Goal: Task Accomplishment & Management: Manage account settings

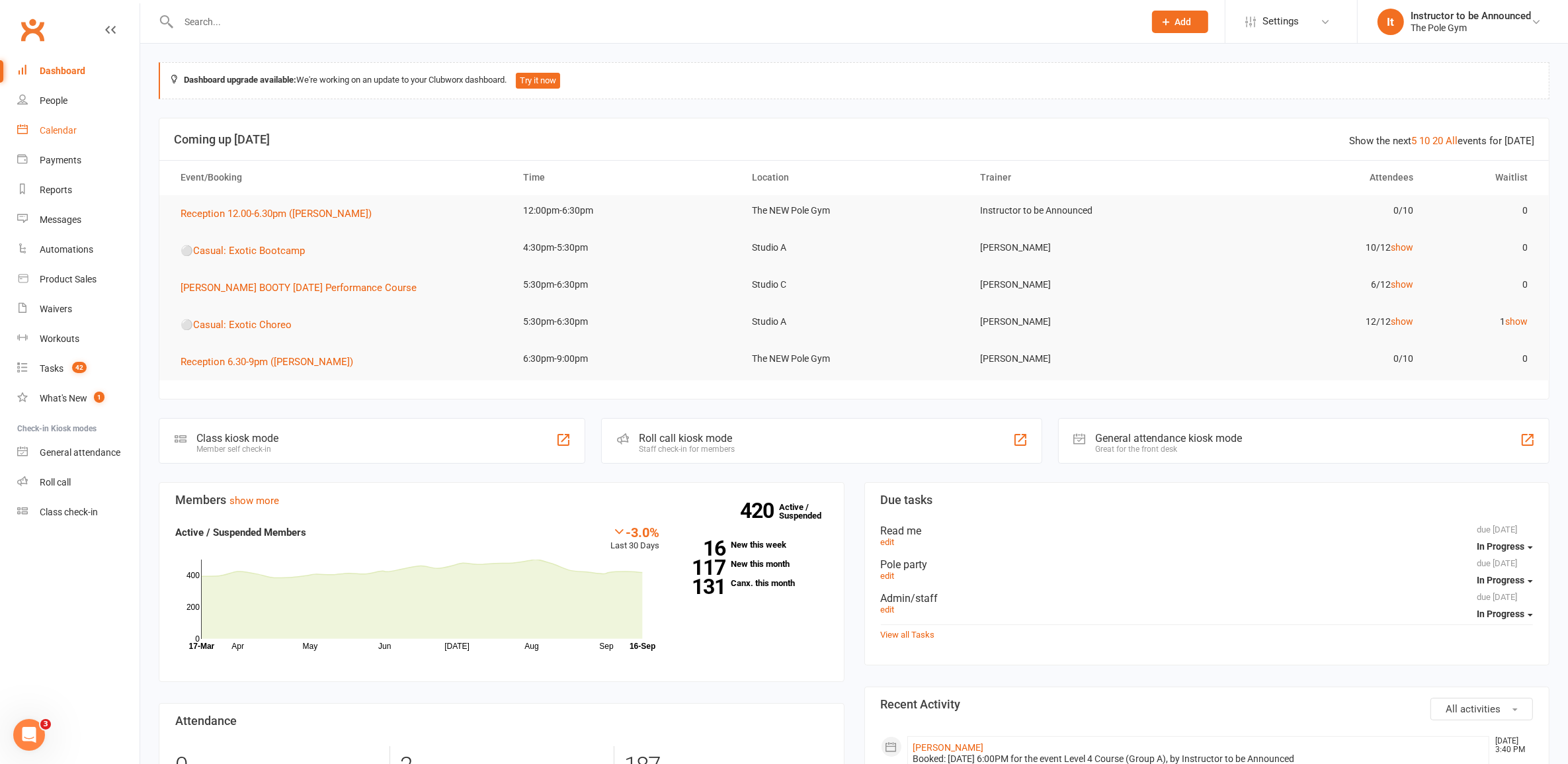
click at [83, 126] on link "Calendar" at bounding box center [79, 130] width 123 height 29
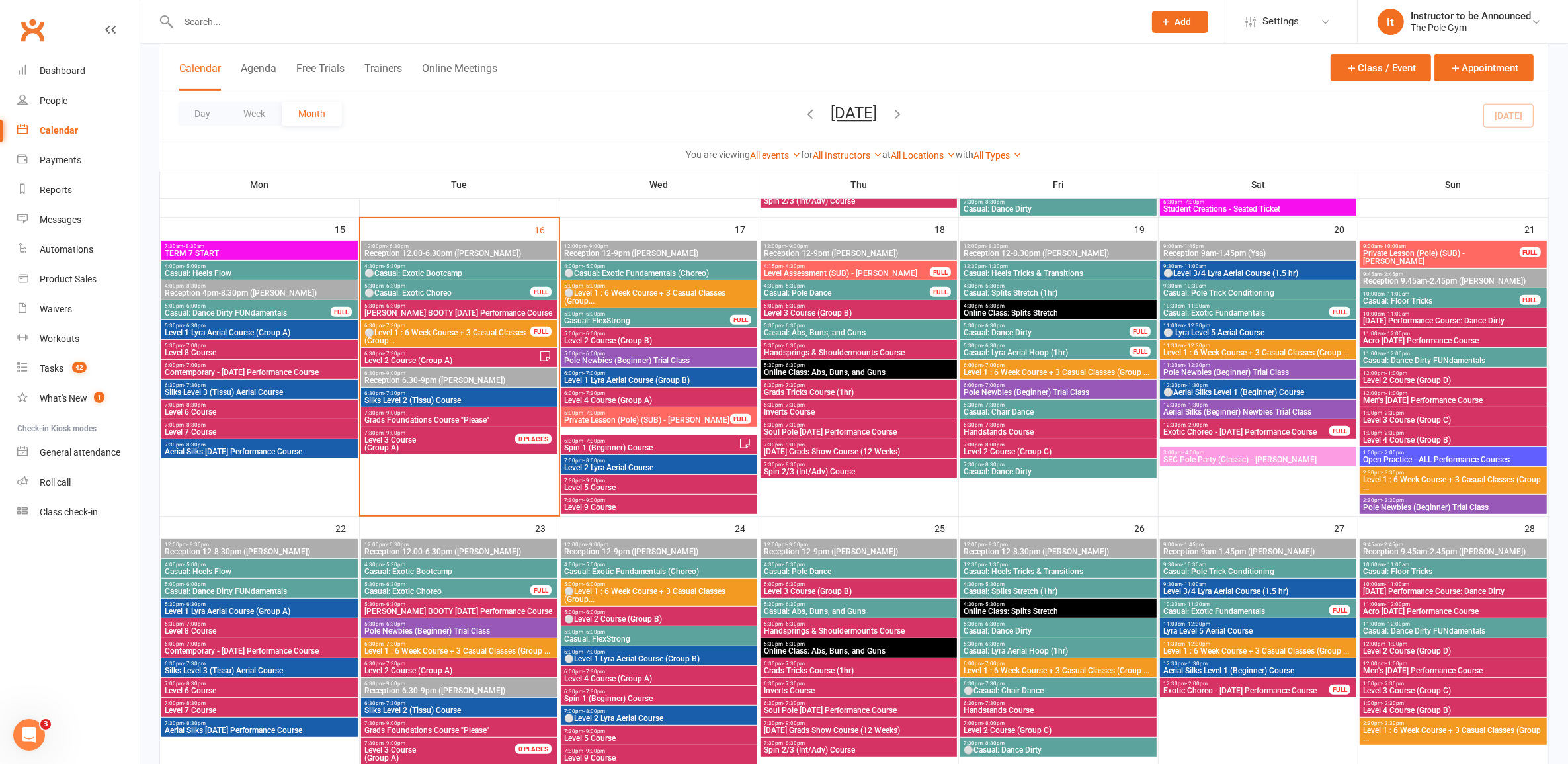
scroll to position [629, 0]
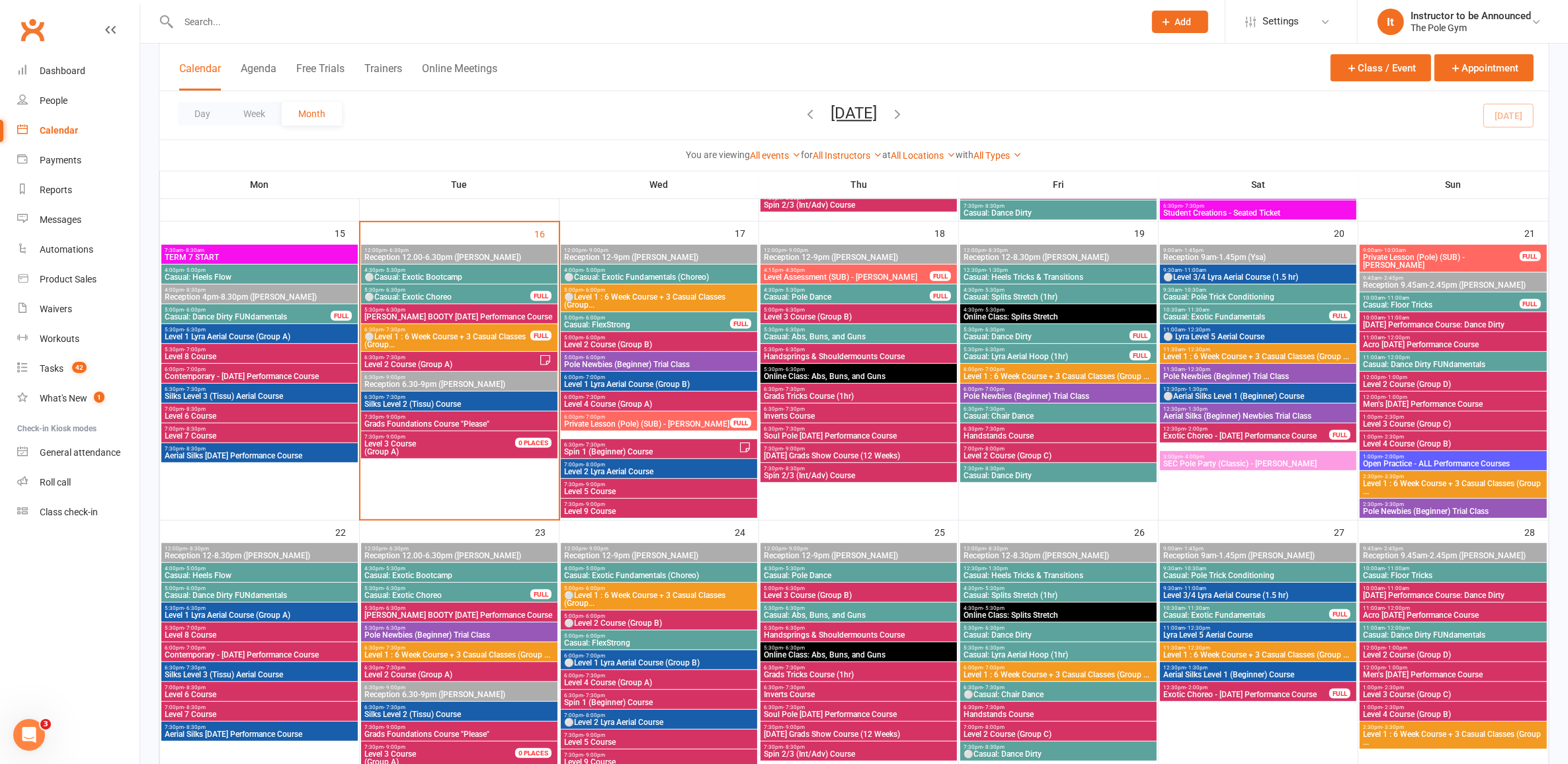
click at [253, 356] on span "Level 8 Course" at bounding box center [259, 357] width 191 height 8
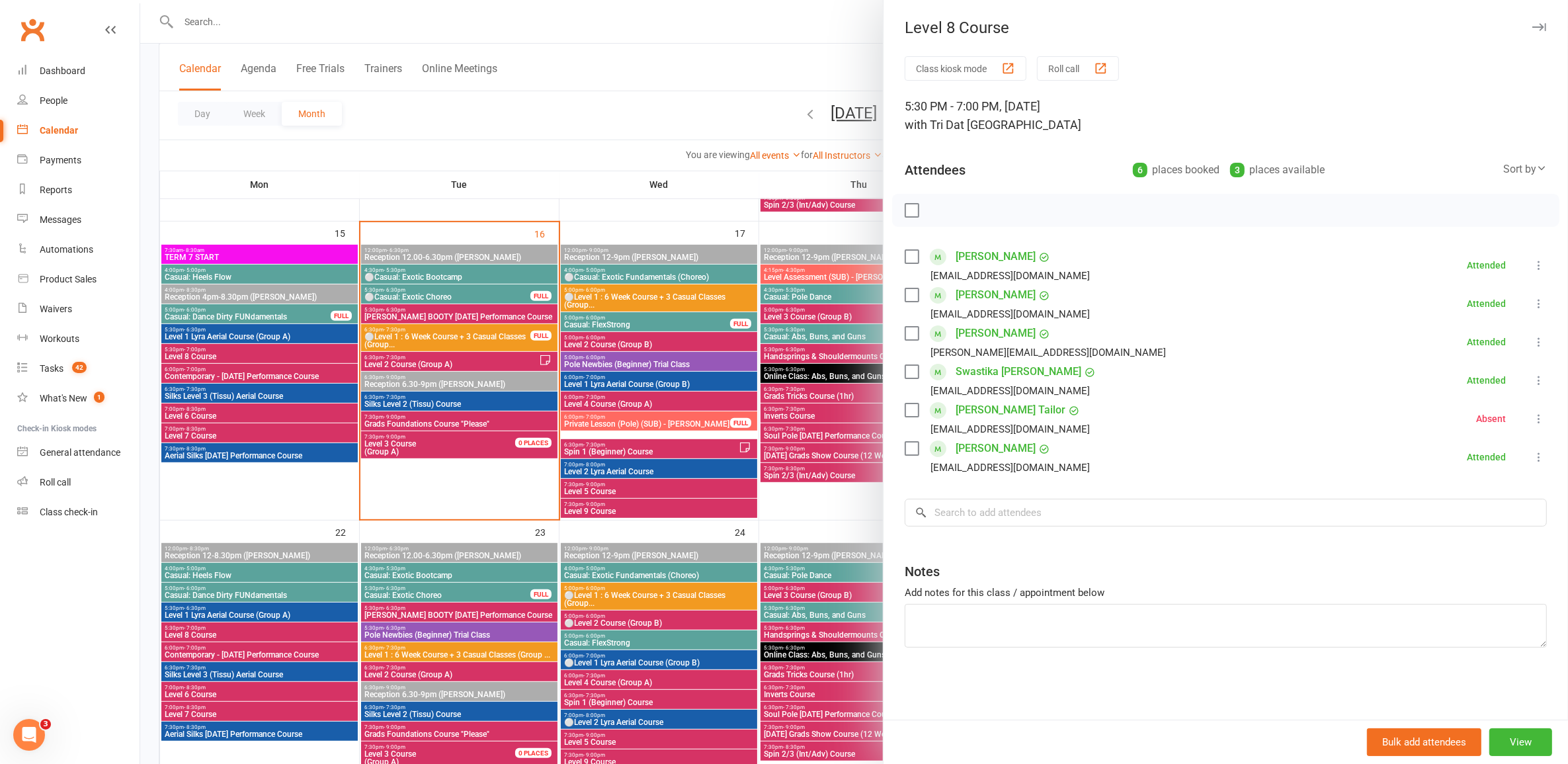
click at [286, 367] on div at bounding box center [854, 382] width 1428 height 764
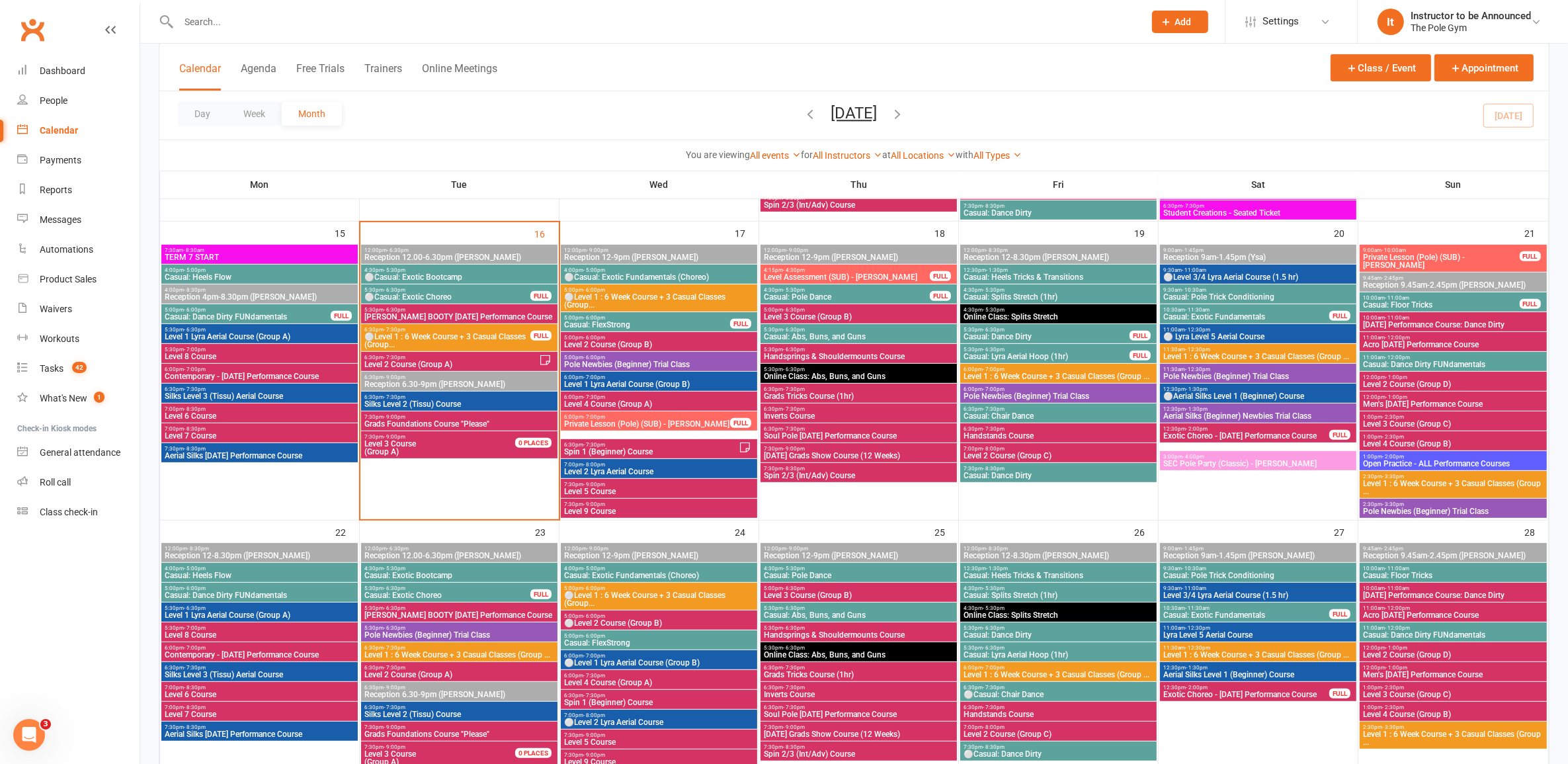
click at [303, 375] on span "Contemporary - Halloween Performance Course" at bounding box center [259, 376] width 191 height 8
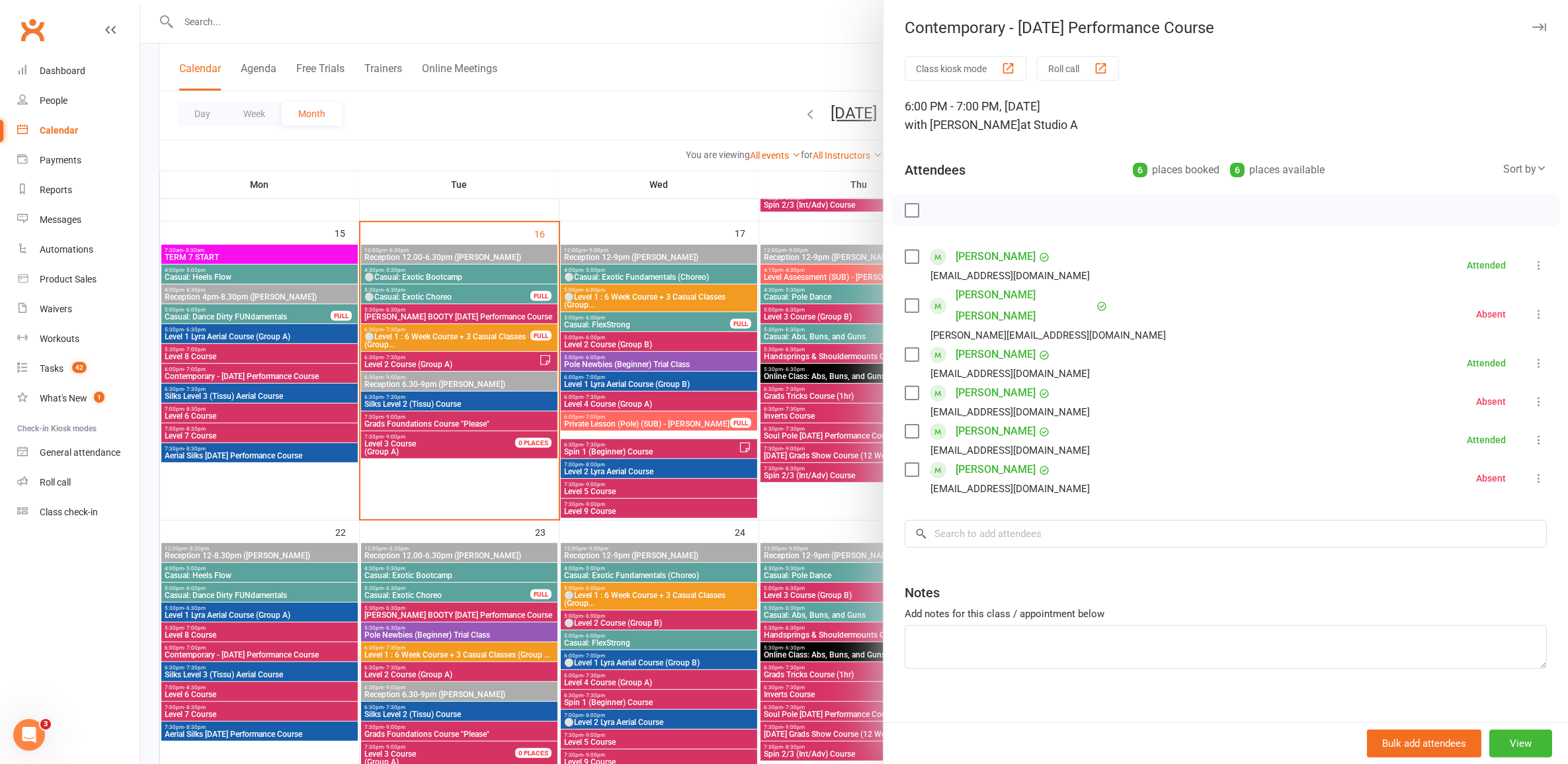
click at [323, 408] on div at bounding box center [854, 382] width 1428 height 764
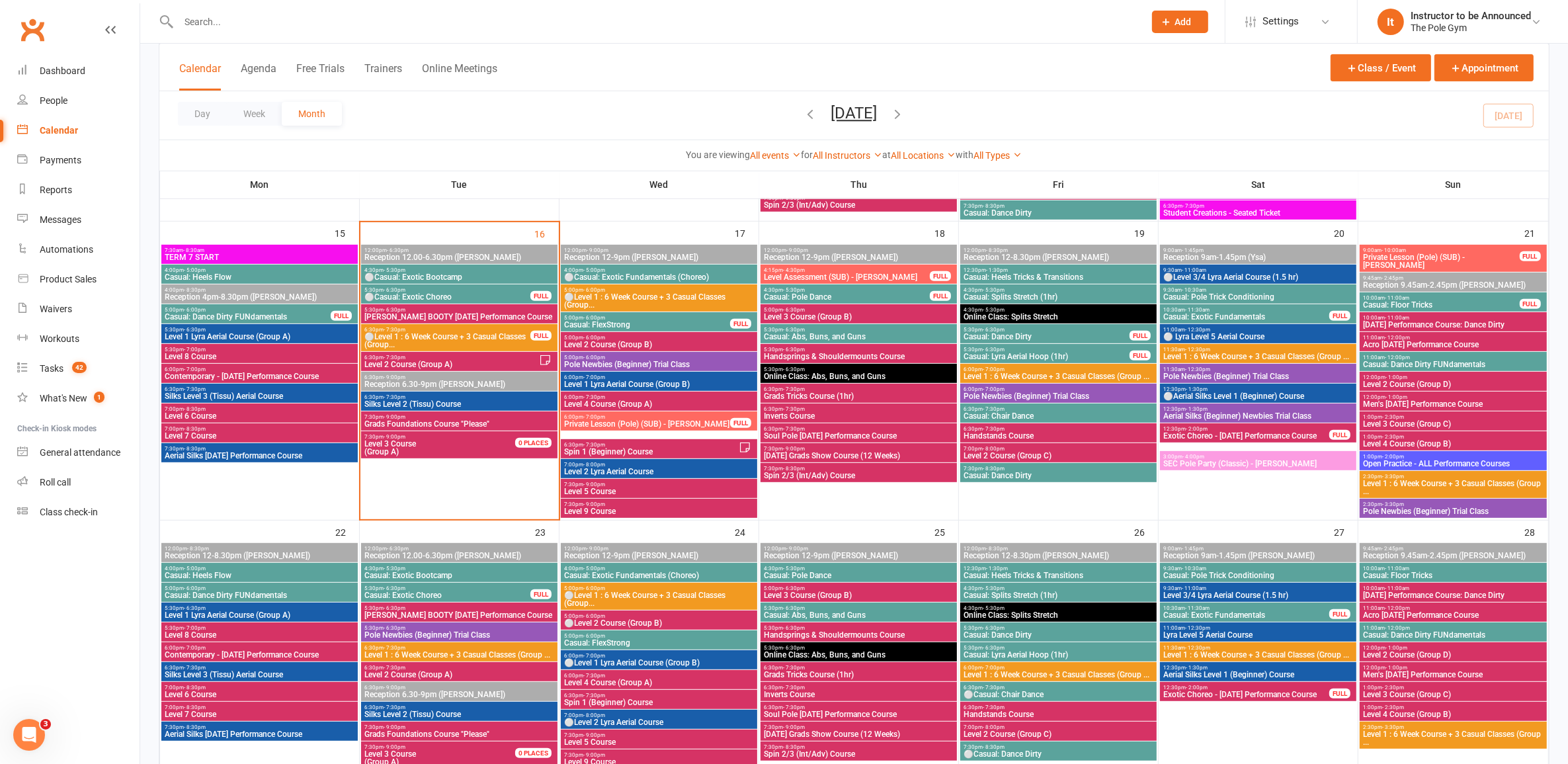
click at [323, 412] on span "Level 6 Course" at bounding box center [259, 416] width 191 height 8
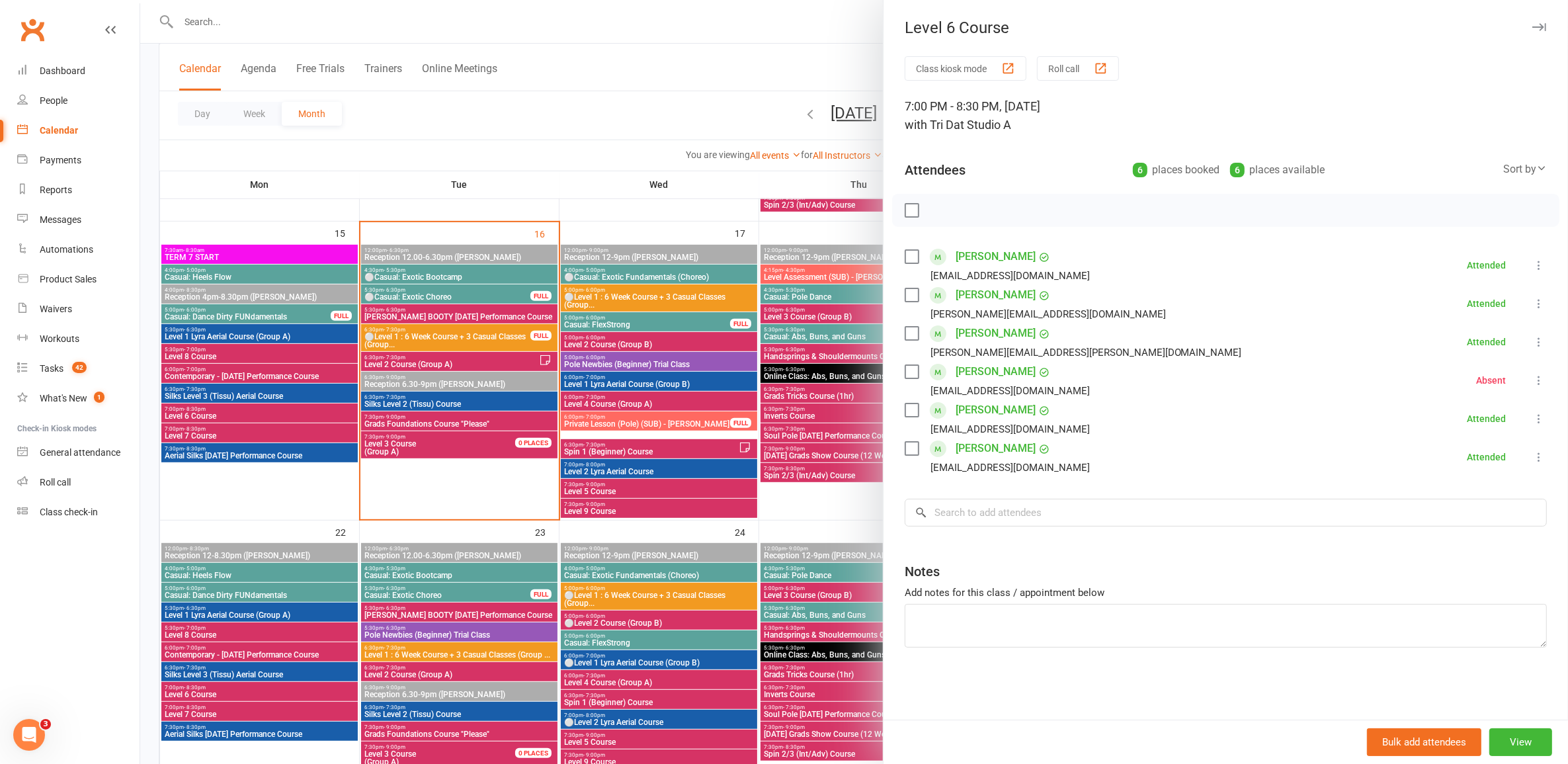
click at [326, 427] on div at bounding box center [854, 382] width 1428 height 764
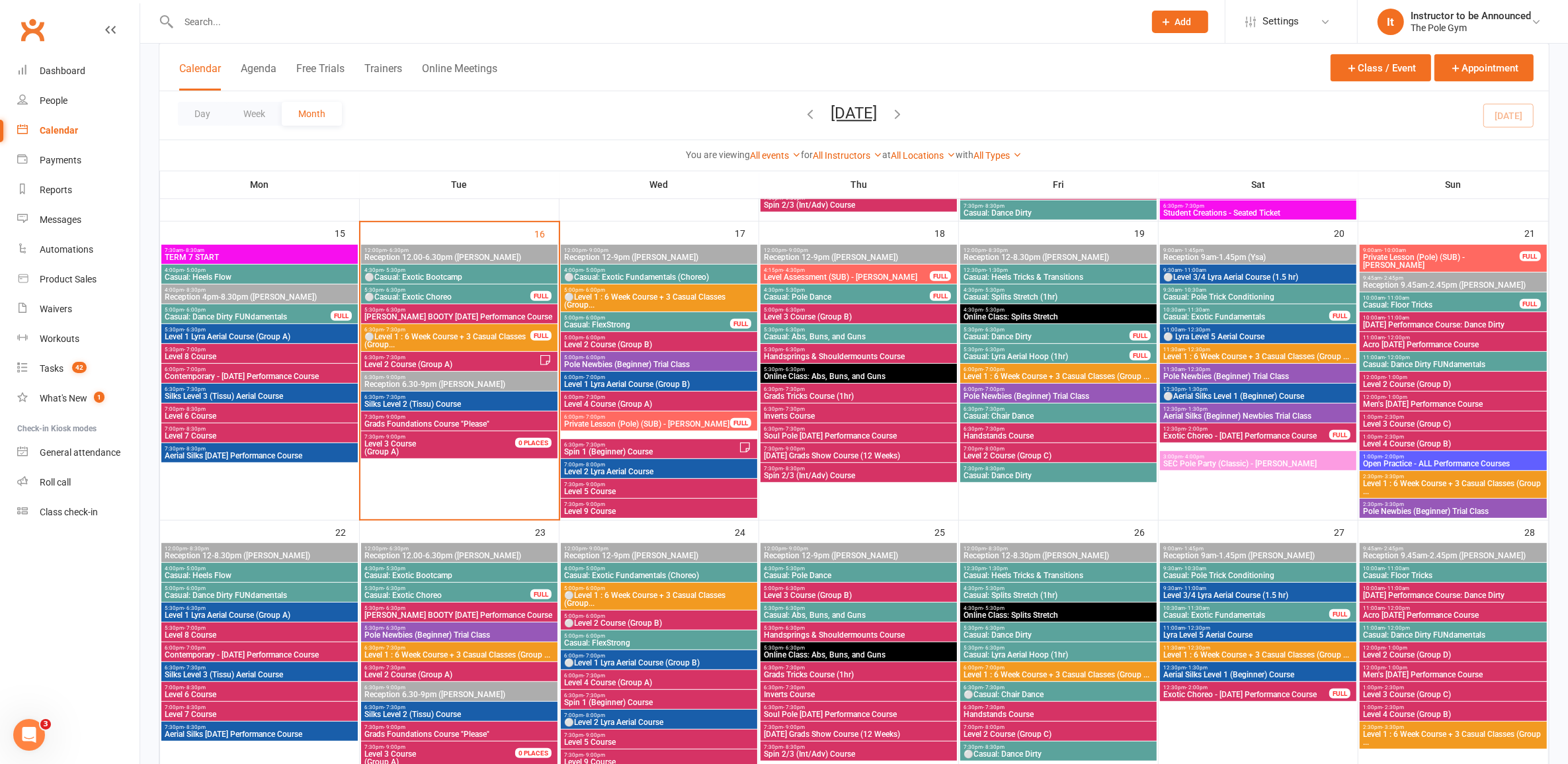
click at [335, 430] on span "7:00pm - 8:30pm" at bounding box center [259, 428] width 191 height 6
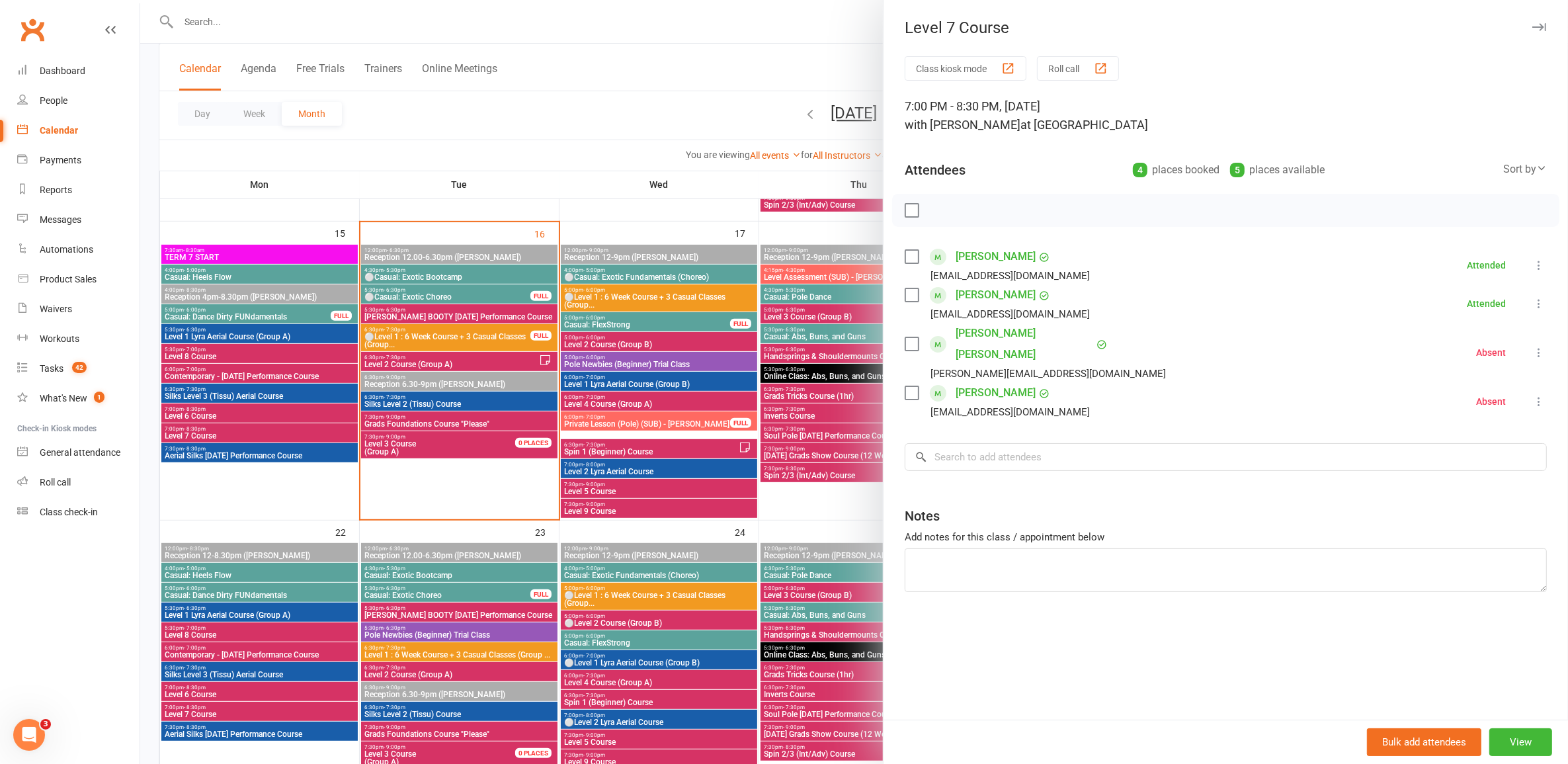
click at [339, 457] on div at bounding box center [854, 382] width 1428 height 764
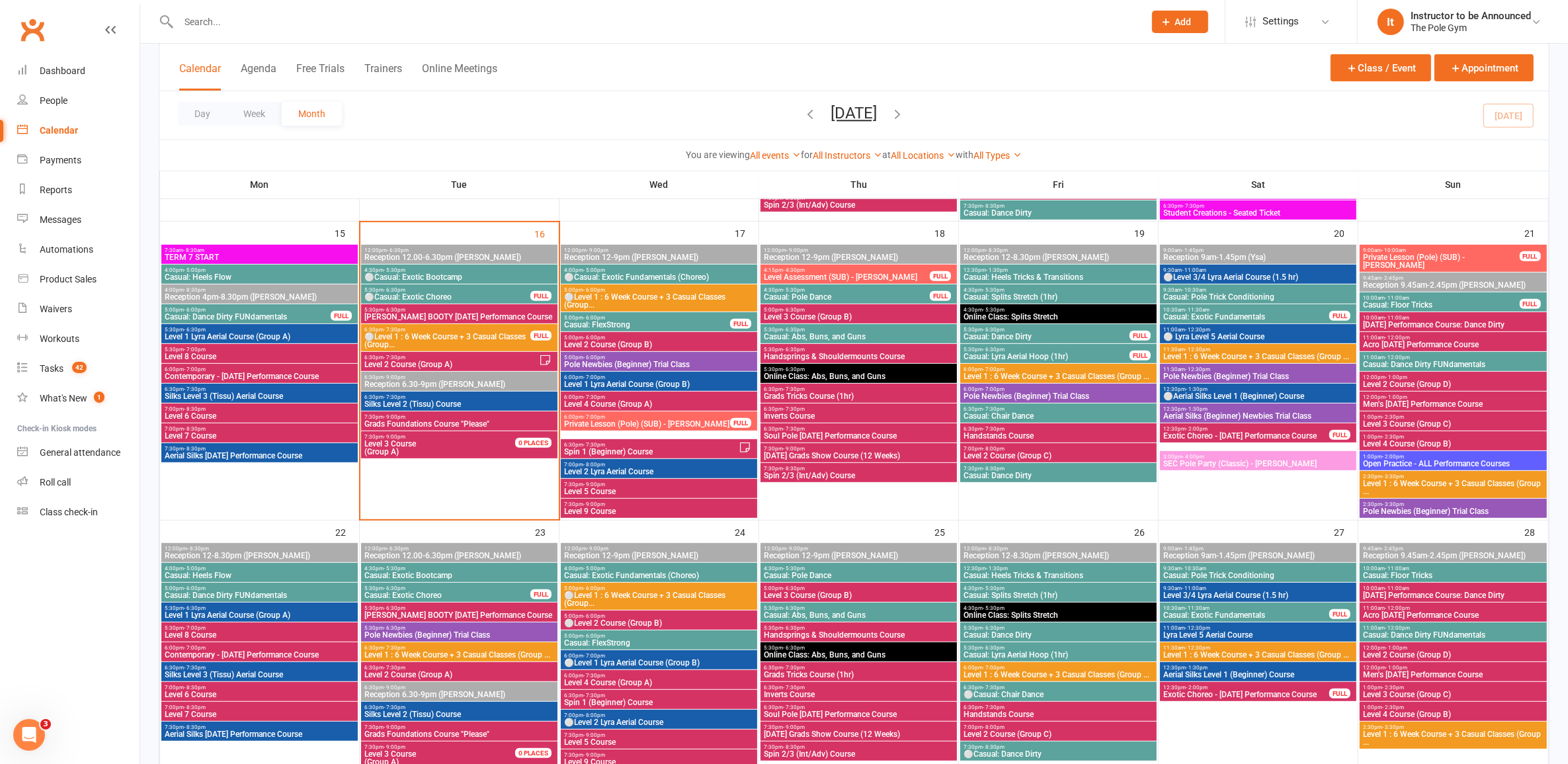
click at [339, 457] on span "Aerial Silks Halloween Performance Course" at bounding box center [259, 456] width 191 height 8
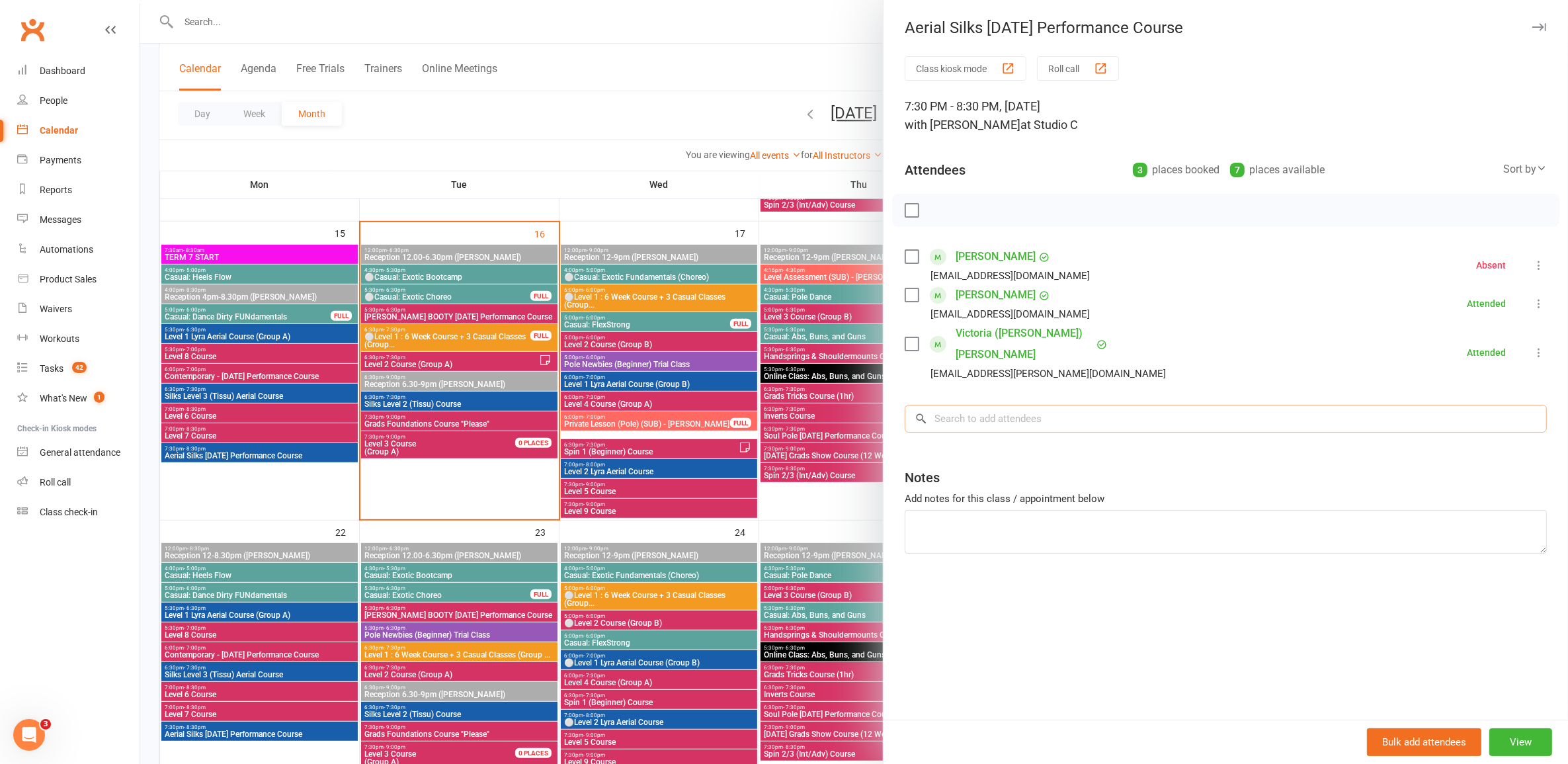
click at [810, 405] on input "search" at bounding box center [1225, 419] width 642 height 28
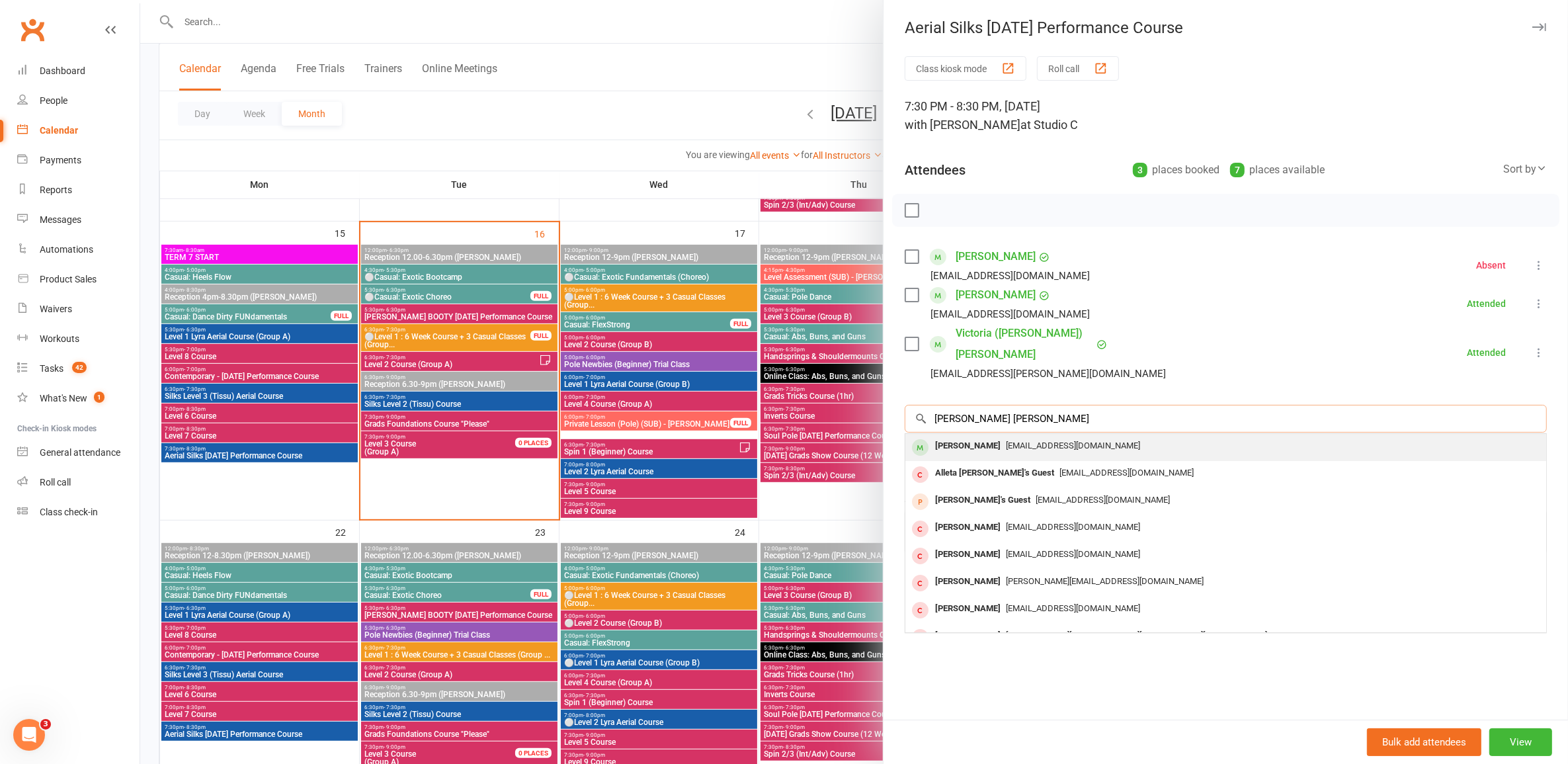
type input "Jenna bud"
click at [810, 437] on div "jennabudrewicz@gmail.com" at bounding box center [1226, 446] width 630 height 19
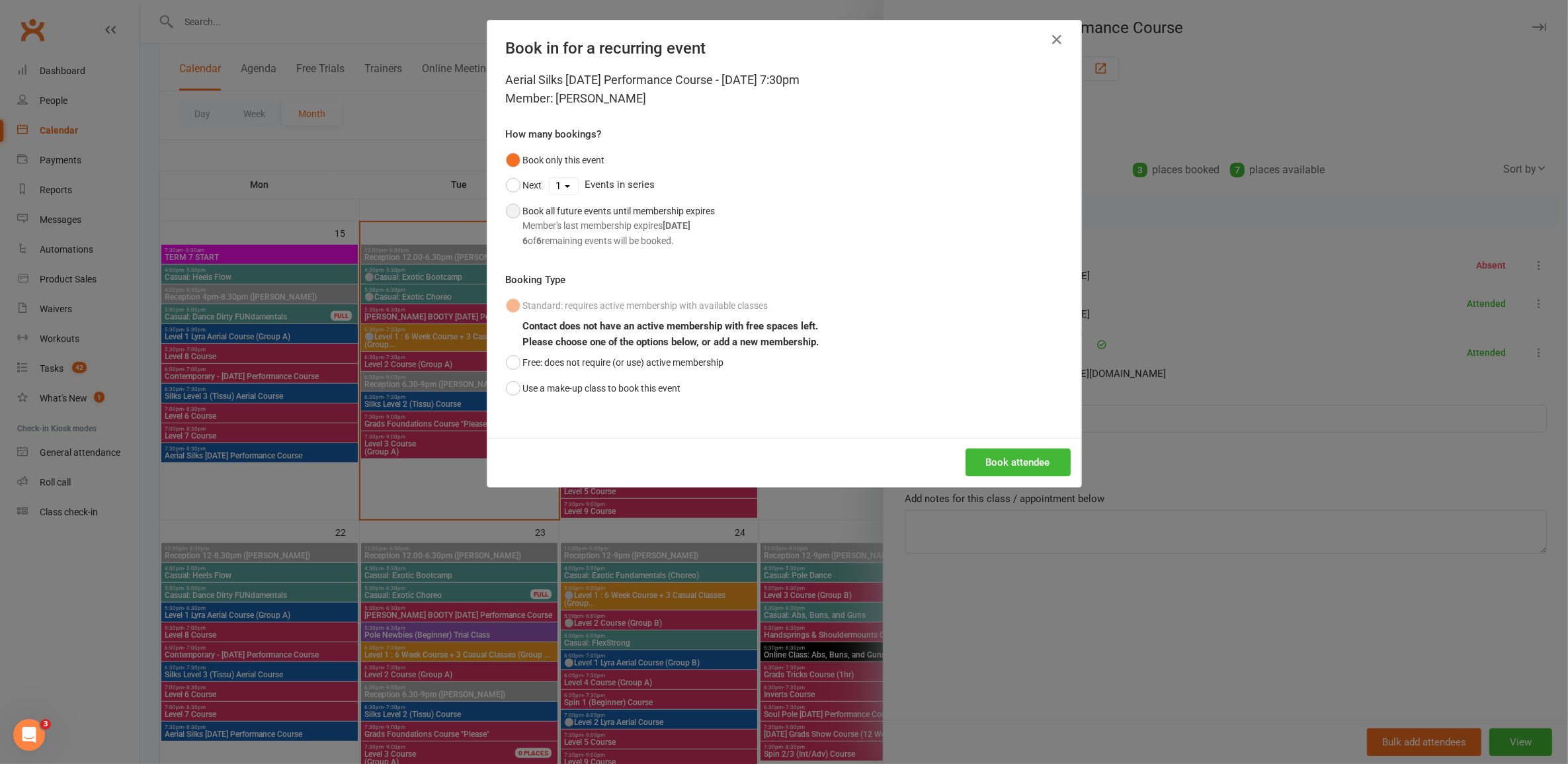
click at [649, 241] on div "6 of 6 remaining events will be booked." at bounding box center [620, 240] width 193 height 14
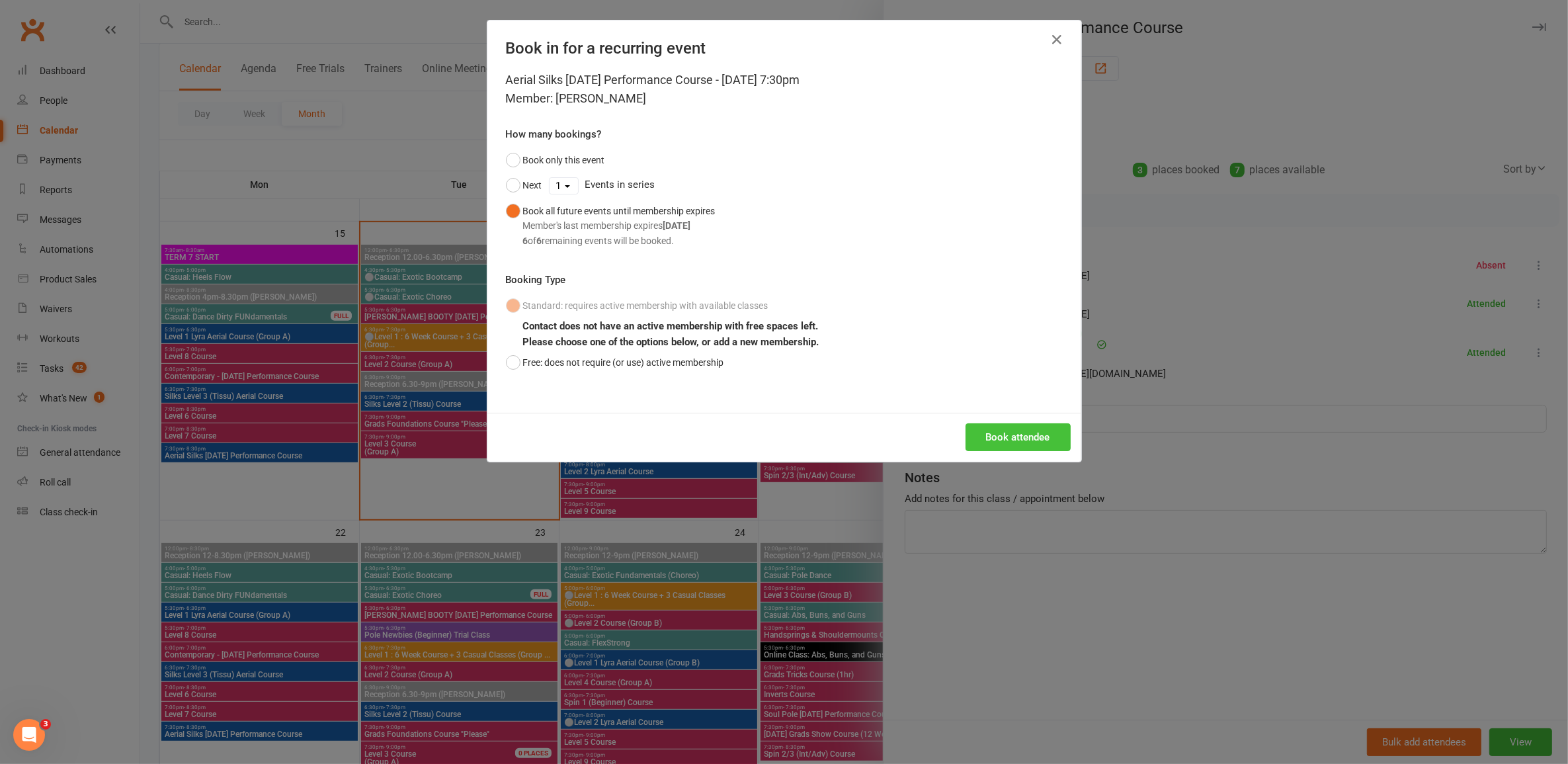
drag, startPoint x: 977, startPoint y: 414, endPoint x: 994, endPoint y: 434, distance: 26.2
click at [810, 427] on div "Book attendee" at bounding box center [784, 438] width 594 height 49
click at [810, 437] on button "Book attendee" at bounding box center [1018, 437] width 105 height 28
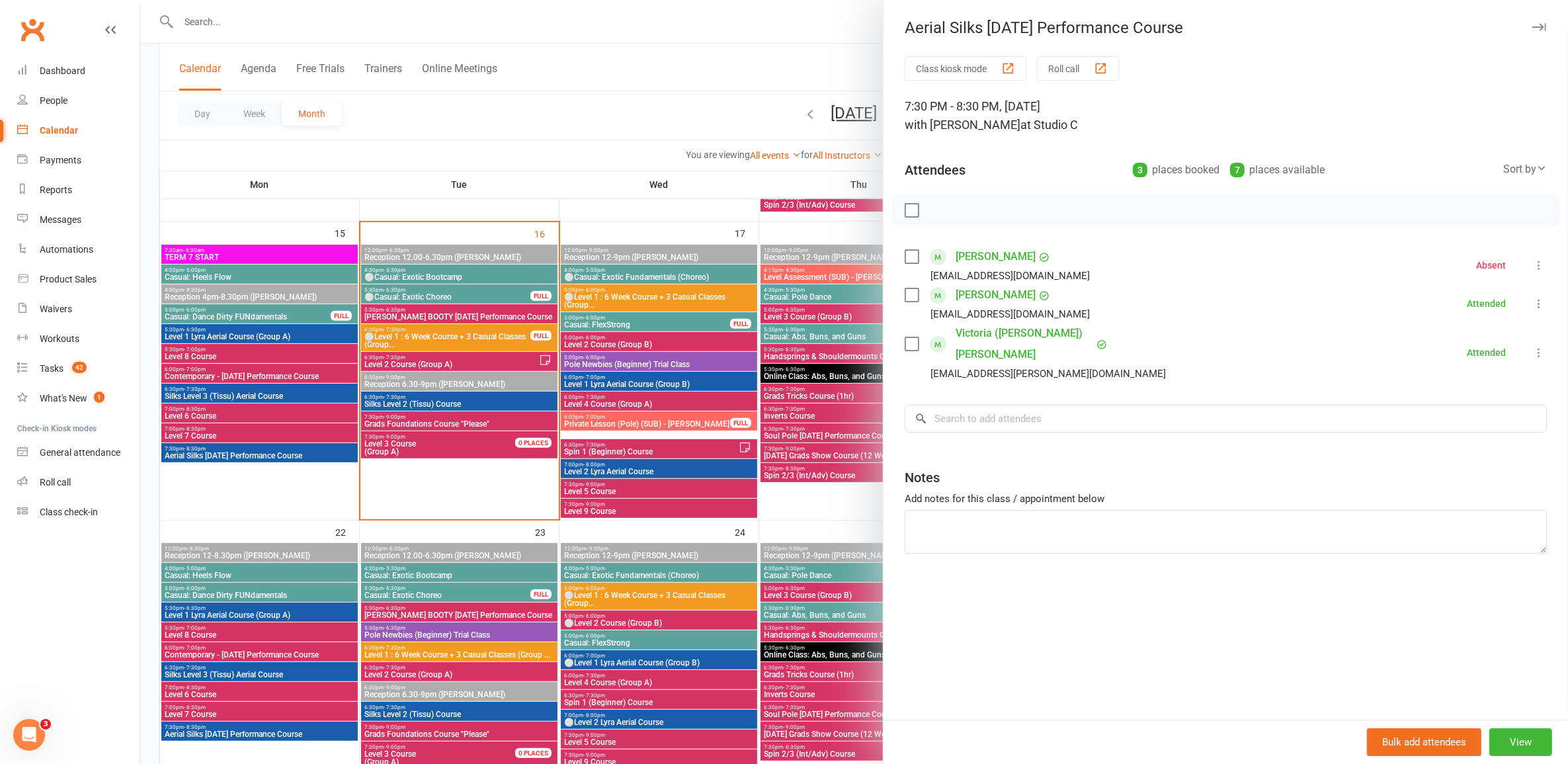
click at [288, 325] on div at bounding box center [854, 382] width 1428 height 764
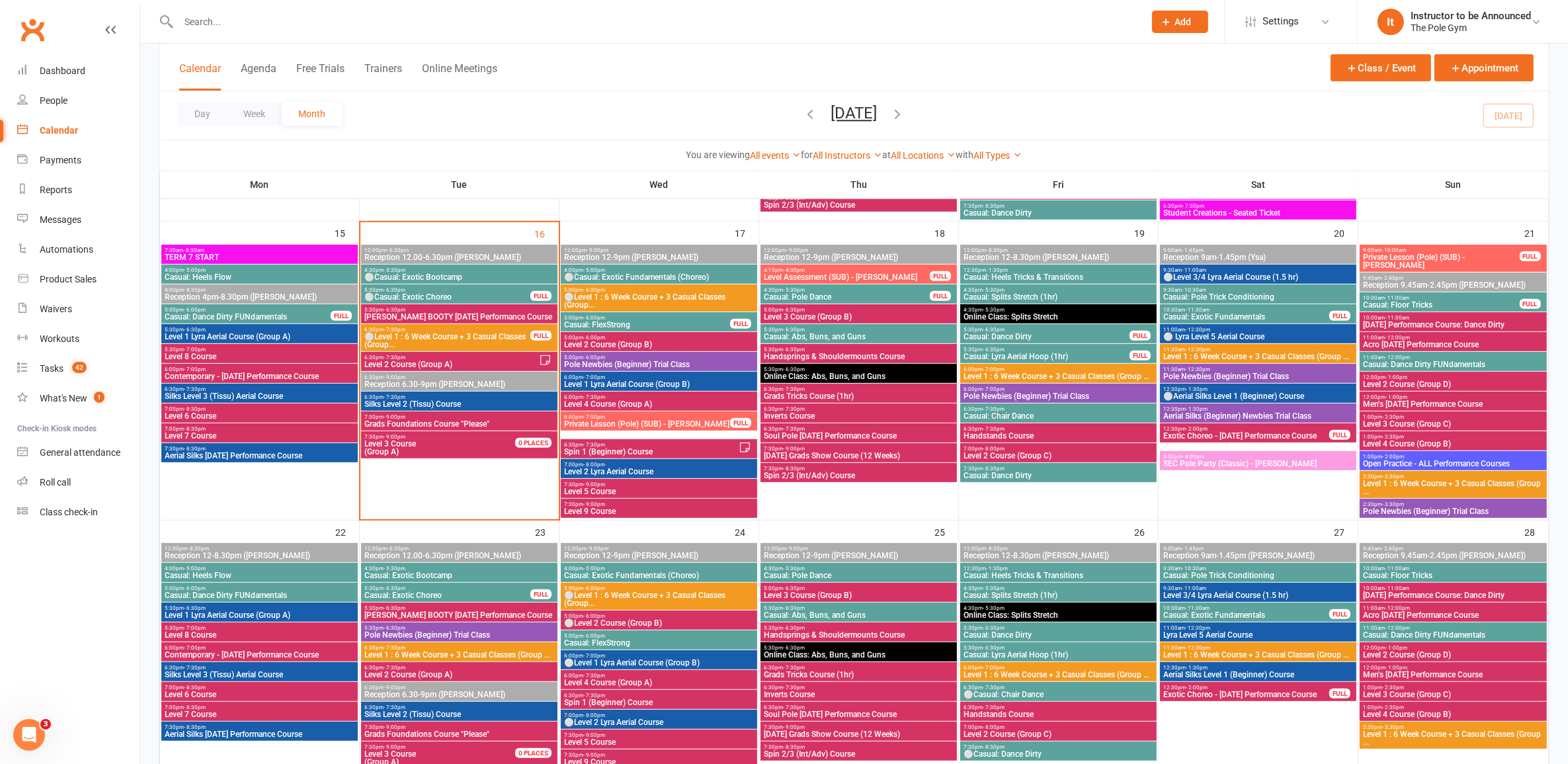
click at [308, 334] on span "Level 1 Lyra Aerial Course (Group A)" at bounding box center [259, 337] width 191 height 8
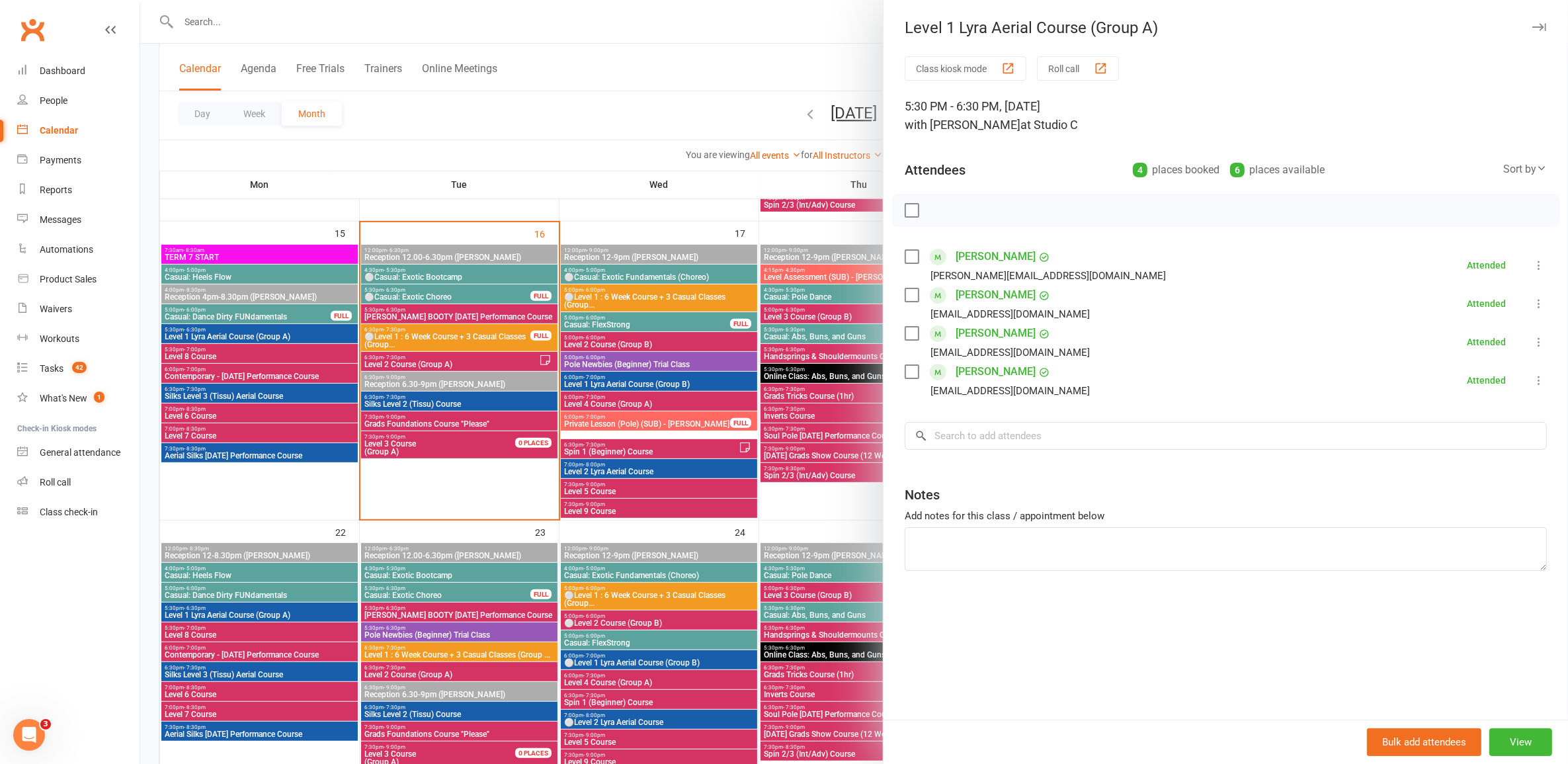
click at [311, 398] on div at bounding box center [854, 382] width 1428 height 764
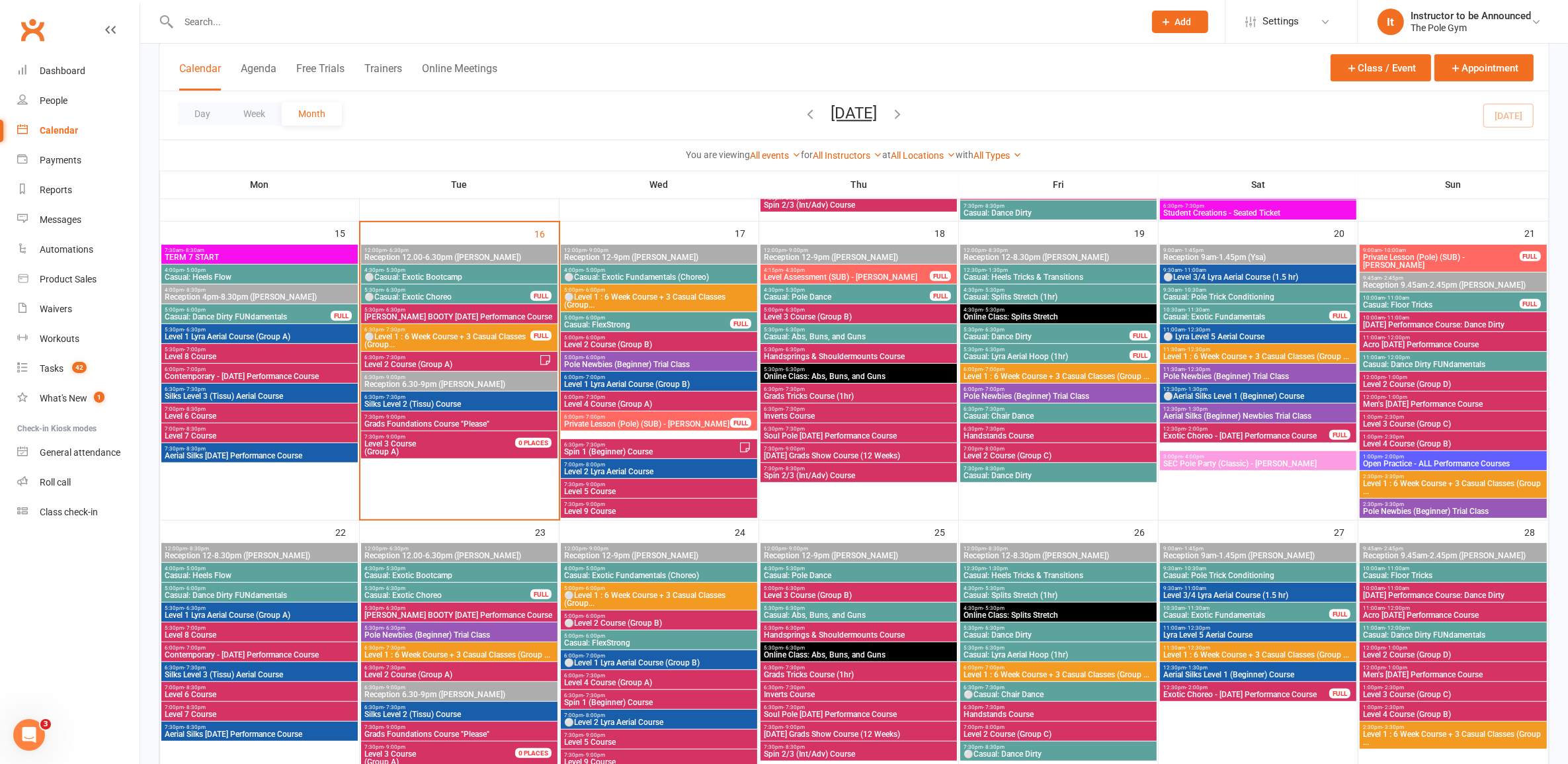
click at [312, 396] on span "Silks Level 3 (Tissu) Aerial Course" at bounding box center [259, 396] width 191 height 8
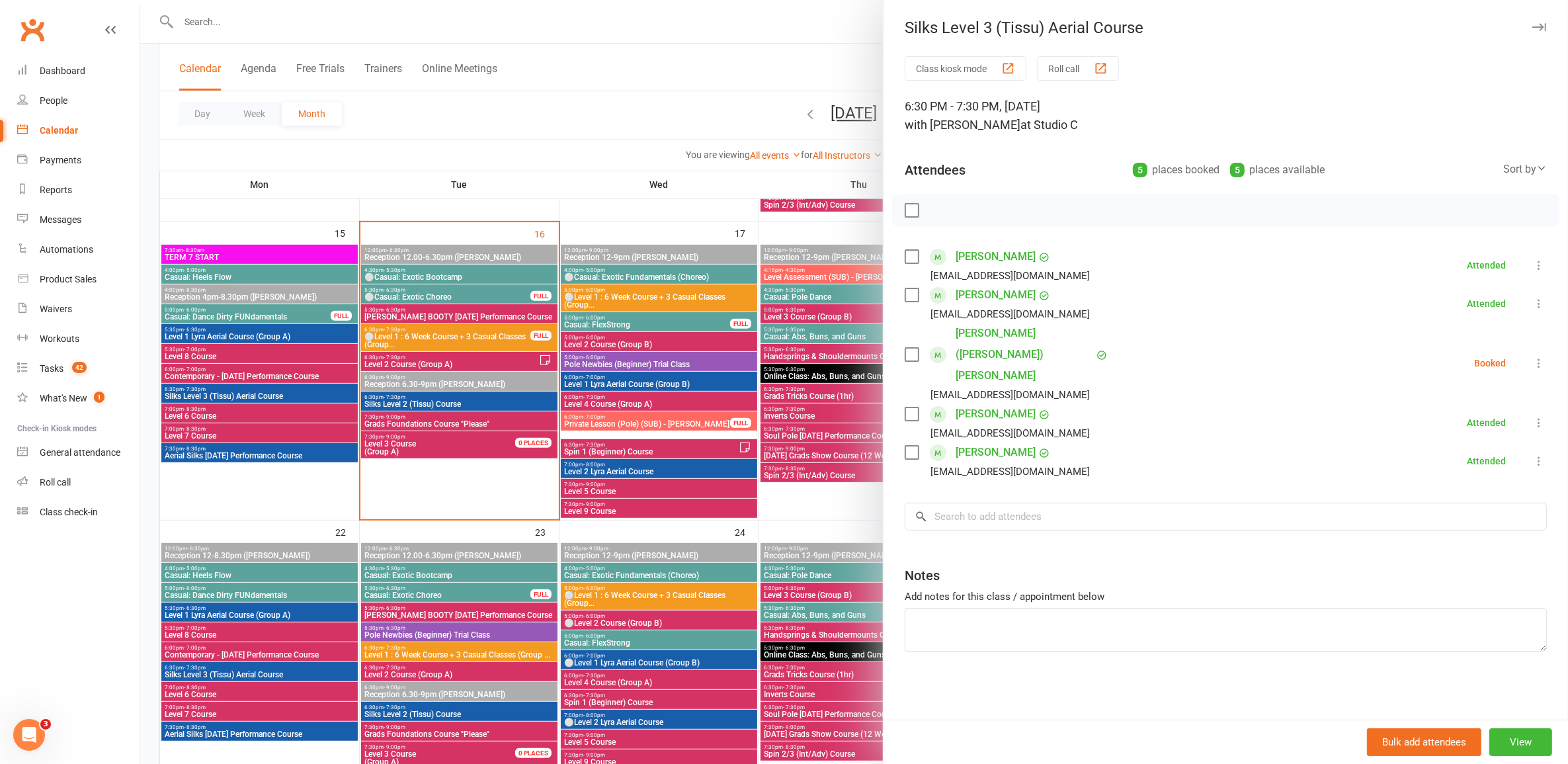
click at [305, 395] on div at bounding box center [854, 382] width 1428 height 764
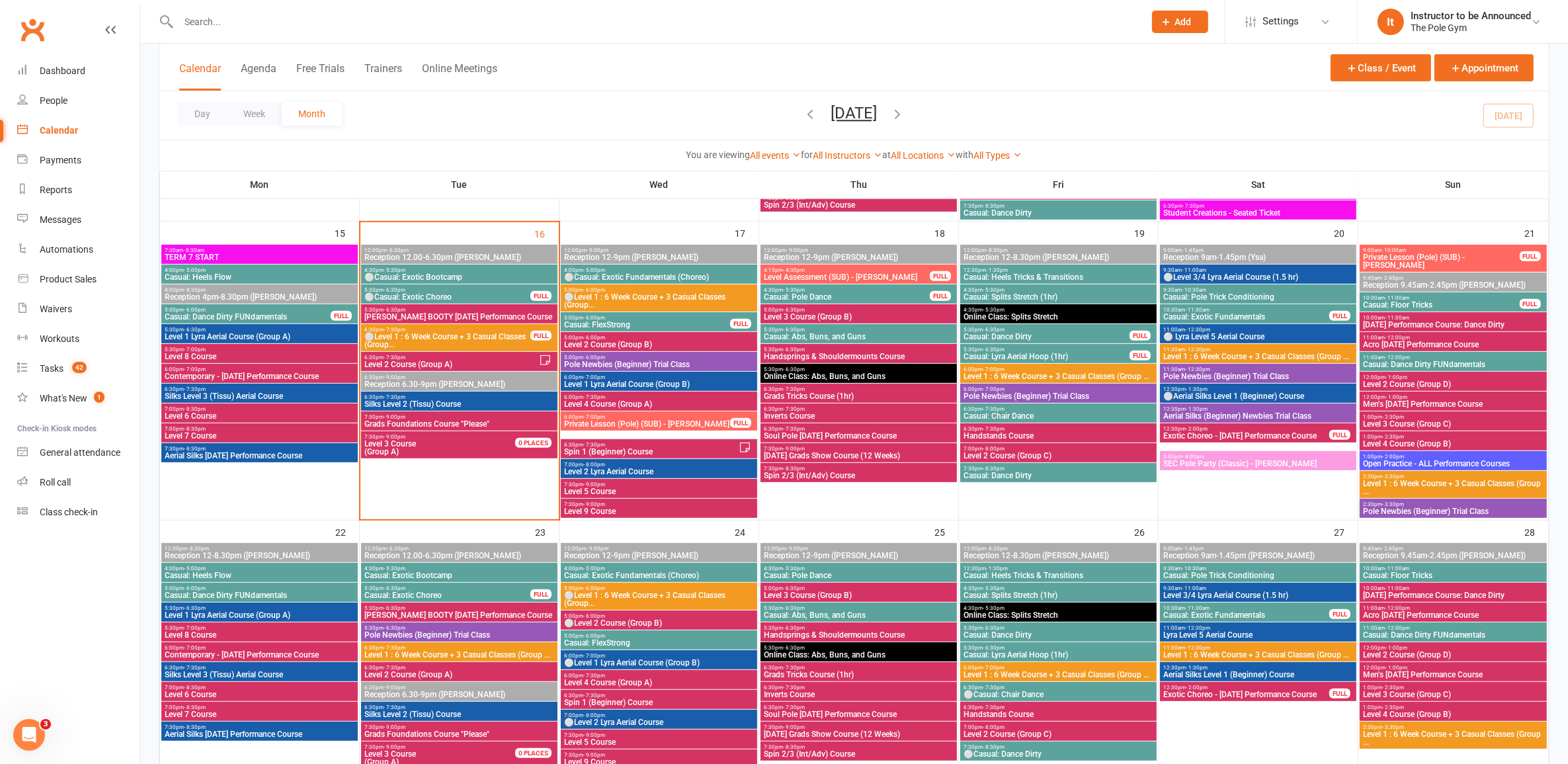
click at [427, 312] on span "5:30pm - 6:30pm" at bounding box center [459, 310] width 191 height 6
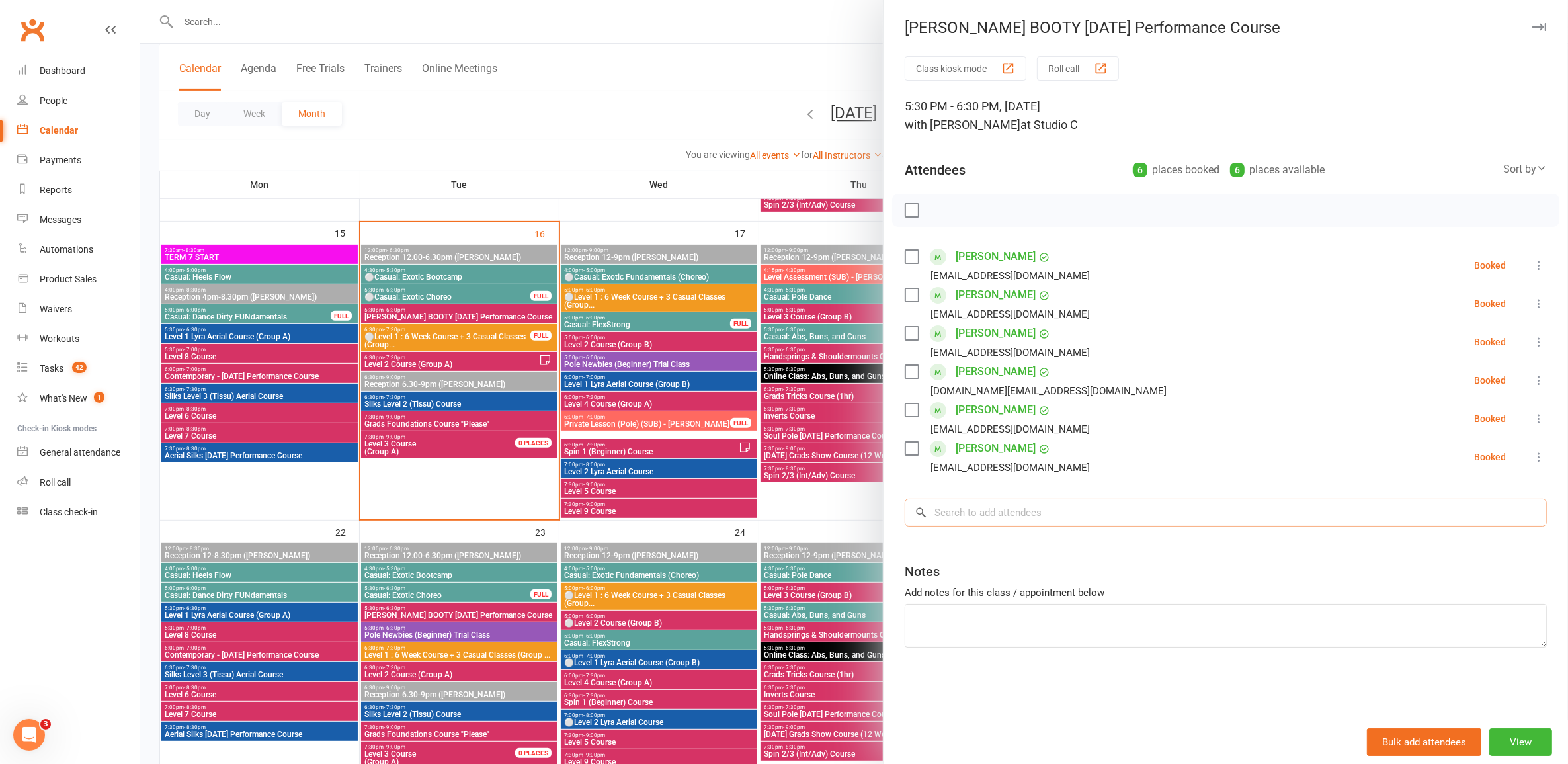
click at [810, 509] on input "search" at bounding box center [1225, 513] width 642 height 28
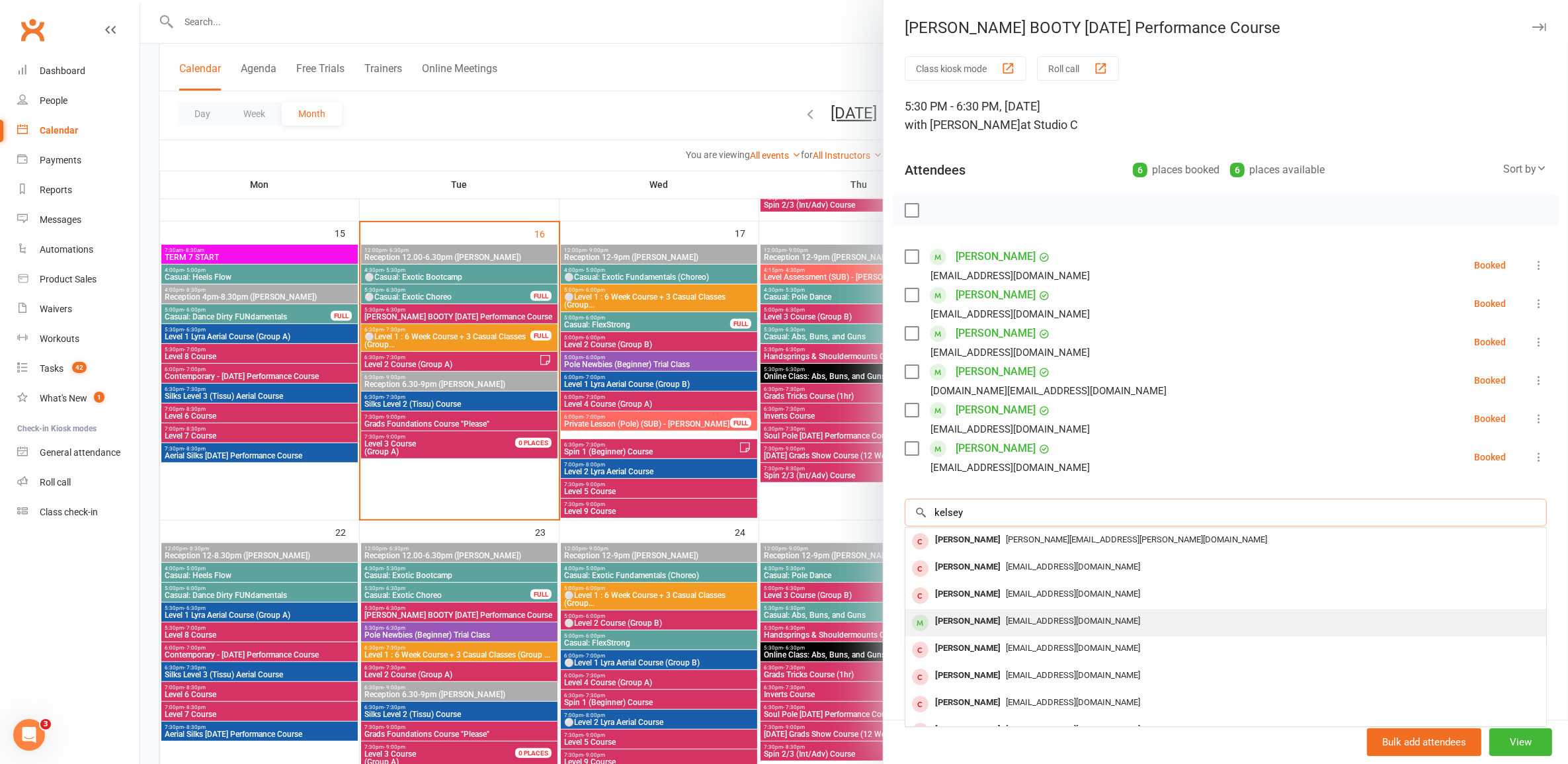
type input "kelsey"
click at [810, 620] on span "kelseycrombie@gmail.com" at bounding box center [1073, 621] width 134 height 10
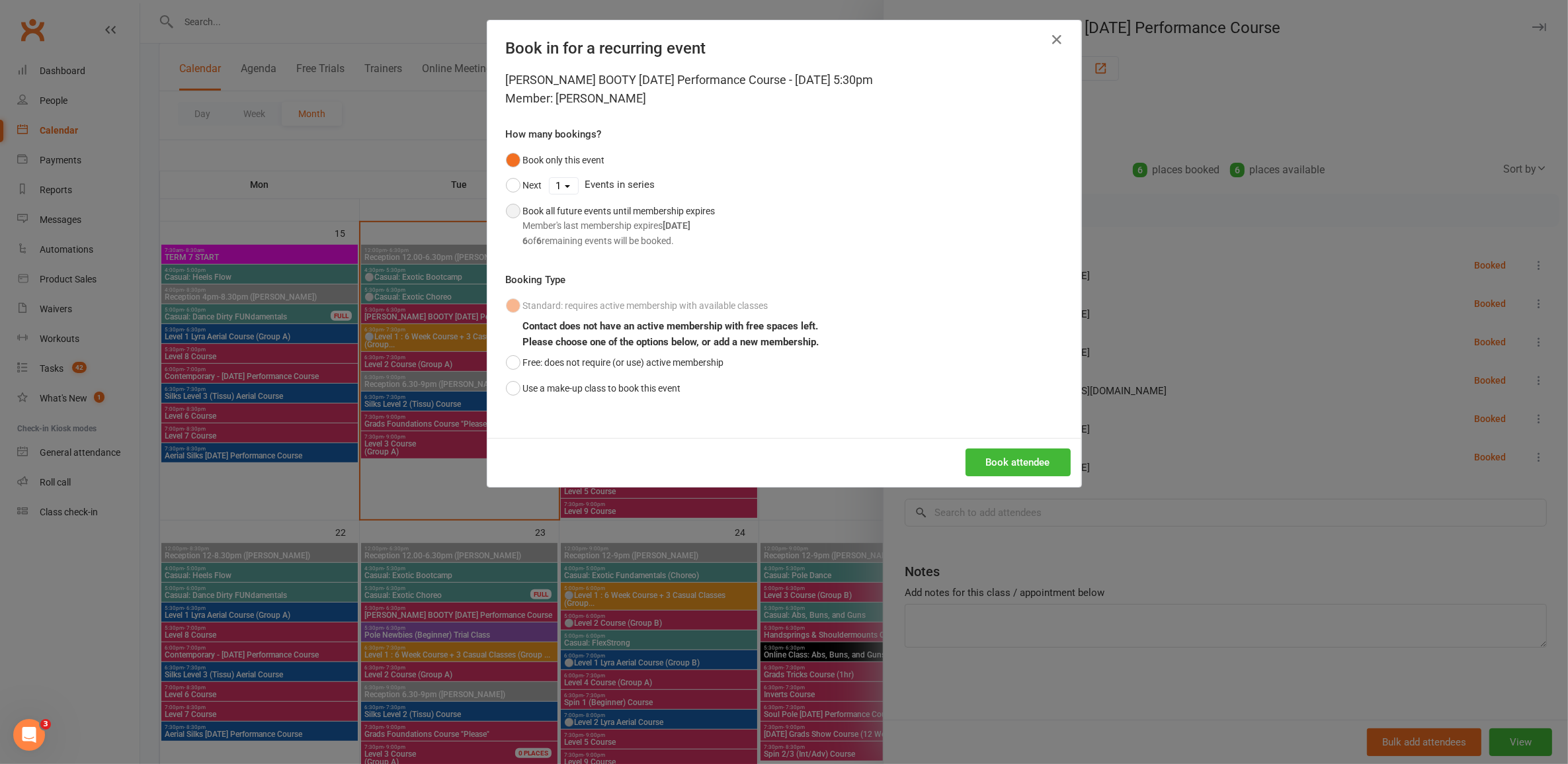
click at [624, 228] on div "Member's last membership expires Oct 22, 2025" at bounding box center [620, 225] width 193 height 14
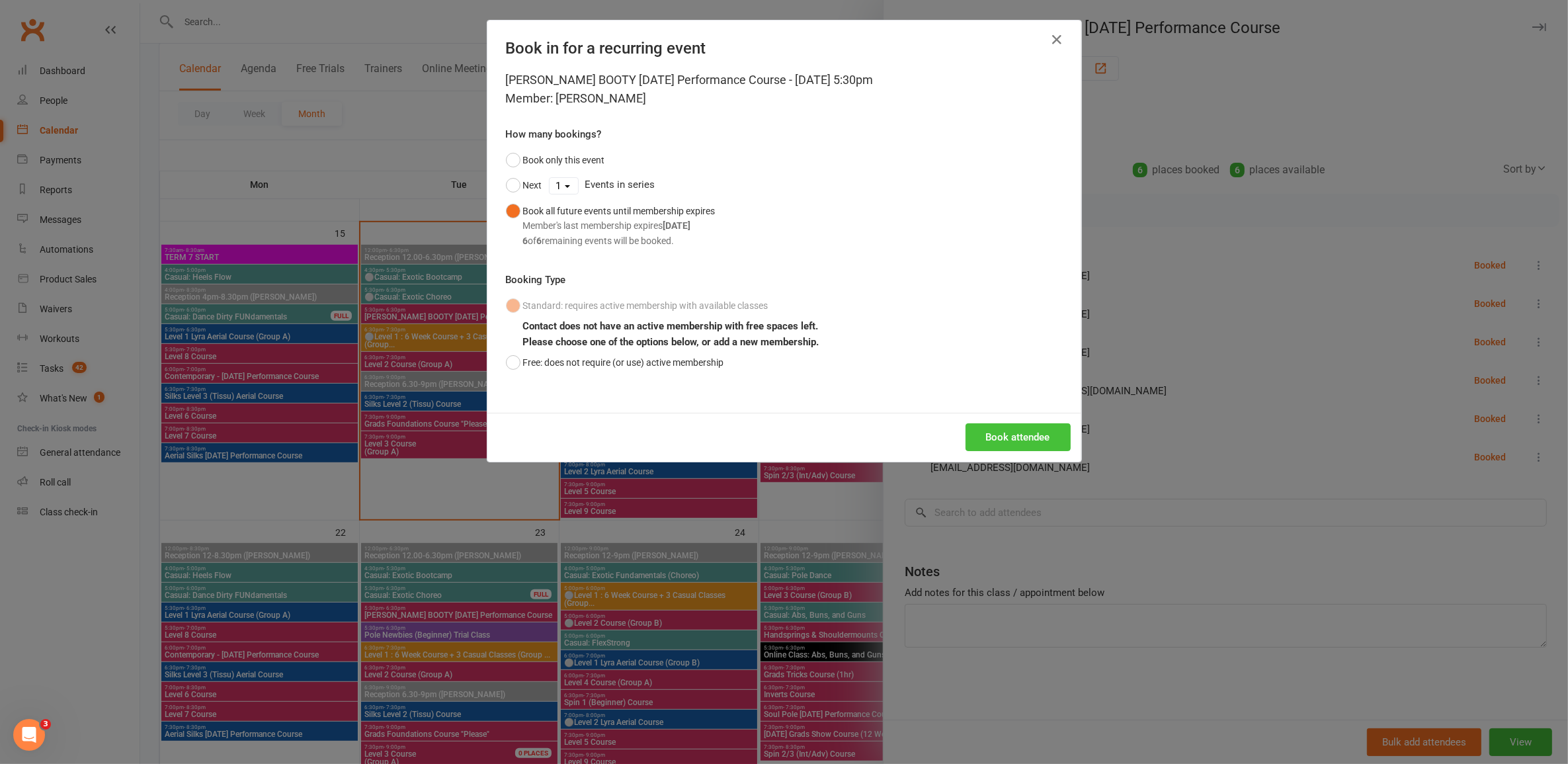
drag, startPoint x: 1014, startPoint y: 427, endPoint x: 1024, endPoint y: 425, distance: 10.2
click at [810, 425] on button "Book attendee" at bounding box center [1018, 437] width 105 height 28
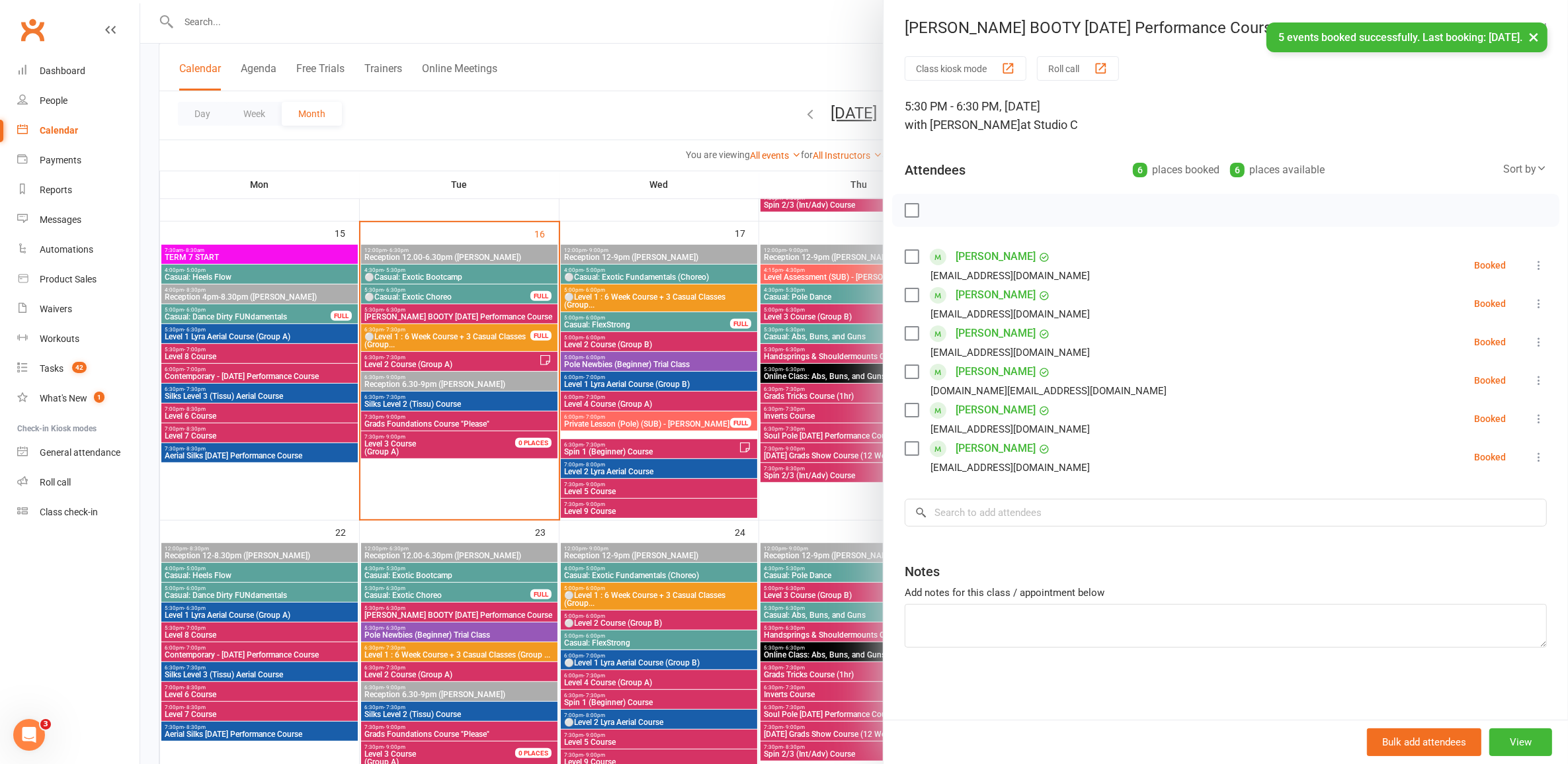
click at [680, 430] on div at bounding box center [854, 382] width 1428 height 764
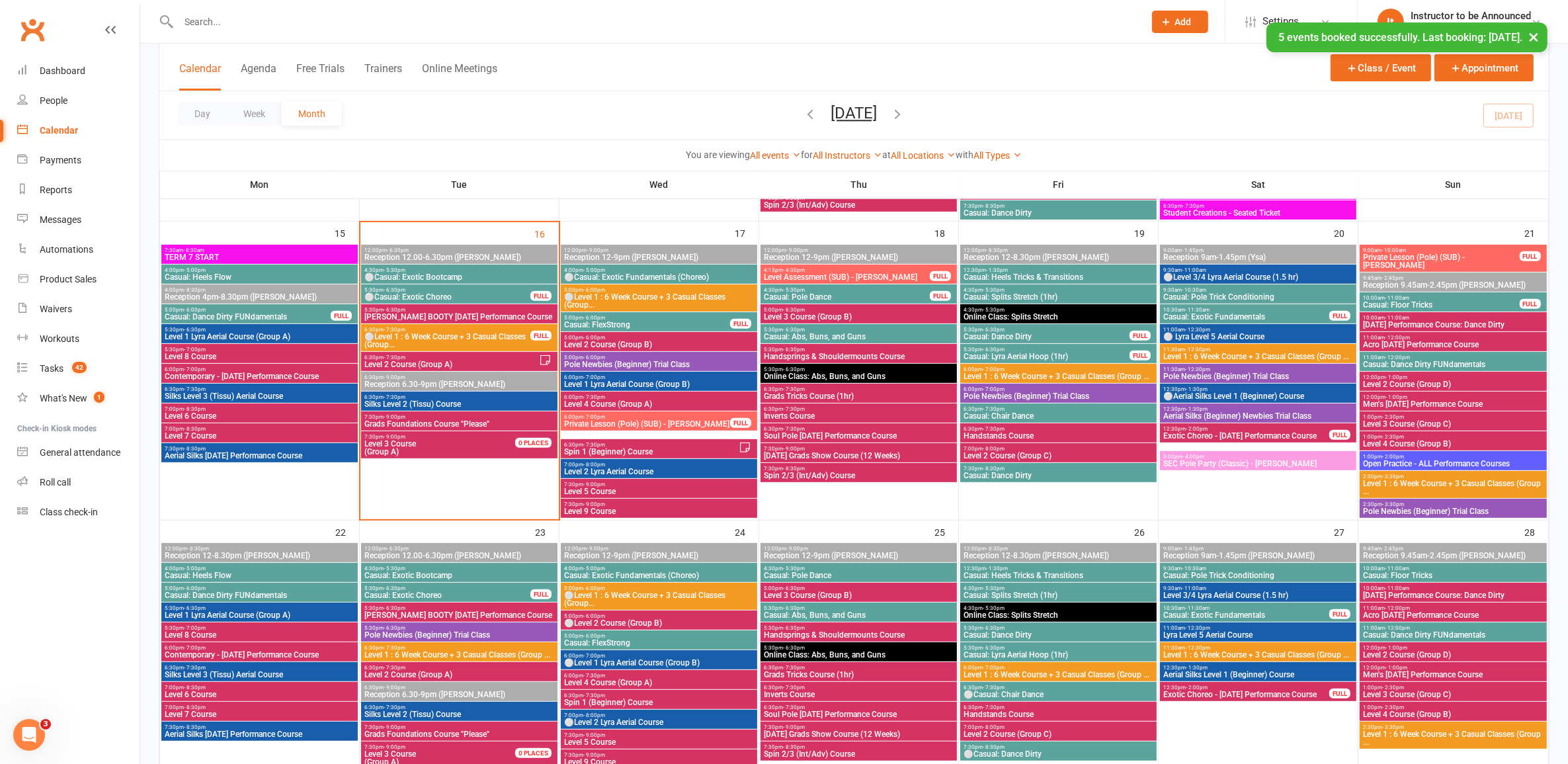
click at [810, 109] on icon "button" at bounding box center [898, 114] width 14 height 14
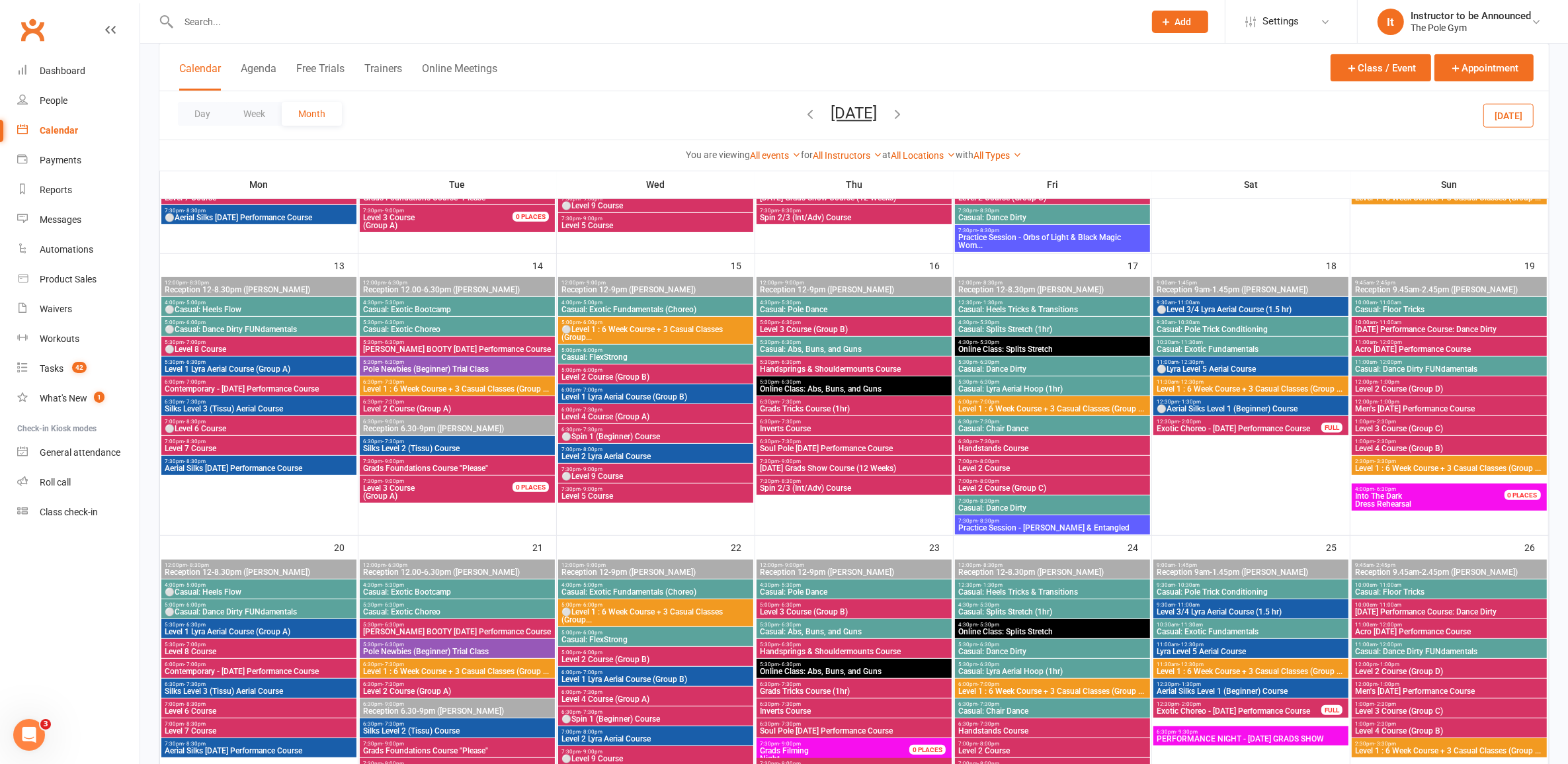
scroll to position [887, 0]
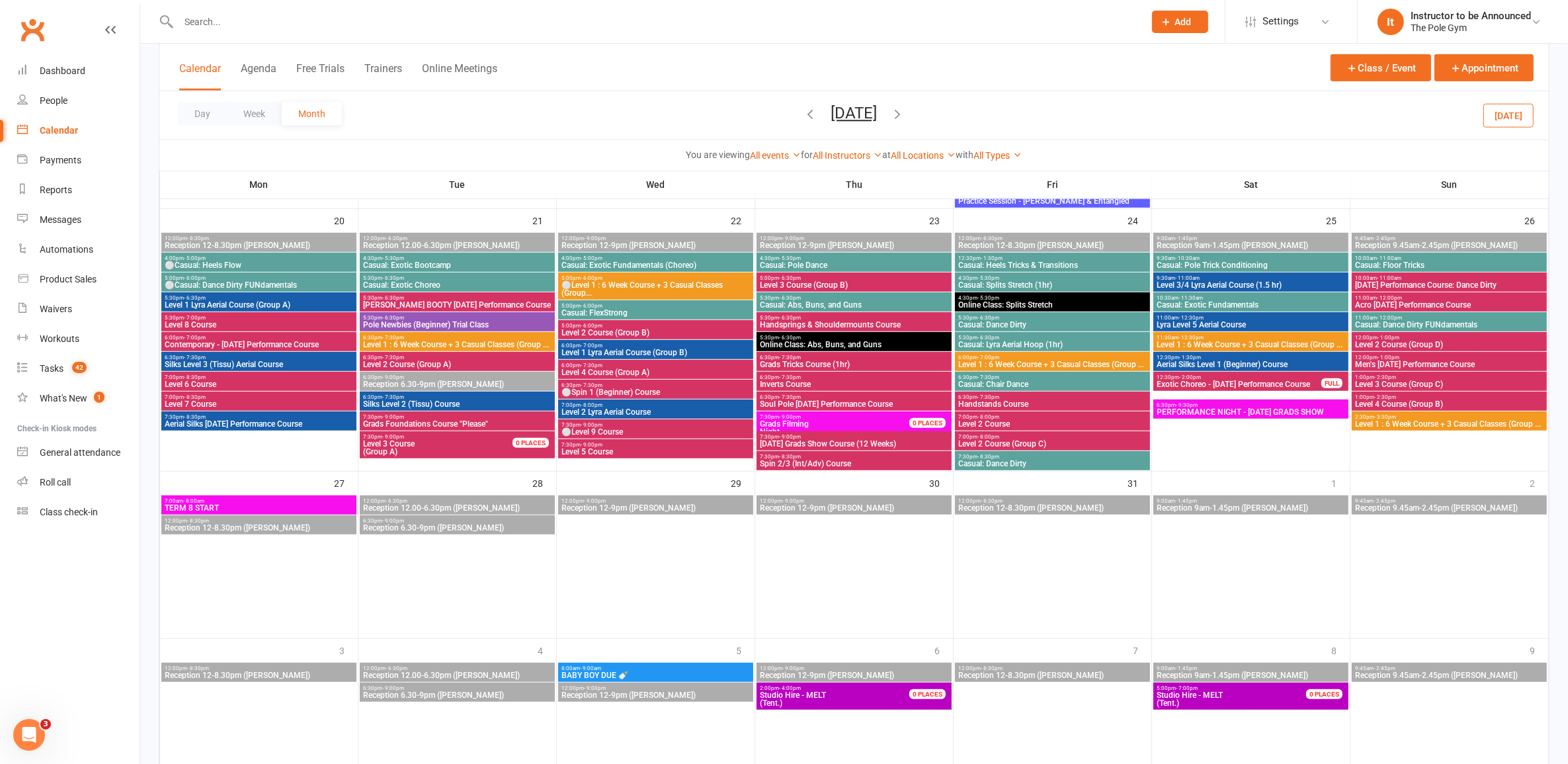
click at [513, 295] on span "5:30pm - 6:30pm" at bounding box center [457, 298] width 190 height 6
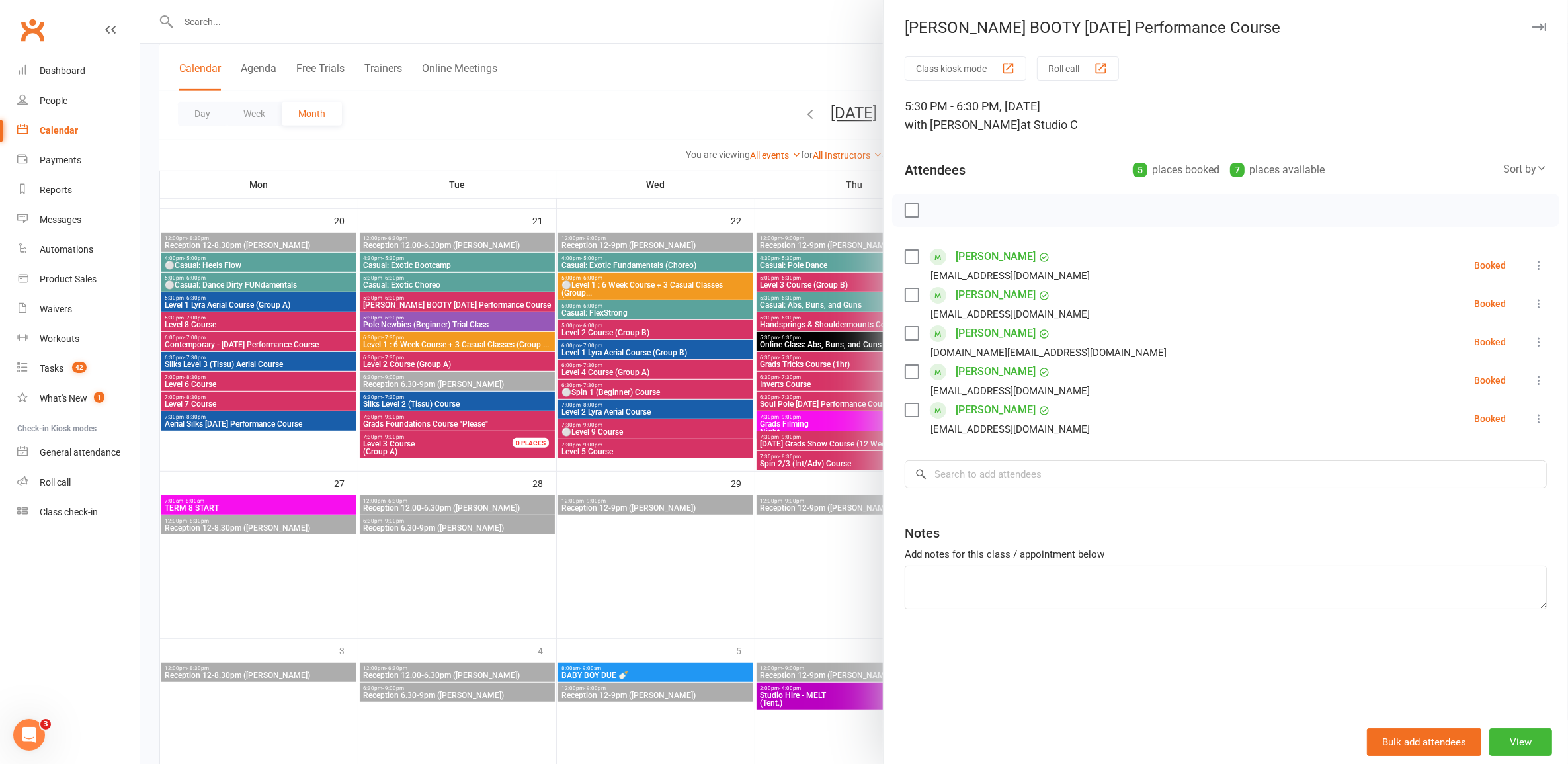
click at [461, 344] on div at bounding box center [854, 382] width 1428 height 764
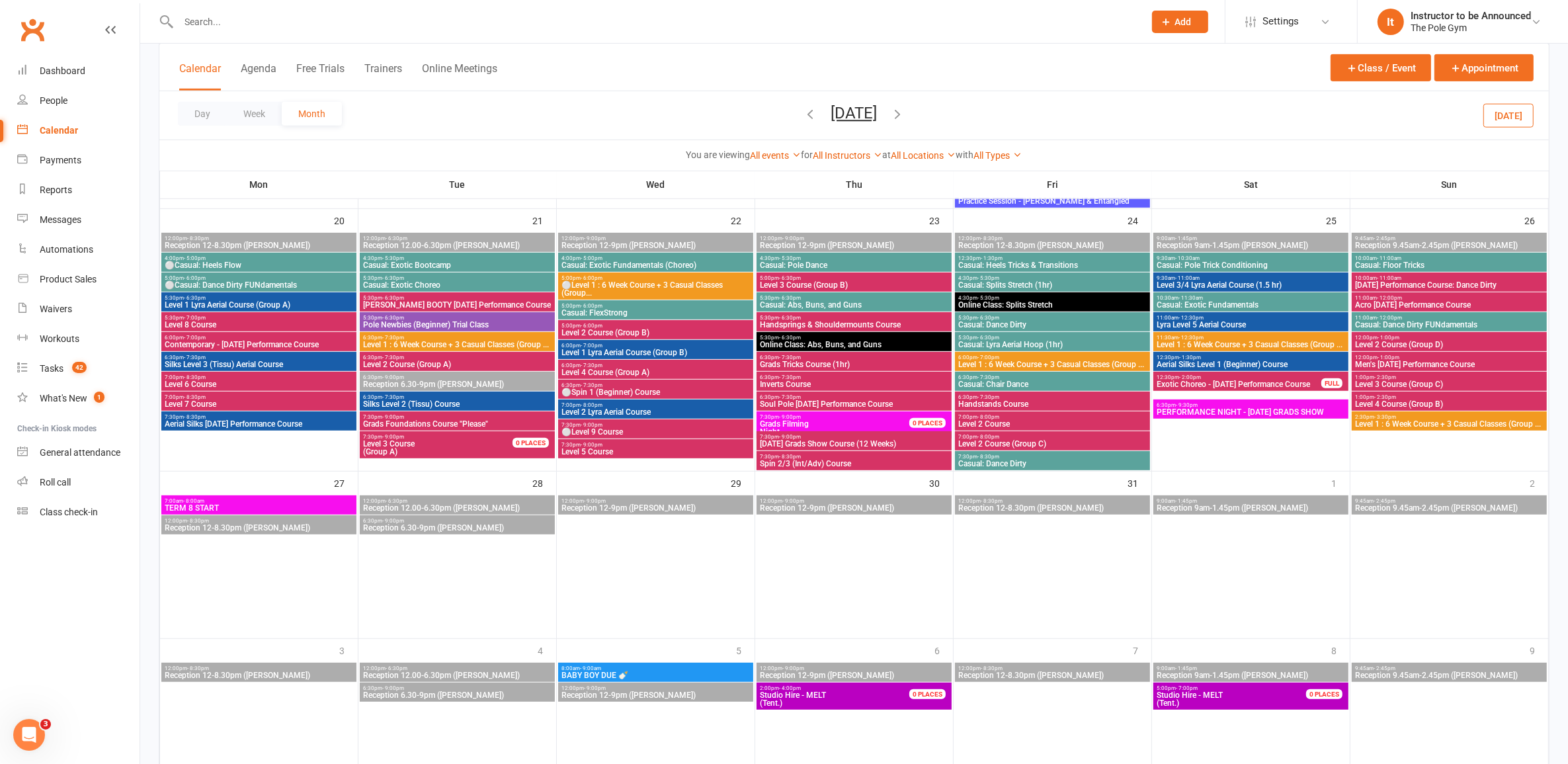
click at [461, 344] on span "Level 1 : 6 Week Course + 3 Casual Classes (Group ..." at bounding box center [457, 345] width 190 height 8
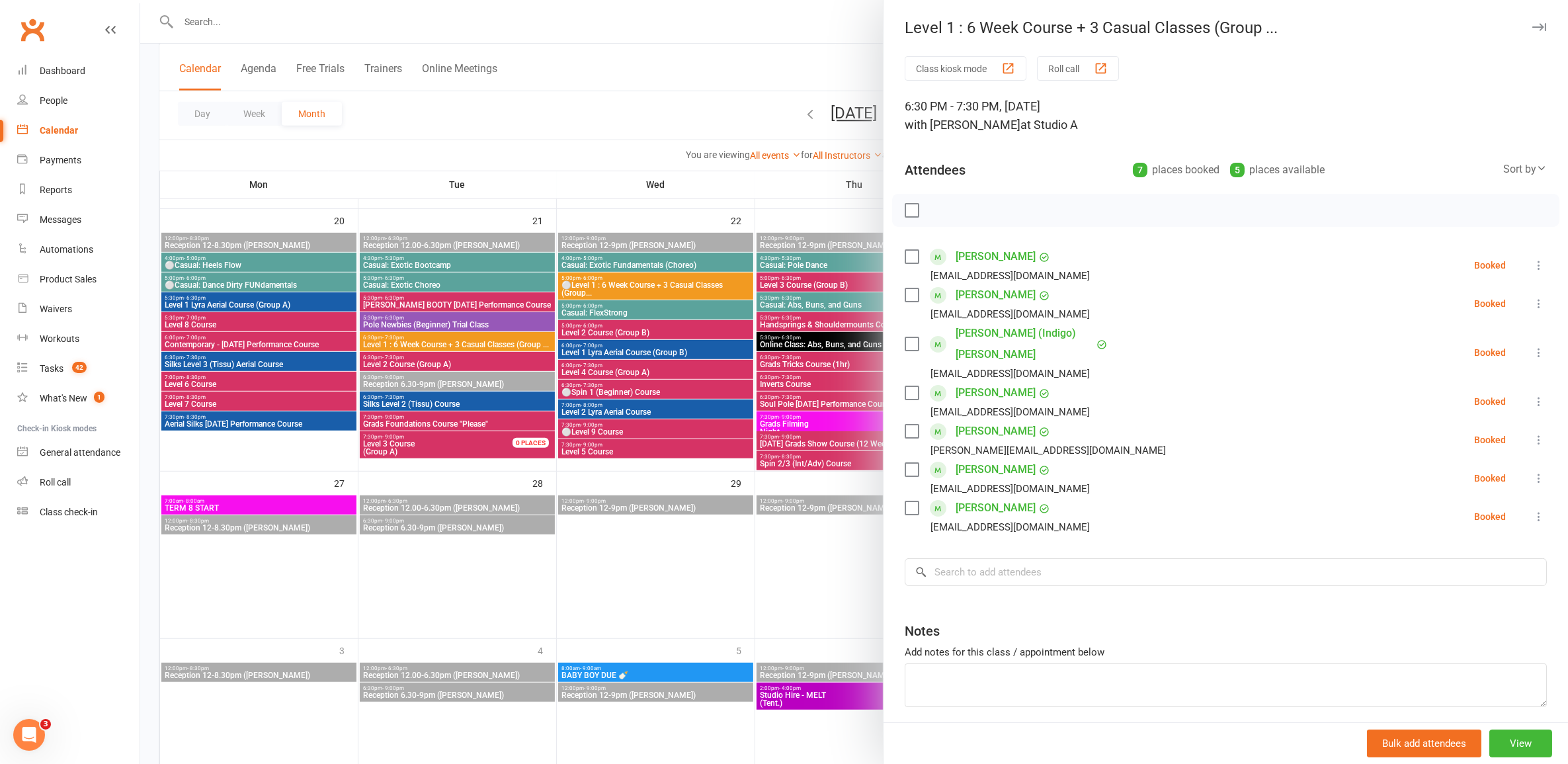
click at [410, 342] on div at bounding box center [854, 382] width 1428 height 764
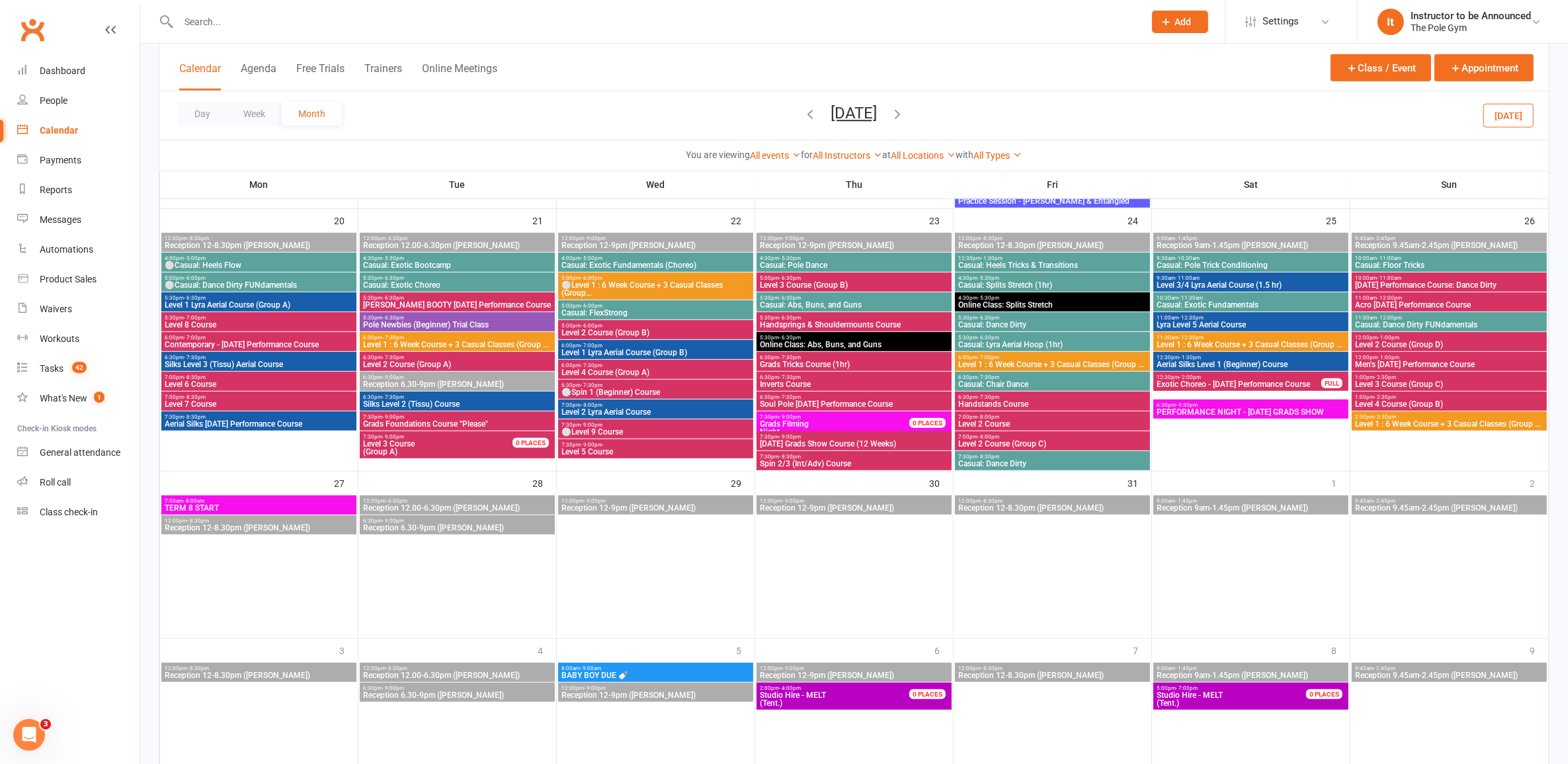
click at [465, 343] on span "Level 1 : 6 Week Course + 3 Casual Classes (Group ..." at bounding box center [457, 345] width 190 height 8
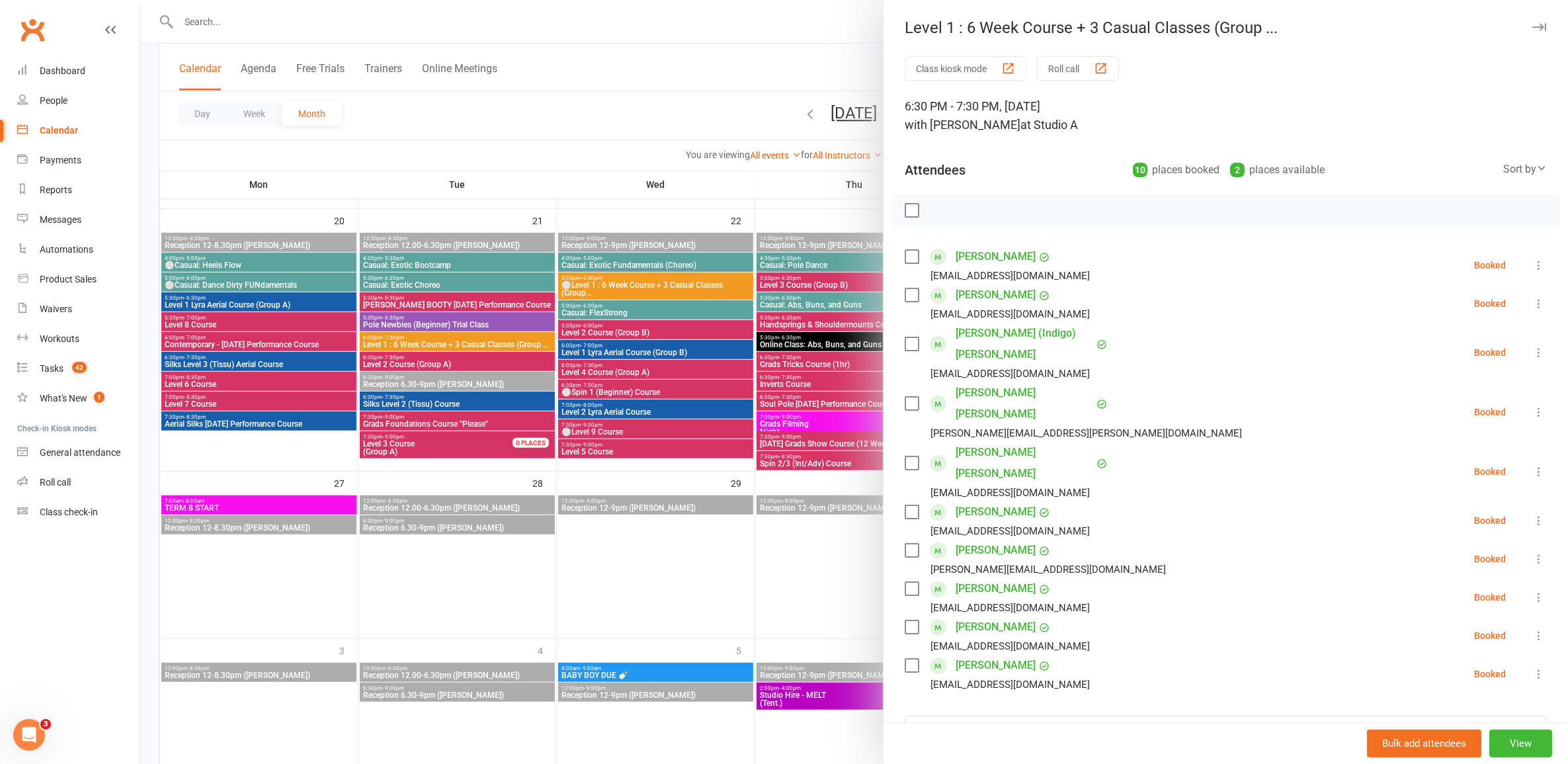
drag, startPoint x: 414, startPoint y: 354, endPoint x: 414, endPoint y: 346, distance: 8.0
click at [414, 348] on div at bounding box center [854, 382] width 1428 height 764
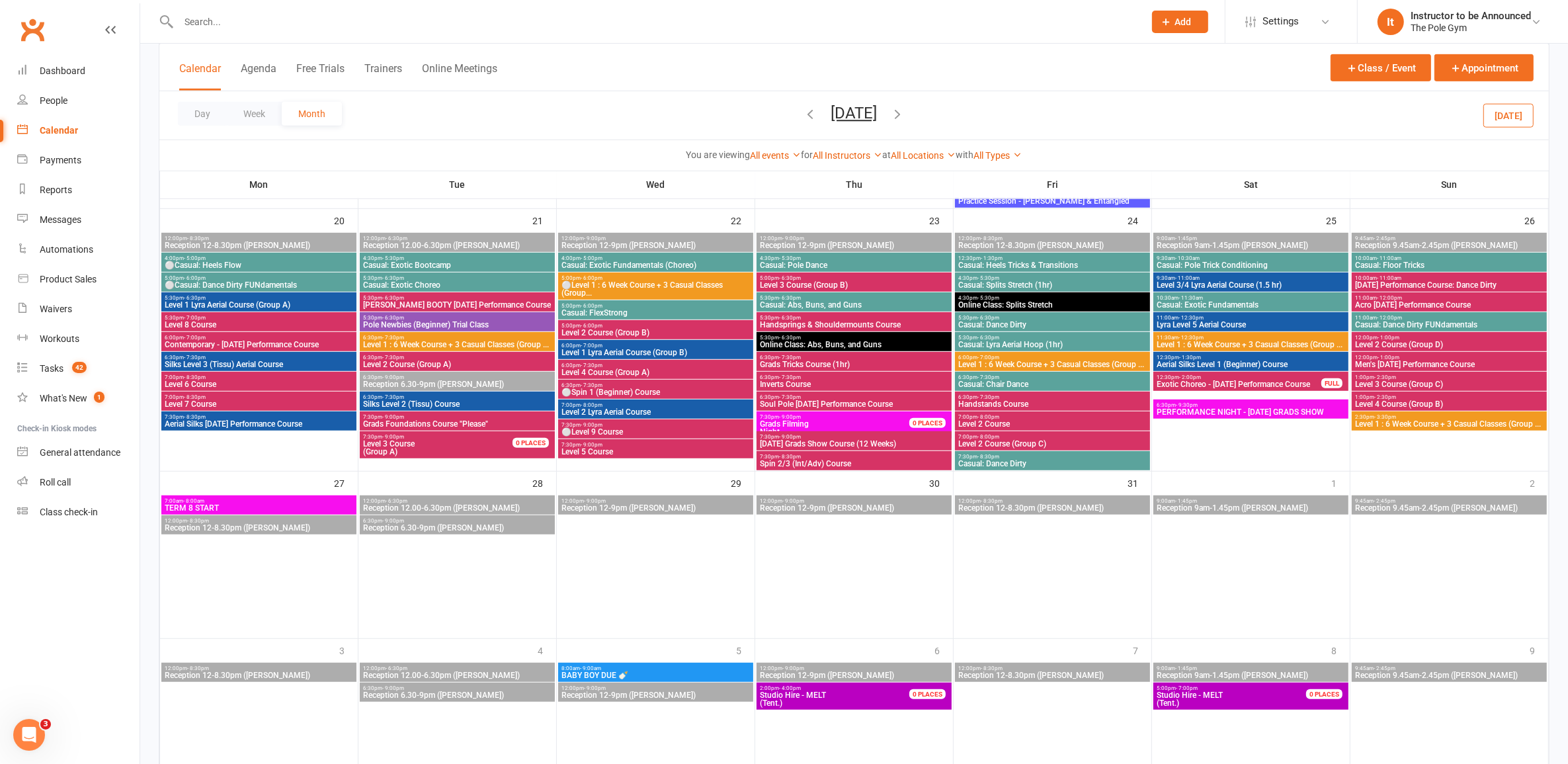
click at [414, 345] on span "Level 1 : 6 Week Course + 3 Casual Classes (Group ..." at bounding box center [457, 345] width 190 height 8
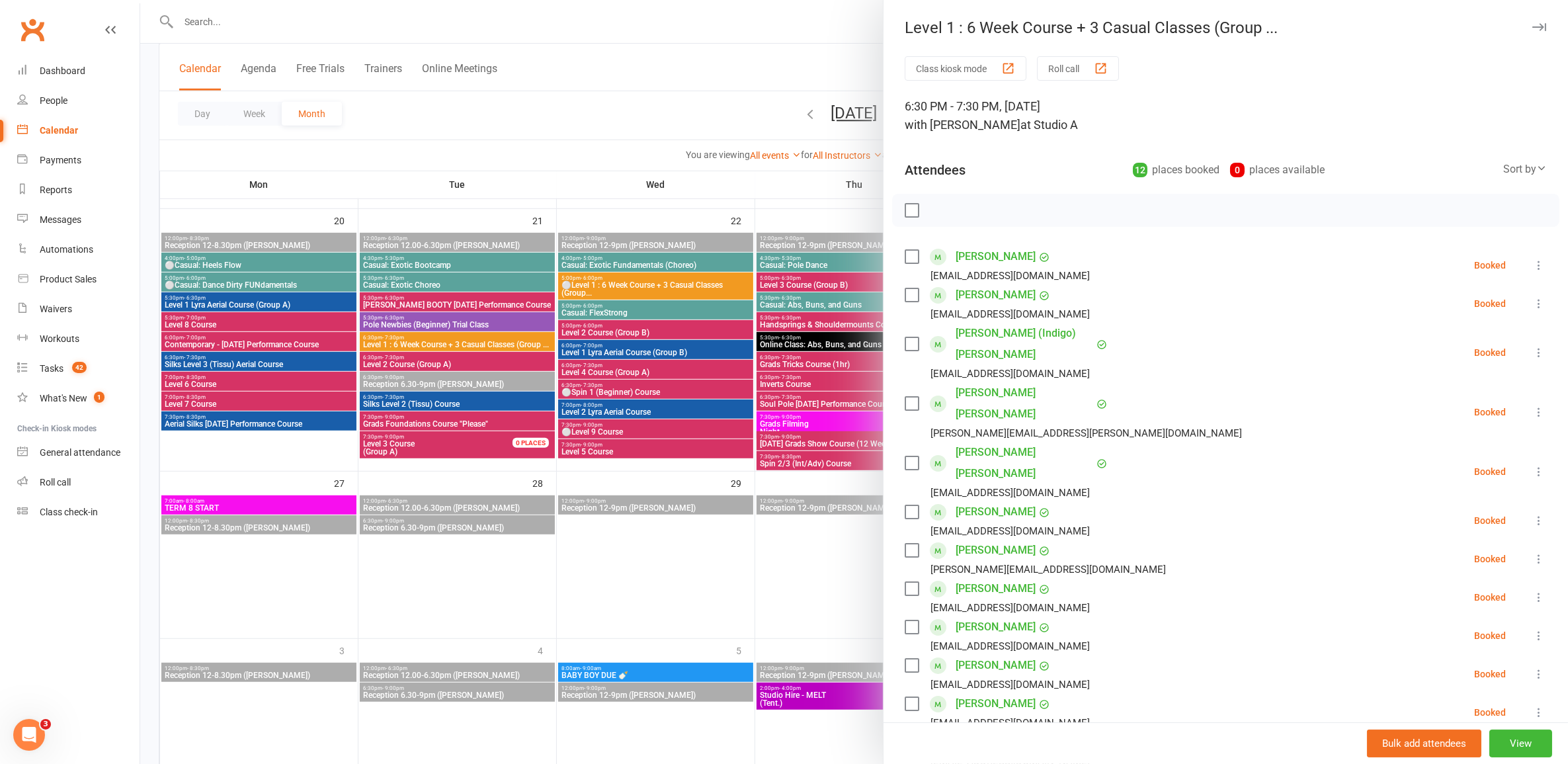
click at [414, 345] on div at bounding box center [854, 382] width 1428 height 764
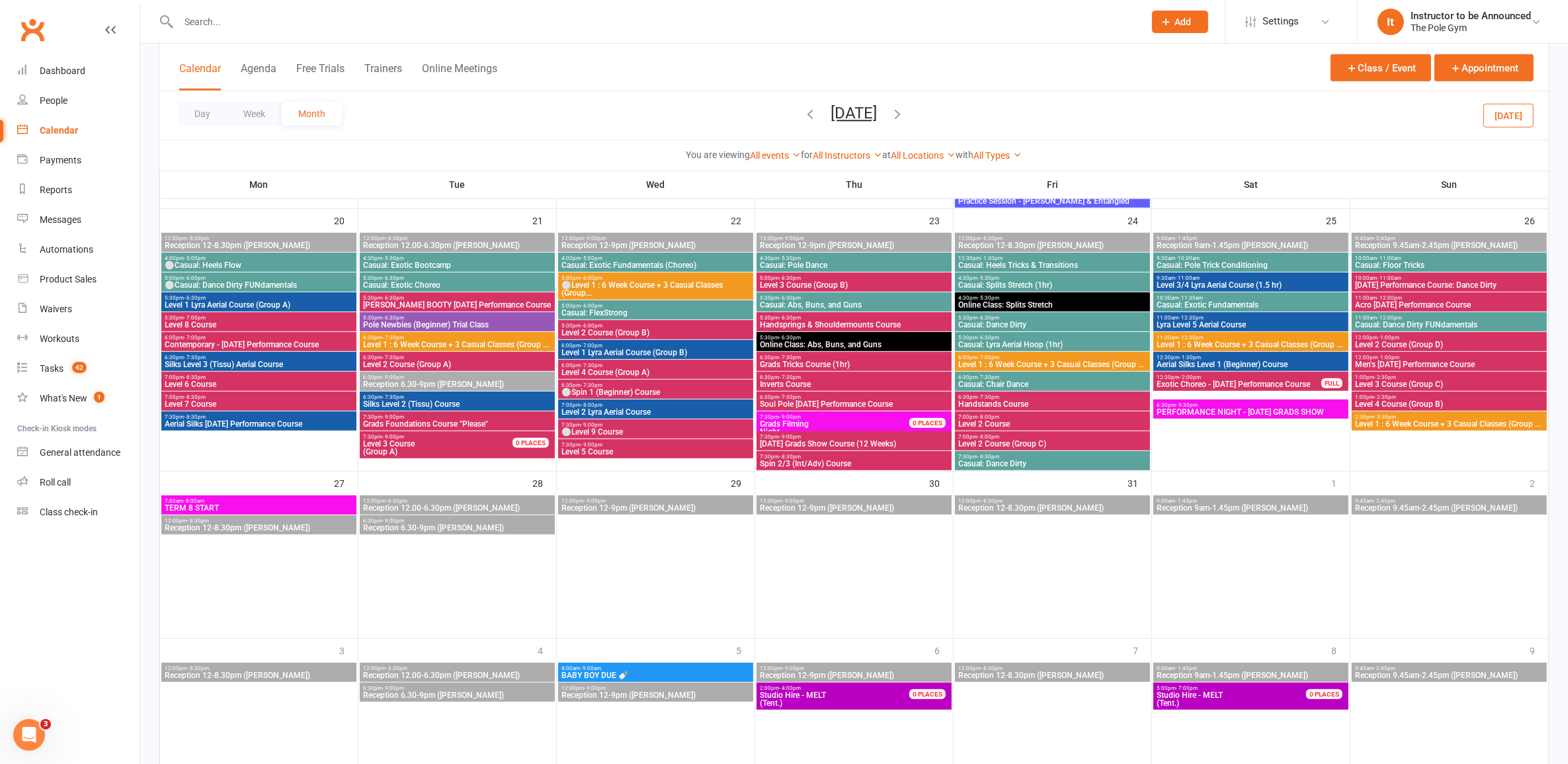
click at [708, 283] on span "⚪Level 1 : 6 Week Course + 3 Casual Classes (Group..." at bounding box center [656, 289] width 190 height 16
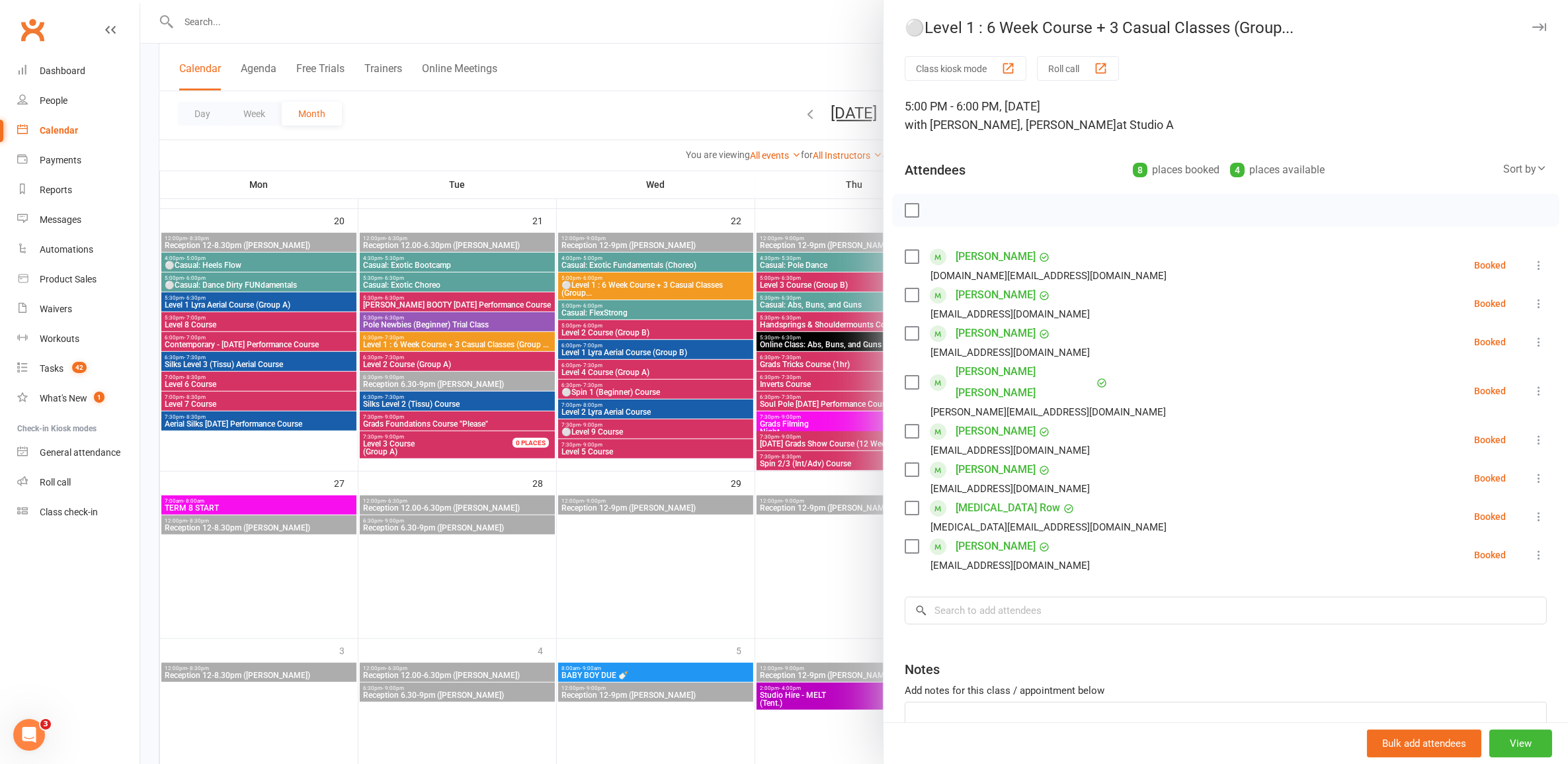
click at [629, 415] on div at bounding box center [854, 382] width 1428 height 764
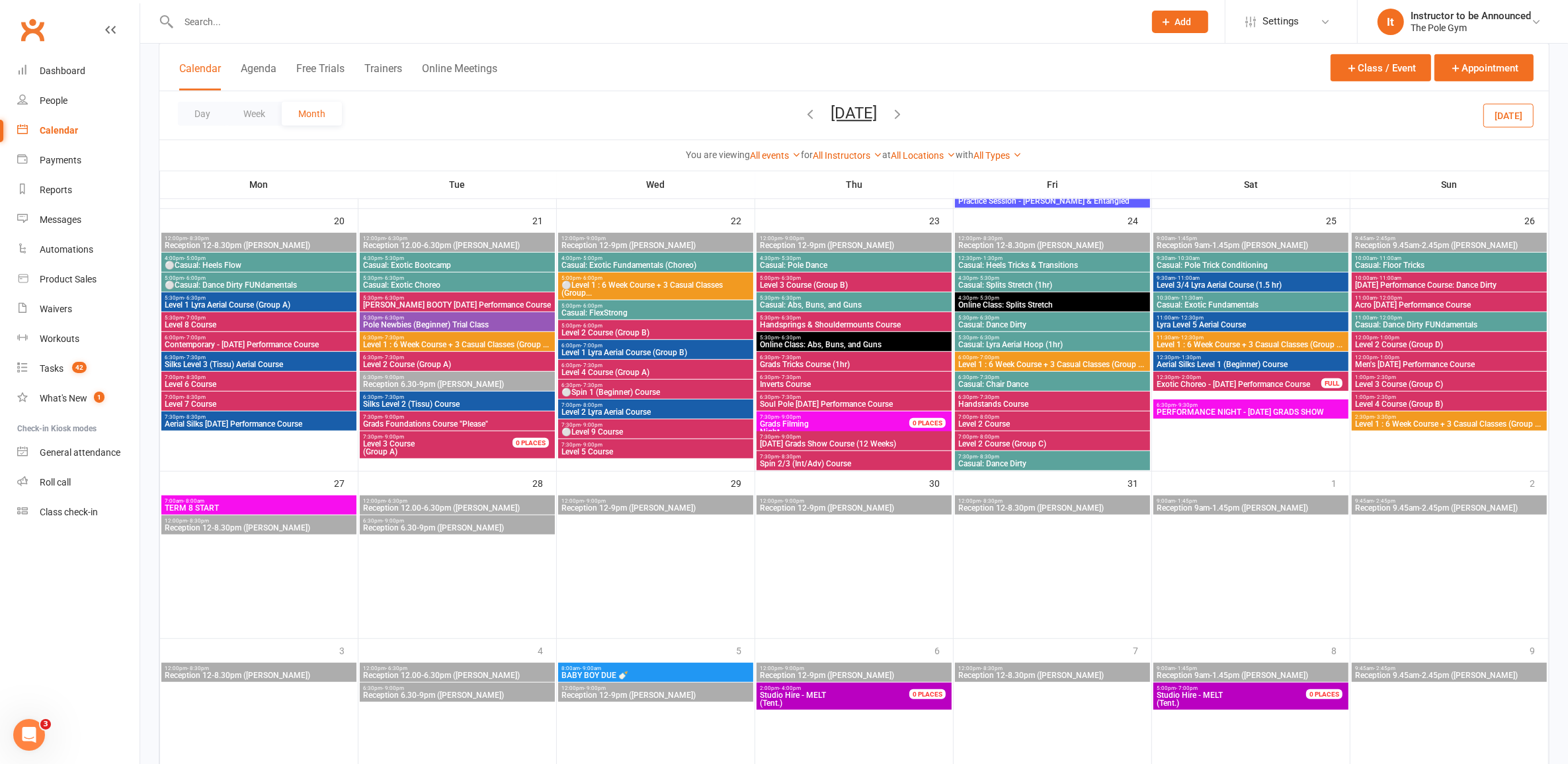
click at [629, 289] on span "⚪Level 1 : 6 Week Course + 3 Casual Classes (Group..." at bounding box center [656, 289] width 190 height 16
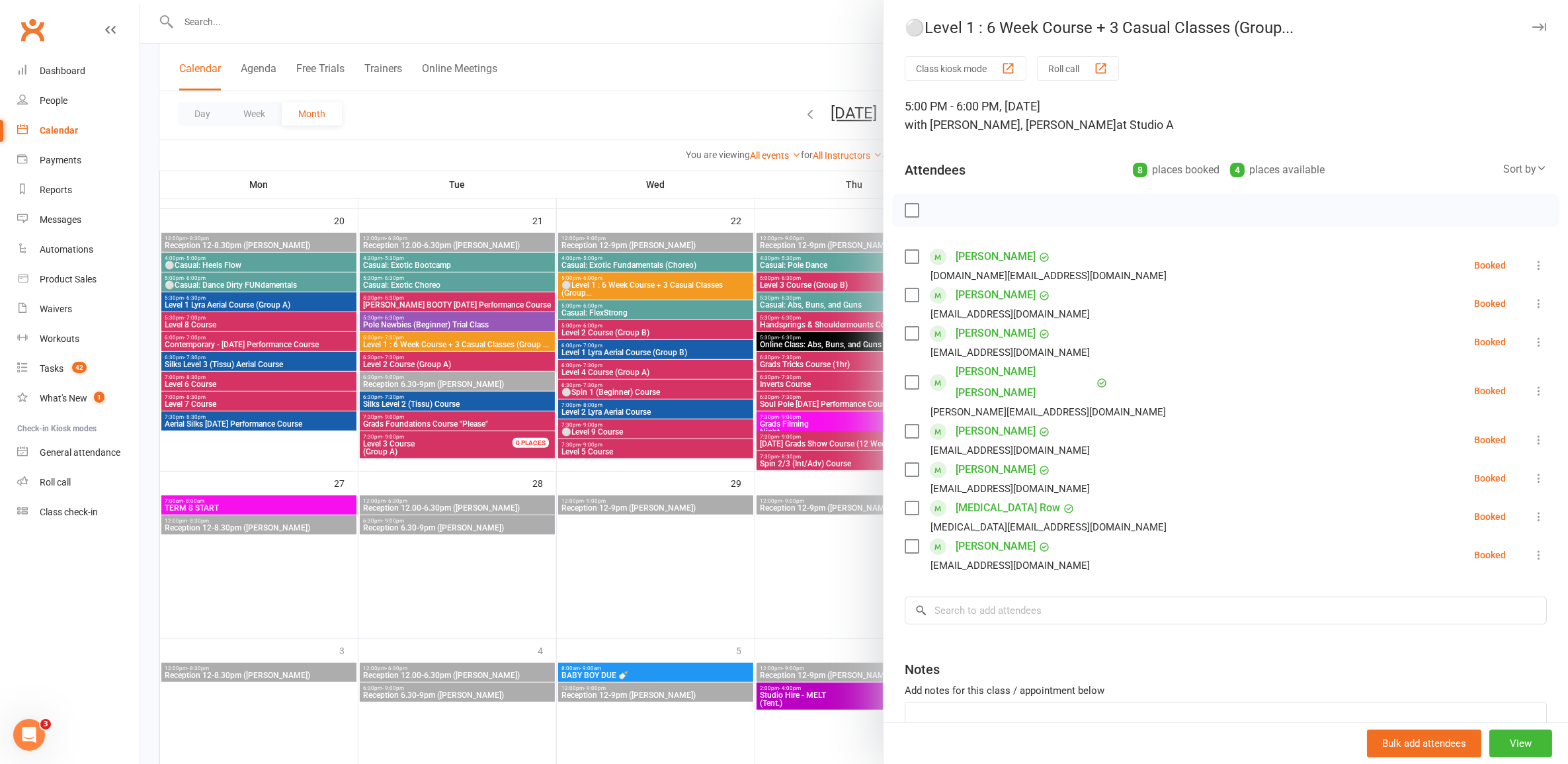
click at [629, 289] on div at bounding box center [854, 382] width 1428 height 764
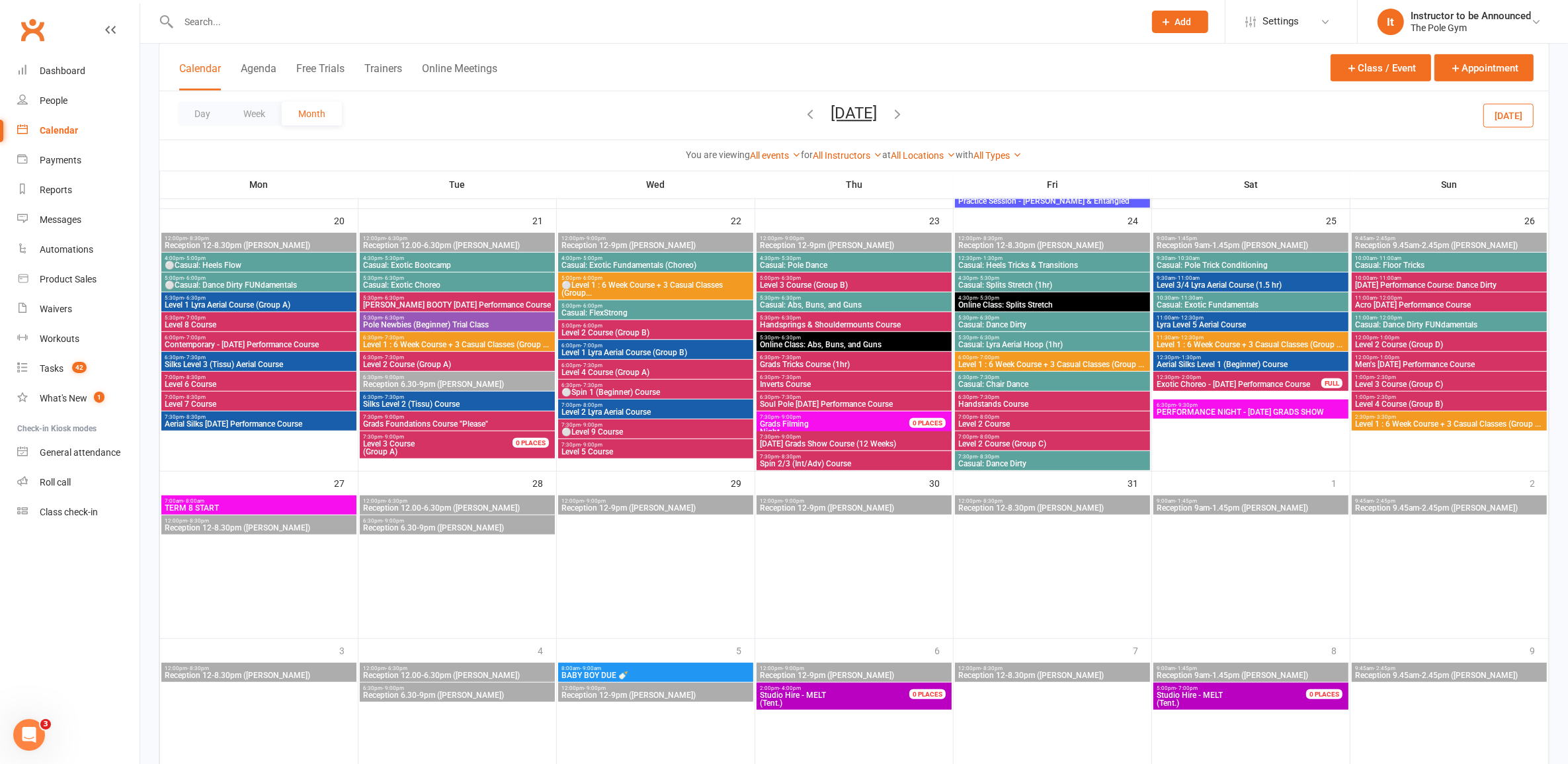
click at [810, 359] on span "6:00pm - 7:00pm" at bounding box center [1052, 357] width 190 height 6
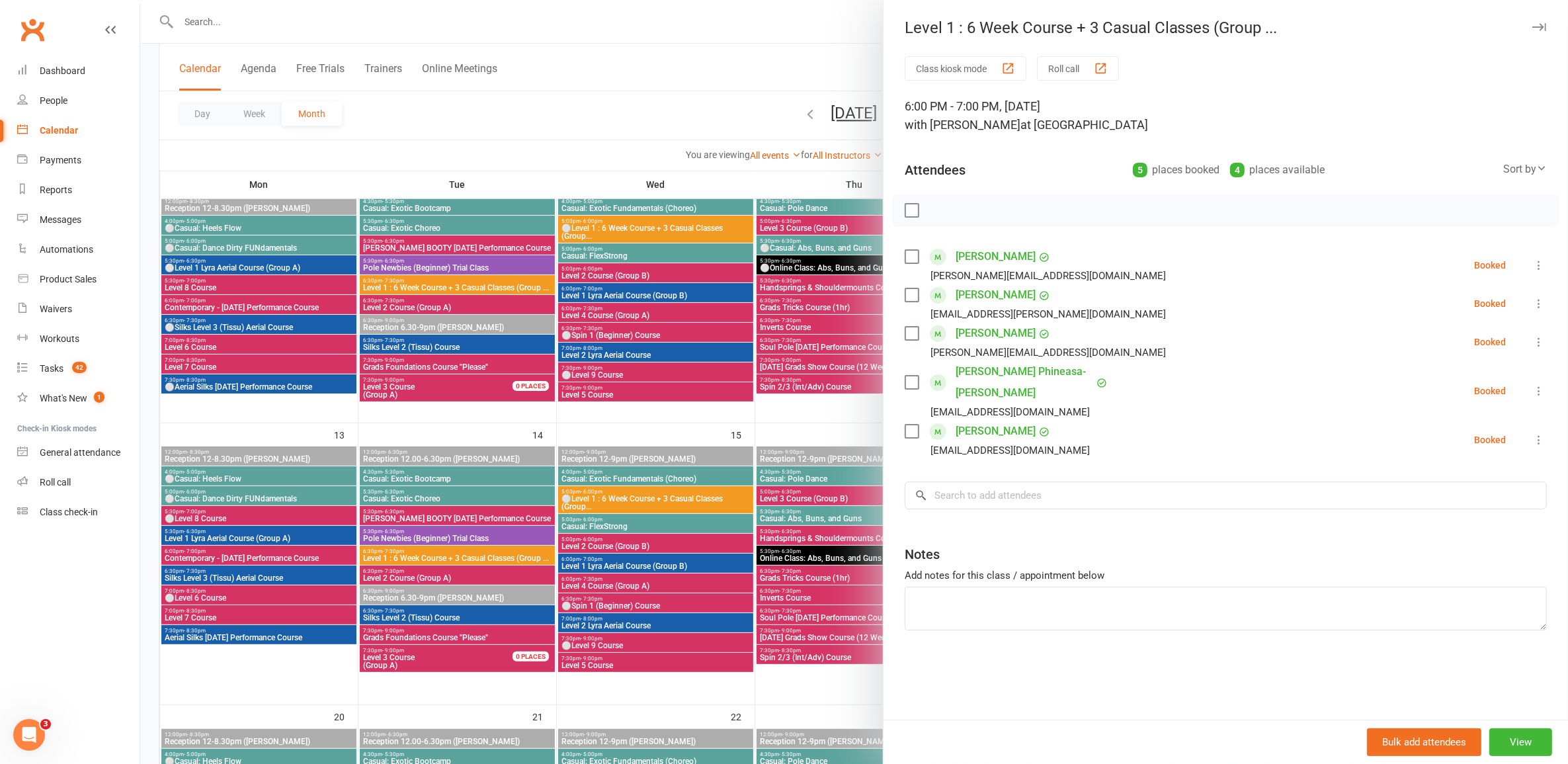
click at [418, 457] on div at bounding box center [854, 382] width 1428 height 764
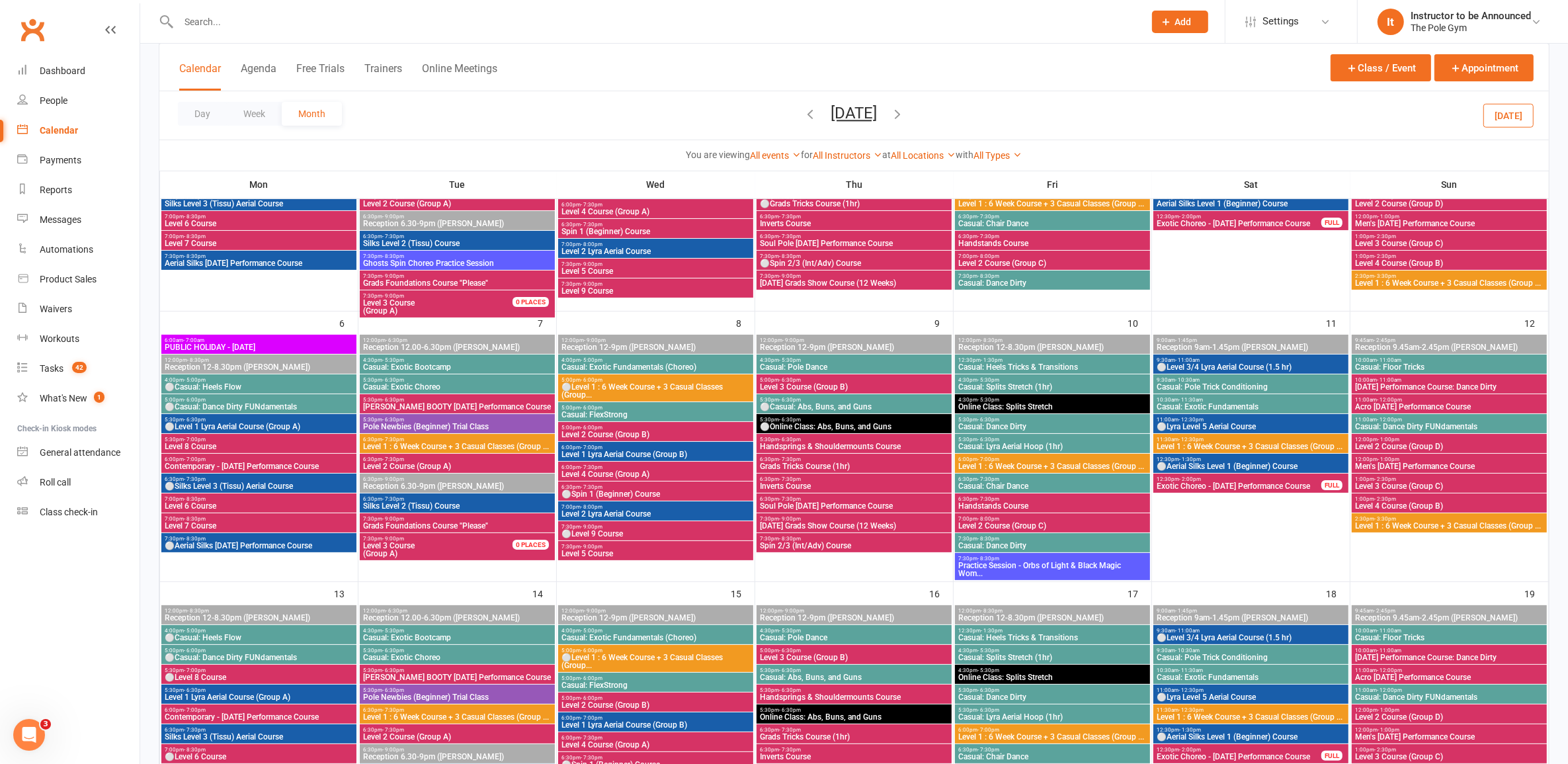
scroll to position [0, 0]
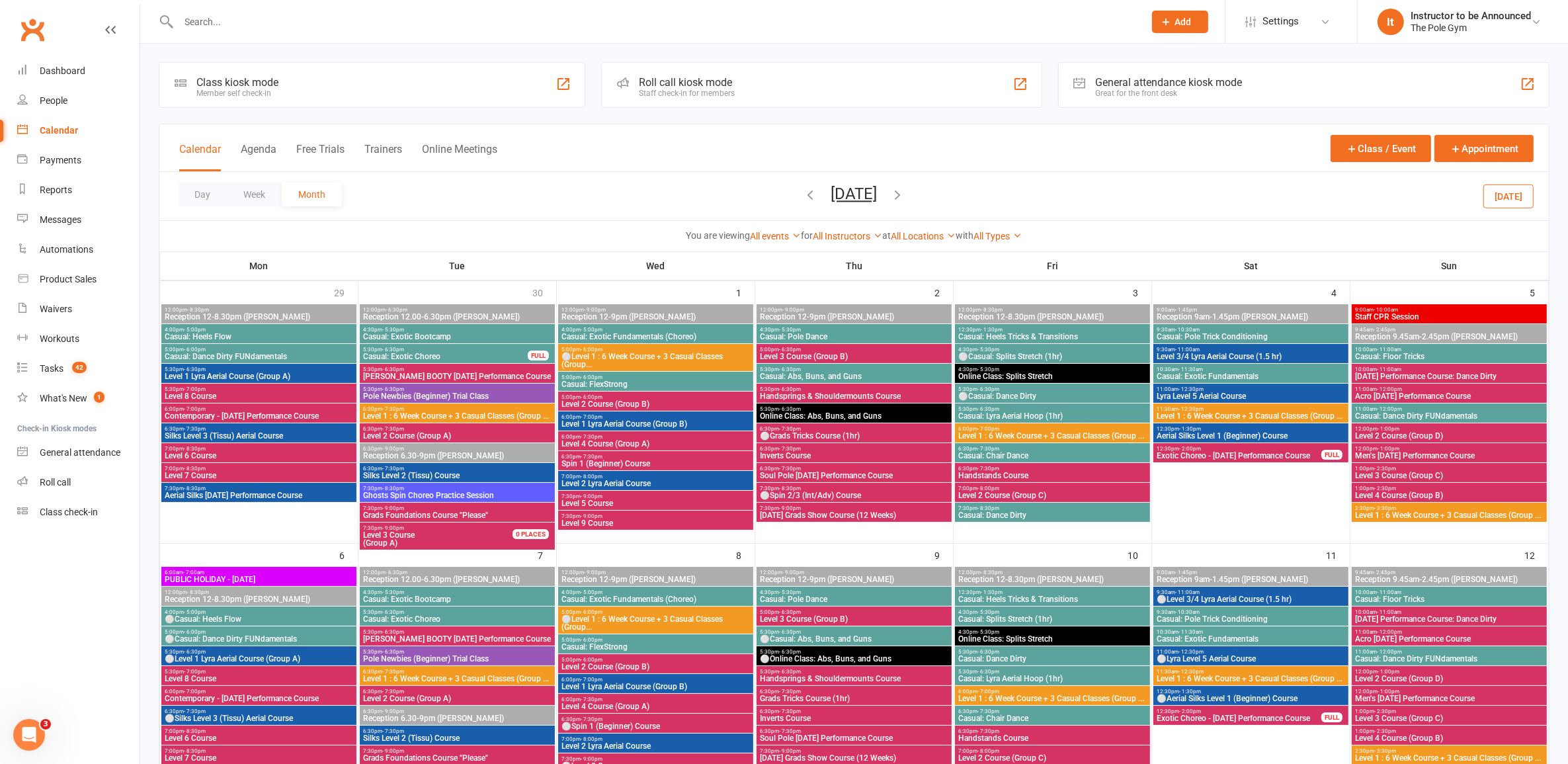
click at [803, 195] on icon "button" at bounding box center [811, 194] width 14 height 14
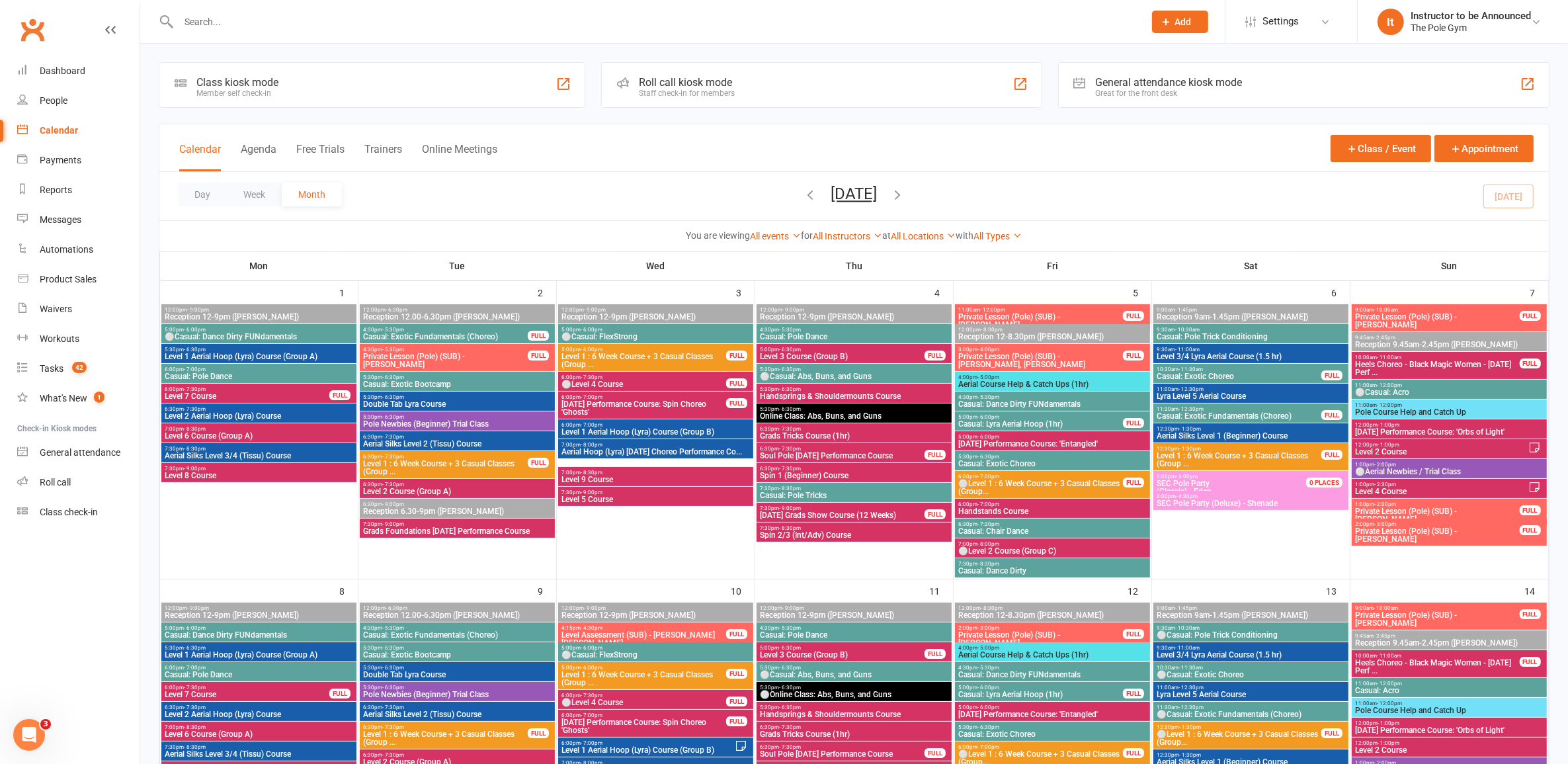
scroll to position [497, 0]
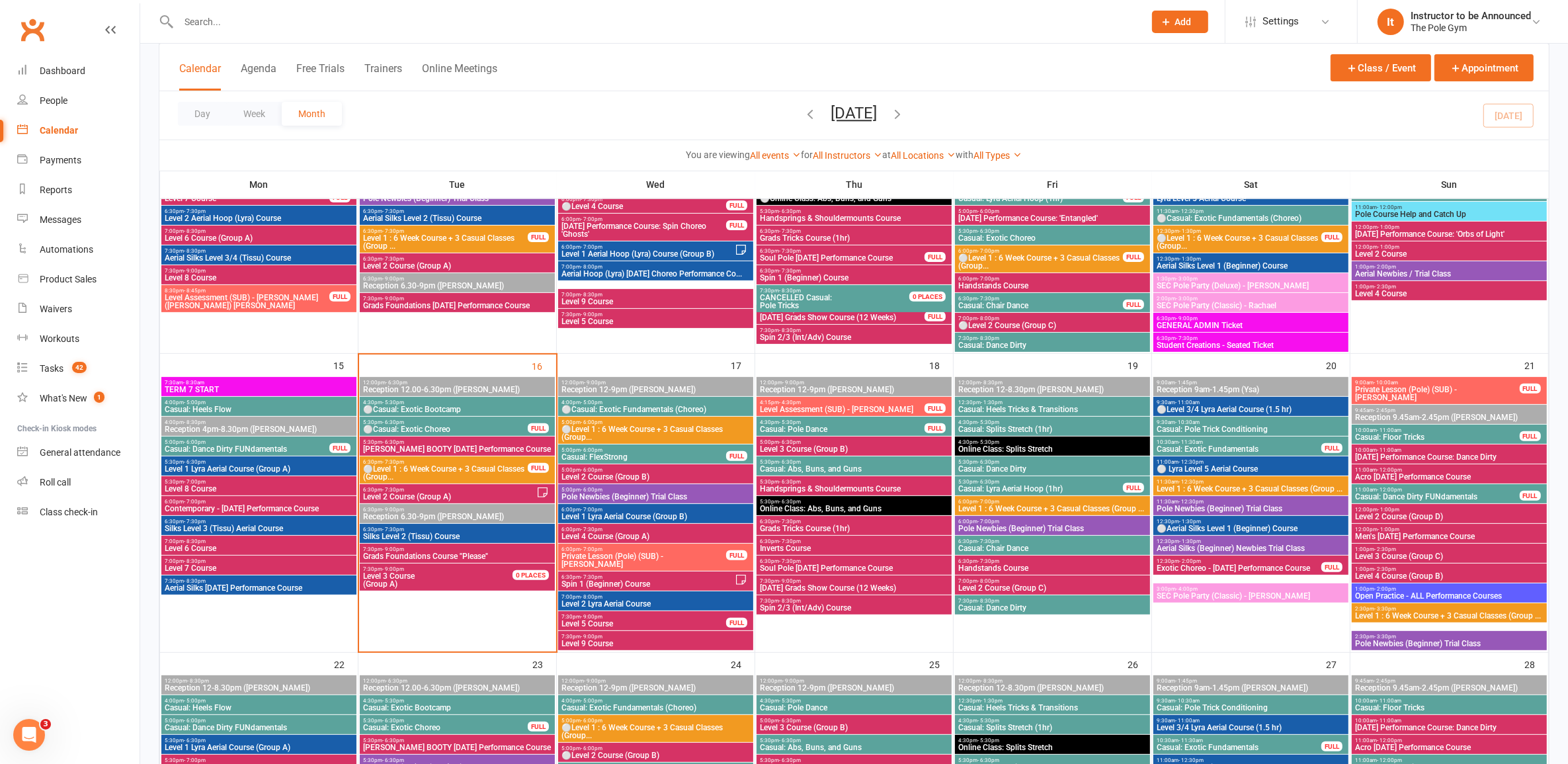
click at [385, 466] on span "⚪Level 1 : 6 Week Course + 3 Casual Classes (Group..." at bounding box center [445, 473] width 166 height 16
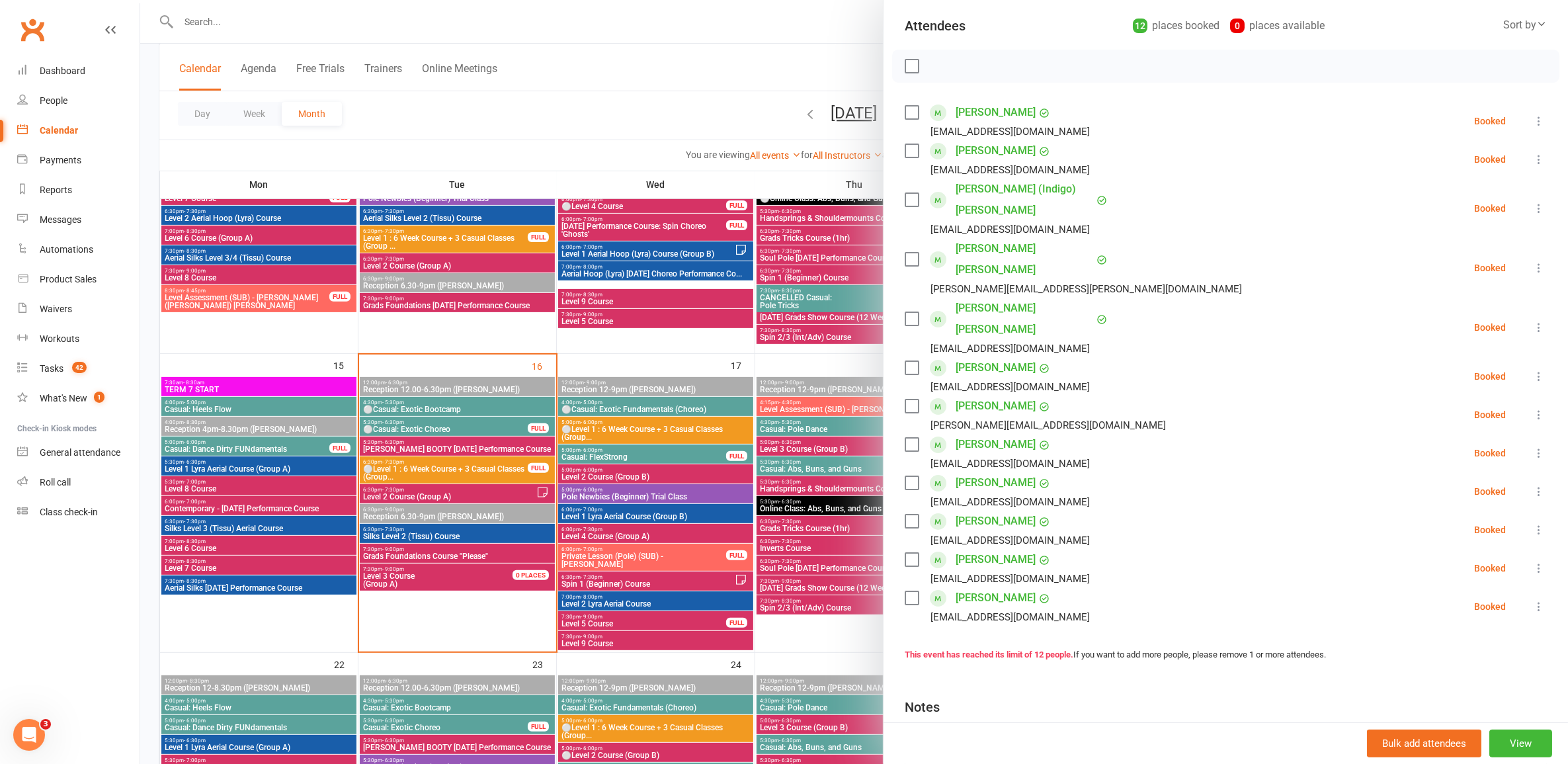
scroll to position [166, 0]
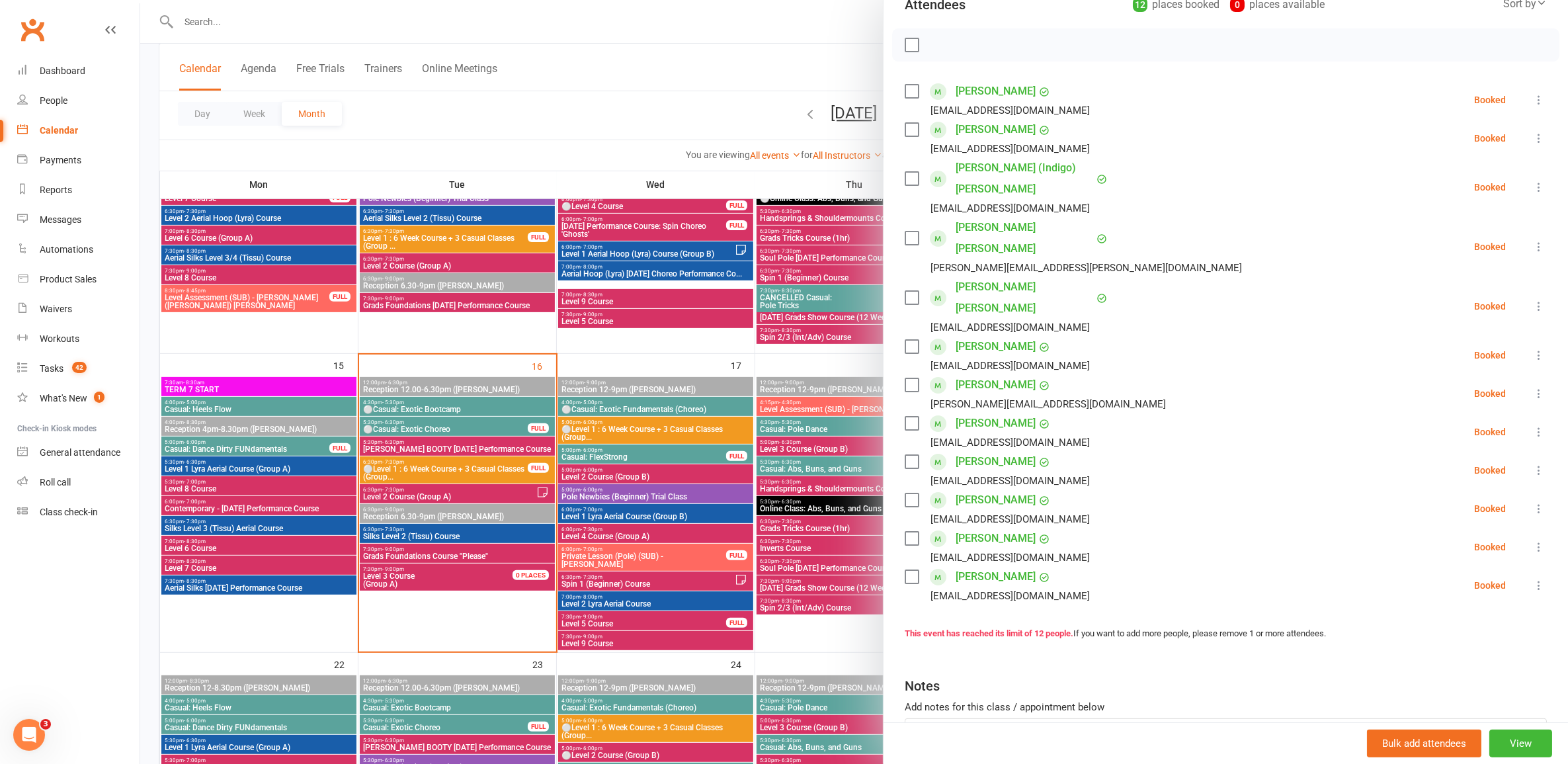
click at [810, 184] on li "Jimmie-Dean (Indigo) Cullen indigorosec@gmail.com Booked More info Remove Check…" at bounding box center [1225, 187] width 642 height 60
click at [810, 181] on icon at bounding box center [1539, 187] width 14 height 14
click at [810, 253] on link "Check in" at bounding box center [1475, 266] width 142 height 26
click at [810, 170] on link "[PERSON_NAME] (Indigo) [PERSON_NAME]" at bounding box center [1024, 178] width 138 height 42
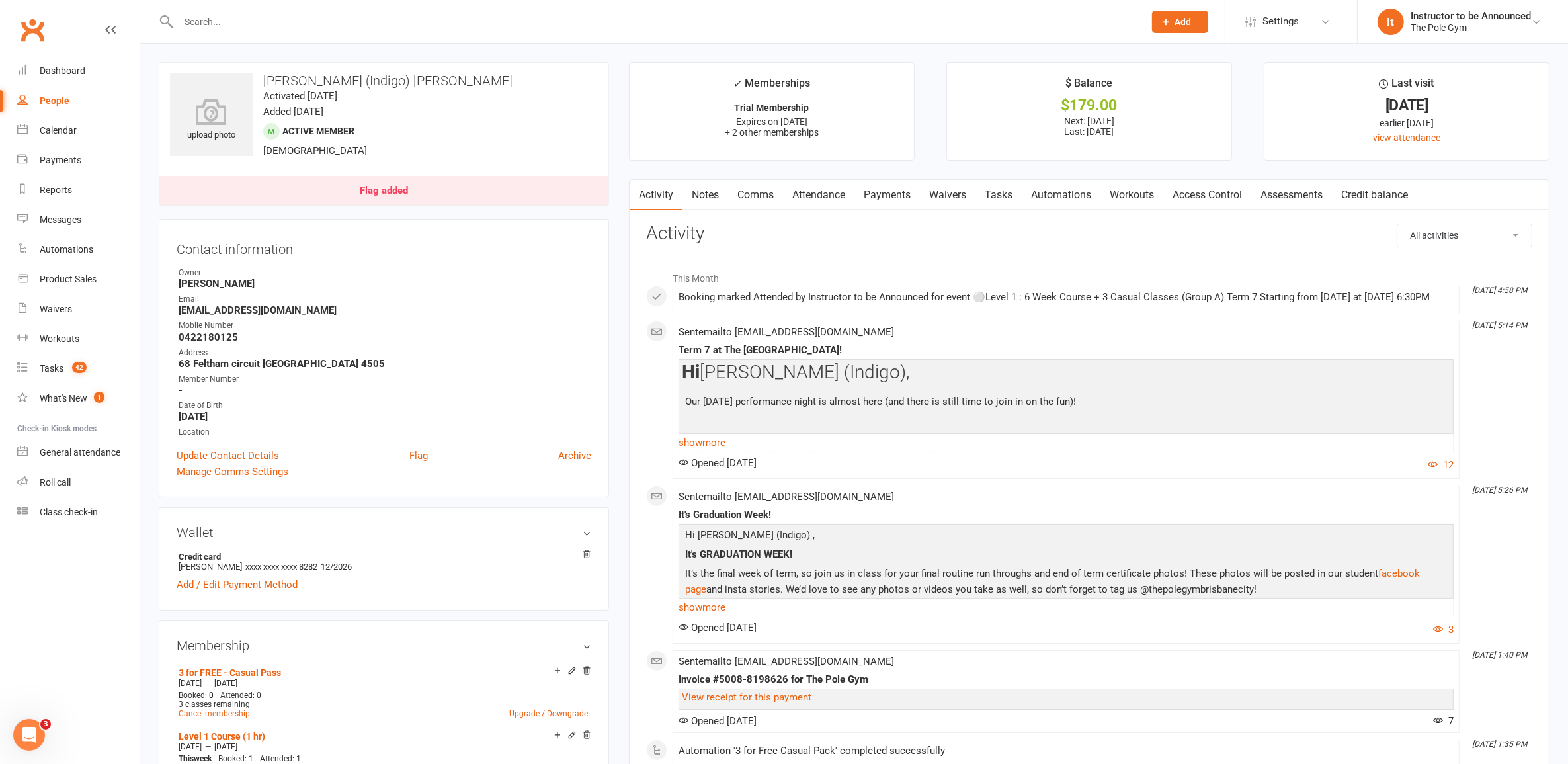
click at [448, 209] on contact-information "upload photo Jimmie-Dean (Indigo) Cullen Activated 20 August, 2025 Added 20 Aug…" at bounding box center [384, 279] width 450 height 435
click at [449, 182] on link "Flag added" at bounding box center [383, 190] width 449 height 29
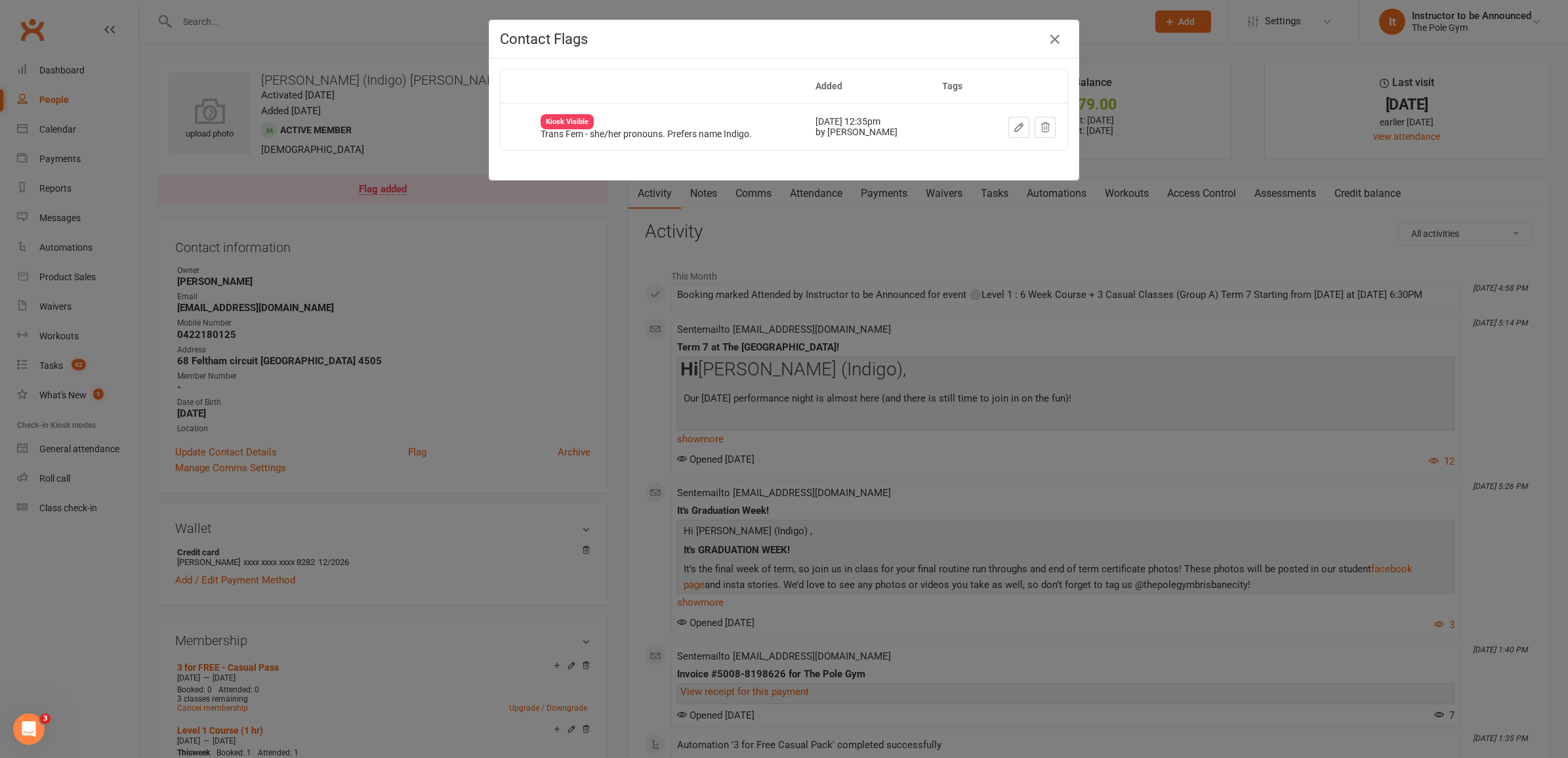
click at [479, 246] on div "Contact Flags Added Tags Kiosk Visible Trans Fem - she/her pronouns. Prefers na…" at bounding box center [784, 379] width 1568 height 758
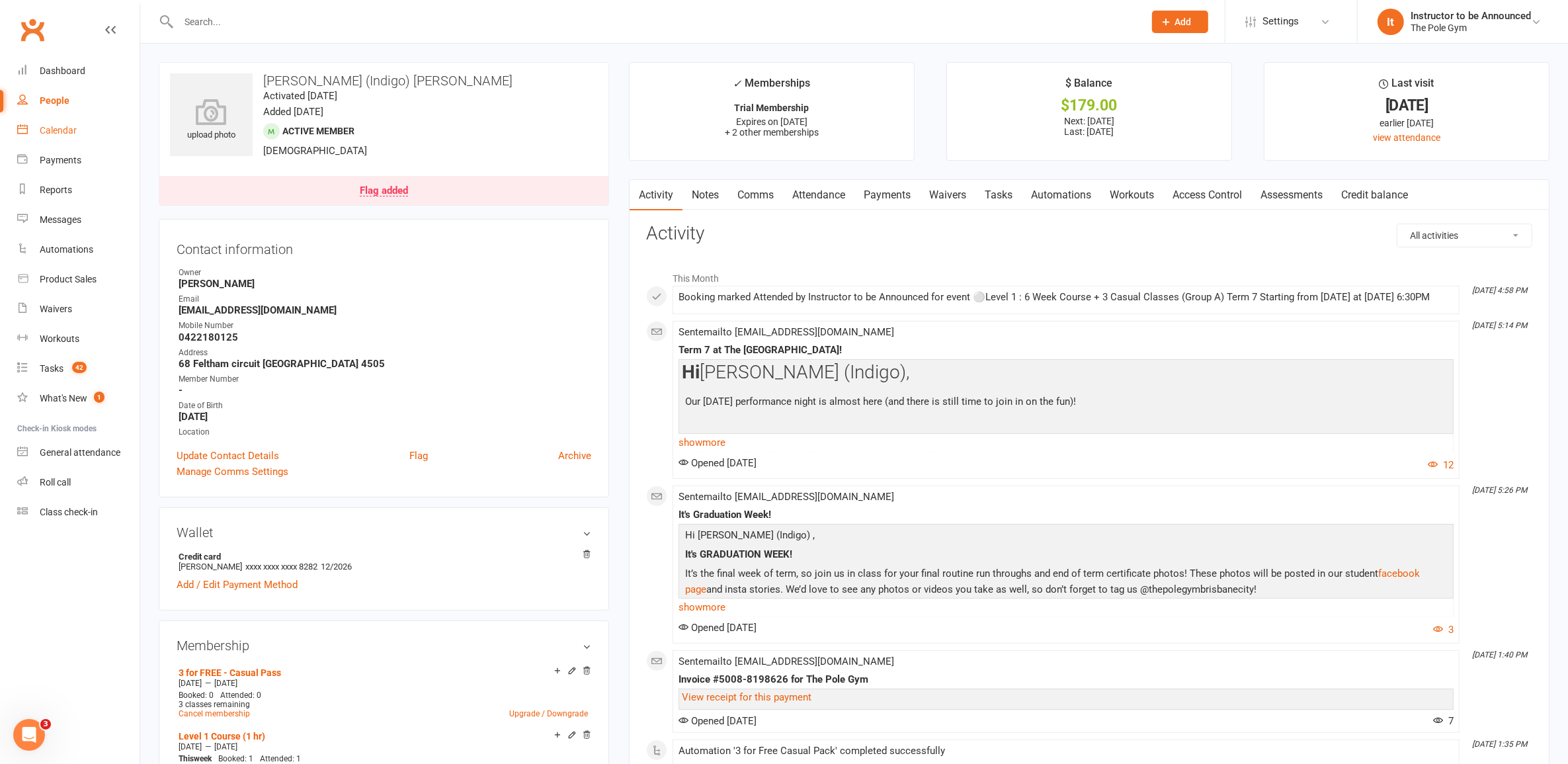
click at [53, 138] on link "Calendar" at bounding box center [79, 130] width 123 height 29
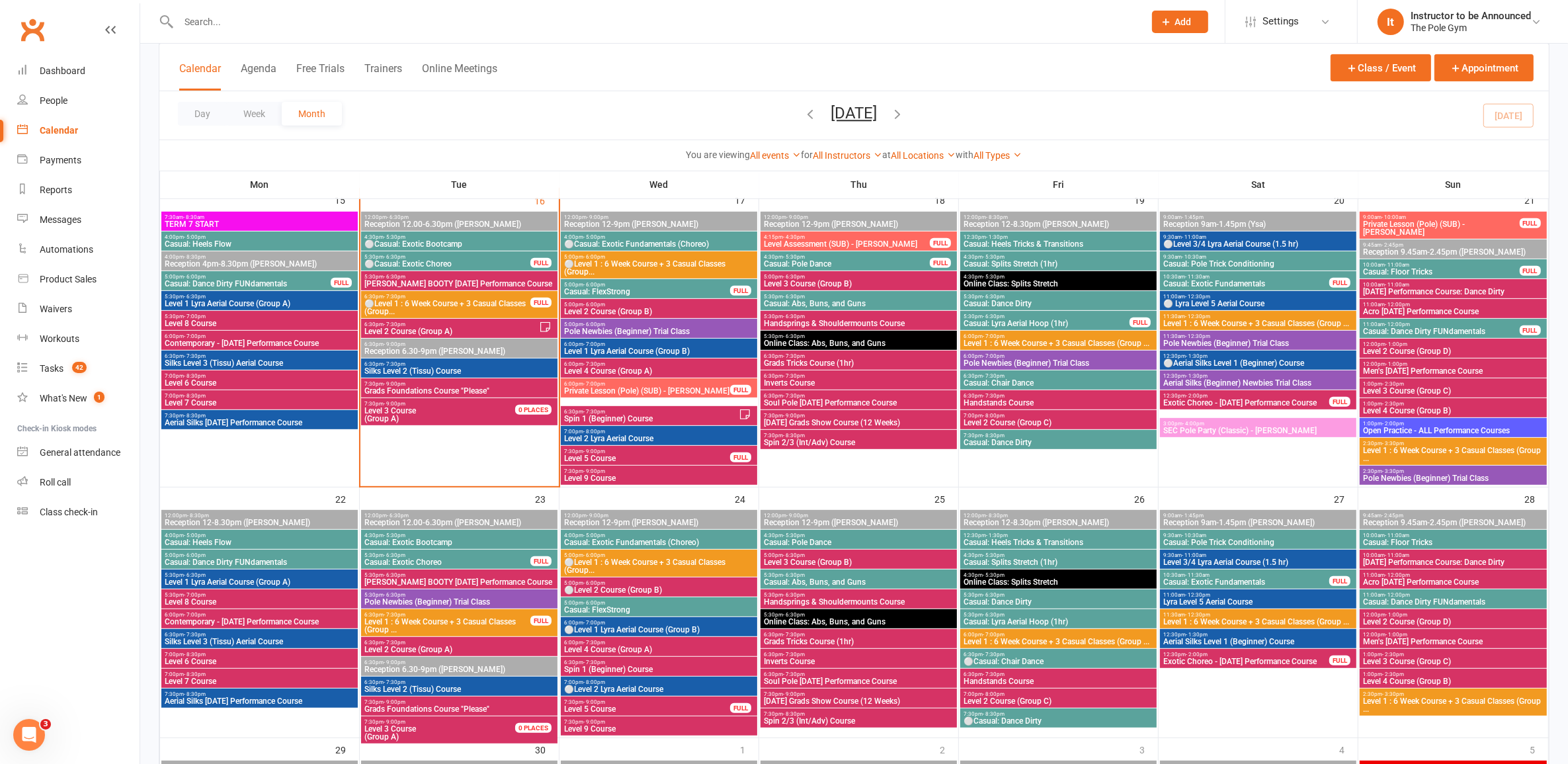
scroll to position [579, 0]
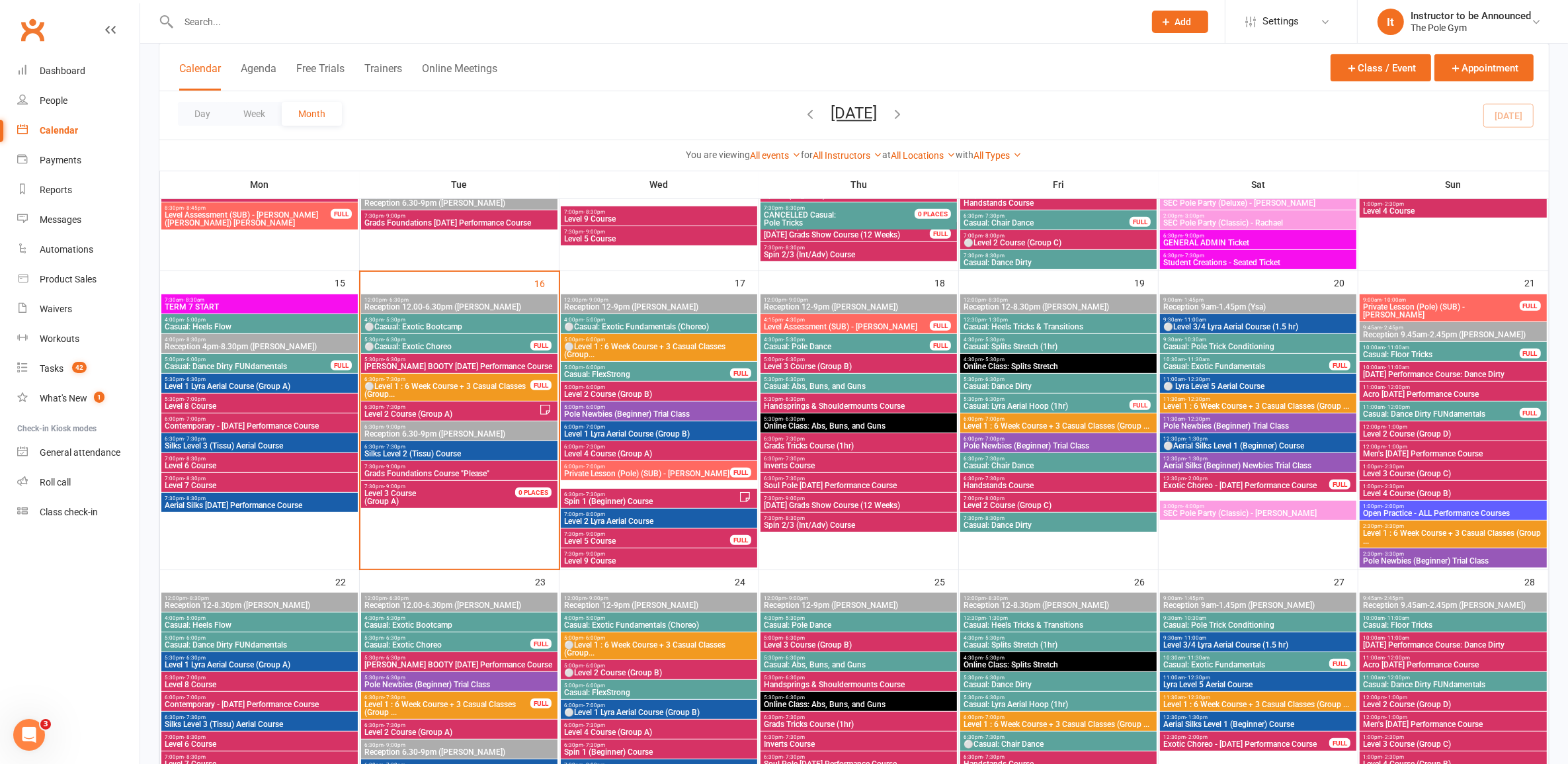
click at [810, 724] on span "Level 1 : 6 Week Course + 3 Casual Classes (Group ..." at bounding box center [1058, 724] width 191 height 8
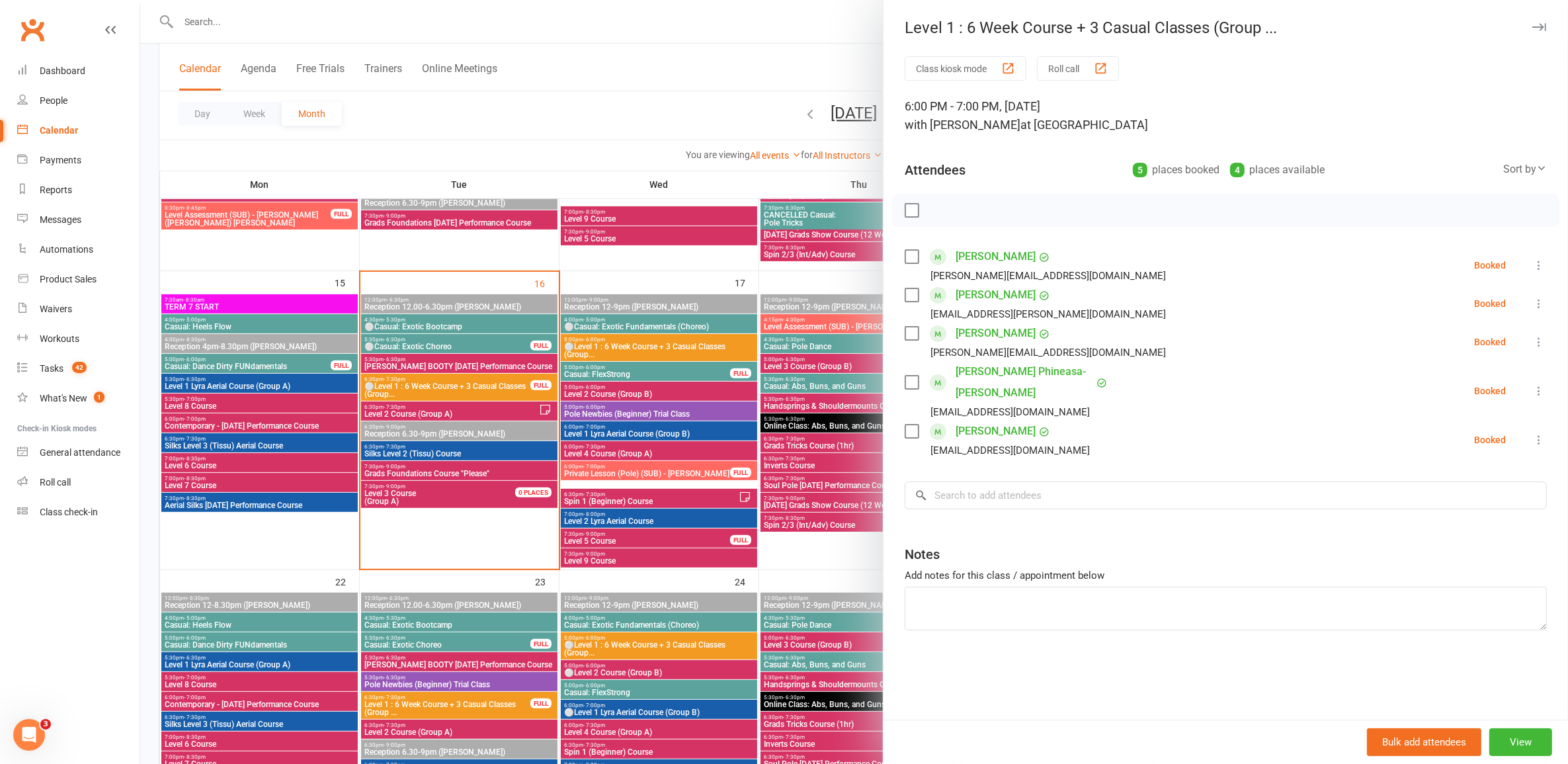
click at [743, 554] on div at bounding box center [854, 382] width 1428 height 764
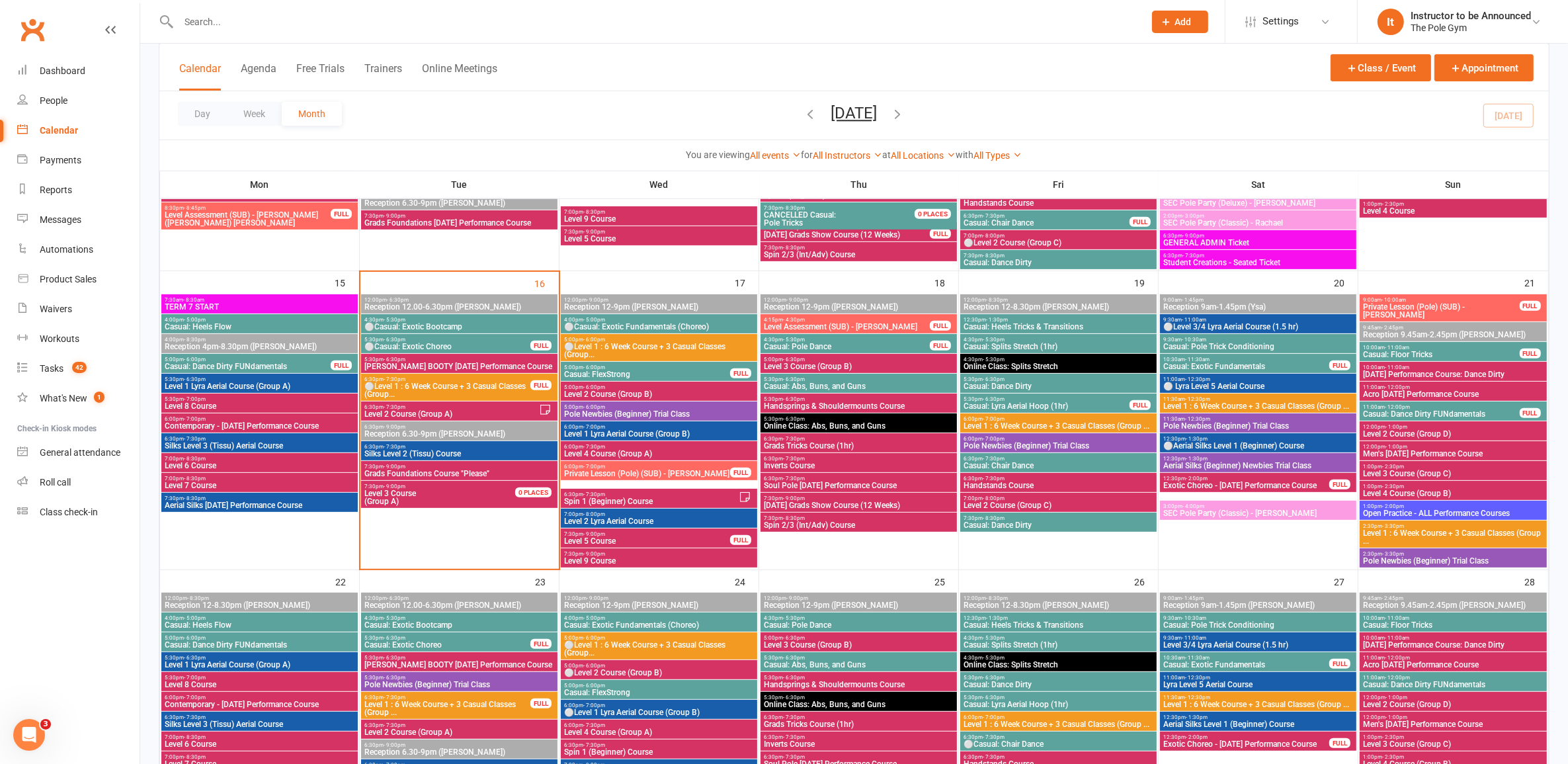
click at [810, 705] on span "Level 1 : 6 Week Course + 3 Casual Classes (Group ..." at bounding box center [1259, 704] width 191 height 8
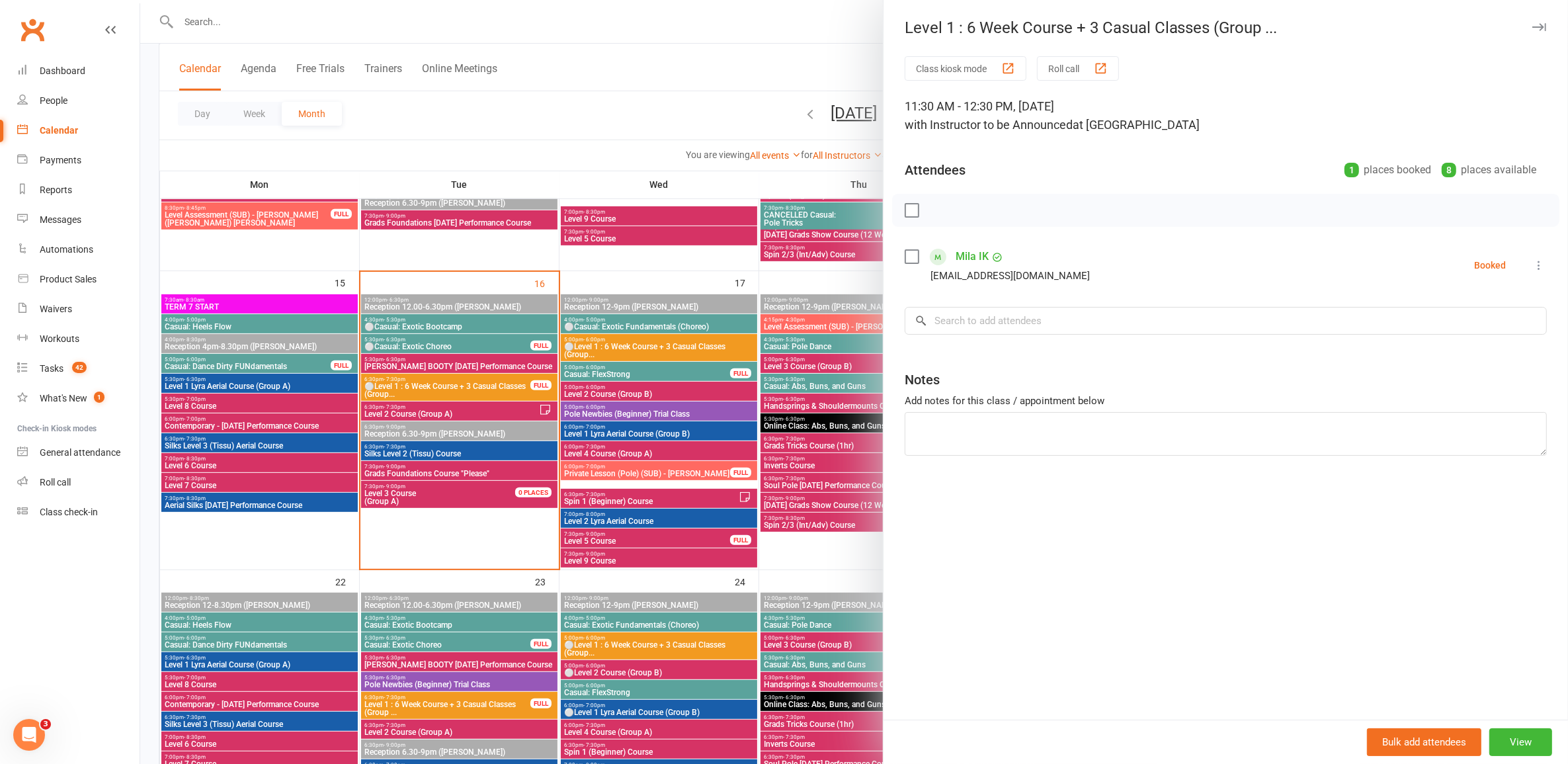
click at [593, 440] on div at bounding box center [854, 382] width 1428 height 764
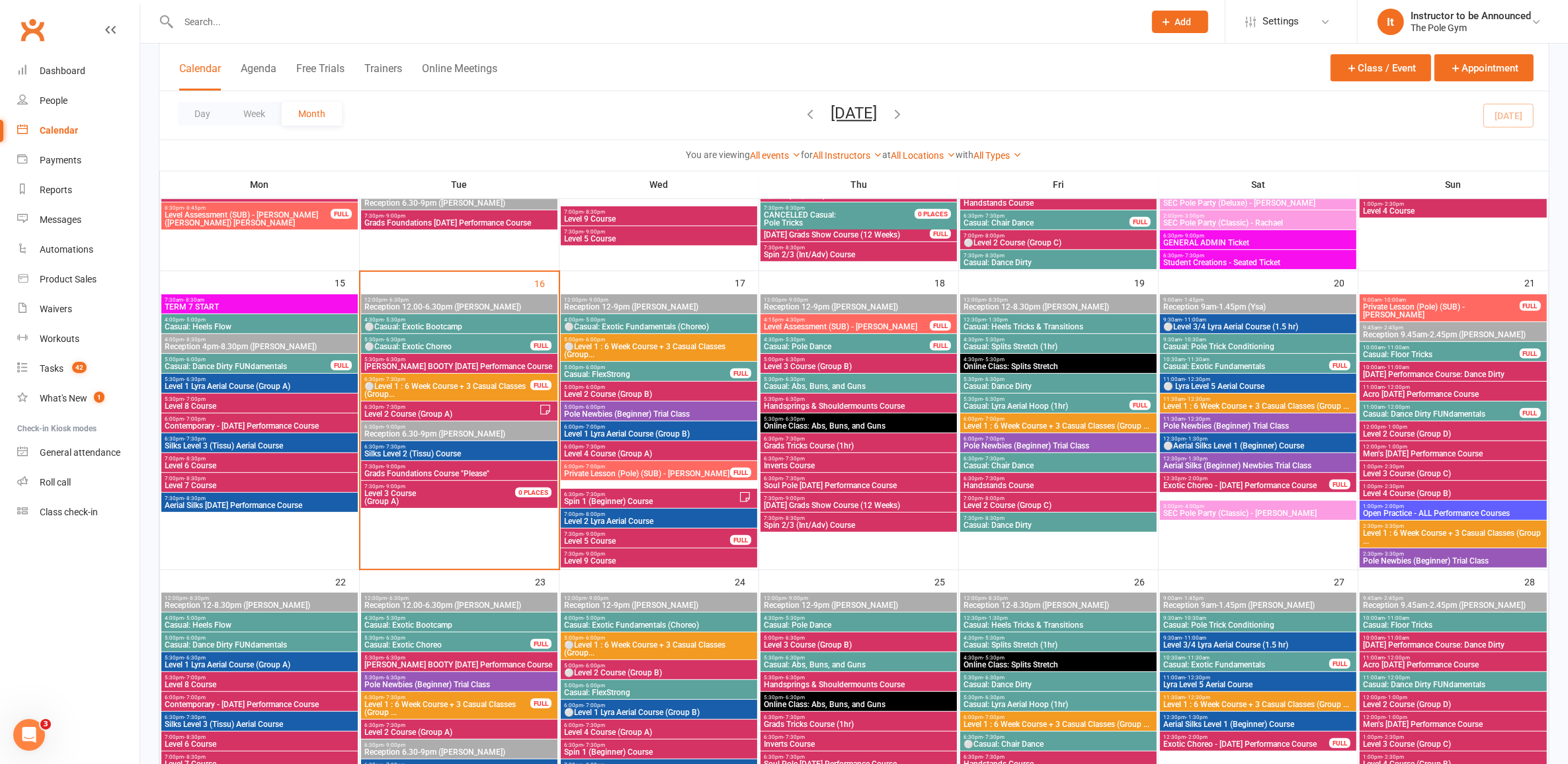
click at [810, 533] on span "Level 1 : 6 Week Course + 3 Casual Classes (Group ..." at bounding box center [1453, 537] width 181 height 16
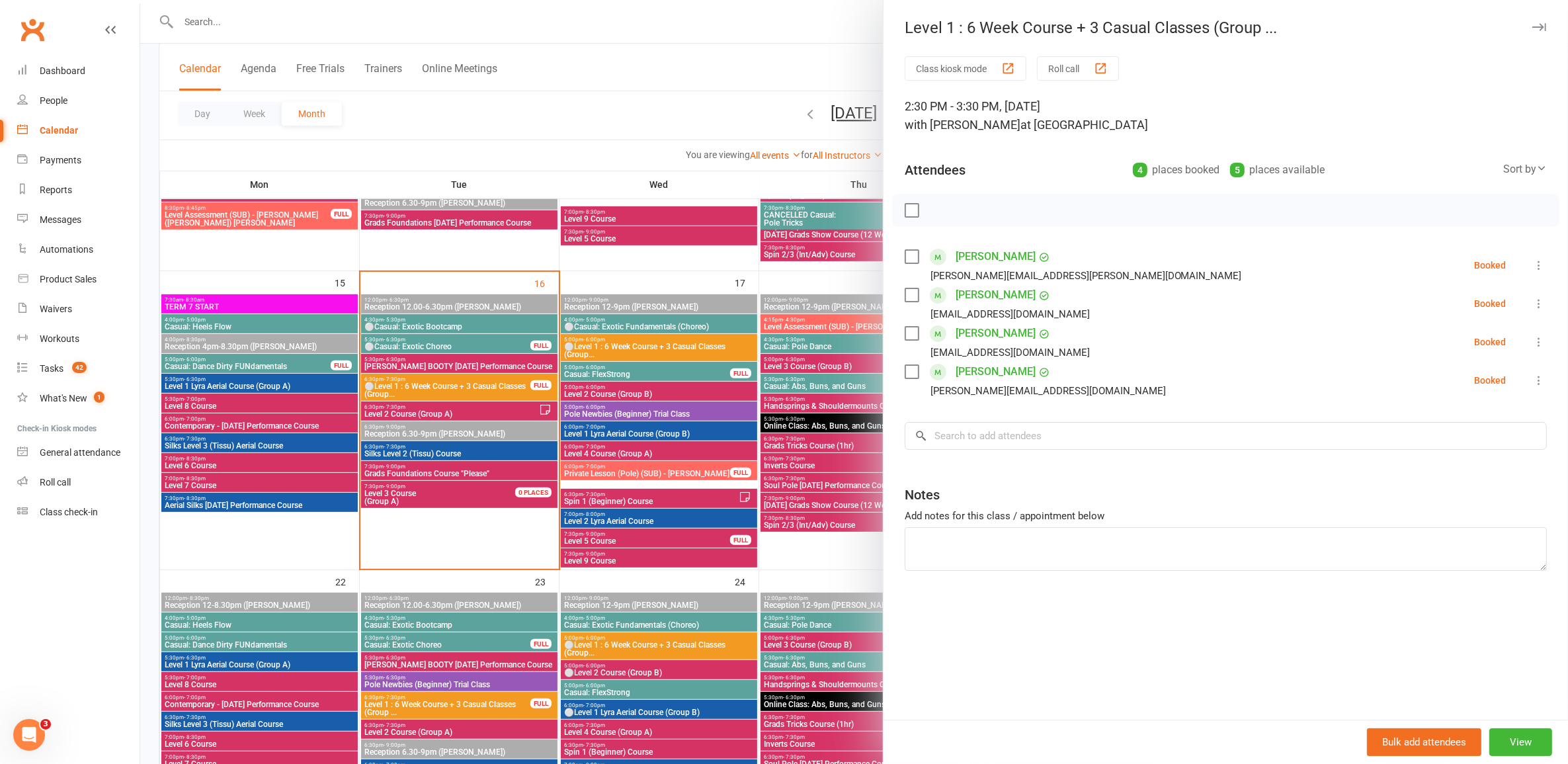
click at [669, 614] on div at bounding box center [854, 382] width 1428 height 764
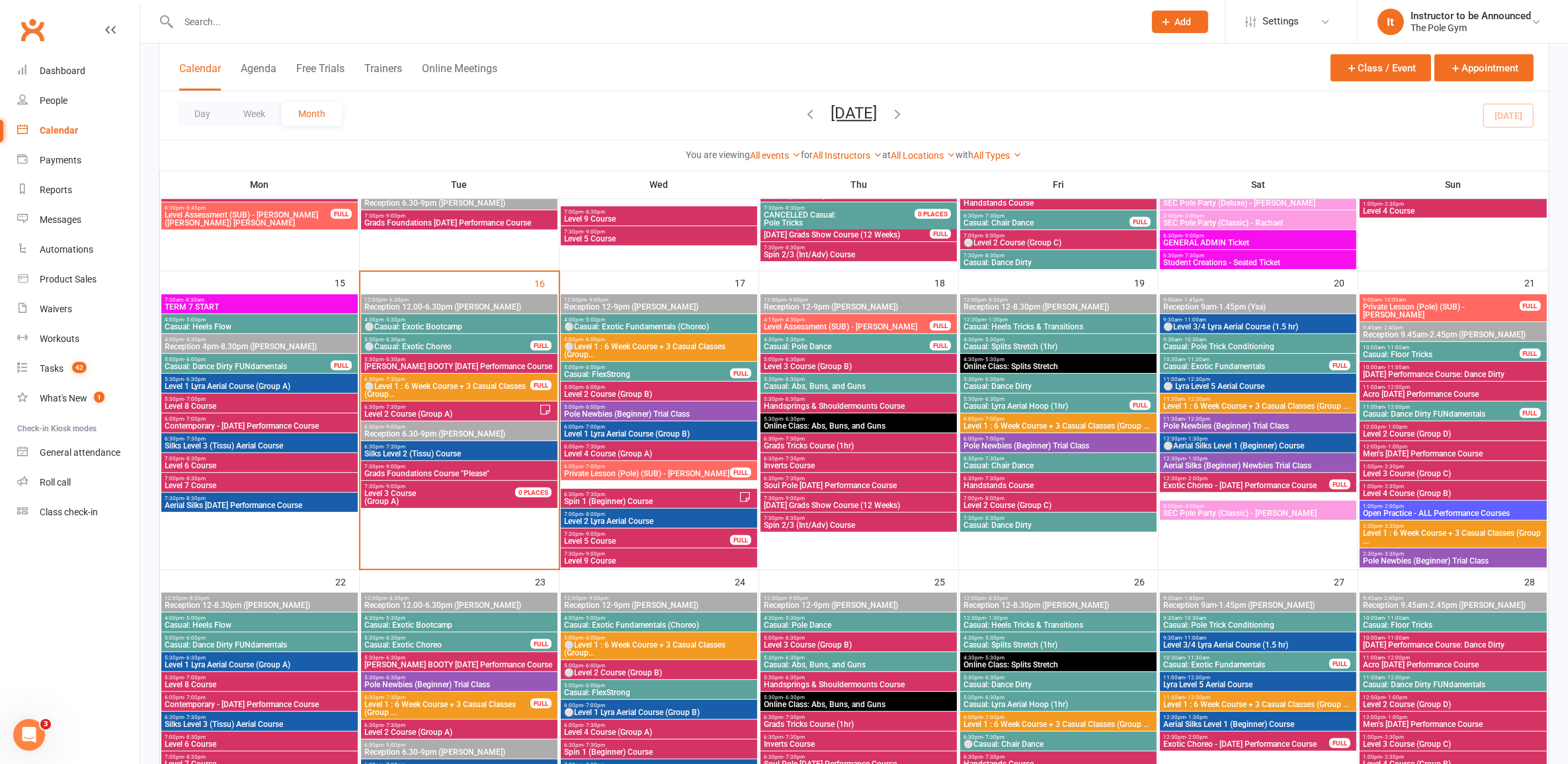
click at [810, 538] on span "Level 1 : 6 Week Course + 3 Casual Classes (Group ..." at bounding box center [1453, 537] width 181 height 16
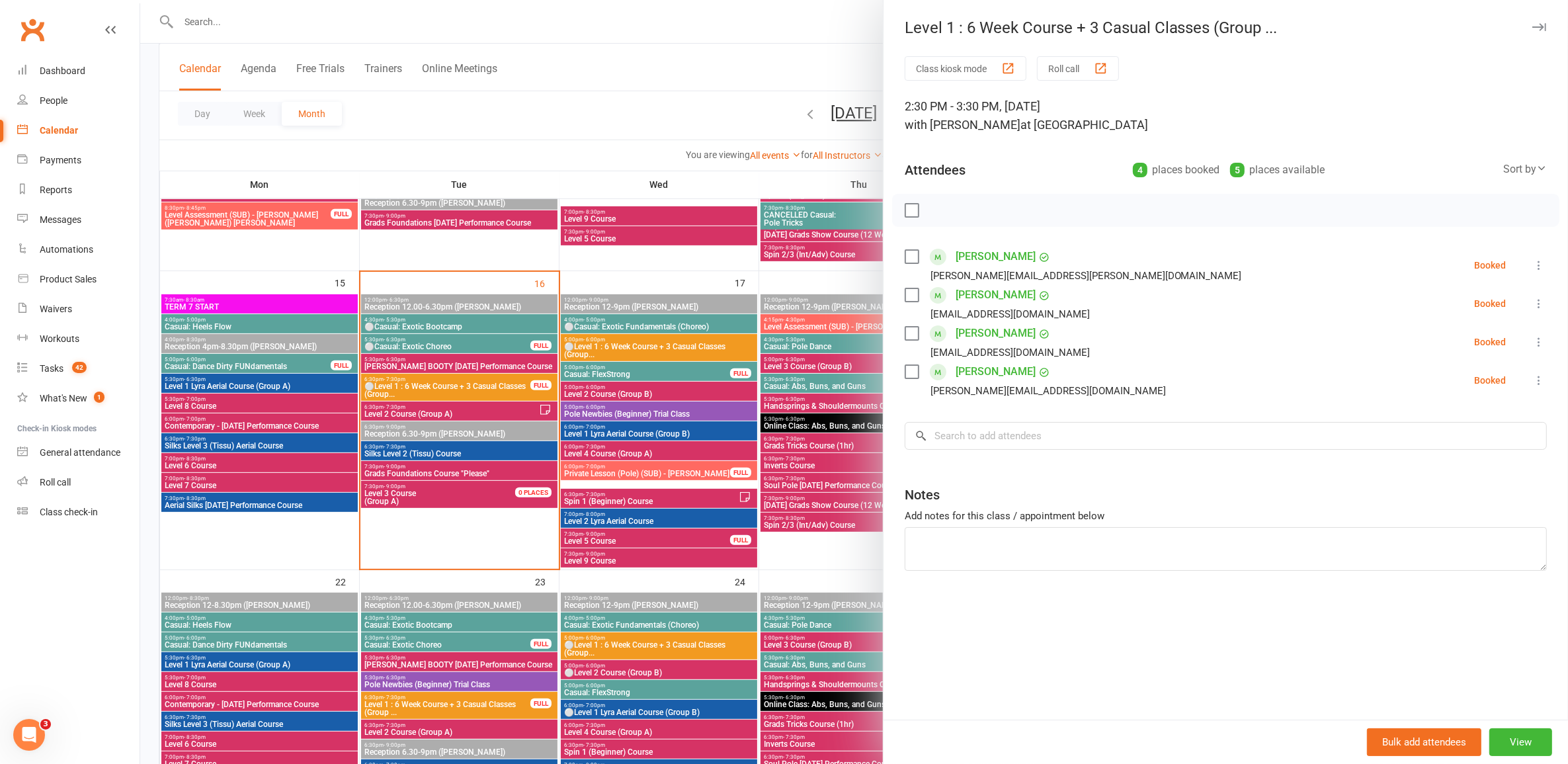
click at [728, 474] on div at bounding box center [854, 382] width 1428 height 764
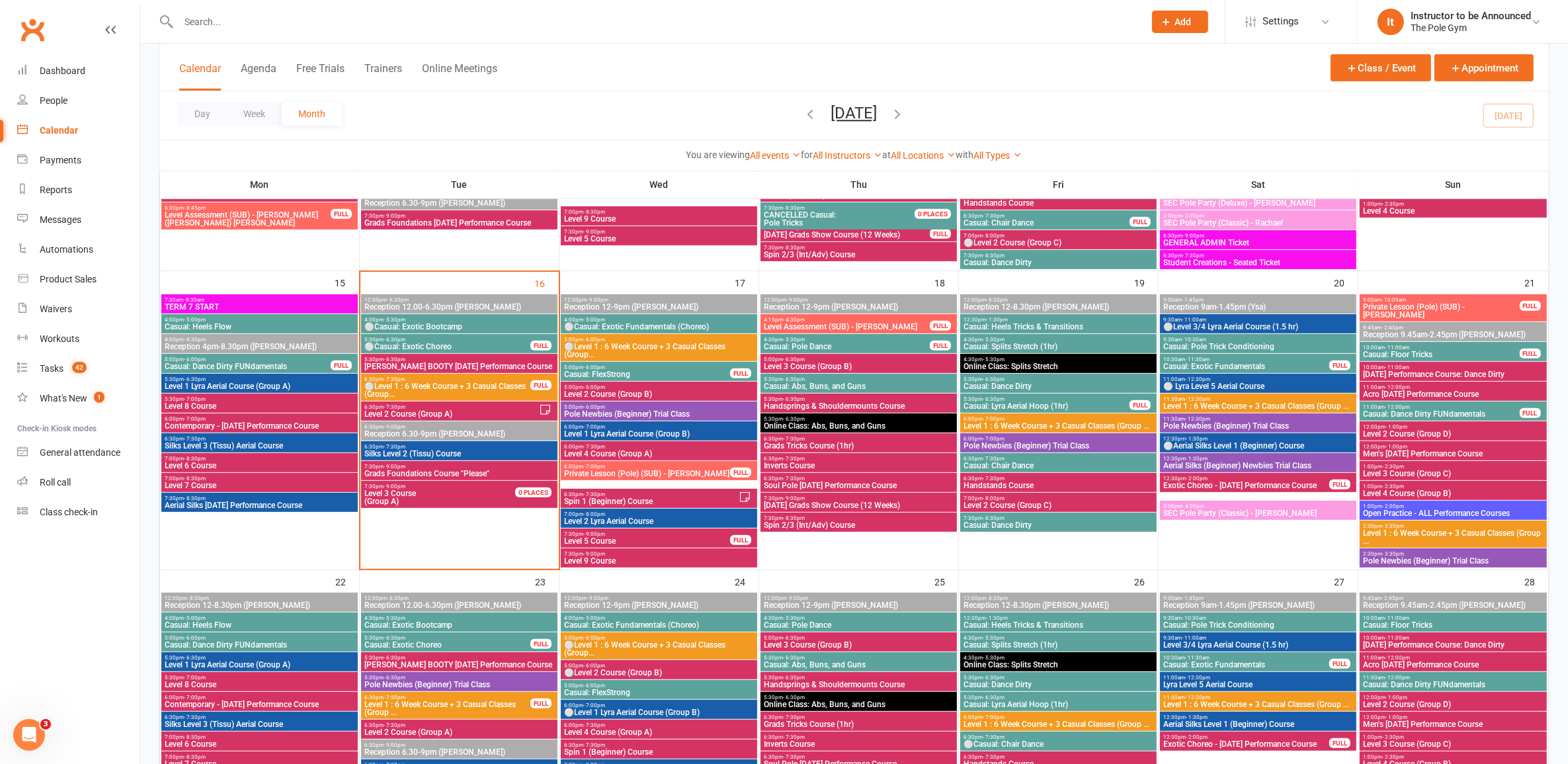
click at [810, 116] on icon "button" at bounding box center [898, 114] width 14 height 14
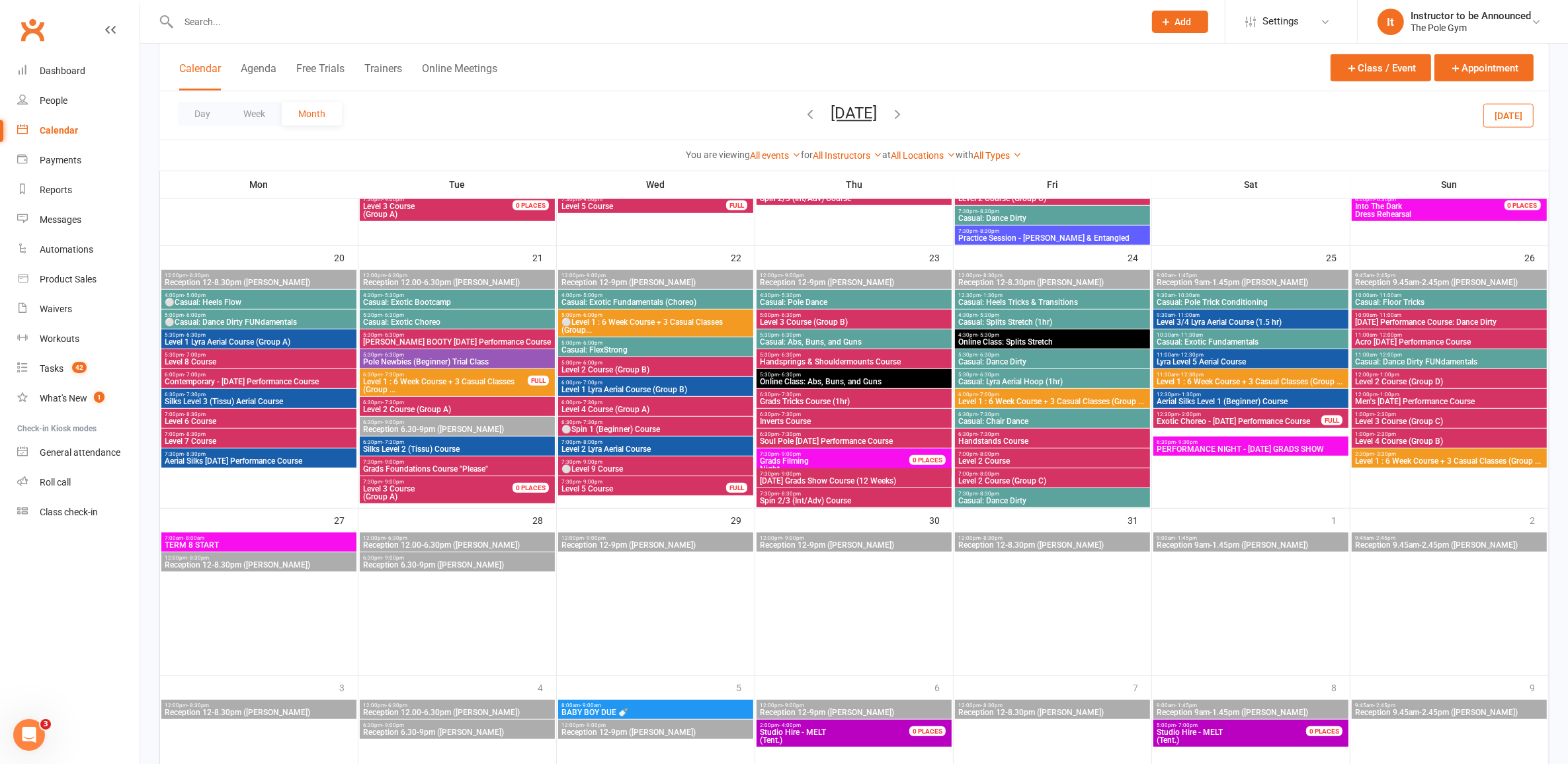
scroll to position [813, 0]
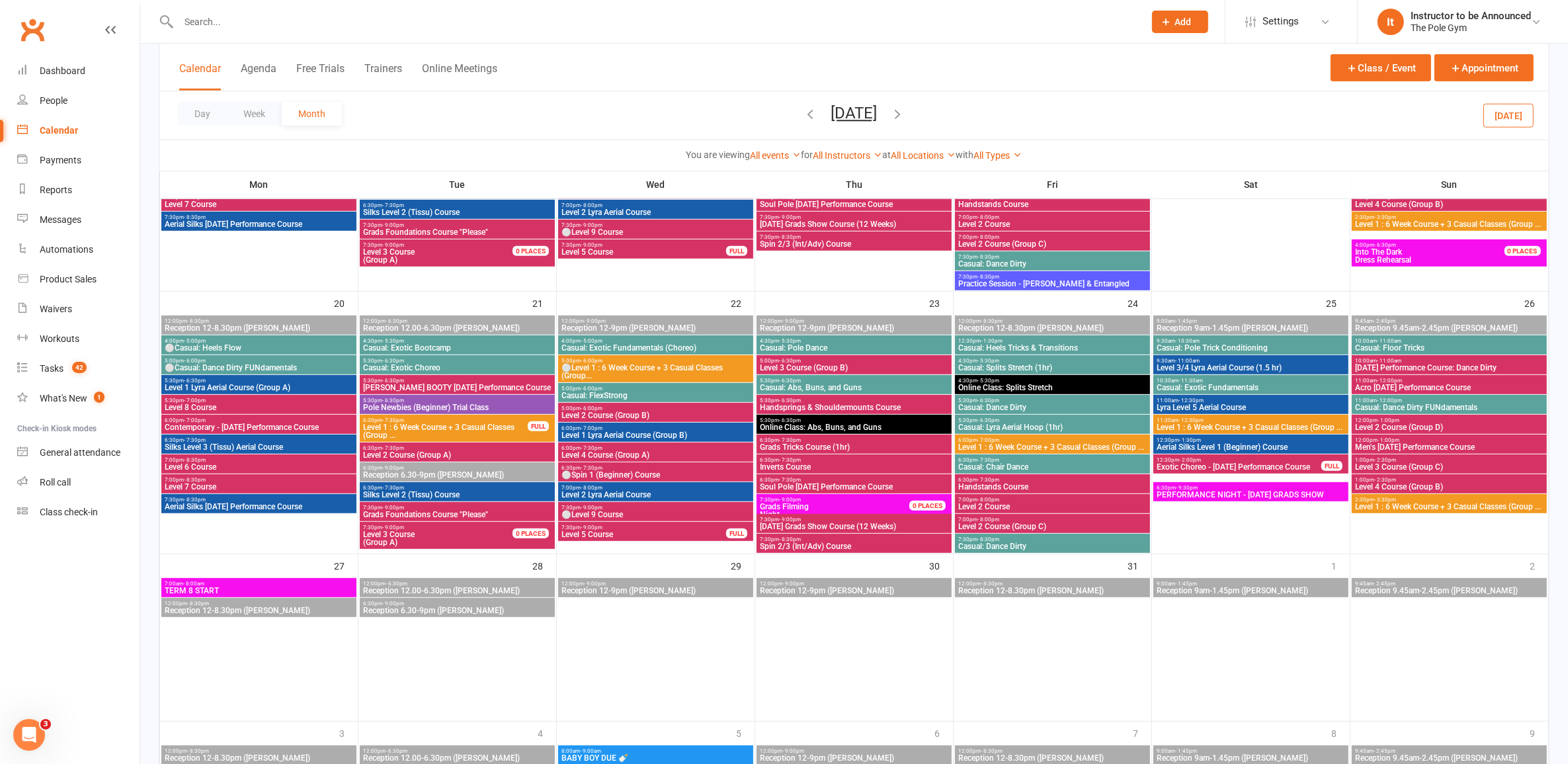
click at [810, 509] on span "Level 1 : 6 Week Course + 3 Casual Classes (Group ..." at bounding box center [1449, 507] width 189 height 8
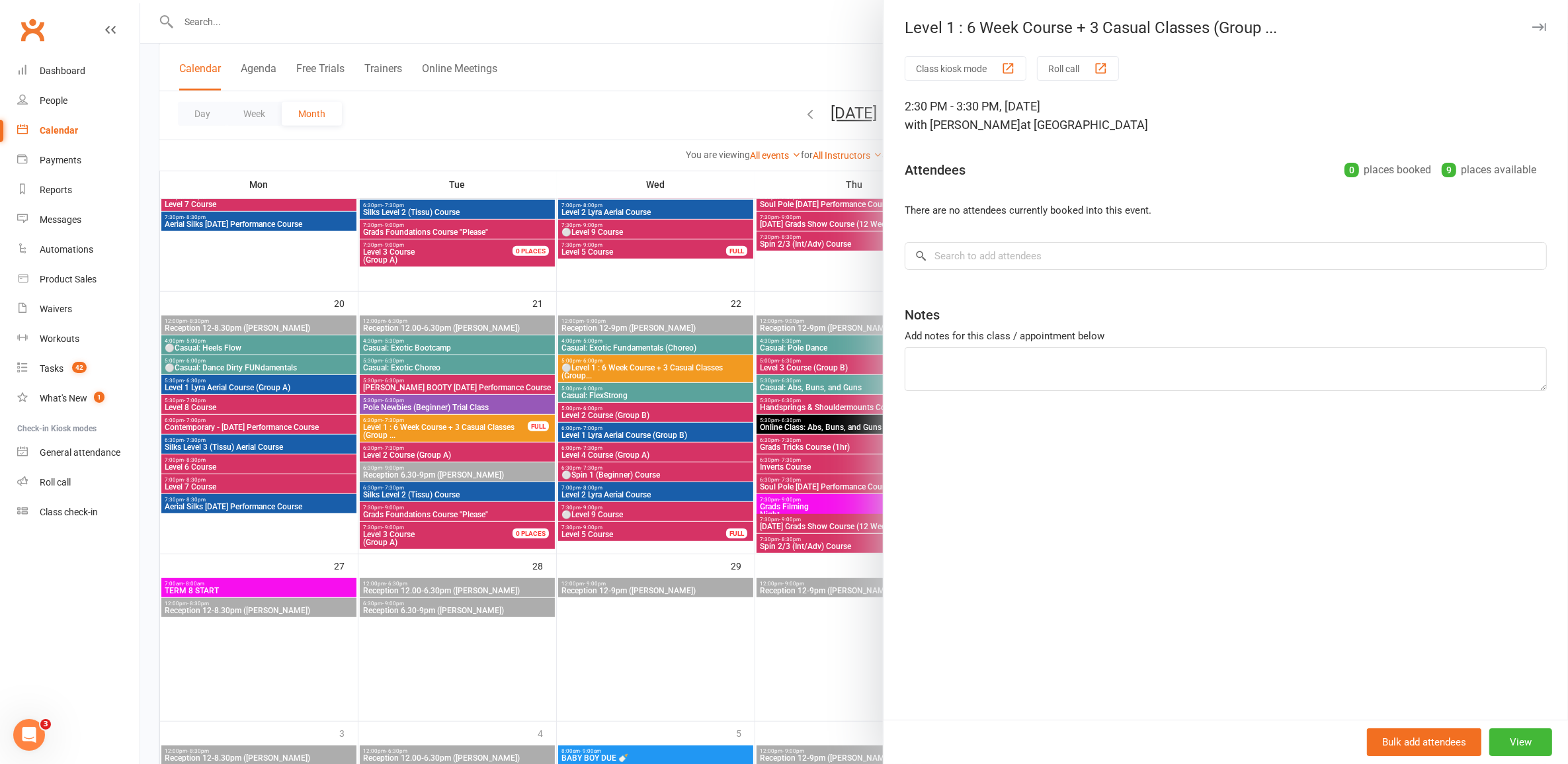
click at [726, 461] on div at bounding box center [854, 382] width 1428 height 764
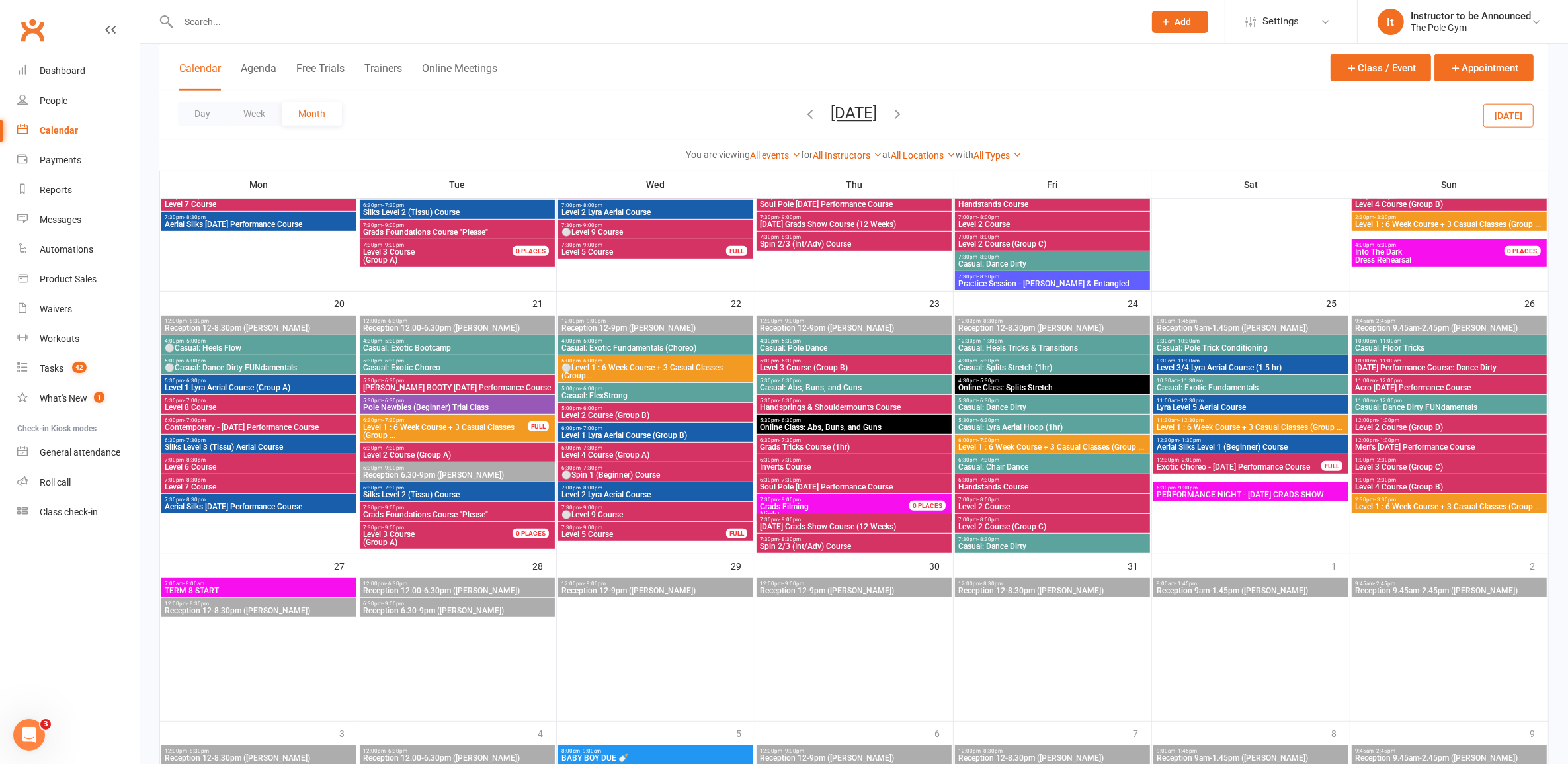
click at [810, 427] on span "Level 1 : 6 Week Course + 3 Casual Classes (Group ..." at bounding box center [1251, 427] width 190 height 8
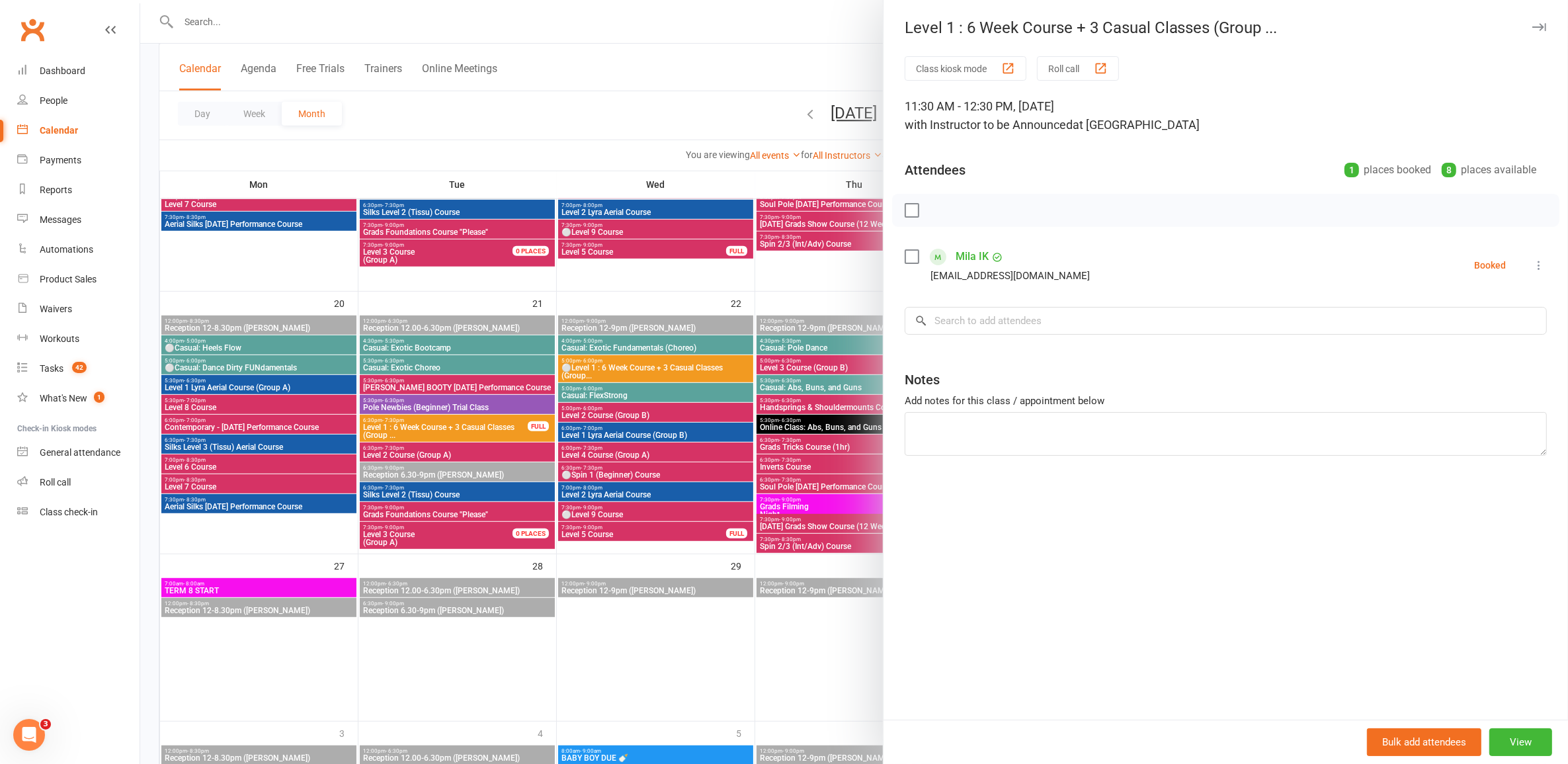
click at [755, 507] on div at bounding box center [854, 382] width 1428 height 764
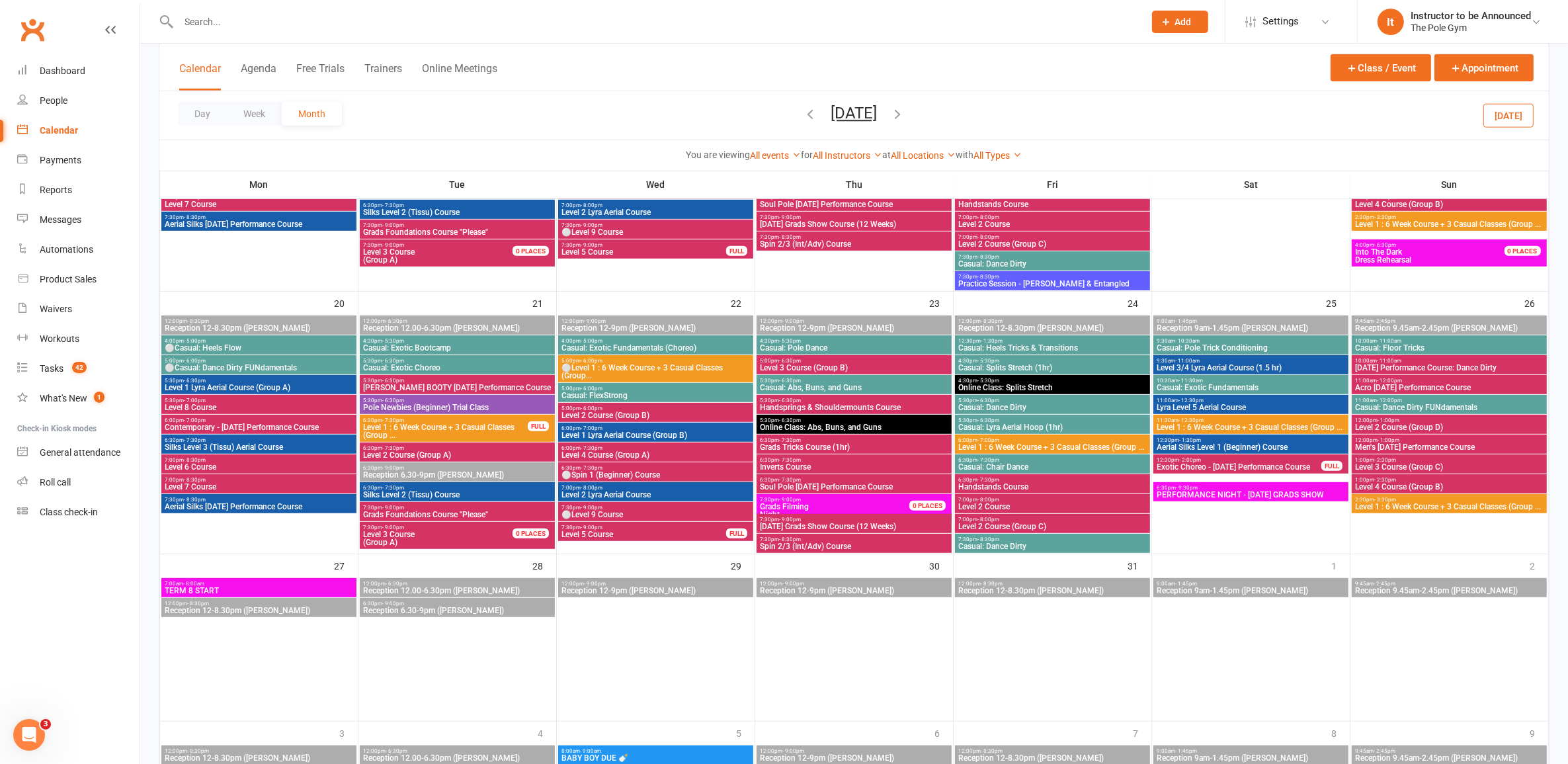
click at [810, 511] on span "Level 1 : 6 Week Course + 3 Casual Classes (Group ..." at bounding box center [1449, 507] width 189 height 8
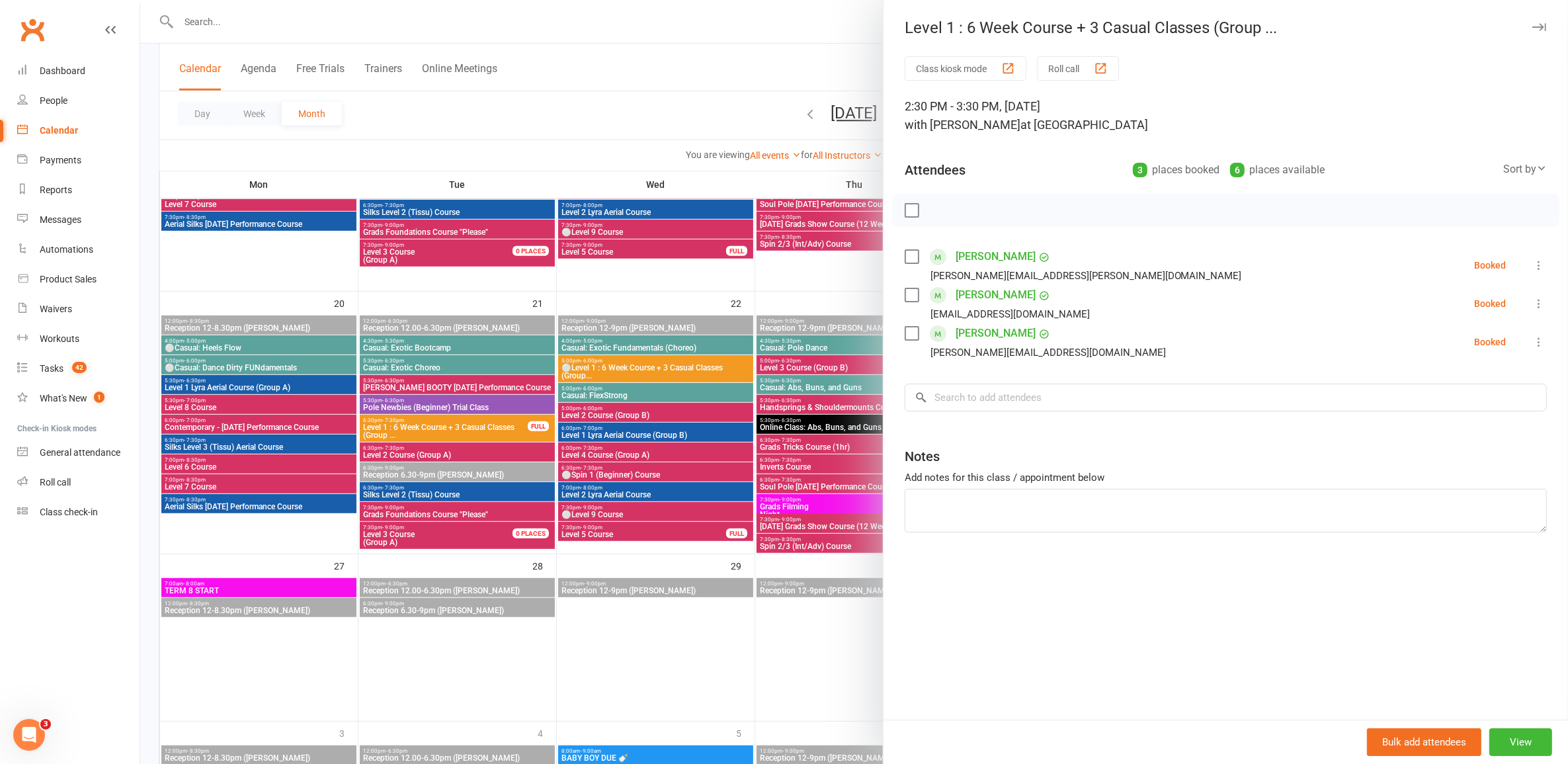
click at [735, 450] on div at bounding box center [854, 382] width 1428 height 764
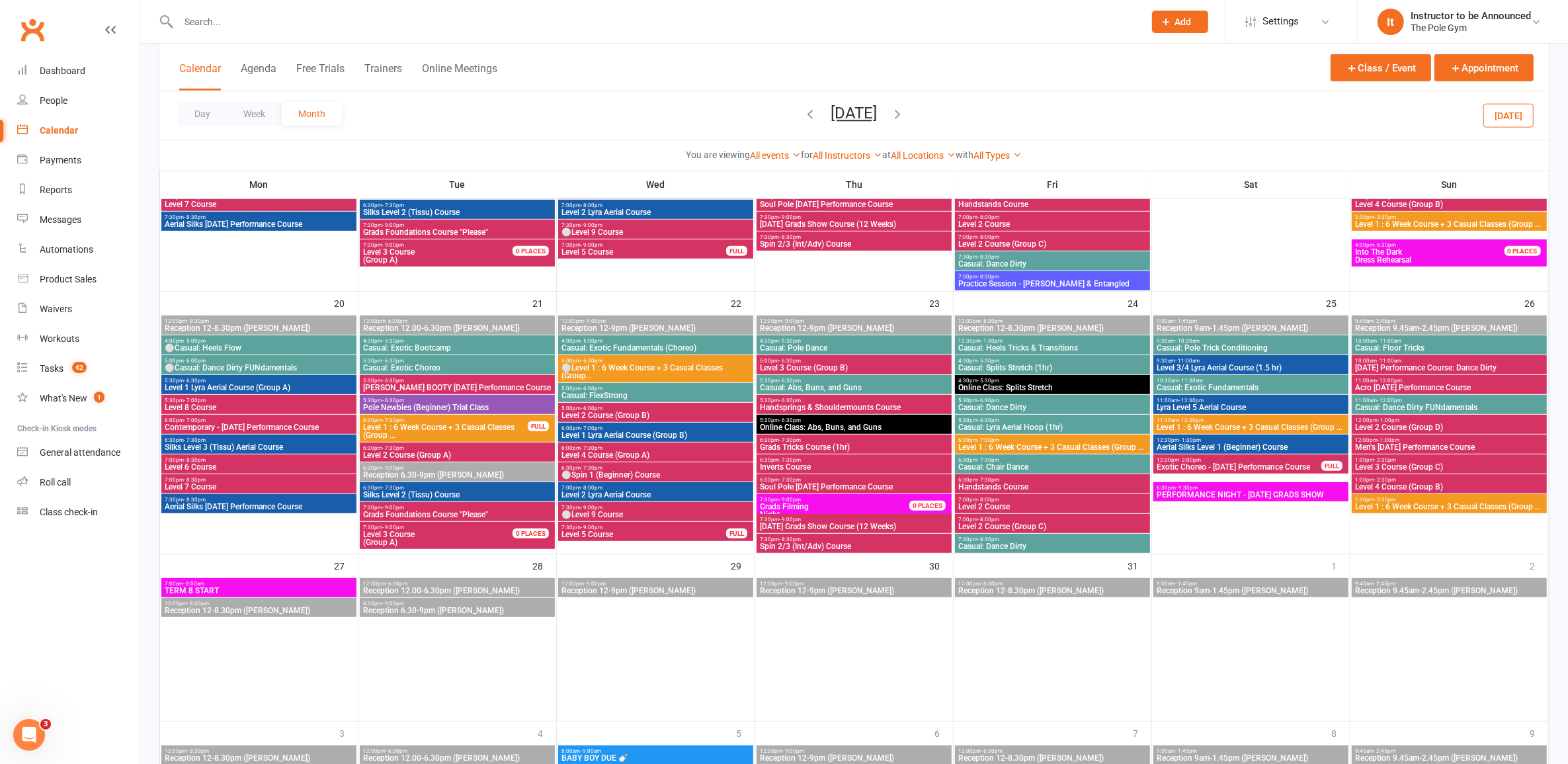
click at [810, 509] on span "Level 1 : 6 Week Course + 3 Casual Classes (Group ..." at bounding box center [1449, 507] width 189 height 8
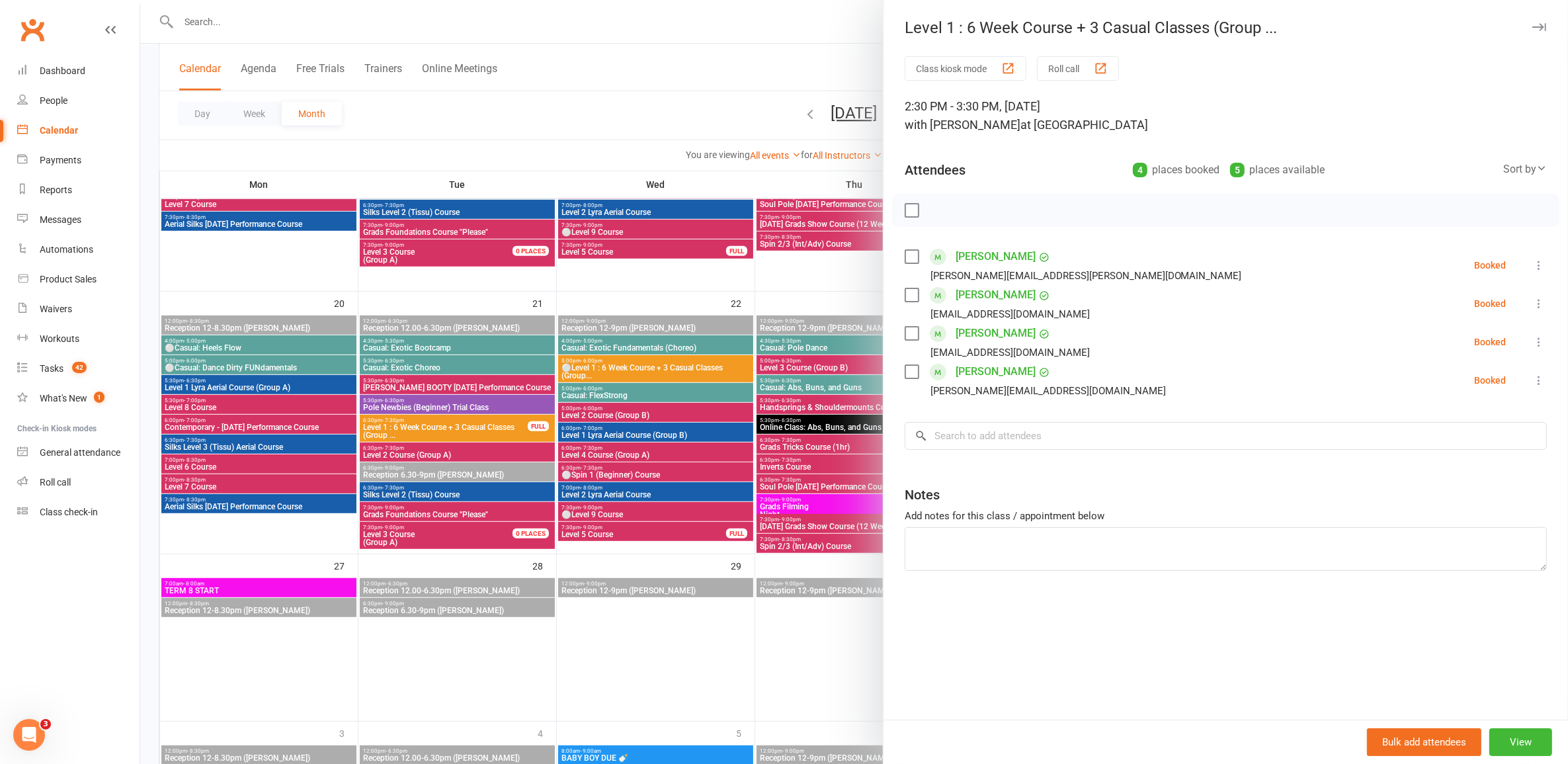
click at [766, 483] on div at bounding box center [854, 382] width 1428 height 764
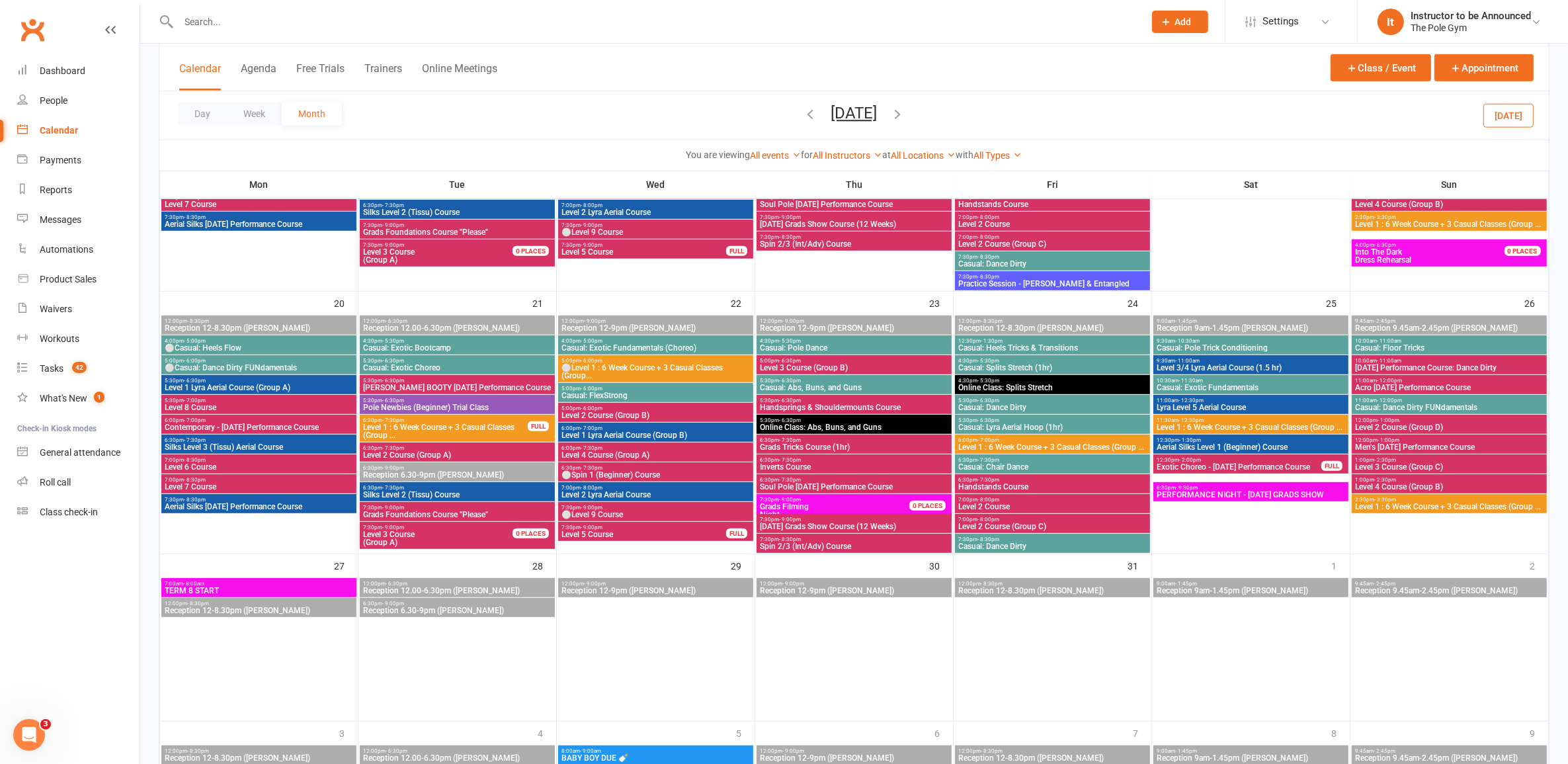
click at [810, 422] on span "11:30am - 12:30pm" at bounding box center [1251, 420] width 190 height 6
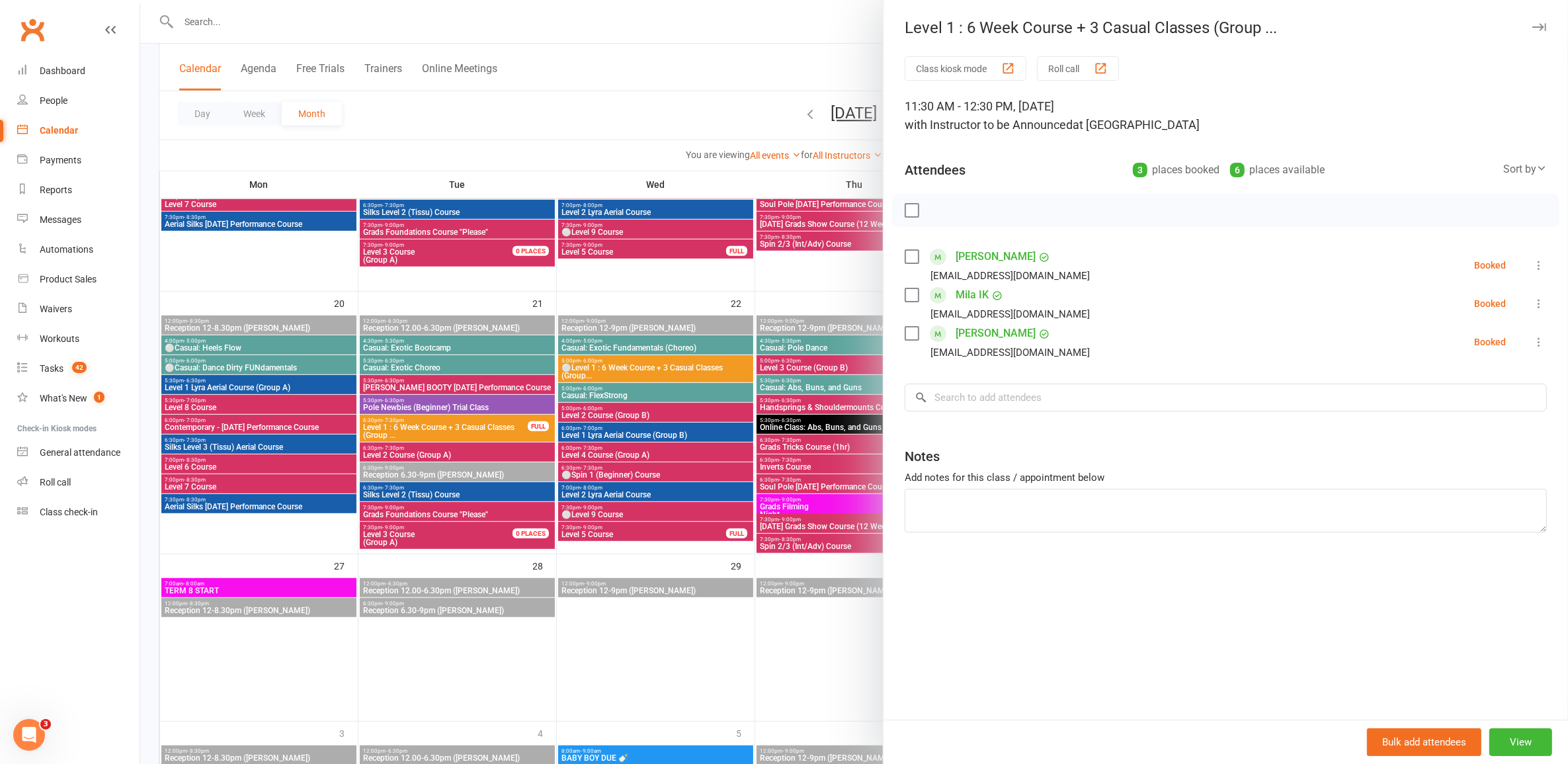
click at [765, 470] on div at bounding box center [854, 382] width 1428 height 764
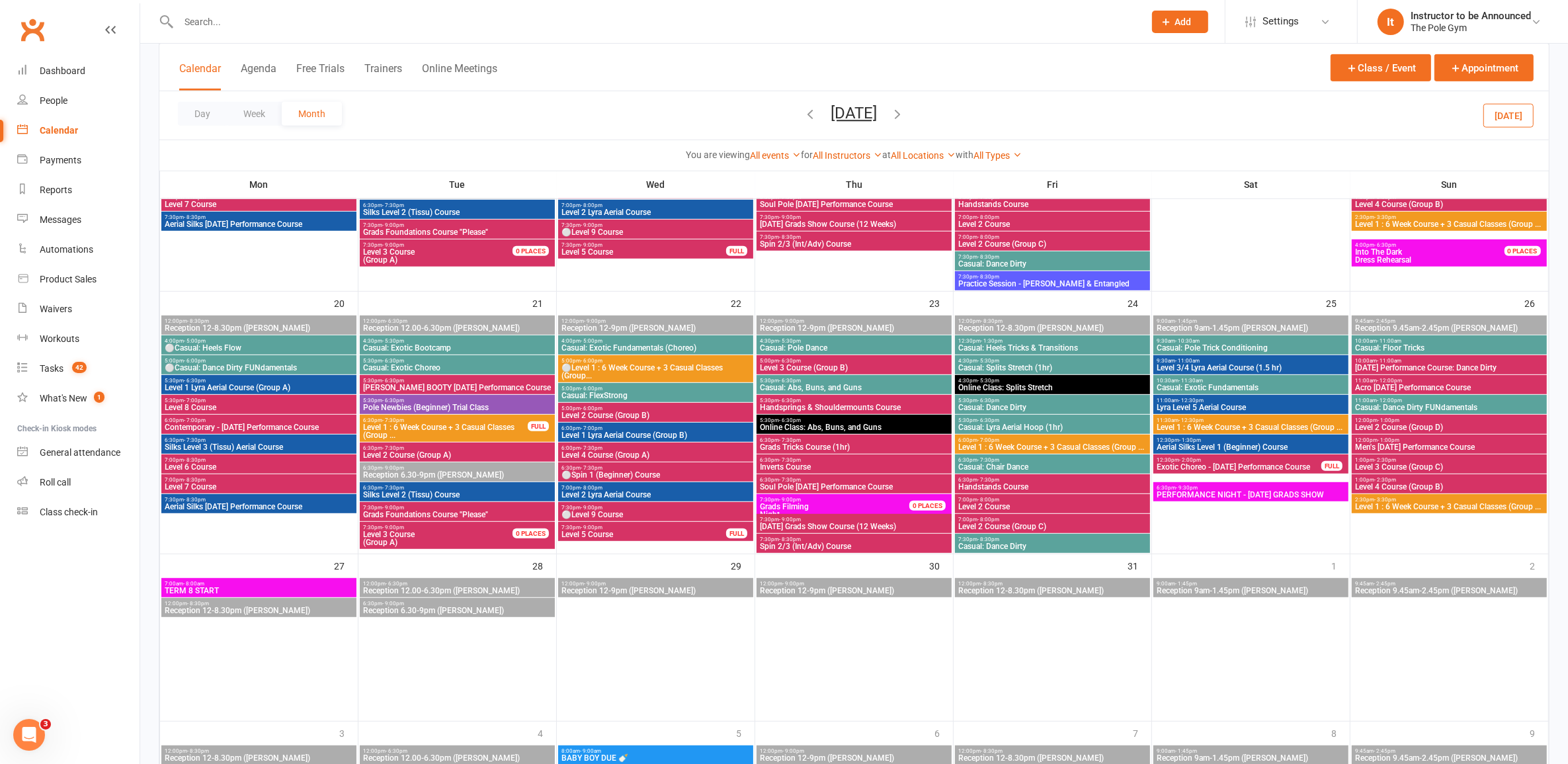
click at [810, 447] on span "Level 1 : 6 Week Course + 3 Casual Classes (Group ..." at bounding box center [1052, 447] width 190 height 8
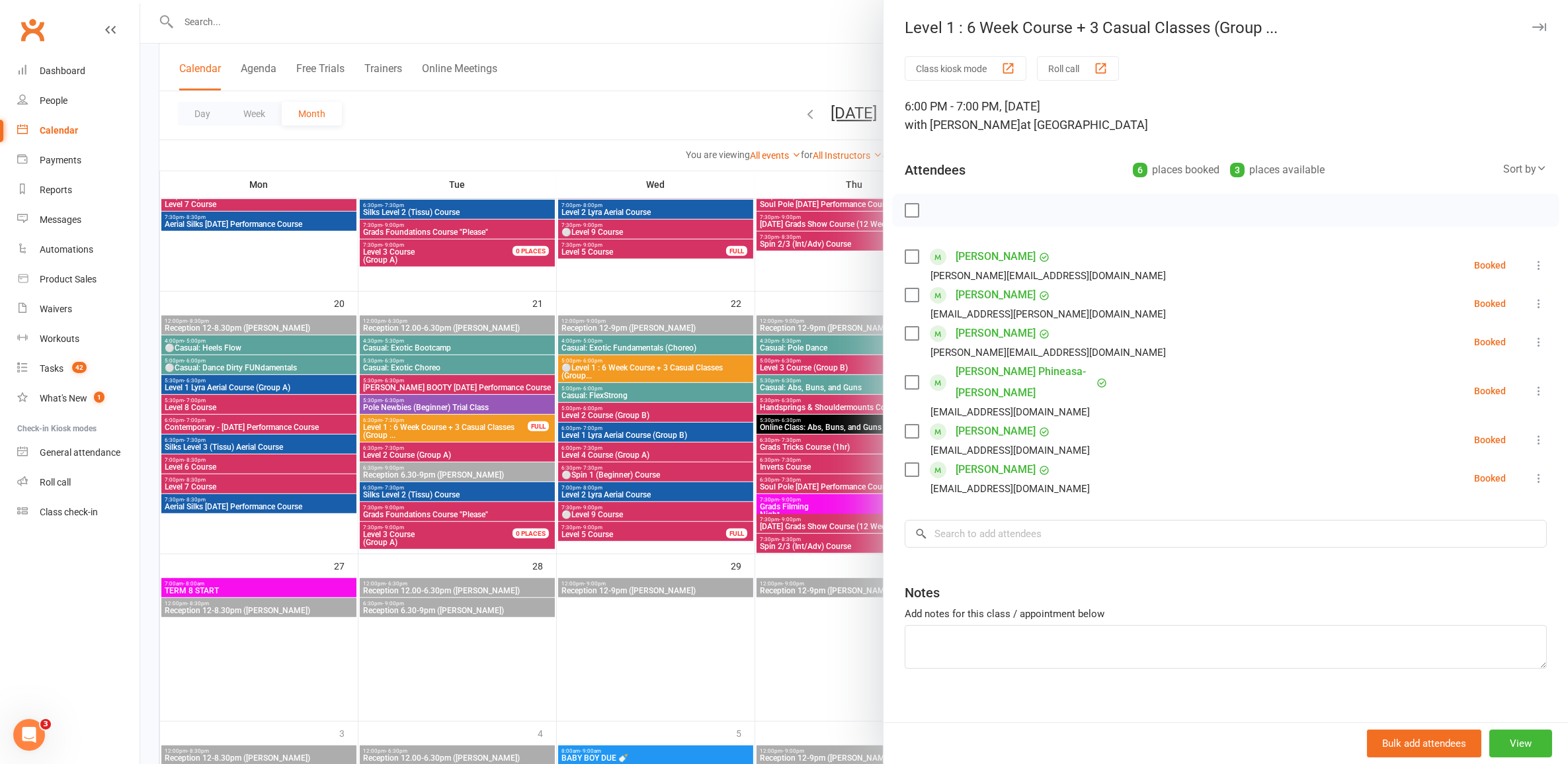
click at [688, 468] on div at bounding box center [854, 382] width 1428 height 764
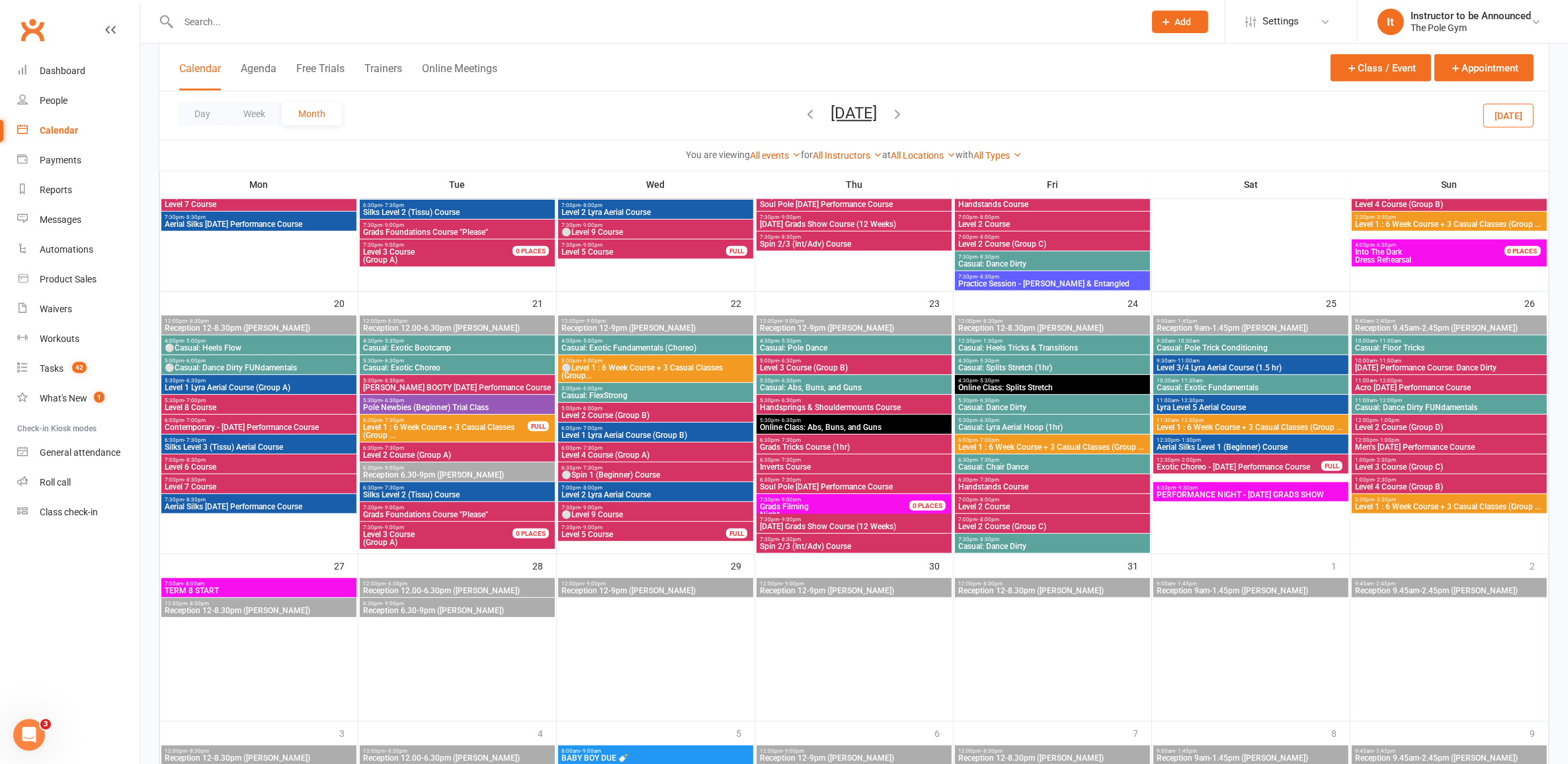
drag, startPoint x: 401, startPoint y: 425, endPoint x: 385, endPoint y: 425, distance: 16.0
click at [385, 425] on span "Level 1 : 6 Week Course + 3 Casual Classes (Group ..." at bounding box center [445, 431] width 166 height 16
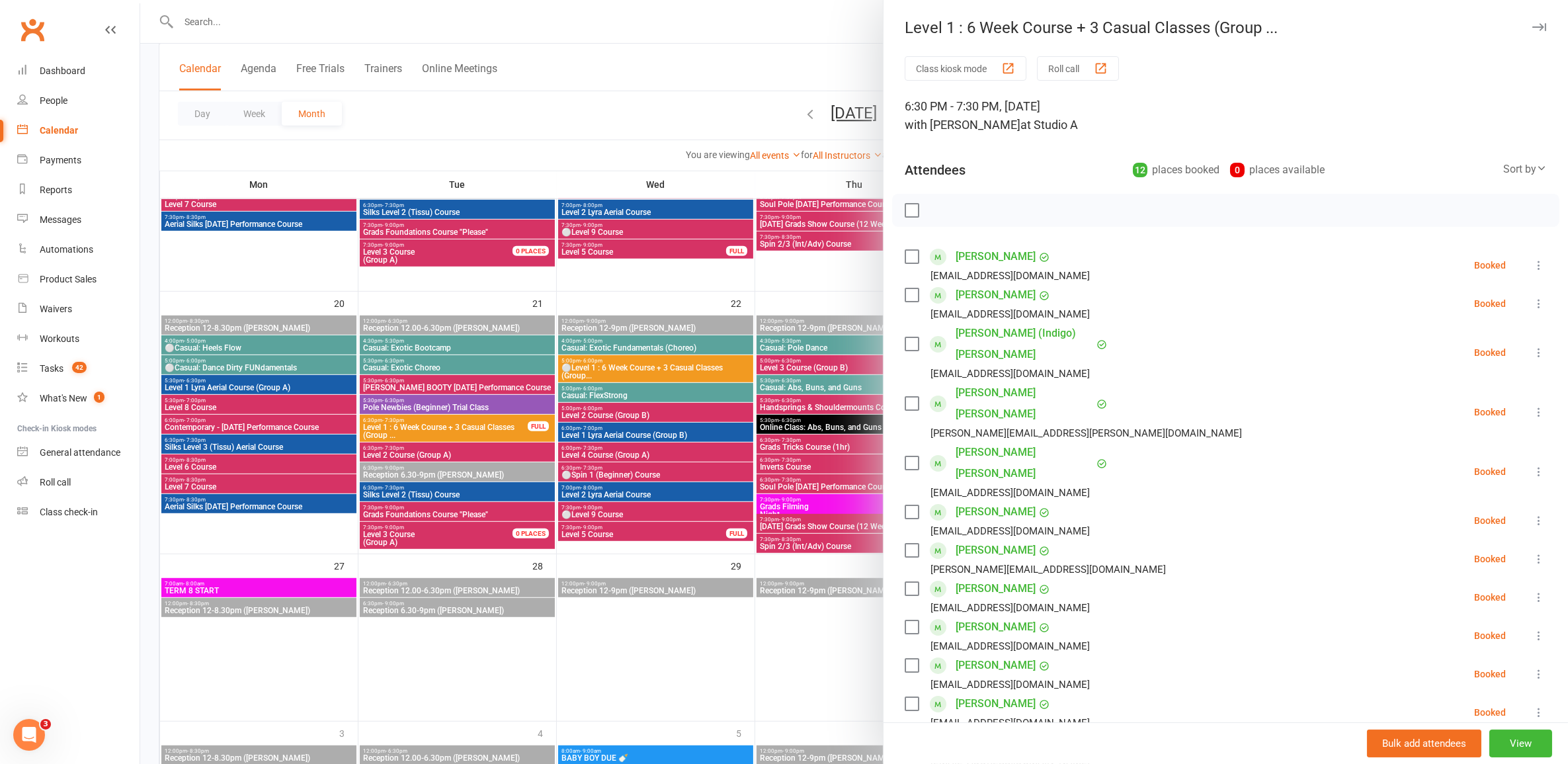
drag, startPoint x: 971, startPoint y: 332, endPoint x: 963, endPoint y: 368, distance: 36.9
drag, startPoint x: 976, startPoint y: 404, endPoint x: 989, endPoint y: 407, distance: 13.3
drag, startPoint x: 992, startPoint y: 561, endPoint x: 986, endPoint y: 560, distance: 6.1
drag, startPoint x: 453, startPoint y: 359, endPoint x: 461, endPoint y: 357, distance: 8.2
click at [457, 357] on div at bounding box center [854, 382] width 1428 height 764
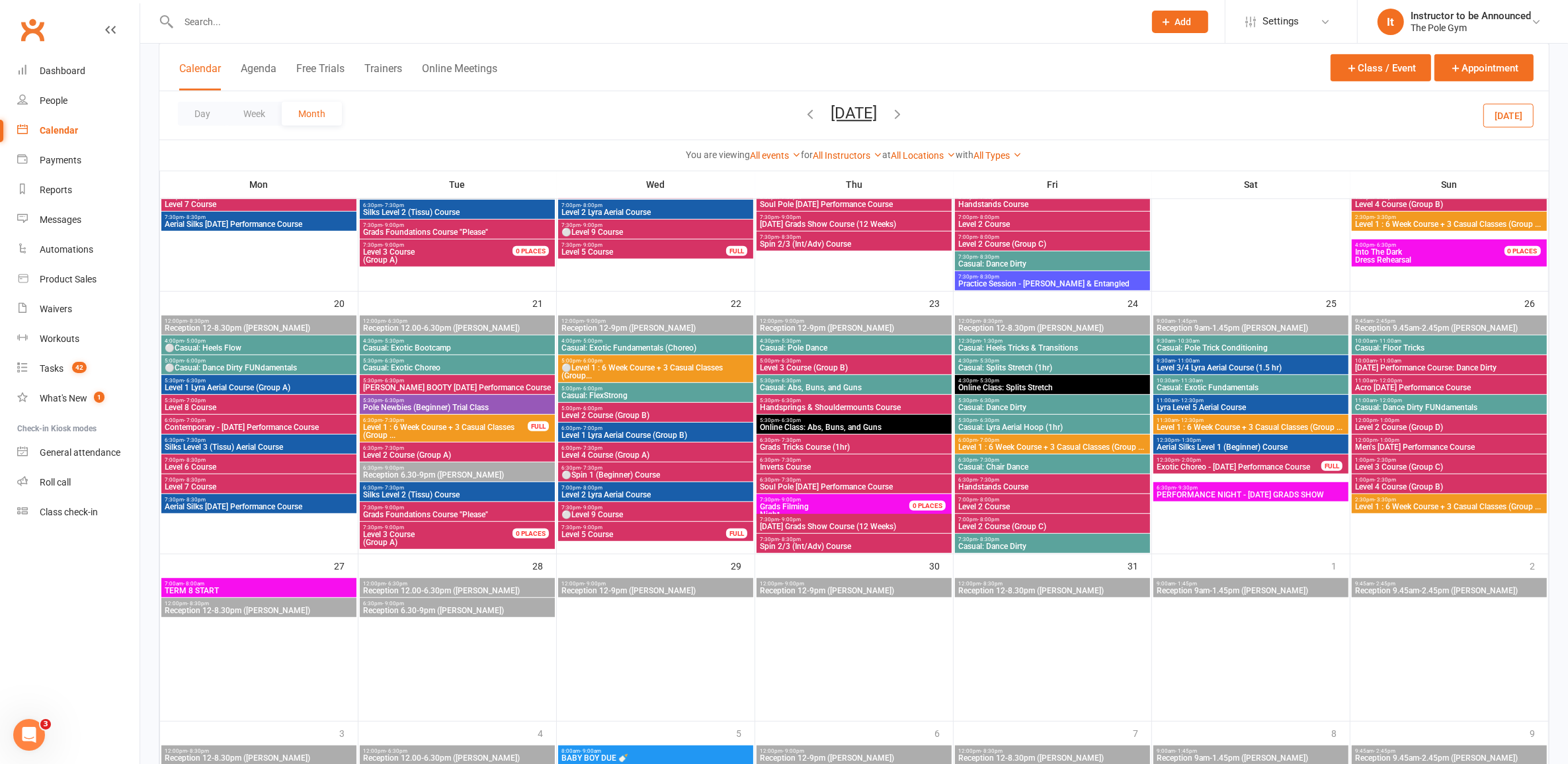
click at [494, 388] on span "[PERSON_NAME] BOOTY [DATE] Performance Course" at bounding box center [457, 388] width 190 height 8
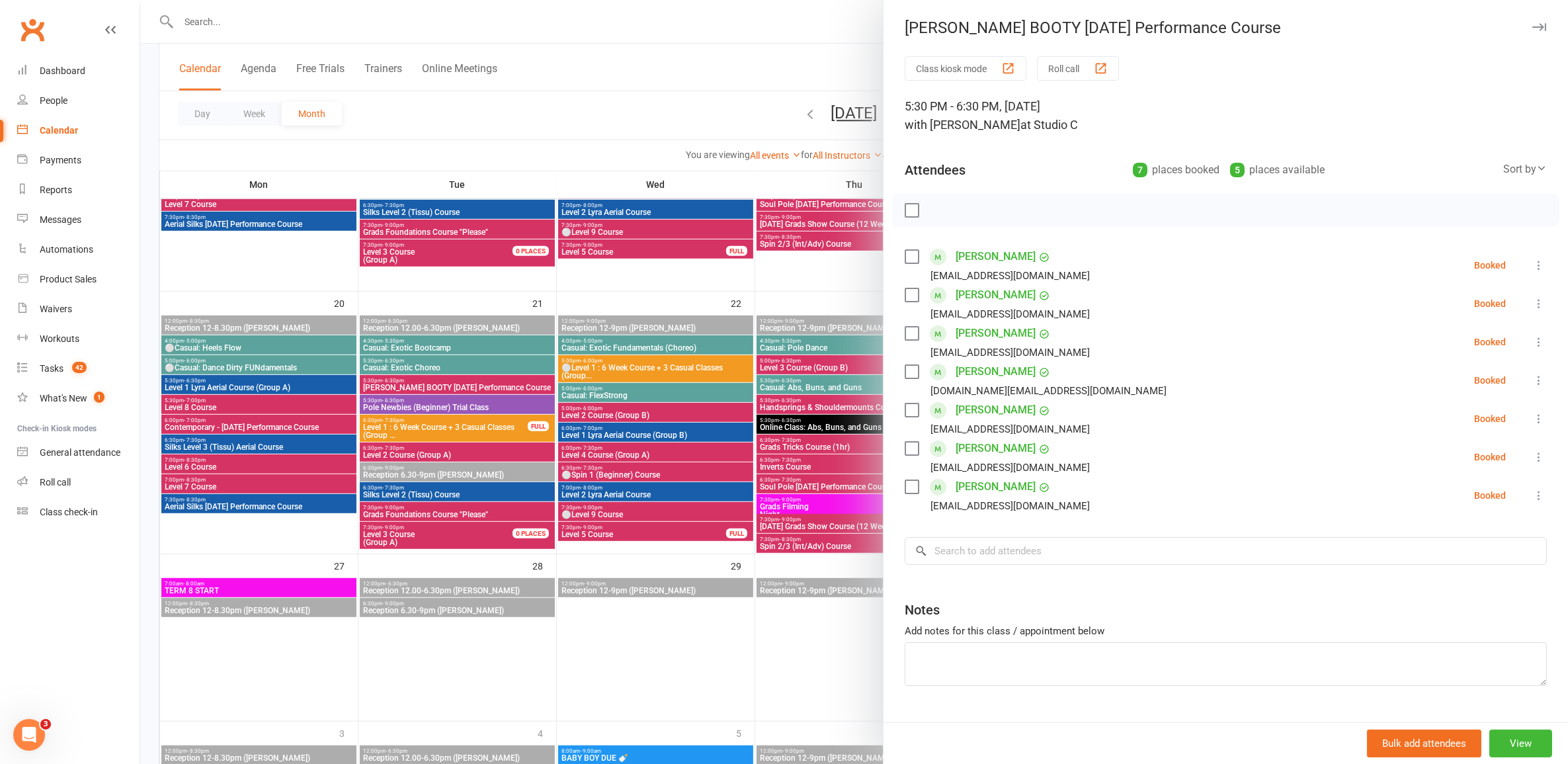
click at [475, 454] on div at bounding box center [854, 382] width 1428 height 764
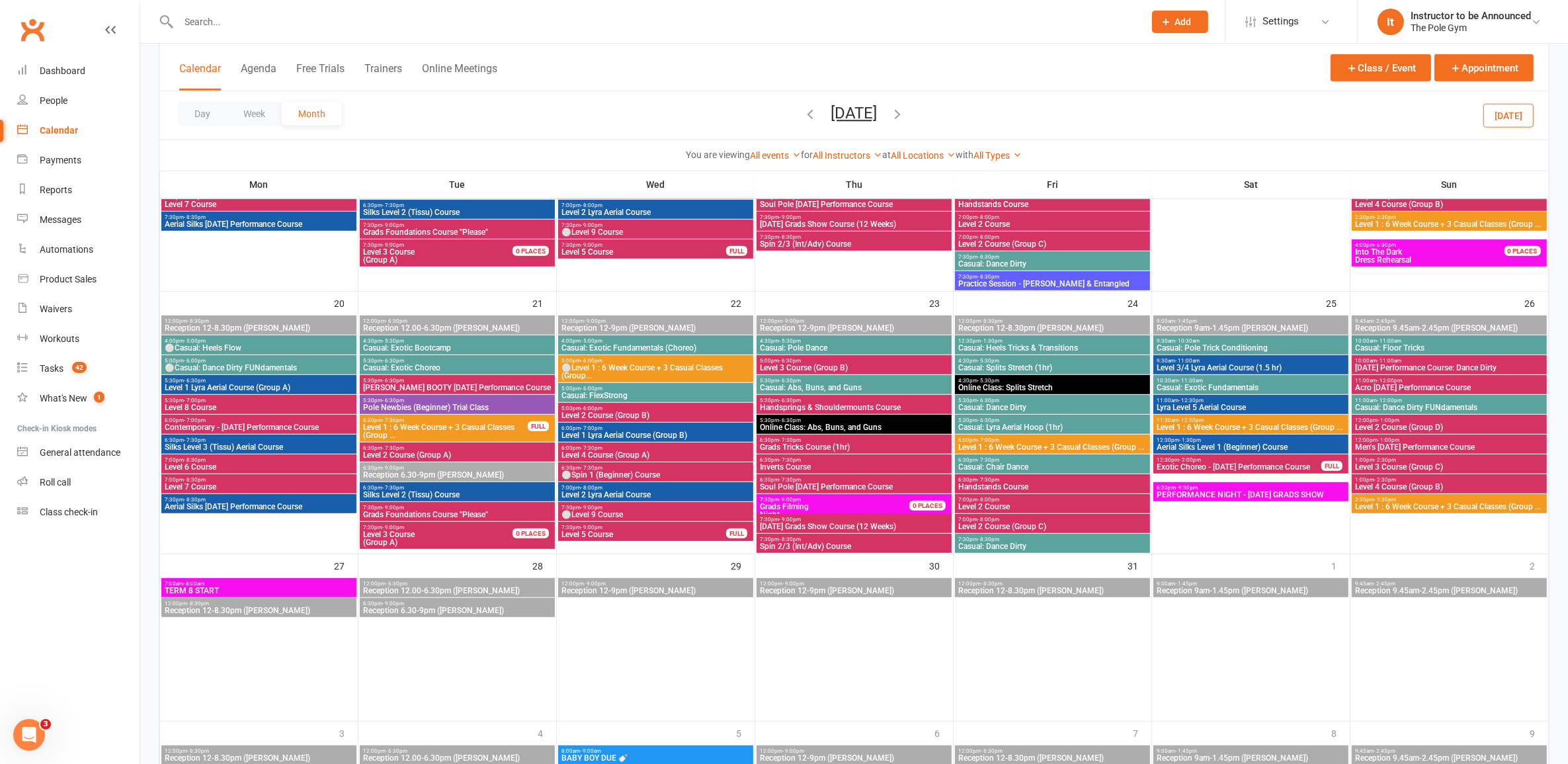
click at [475, 454] on span "Level 2 Course (Group A)" at bounding box center [457, 455] width 190 height 8
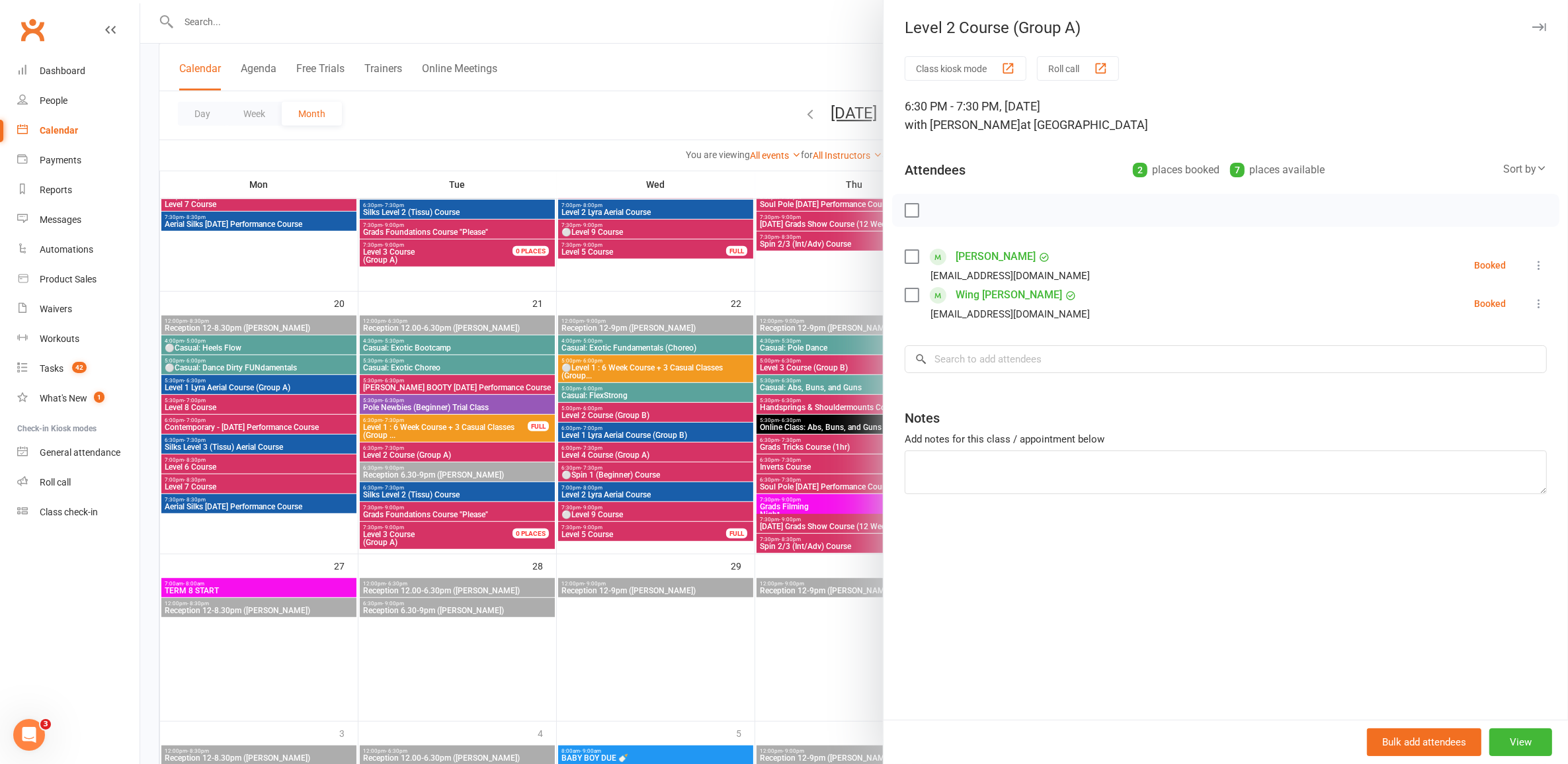
drag, startPoint x: 527, startPoint y: 503, endPoint x: 519, endPoint y: 492, distance: 13.6
click at [521, 495] on div at bounding box center [854, 382] width 1428 height 764
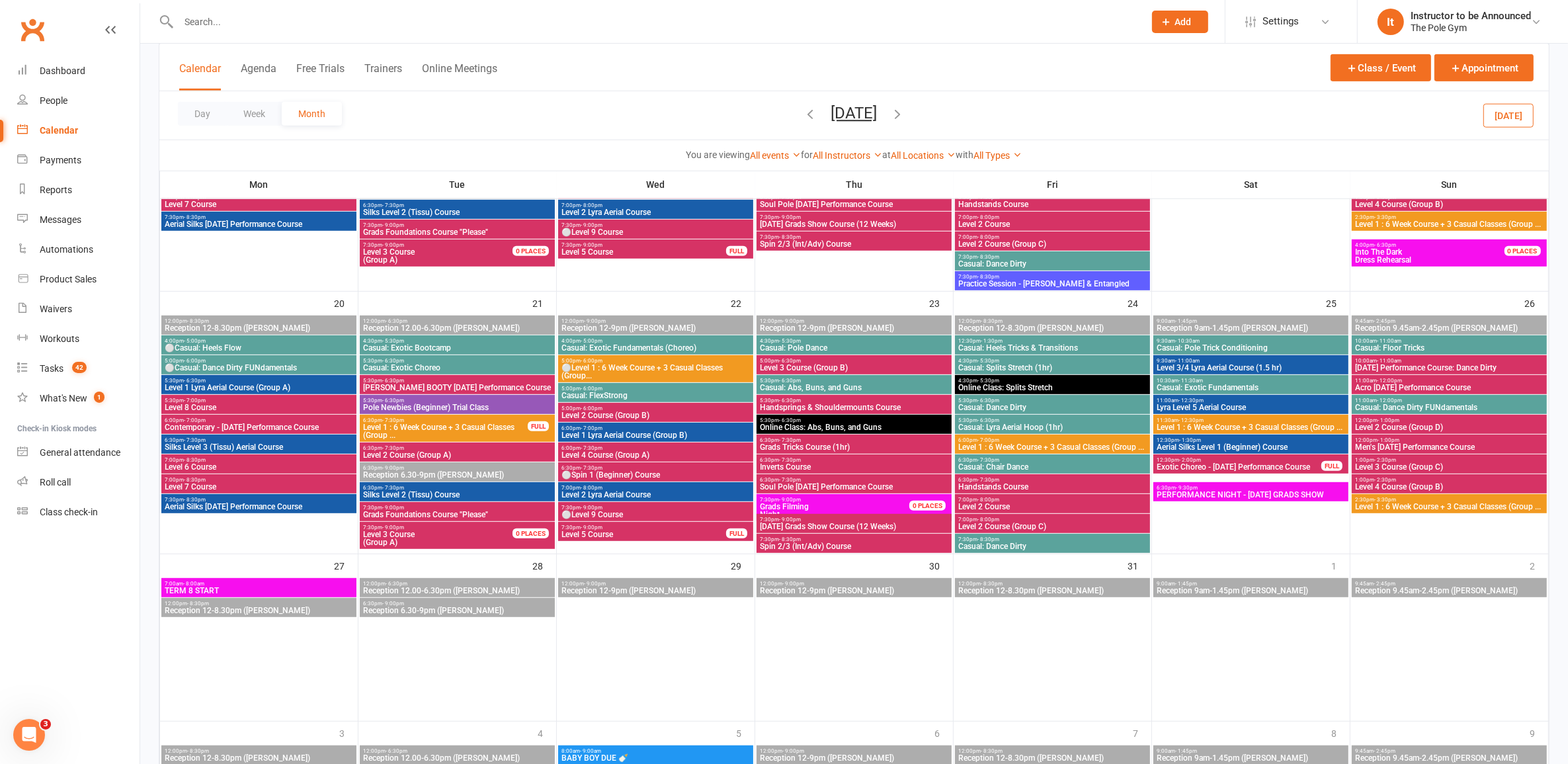
click at [523, 491] on span "Silks Level 2 (Tissu) Course" at bounding box center [457, 495] width 190 height 8
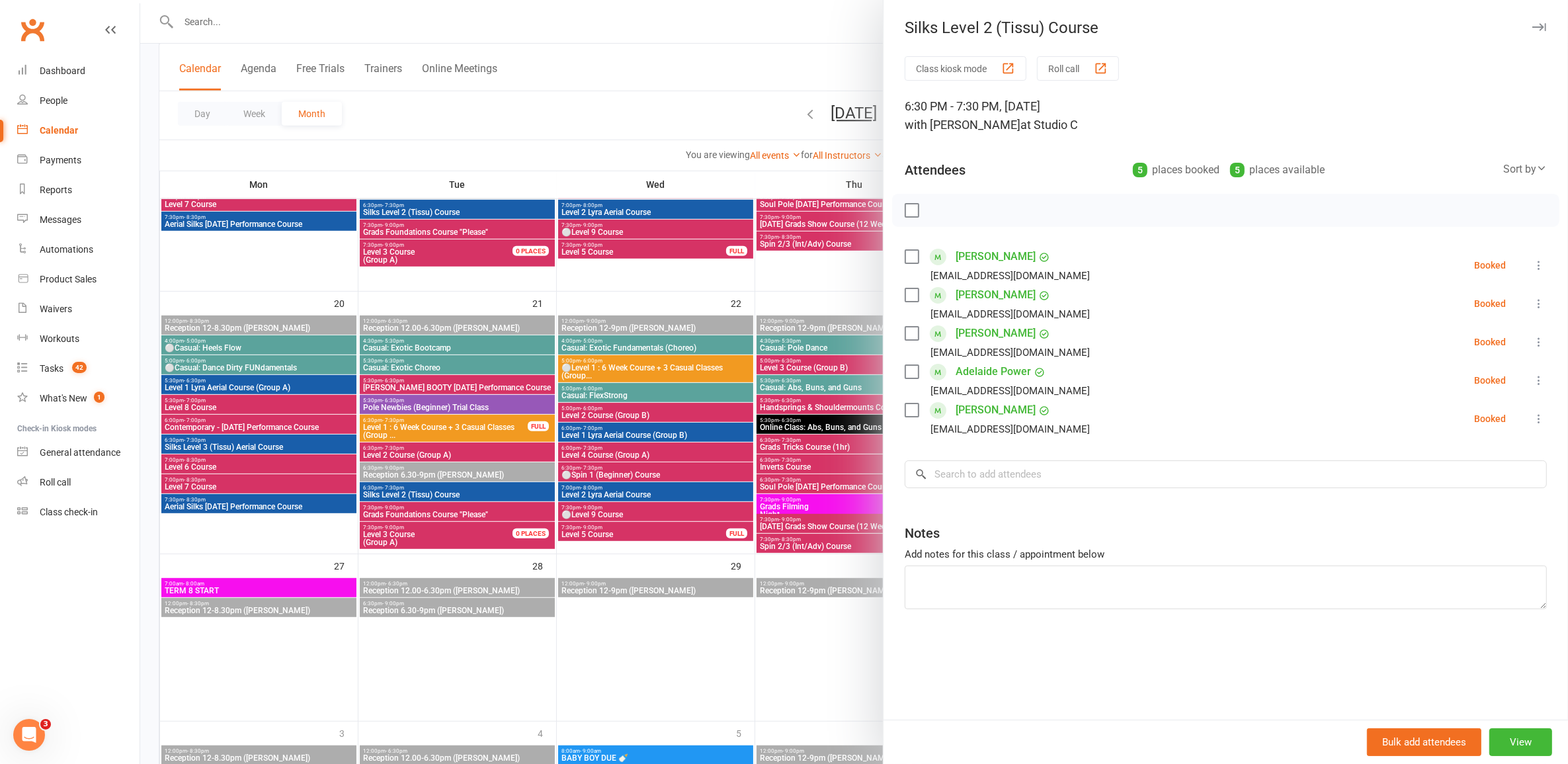
drag, startPoint x: 509, startPoint y: 500, endPoint x: 517, endPoint y: 501, distance: 8.1
click at [519, 503] on div at bounding box center [854, 382] width 1428 height 764
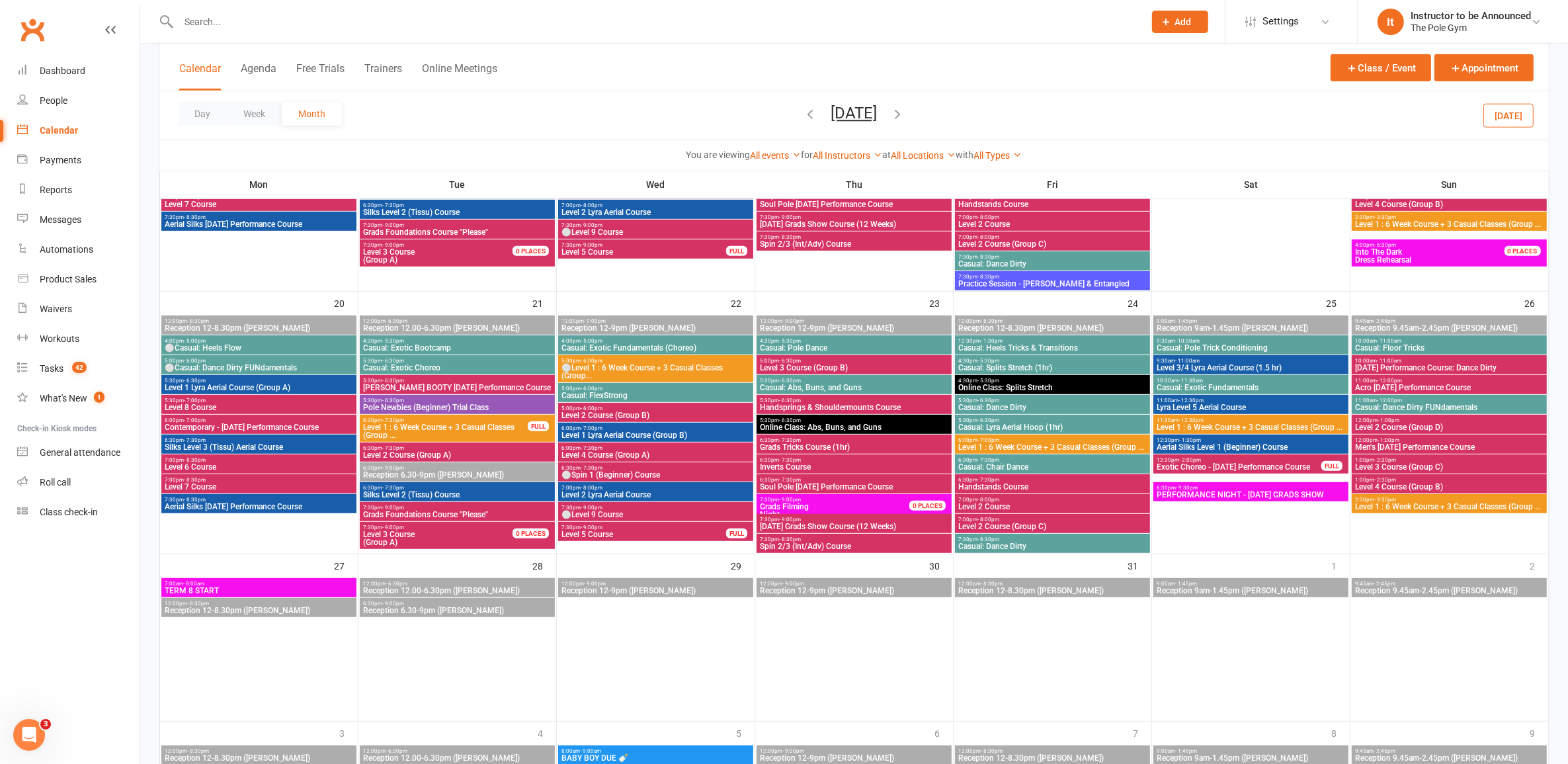
click at [527, 509] on span "7:30pm - 9:00pm" at bounding box center [457, 507] width 190 height 6
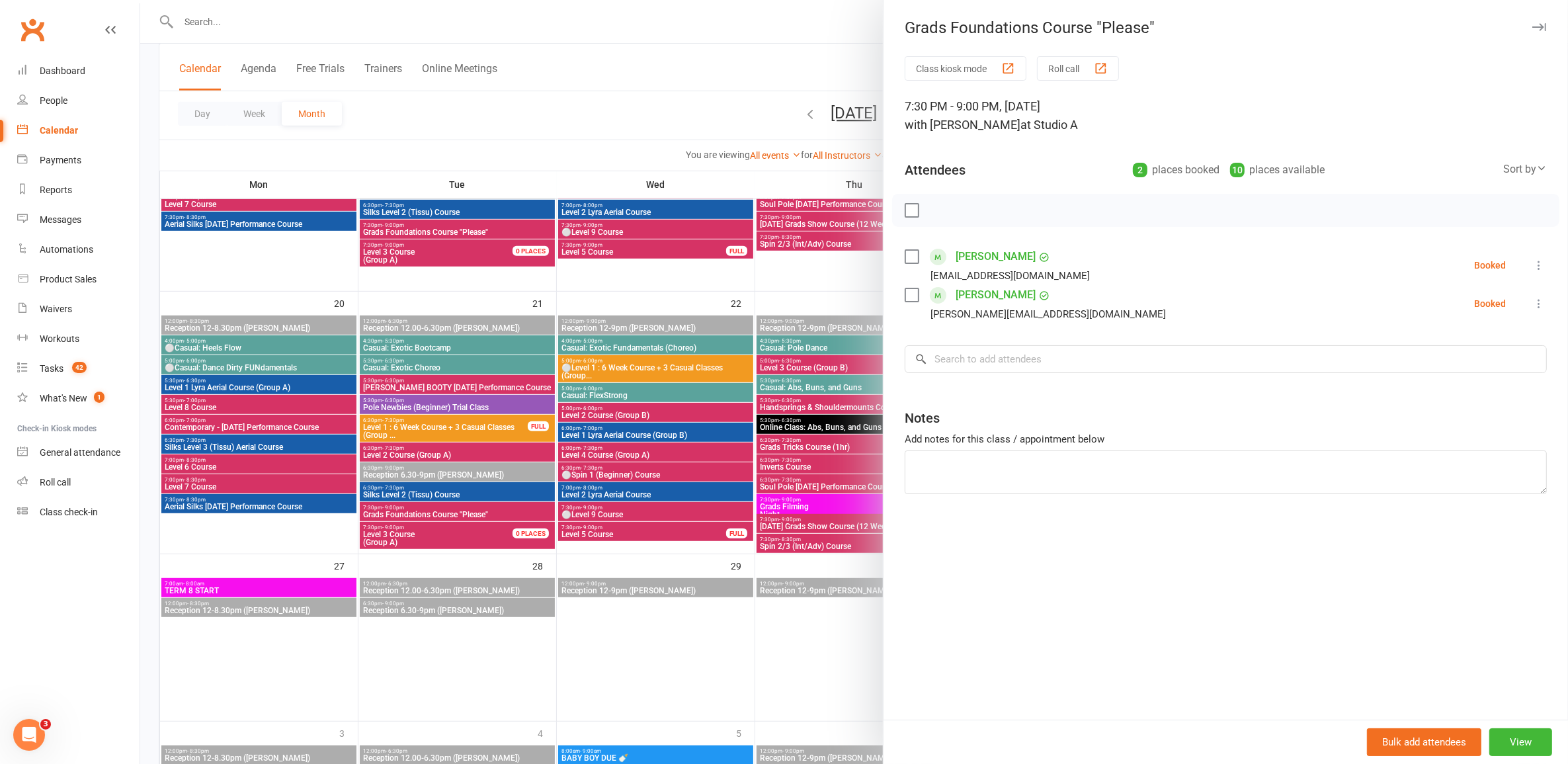
click at [473, 530] on div at bounding box center [854, 382] width 1428 height 764
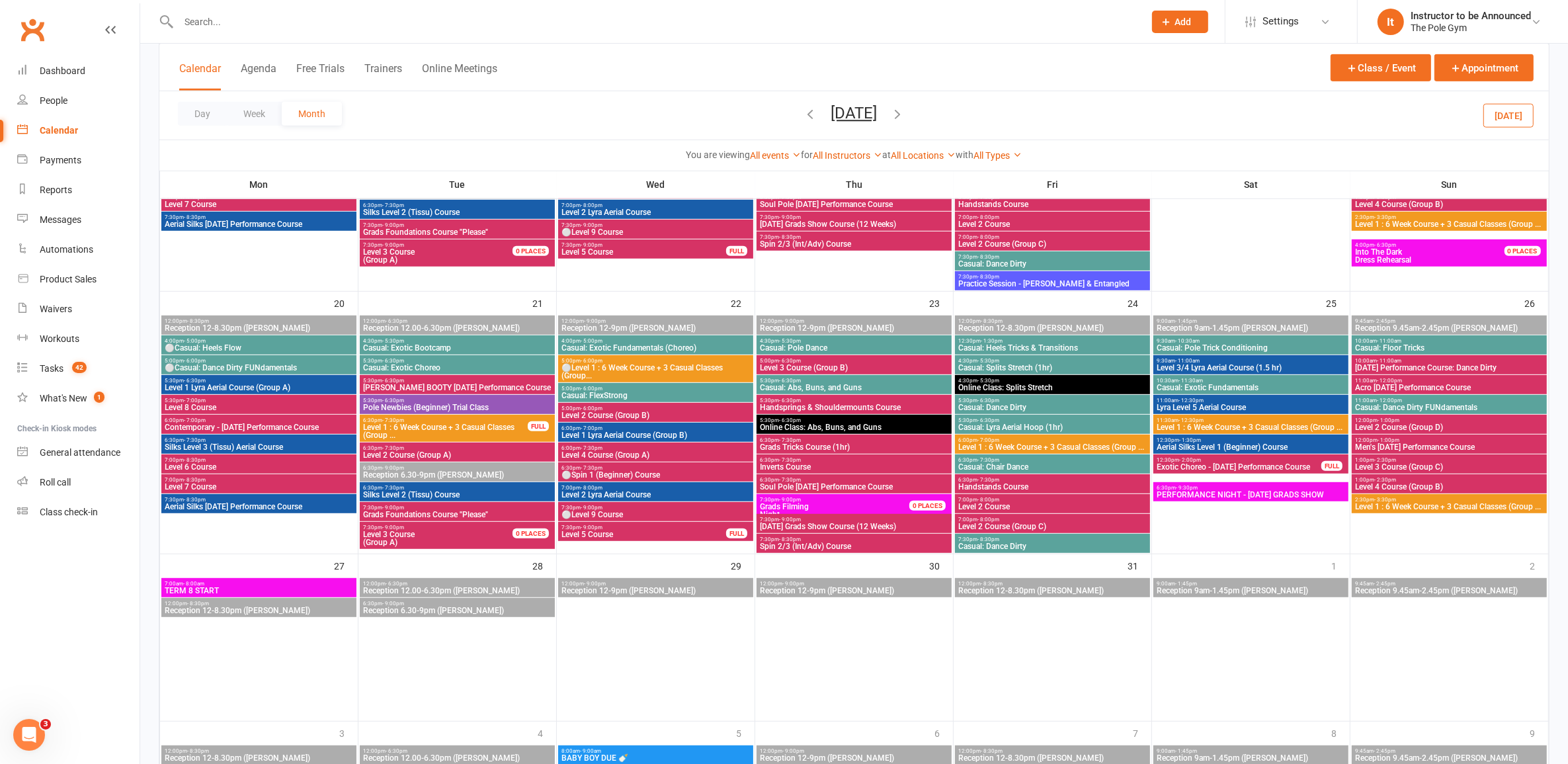
click at [473, 531] on span "Level 3 Course (Group A)" at bounding box center [445, 539] width 166 height 16
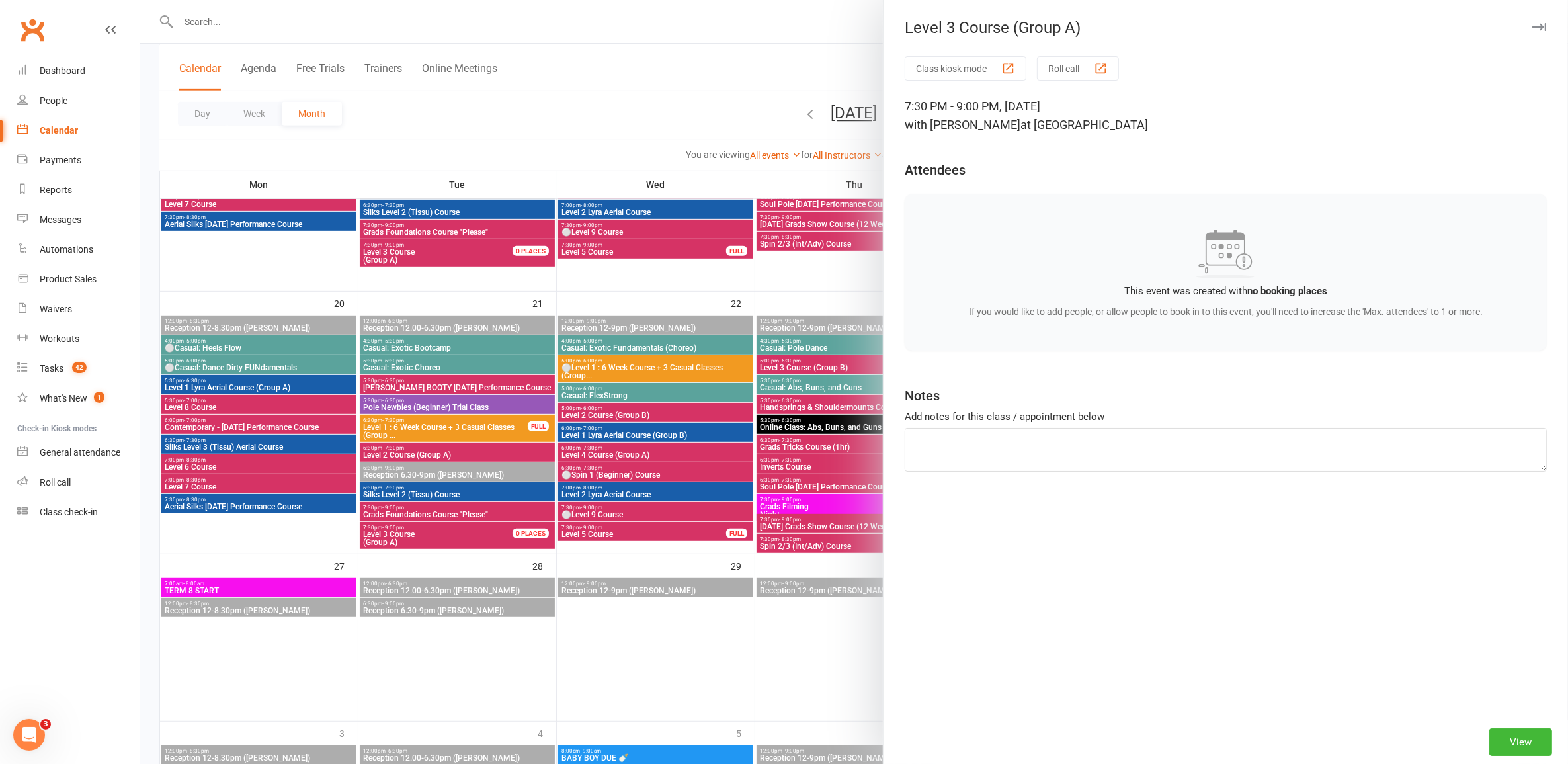
click at [473, 530] on div at bounding box center [854, 382] width 1428 height 764
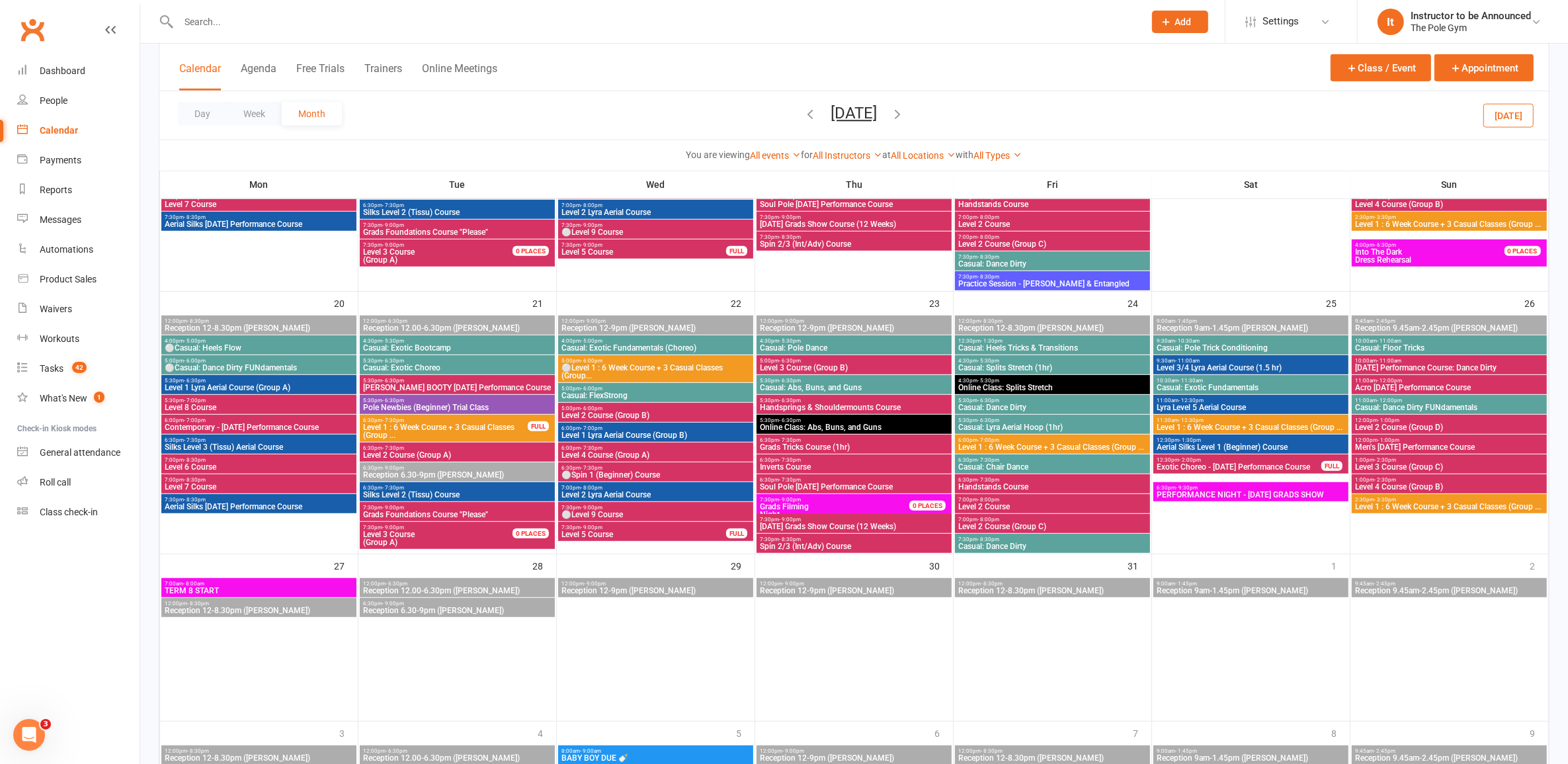
click at [683, 364] on span "⚪Level 1 : 6 Week Course + 3 Casual Classes (Group..." at bounding box center [656, 372] width 190 height 16
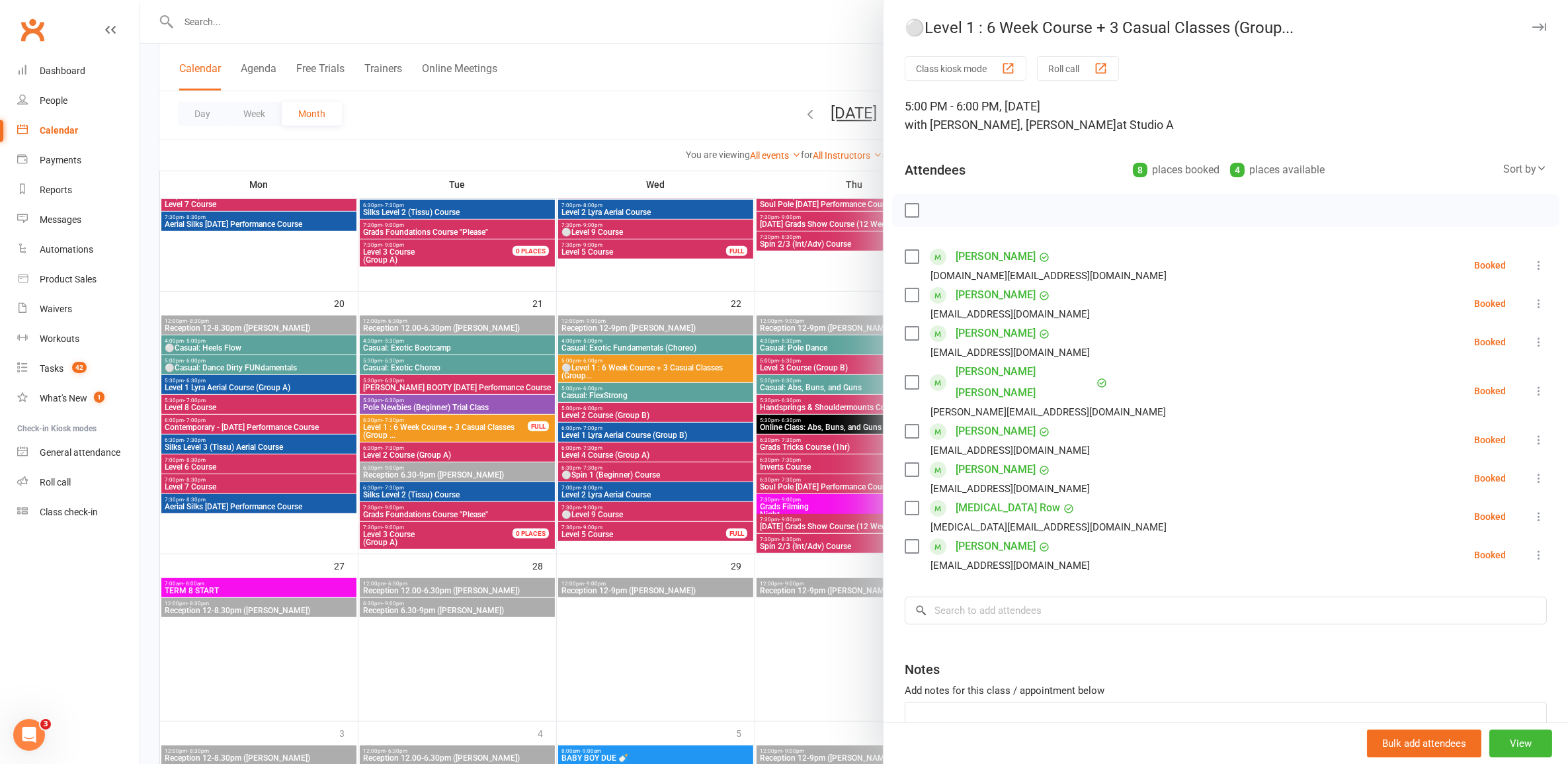
click at [690, 418] on div at bounding box center [854, 382] width 1428 height 764
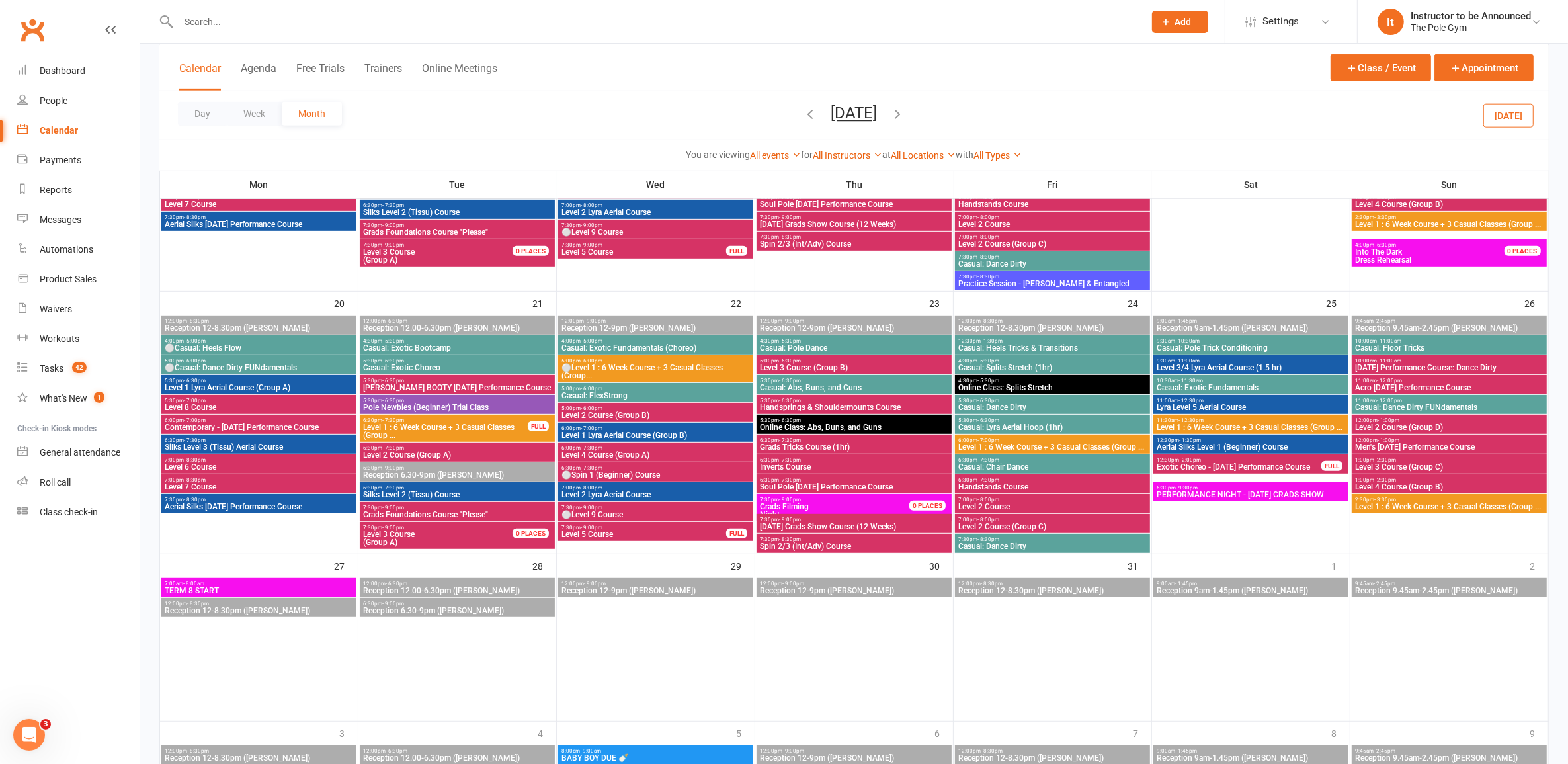
click at [692, 415] on span "Level 2 Course (Group B)" at bounding box center [656, 415] width 190 height 8
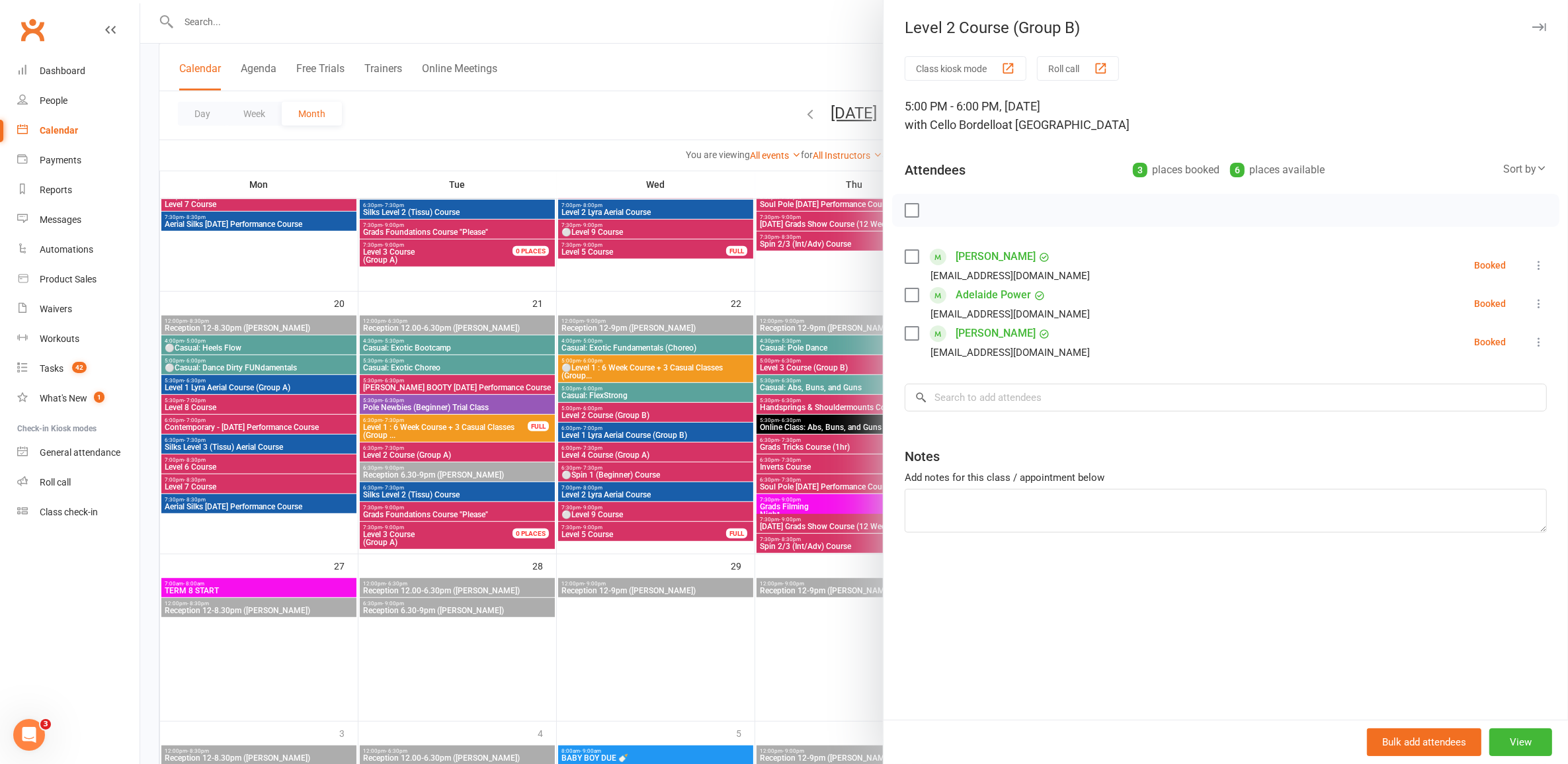
click at [691, 411] on div at bounding box center [854, 382] width 1428 height 764
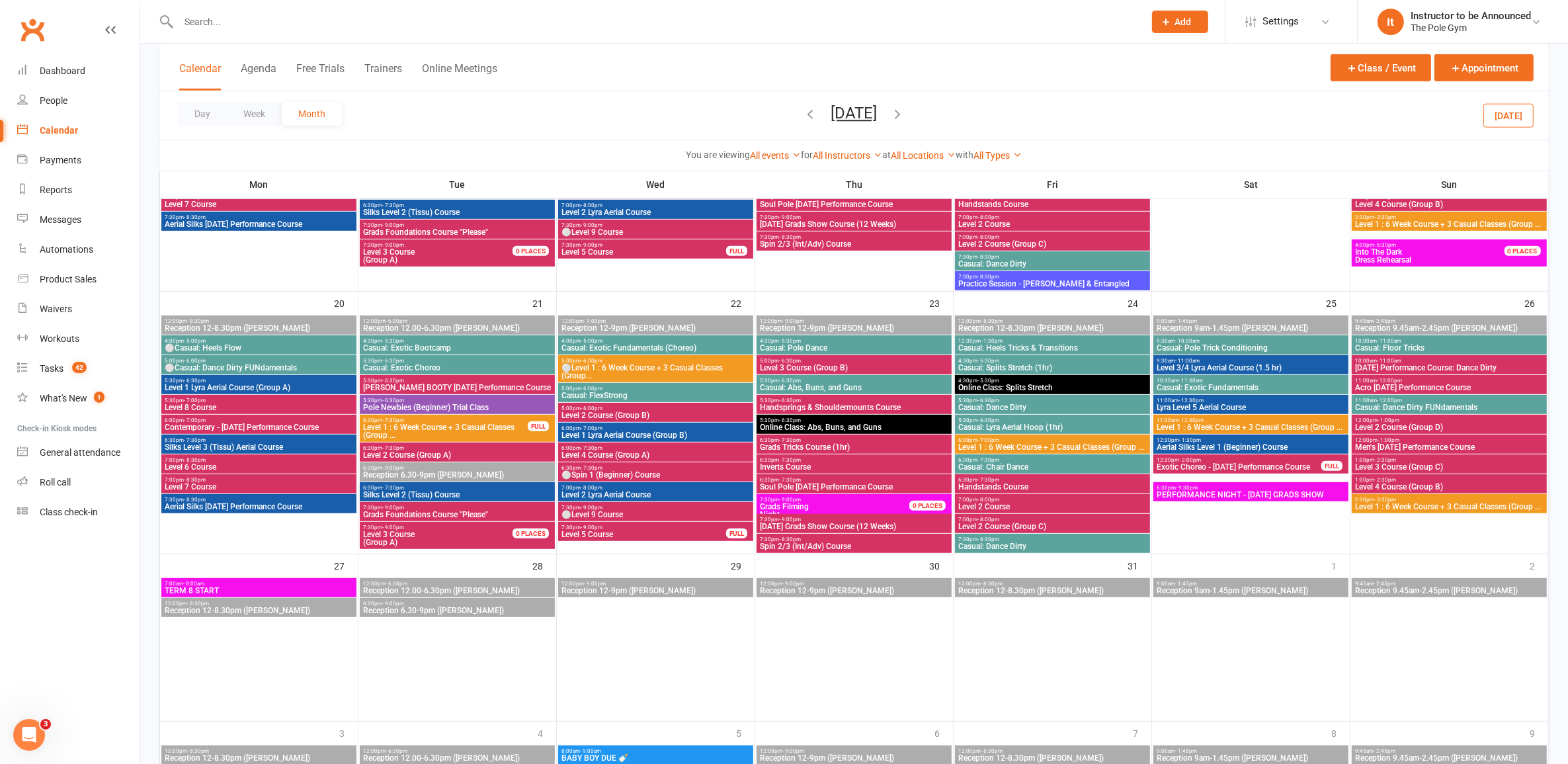
click at [712, 437] on span "Level 1 Lyra Aerial Course (Group B)" at bounding box center [656, 435] width 190 height 8
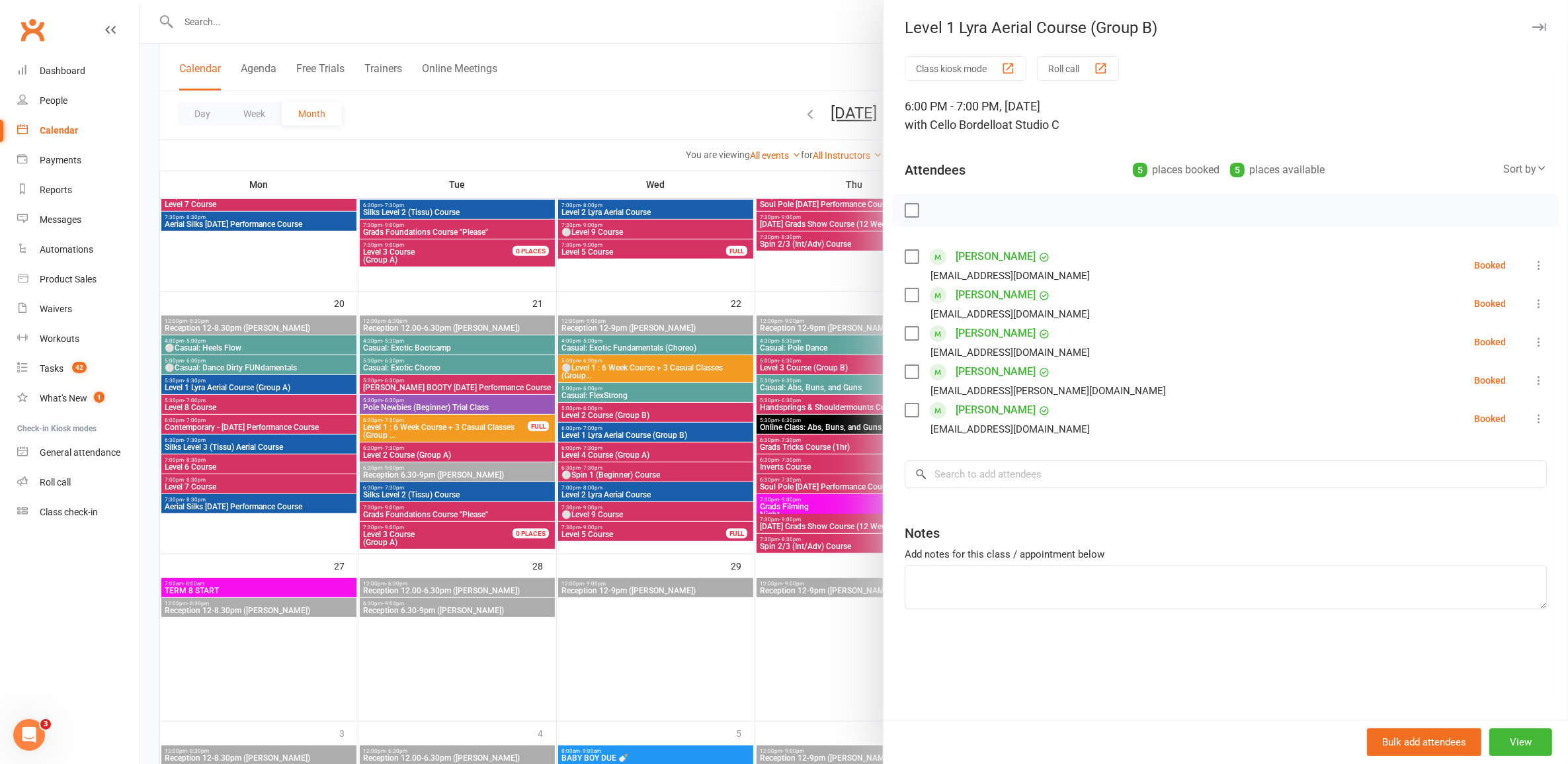
click at [712, 437] on div at bounding box center [854, 382] width 1428 height 764
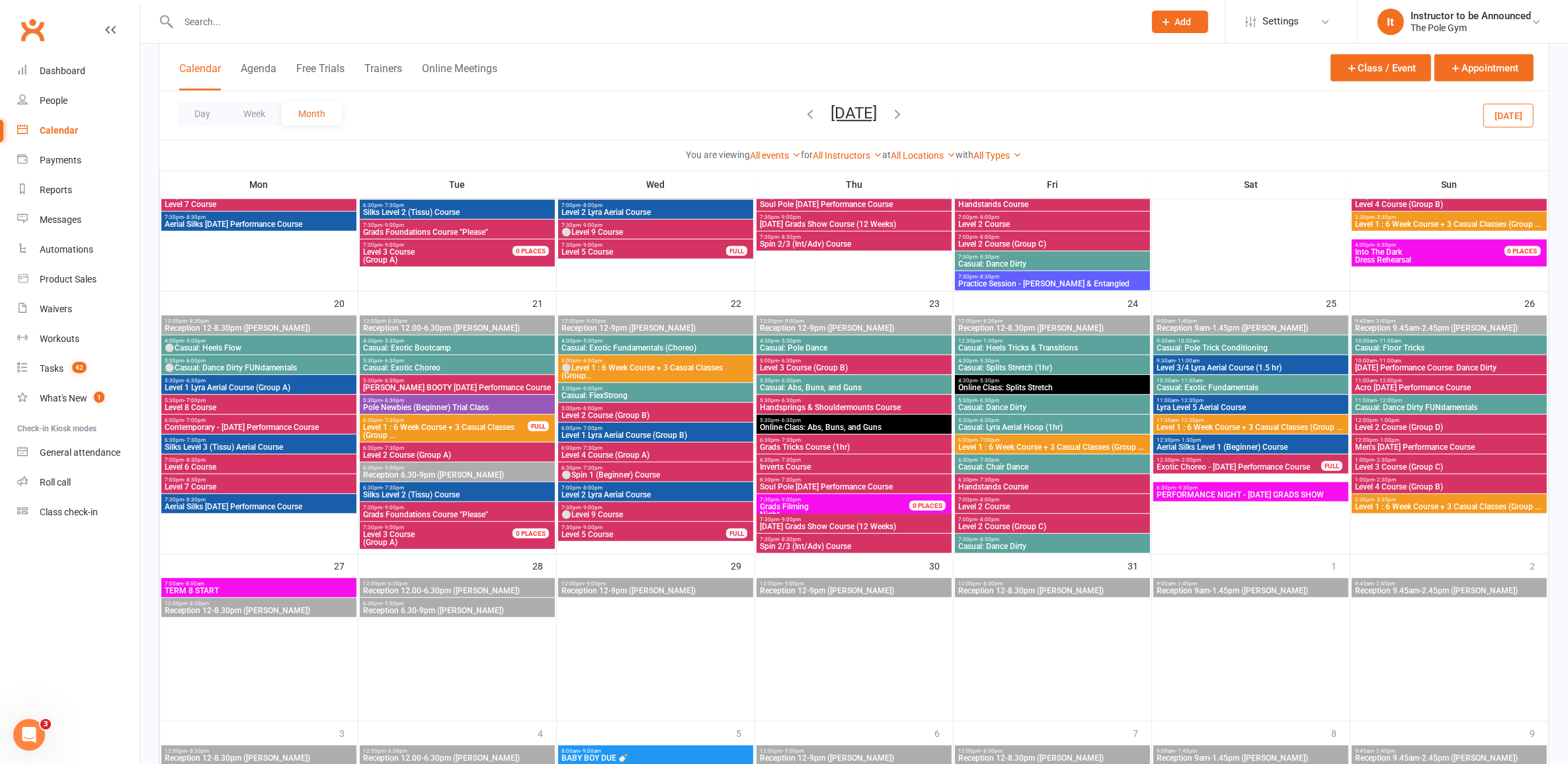
click at [735, 450] on span "6:00pm - 7:30pm" at bounding box center [656, 448] width 190 height 6
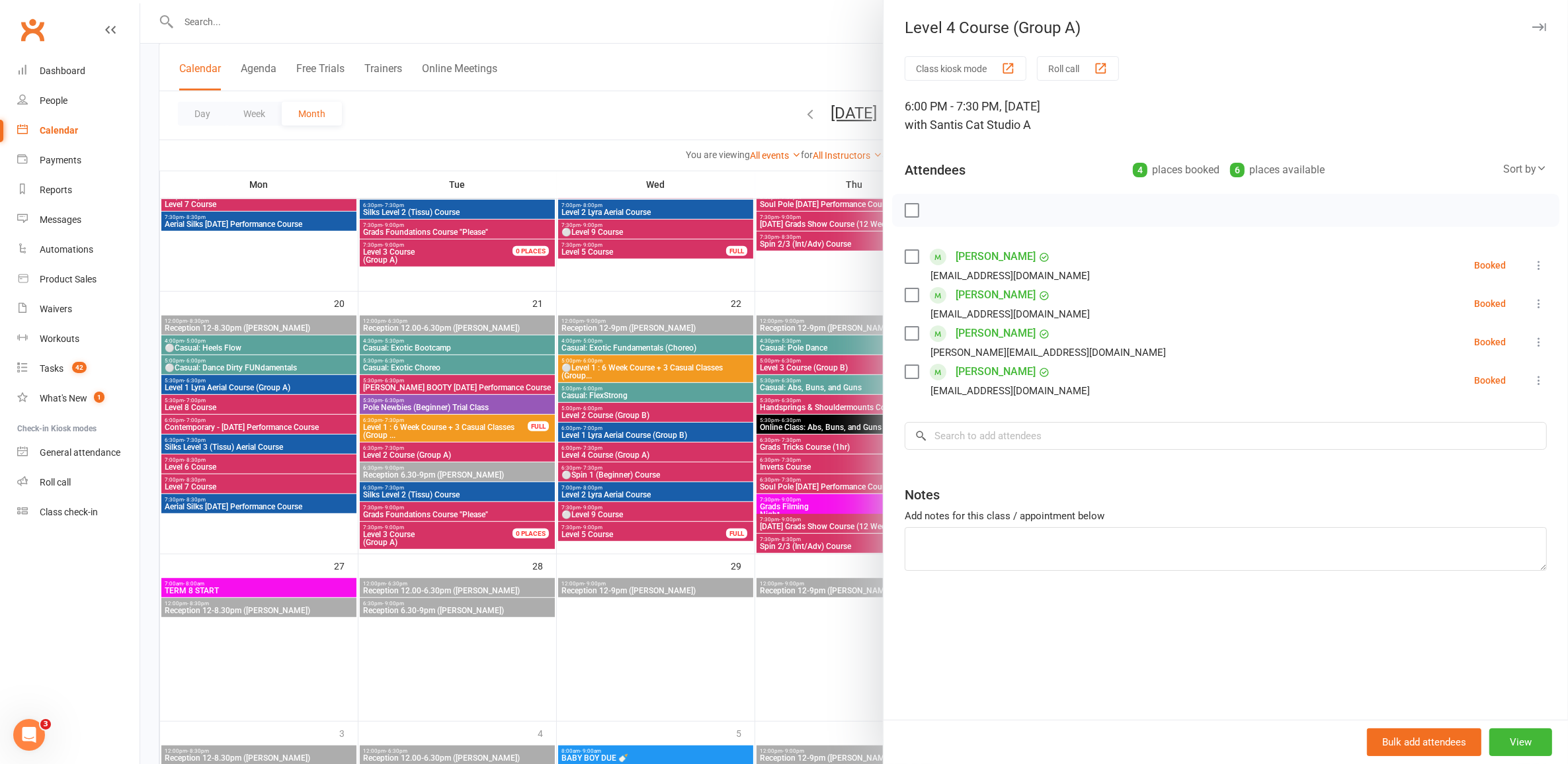
click at [721, 468] on div at bounding box center [854, 382] width 1428 height 764
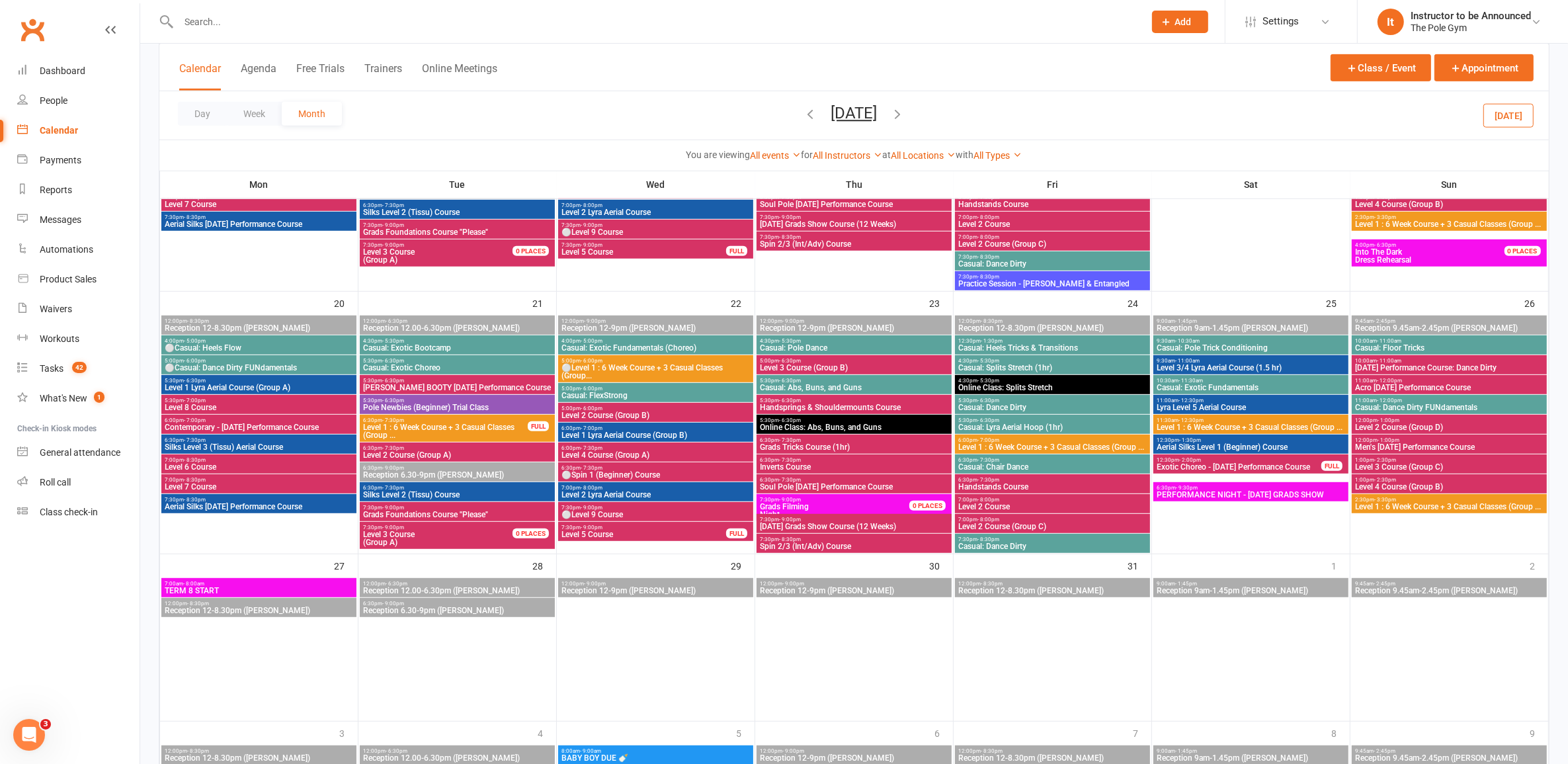
click at [680, 465] on span "6:30pm - 7:30pm" at bounding box center [656, 467] width 190 height 6
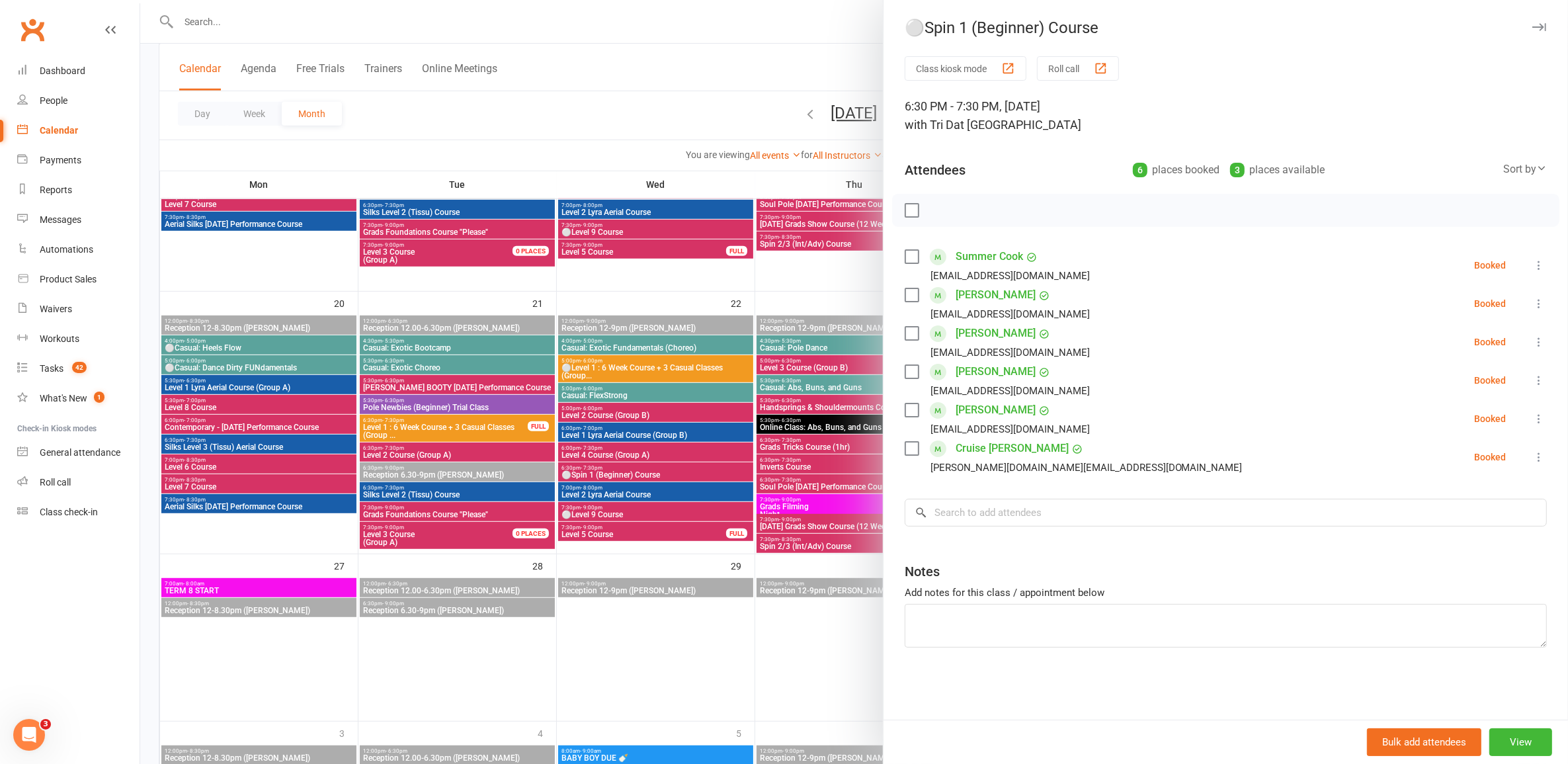
drag, startPoint x: 706, startPoint y: 465, endPoint x: 718, endPoint y: 477, distance: 17.0
click at [708, 465] on div at bounding box center [854, 382] width 1428 height 764
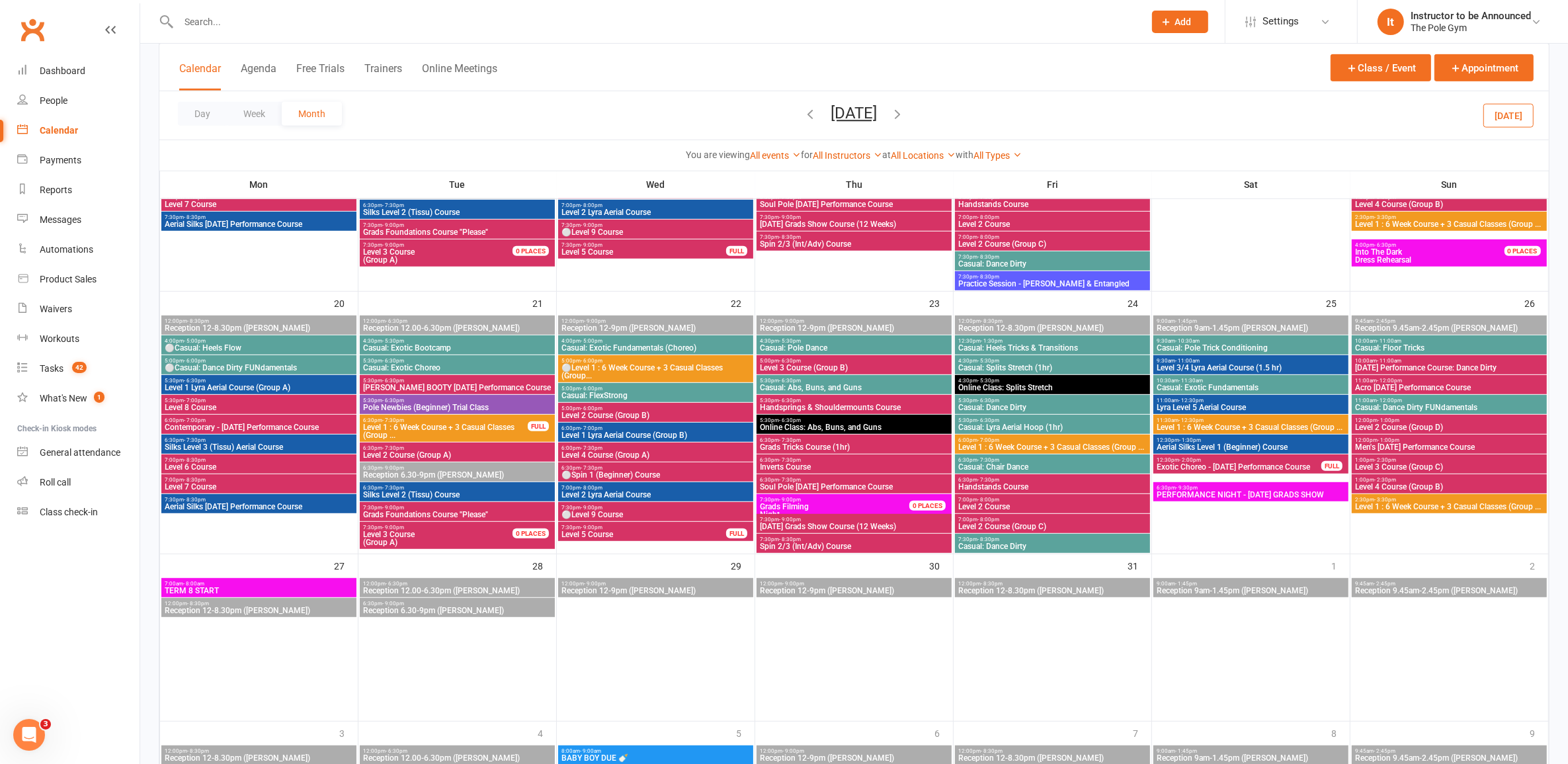
click at [730, 492] on span "Level 2 Lyra Aerial Course" at bounding box center [656, 495] width 190 height 8
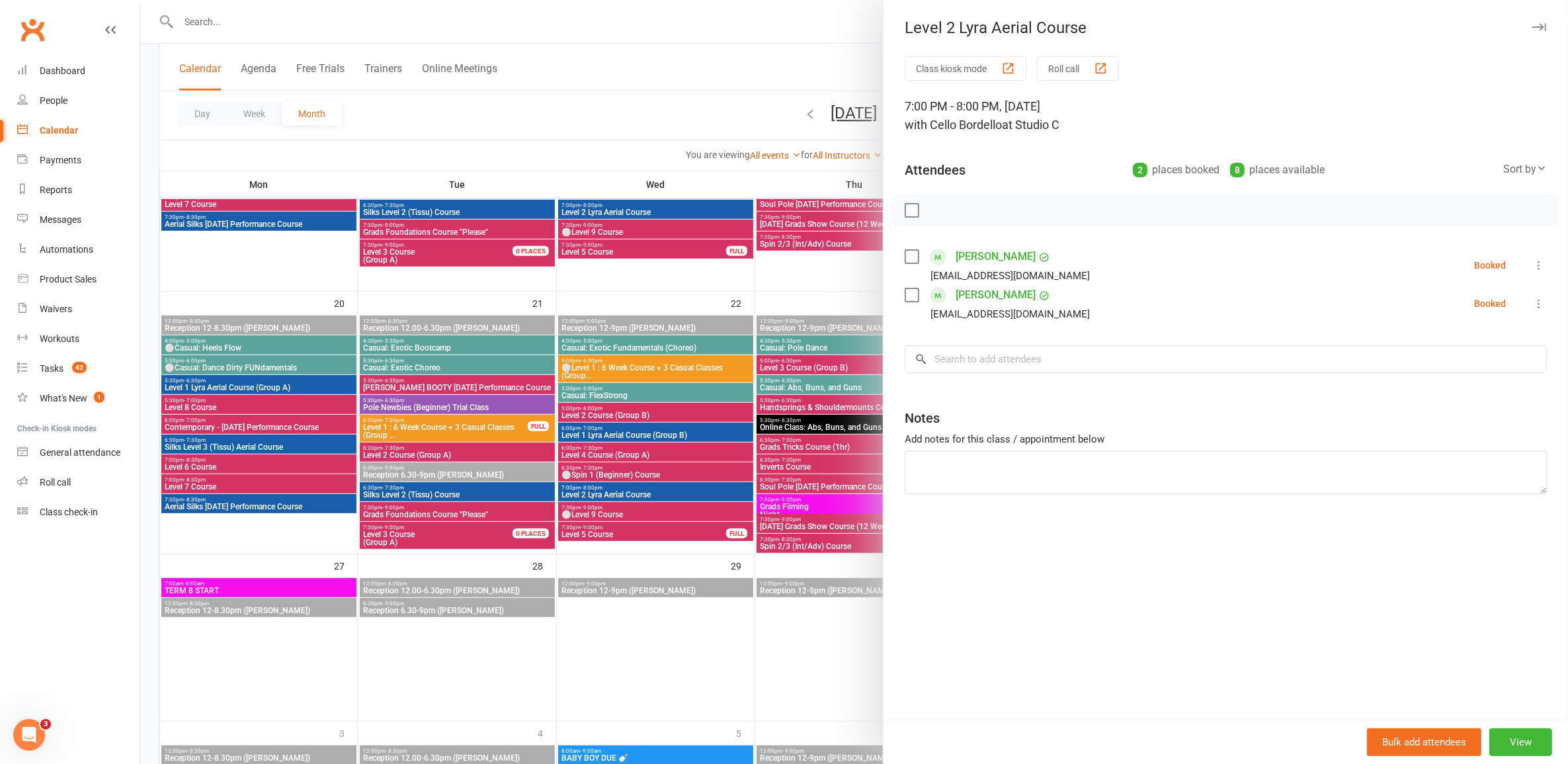
click at [730, 491] on div at bounding box center [854, 382] width 1428 height 764
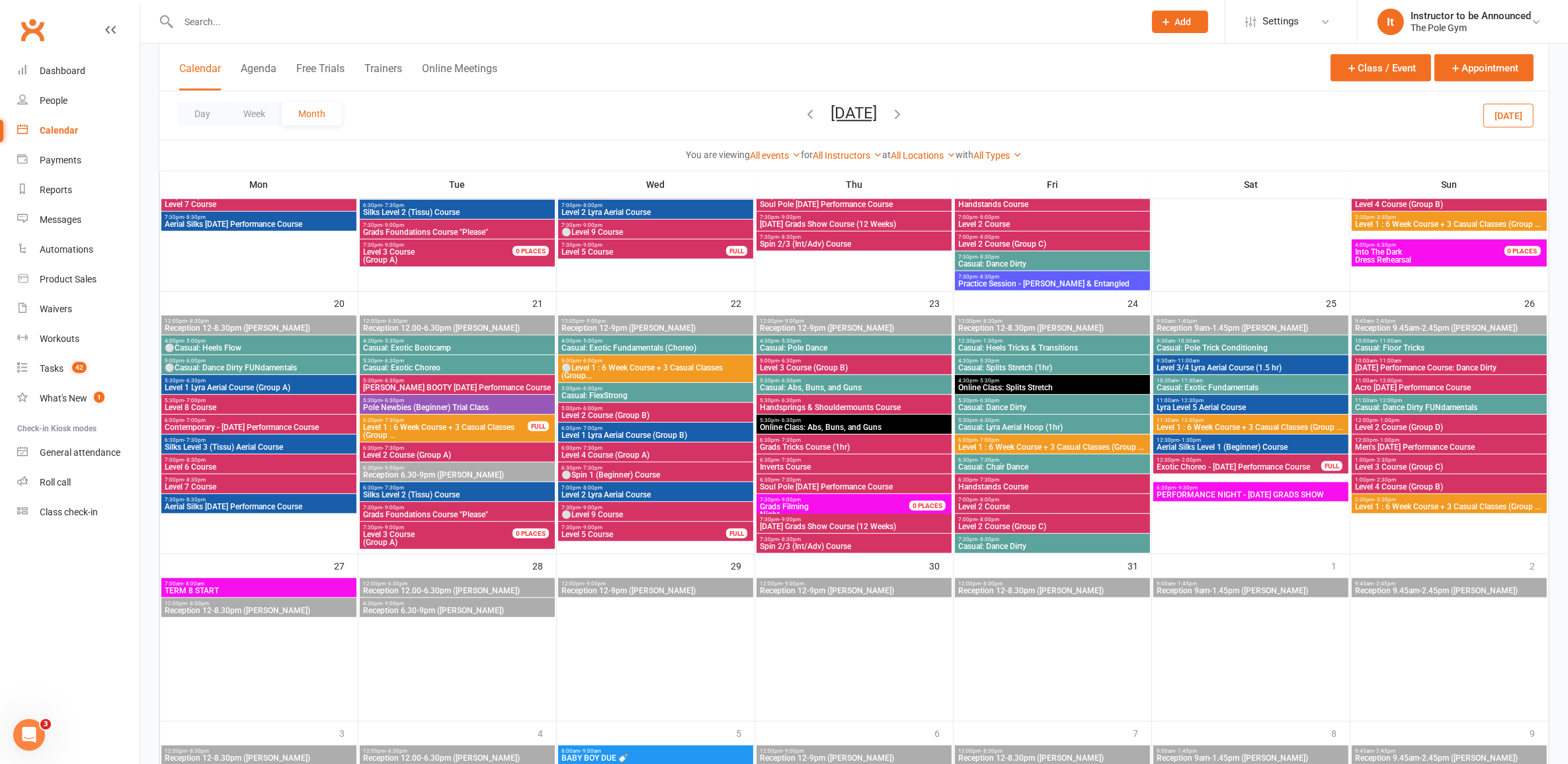
click at [748, 448] on span "6:00pm - 7:30pm" at bounding box center [656, 448] width 190 height 6
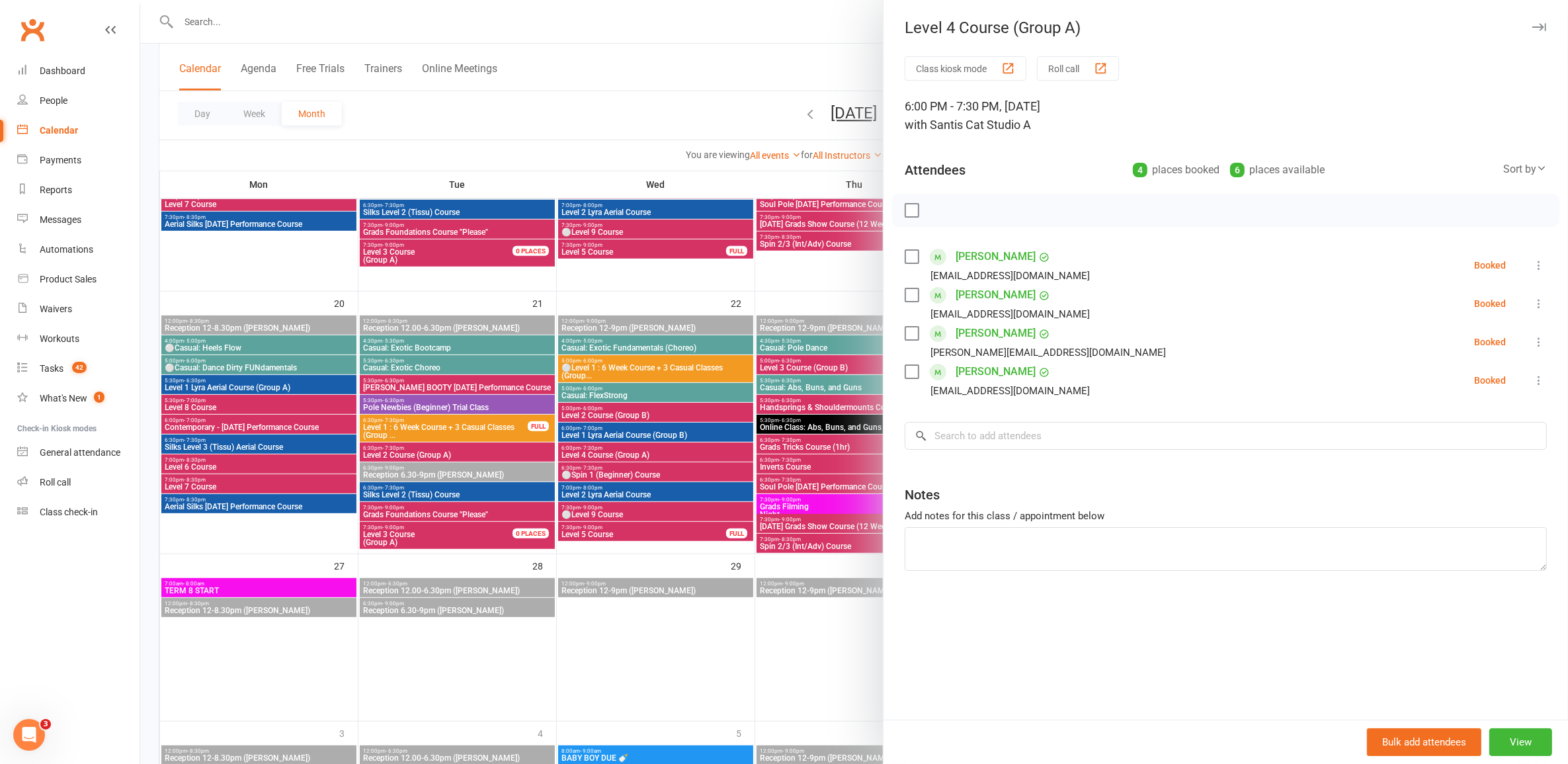
click at [738, 448] on div at bounding box center [854, 382] width 1428 height 764
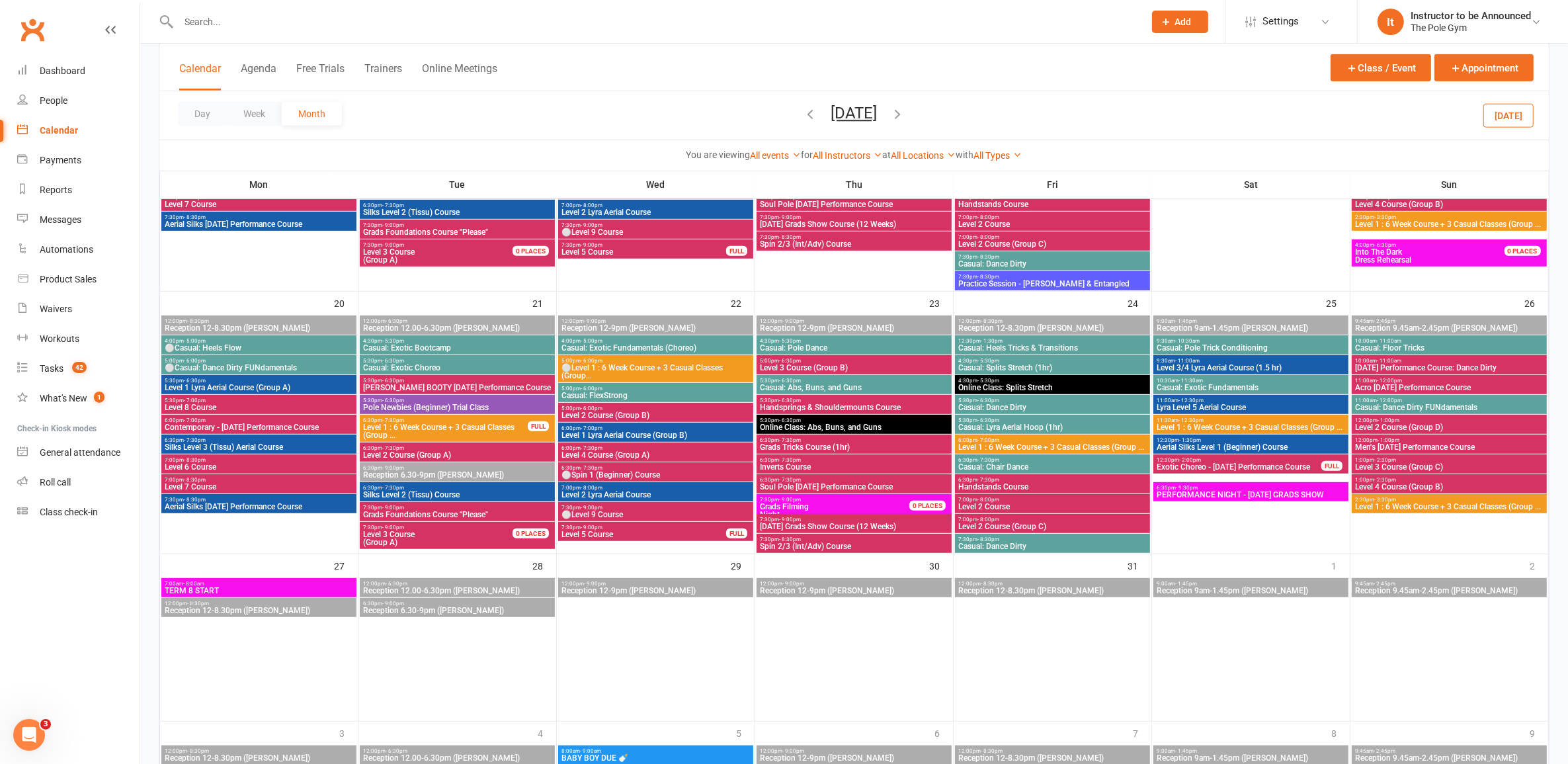
click at [679, 468] on span "6:30pm - 7:30pm" at bounding box center [656, 467] width 190 height 6
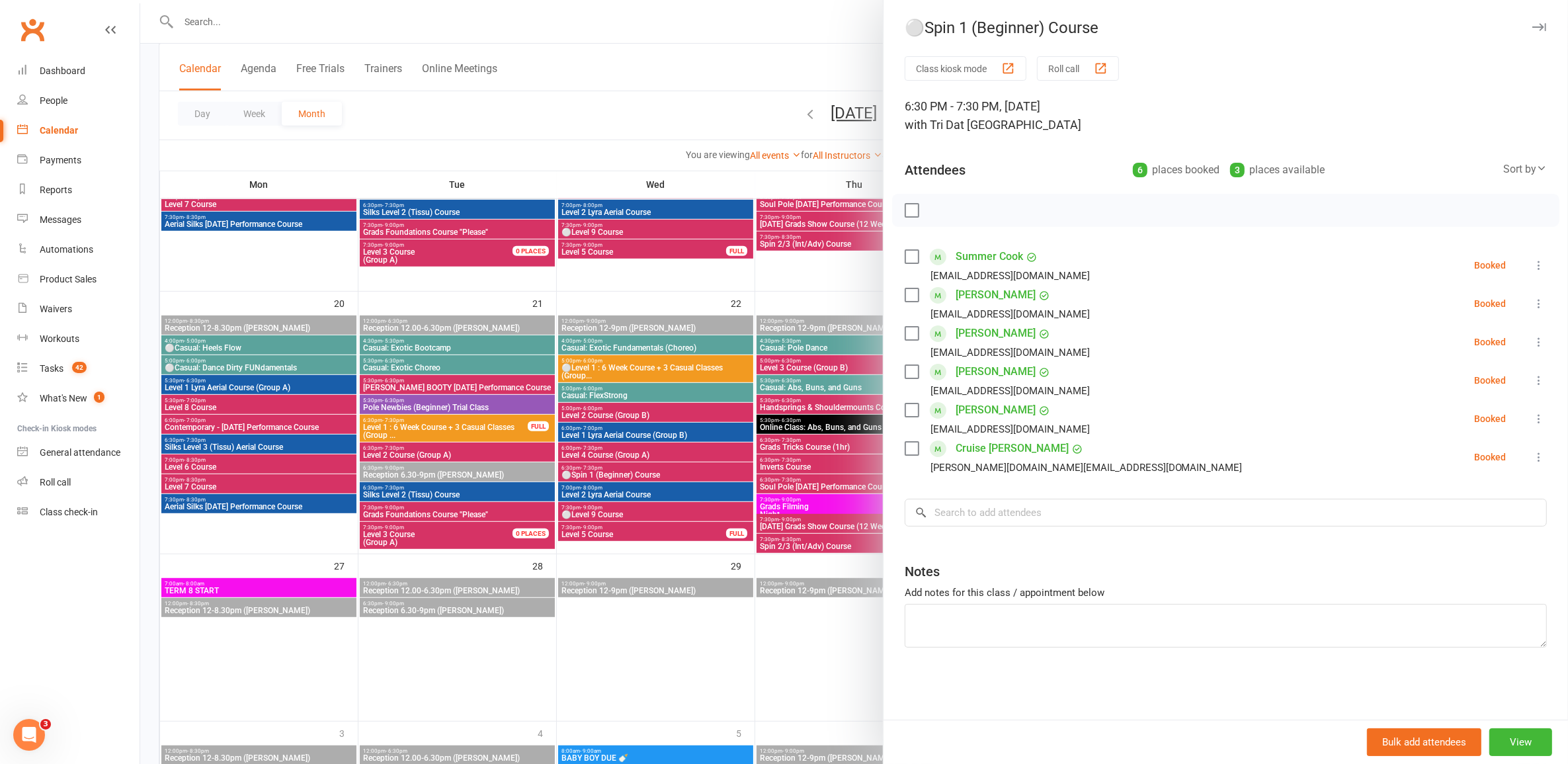
click at [680, 468] on div at bounding box center [854, 382] width 1428 height 764
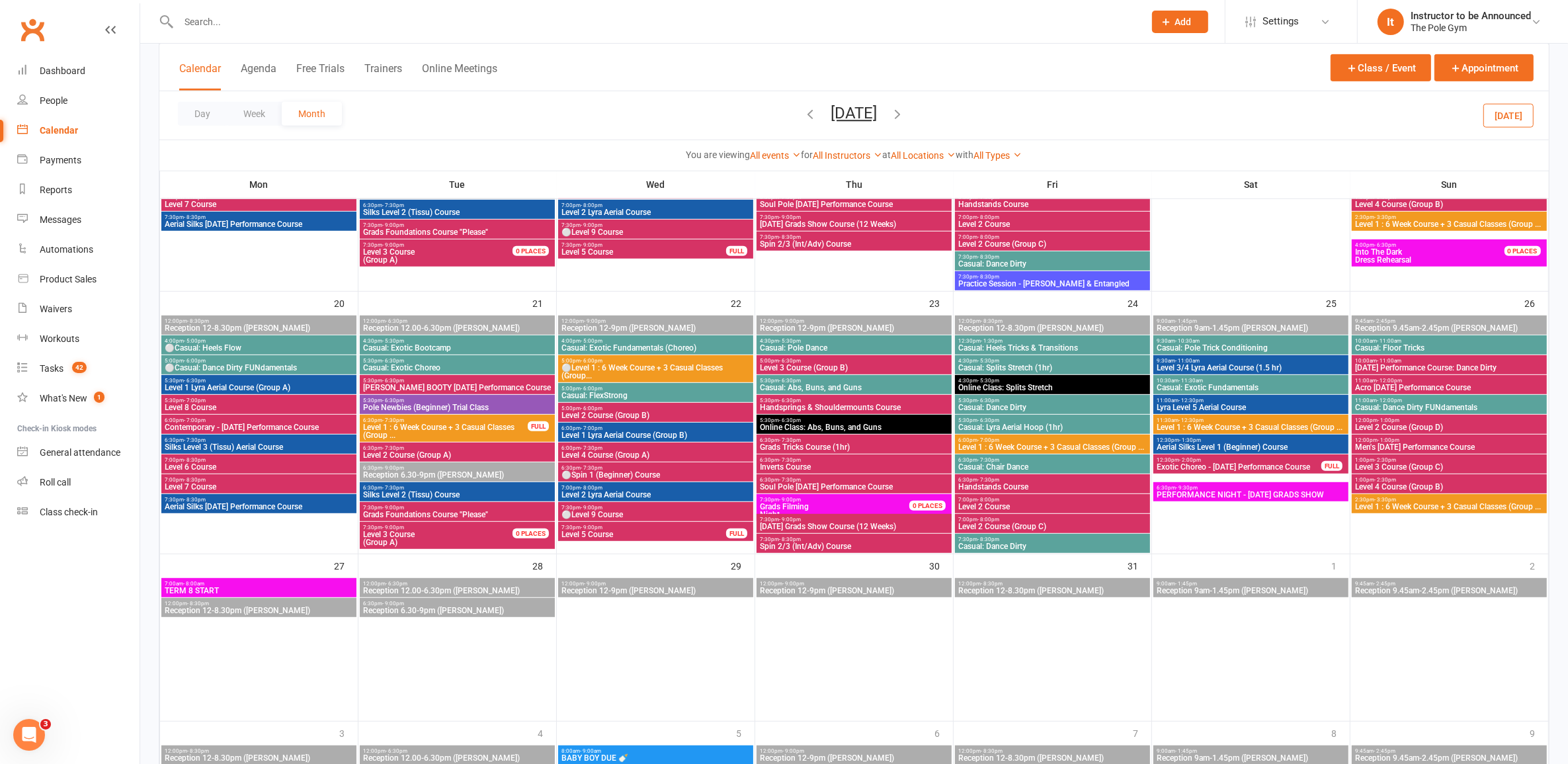
click at [663, 488] on span "7:00pm - 8:00pm" at bounding box center [656, 487] width 190 height 6
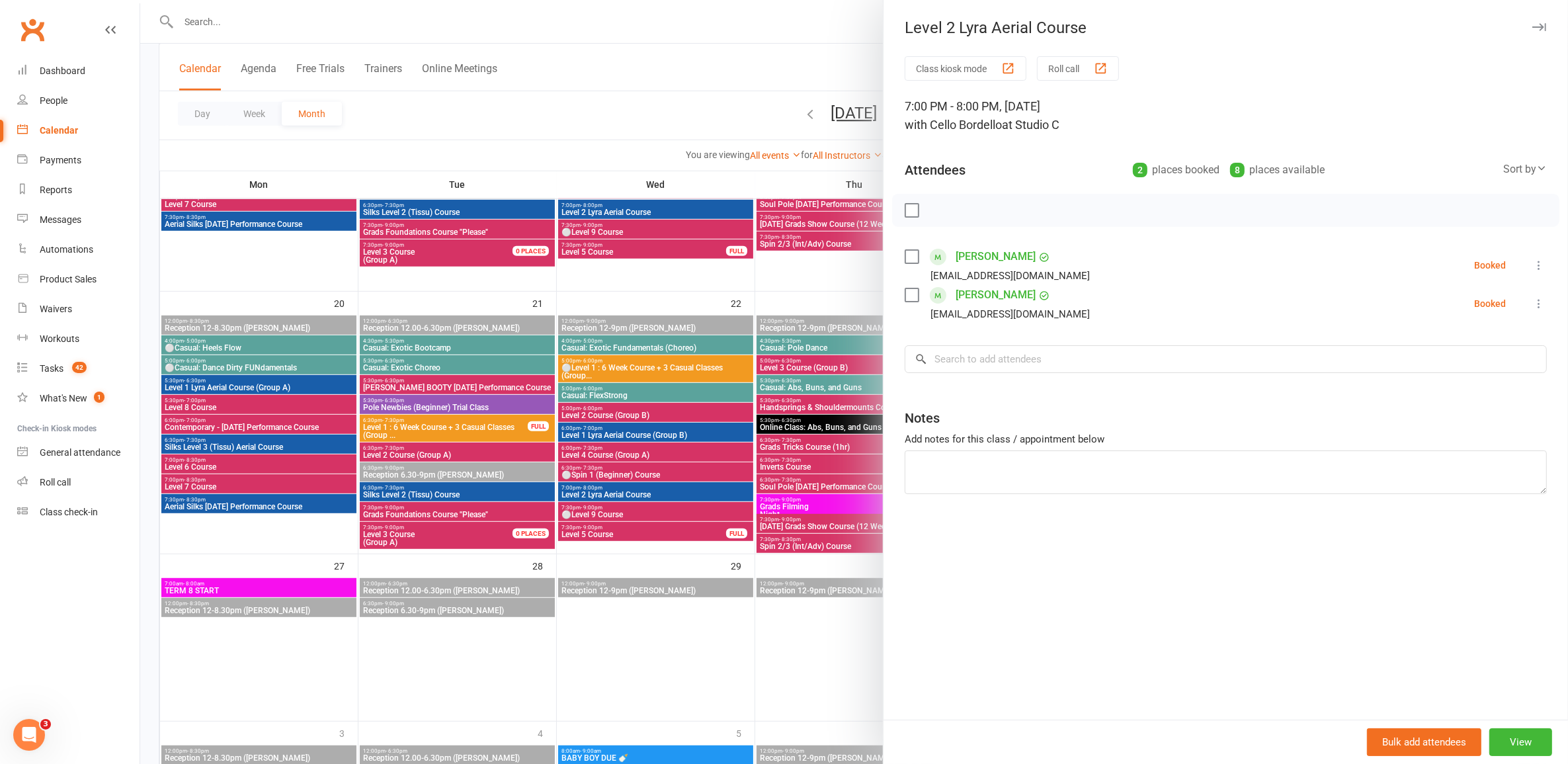
click at [665, 489] on div at bounding box center [854, 382] width 1428 height 764
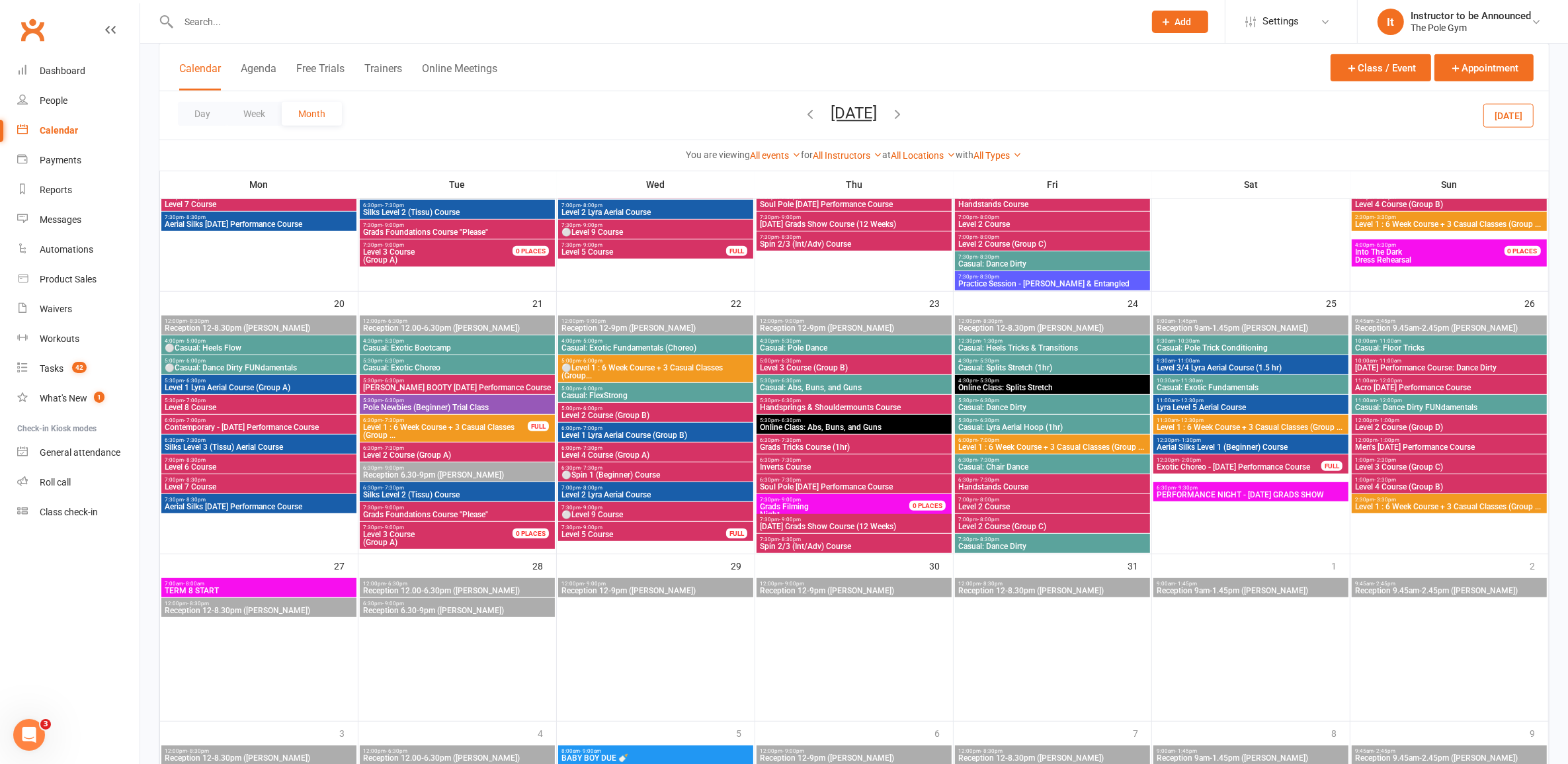
click at [606, 540] on div "7:30pm - 9:00pm Level 5 Course FULL" at bounding box center [656, 532] width 195 height 19
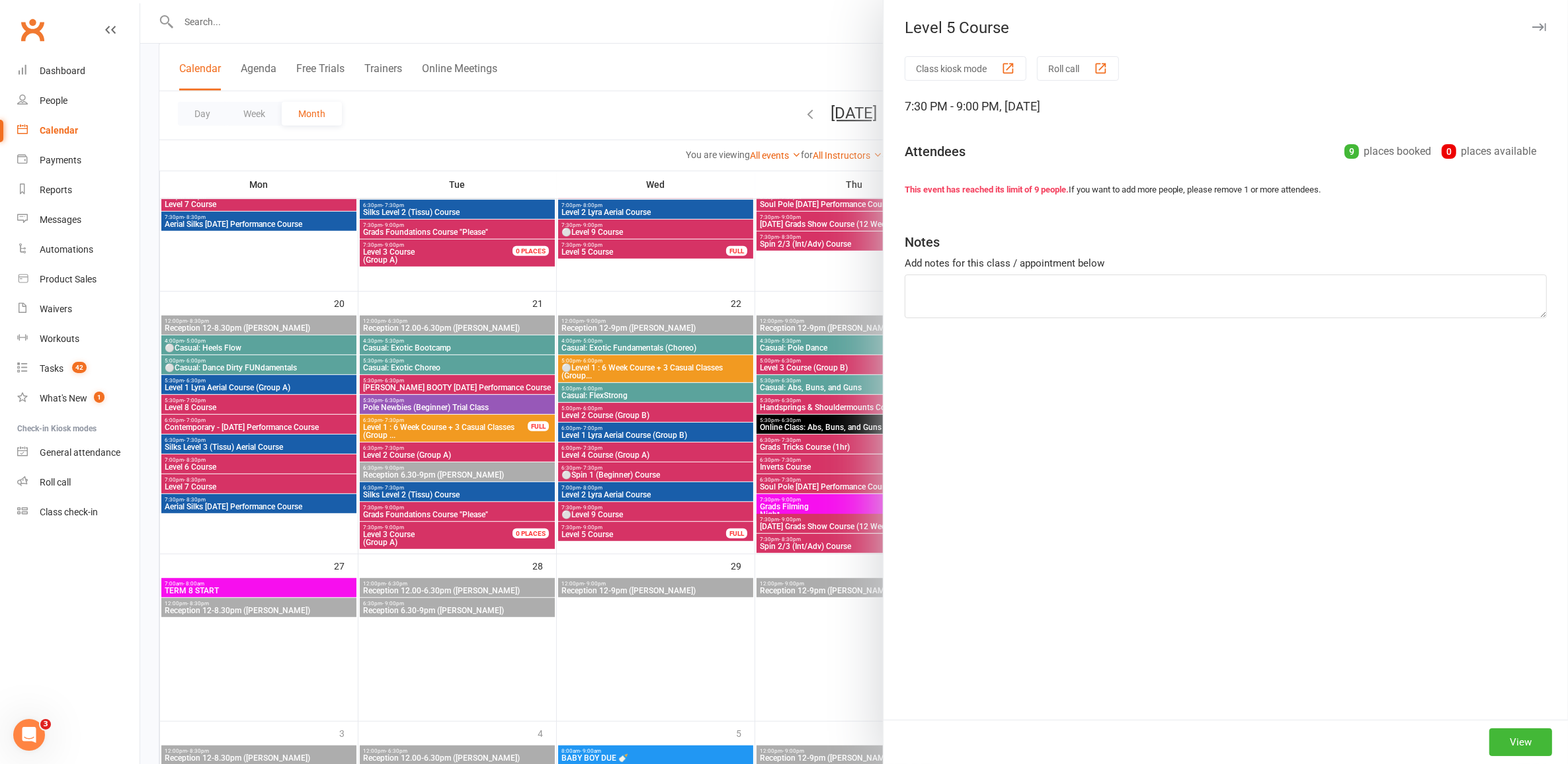
click at [635, 501] on div at bounding box center [854, 382] width 1428 height 764
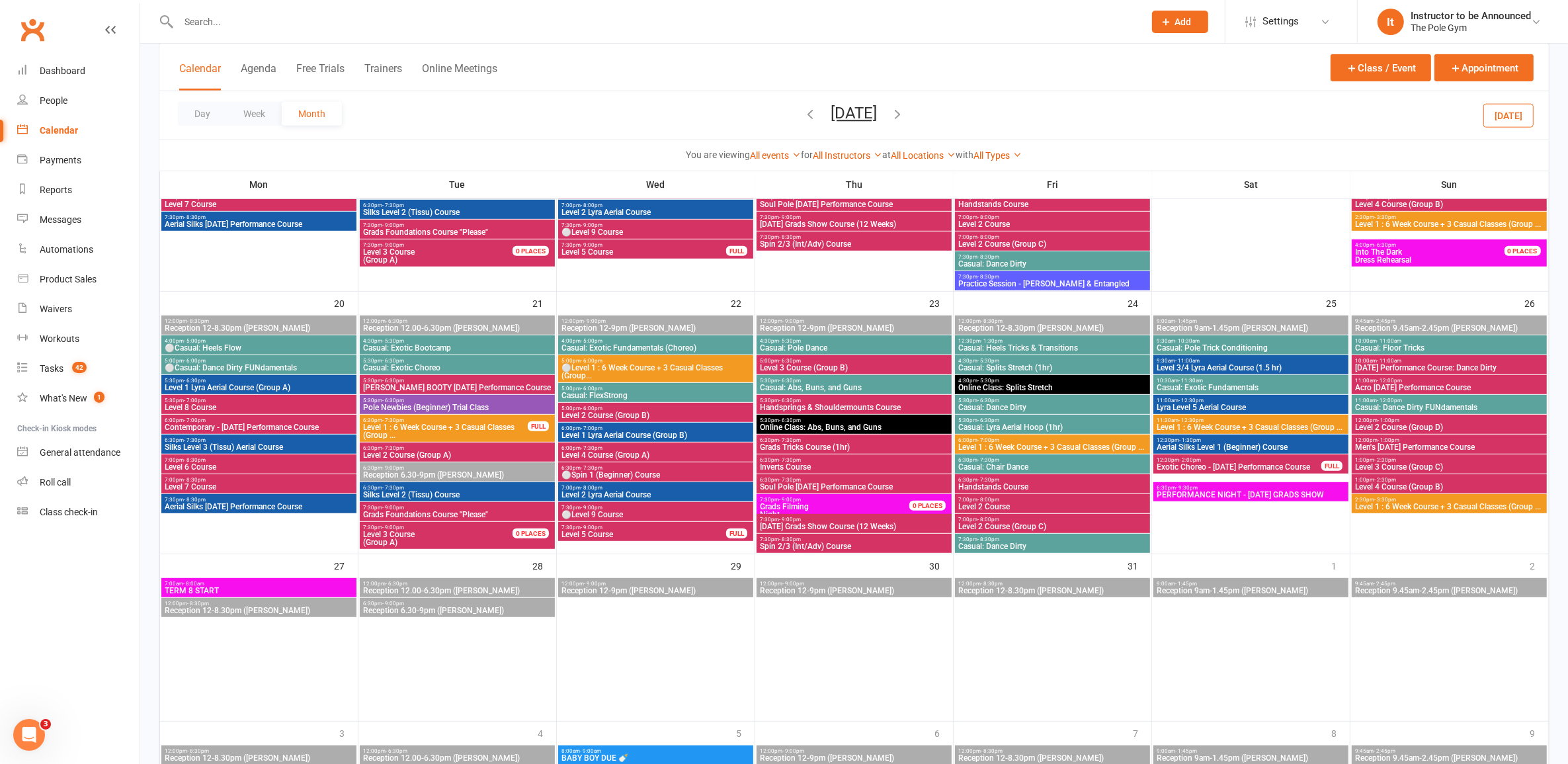
click at [652, 511] on span "⚪Level 9 Course" at bounding box center [656, 515] width 190 height 8
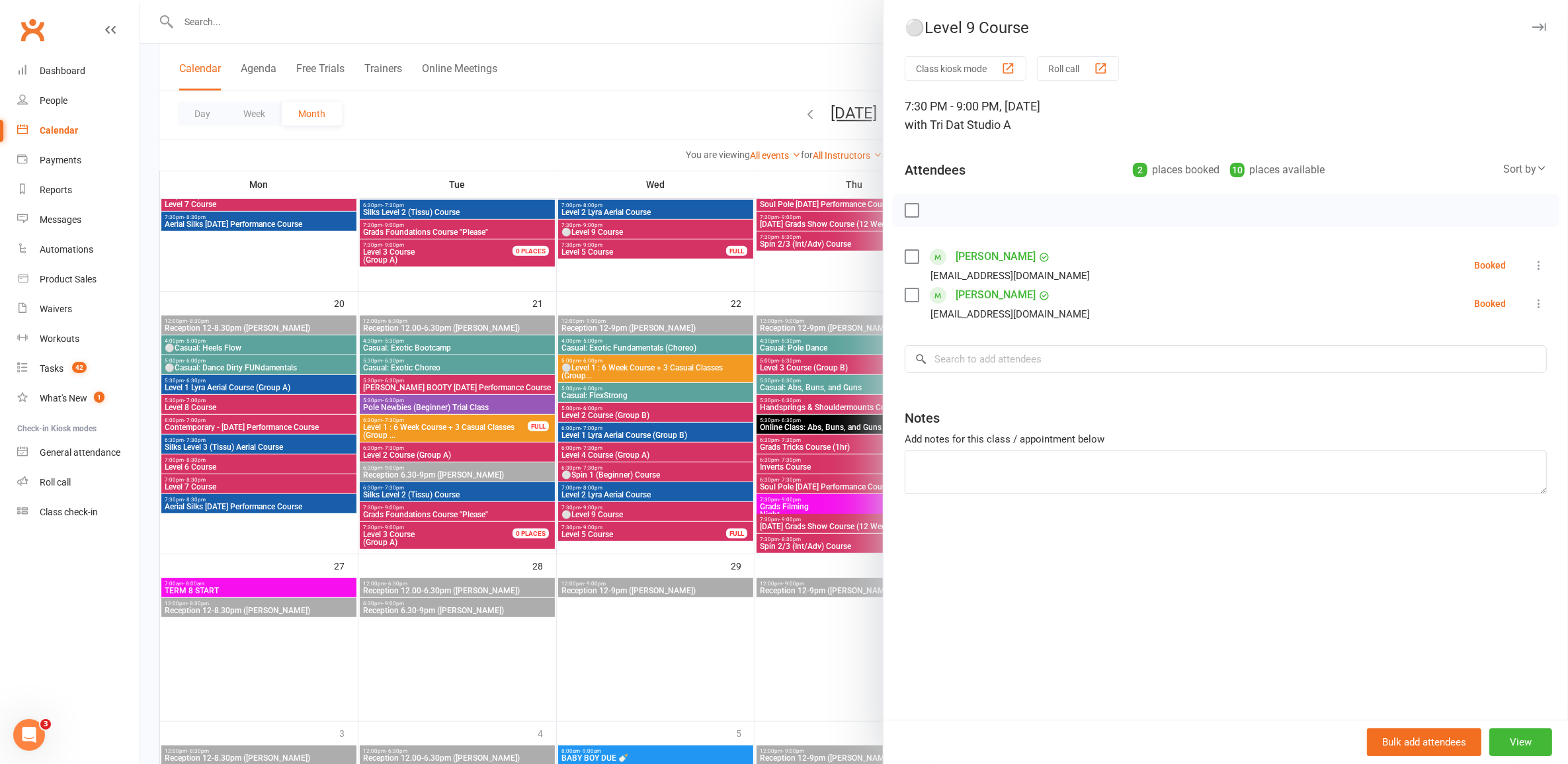
drag, startPoint x: 772, startPoint y: 408, endPoint x: 772, endPoint y: 398, distance: 10.0
click at [775, 399] on div at bounding box center [854, 382] width 1428 height 764
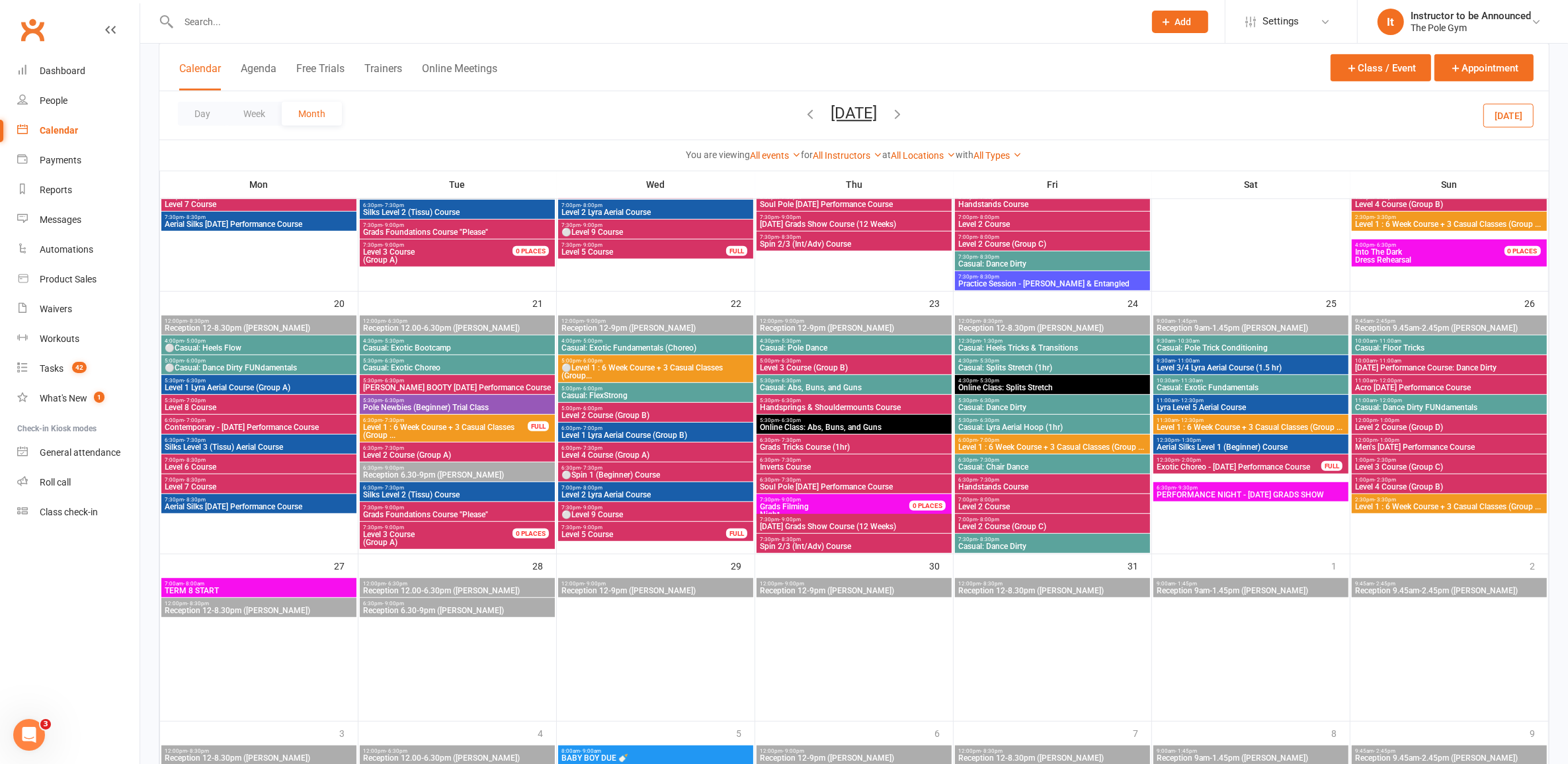
click at [803, 112] on div "October 2025 September 2025 Sun Mon Tue Wed Thu Fri Sat 31 01 02 03 04 05 06 07…" at bounding box center [854, 115] width 102 height 23
click at [803, 115] on icon "button" at bounding box center [811, 114] width 14 height 14
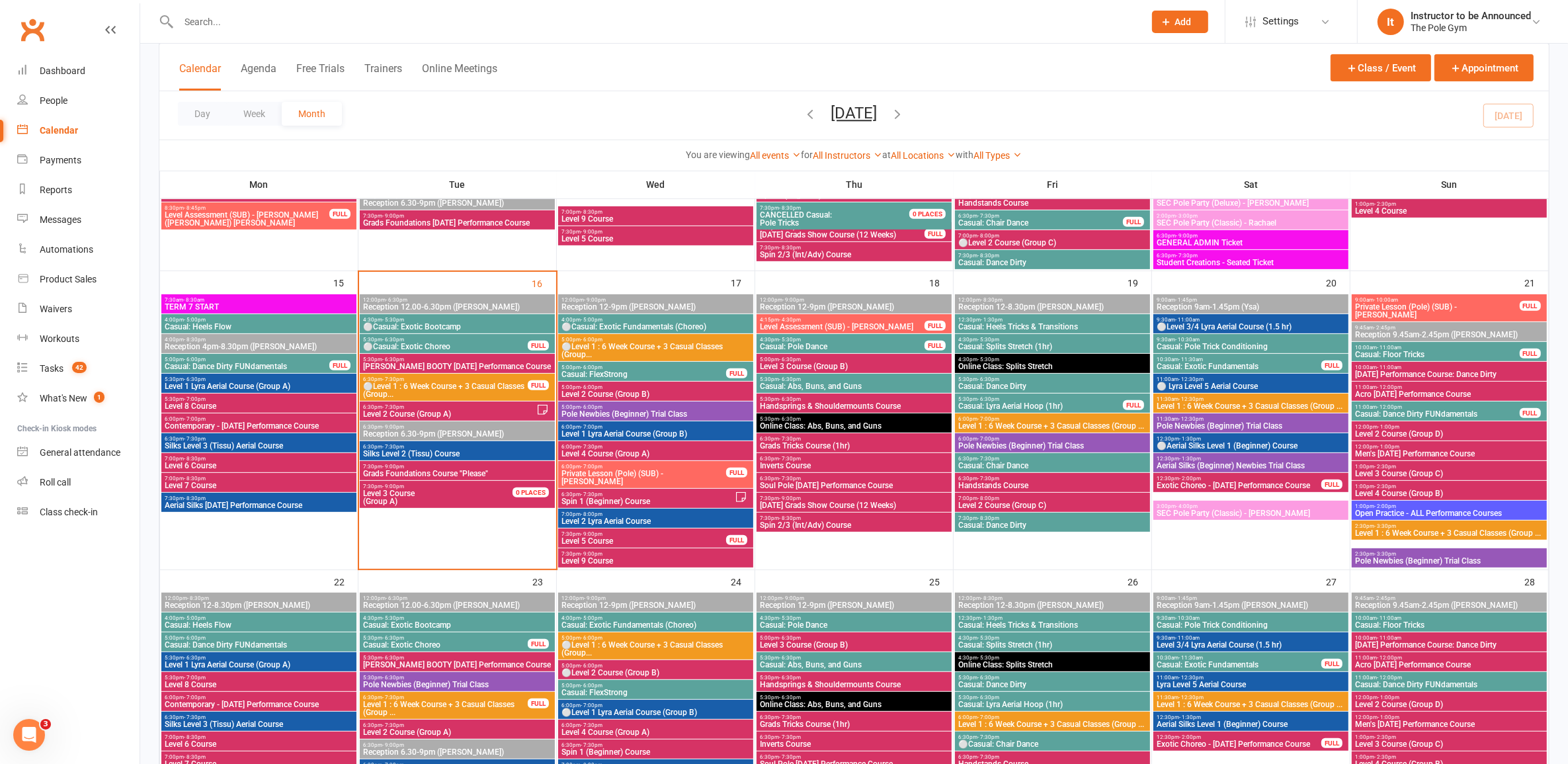
scroll to position [661, 0]
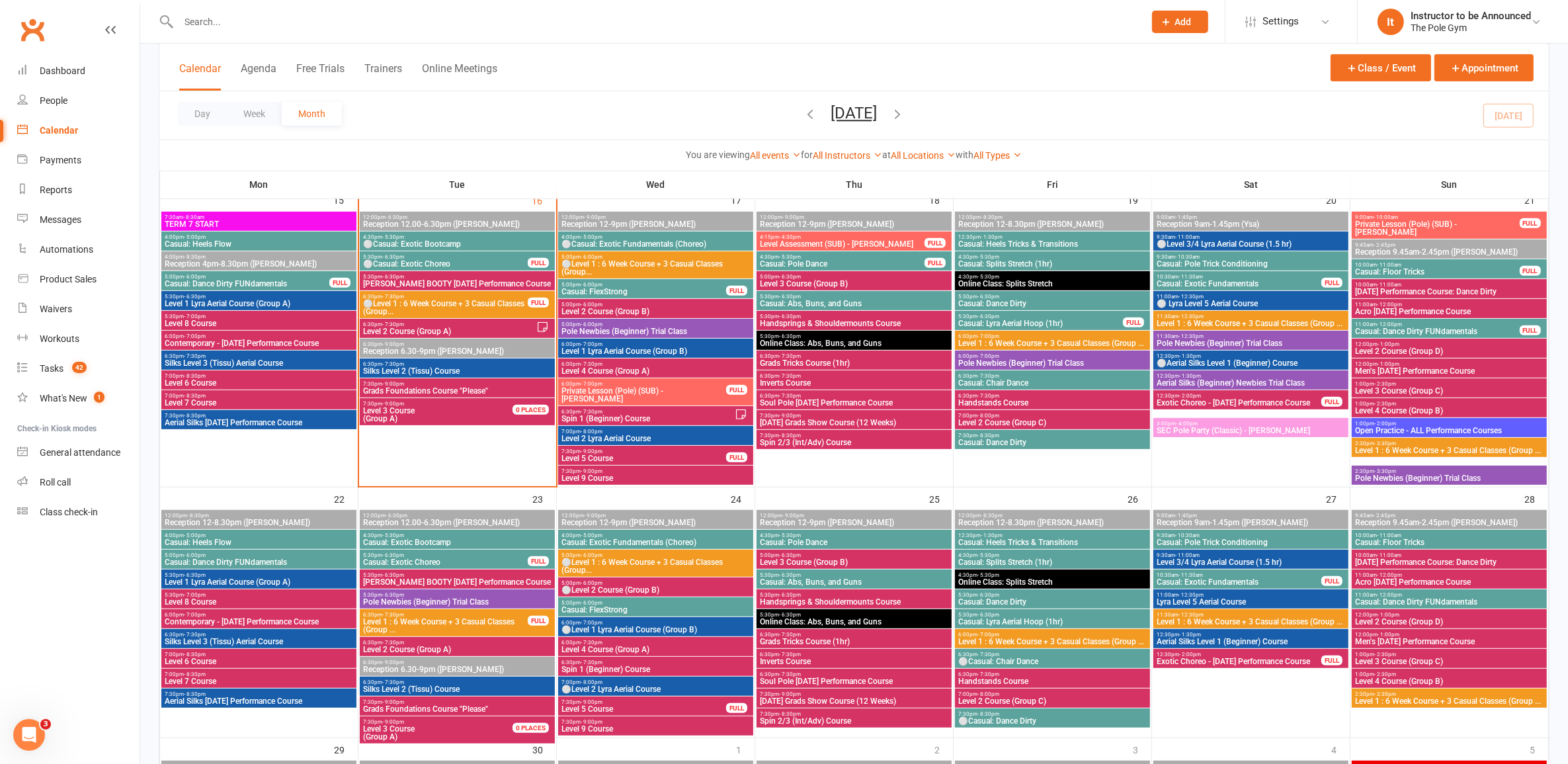
click at [501, 326] on span "6:30pm - 7:30pm" at bounding box center [449, 324] width 174 height 6
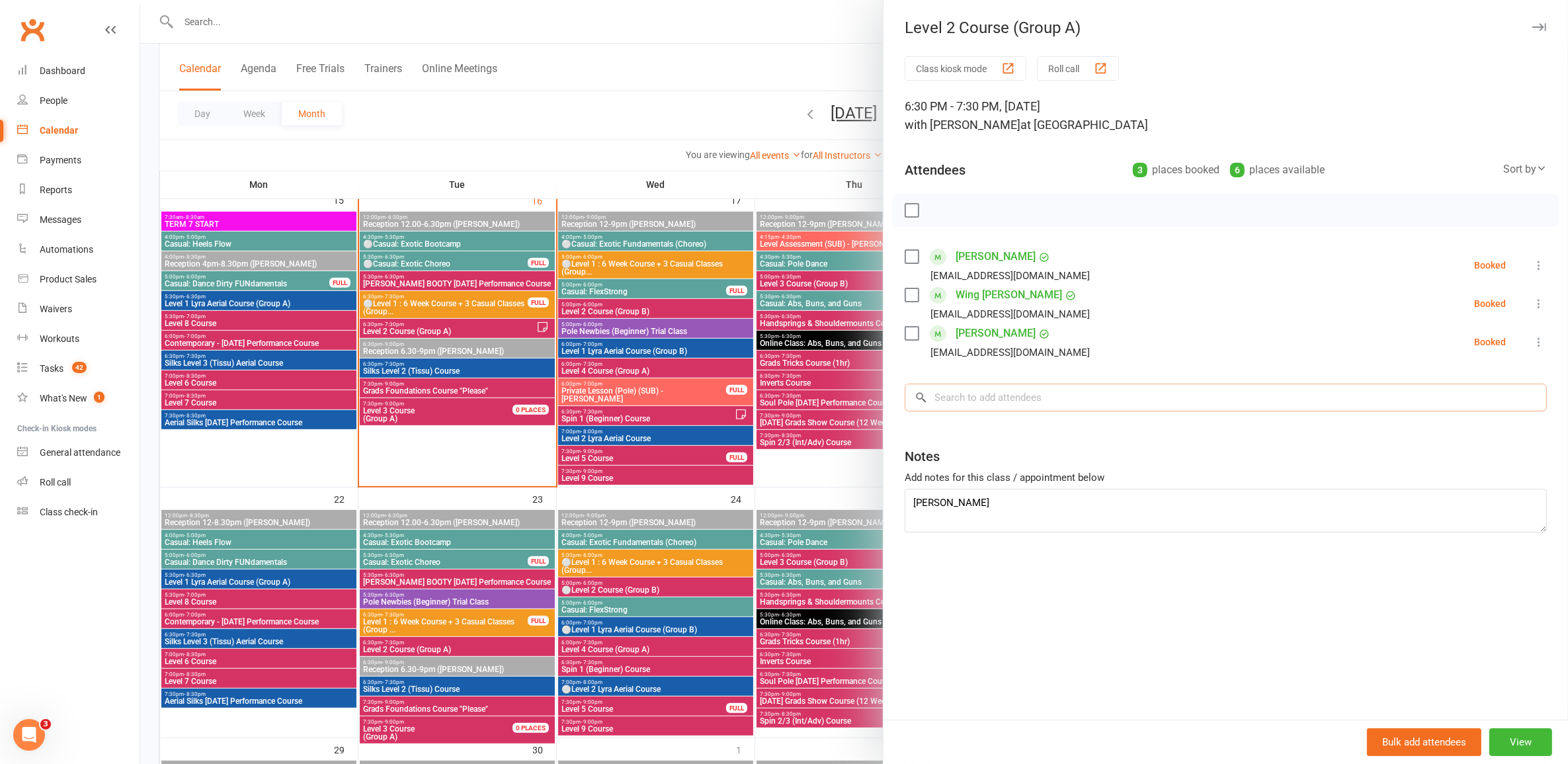
click at [810, 406] on input "search" at bounding box center [1225, 397] width 642 height 28
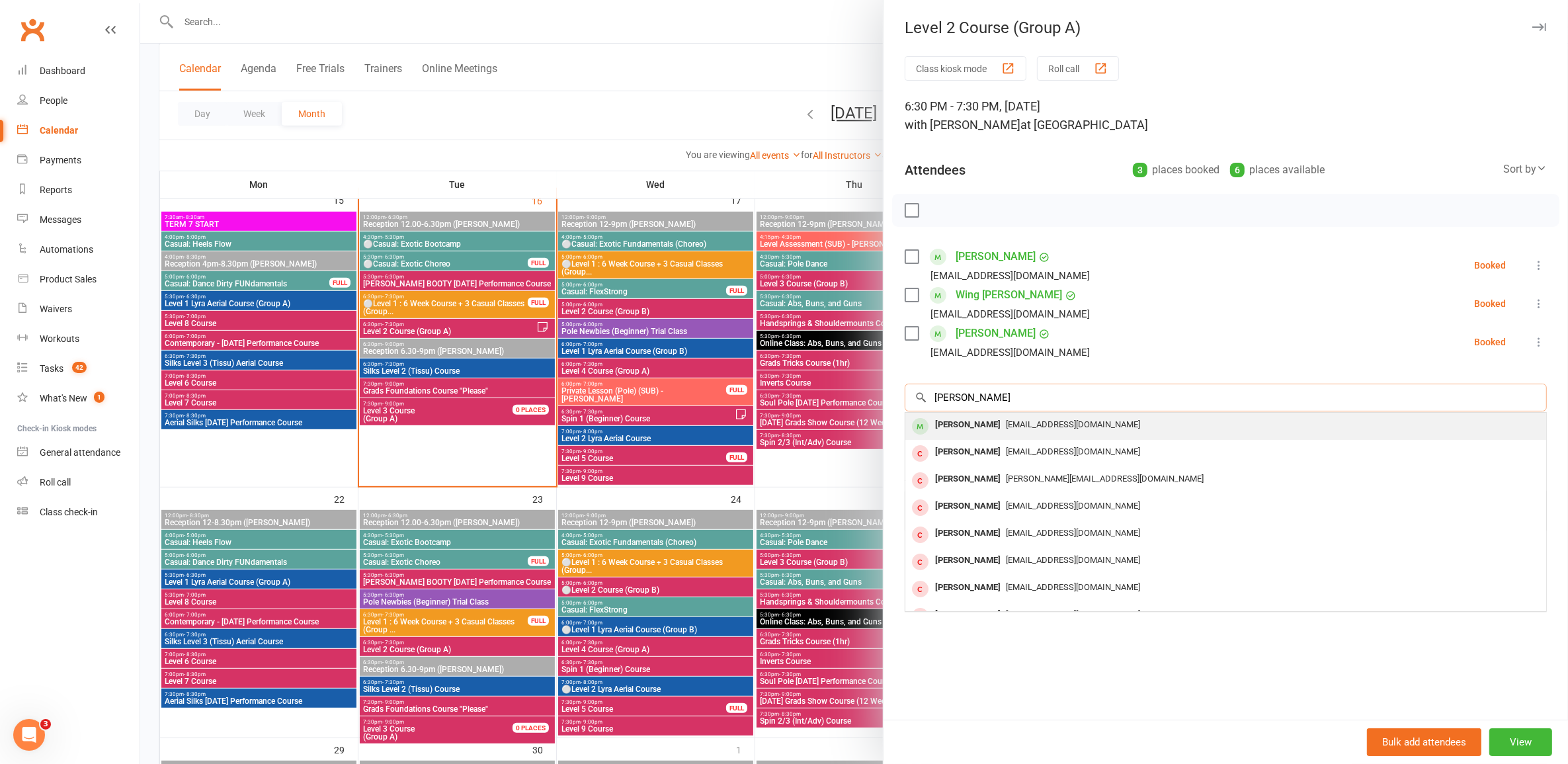
type input "brooke williams"
click at [810, 418] on div "Brookeawilliamson@hotmail.com" at bounding box center [1226, 425] width 630 height 19
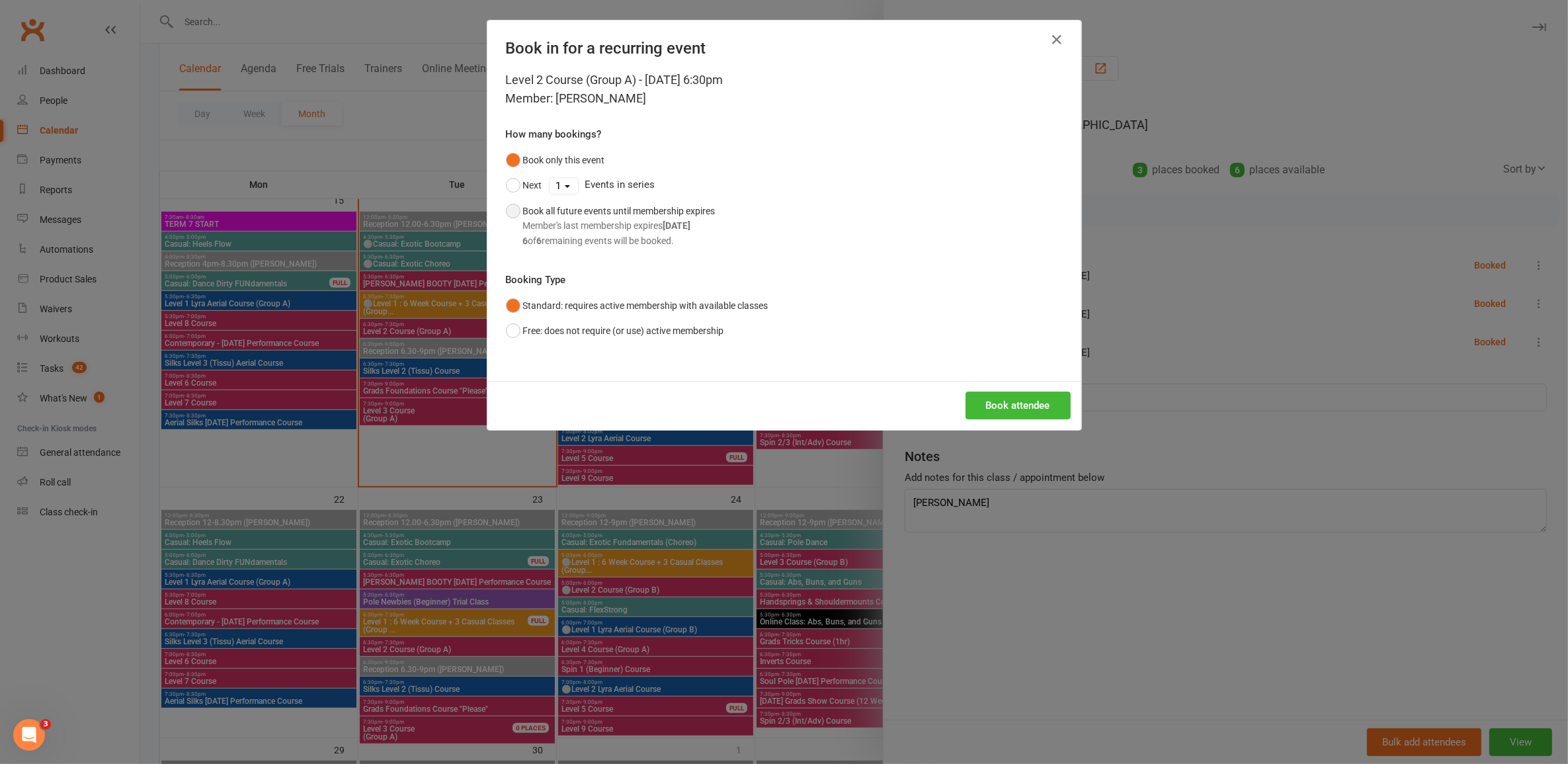
click at [593, 220] on div "Member's last membership expires Oct 27, 2025" at bounding box center [620, 225] width 193 height 14
drag, startPoint x: 1016, startPoint y: 407, endPoint x: 1006, endPoint y: 414, distance: 12.2
click at [810, 407] on button "Book attendee" at bounding box center [1018, 405] width 105 height 28
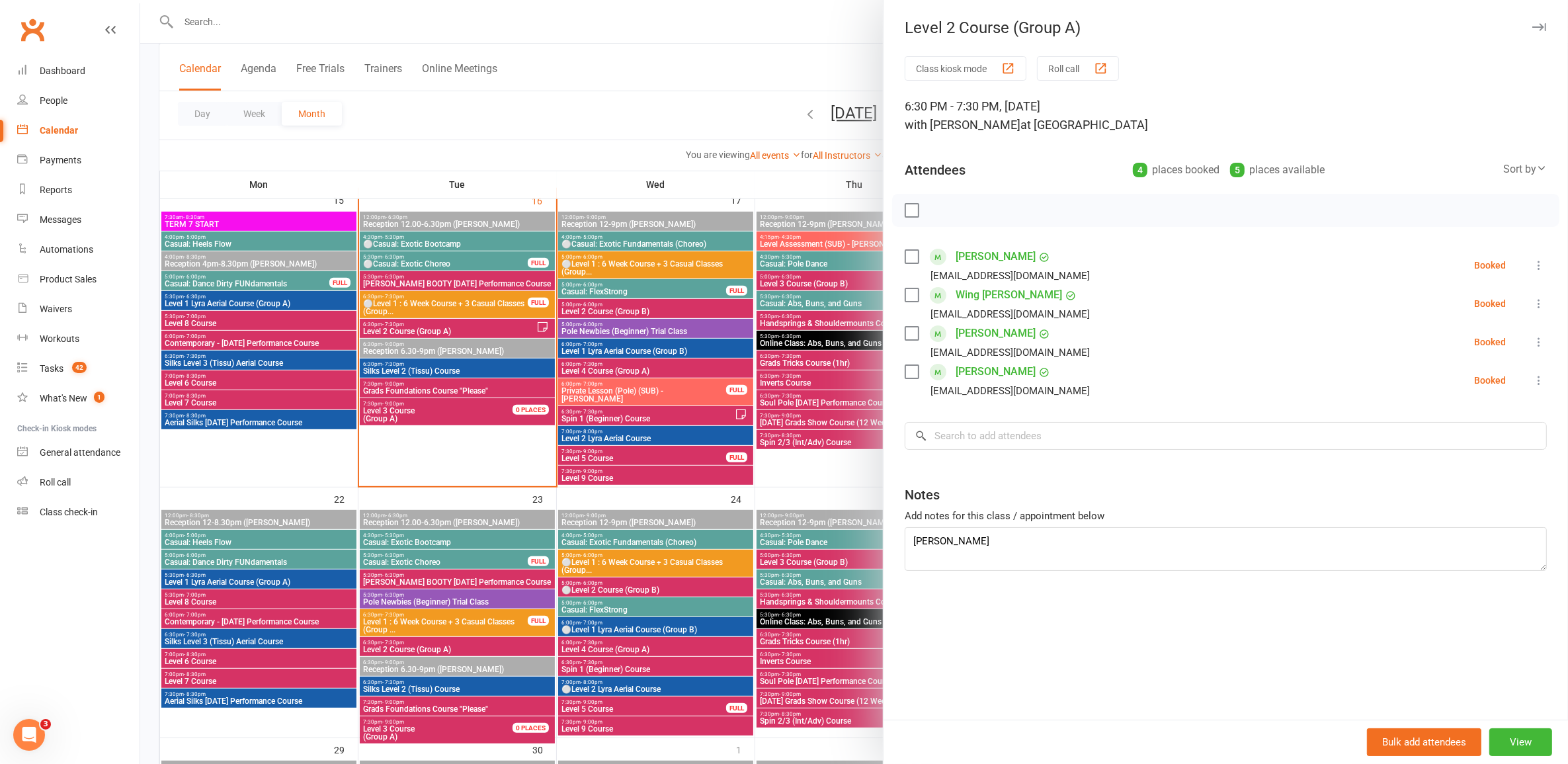
click at [810, 380] on icon at bounding box center [1539, 380] width 14 height 14
click at [810, 454] on link "Check in" at bounding box center [1475, 458] width 142 height 26
drag, startPoint x: 503, startPoint y: 167, endPoint x: 516, endPoint y: 154, distance: 18.4
click at [511, 160] on div at bounding box center [854, 382] width 1428 height 764
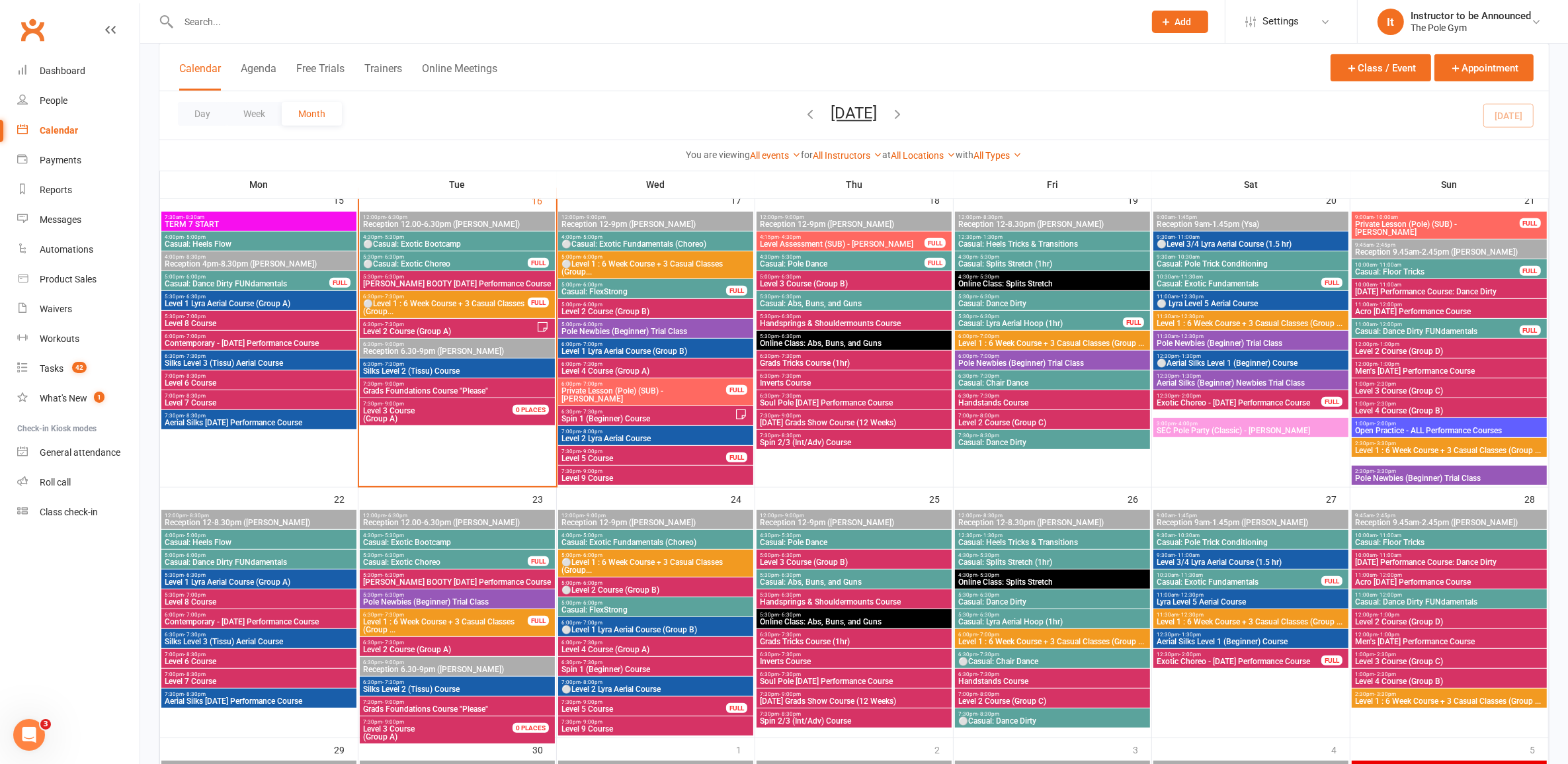
click at [810, 109] on icon "button" at bounding box center [898, 114] width 14 height 14
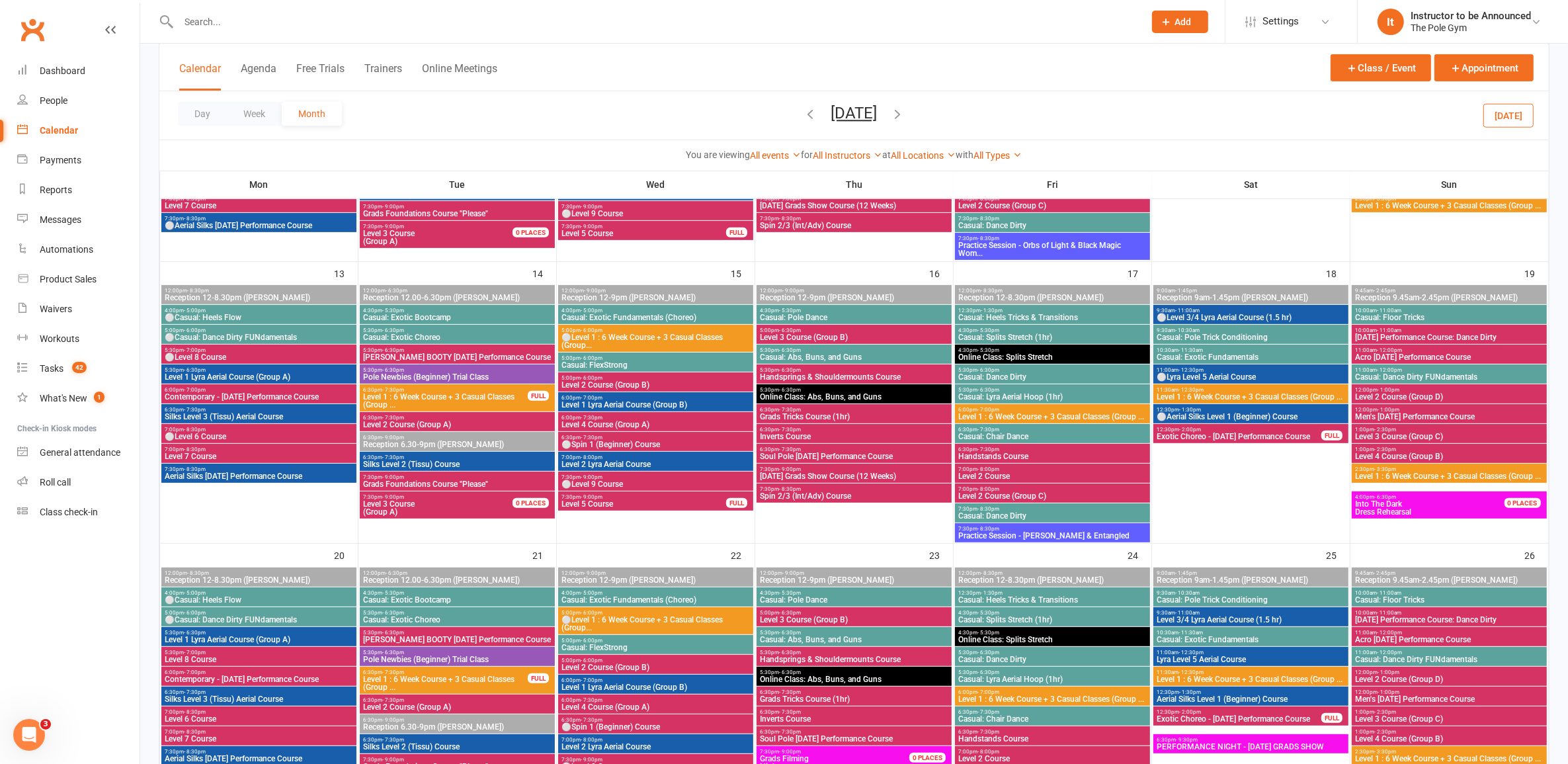
scroll to position [829, 0]
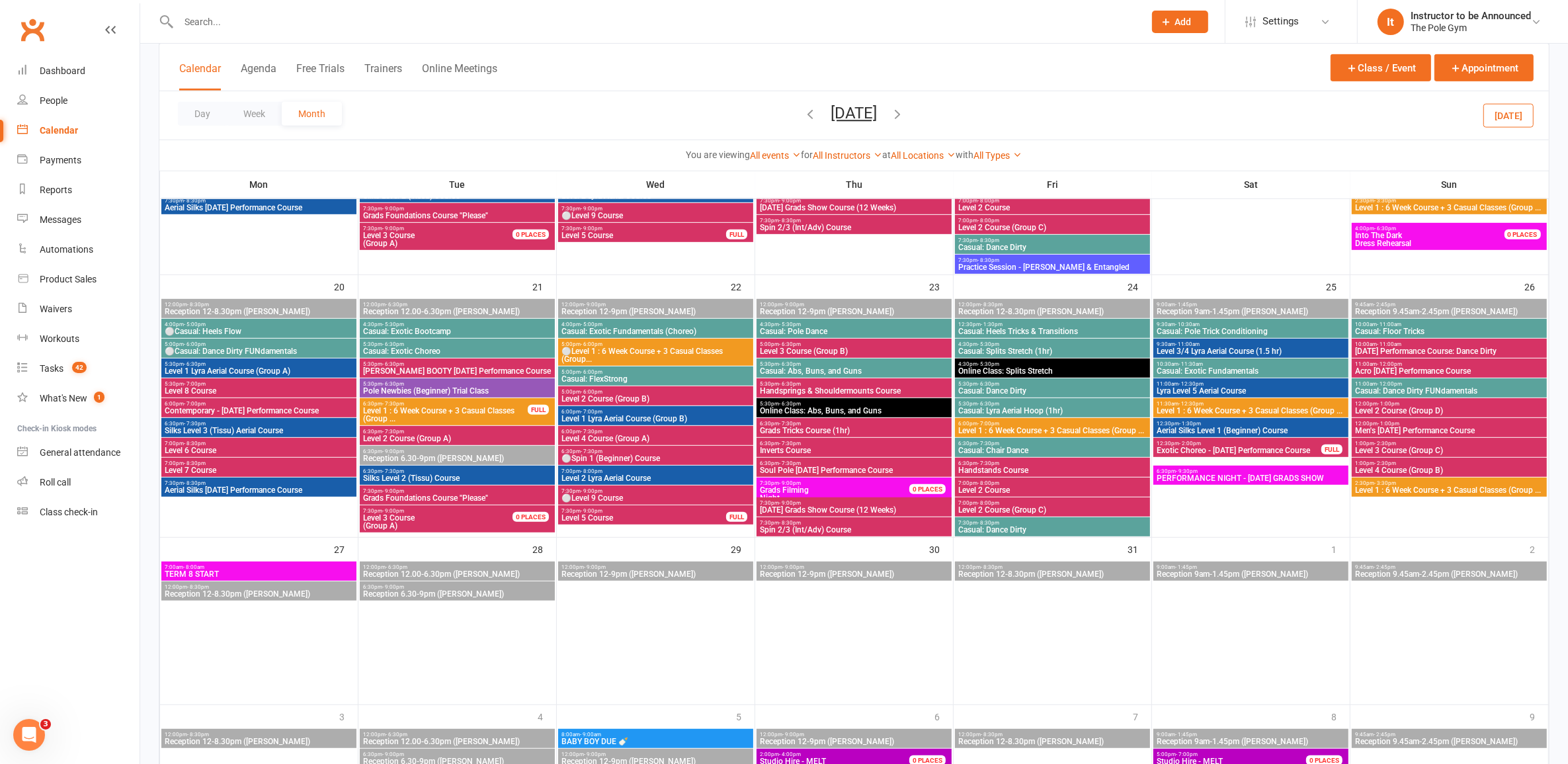
click at [682, 489] on span "7:30pm - 9:00pm" at bounding box center [656, 491] width 190 height 6
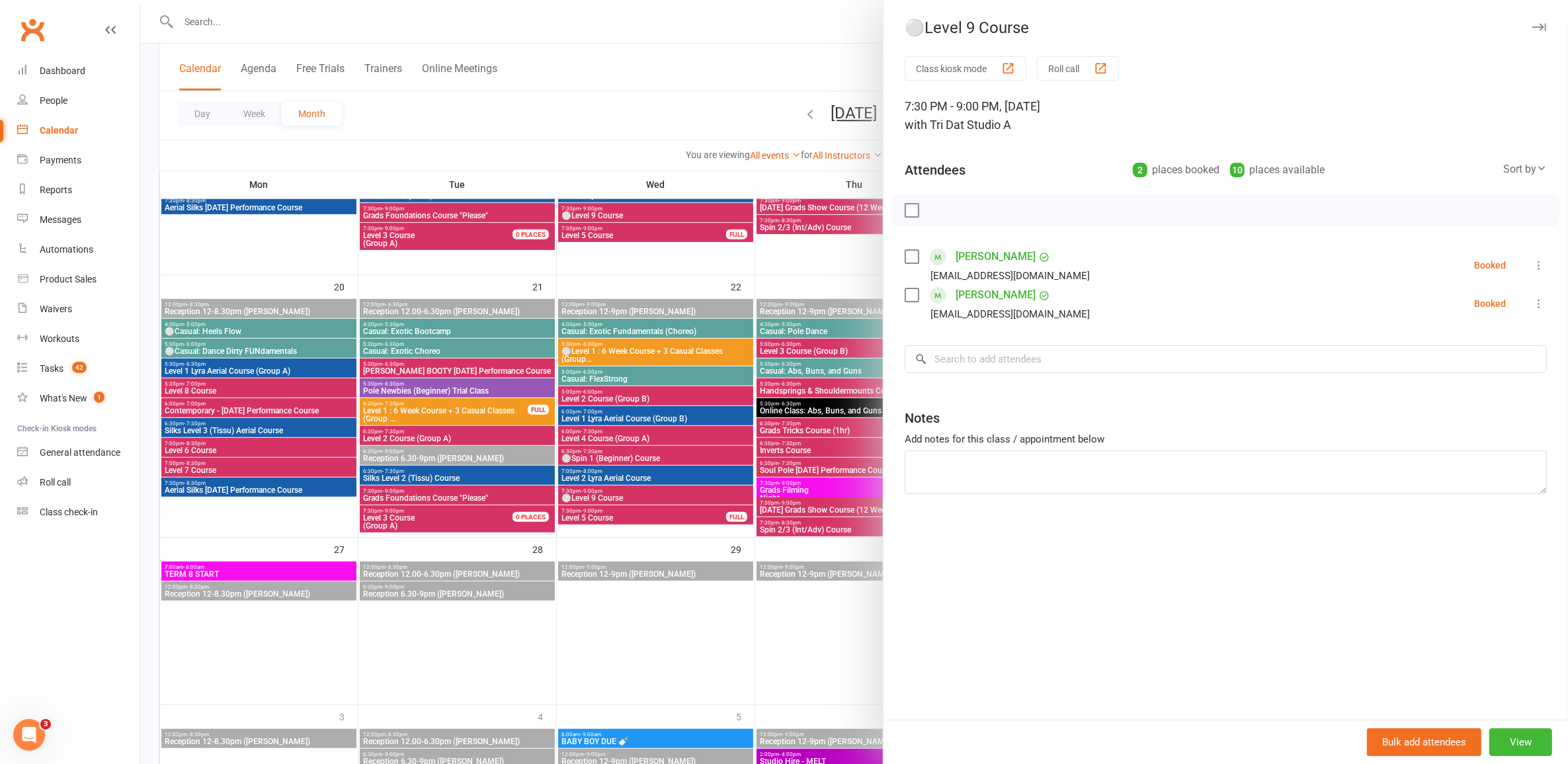
click at [693, 497] on div at bounding box center [854, 382] width 1428 height 764
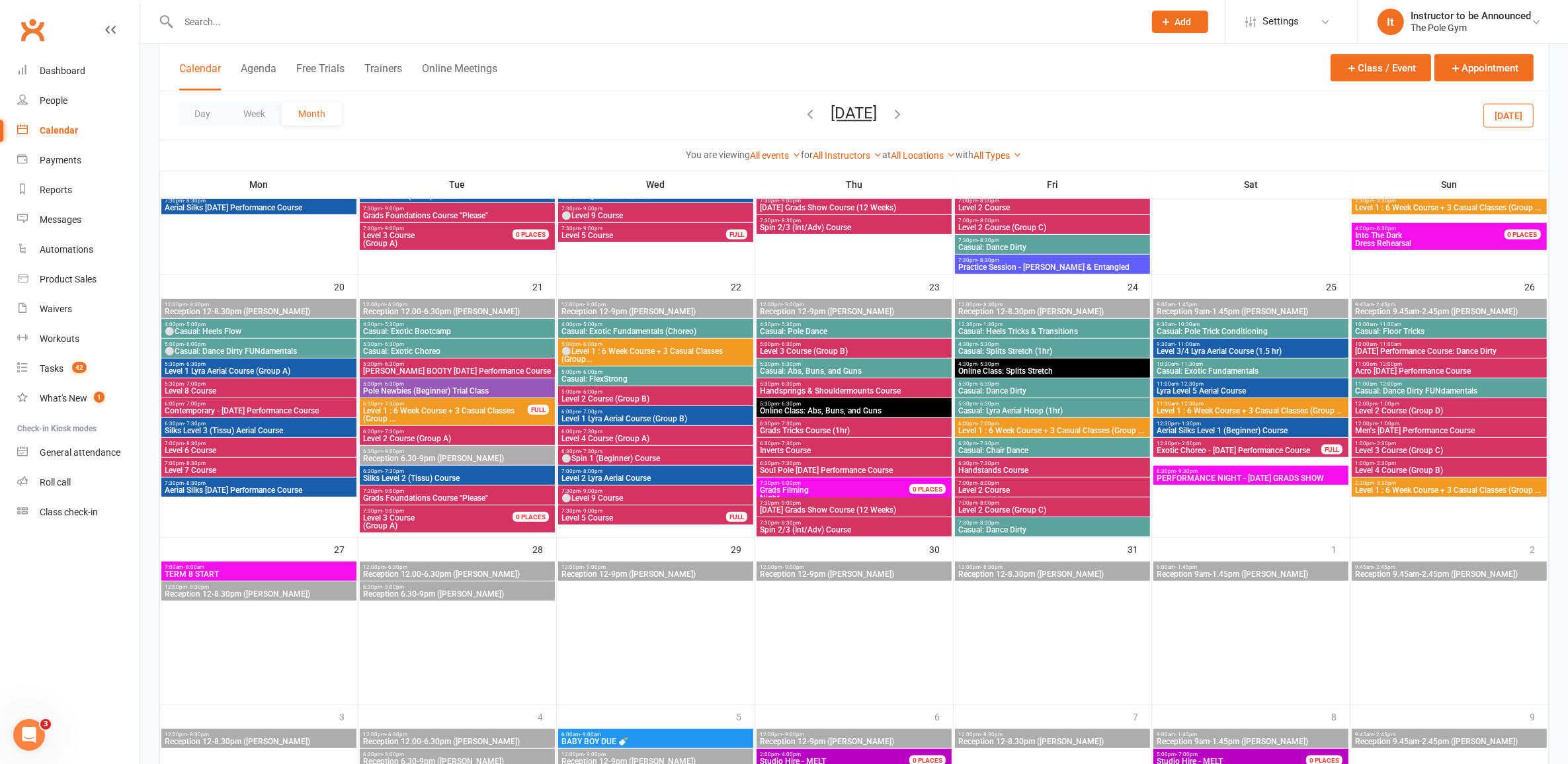
click at [671, 520] on span "Level 5 Course" at bounding box center [644, 518] width 166 height 8
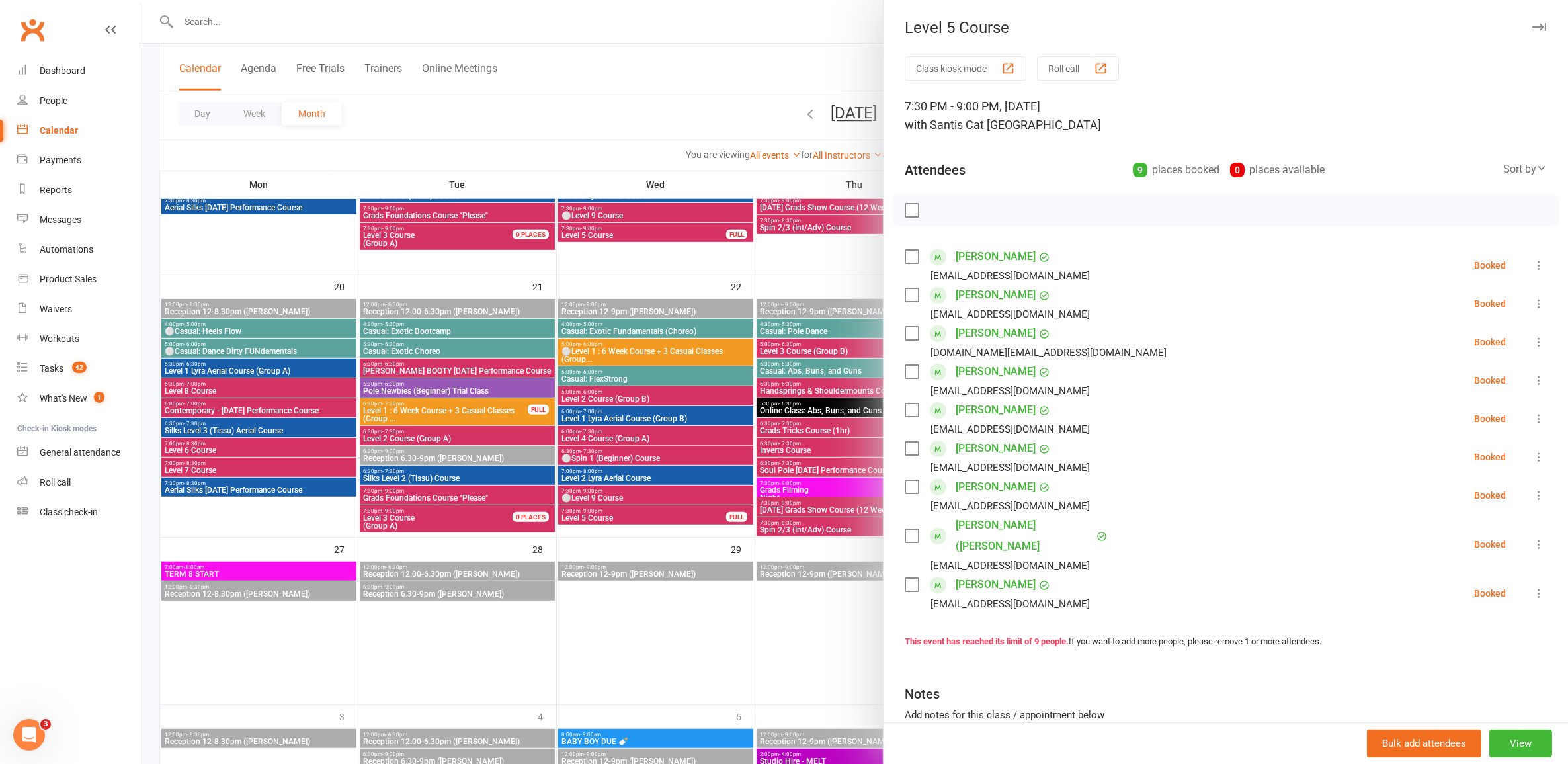
click at [671, 520] on div at bounding box center [854, 382] width 1428 height 764
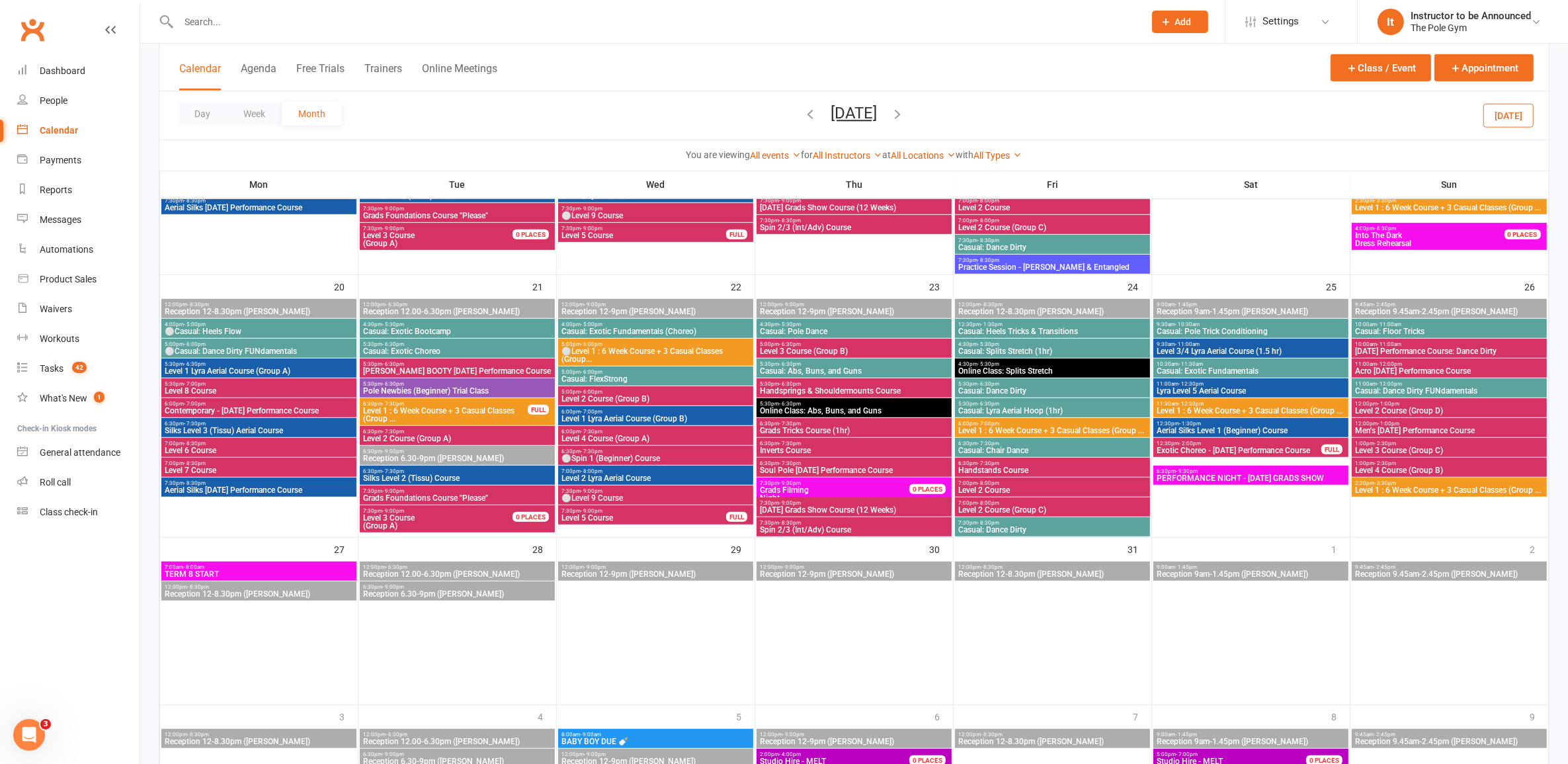
click at [810, 349] on span "Level 3 Course (Group B)" at bounding box center [854, 351] width 190 height 8
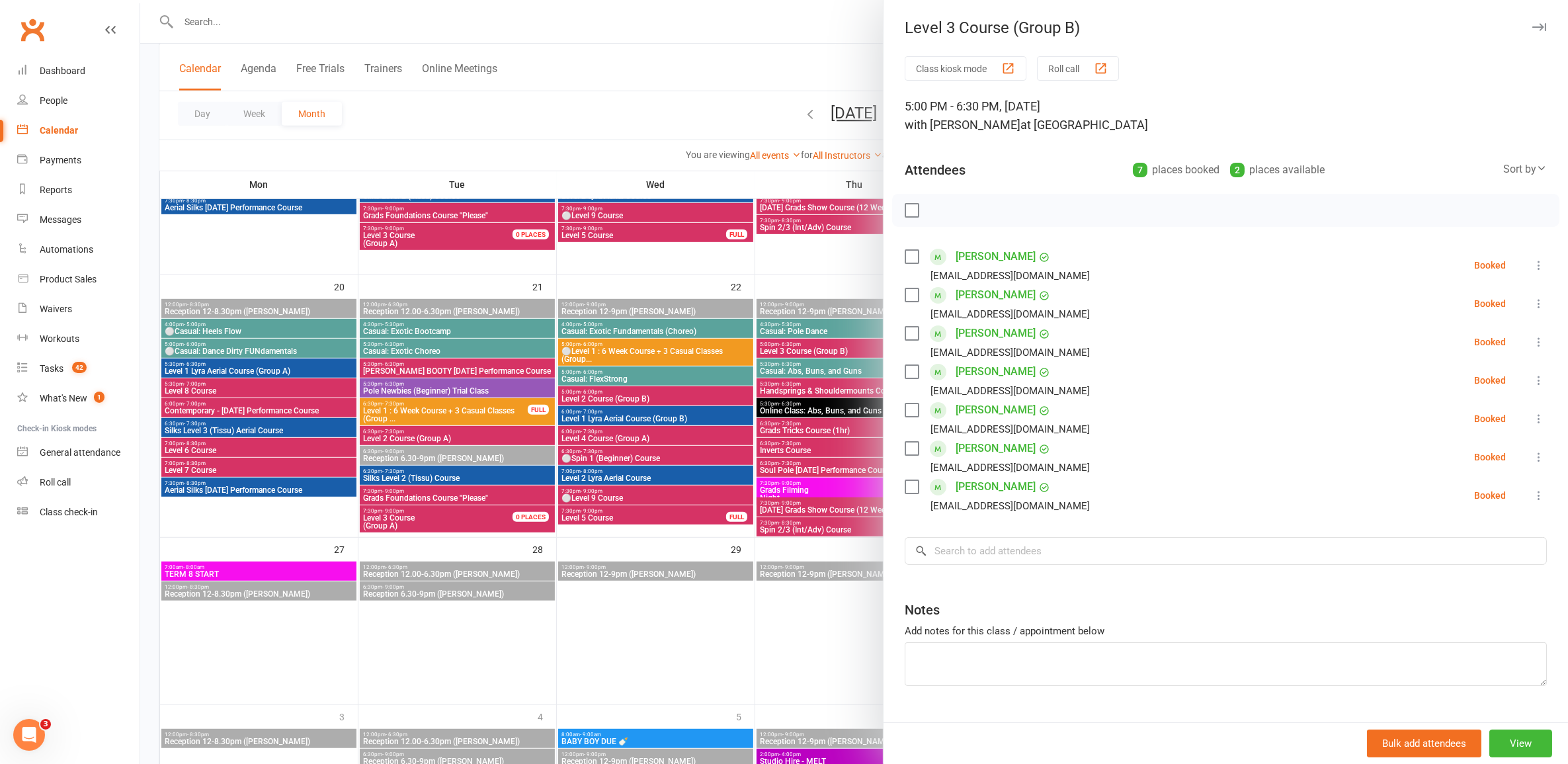
click at [810, 391] on div at bounding box center [854, 382] width 1428 height 764
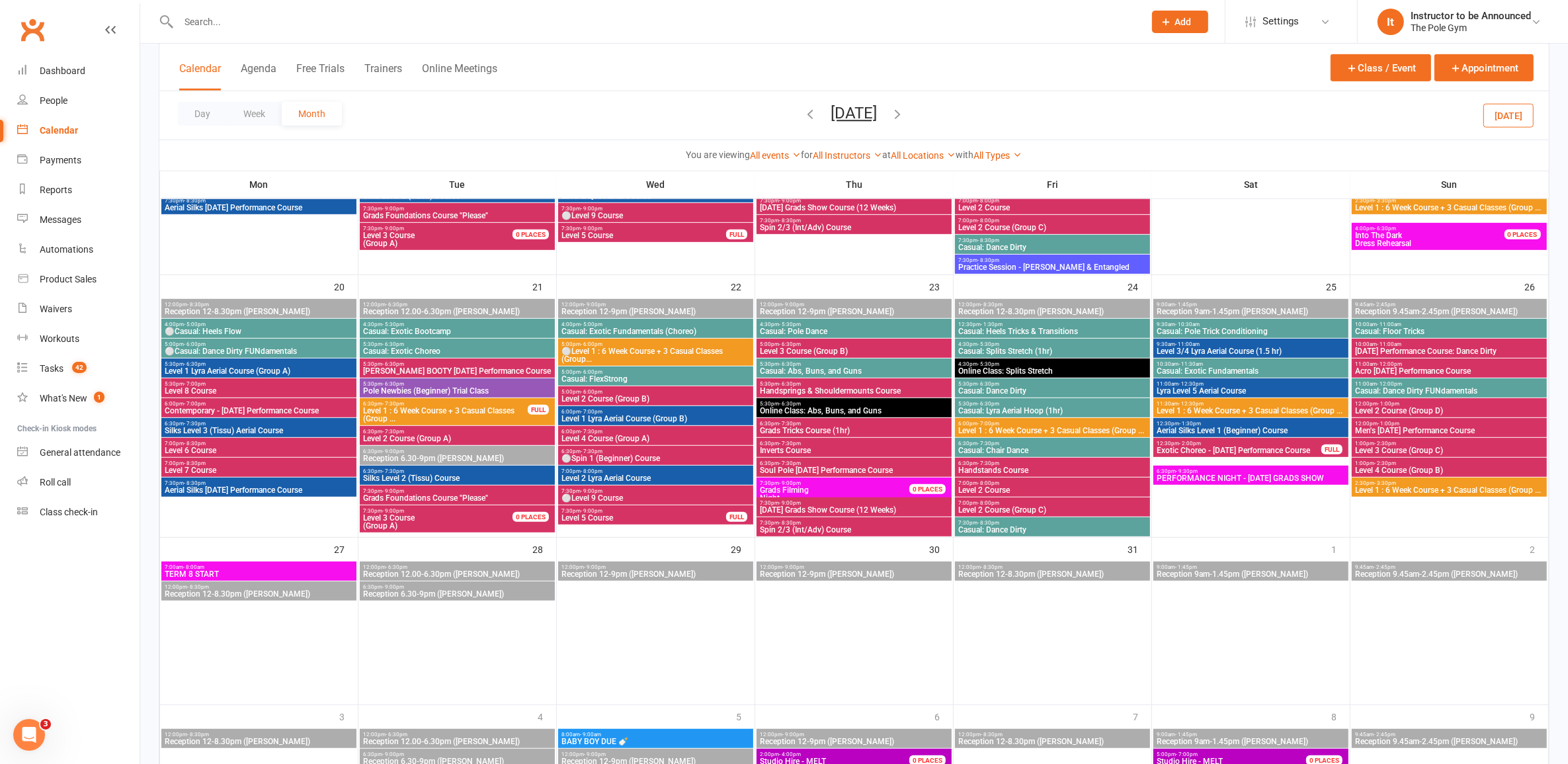
click at [810, 388] on span "Handsprings & Shouldermounts Course" at bounding box center [854, 391] width 190 height 8
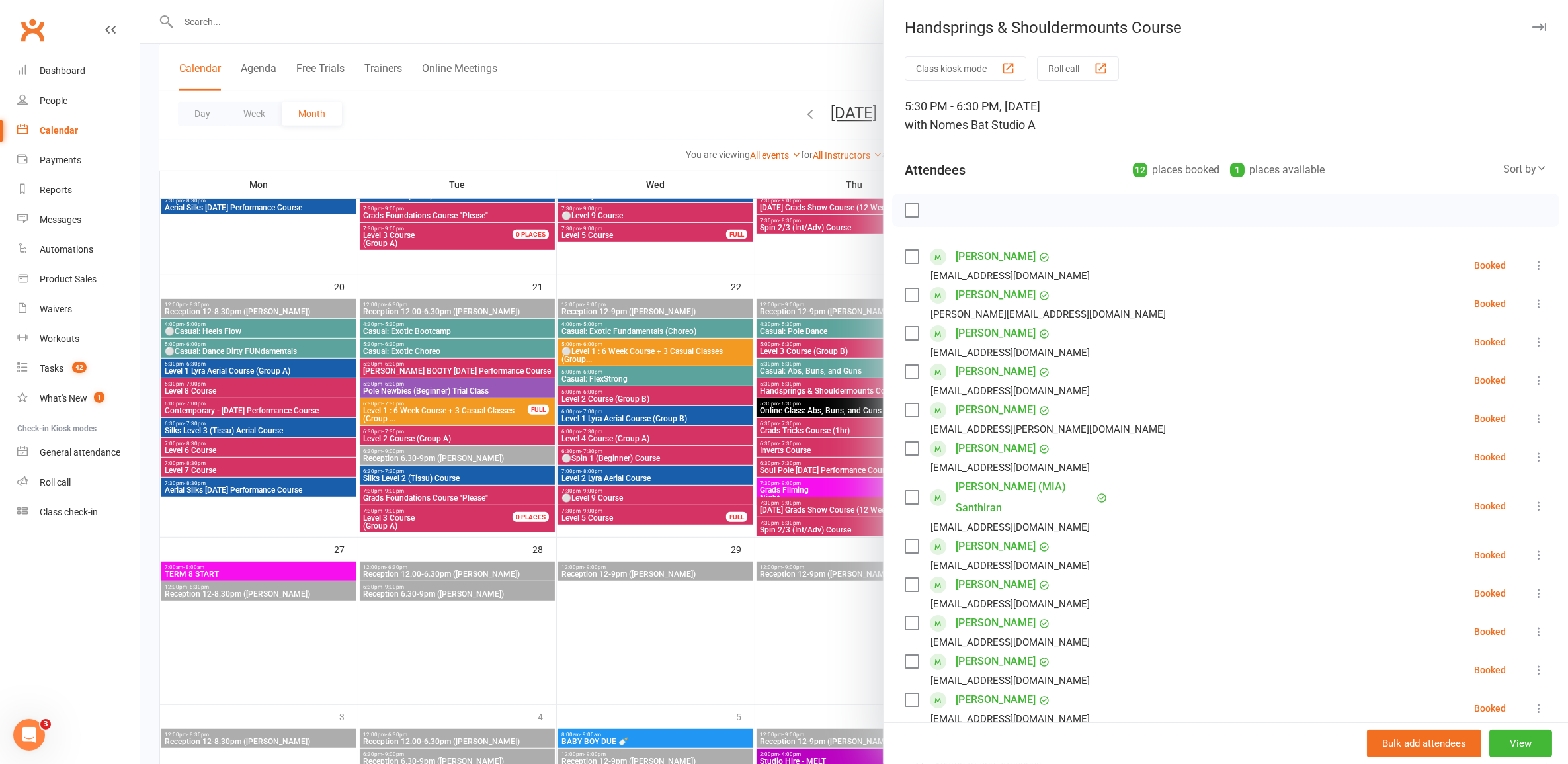
click at [809, 431] on div at bounding box center [854, 382] width 1428 height 764
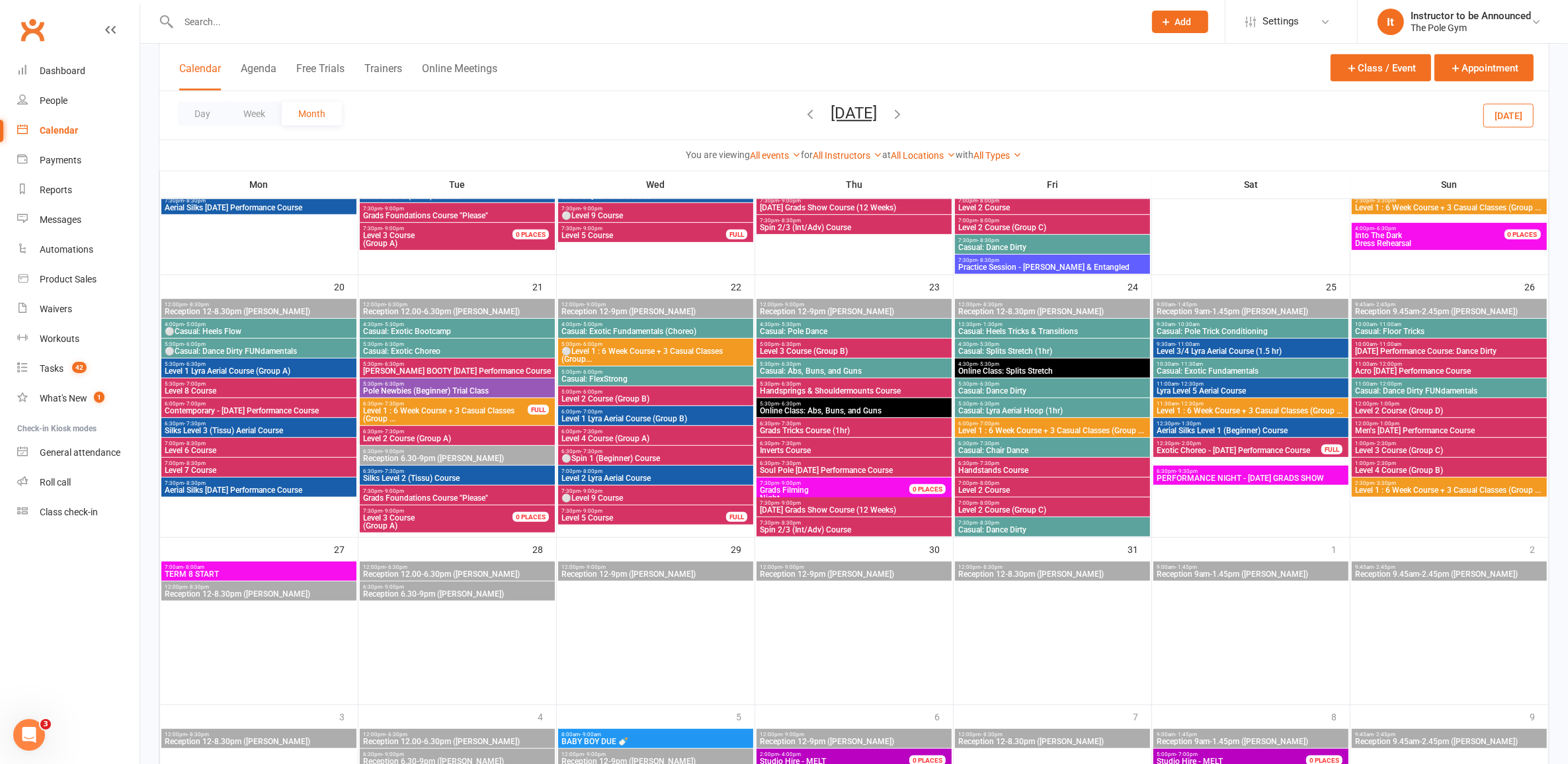
click at [809, 431] on span "Grads Tricks Course (1hr)" at bounding box center [854, 431] width 190 height 8
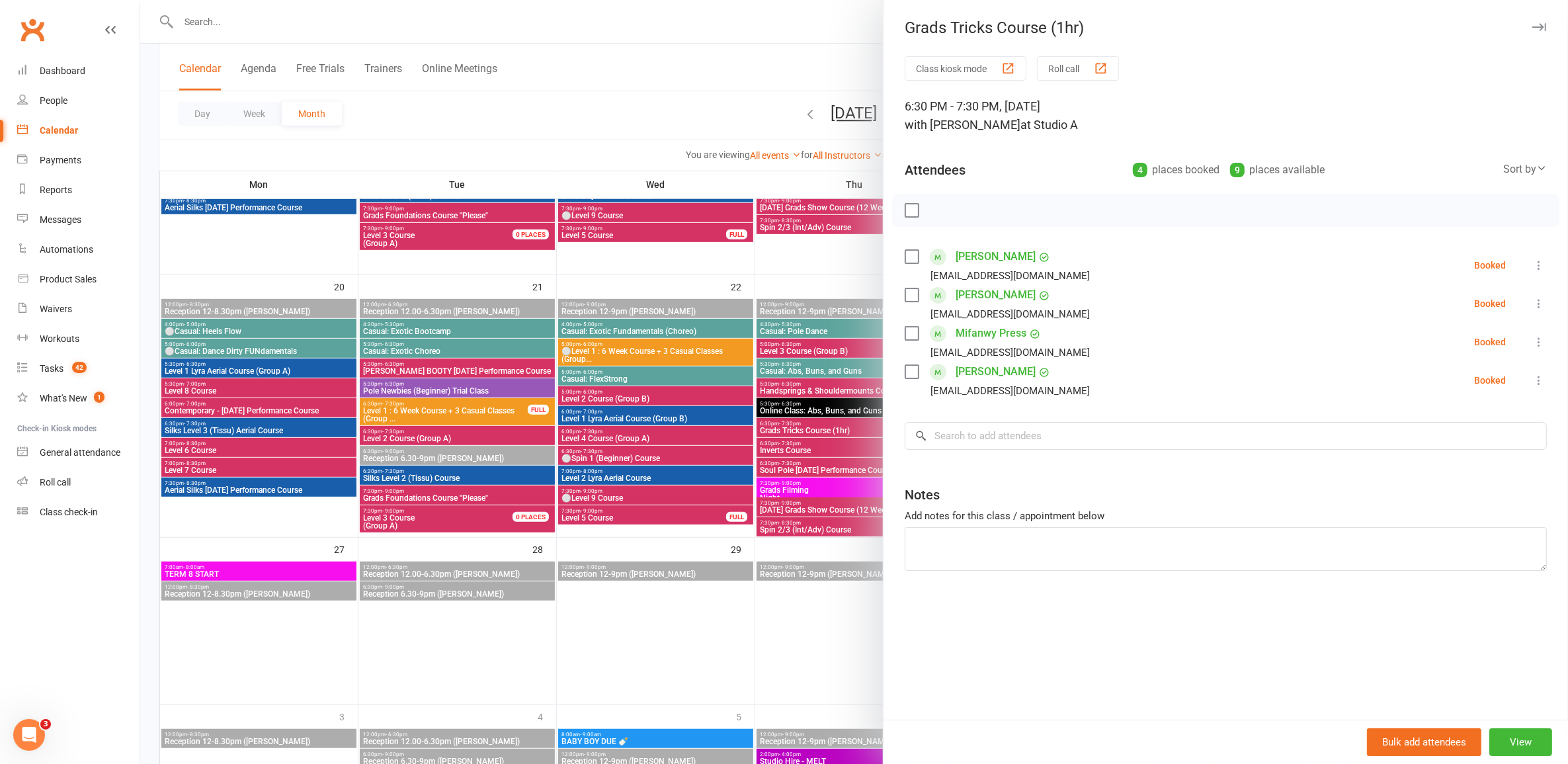
click at [809, 431] on div at bounding box center [854, 382] width 1428 height 764
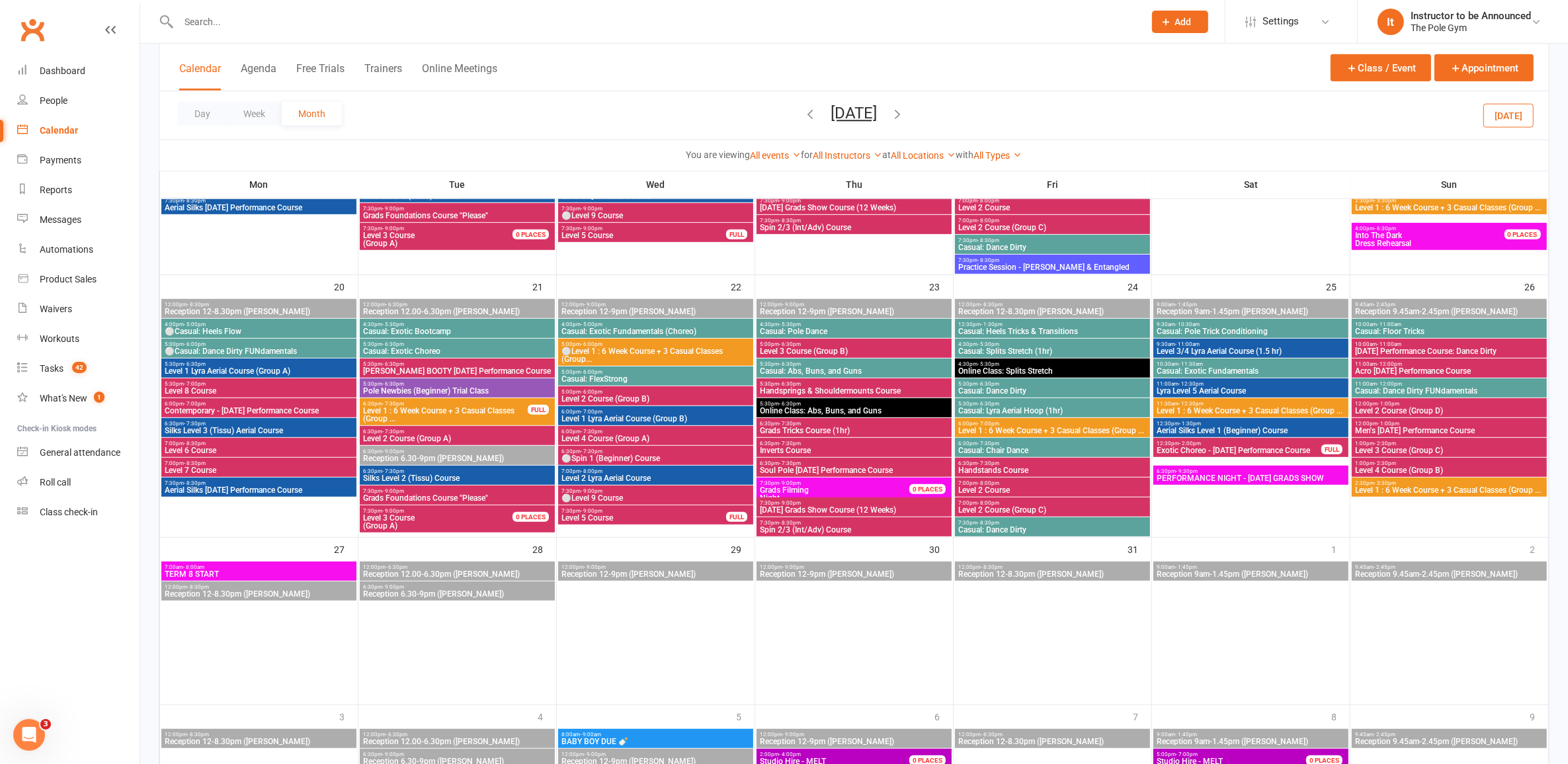
click at [810, 450] on span "Inverts Course" at bounding box center [854, 450] width 190 height 8
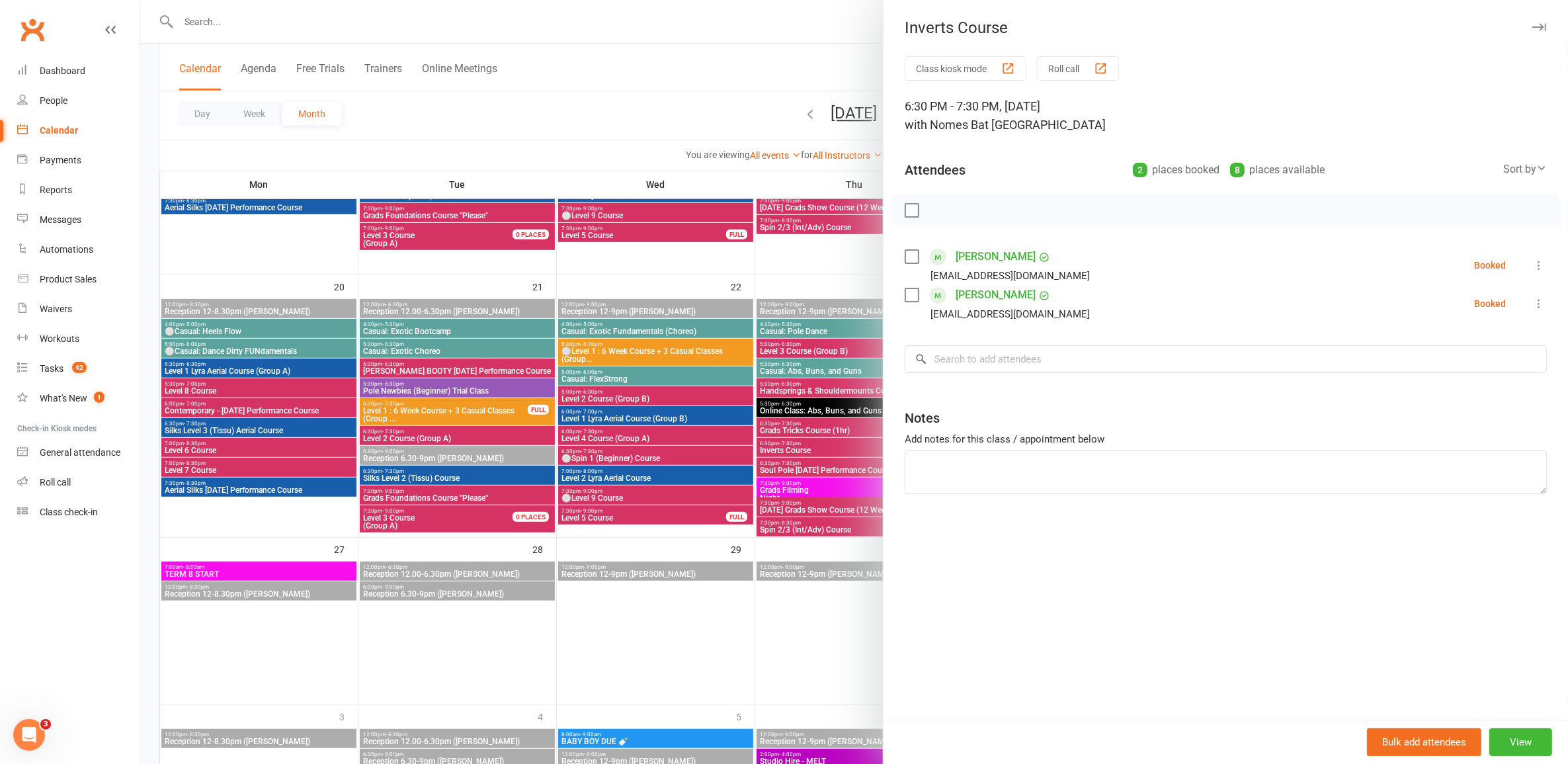
click at [810, 457] on div at bounding box center [854, 382] width 1428 height 764
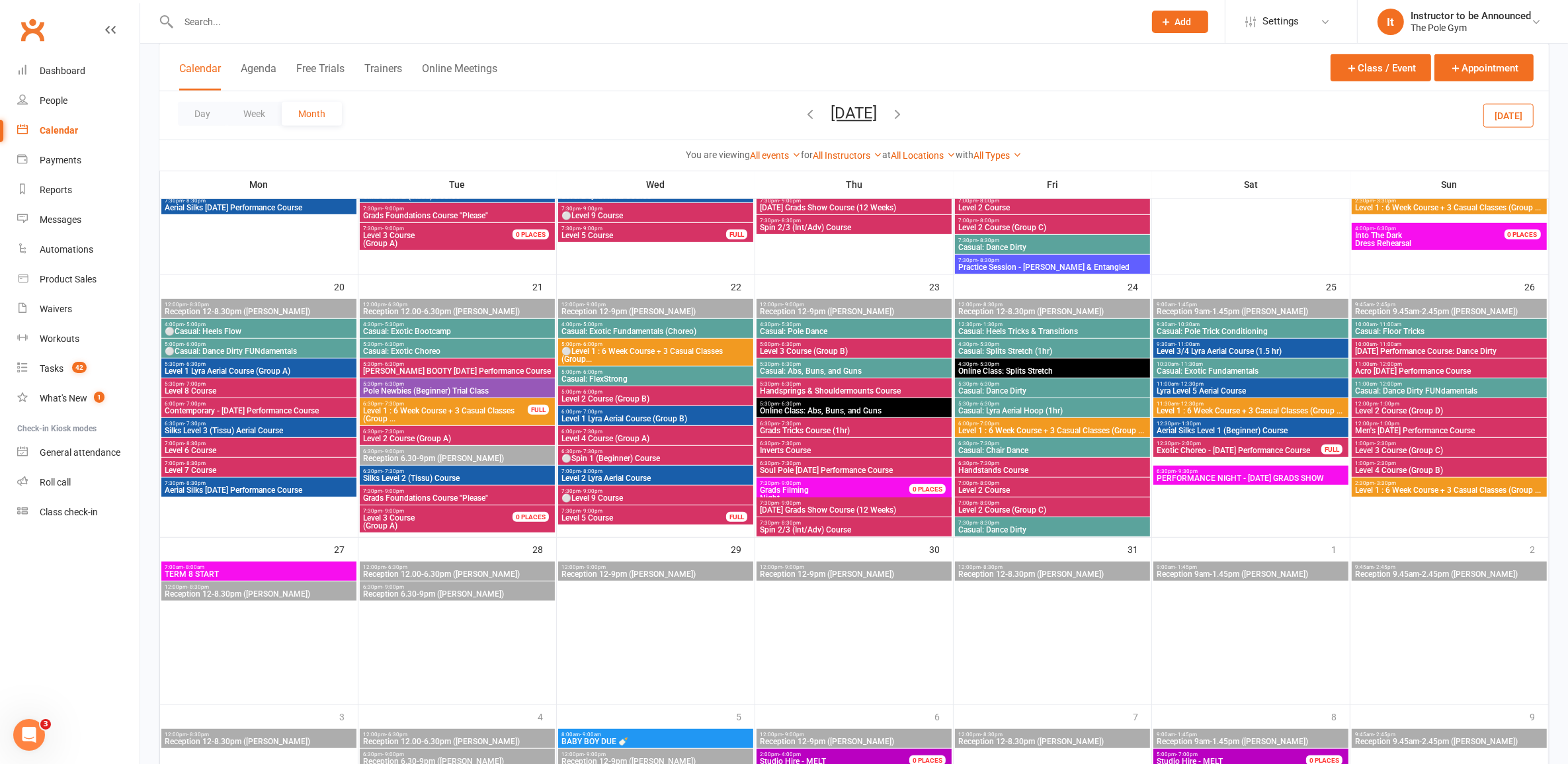
click at [810, 461] on span "6:30pm - 7:30pm" at bounding box center [854, 463] width 190 height 6
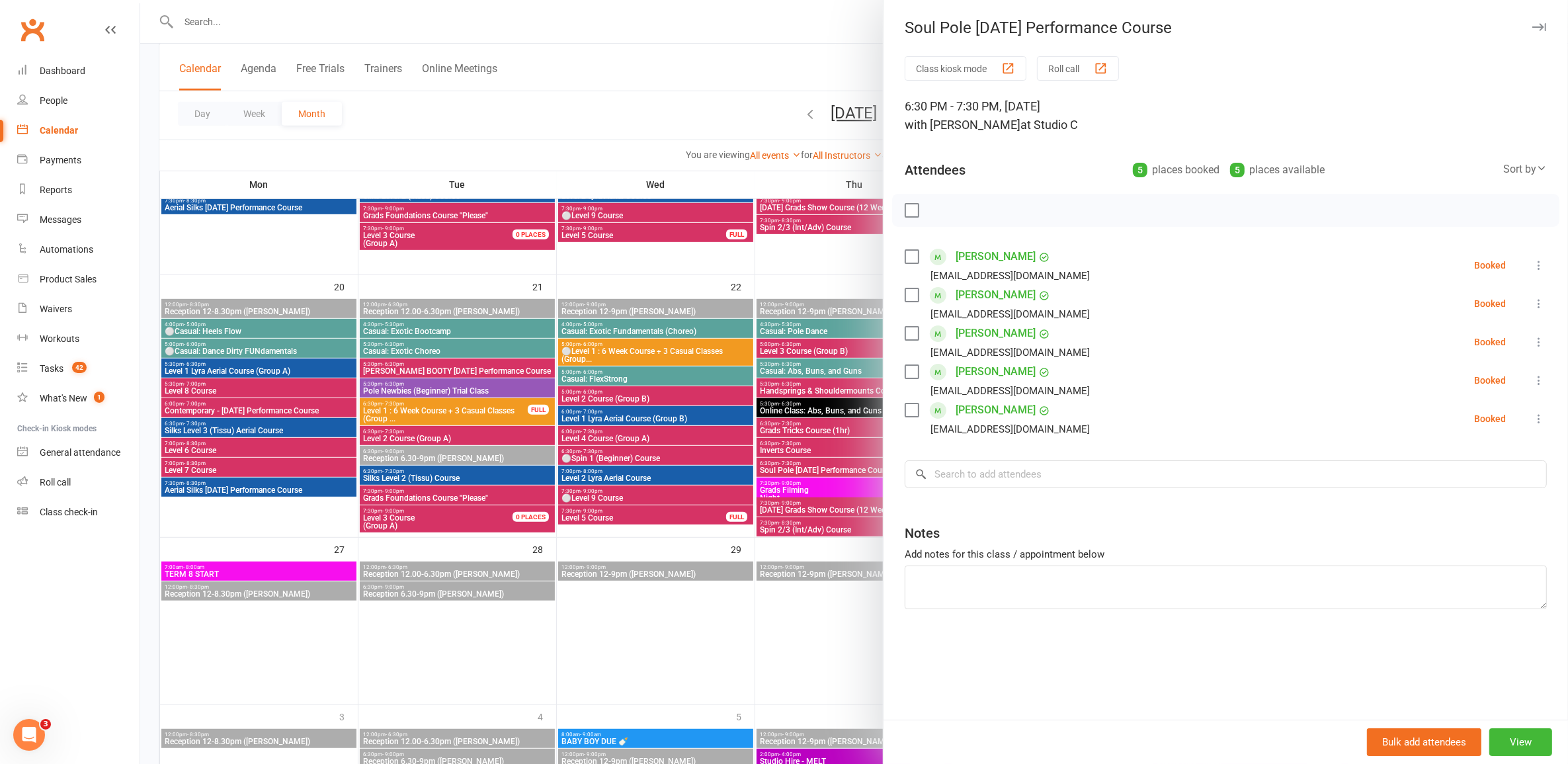
click at [810, 511] on div at bounding box center [854, 382] width 1428 height 764
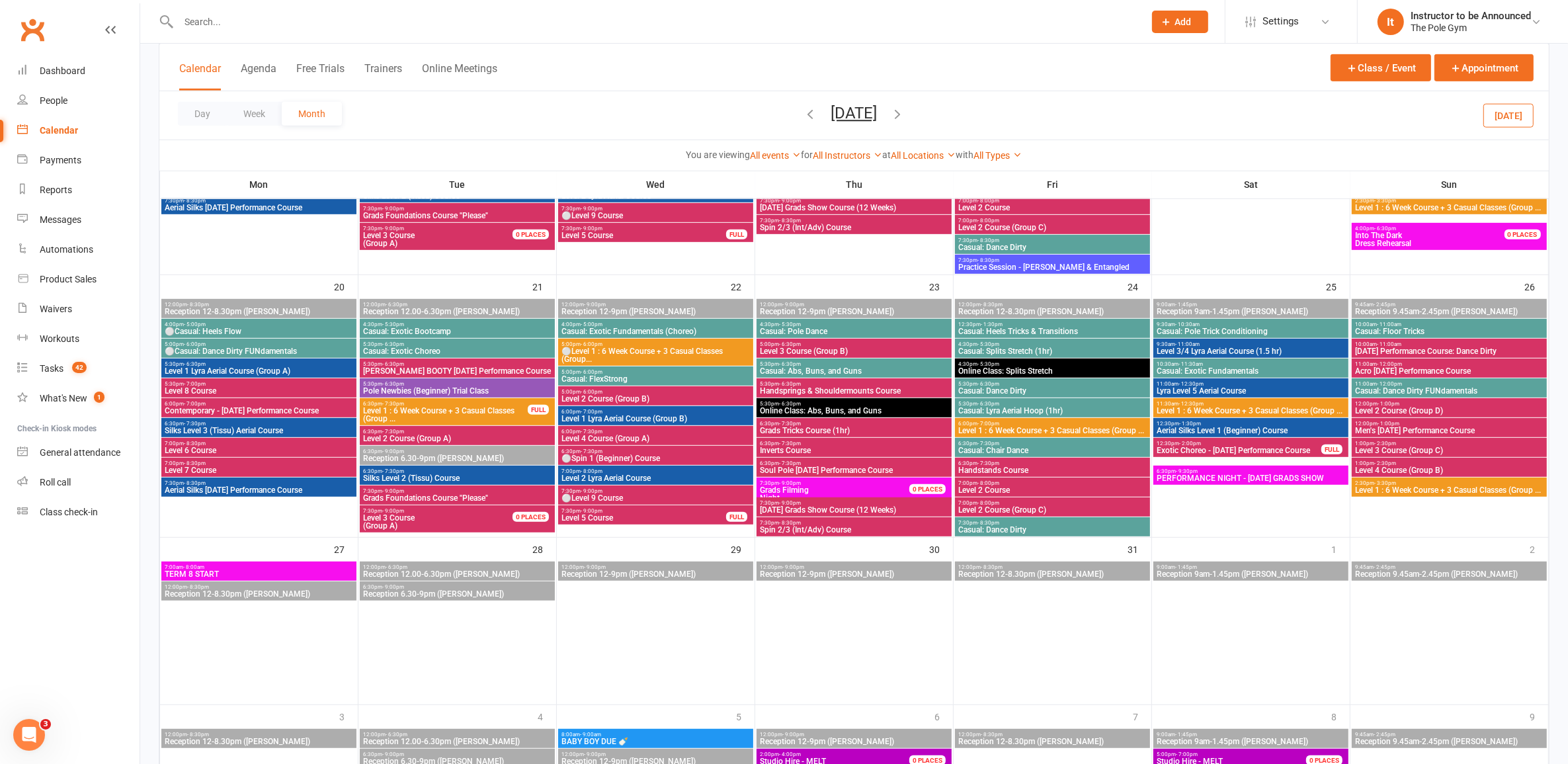
click at [810, 511] on span "[DATE] Grads Show Course (12 Weeks)" at bounding box center [854, 510] width 190 height 8
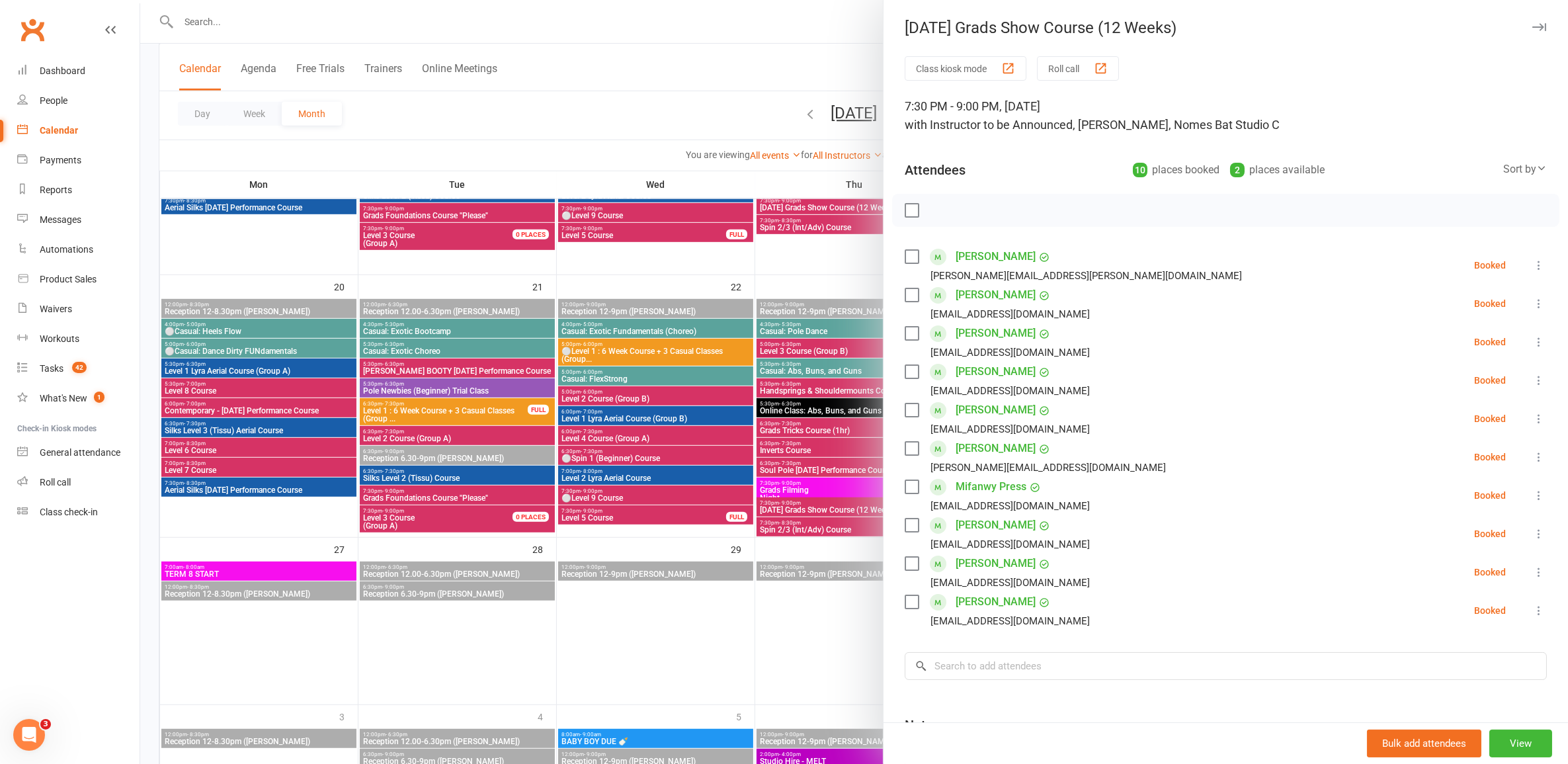
click at [809, 532] on div at bounding box center [854, 382] width 1428 height 764
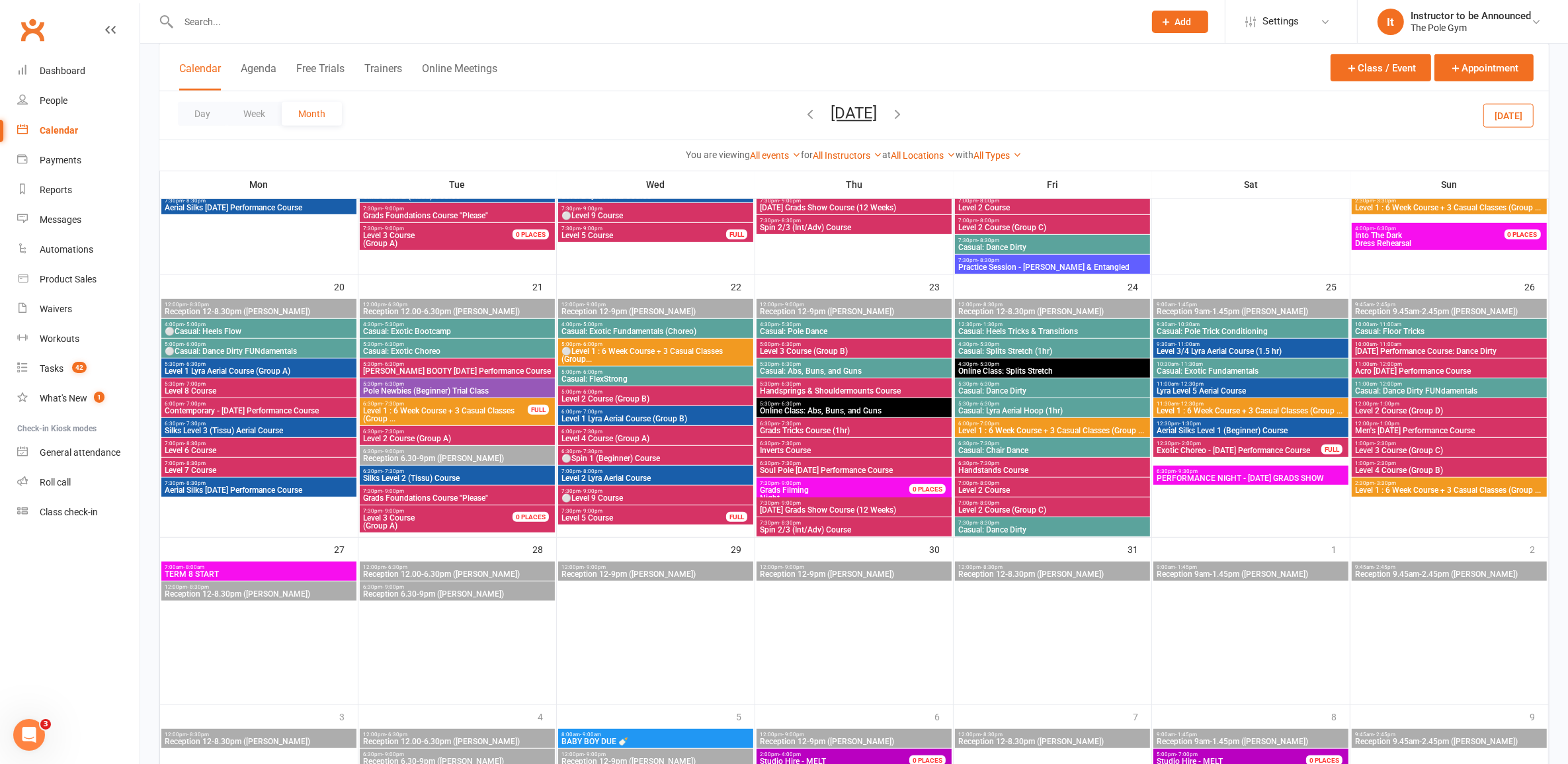
click at [809, 532] on span "Spin 2/3 (Int/Adv) Course" at bounding box center [854, 530] width 190 height 8
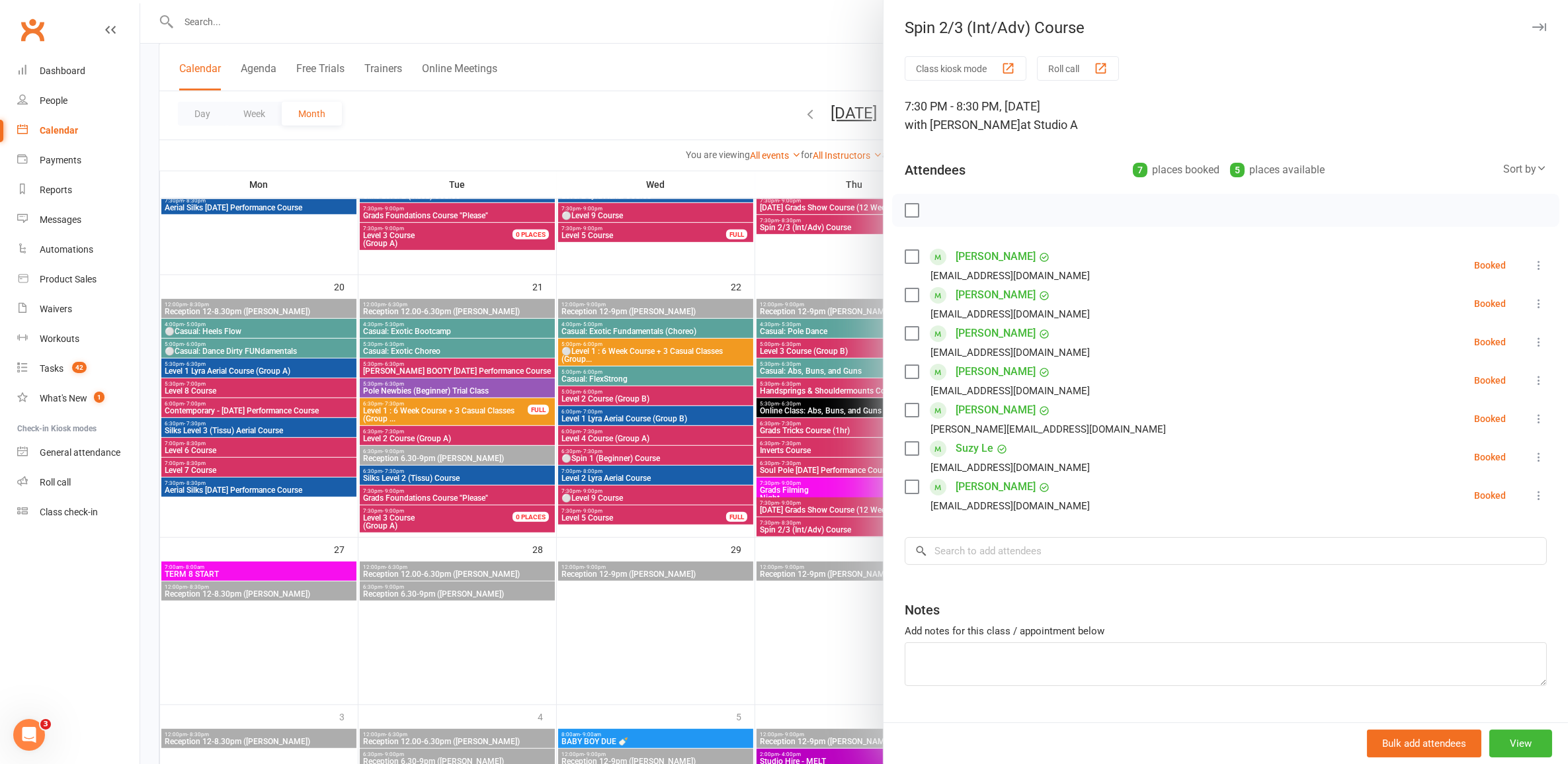
click at [809, 532] on div at bounding box center [854, 382] width 1428 height 764
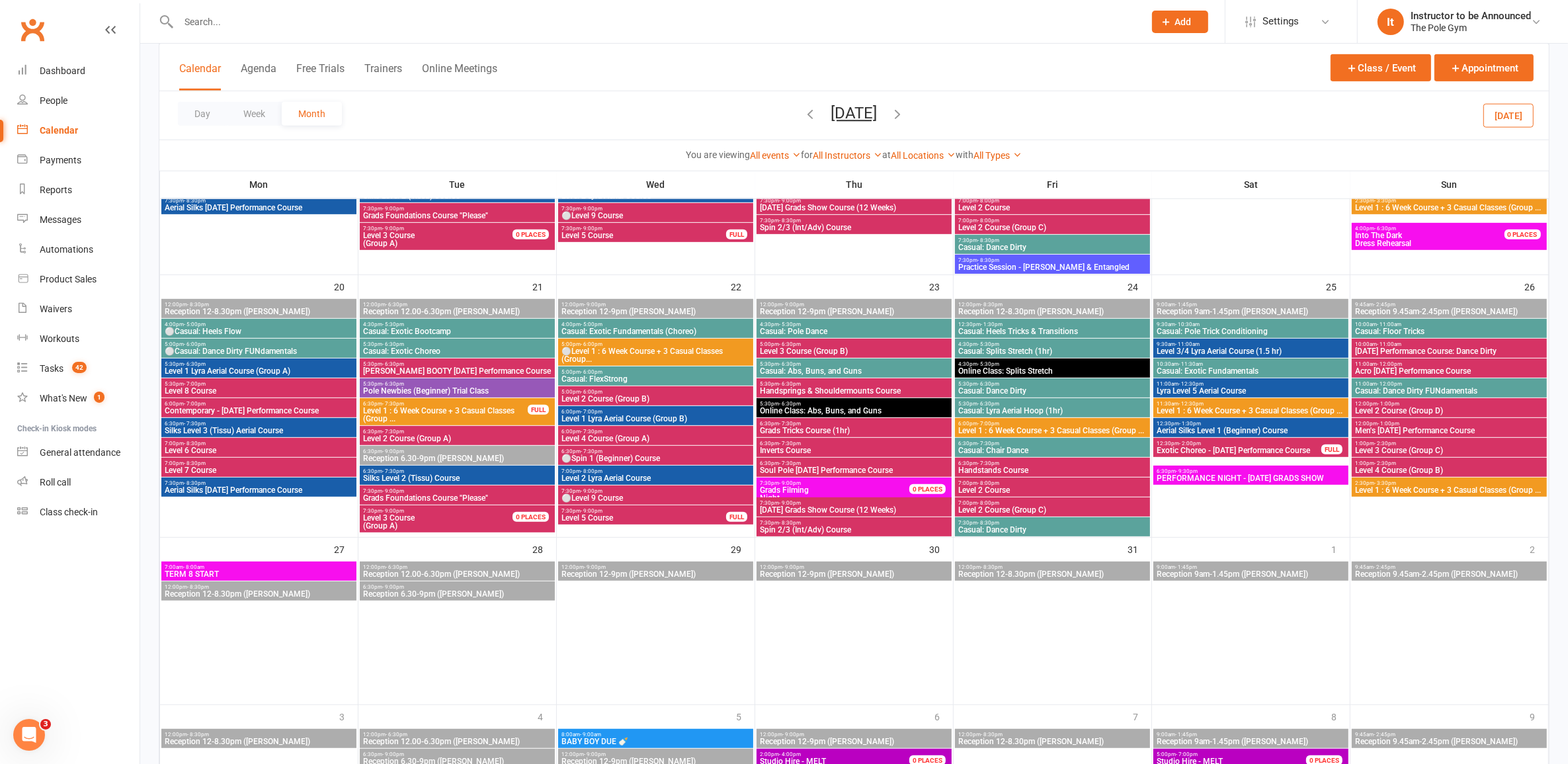
click at [810, 467] on span "Handstands Course" at bounding box center [1052, 470] width 190 height 8
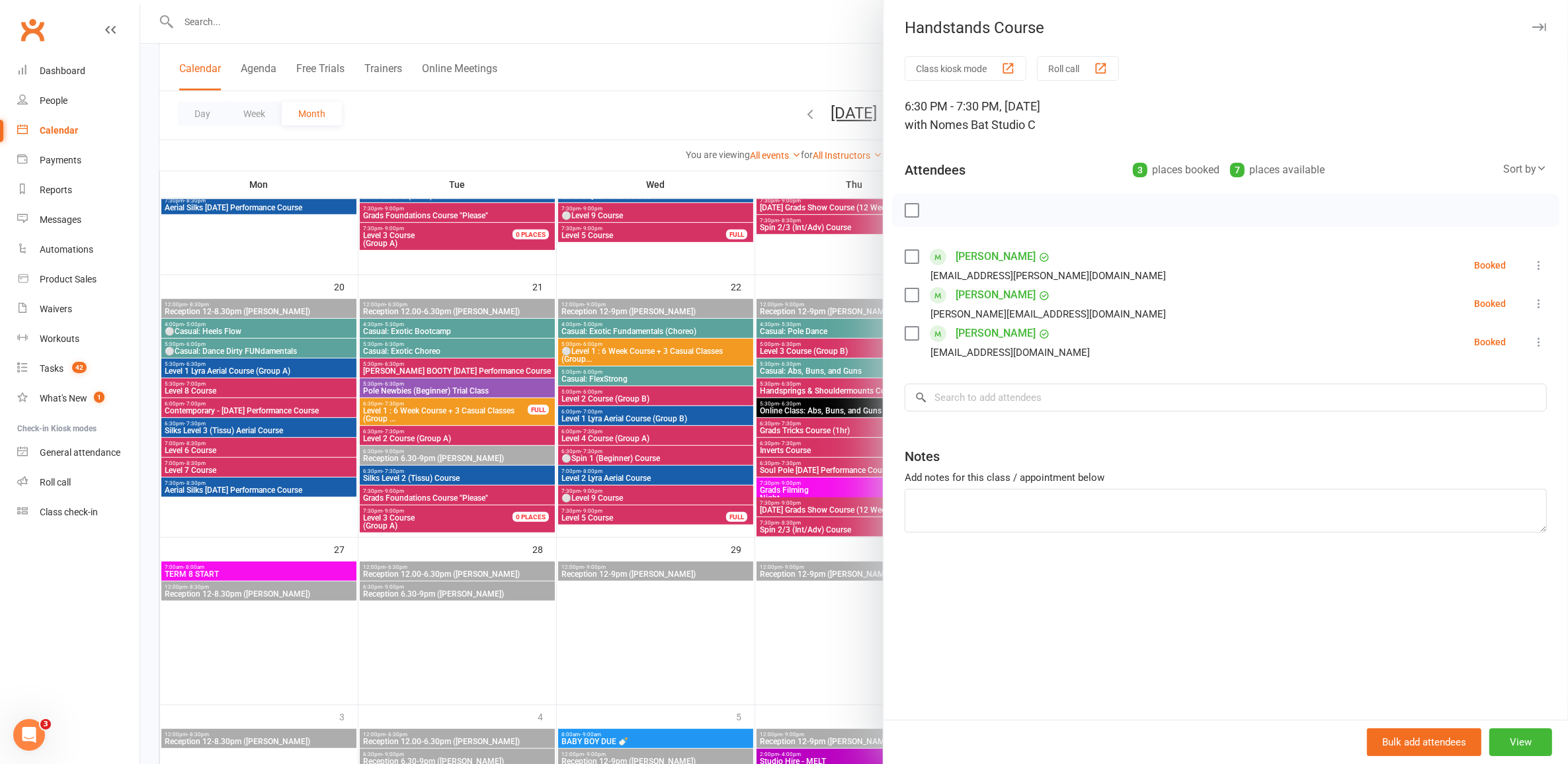
click at [633, 134] on div at bounding box center [854, 382] width 1428 height 764
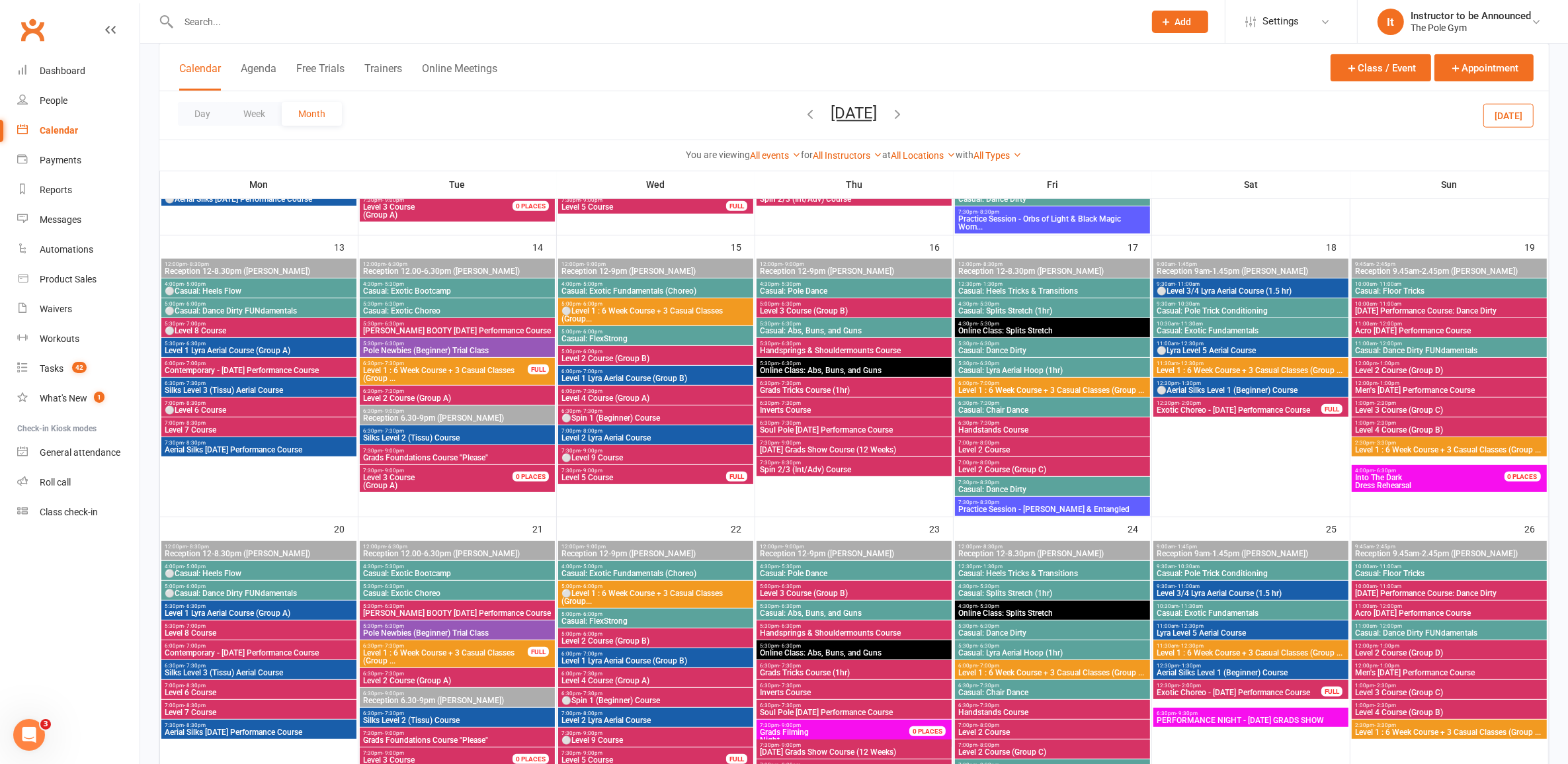
scroll to position [481, 0]
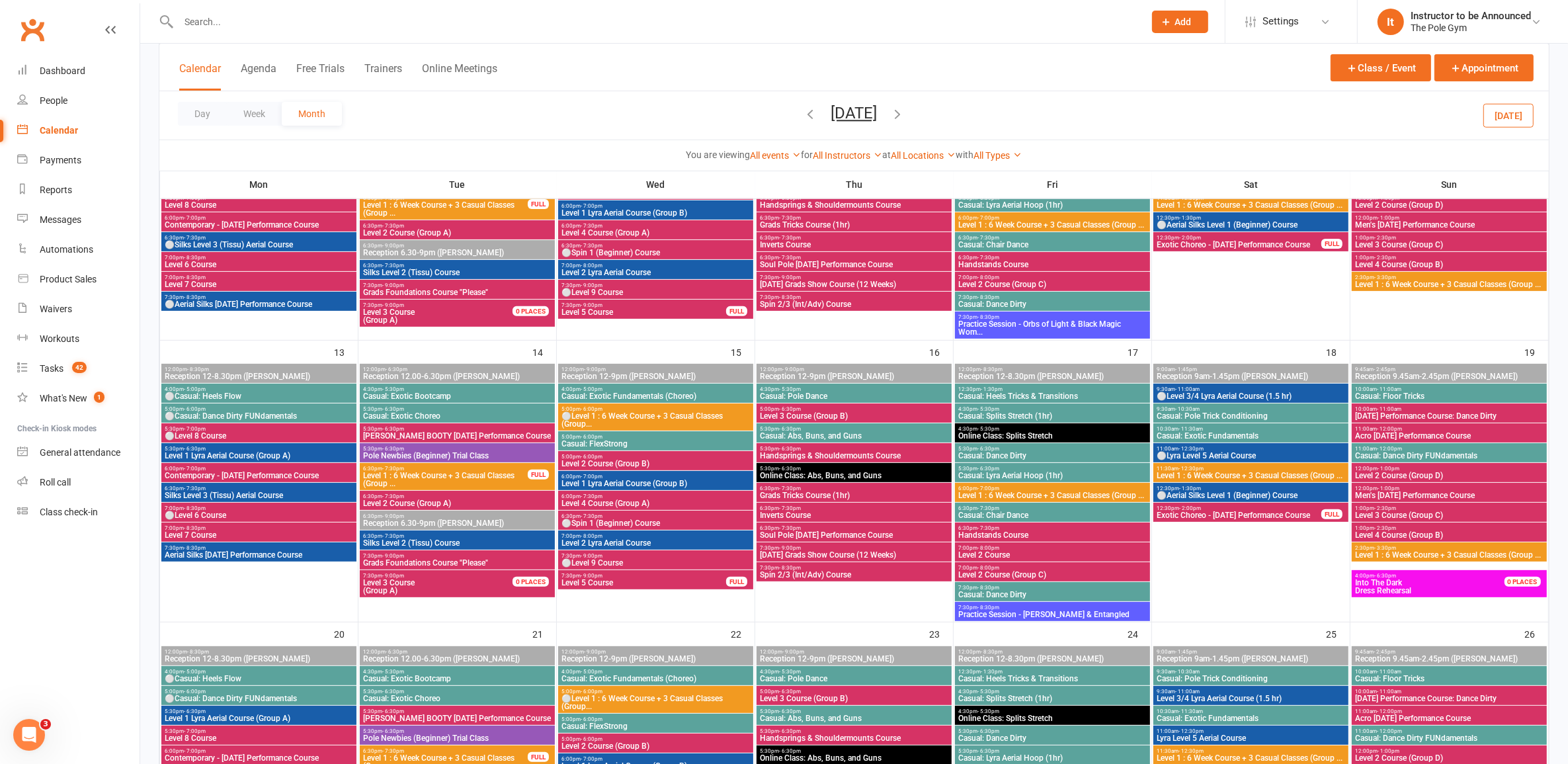
click at [803, 114] on icon "button" at bounding box center [811, 114] width 14 height 14
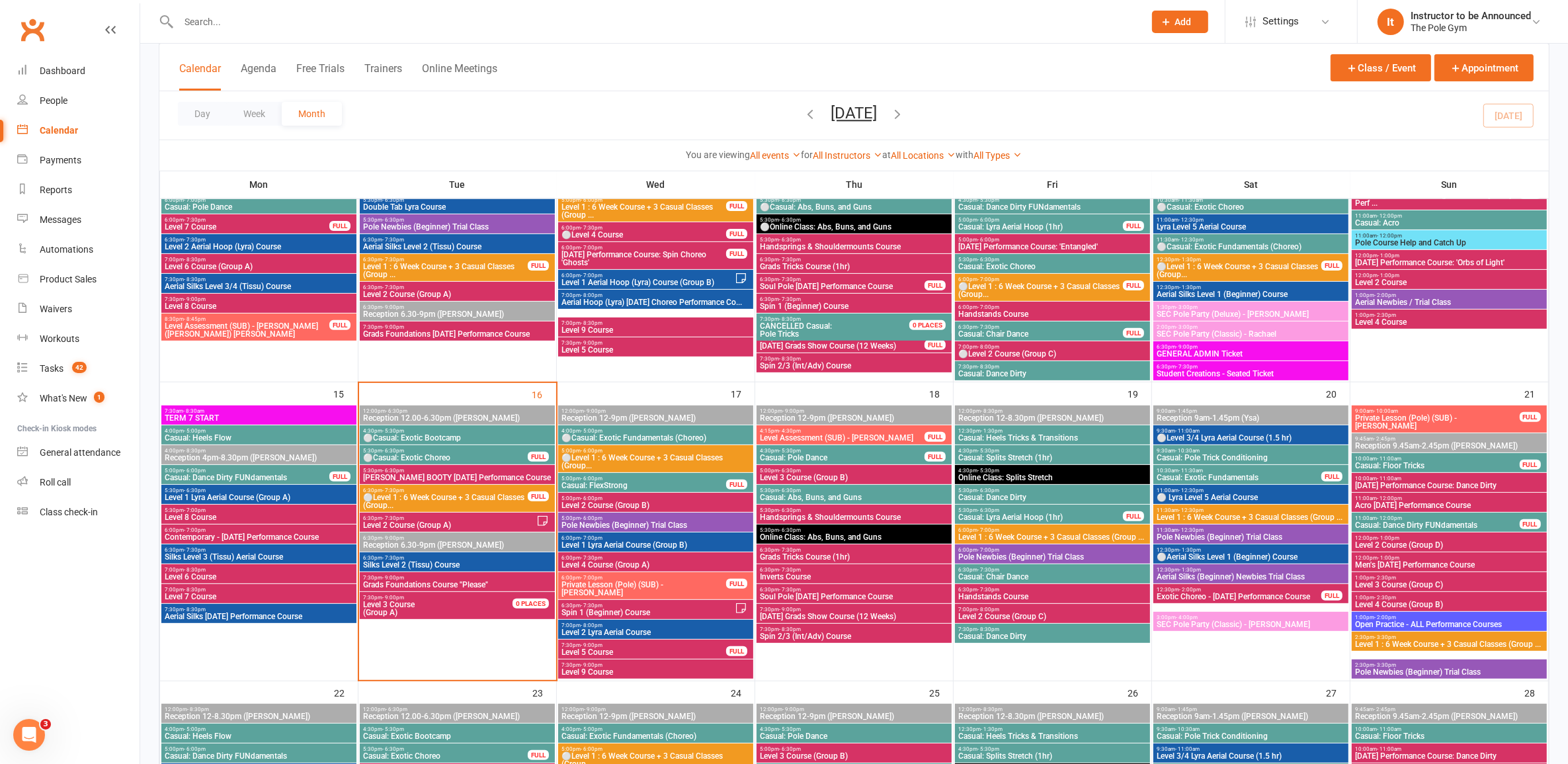
scroll to position [497, 0]
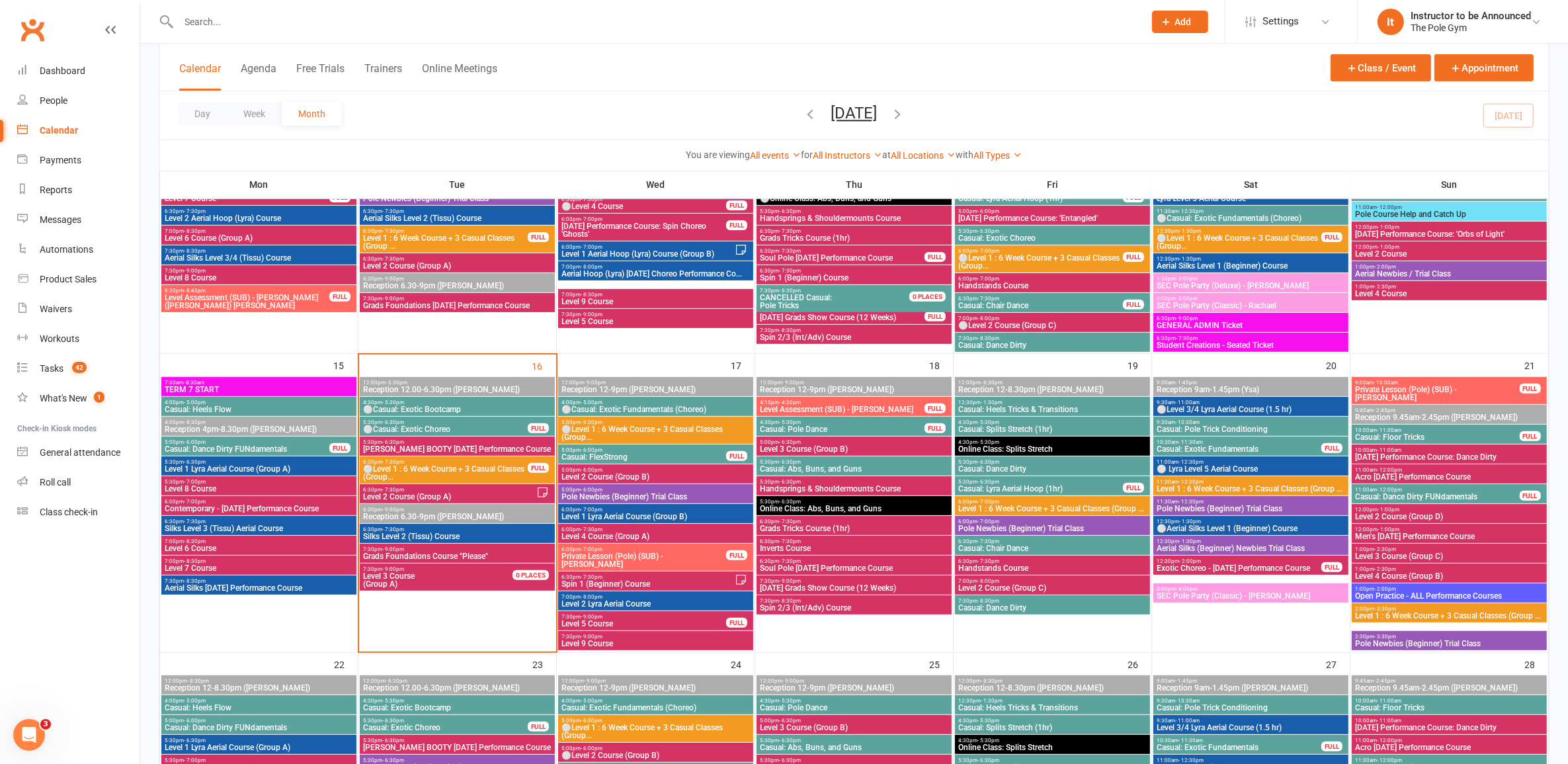
click at [810, 493] on span "Casual: Dance Dirty FUNdamentals" at bounding box center [1438, 497] width 165 height 8
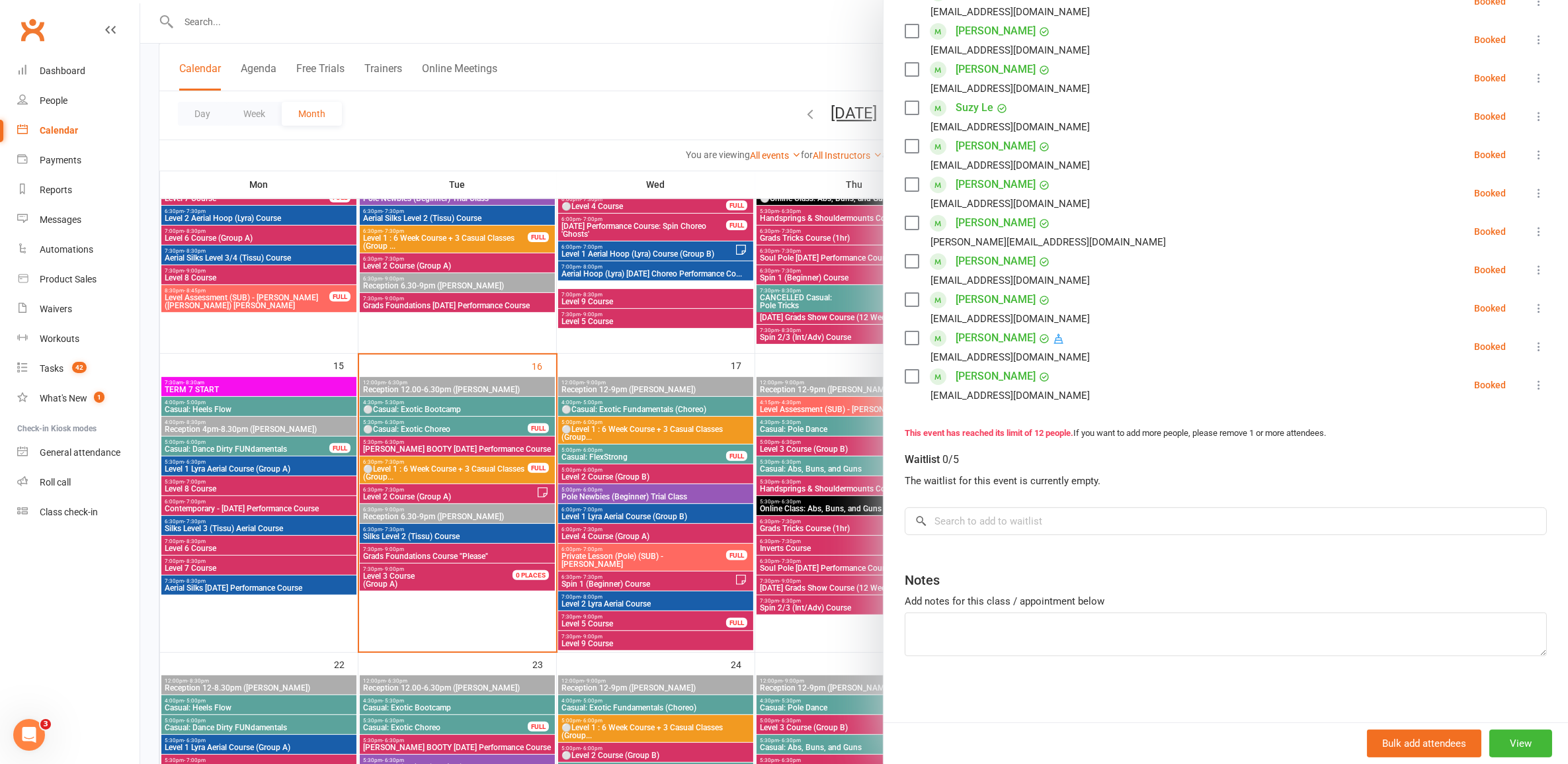
scroll to position [138, 0]
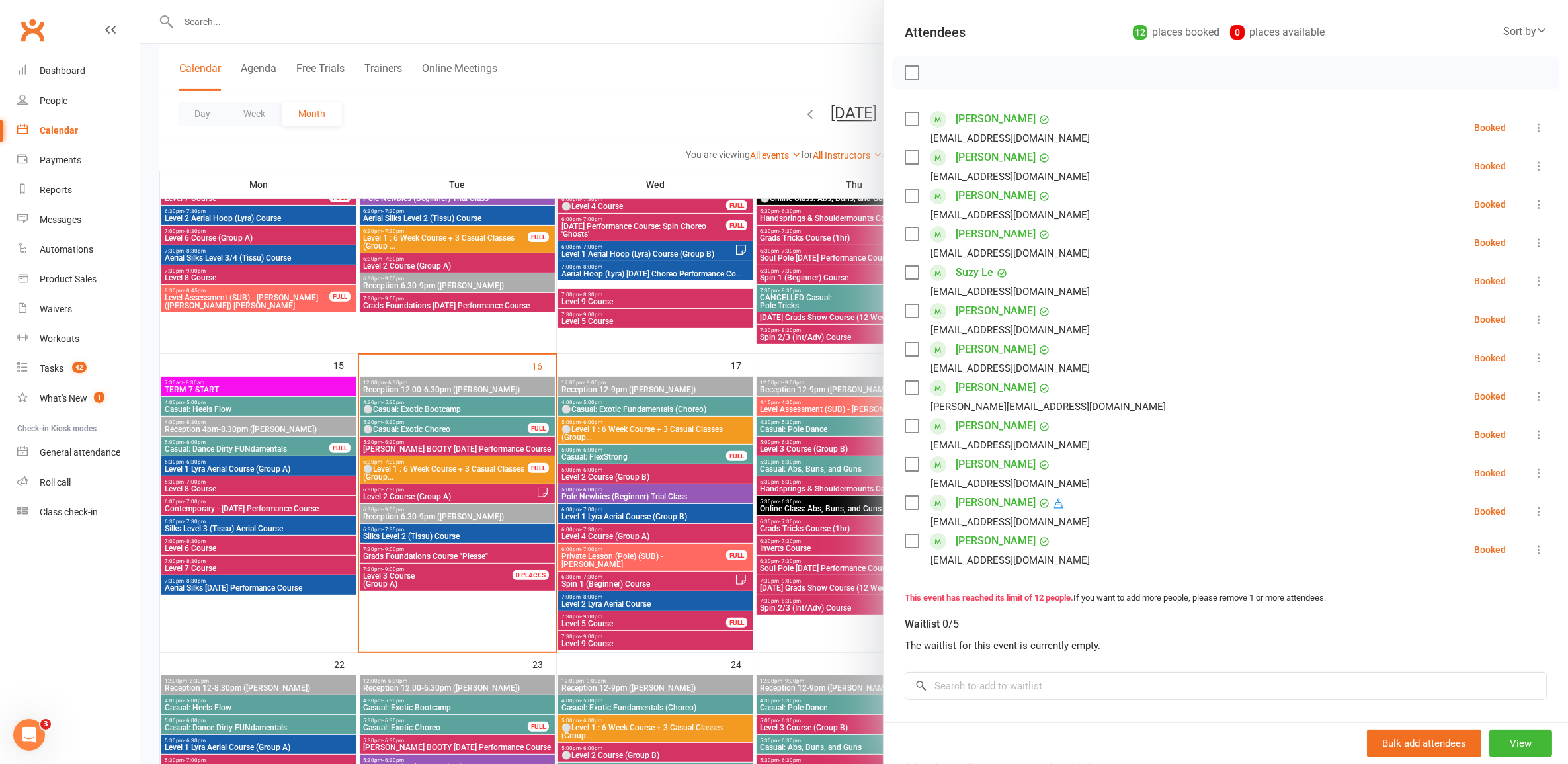
click at [810, 37] on div "Sort by" at bounding box center [1525, 32] width 44 height 18
click at [810, 107] on link "Booking created" at bounding box center [1480, 112] width 131 height 26
click at [804, 591] on div at bounding box center [854, 382] width 1428 height 764
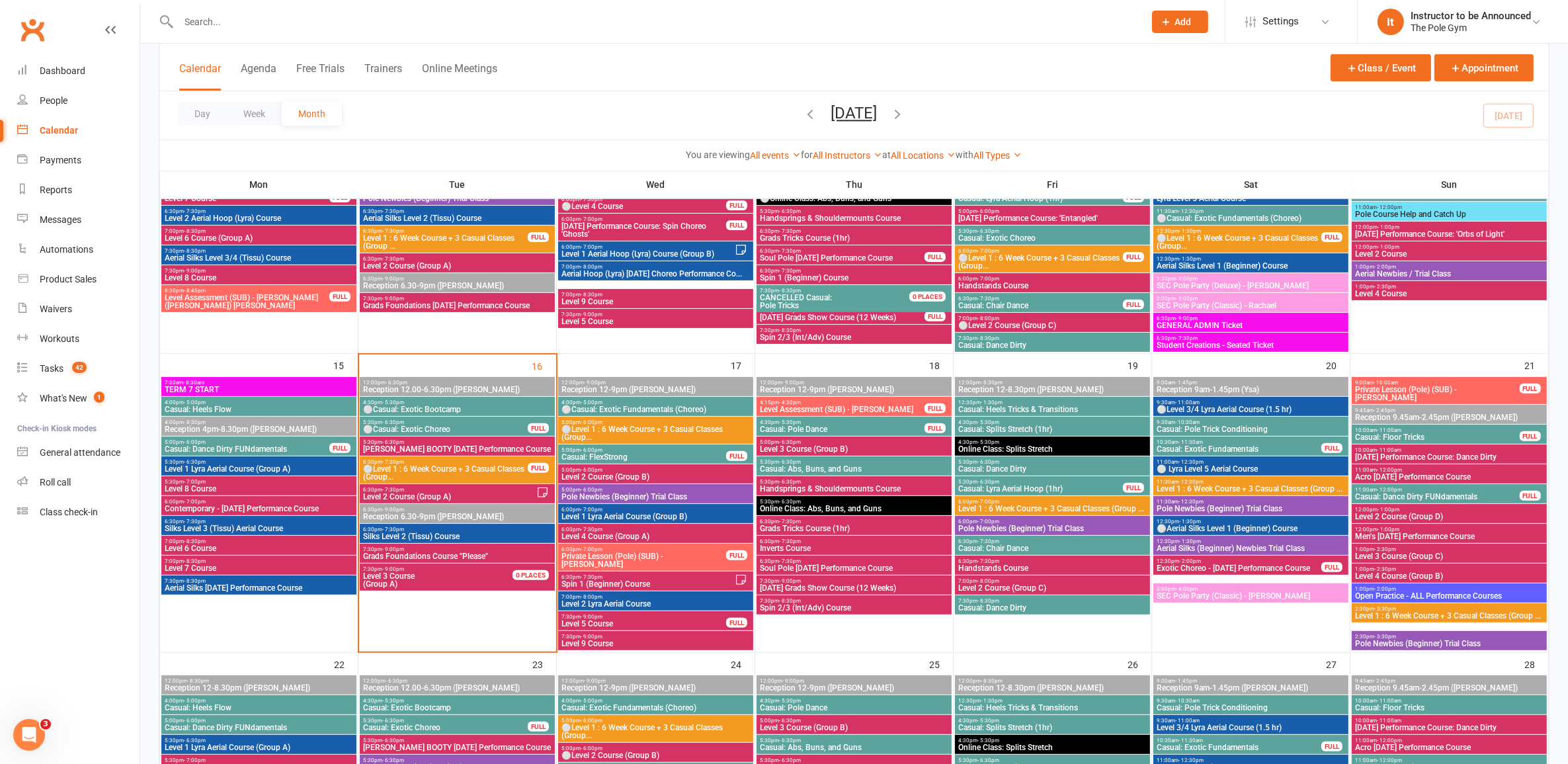
click at [675, 411] on span "⚪Casual: Exotic Fundamentals (Choreo)" at bounding box center [656, 410] width 190 height 8
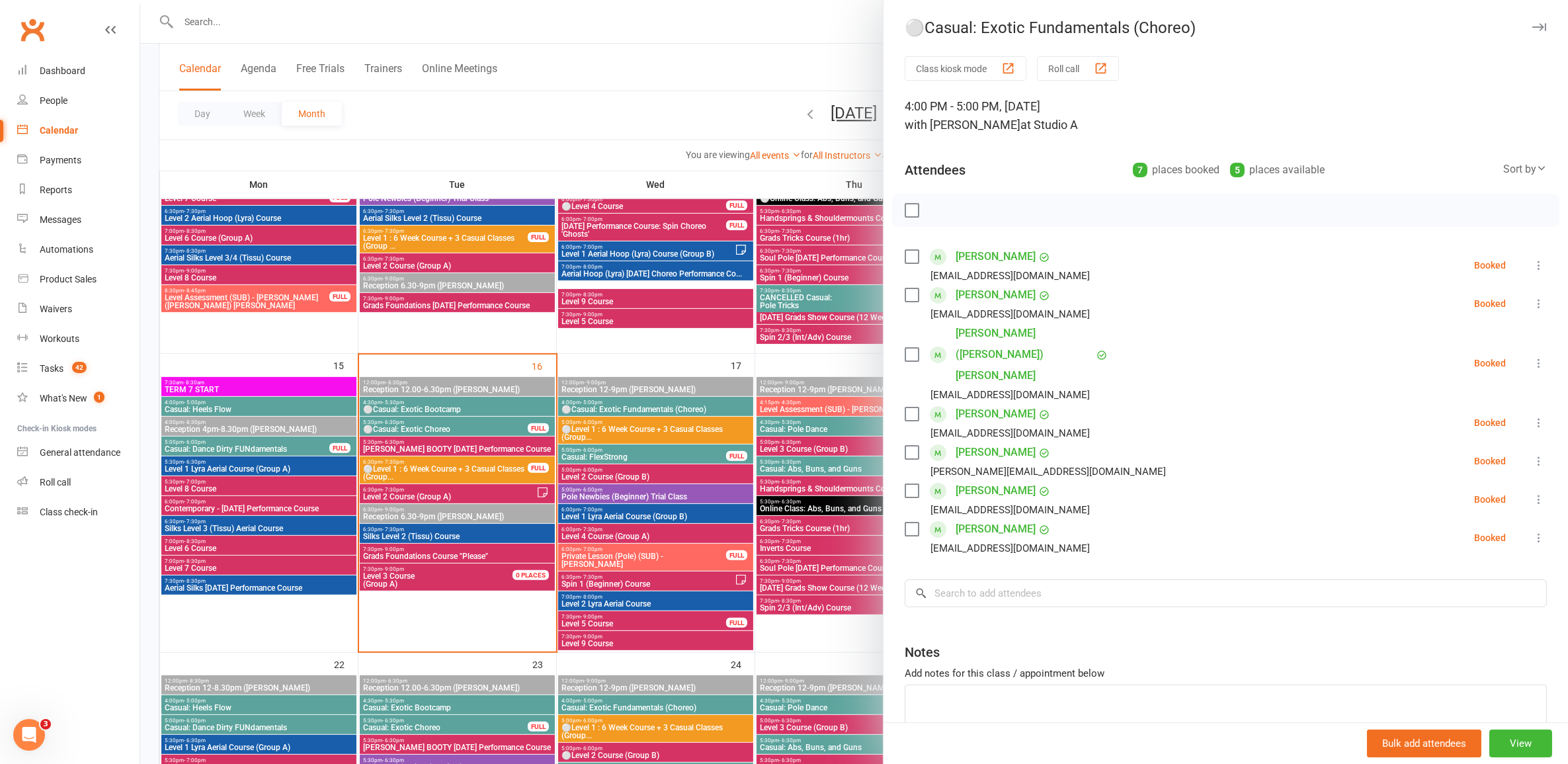
click at [670, 411] on div at bounding box center [854, 382] width 1428 height 764
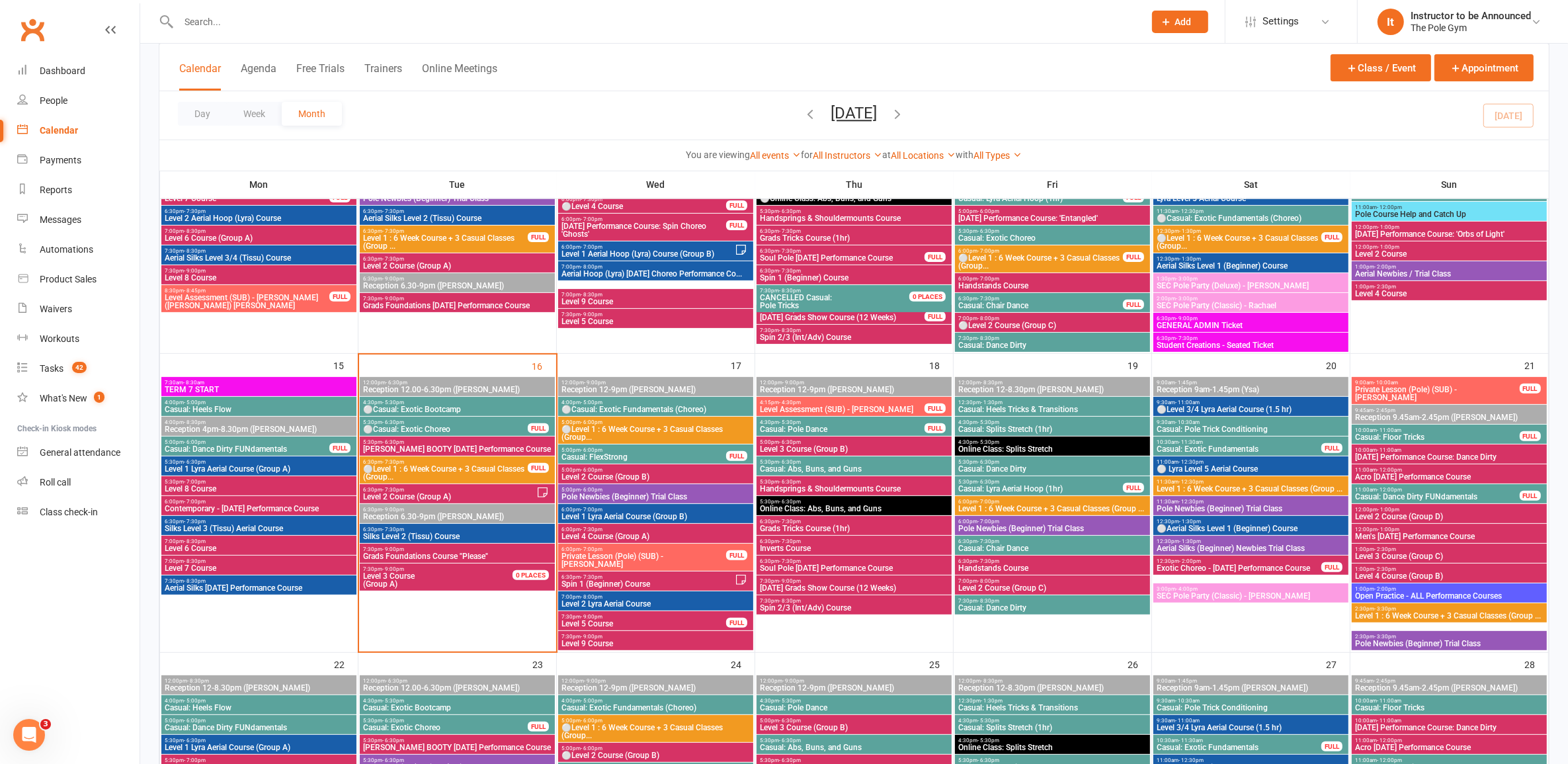
click at [681, 405] on div "4:00pm - 5:00pm ⚪Casual: Exotic Fundamentals (Choreo)" at bounding box center [656, 407] width 195 height 19
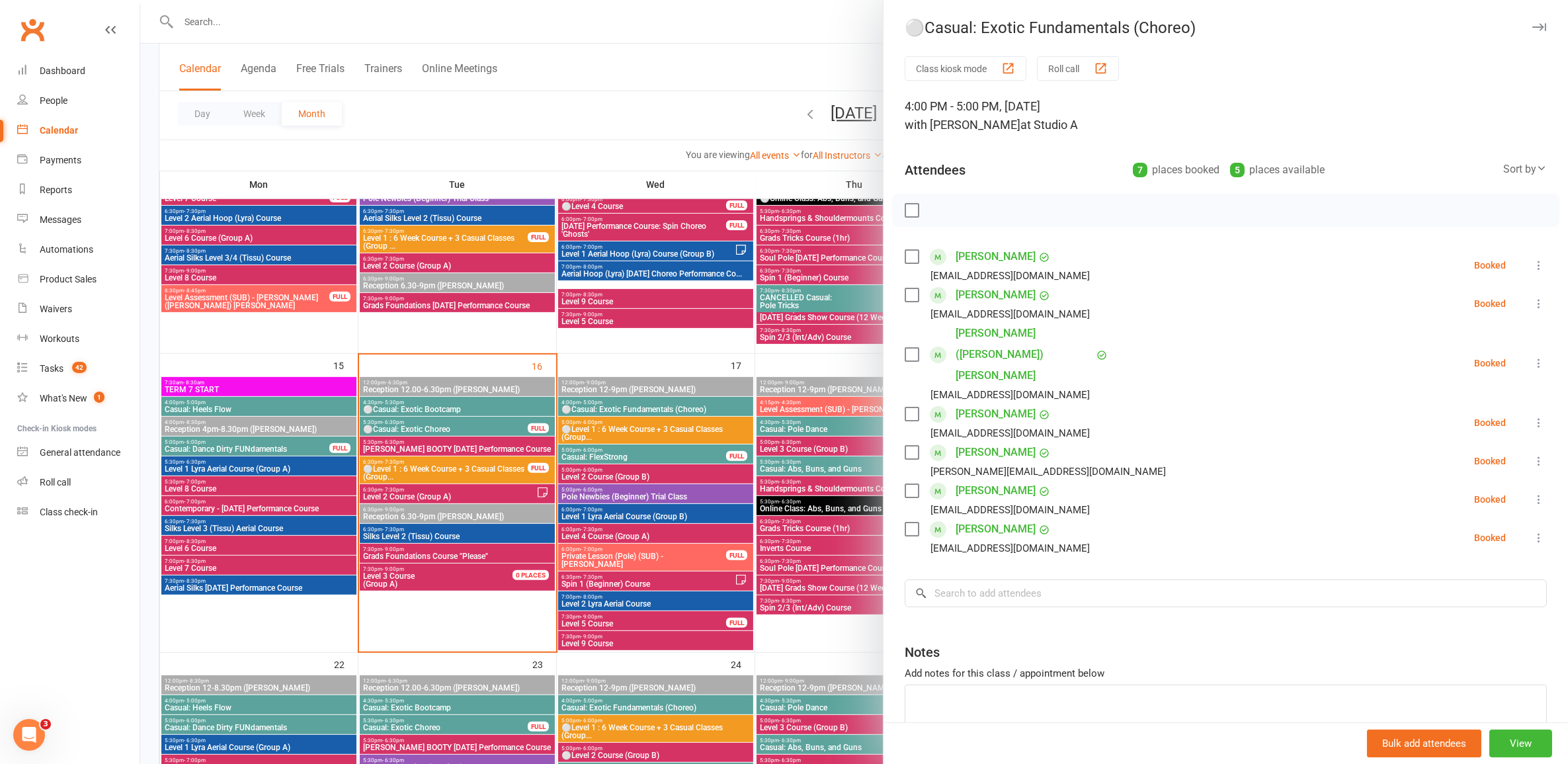
click at [733, 406] on div at bounding box center [854, 382] width 1428 height 764
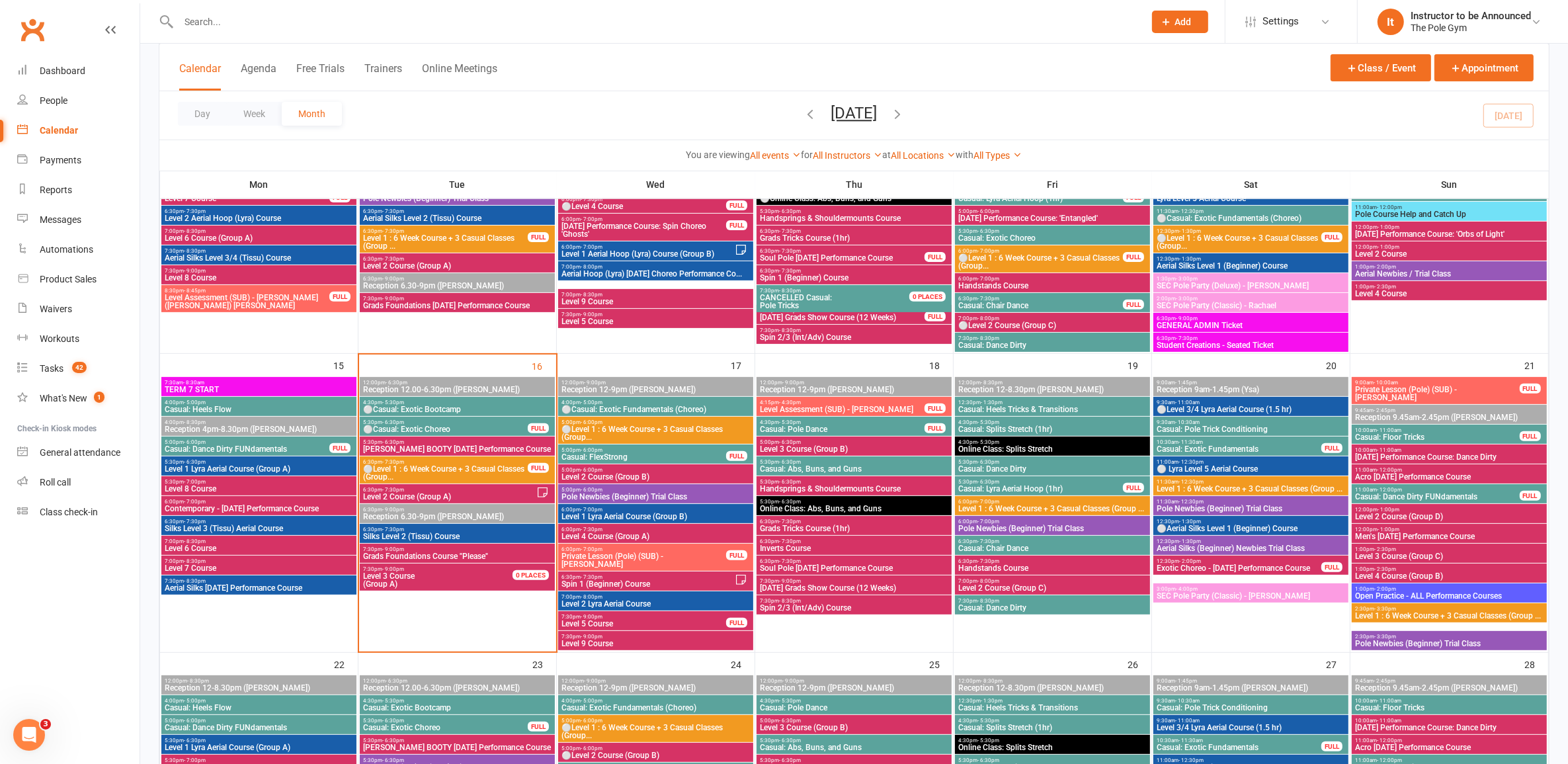
click at [734, 415] on div "4:00pm - 5:00pm ⚪Casual: Exotic Fundamentals (Choreo)" at bounding box center [656, 407] width 195 height 19
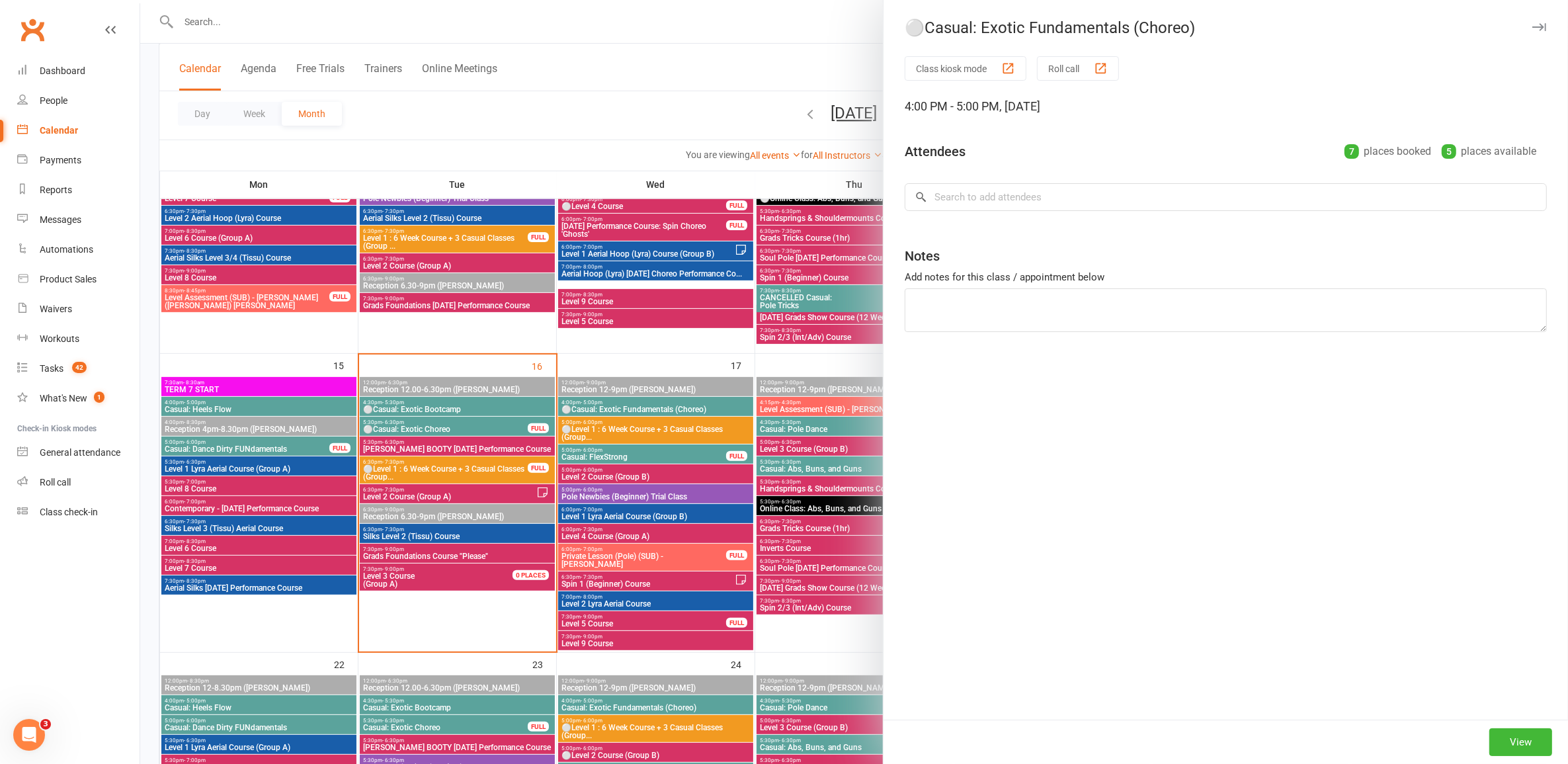
click at [730, 409] on div at bounding box center [854, 382] width 1428 height 764
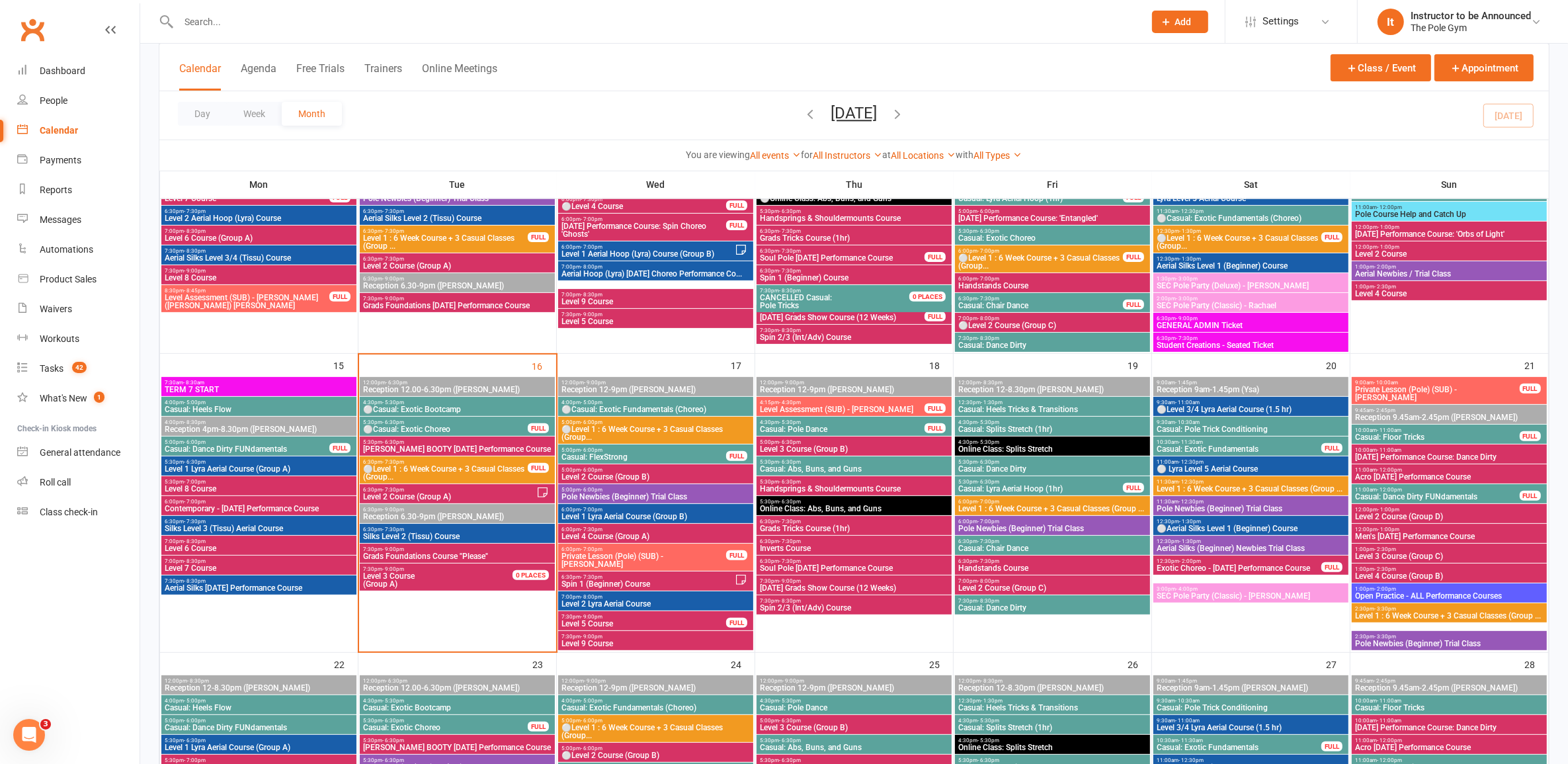
click at [730, 409] on span "⚪Casual: Exotic Fundamentals (Choreo)" at bounding box center [656, 410] width 190 height 8
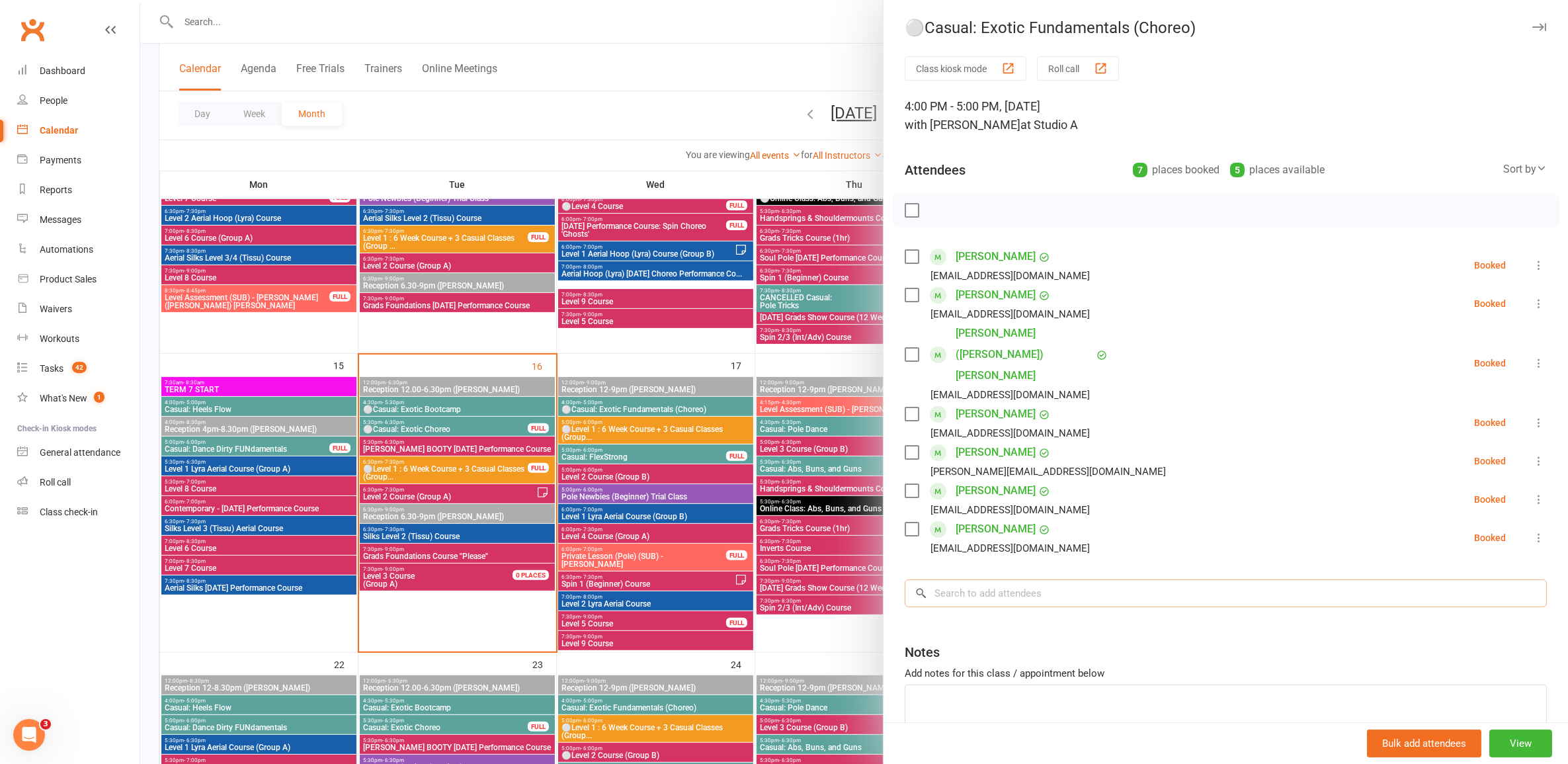
click at [810, 579] on input "search" at bounding box center [1225, 593] width 642 height 28
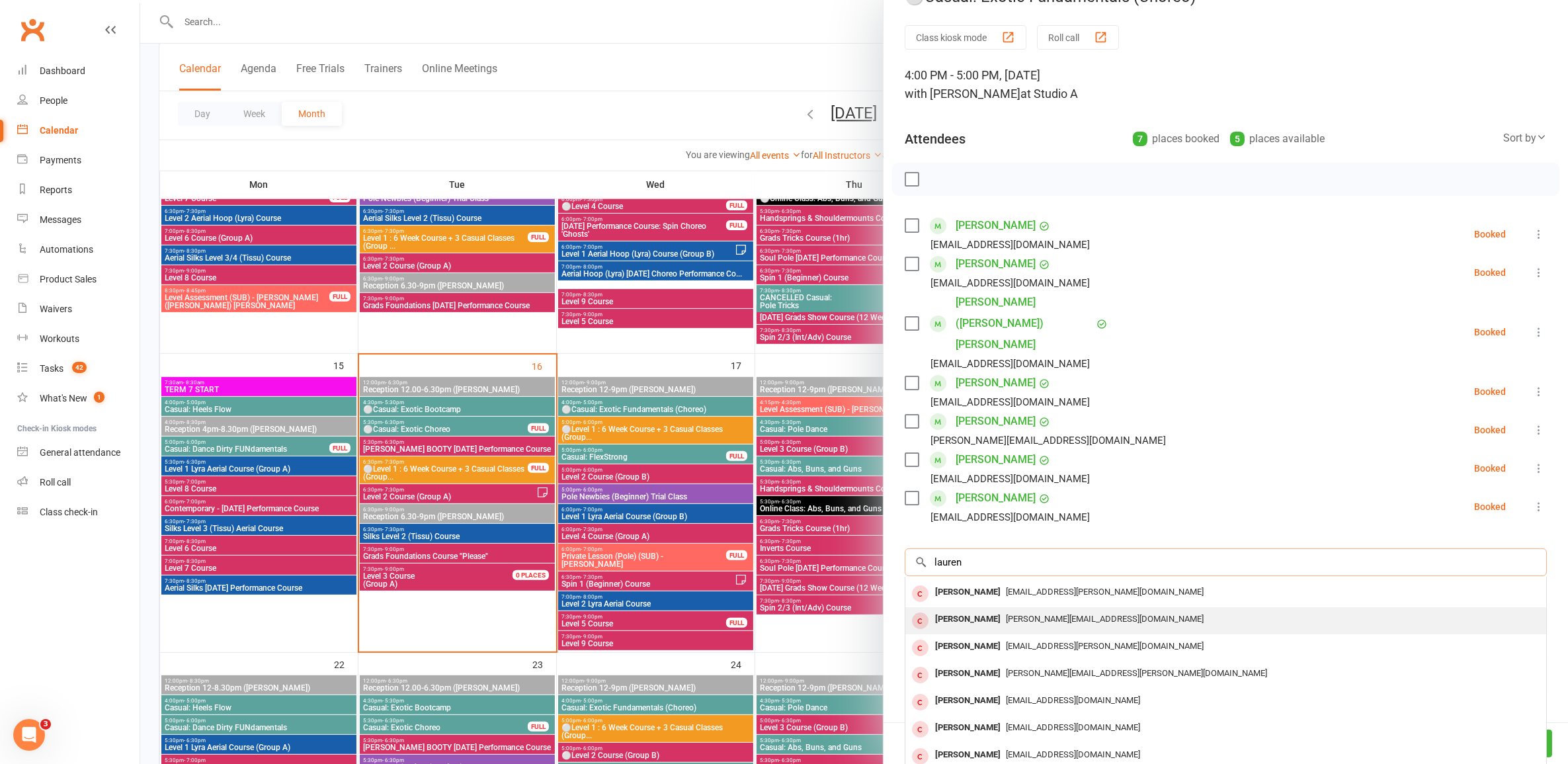
scroll to position [0, 0]
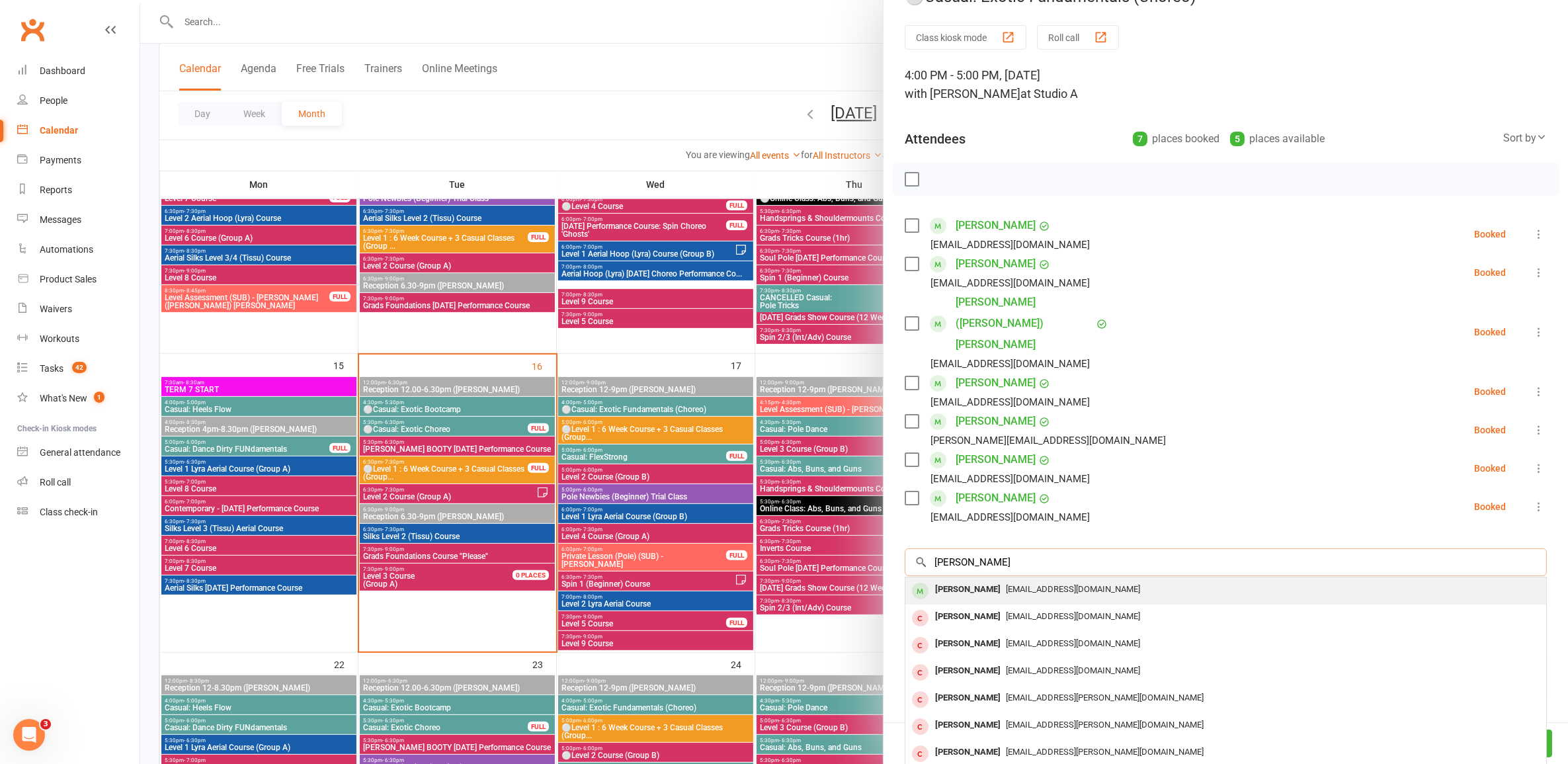
type input "lauren mel"
click at [810, 584] on span "laurenmel49@gmail.com" at bounding box center [1073, 589] width 134 height 10
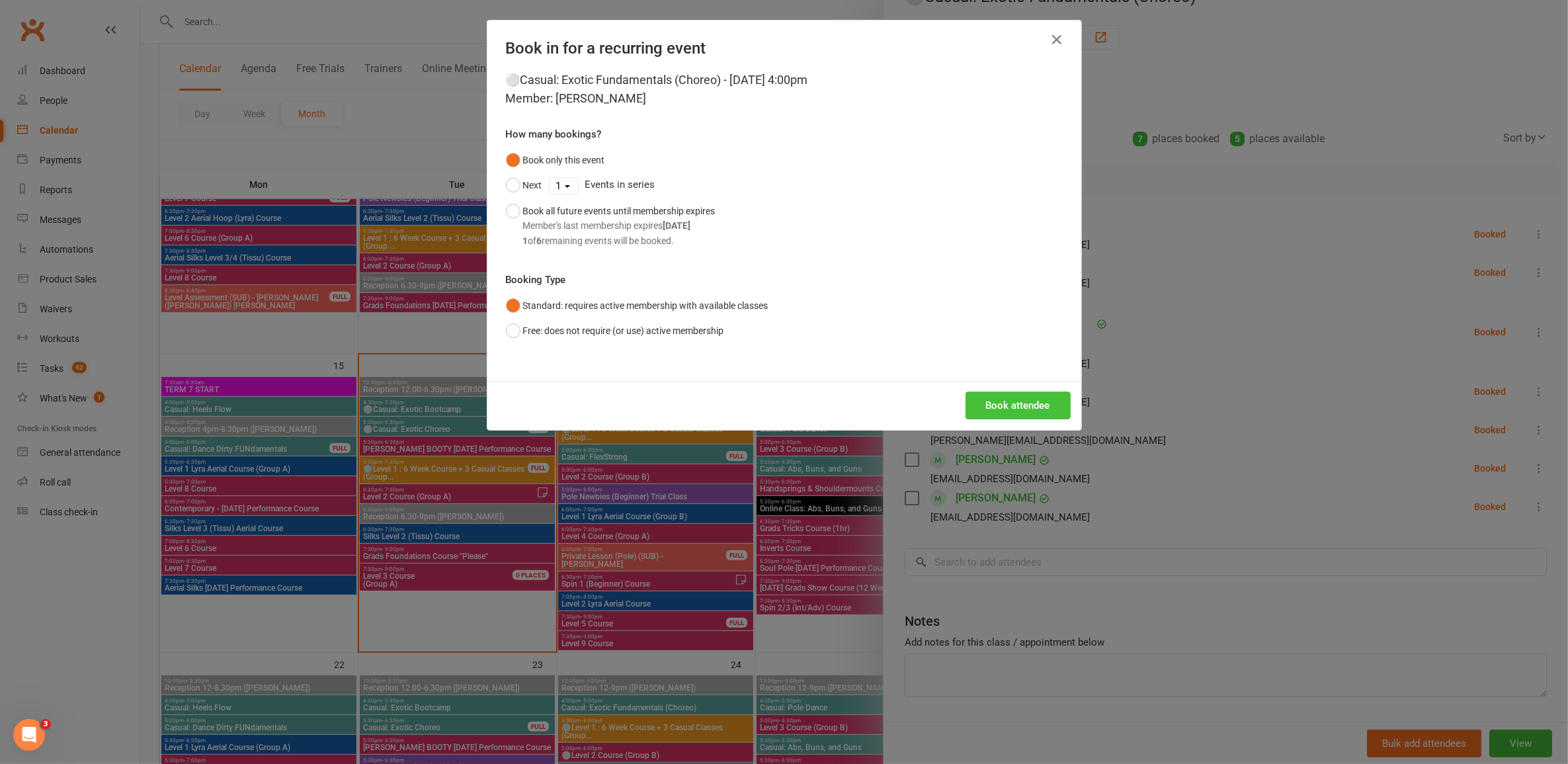
click at [810, 402] on button "Book attendee" at bounding box center [1018, 405] width 105 height 28
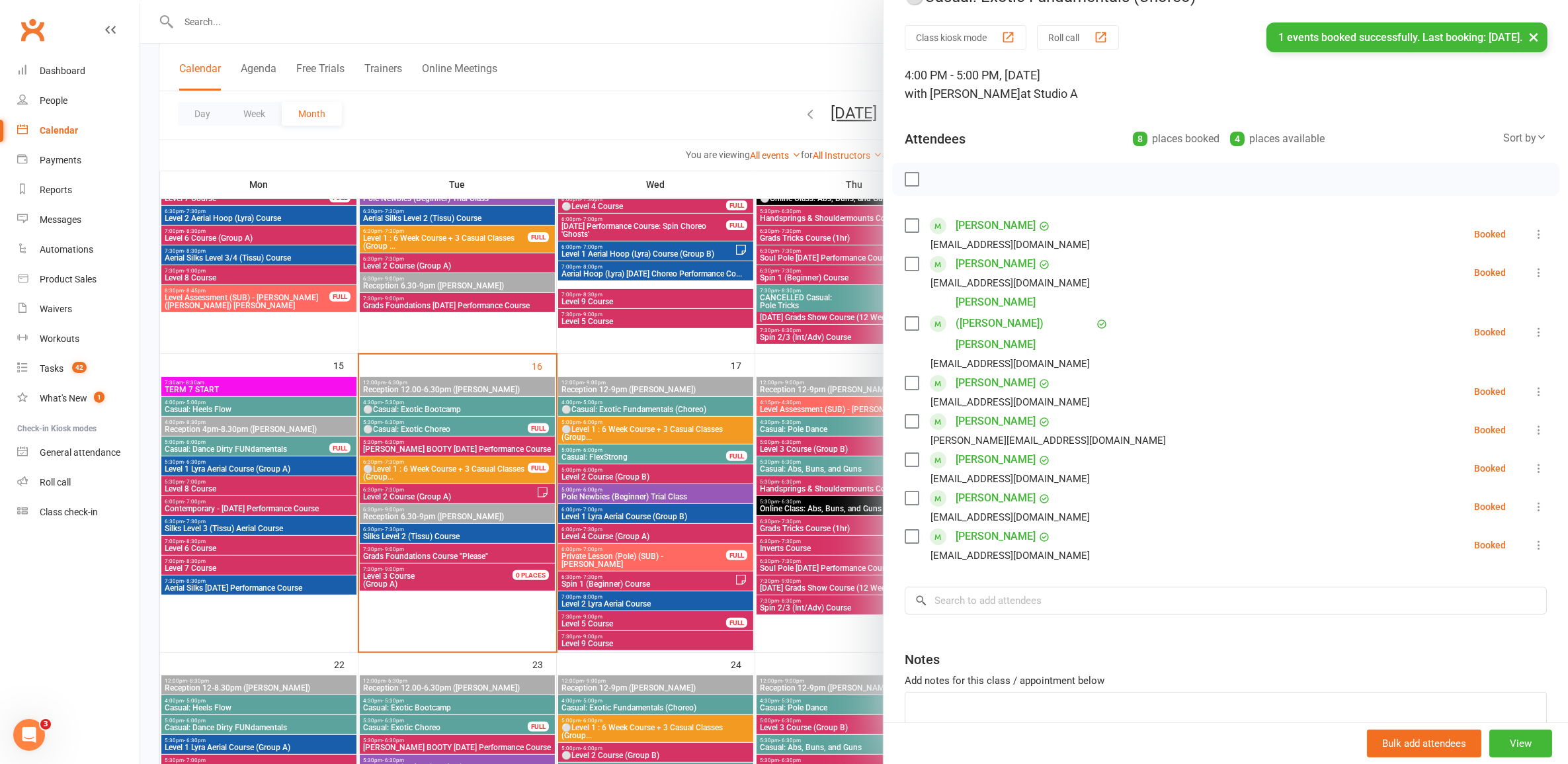
click at [639, 507] on div at bounding box center [854, 382] width 1428 height 764
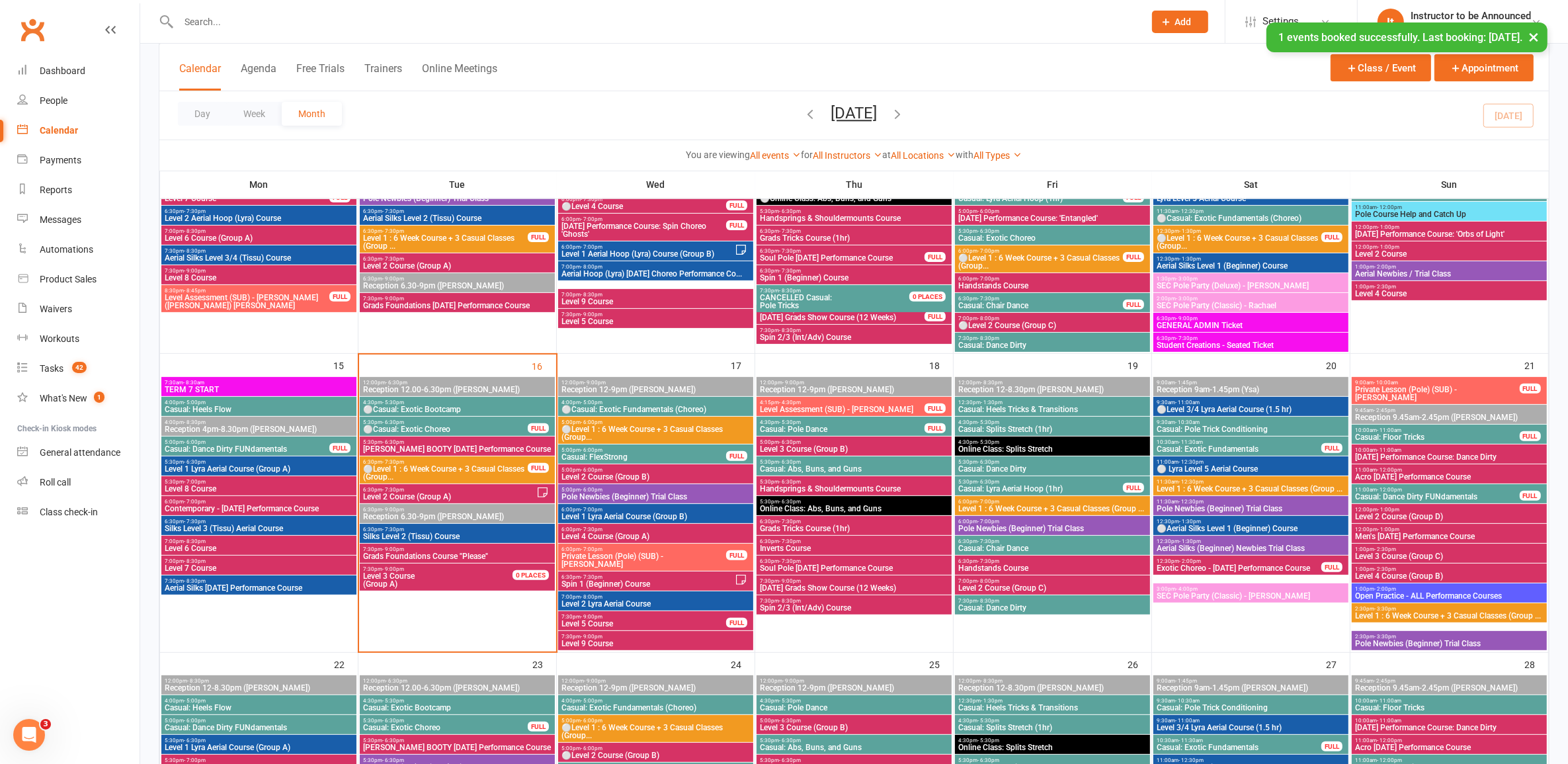
click at [810, 426] on span "Casual: Pole Dance" at bounding box center [842, 430] width 166 height 8
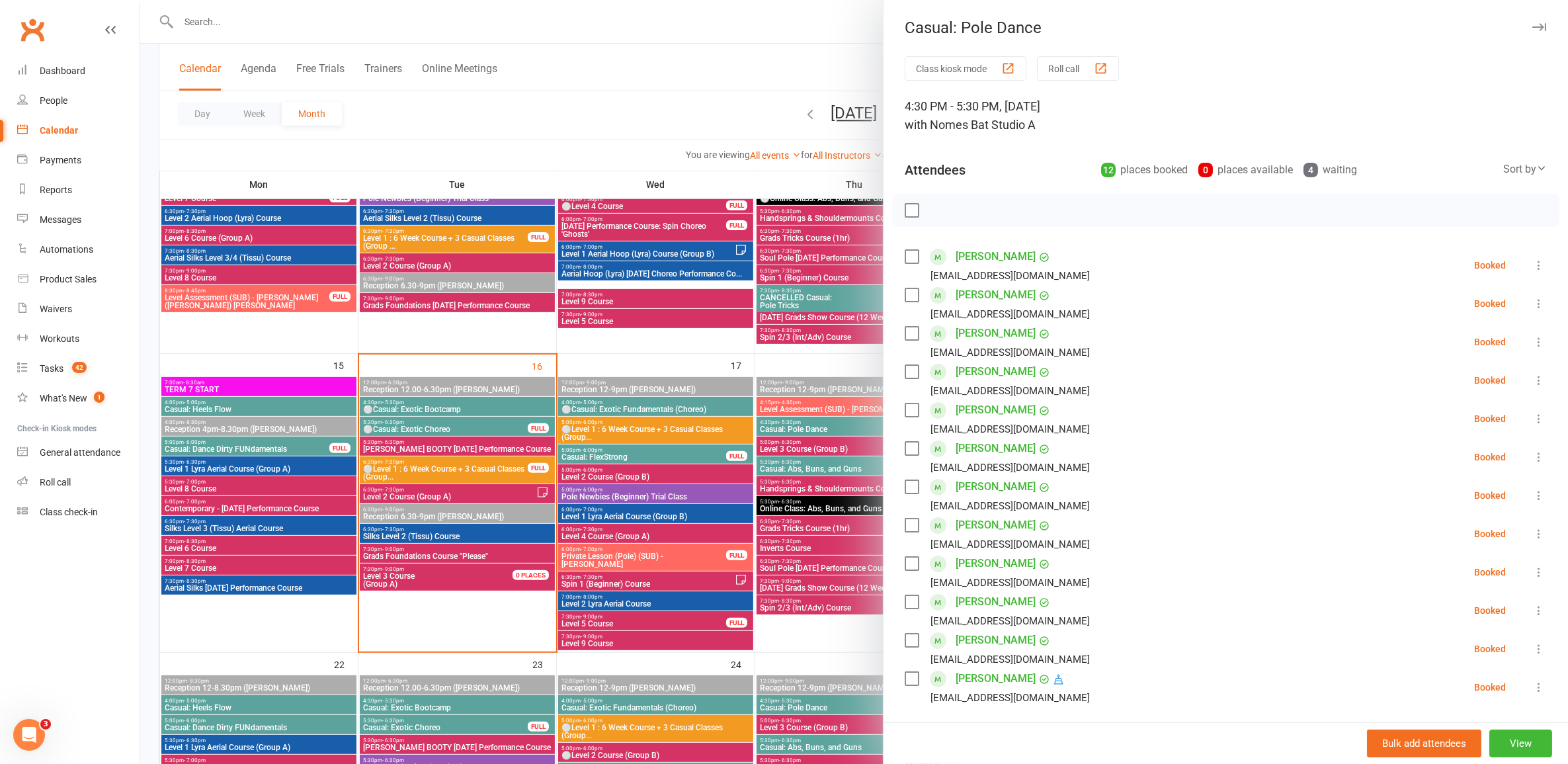
click at [803, 427] on div at bounding box center [854, 382] width 1428 height 764
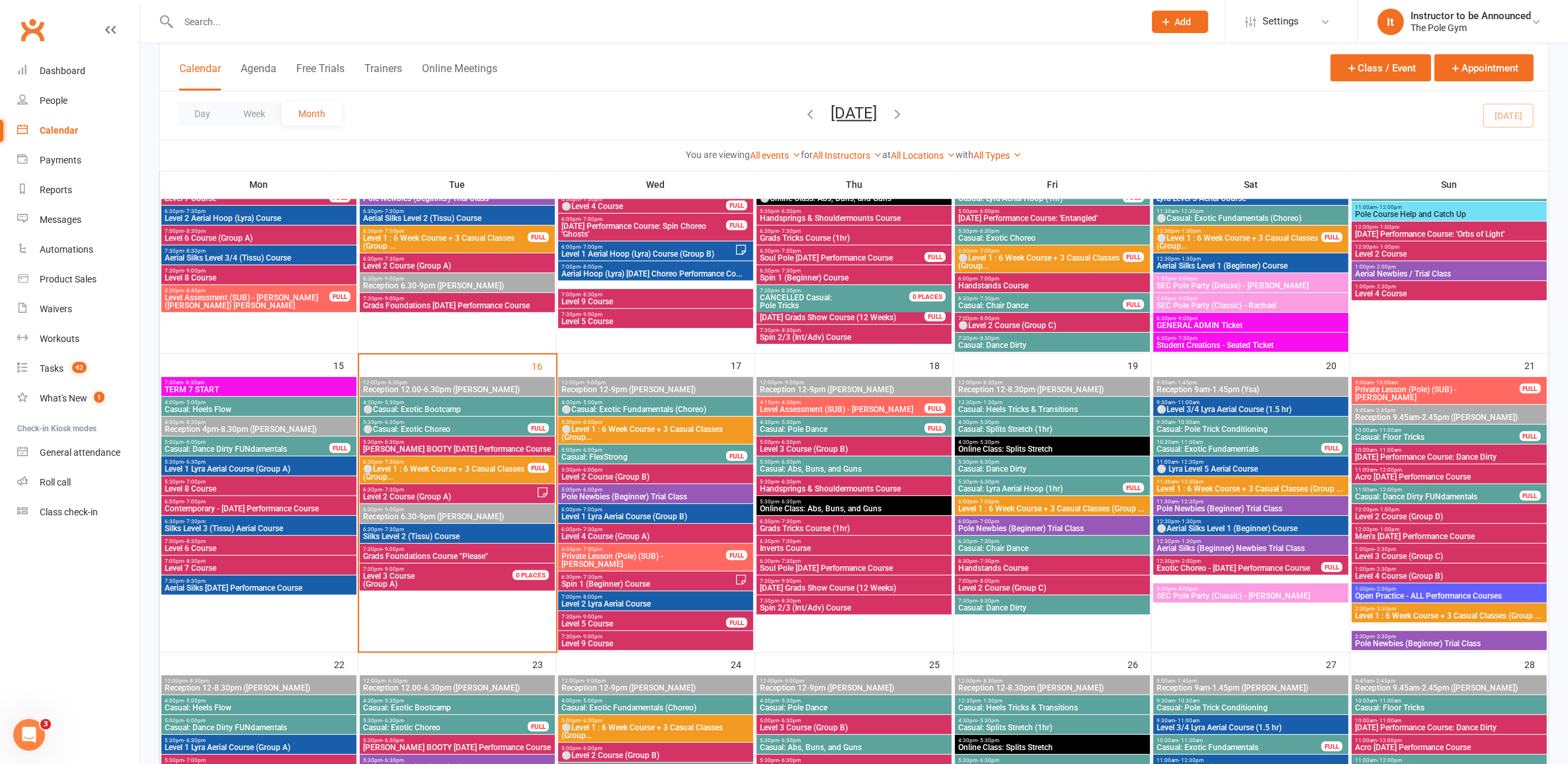
click at [810, 467] on span "Casual: Abs, Buns, and Guns" at bounding box center [854, 469] width 190 height 8
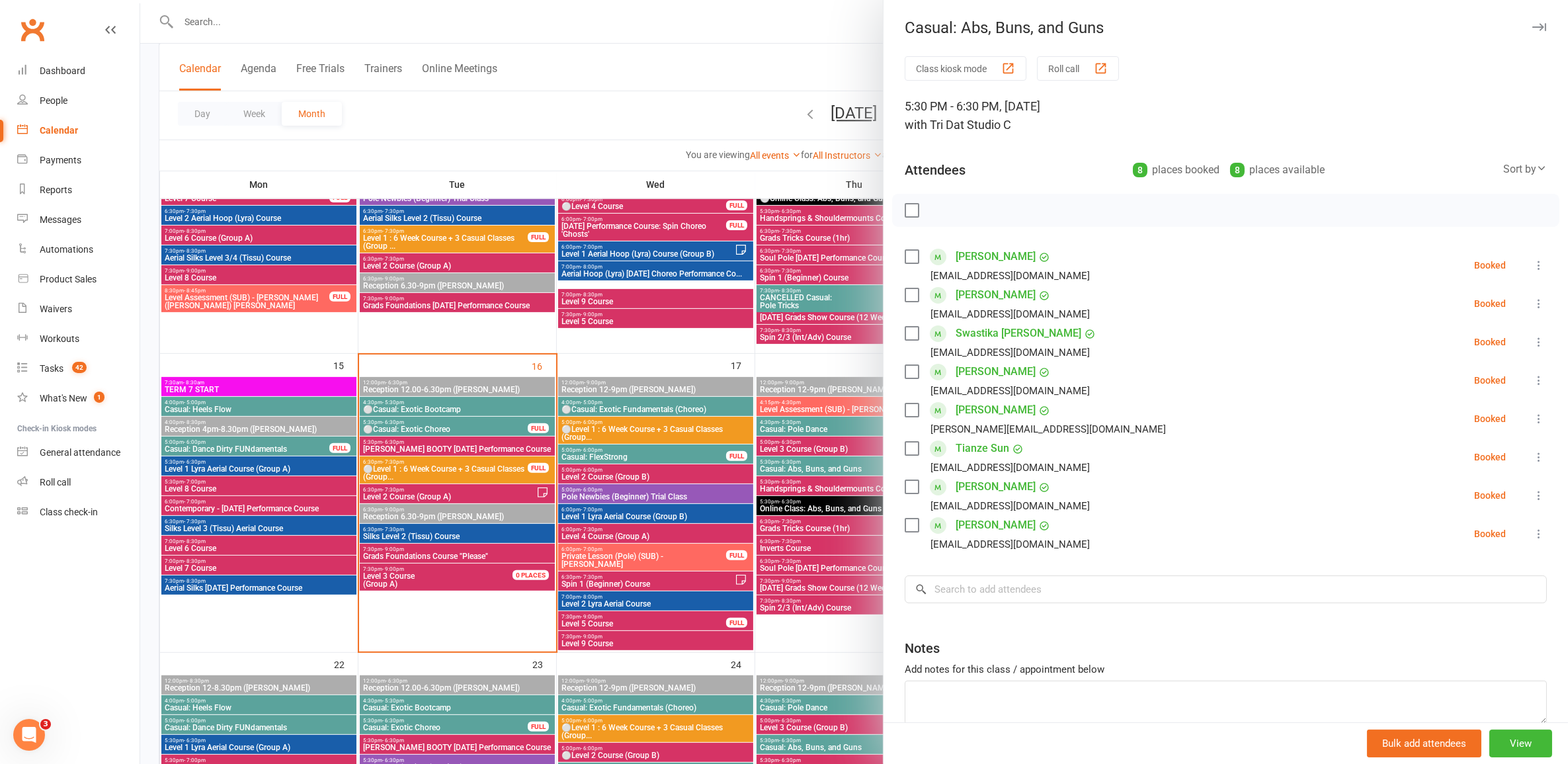
click at [810, 469] on div at bounding box center [854, 382] width 1428 height 764
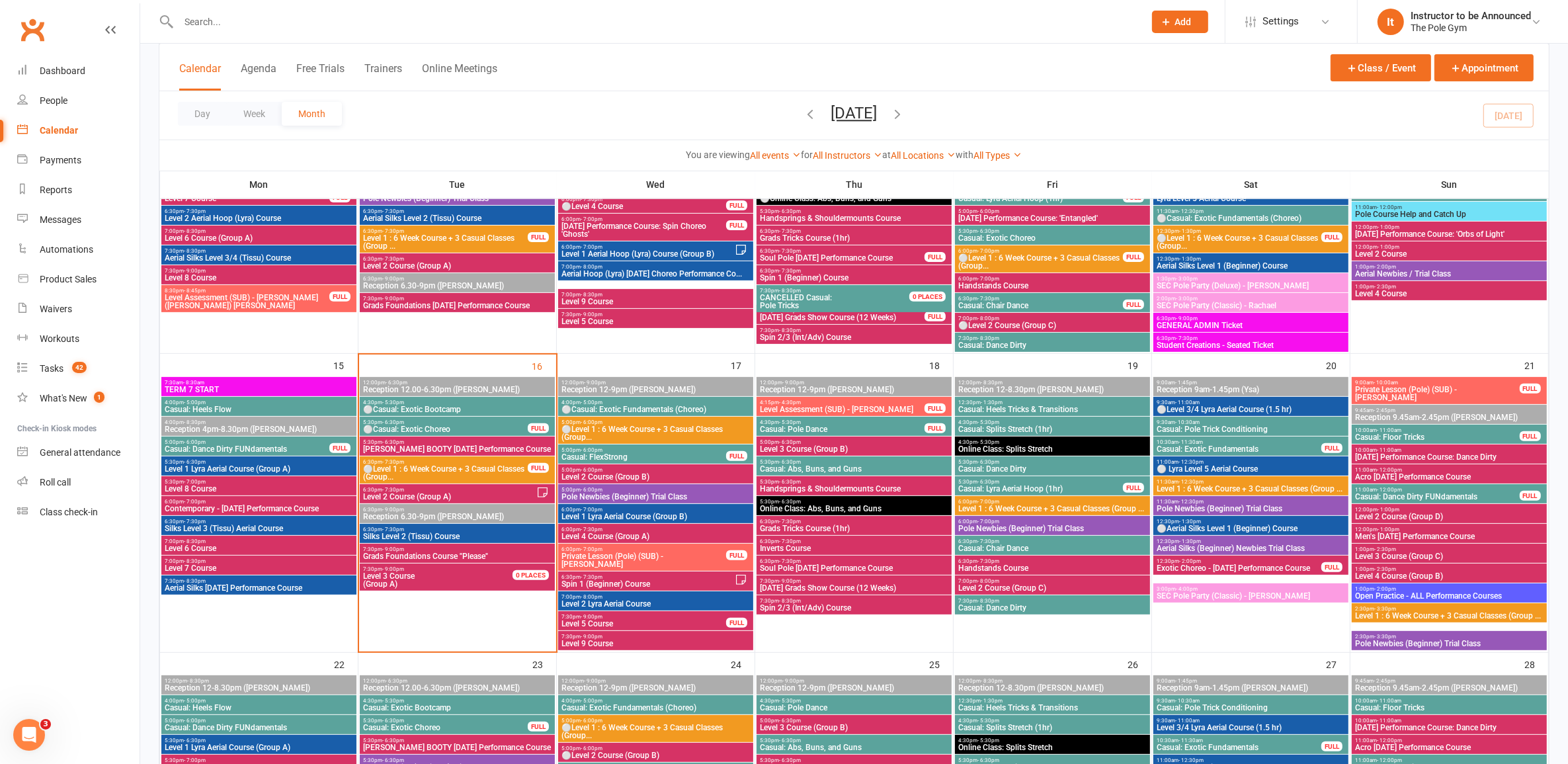
click at [810, 466] on span "Casual: Abs, Buns, and Guns" at bounding box center [854, 469] width 190 height 8
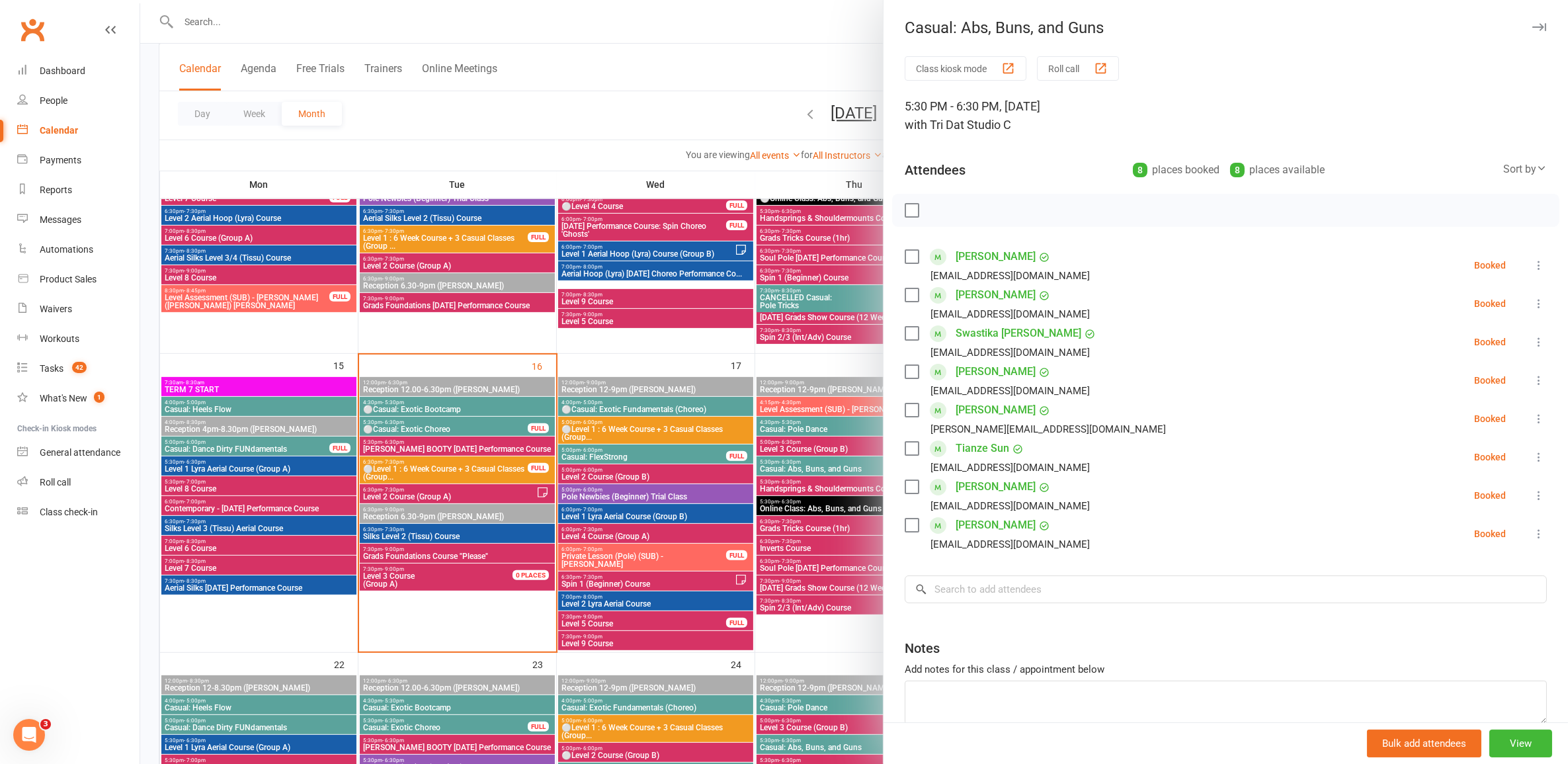
click at [801, 470] on div at bounding box center [854, 382] width 1428 height 764
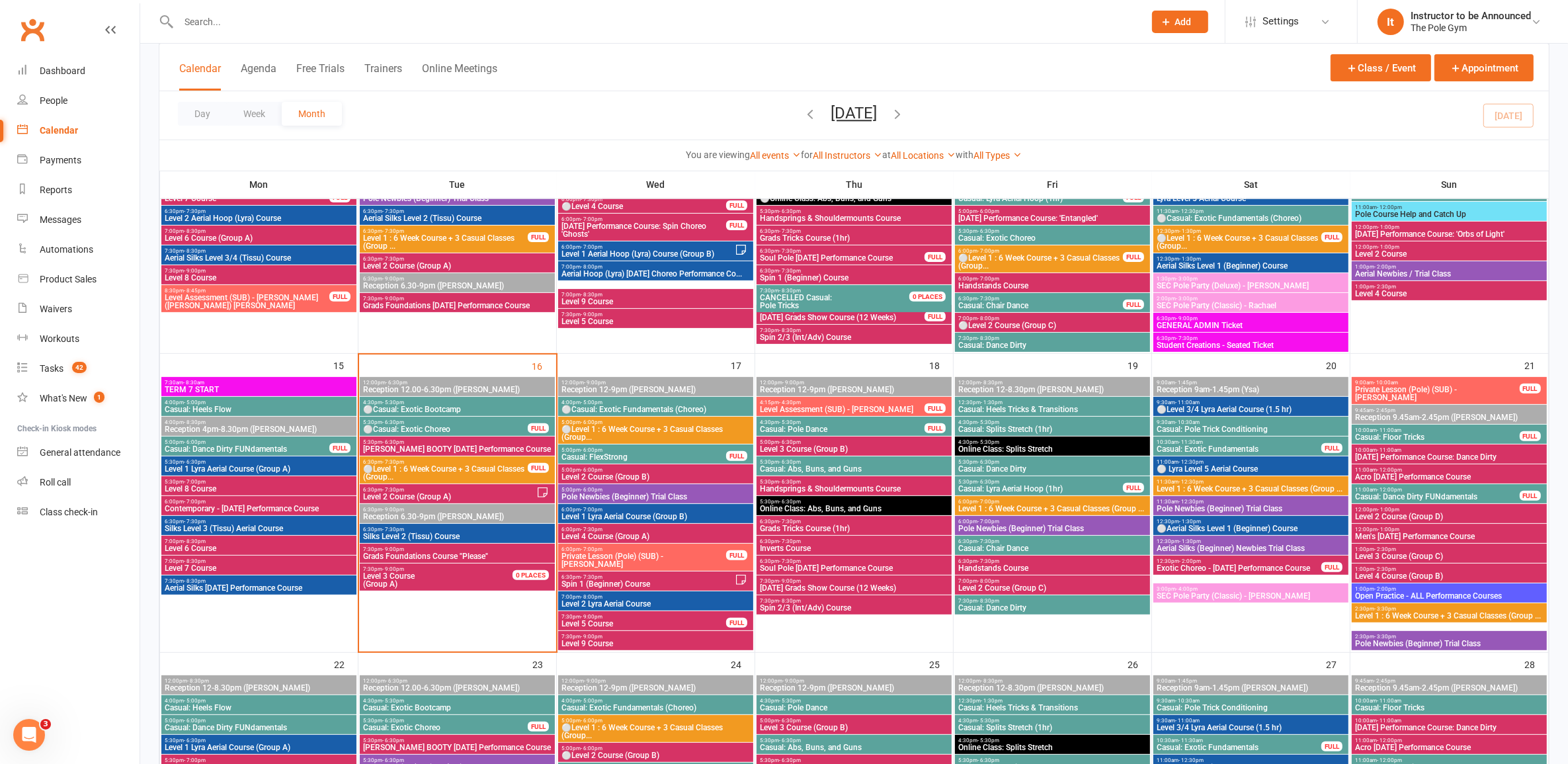
click at [810, 407] on span "Casual: Heels Tricks & Transitions" at bounding box center [1052, 410] width 190 height 8
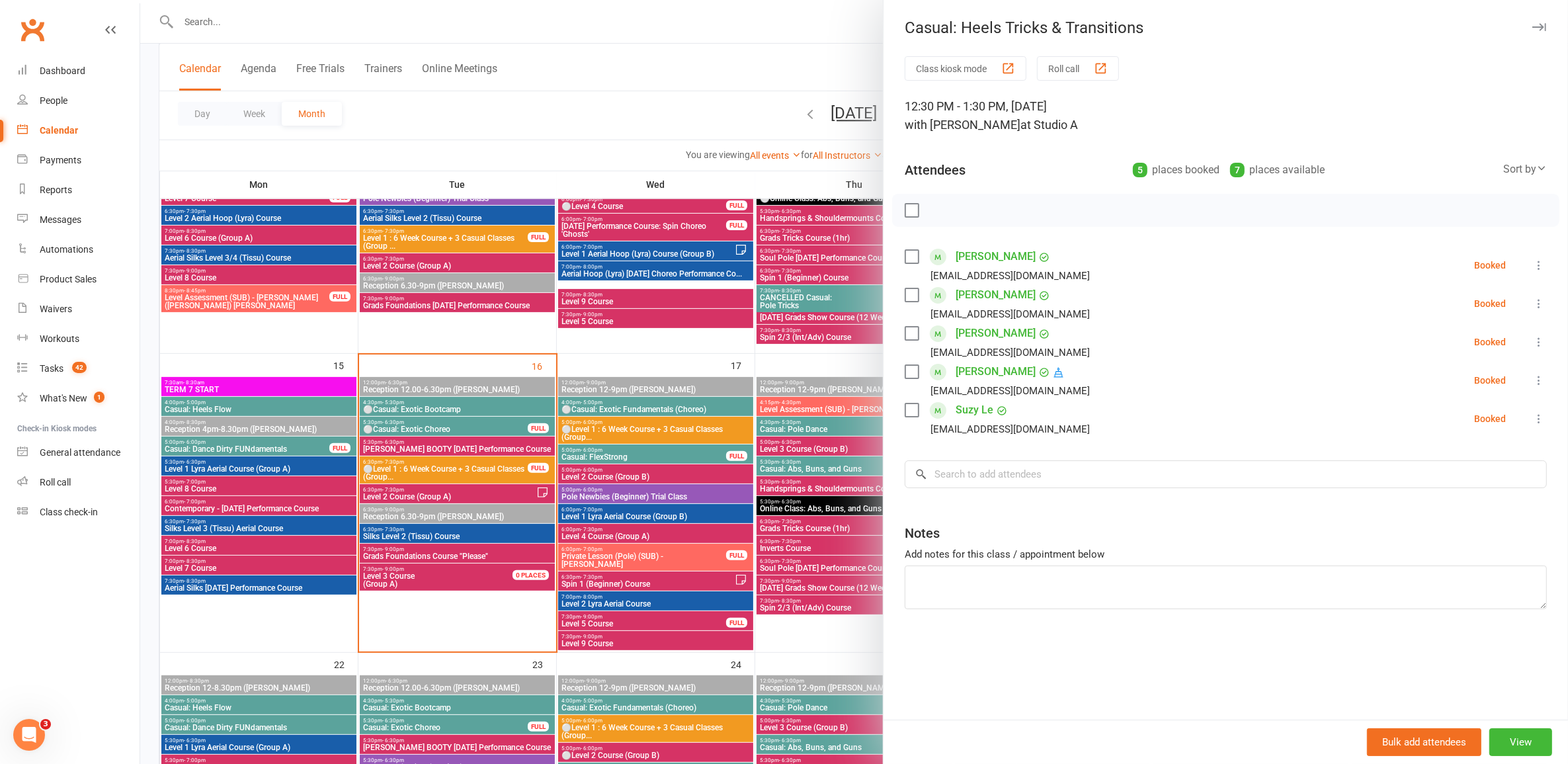
click at [810, 520] on div at bounding box center [854, 382] width 1428 height 764
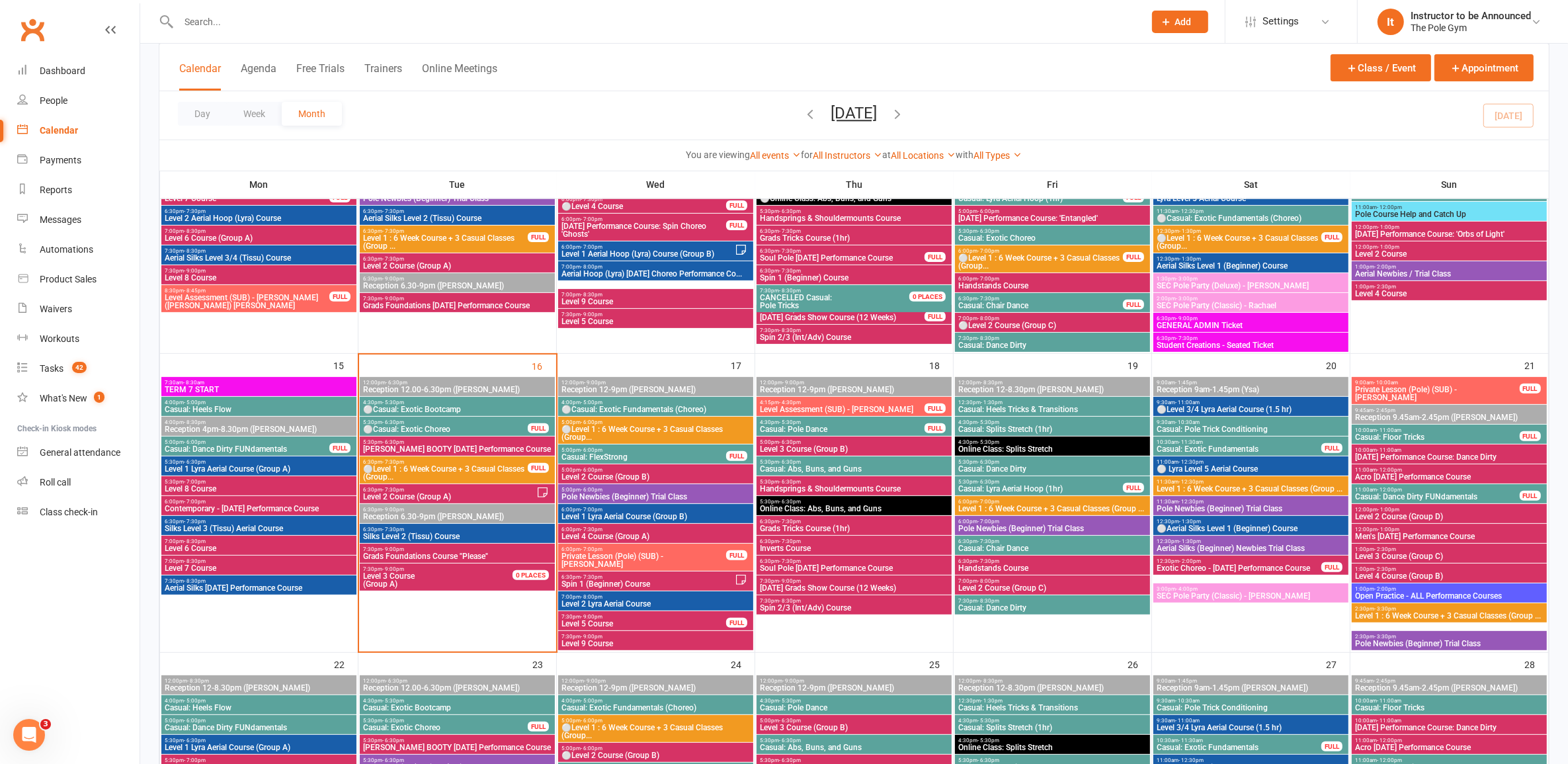
click at [810, 540] on span "6:30pm - 7:30pm" at bounding box center [1052, 541] width 190 height 6
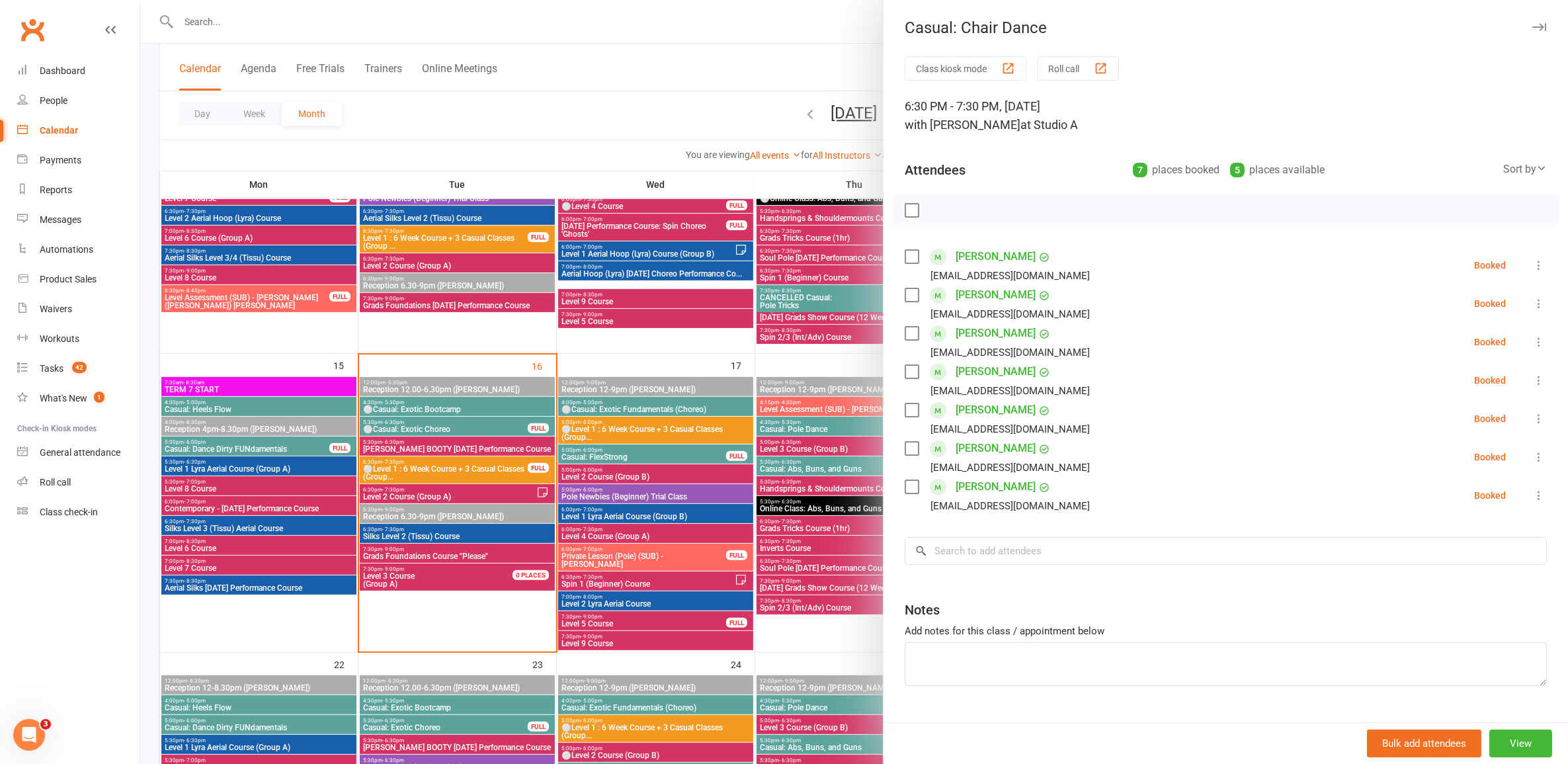
drag, startPoint x: 822, startPoint y: 560, endPoint x: 811, endPoint y: 560, distance: 11.0
click at [810, 560] on div at bounding box center [854, 382] width 1428 height 764
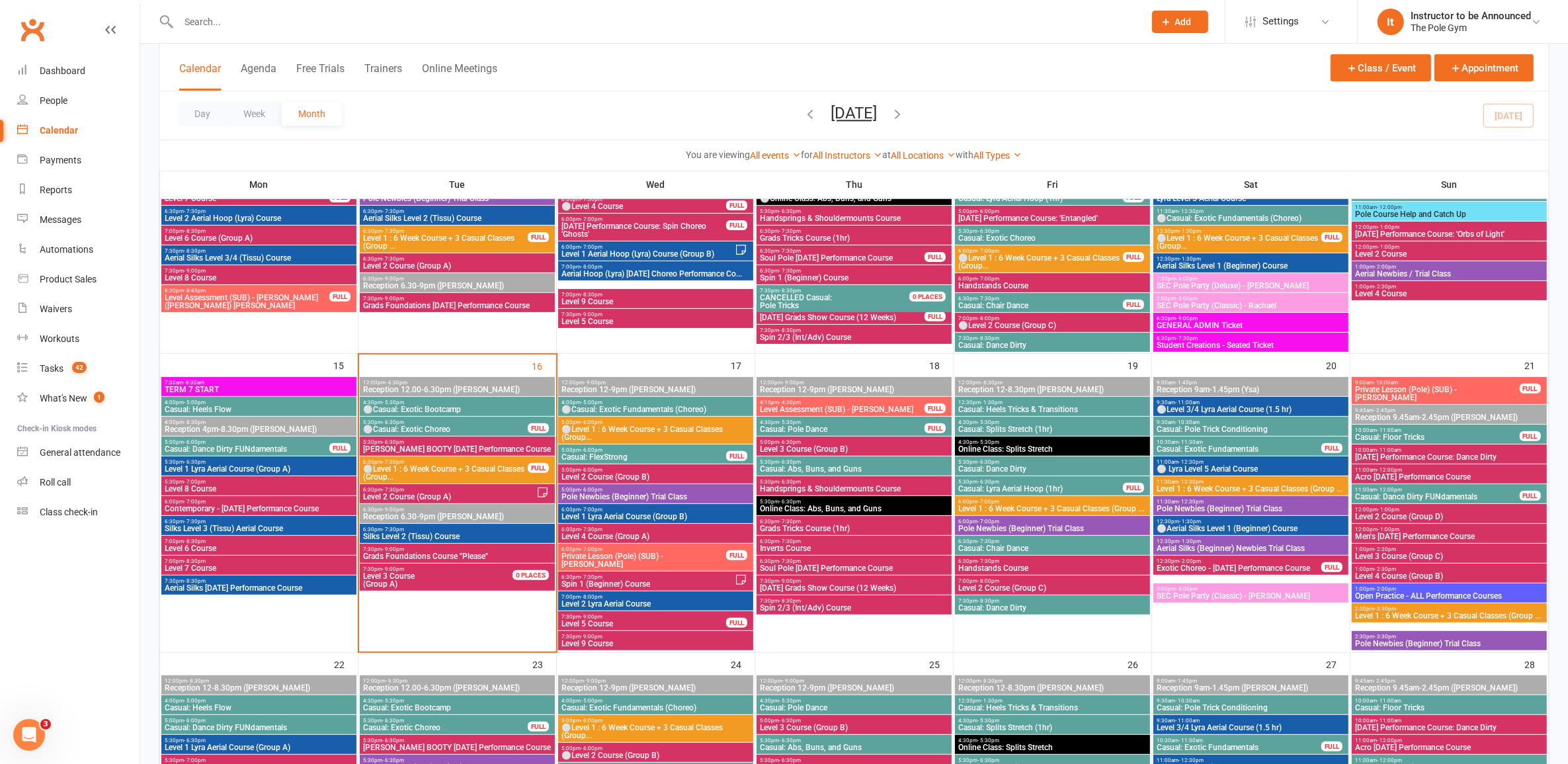
click at [810, 463] on span "5:30pm - 6:30pm" at bounding box center [1052, 462] width 190 height 6
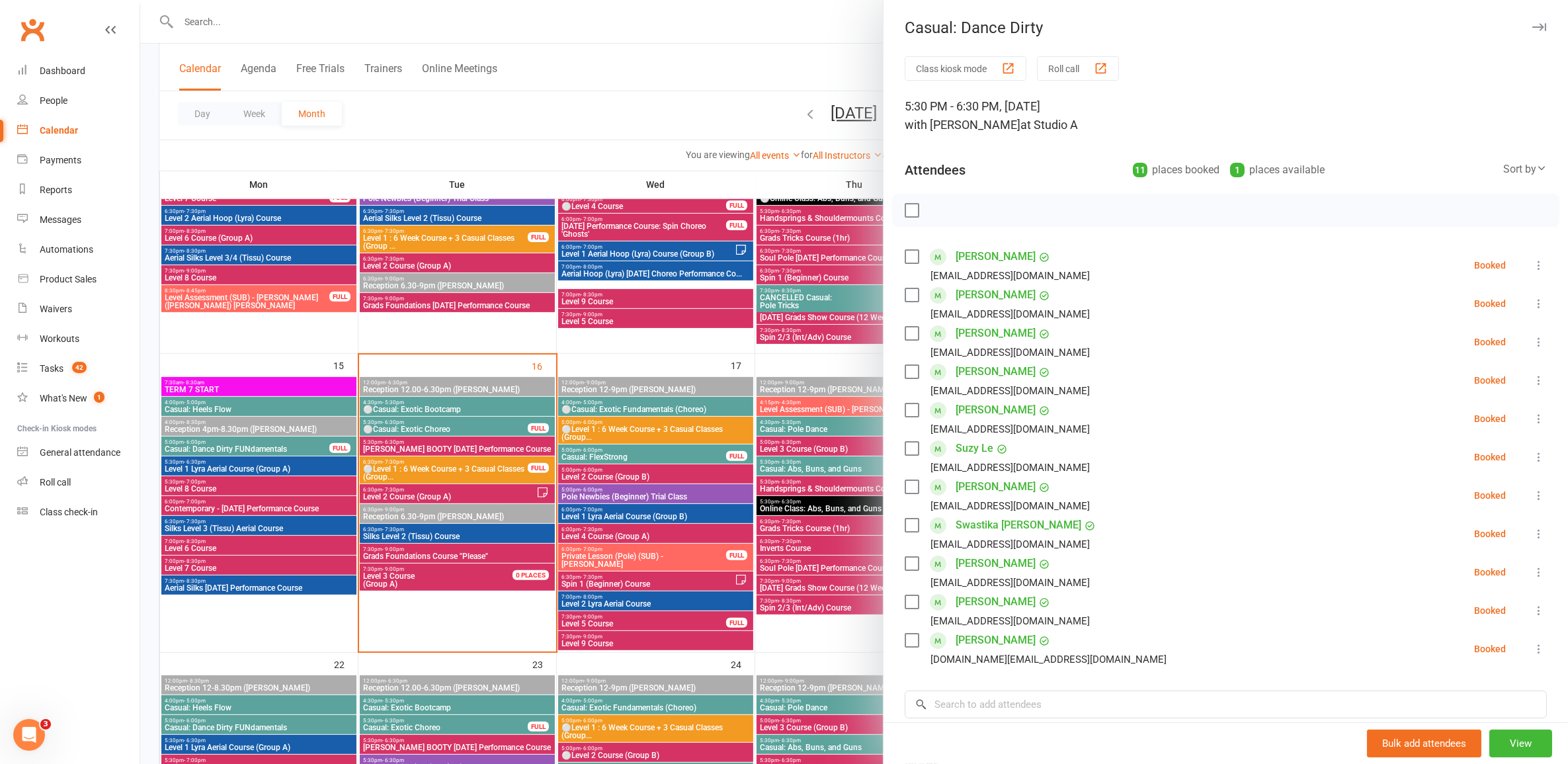
click at [751, 465] on div at bounding box center [854, 382] width 1428 height 764
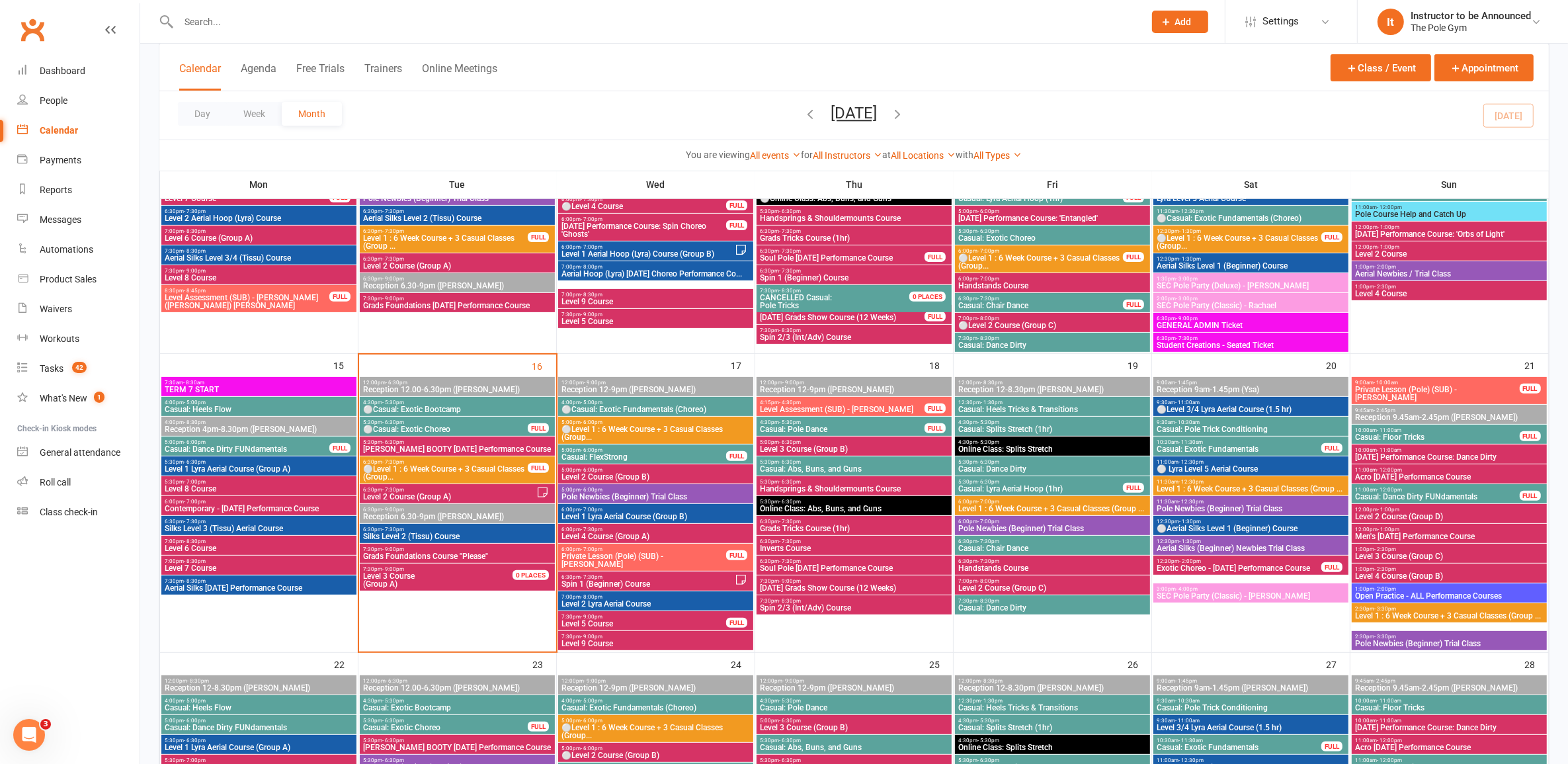
click at [810, 465] on span "Casual: Dance Dirty" at bounding box center [1052, 469] width 190 height 8
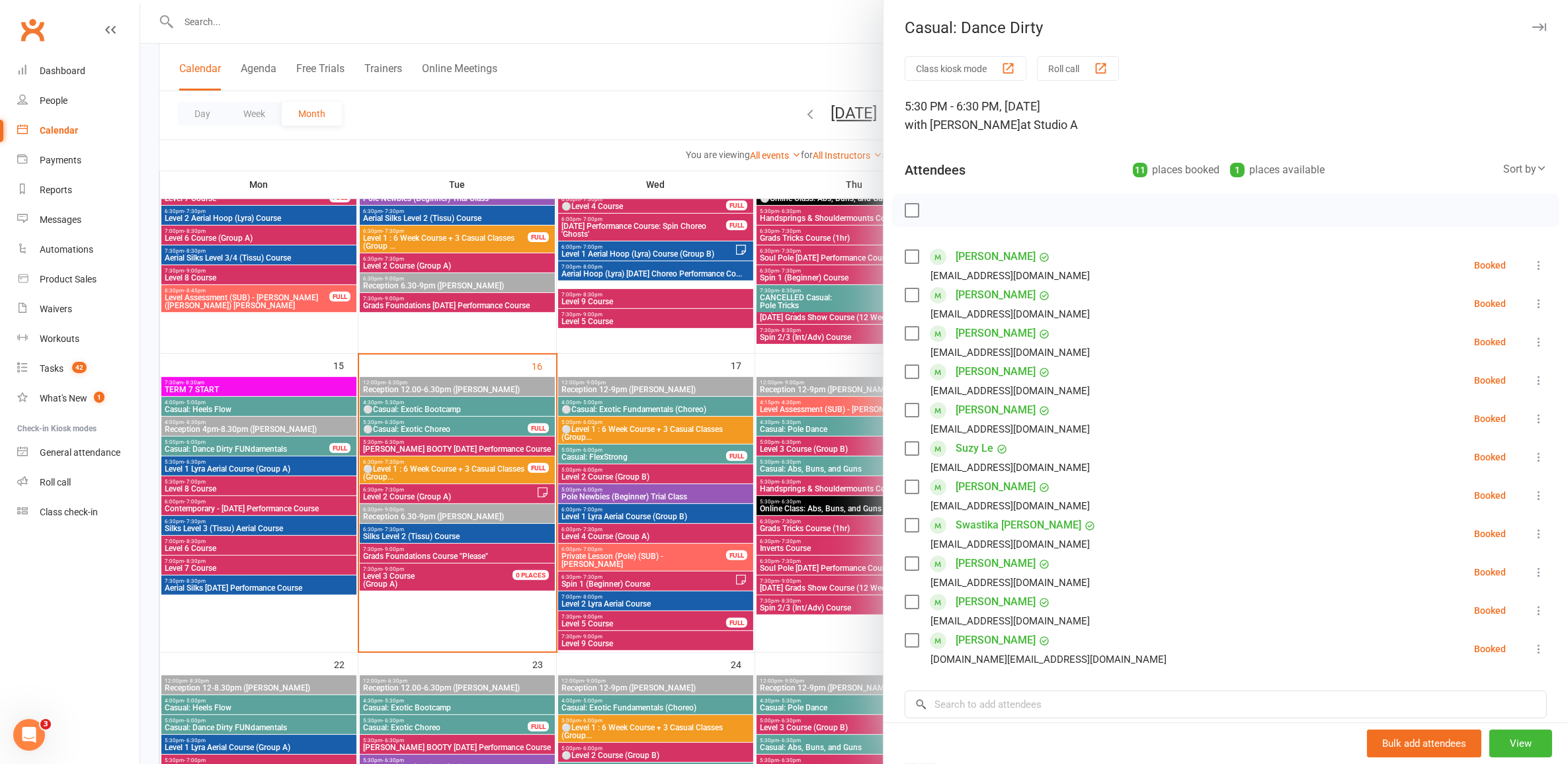
click at [788, 492] on div at bounding box center [854, 382] width 1428 height 764
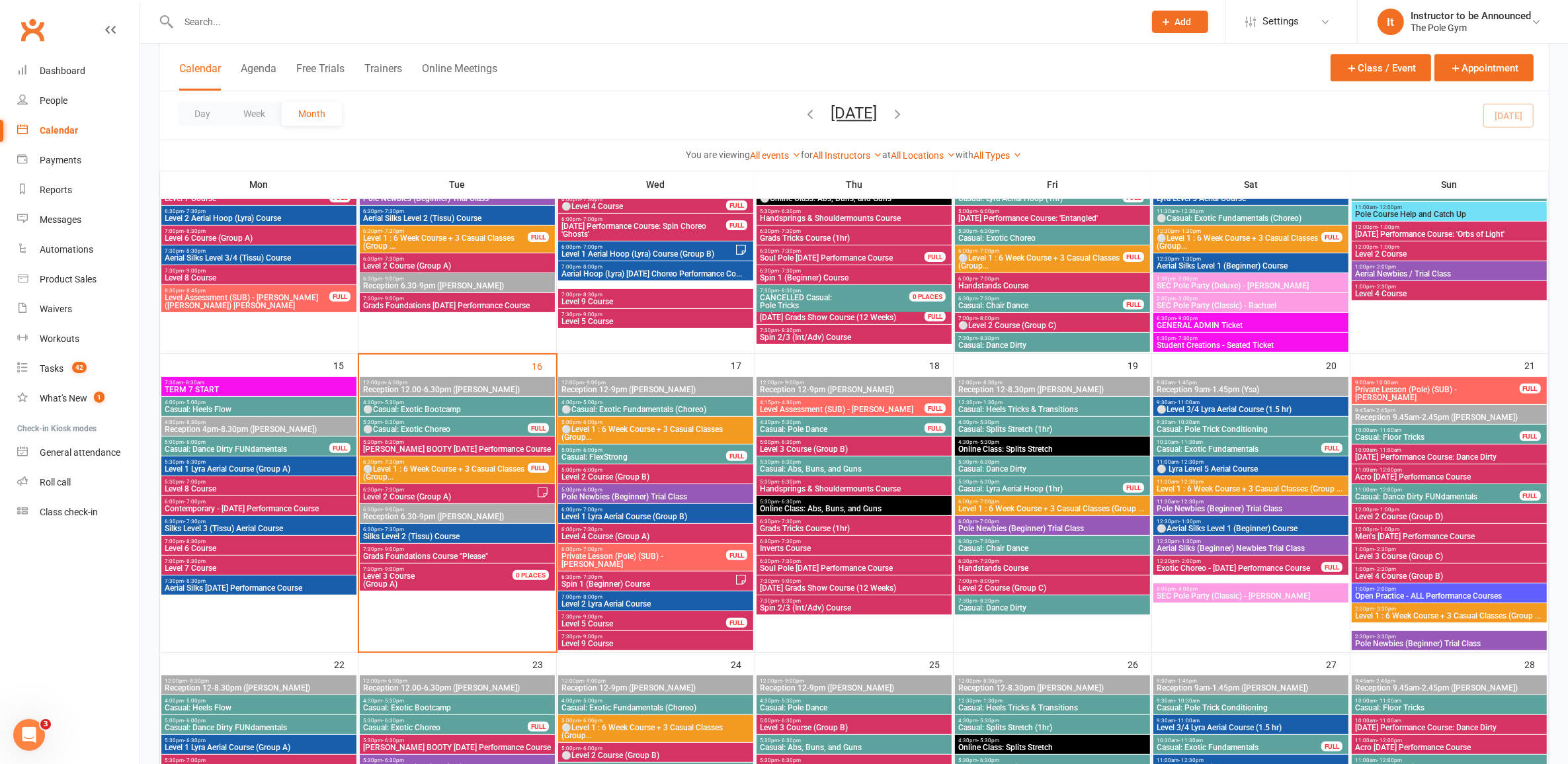
click at [810, 544] on span "Casual: Chair Dance" at bounding box center [1052, 548] width 190 height 8
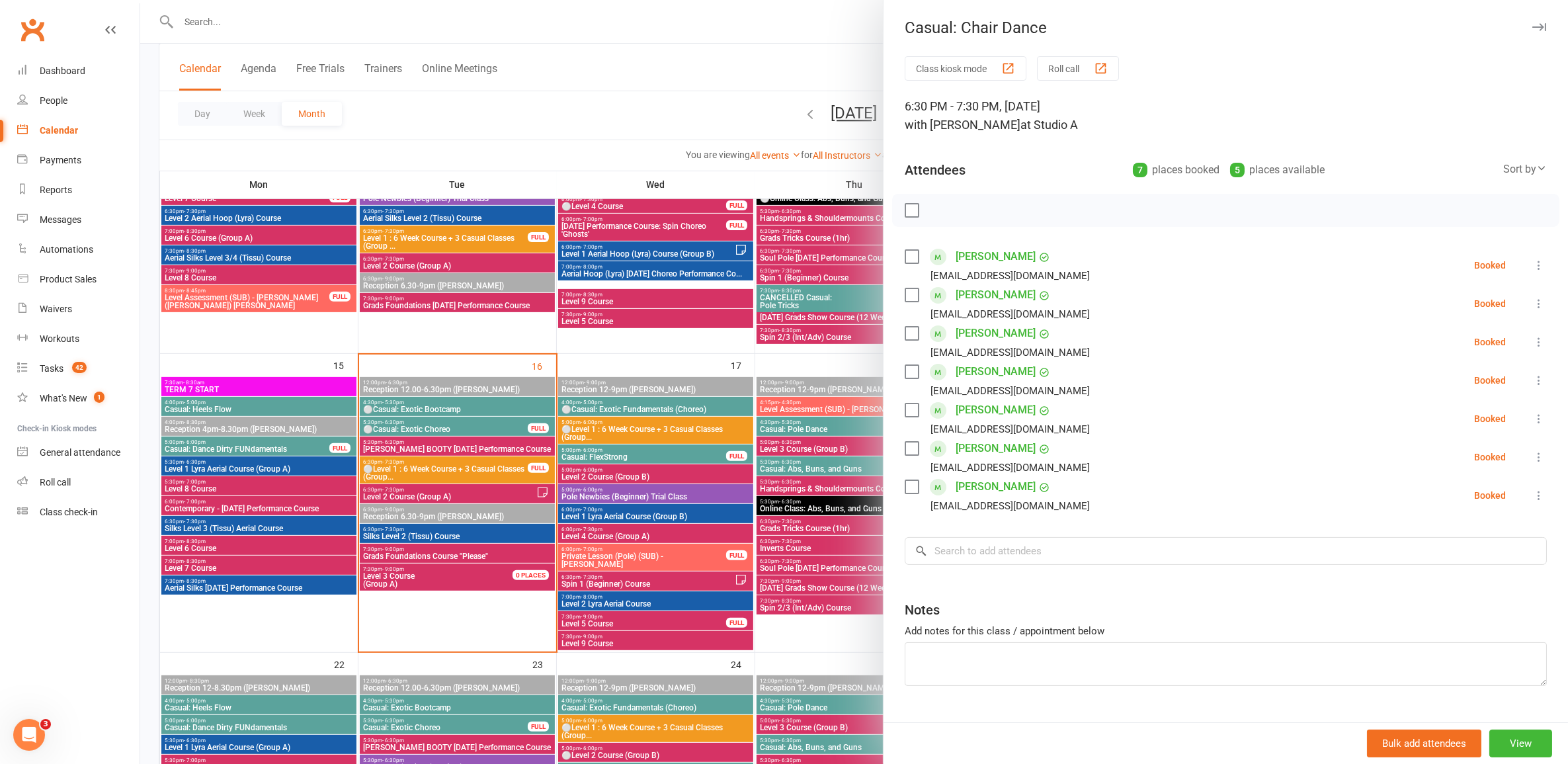
click at [683, 524] on div at bounding box center [854, 382] width 1428 height 764
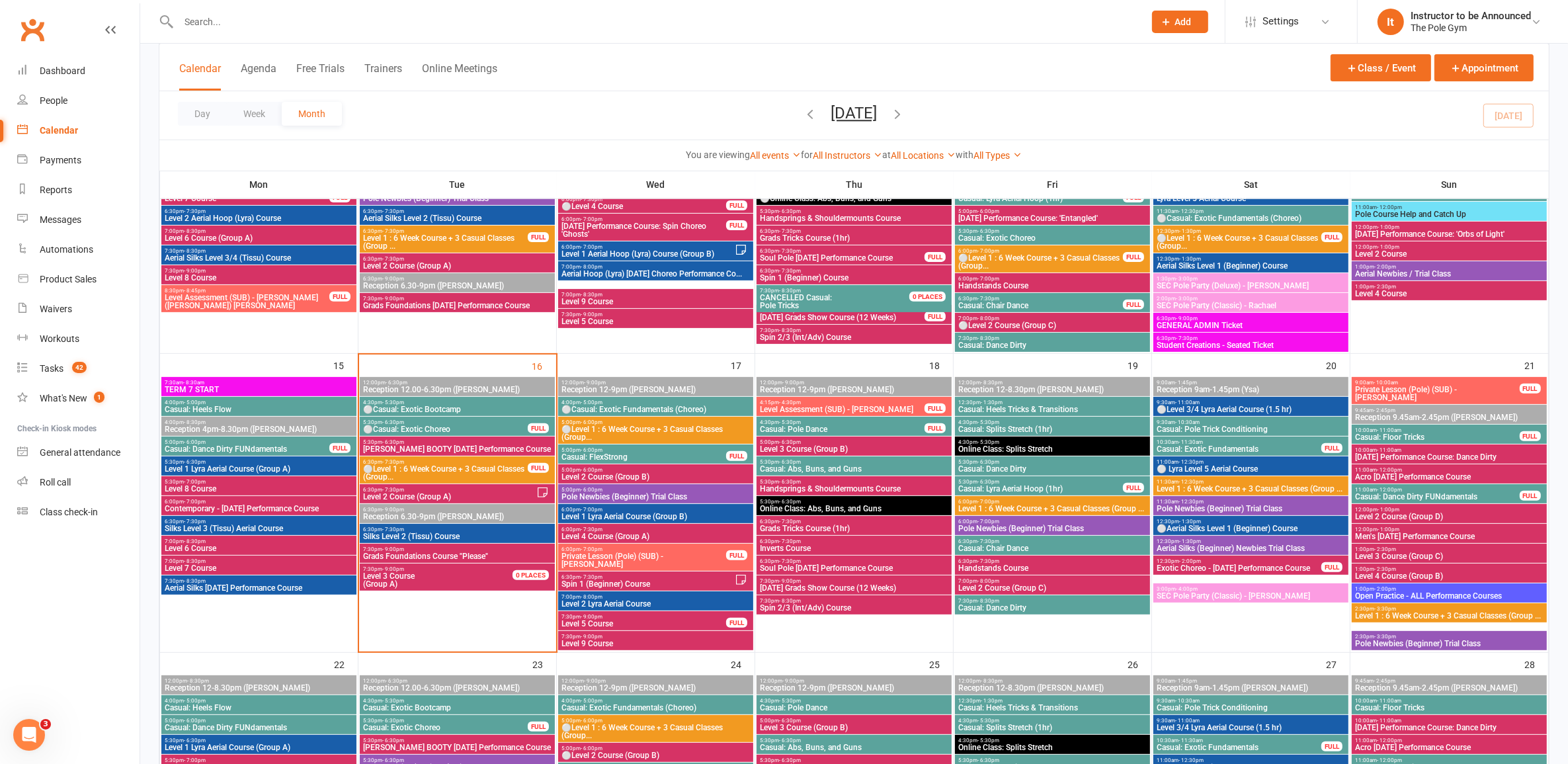
click at [810, 598] on div "7:30pm - 8:30pm Casual: Dance Dirty" at bounding box center [1052, 605] width 195 height 19
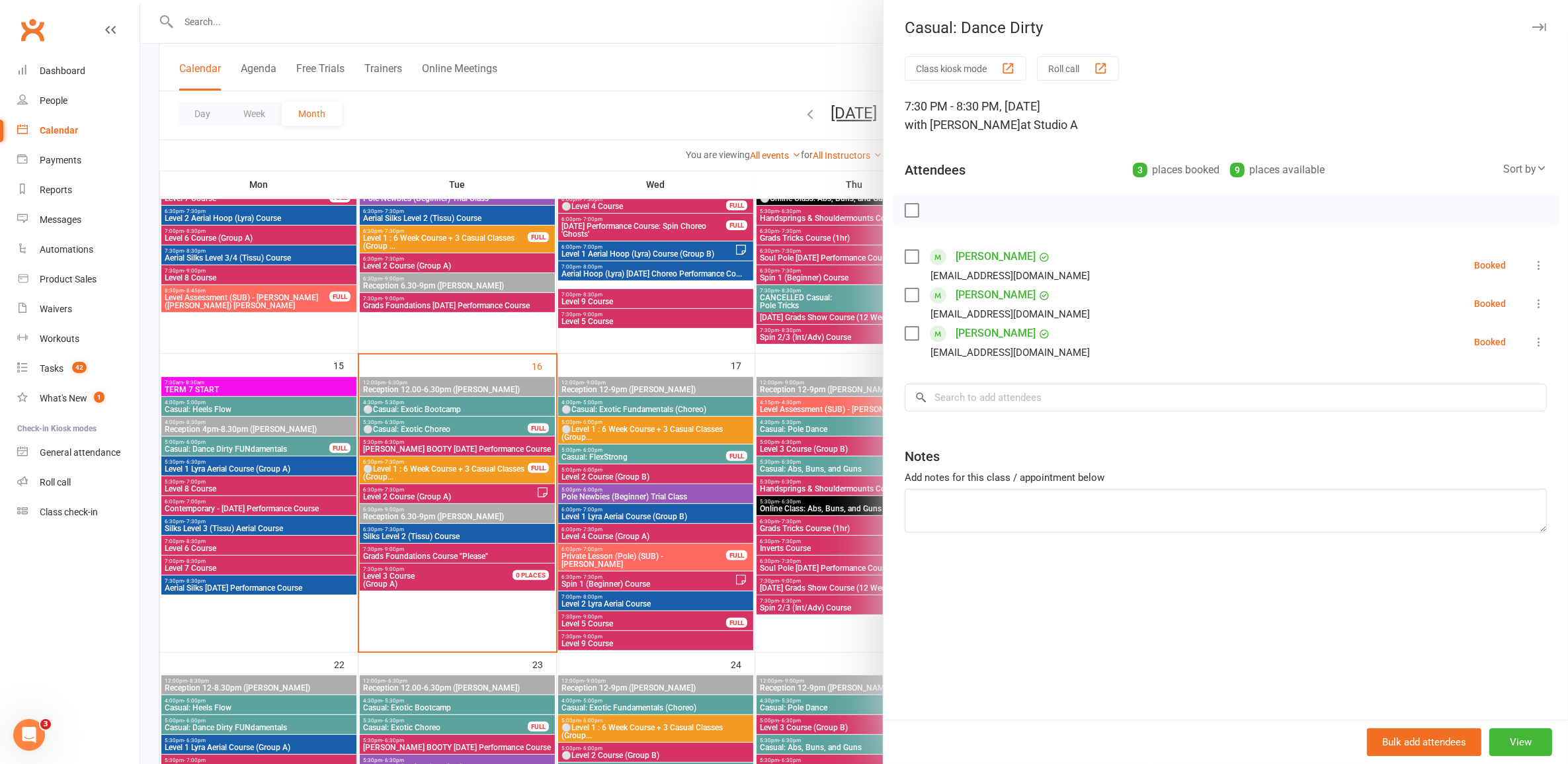
click at [810, 431] on div at bounding box center [854, 382] width 1428 height 764
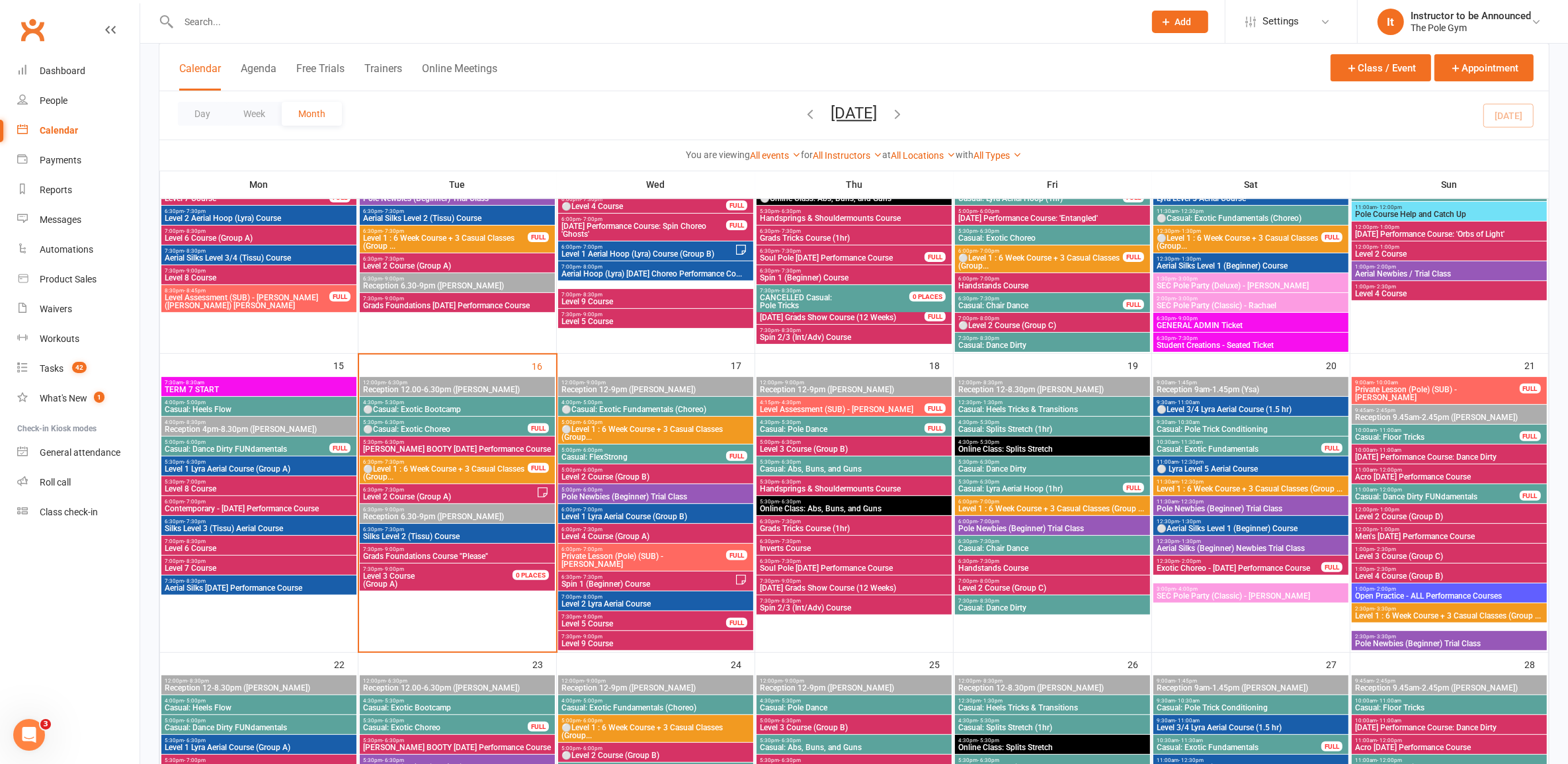
click at [810, 497] on span "Casual: Dance Dirty FUNdamentals" at bounding box center [1438, 497] width 165 height 8
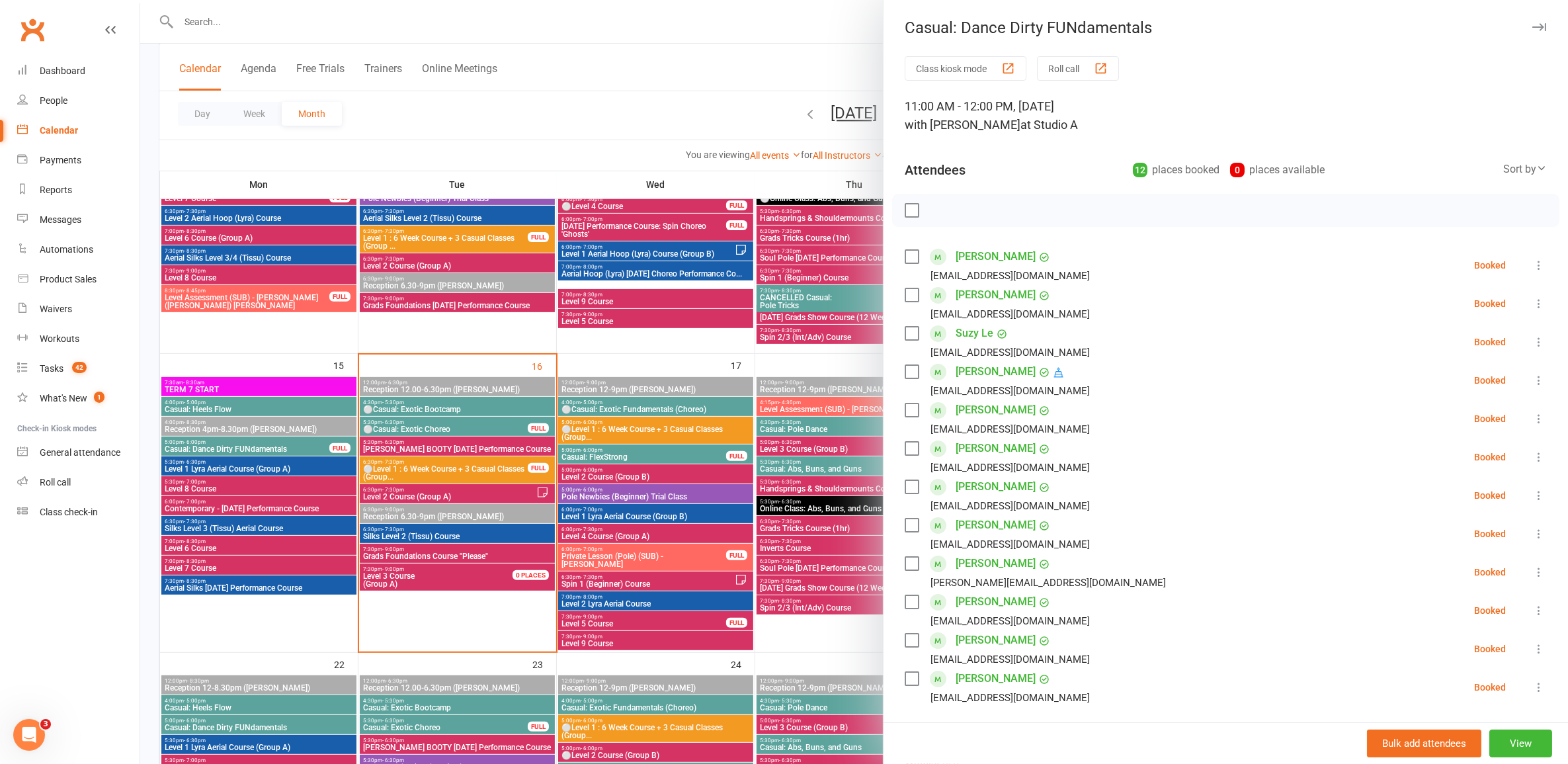
click at [769, 534] on div at bounding box center [854, 382] width 1428 height 764
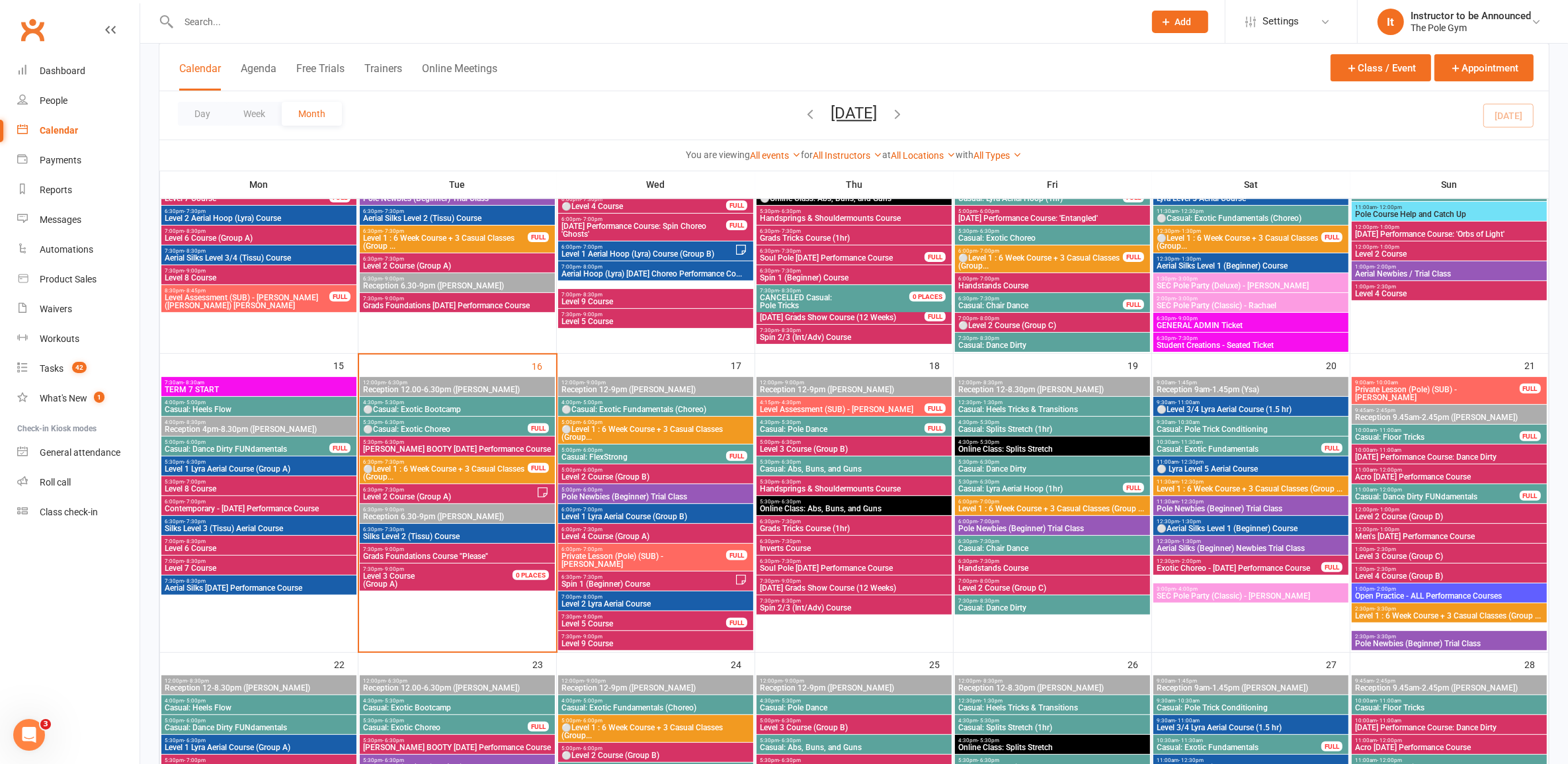
click at [810, 406] on span "Casual: Heels Tricks & Transitions" at bounding box center [1052, 410] width 190 height 8
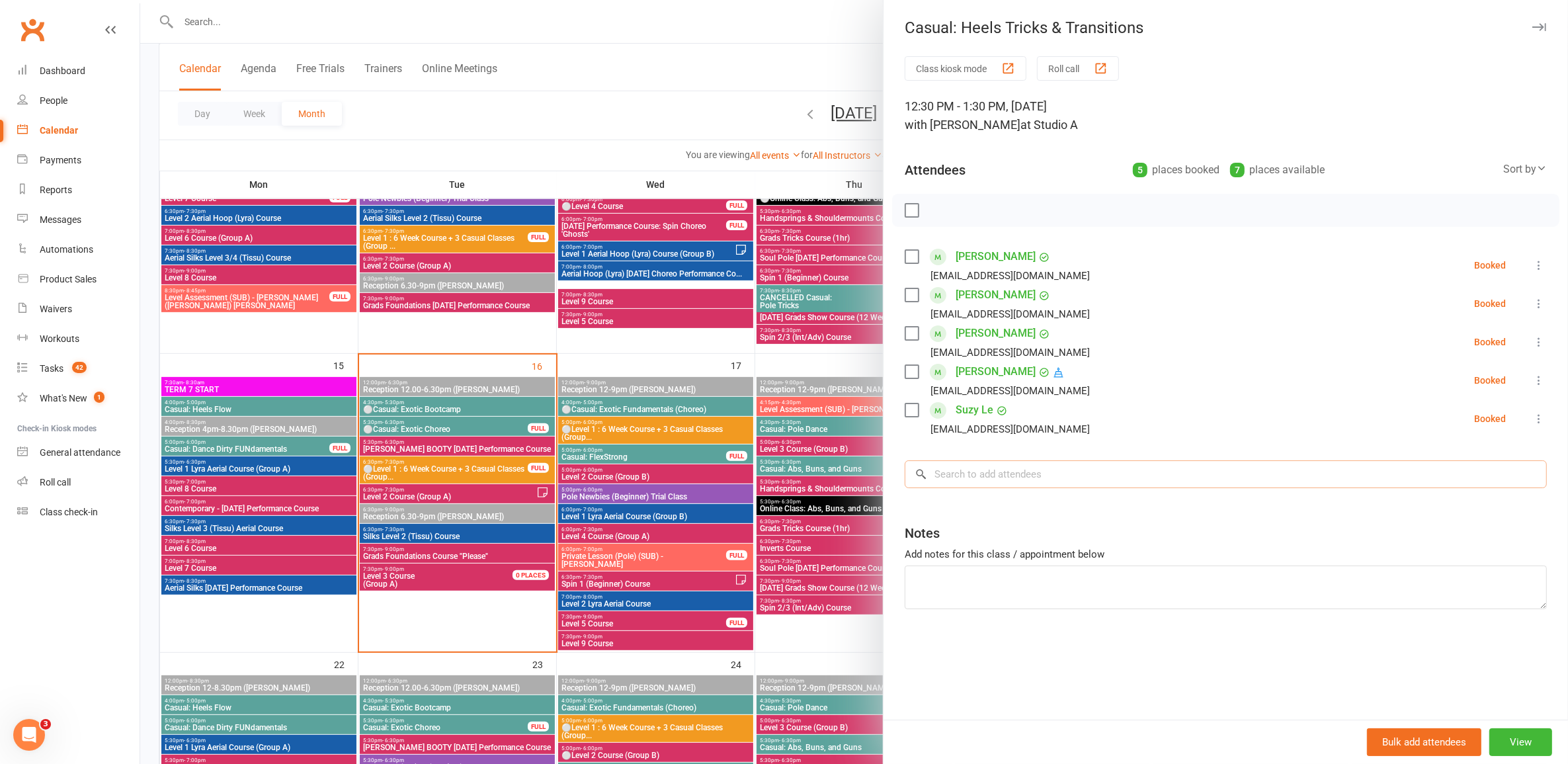
click at [810, 469] on input "search" at bounding box center [1225, 474] width 642 height 28
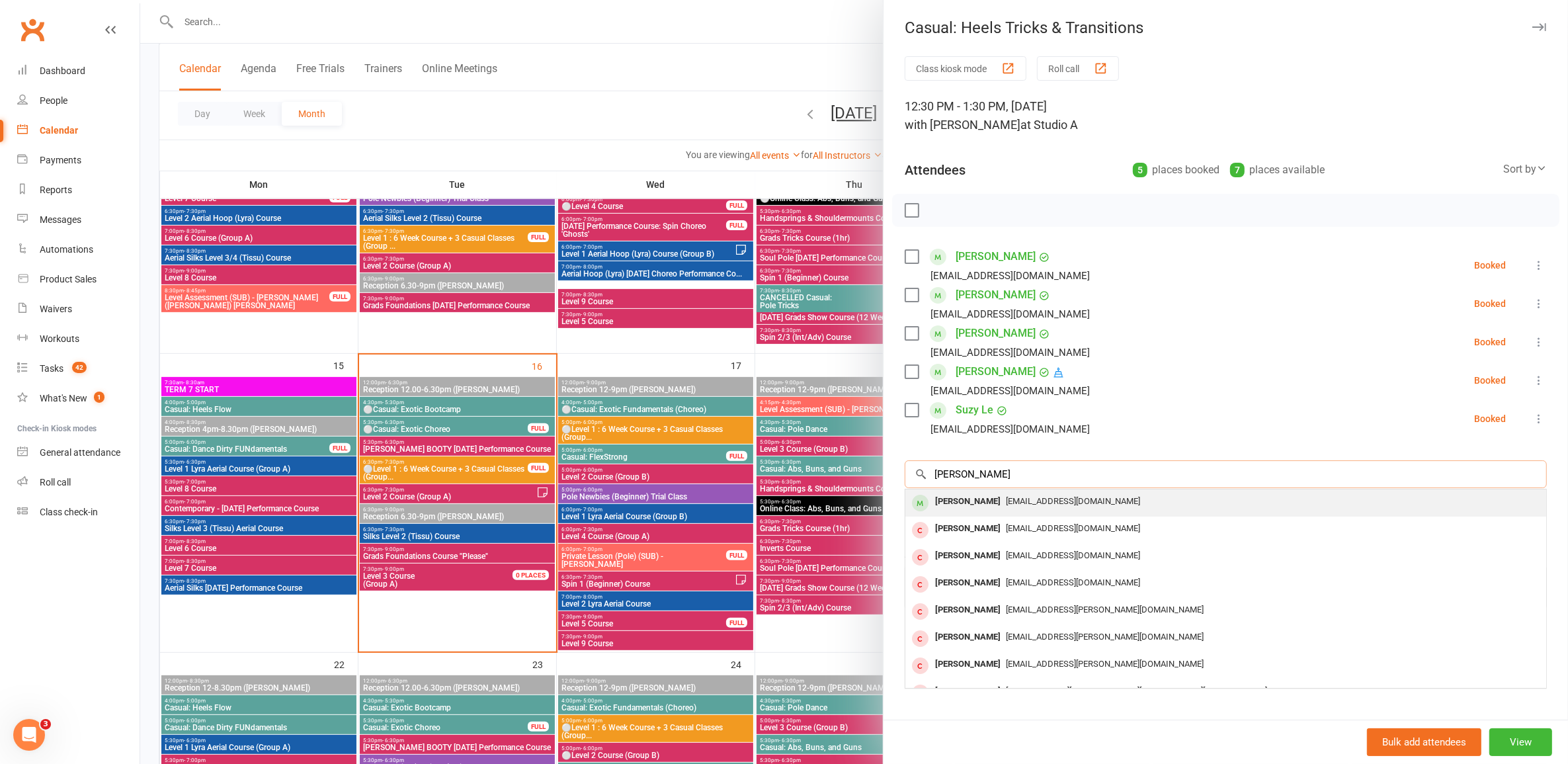
type input "lauren mel"
click at [810, 497] on span "laurenmel49@gmail.com" at bounding box center [1073, 501] width 134 height 10
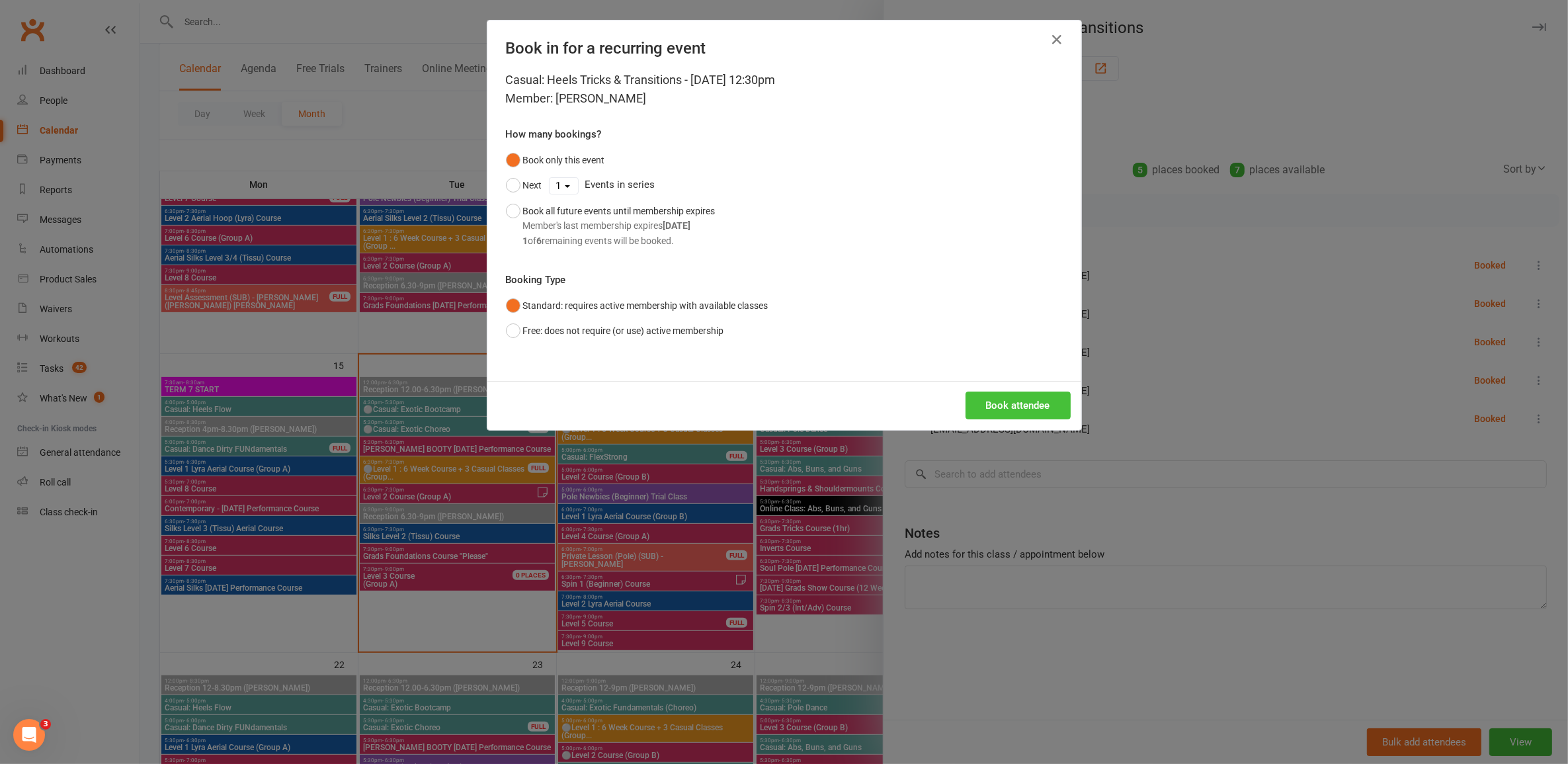
click at [810, 407] on button "Book attendee" at bounding box center [1018, 405] width 105 height 28
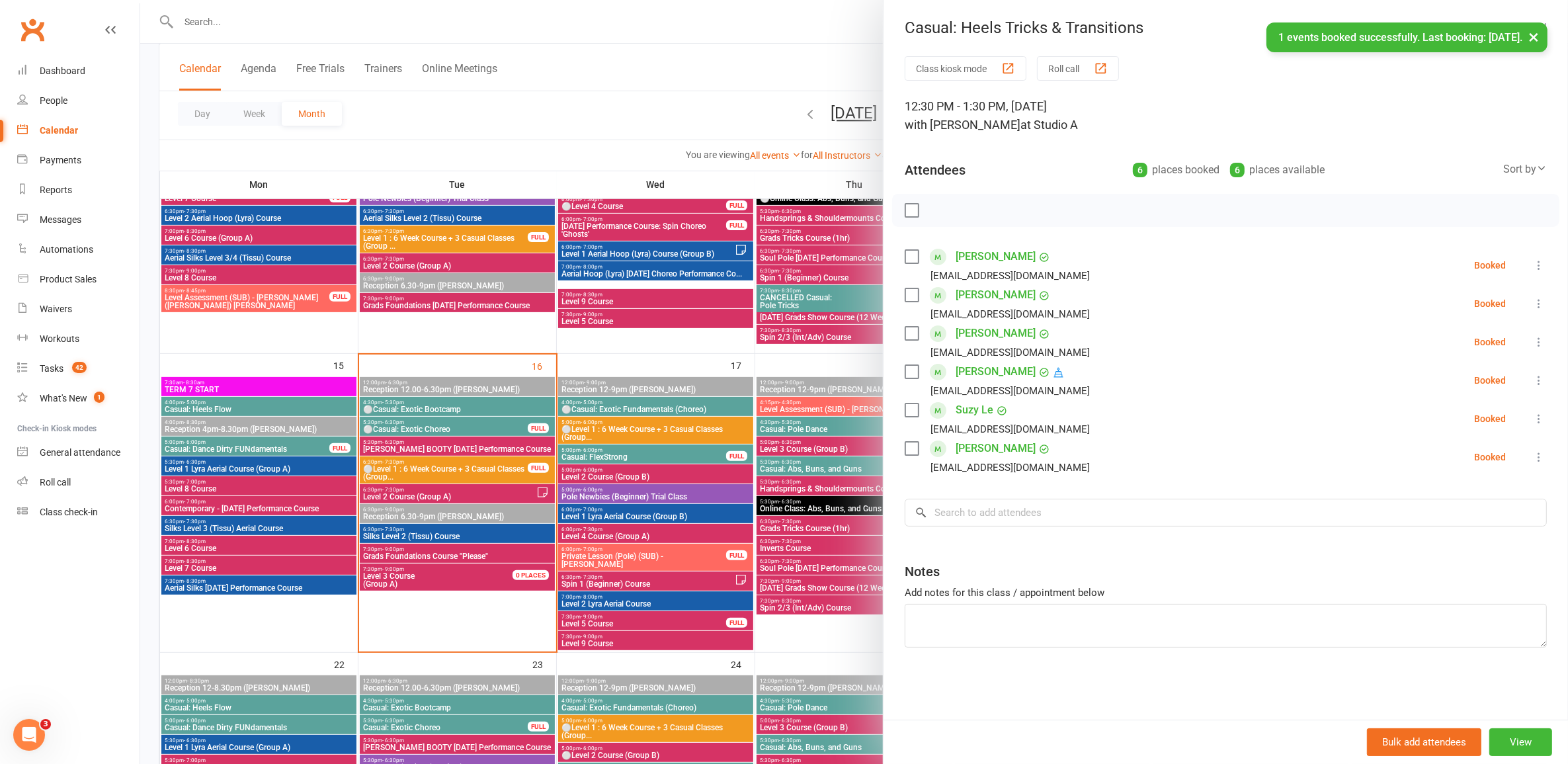
click at [797, 548] on div at bounding box center [854, 382] width 1428 height 764
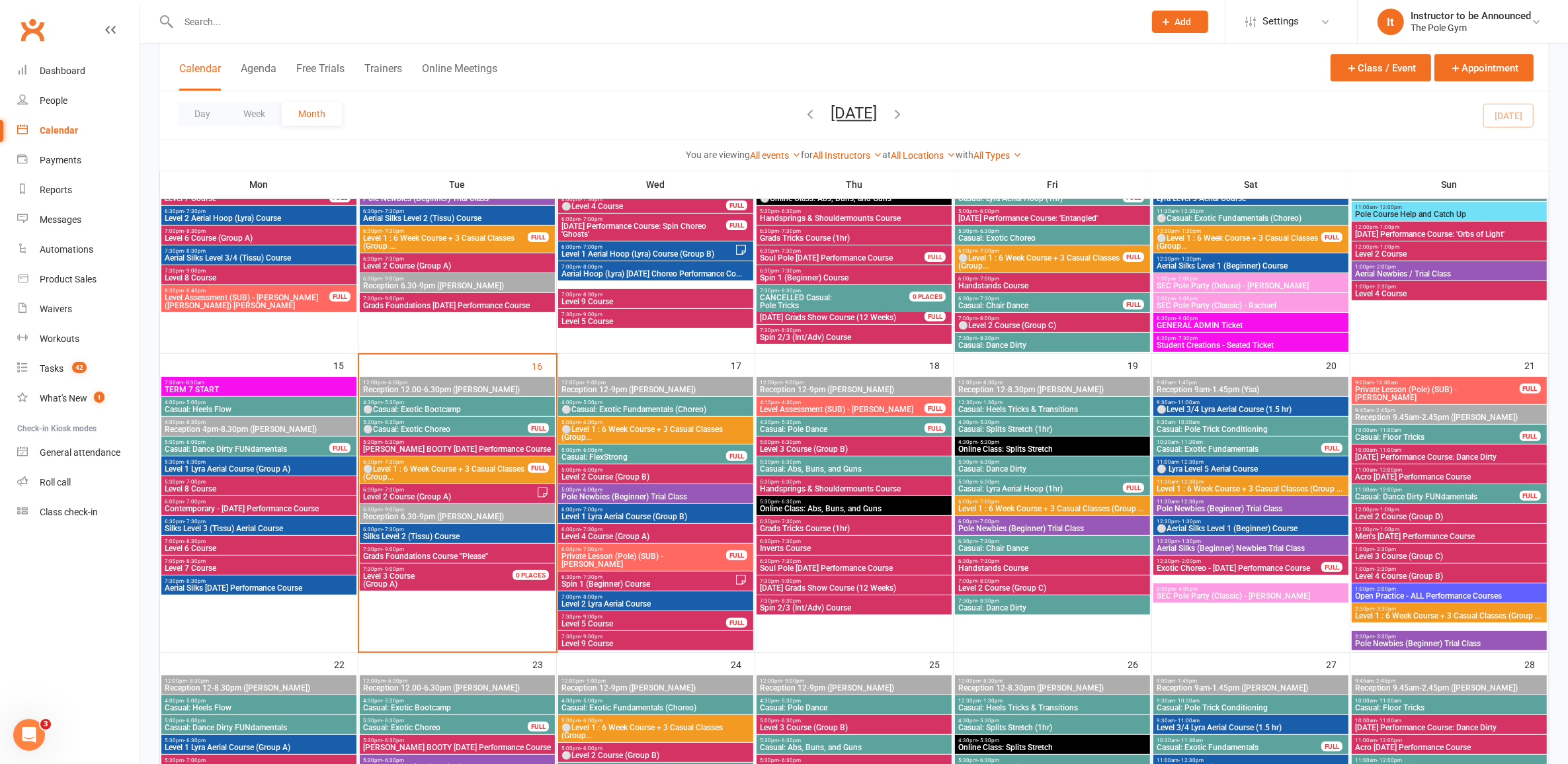
click at [810, 466] on span "Casual: Dance Dirty" at bounding box center [1052, 469] width 190 height 8
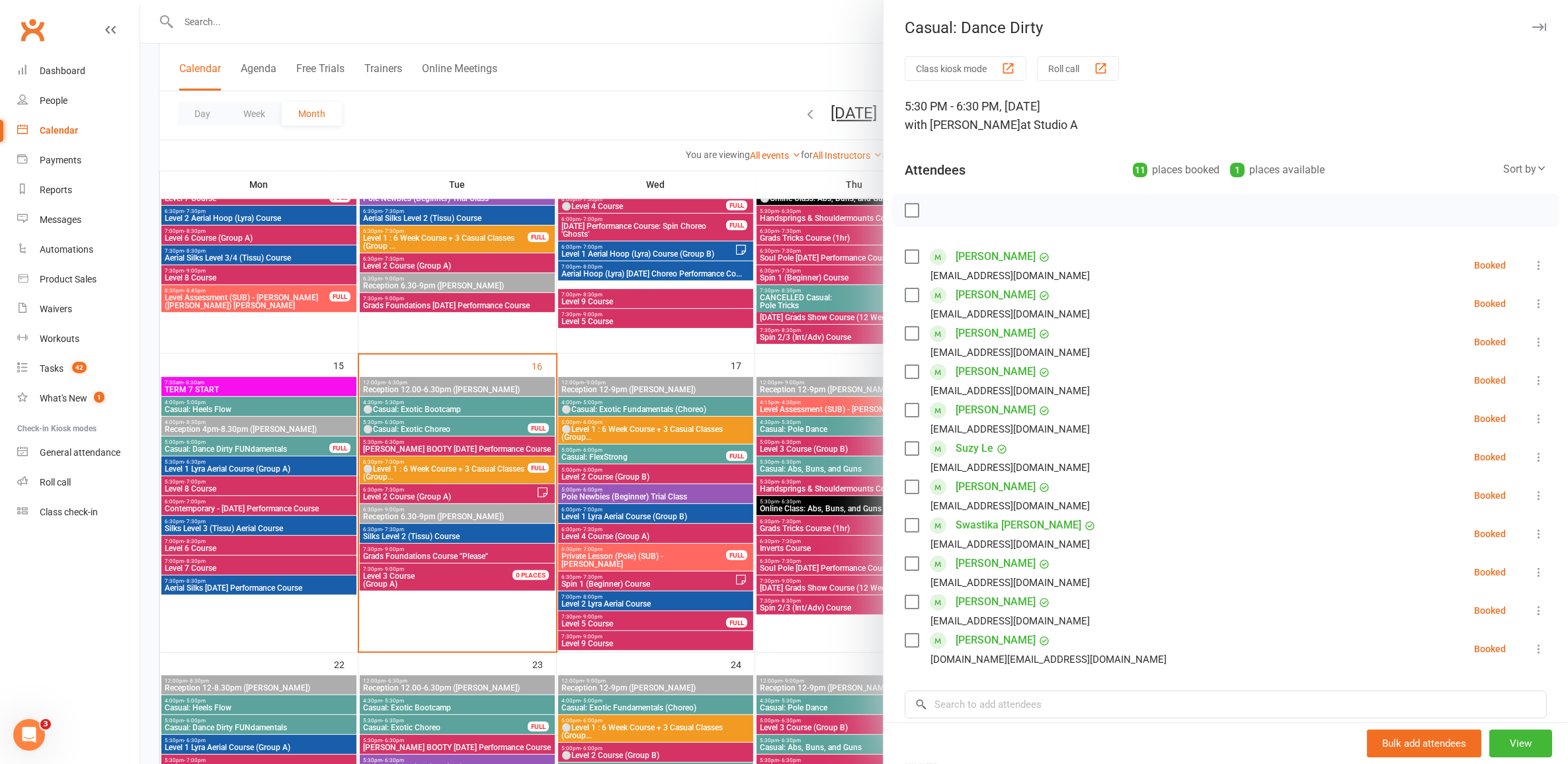
click at [810, 464] on div at bounding box center [854, 382] width 1428 height 764
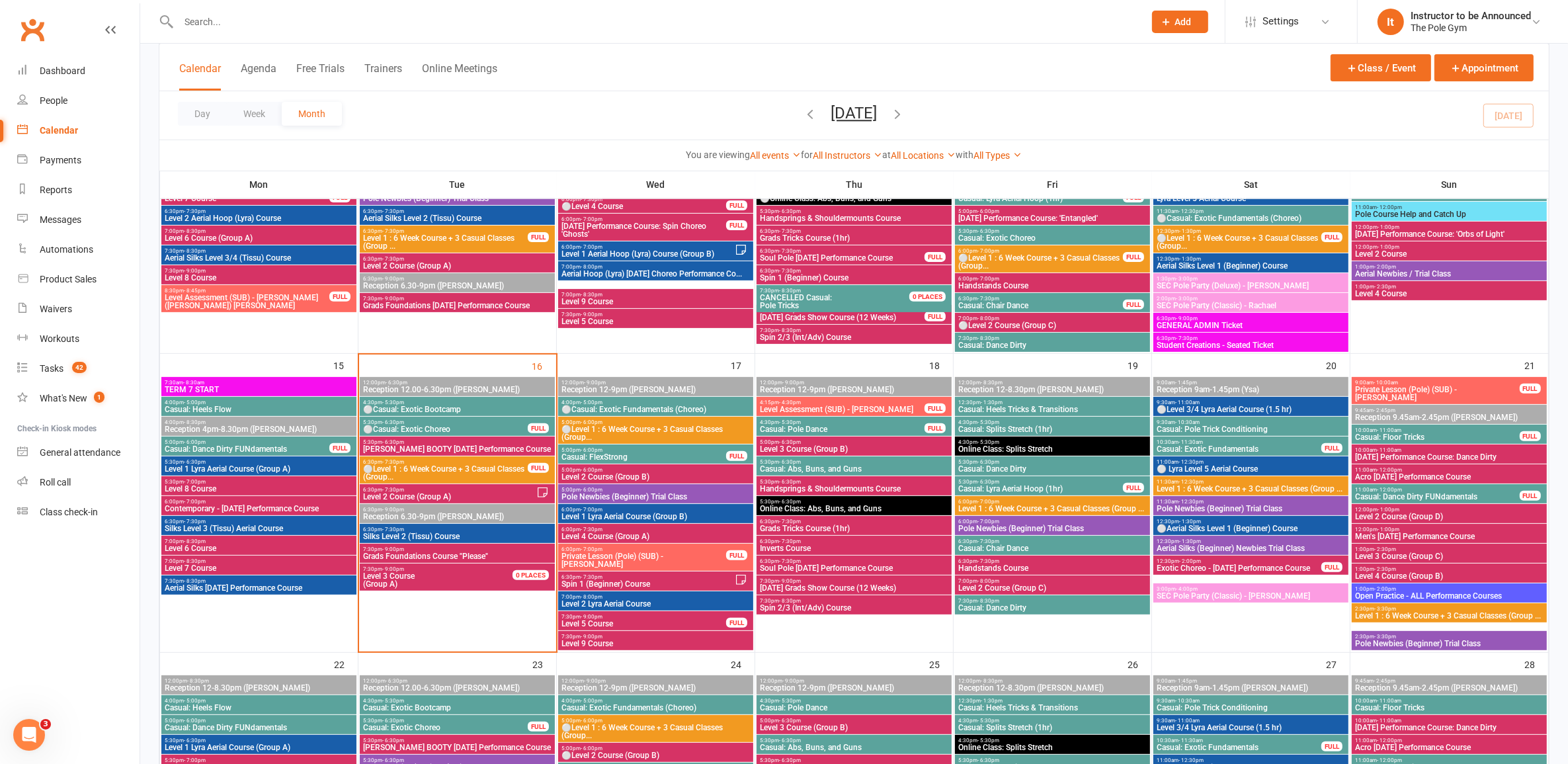
click at [810, 604] on span "Casual: Dance Dirty" at bounding box center [1052, 608] width 190 height 8
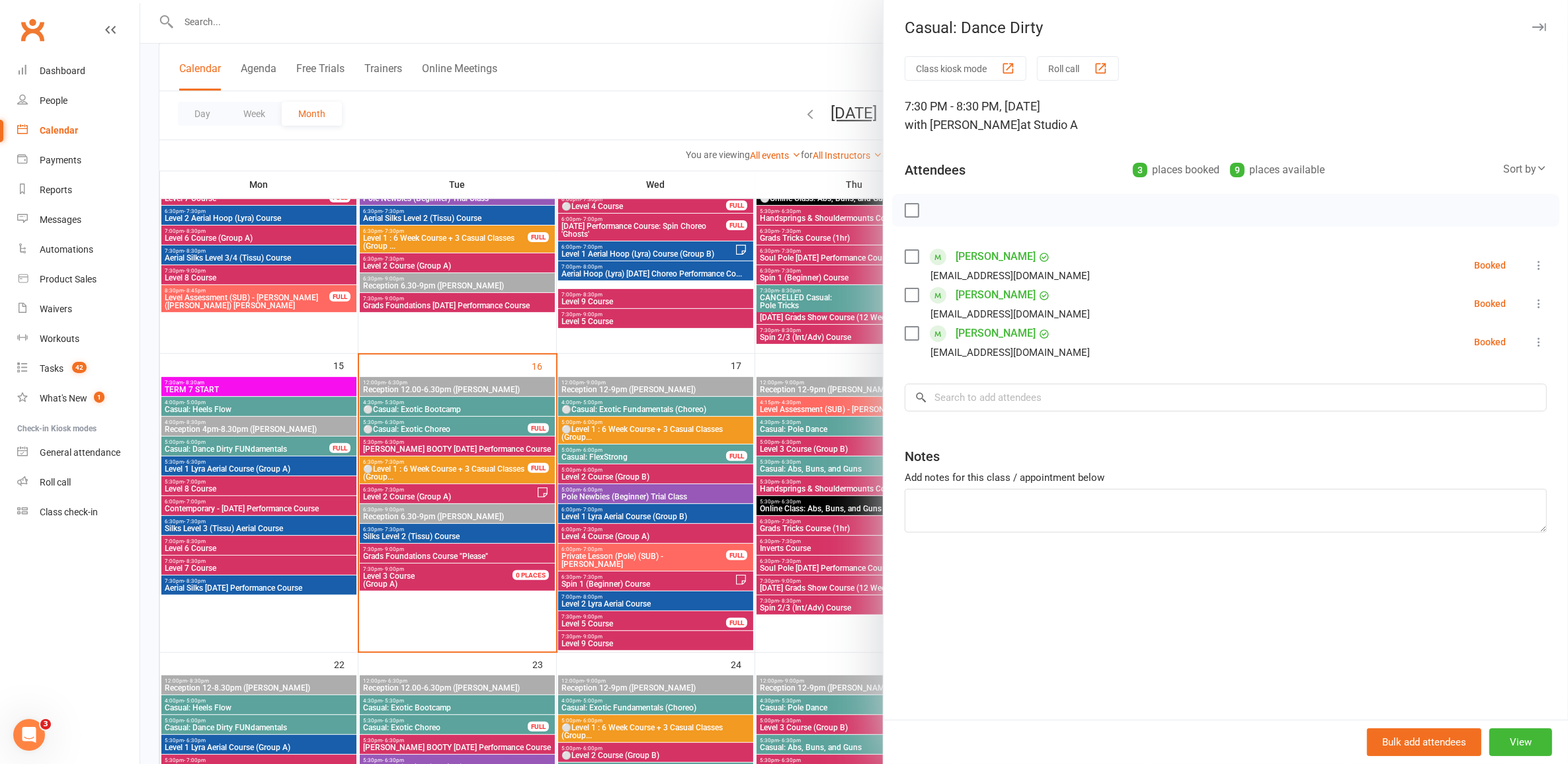
click at [810, 602] on div at bounding box center [854, 382] width 1428 height 764
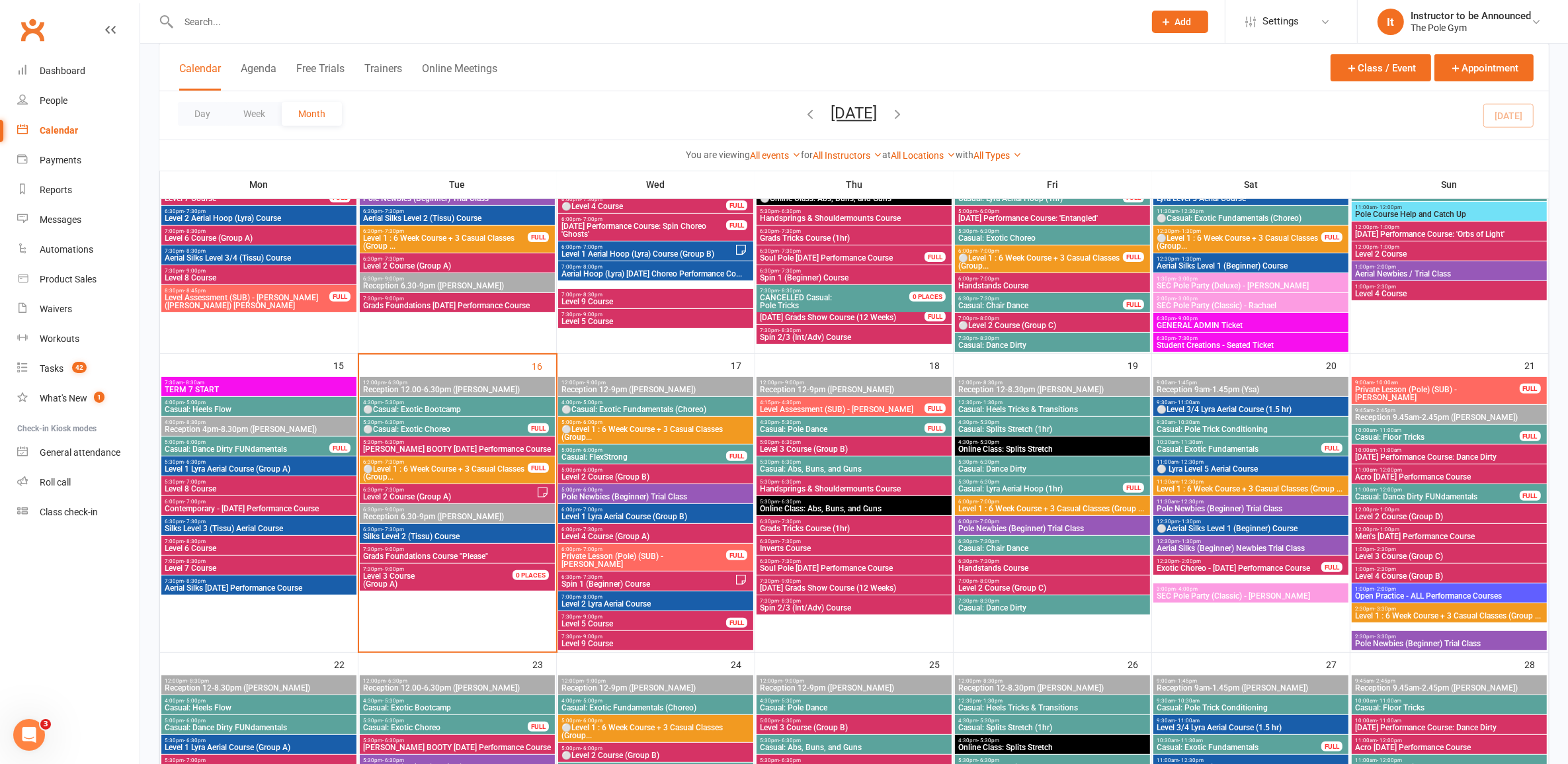
click at [810, 540] on span "6:30pm - 7:30pm" at bounding box center [1052, 541] width 190 height 6
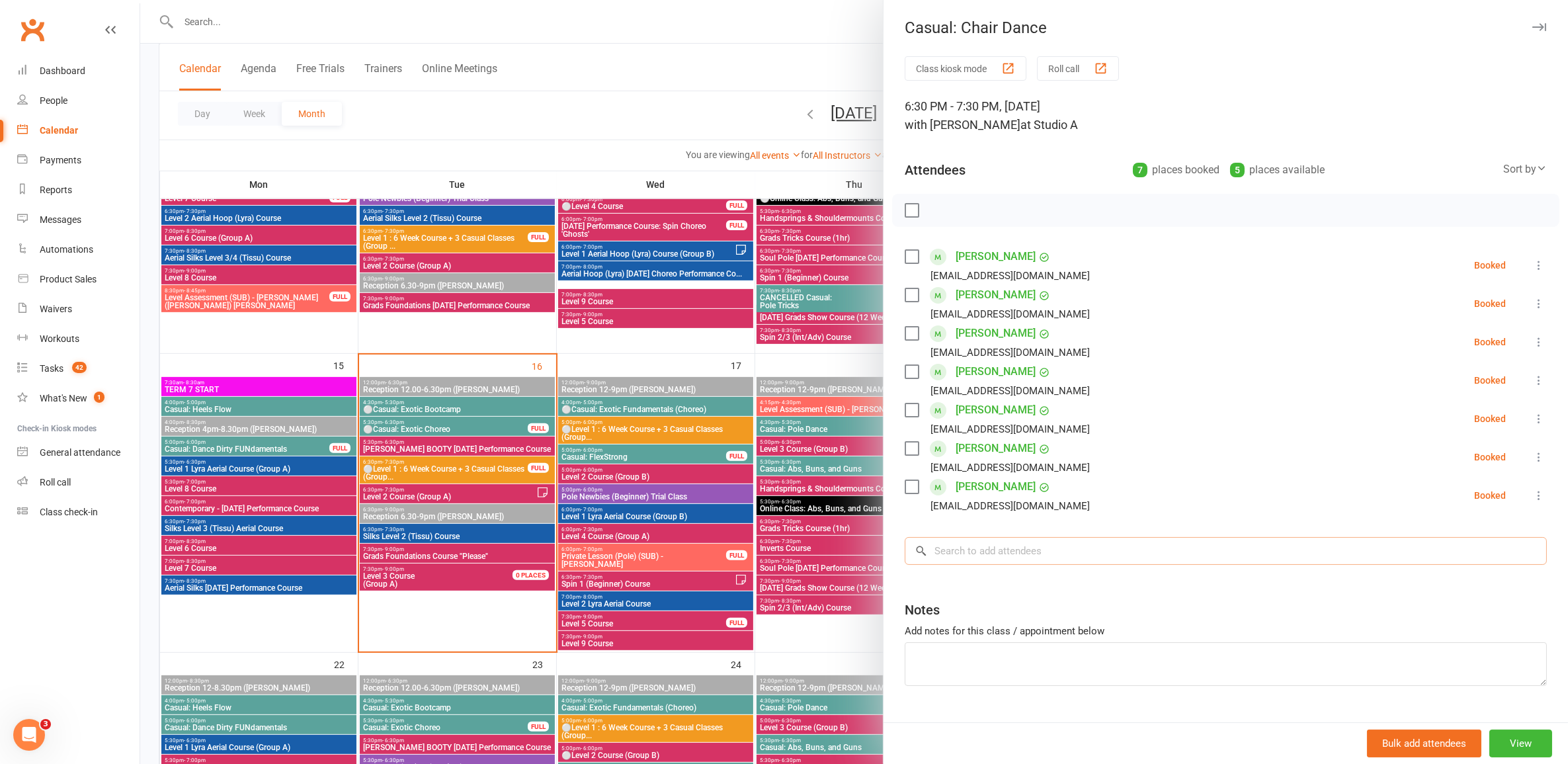
click at [810, 548] on input "search" at bounding box center [1225, 551] width 642 height 28
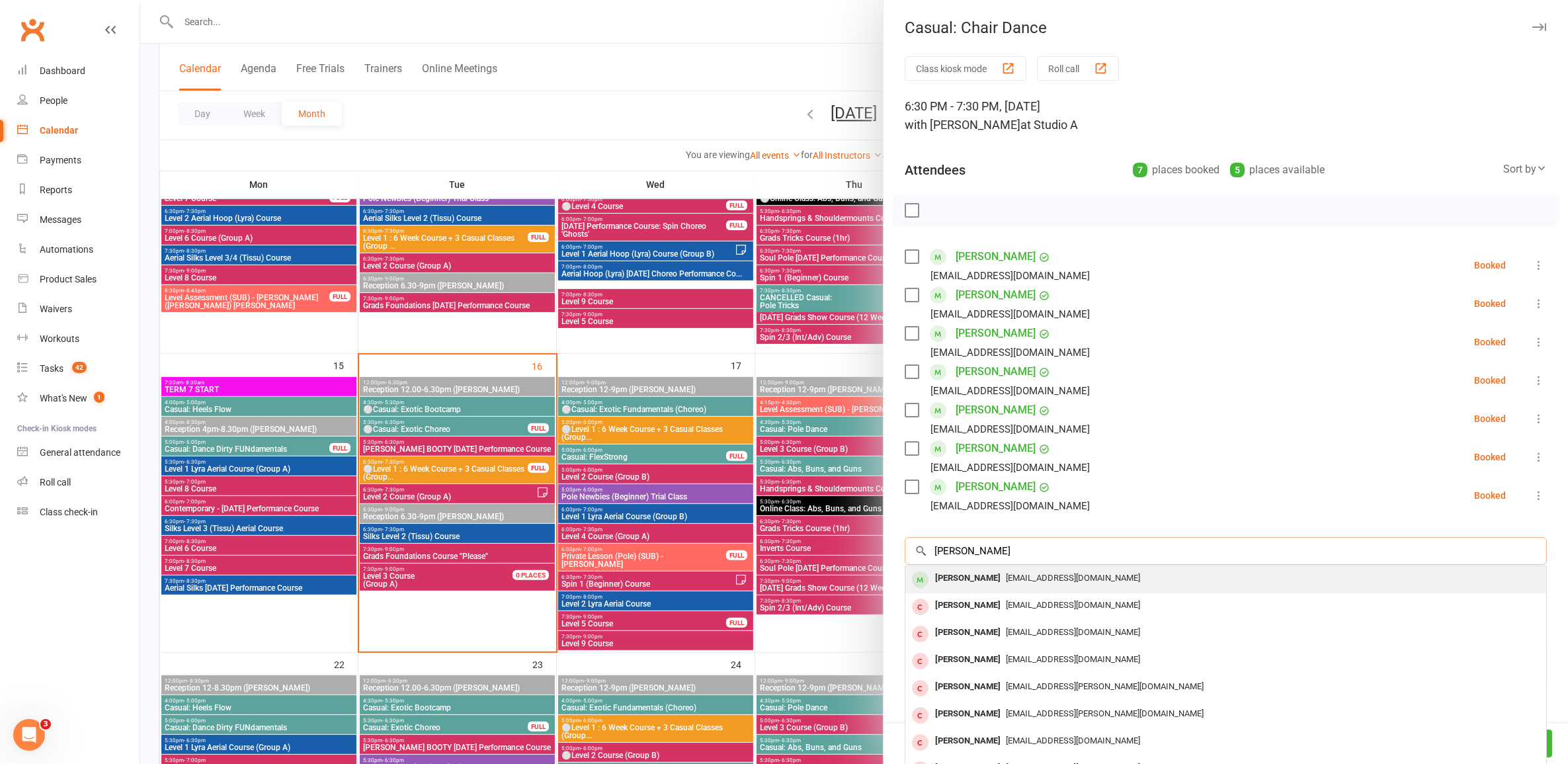
type input "lauren mell"
click at [810, 586] on div "laurenmel49@gmail.com" at bounding box center [1226, 579] width 630 height 19
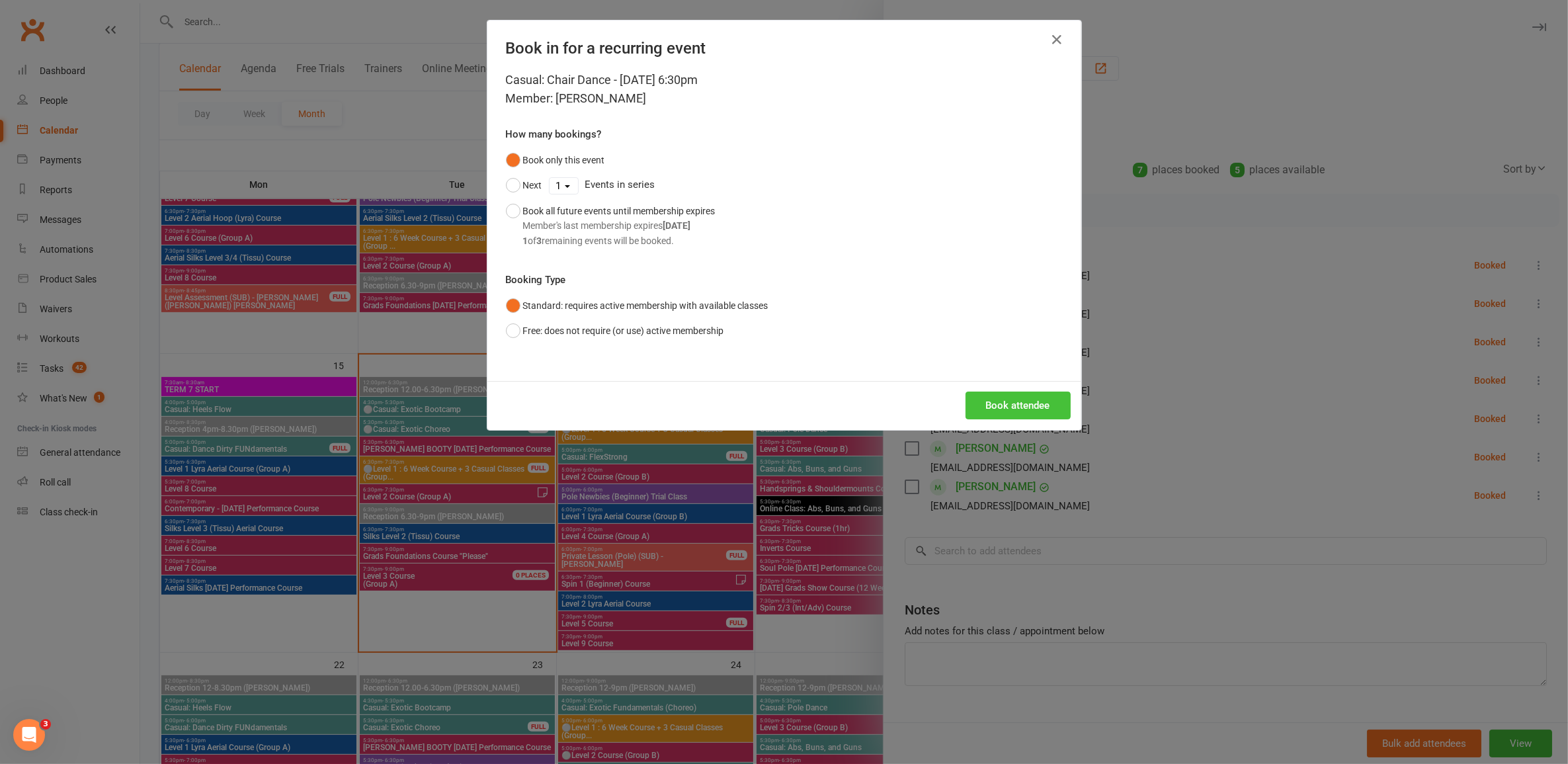
click at [810, 402] on button "Book attendee" at bounding box center [1018, 405] width 105 height 28
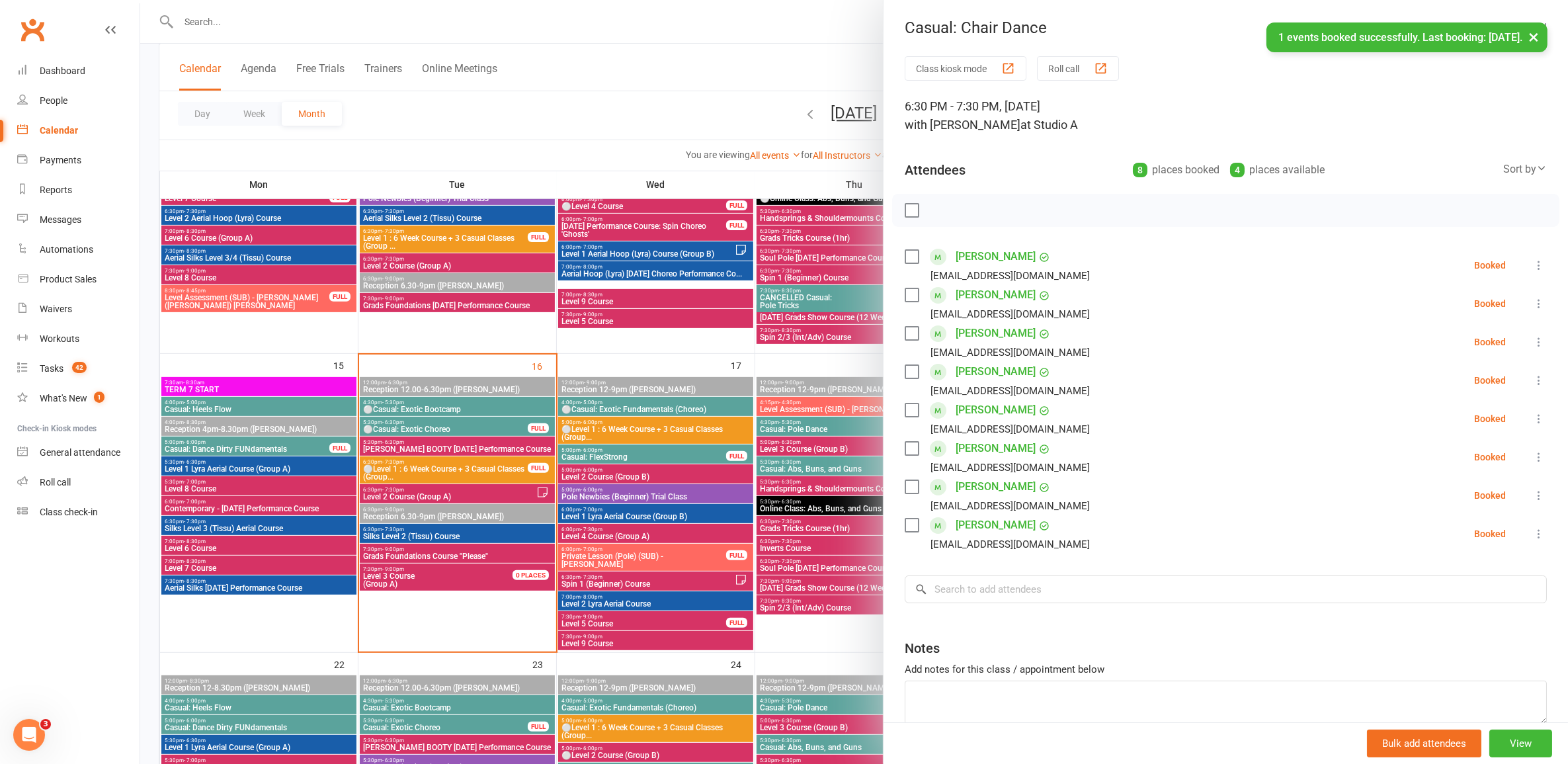
click at [809, 595] on div at bounding box center [854, 382] width 1428 height 764
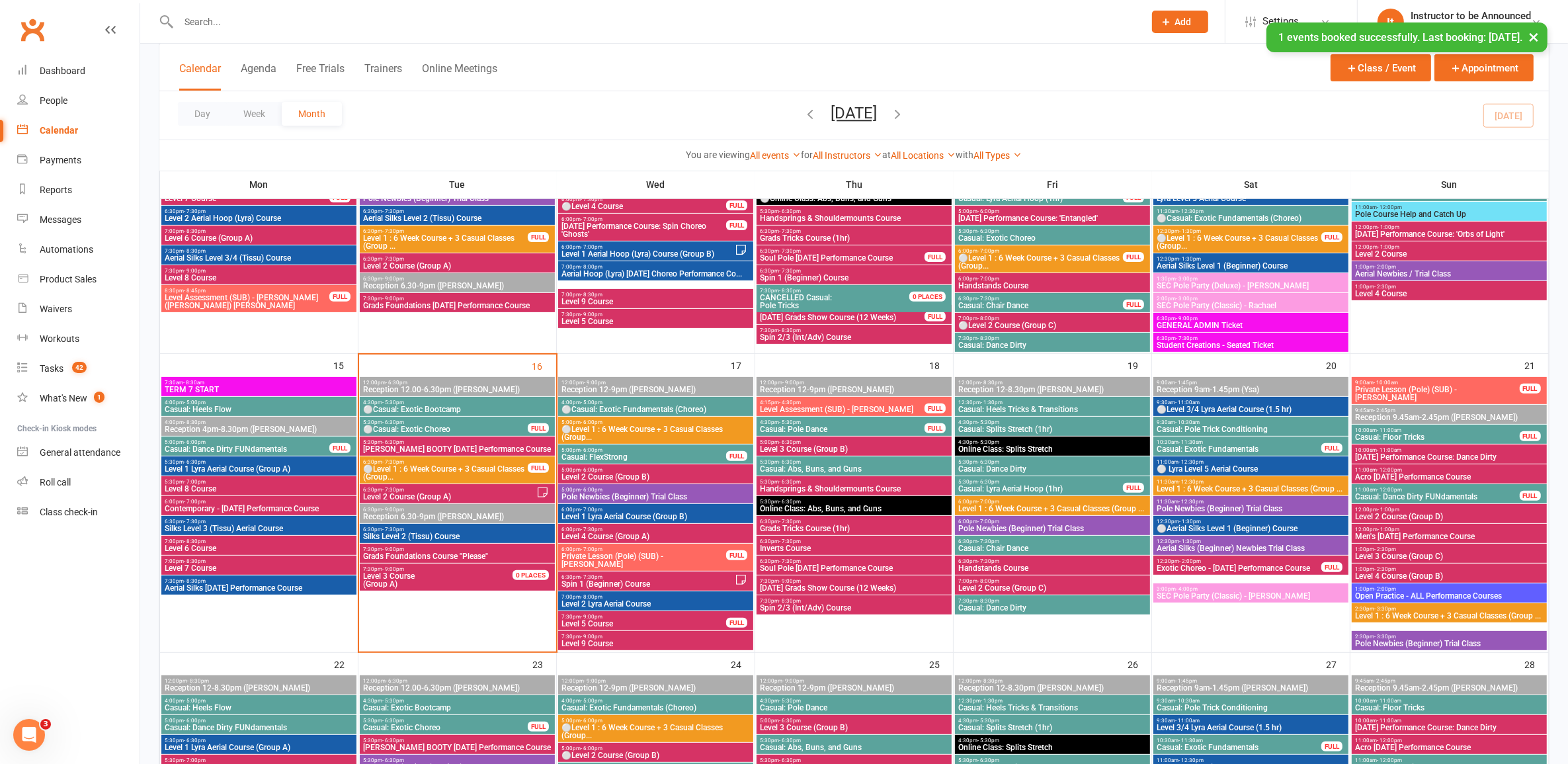
click at [810, 606] on span "Casual: Dance Dirty" at bounding box center [1052, 608] width 190 height 8
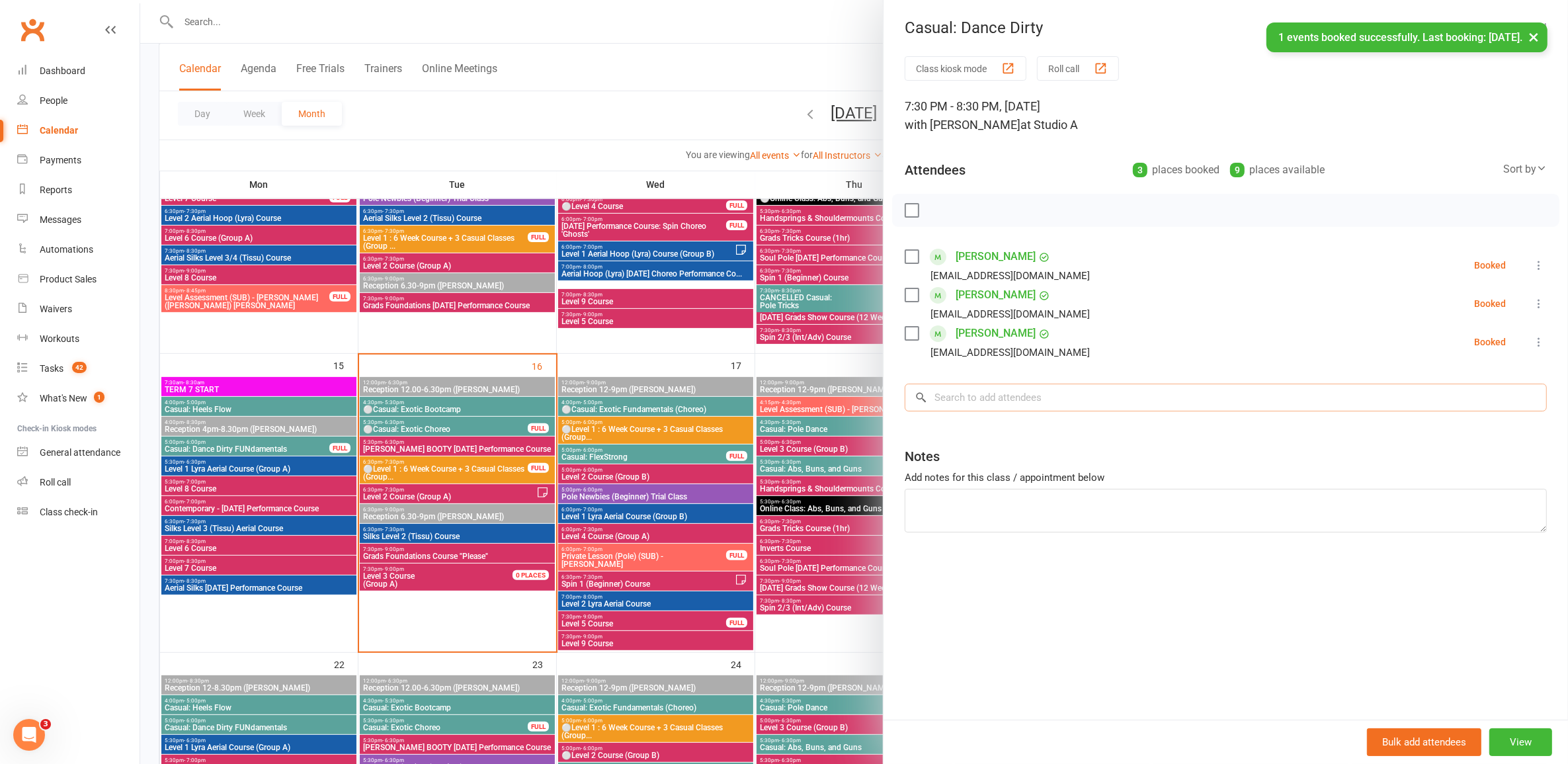
click at [810, 392] on input "search" at bounding box center [1225, 397] width 642 height 28
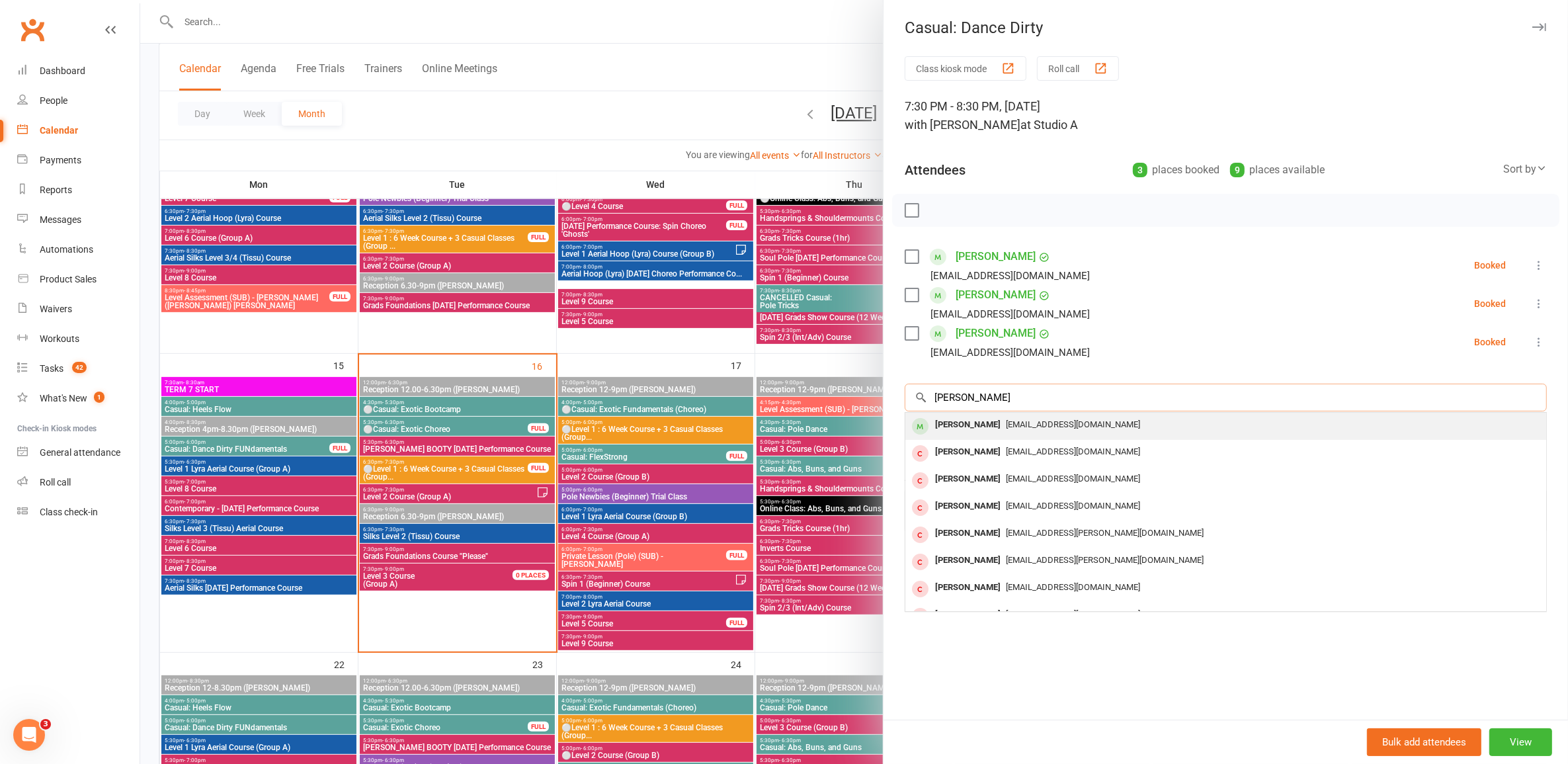
type input "lauren mell"
click at [810, 428] on span "laurenmel49@gmail.com" at bounding box center [1073, 424] width 134 height 10
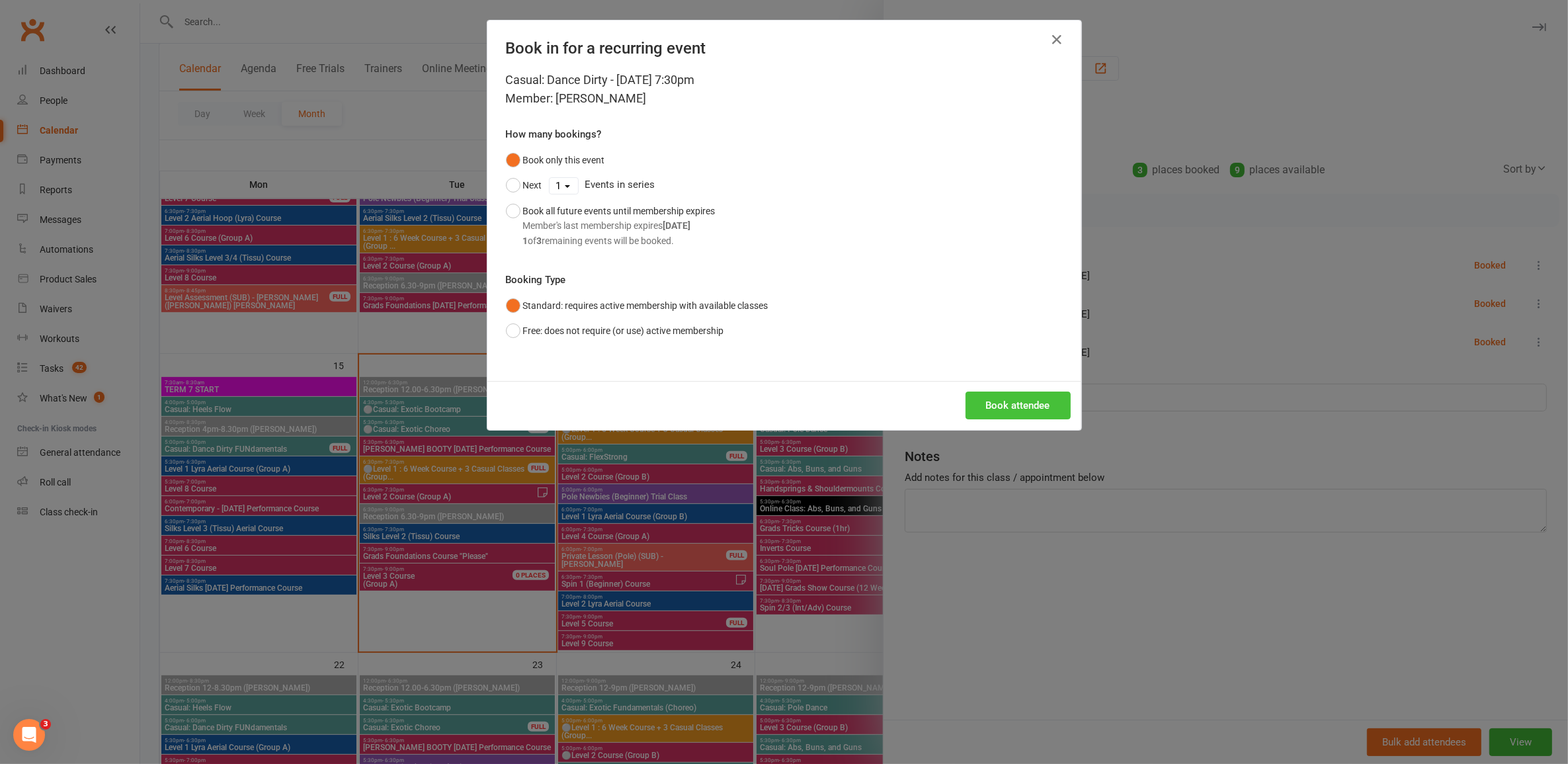
click at [810, 400] on button "Book attendee" at bounding box center [1018, 405] width 105 height 28
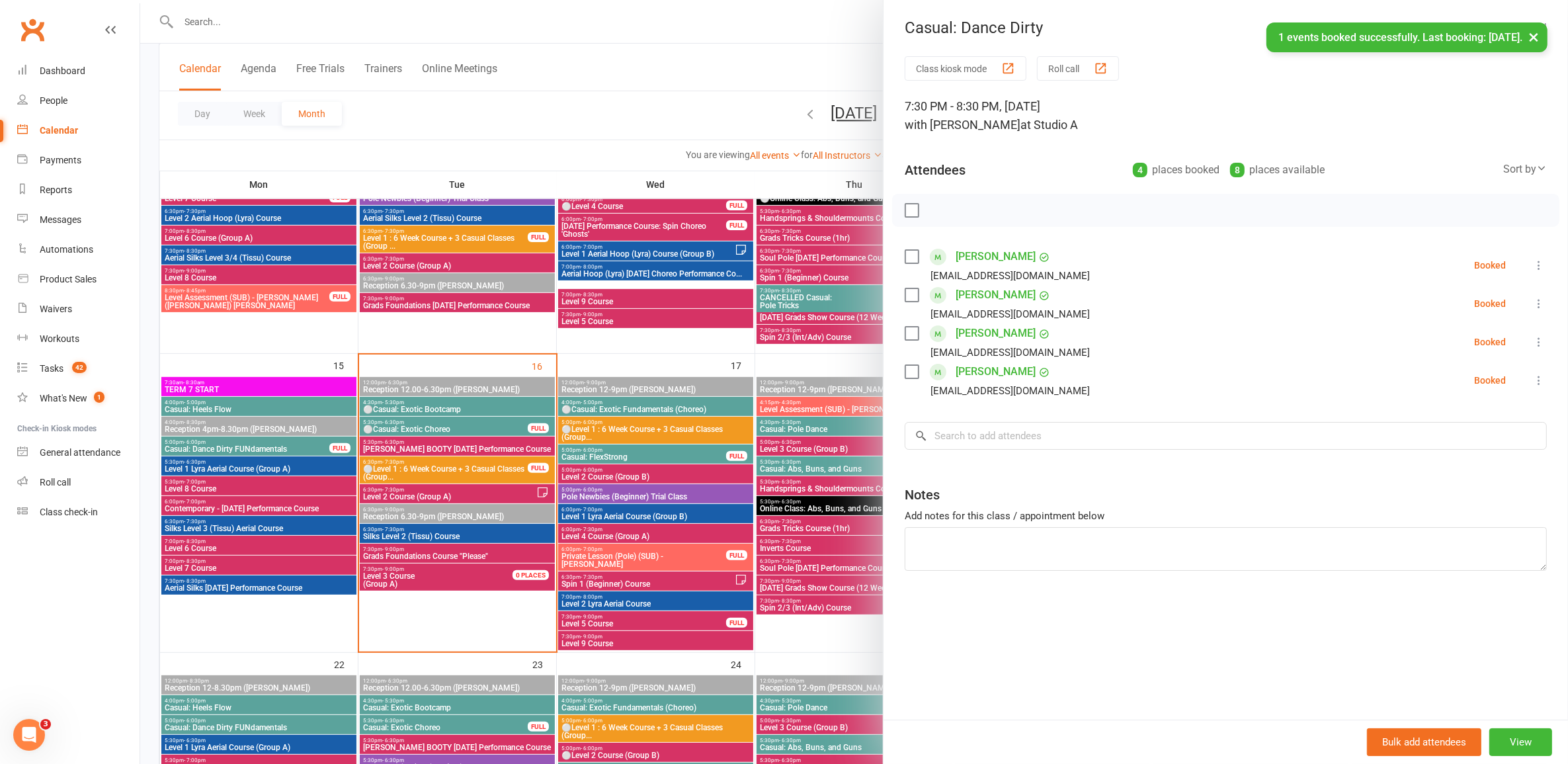
click at [810, 536] on div at bounding box center [854, 382] width 1428 height 764
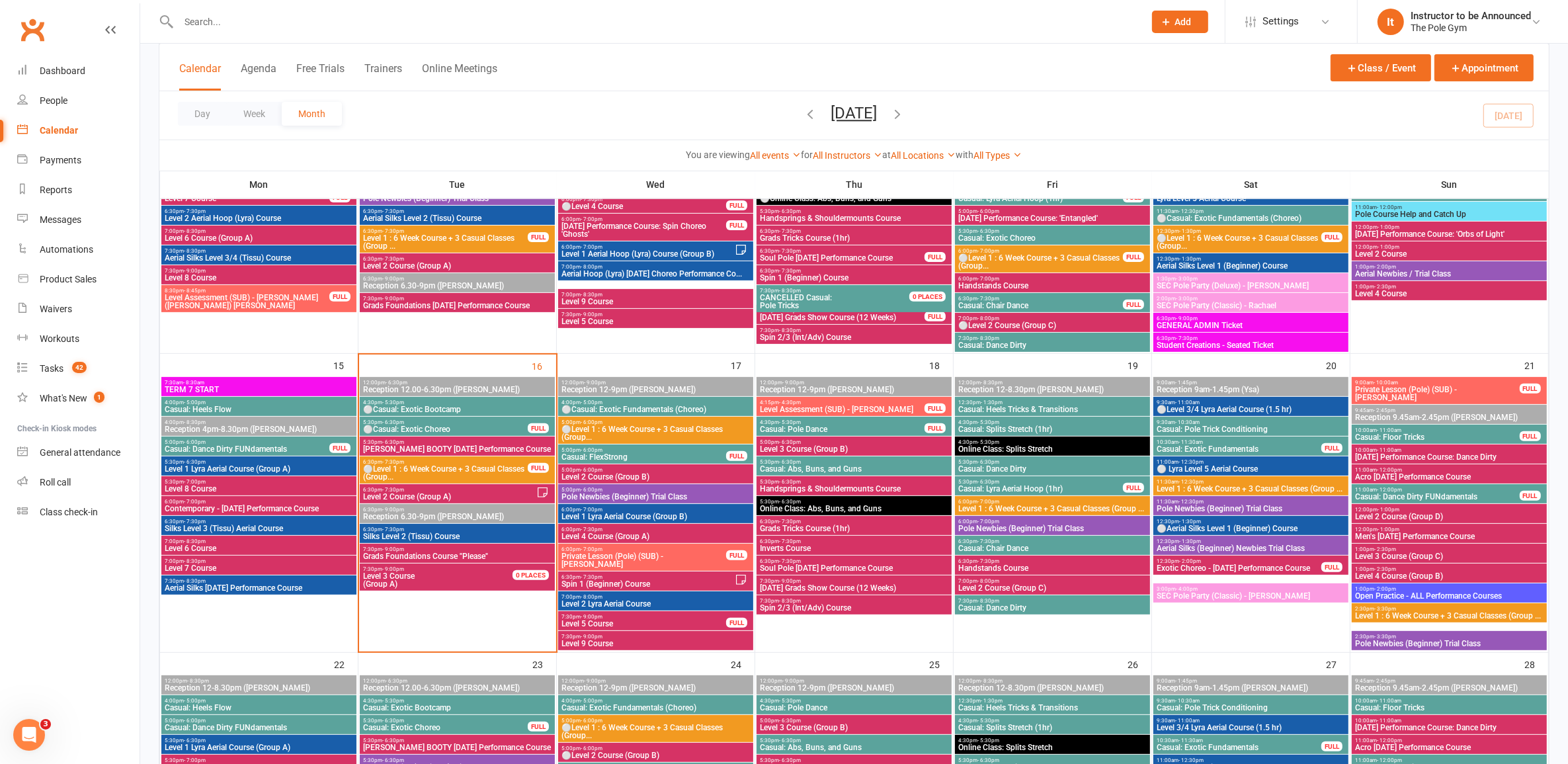
click at [810, 465] on span "Casual: Abs, Buns, and Guns" at bounding box center [854, 469] width 190 height 8
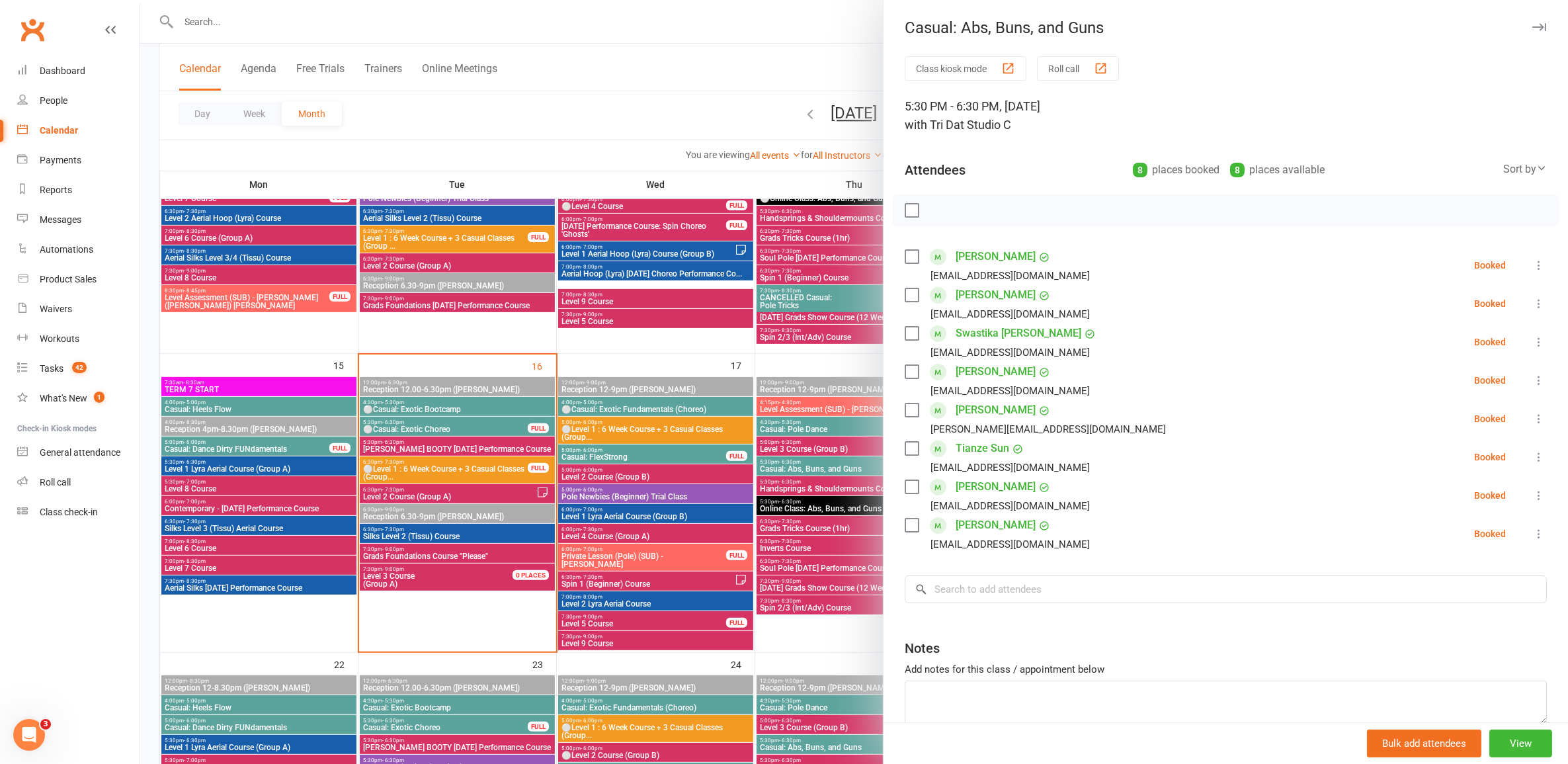
click at [810, 467] on div at bounding box center [854, 382] width 1428 height 764
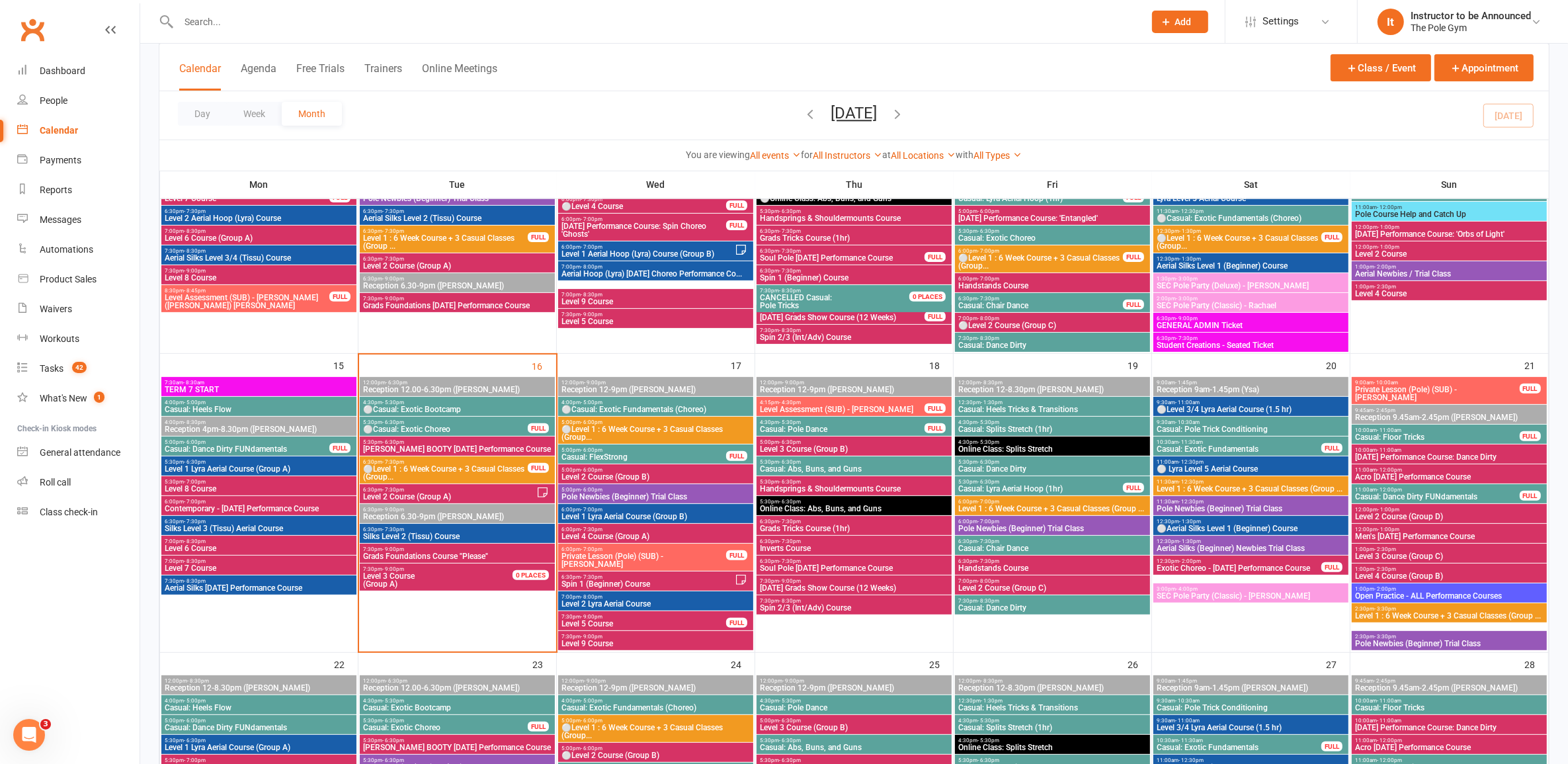
click at [810, 490] on span "11:00am - 12:00pm" at bounding box center [1438, 489] width 165 height 6
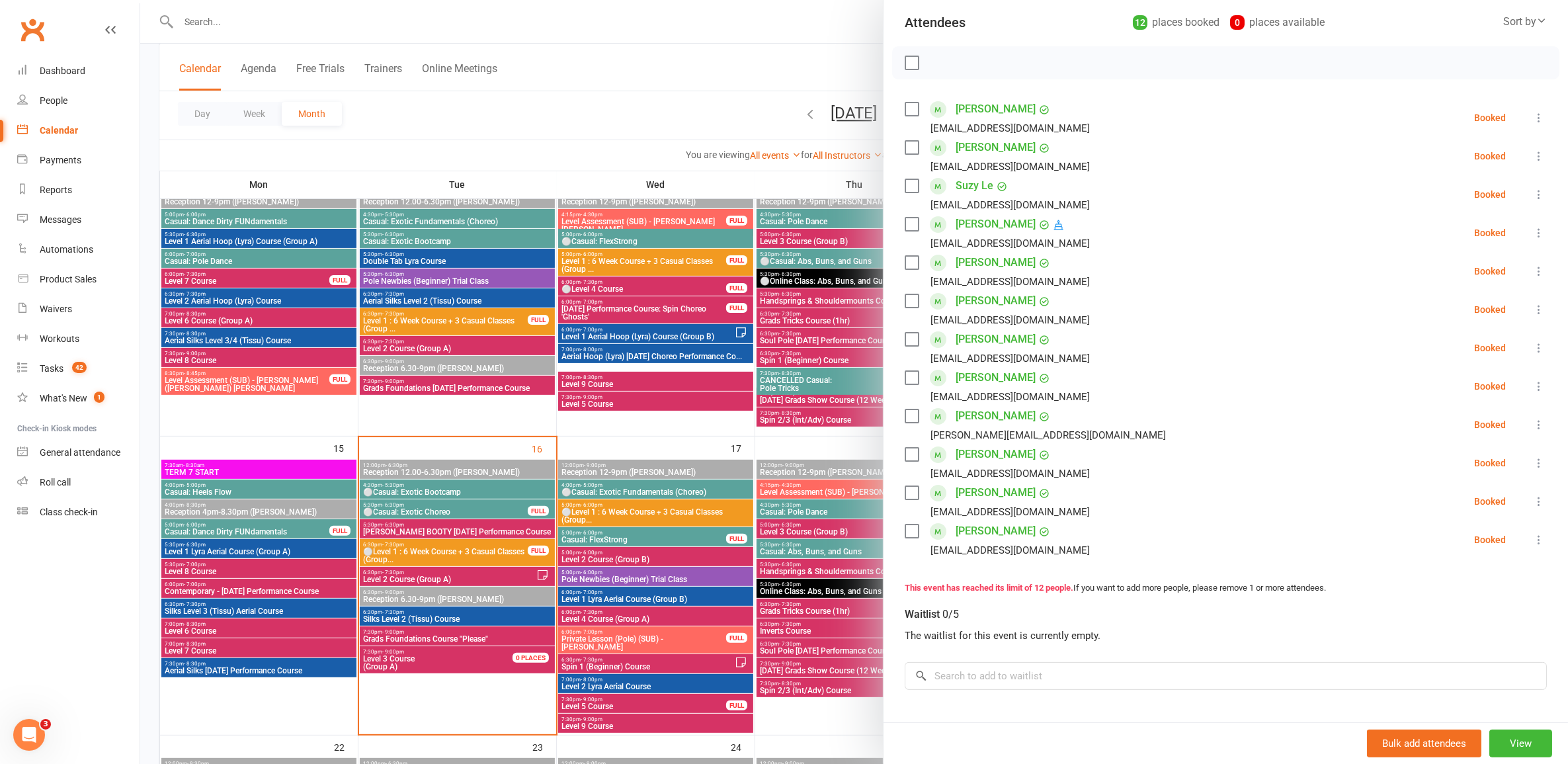
scroll to position [303, 0]
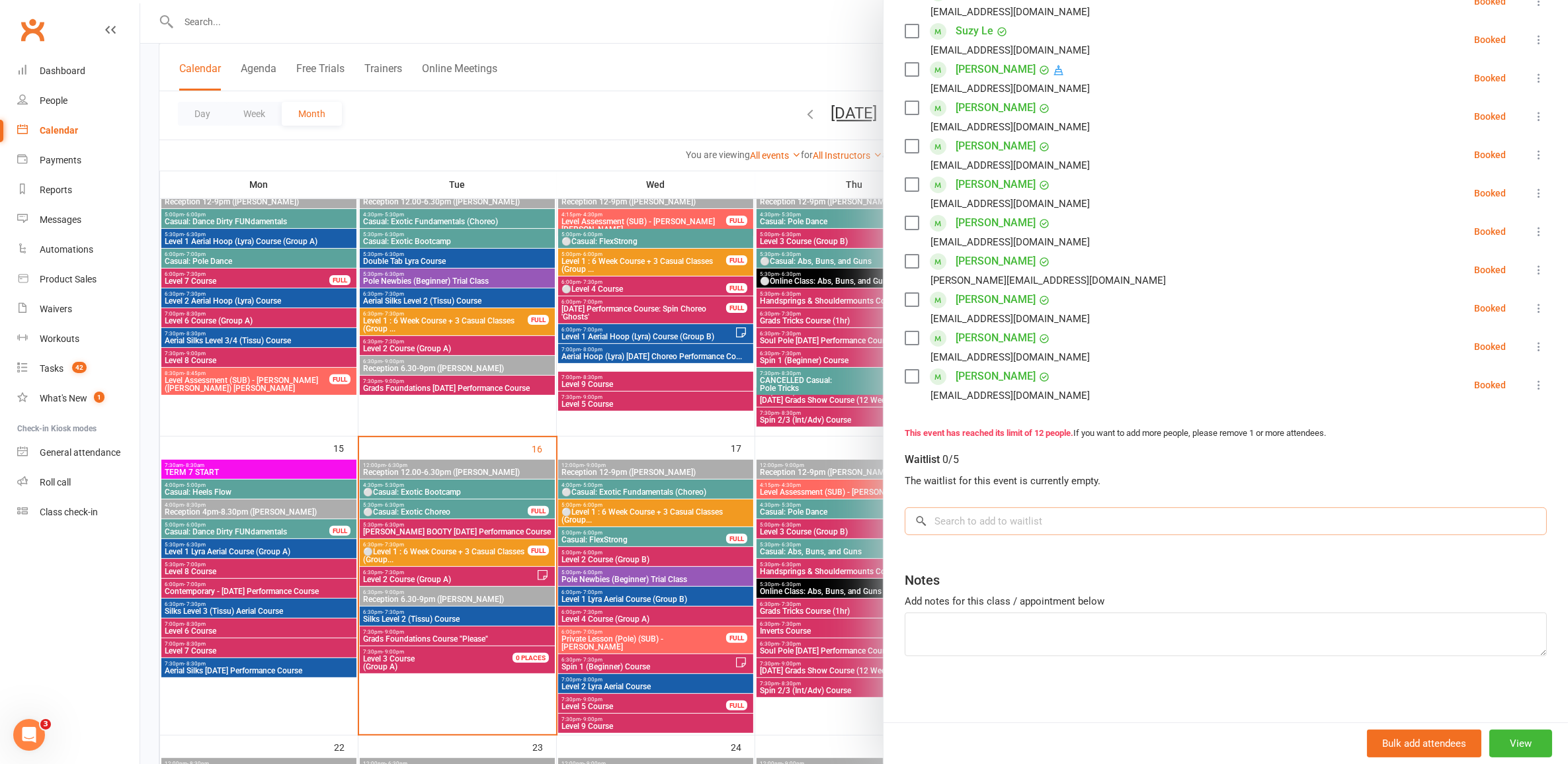
click at [810, 529] on input "search" at bounding box center [1225, 521] width 642 height 28
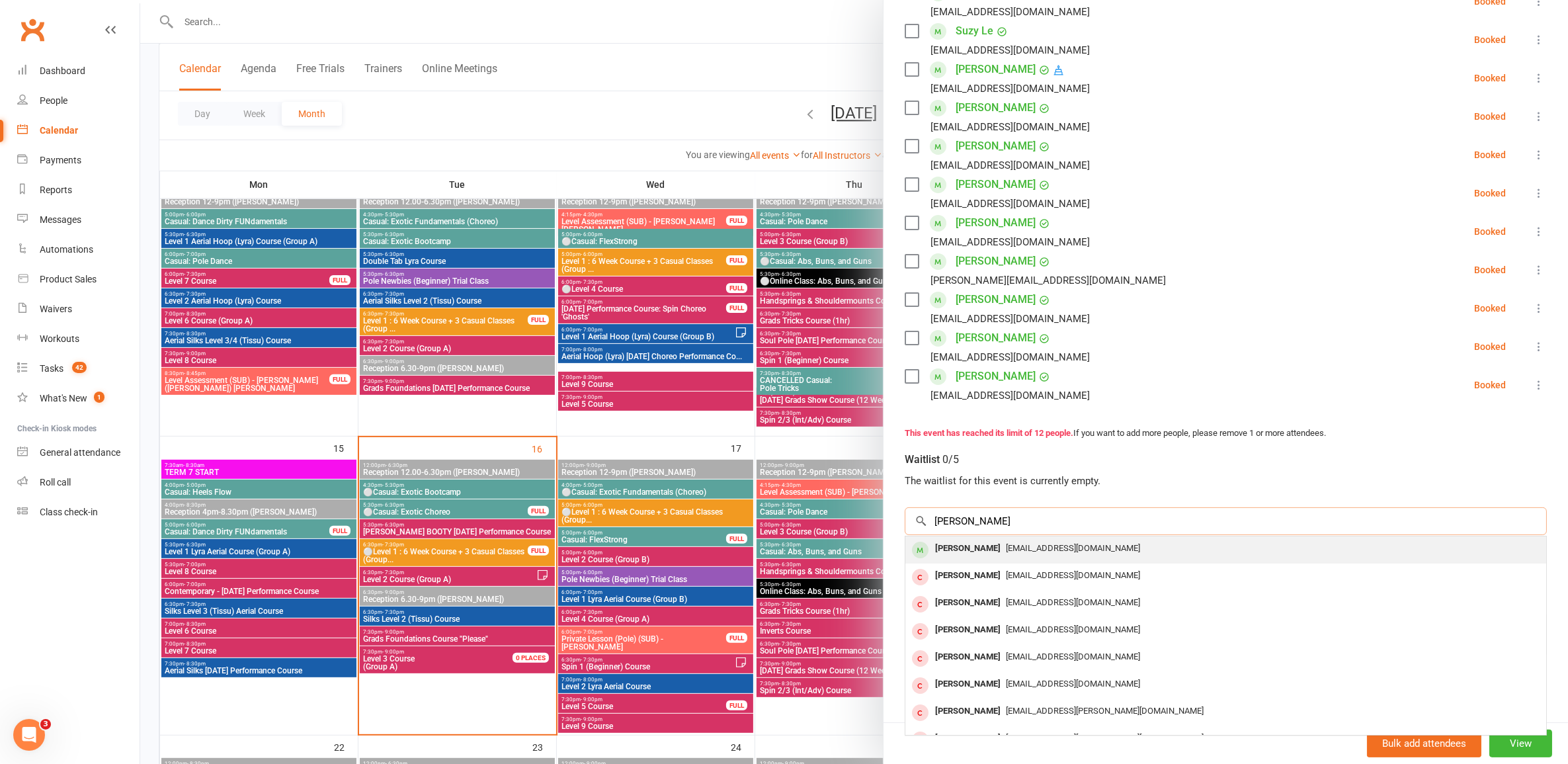
type input "lauren mello"
drag, startPoint x: 1050, startPoint y: 550, endPoint x: 1044, endPoint y: 544, distance: 8.5
click at [810, 544] on span "laurenmel49@gmail.com" at bounding box center [1073, 548] width 134 height 10
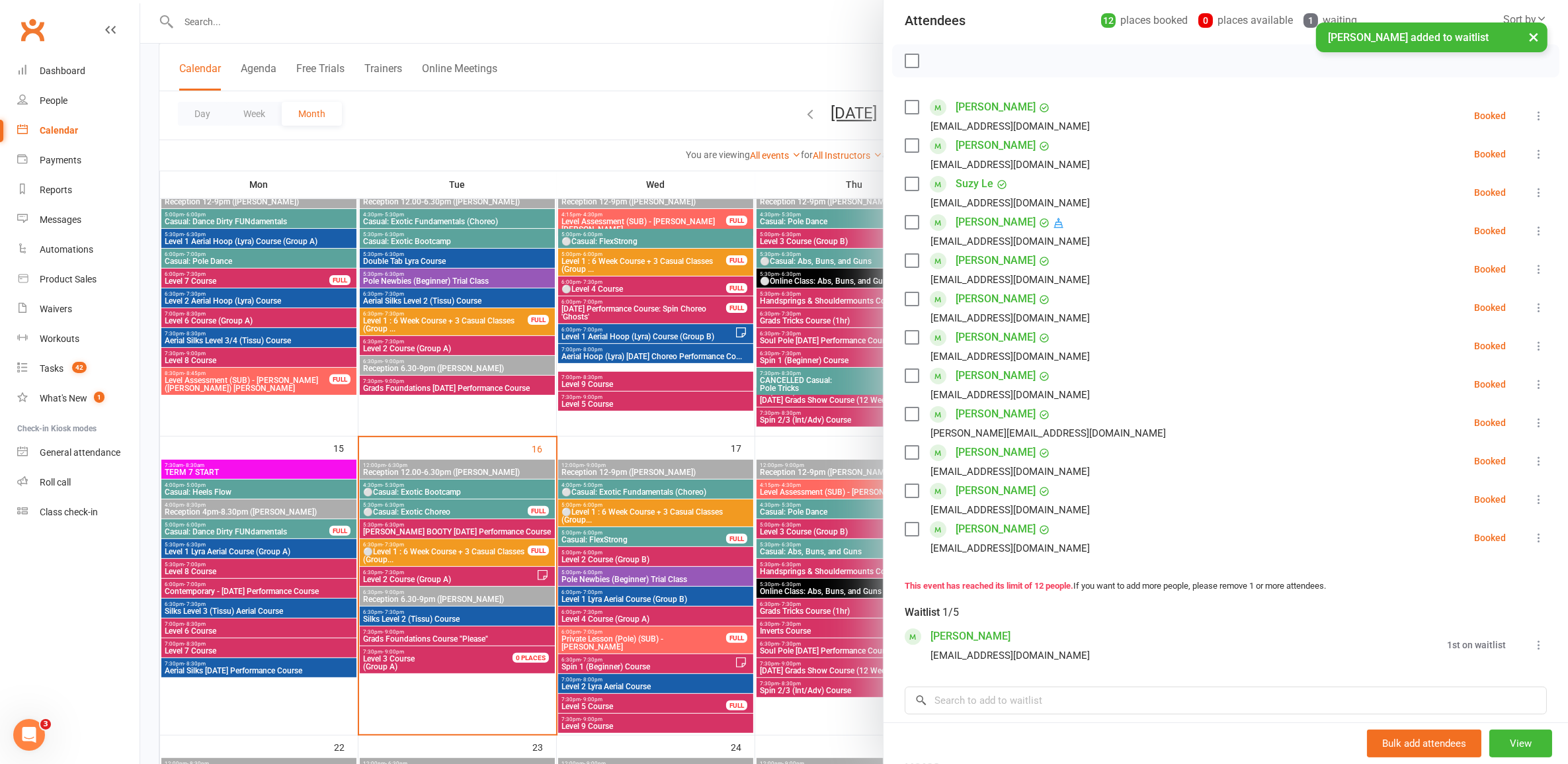
scroll to position [138, 0]
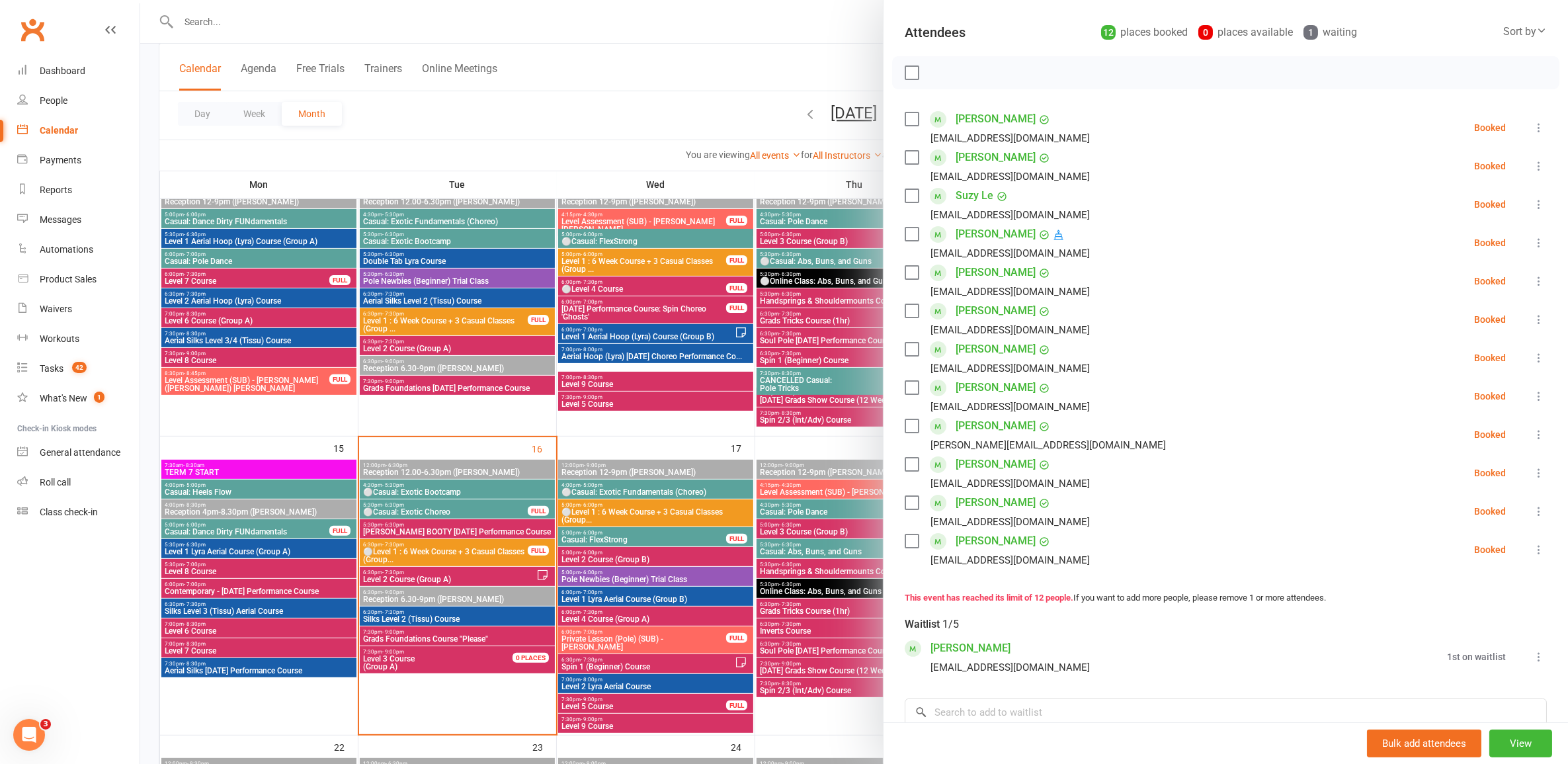
click at [810, 604] on div at bounding box center [854, 382] width 1428 height 764
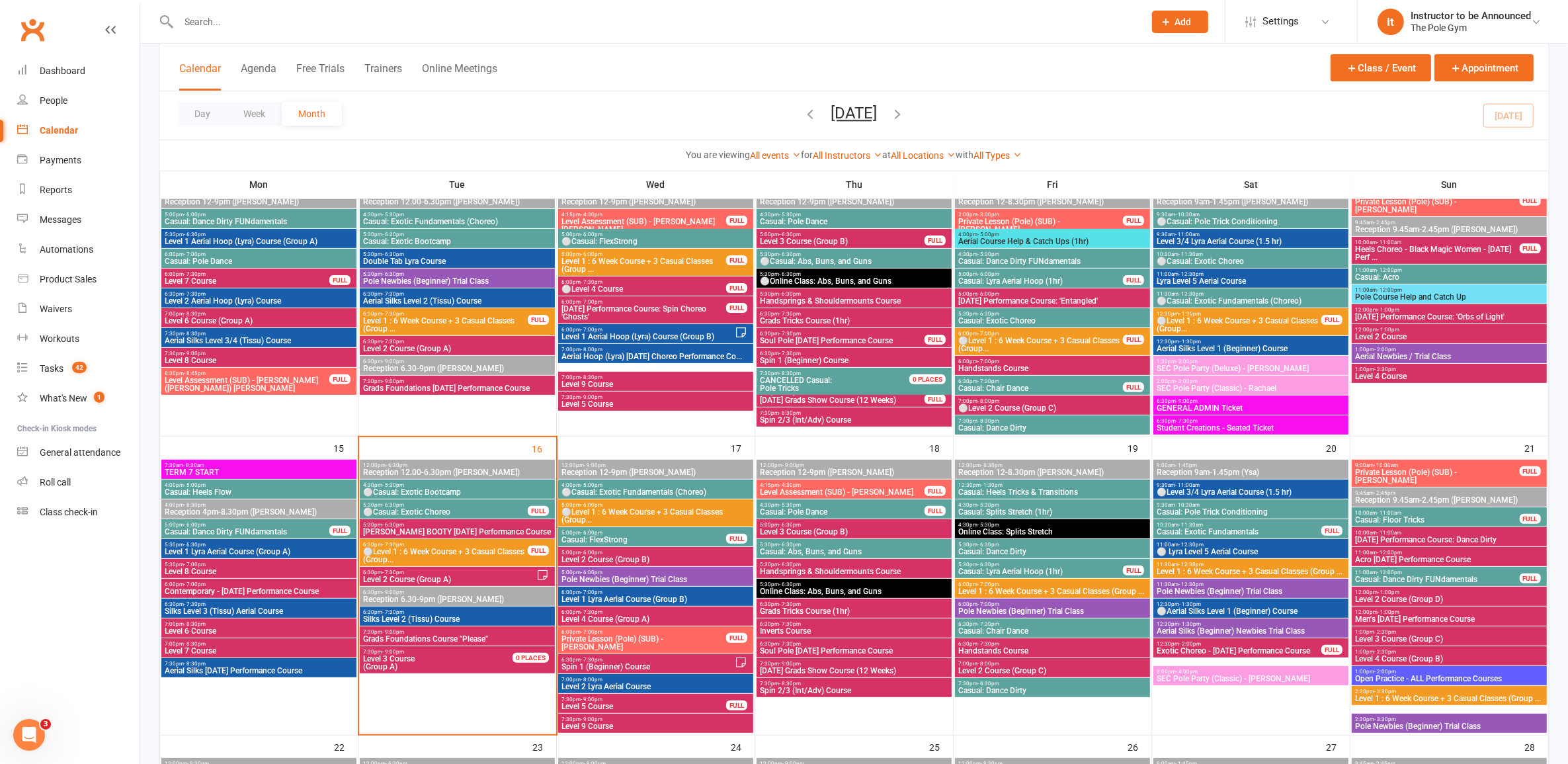
click at [289, 493] on span "Casual: Heels Flow" at bounding box center [259, 493] width 190 height 8
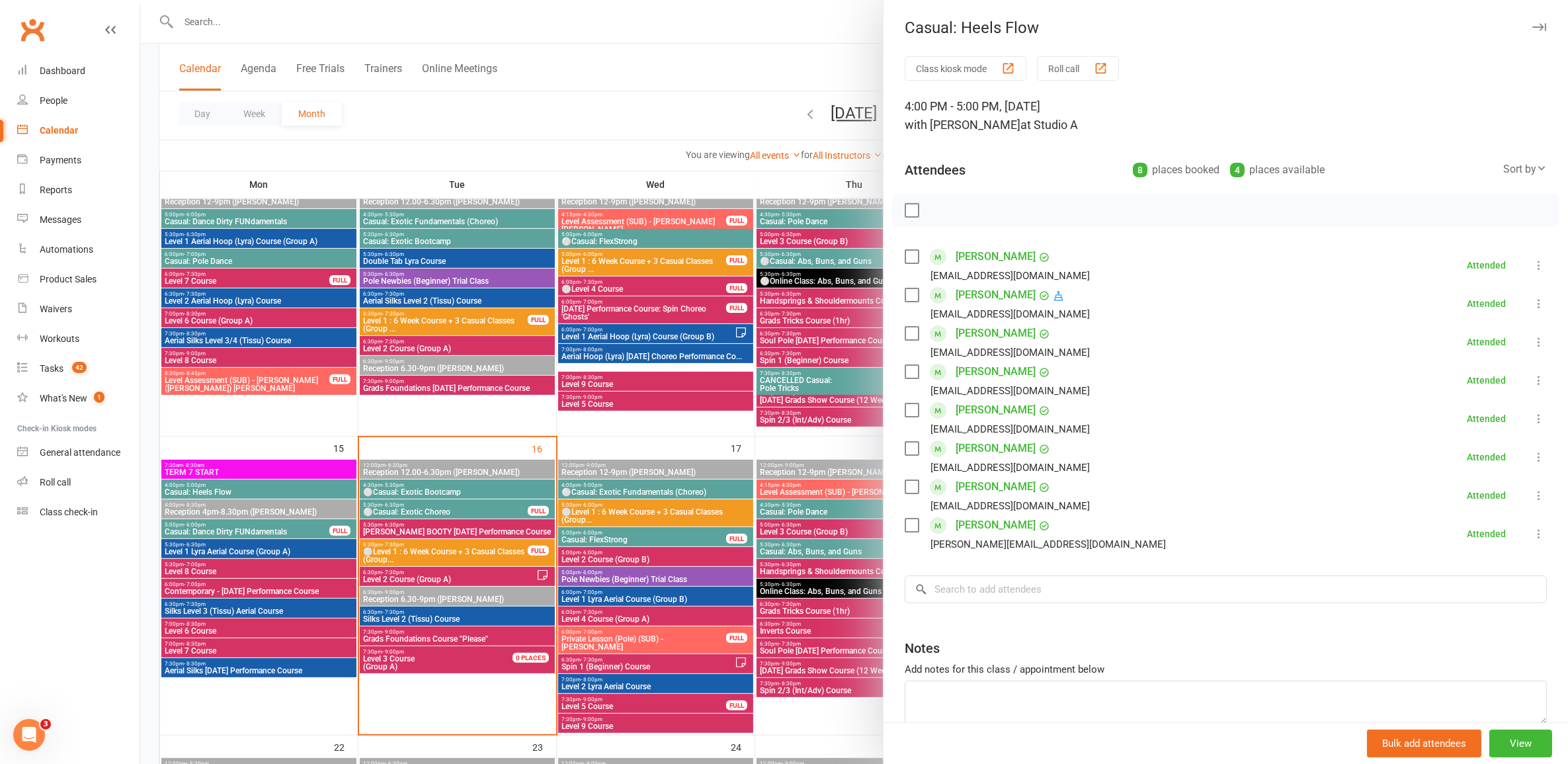
click at [289, 492] on div at bounding box center [854, 382] width 1428 height 764
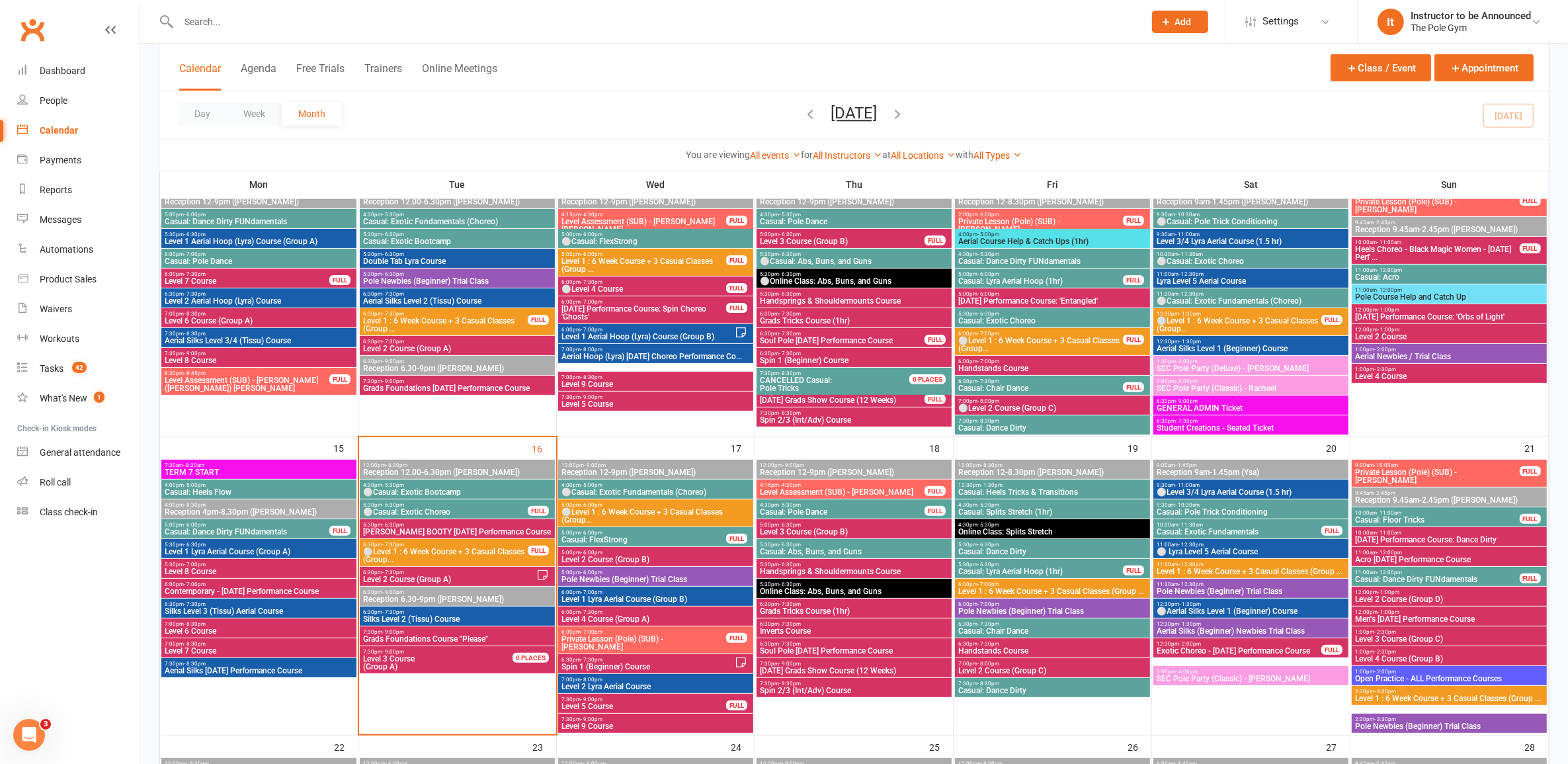
click at [305, 490] on span "Casual: Heels Flow" at bounding box center [259, 493] width 190 height 8
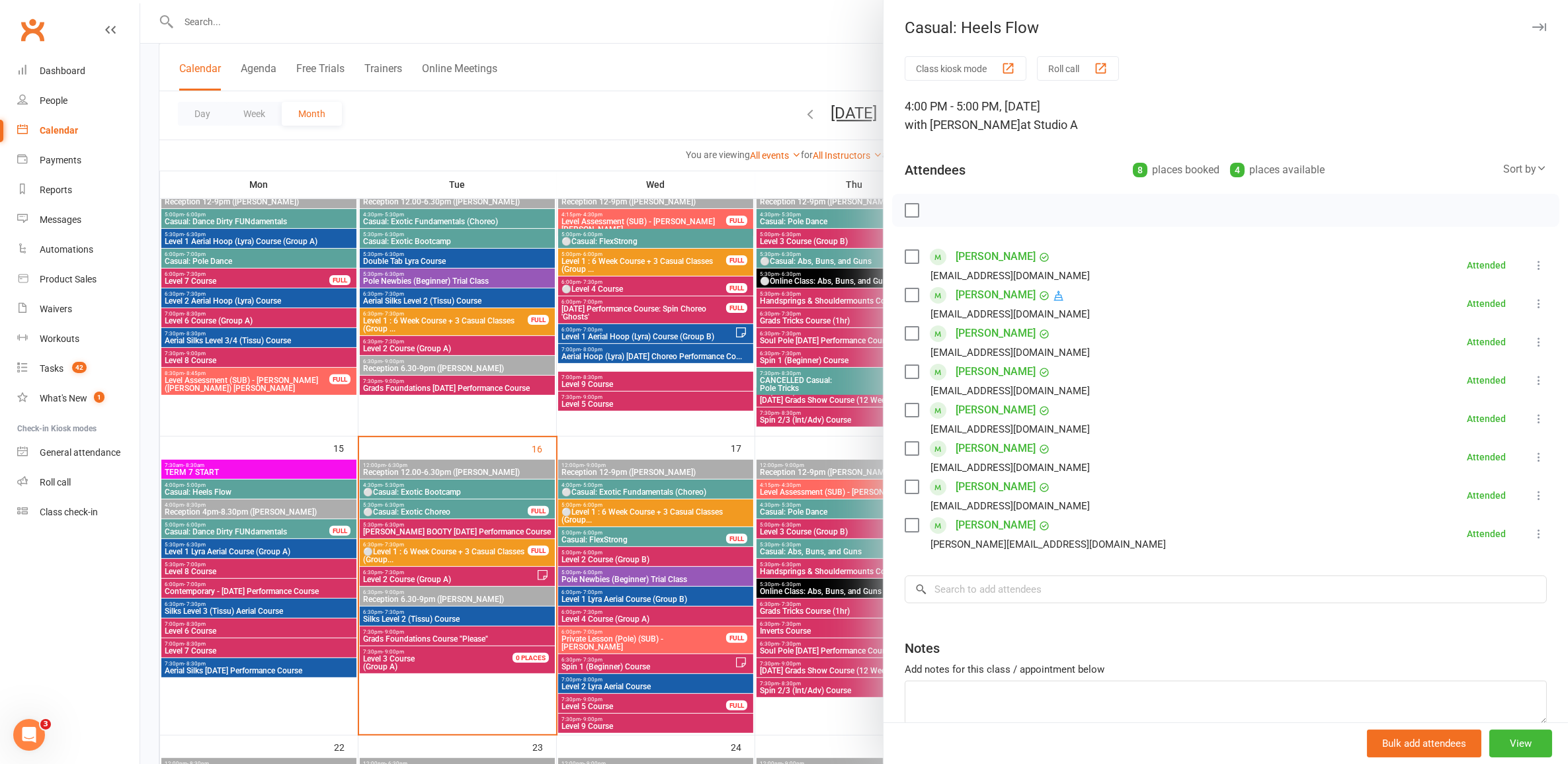
click at [305, 489] on div at bounding box center [854, 382] width 1428 height 764
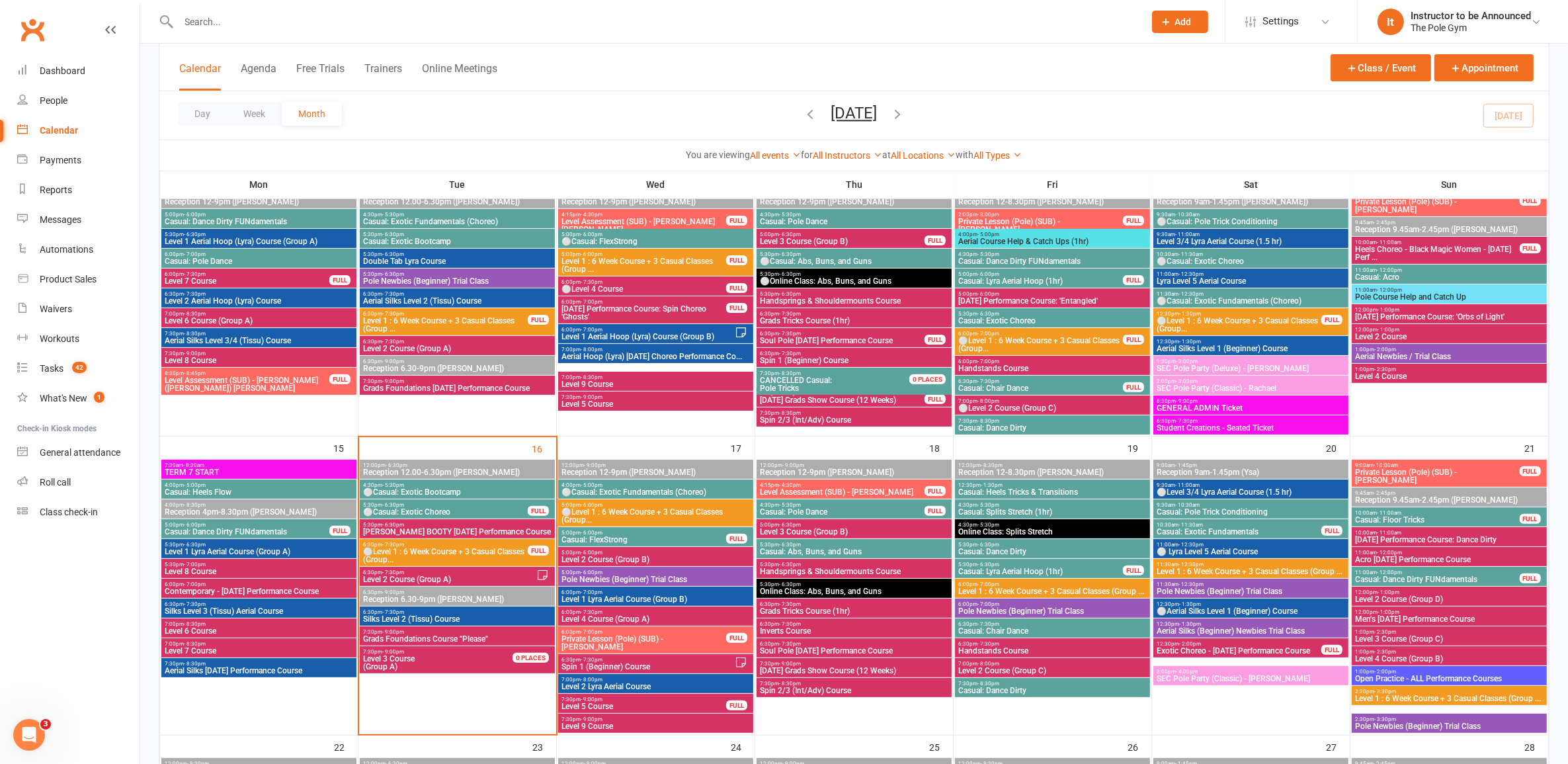
click at [295, 524] on span "5:00pm - 6:00pm" at bounding box center [247, 524] width 166 height 6
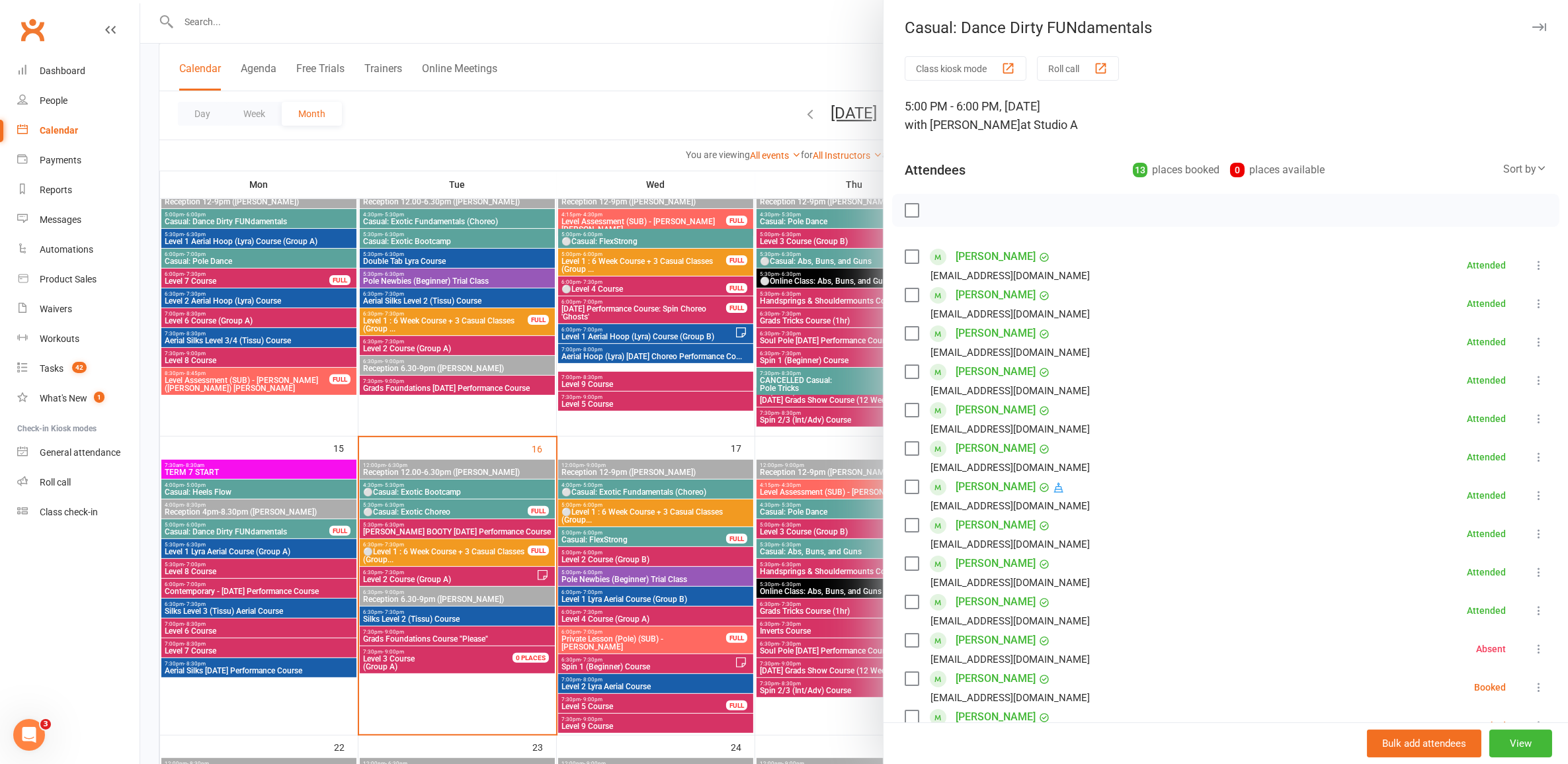
click at [308, 533] on div at bounding box center [854, 382] width 1428 height 764
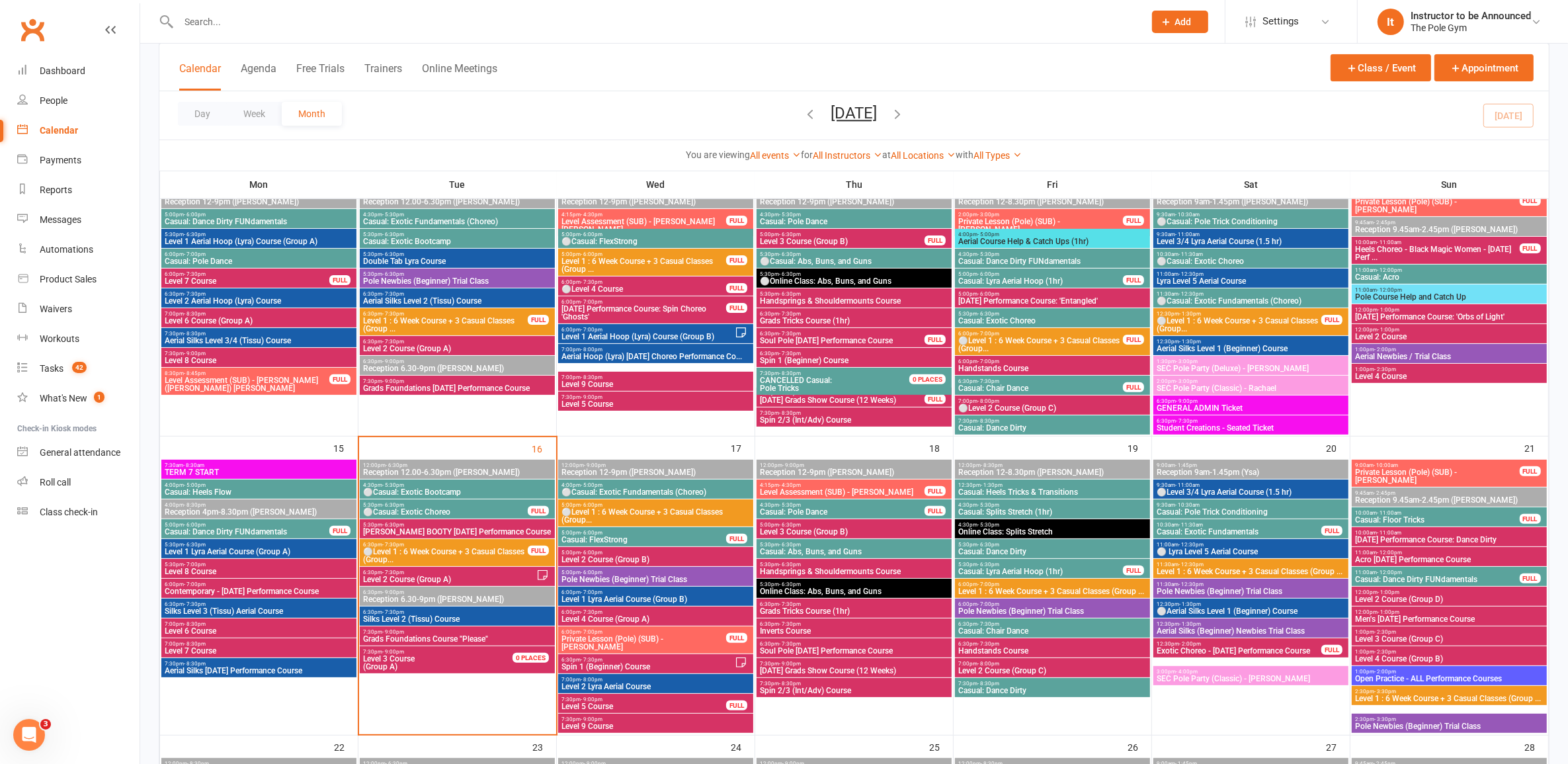
click at [308, 533] on span "Casual: Dance Dirty FUNdamentals" at bounding box center [247, 532] width 166 height 8
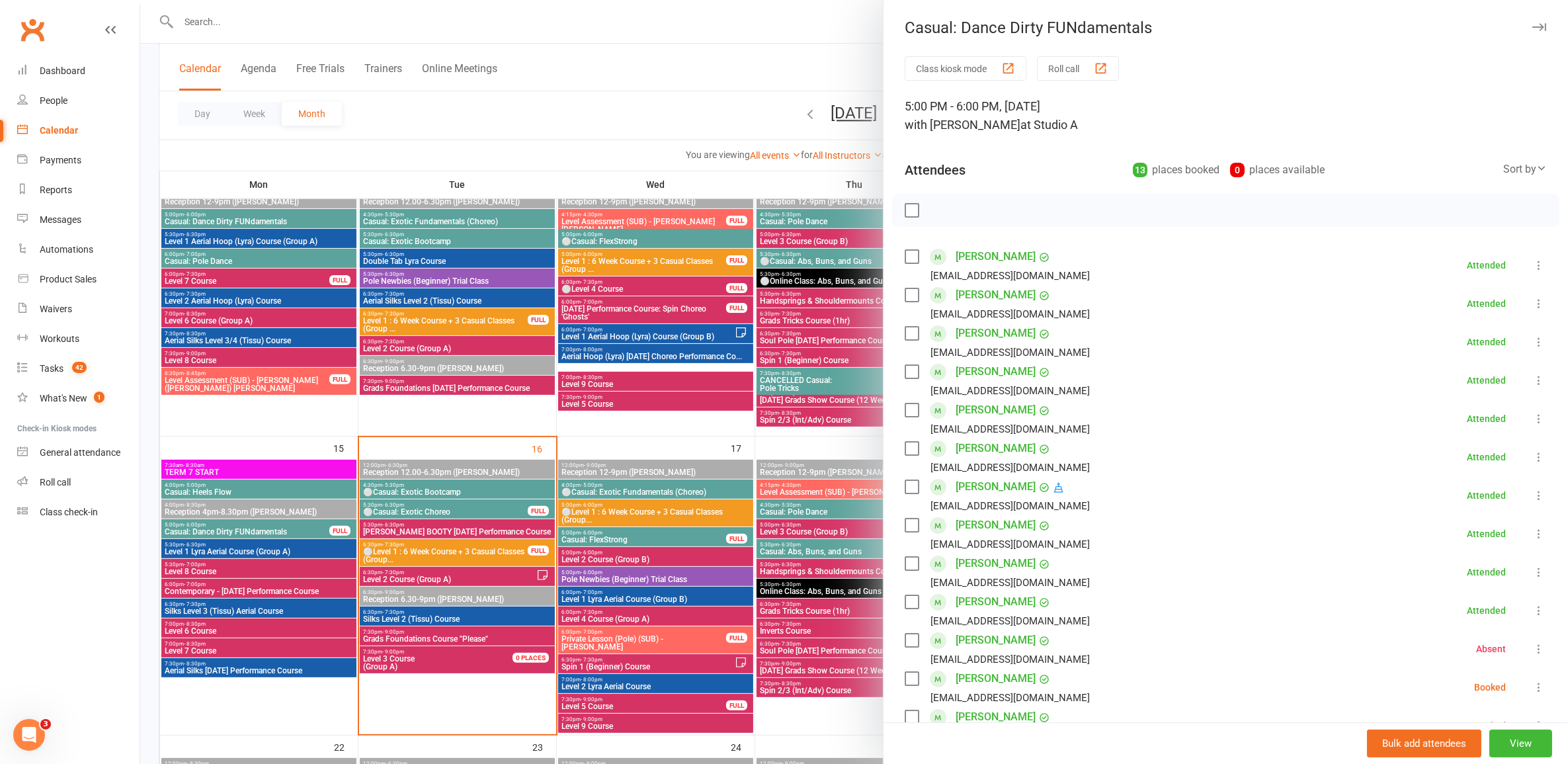
click at [301, 485] on div at bounding box center [854, 382] width 1428 height 764
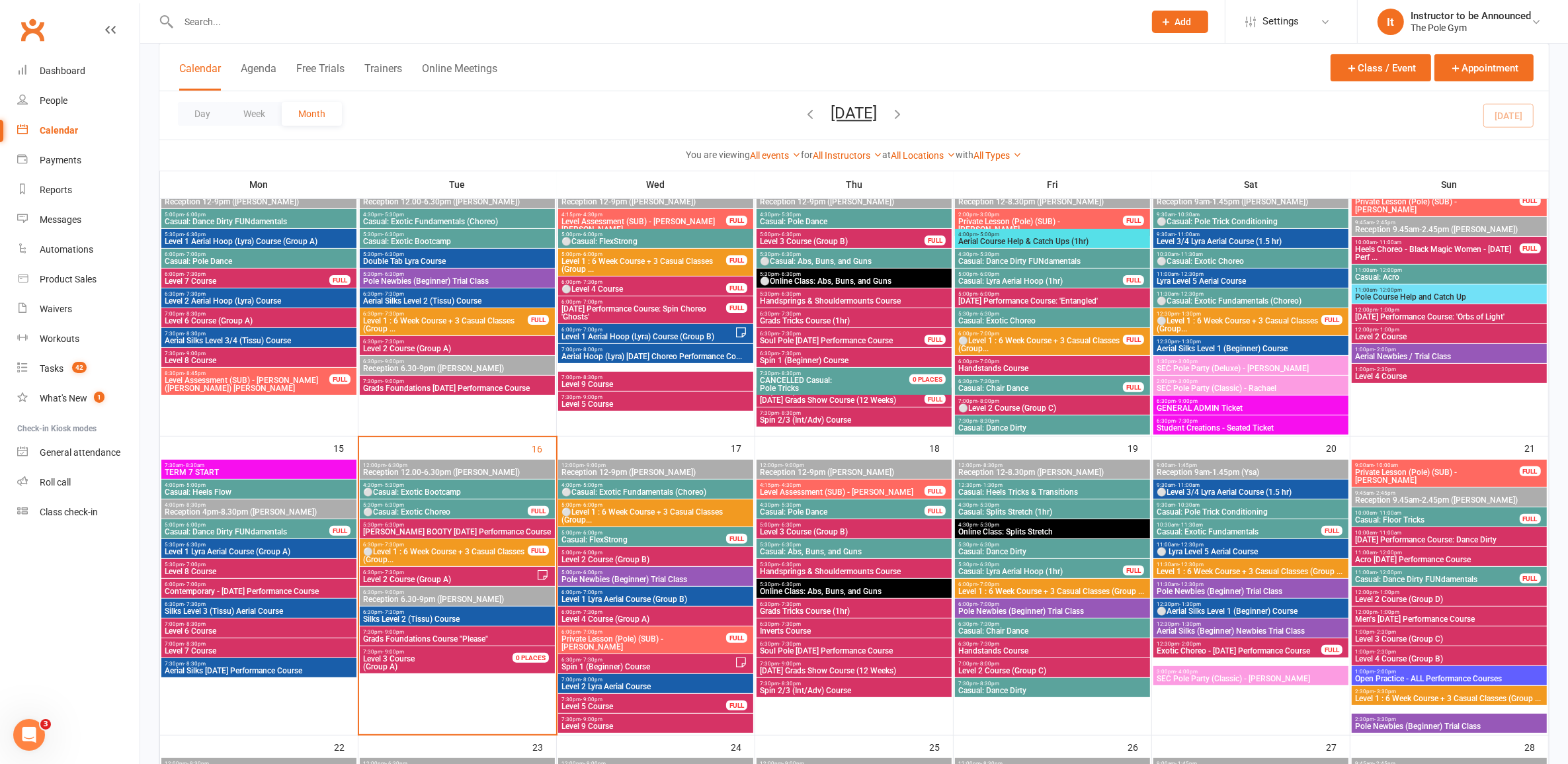
click at [302, 489] on span "Casual: Heels Flow" at bounding box center [259, 493] width 190 height 8
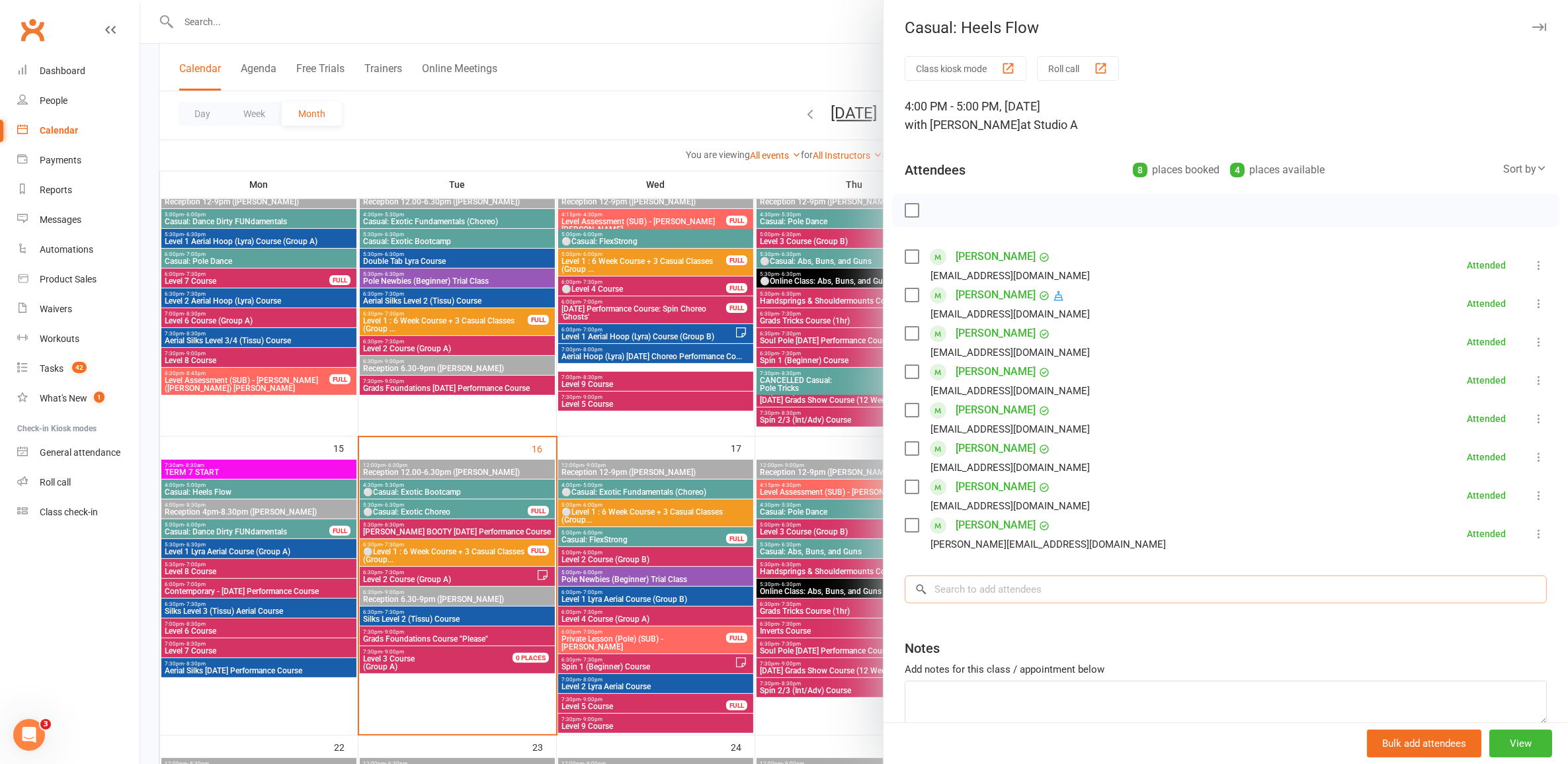
click at [810, 602] on input "search" at bounding box center [1225, 589] width 642 height 28
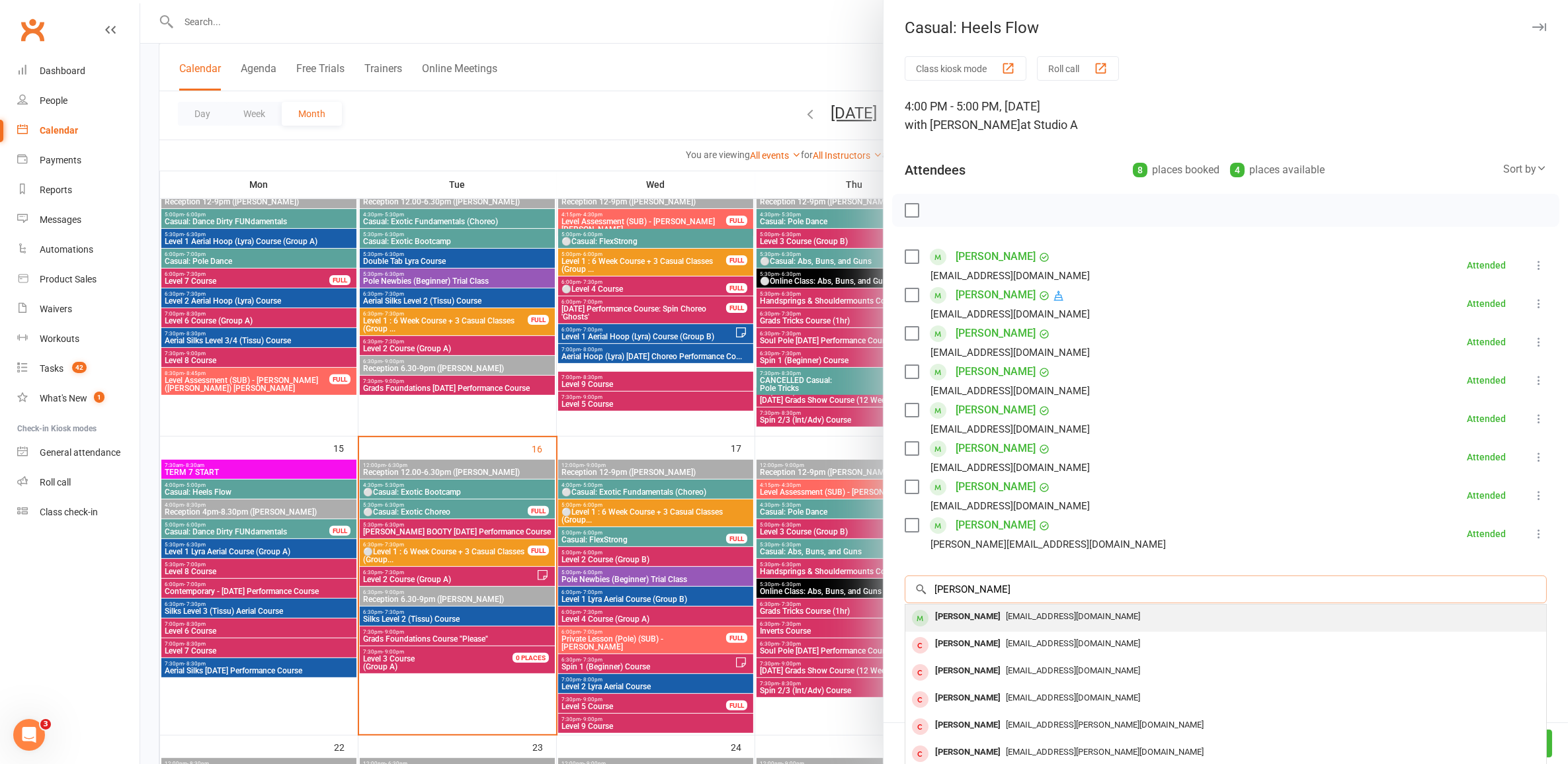
type input "lauren mel"
click at [810, 624] on div "laurenmel49@gmail.com" at bounding box center [1226, 617] width 630 height 19
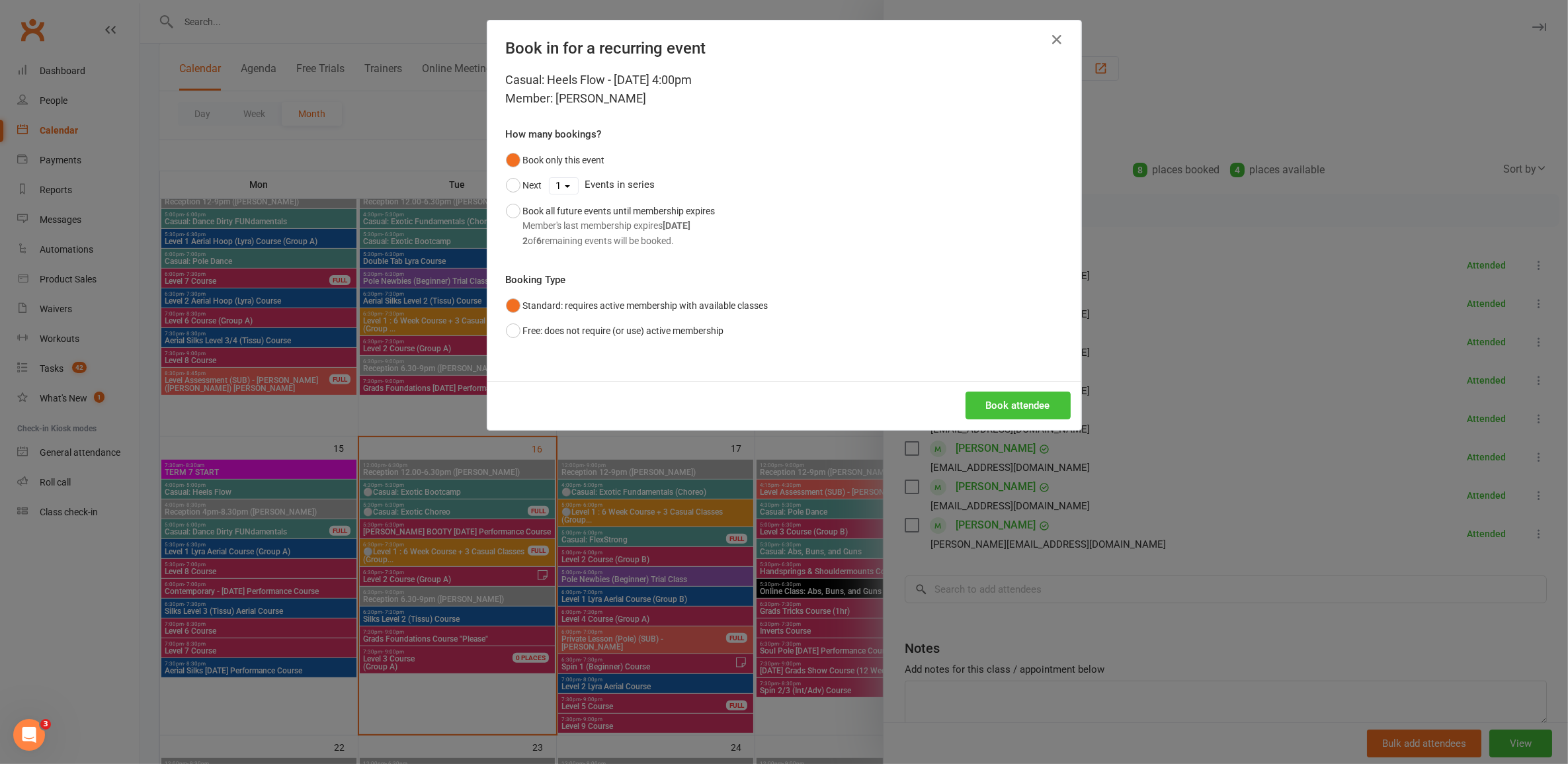
drag, startPoint x: 1029, startPoint y: 385, endPoint x: 1040, endPoint y: 394, distance: 14.2
click at [810, 386] on div "Book attendee" at bounding box center [784, 406] width 594 height 49
click at [810, 398] on button "Book attendee" at bounding box center [1018, 405] width 105 height 28
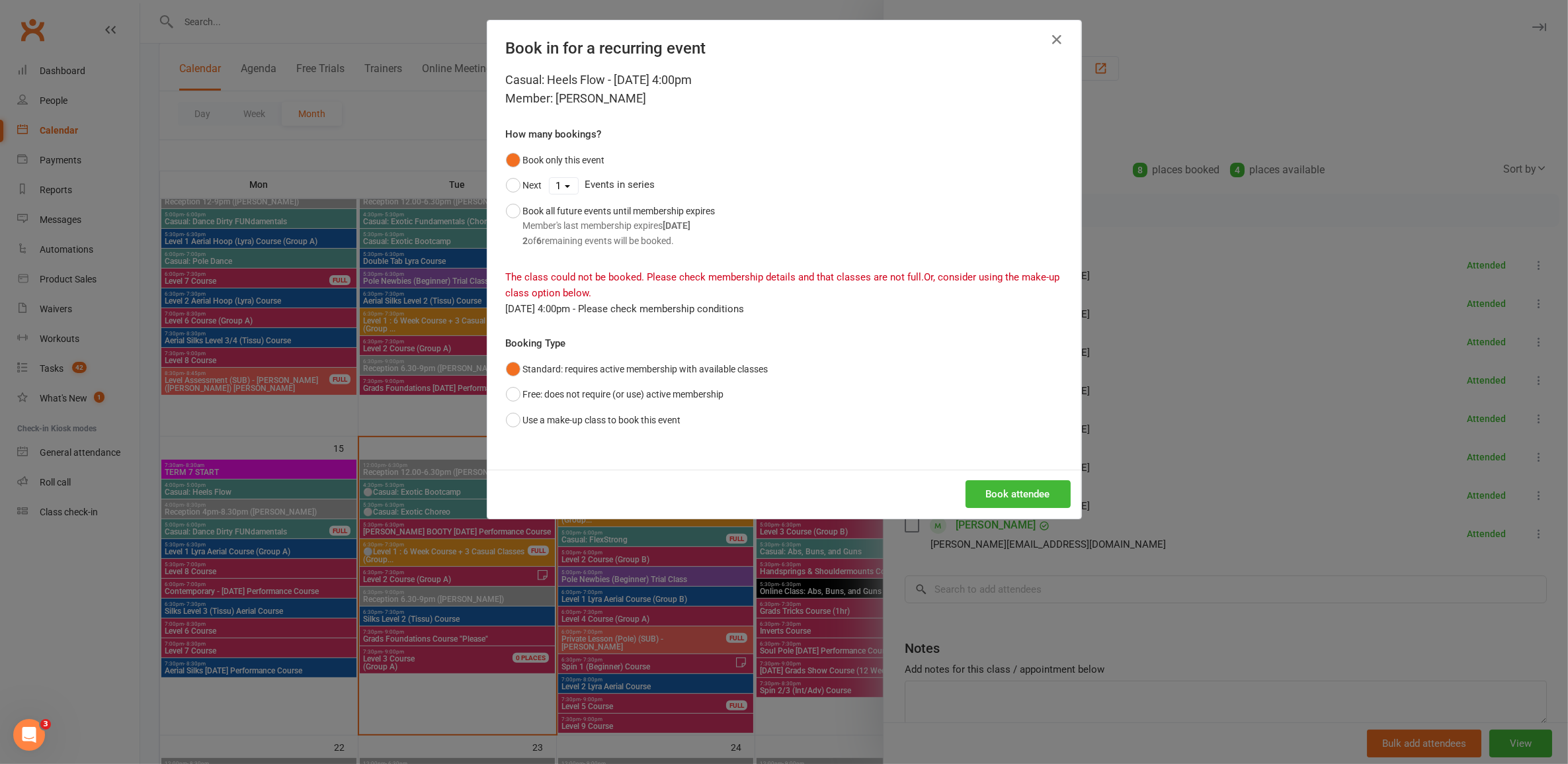
click at [364, 530] on div "Book in for a recurring event Casual: Heels Flow - Sep 15, 2025 4:00pm Member: …" at bounding box center [784, 382] width 1568 height 764
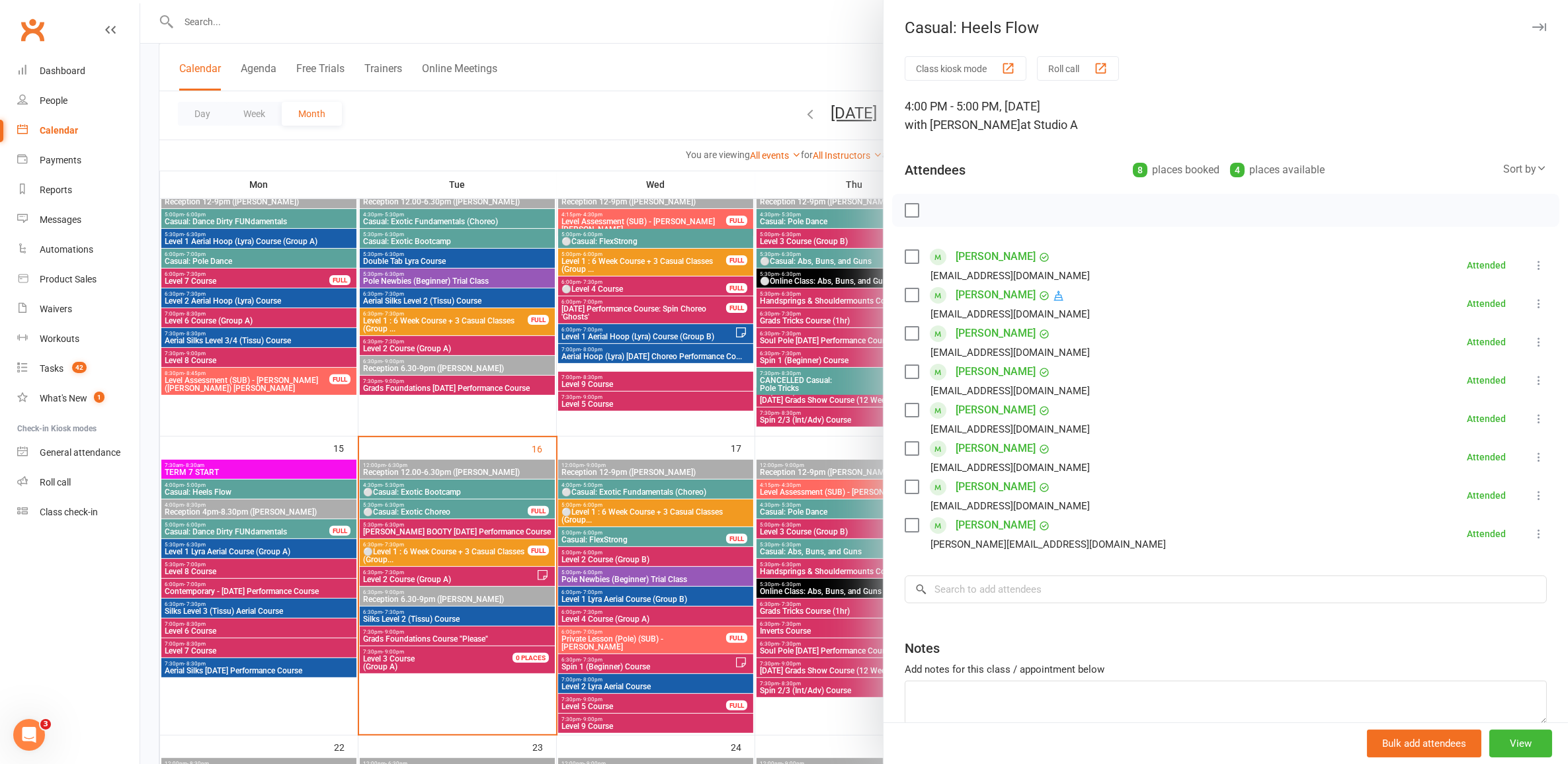
click at [296, 486] on div at bounding box center [854, 382] width 1428 height 764
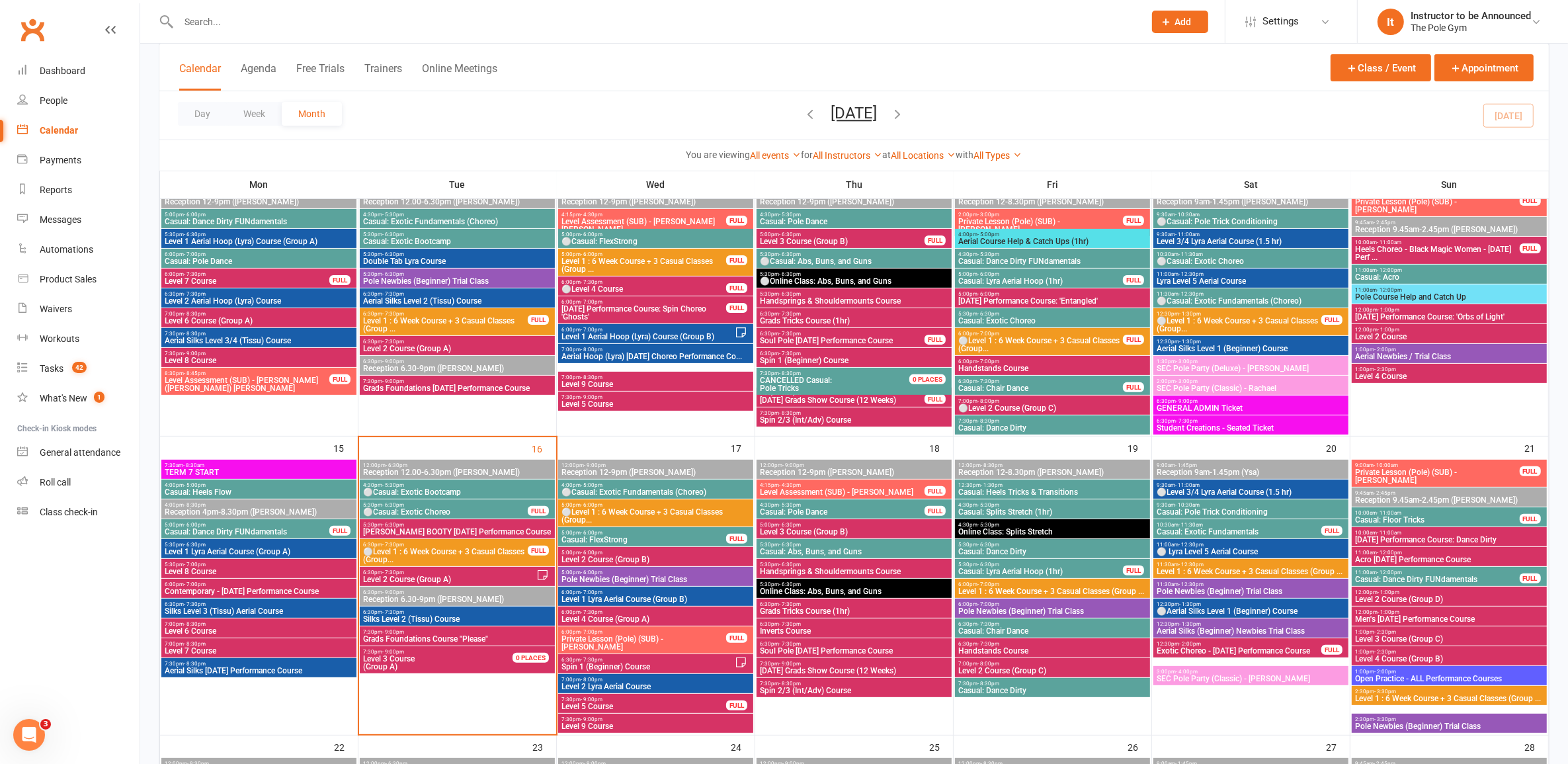
click at [296, 486] on span "4:00pm - 5:00pm" at bounding box center [259, 485] width 190 height 6
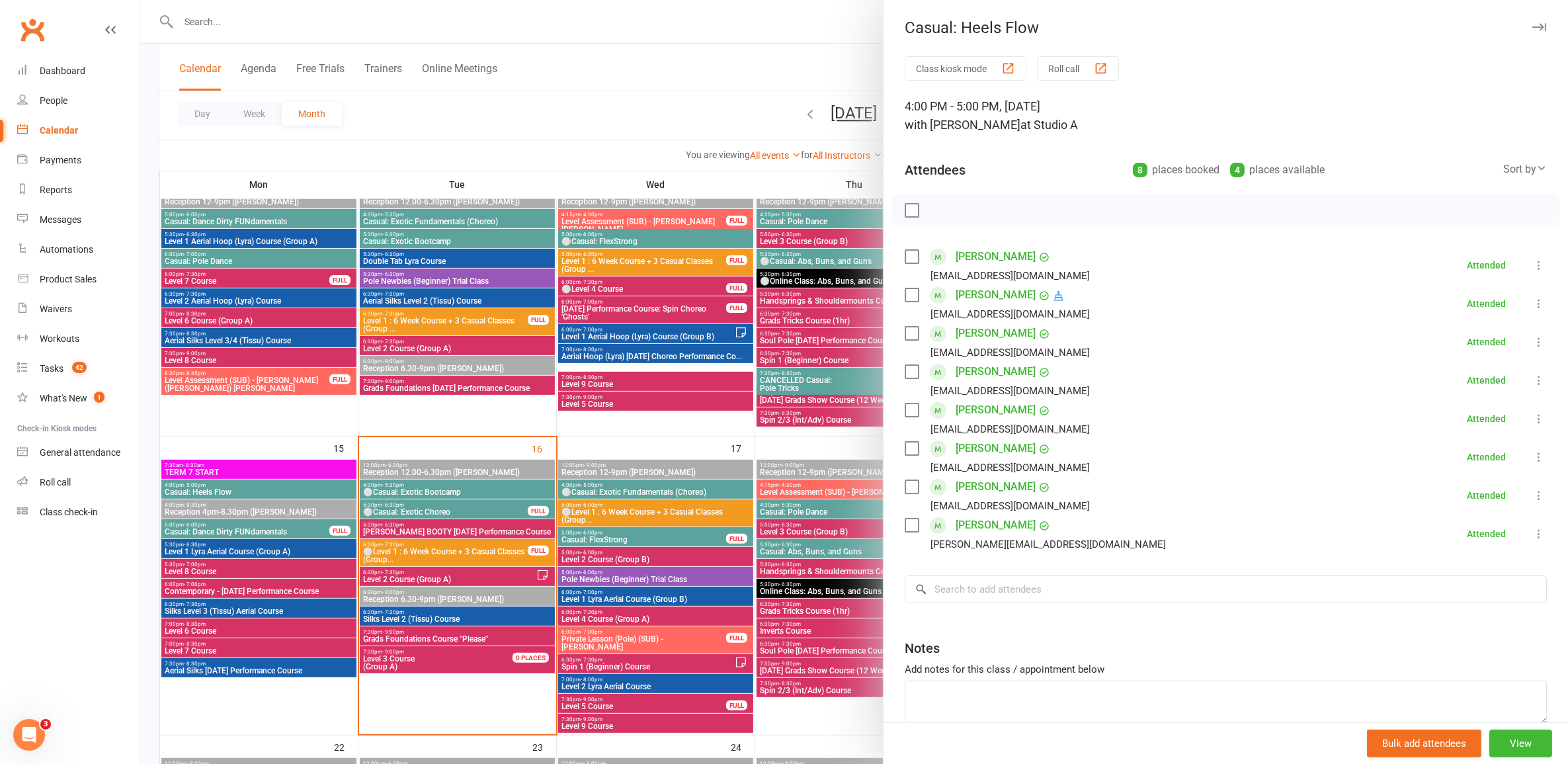
click at [810, 524] on div at bounding box center [854, 382] width 1428 height 764
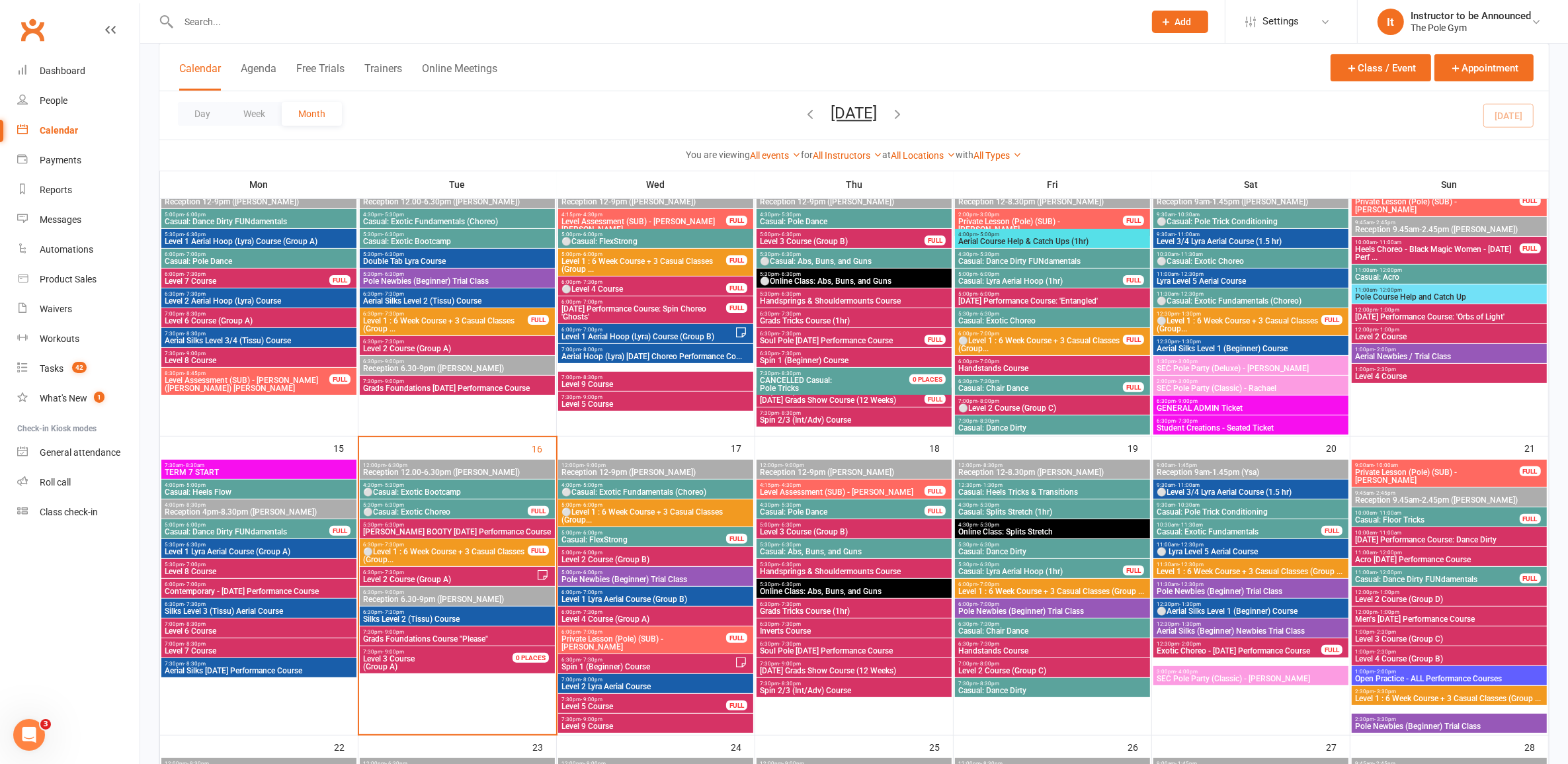
click at [810, 578] on span "Casual: Dance Dirty FUNdamentals" at bounding box center [1438, 579] width 165 height 8
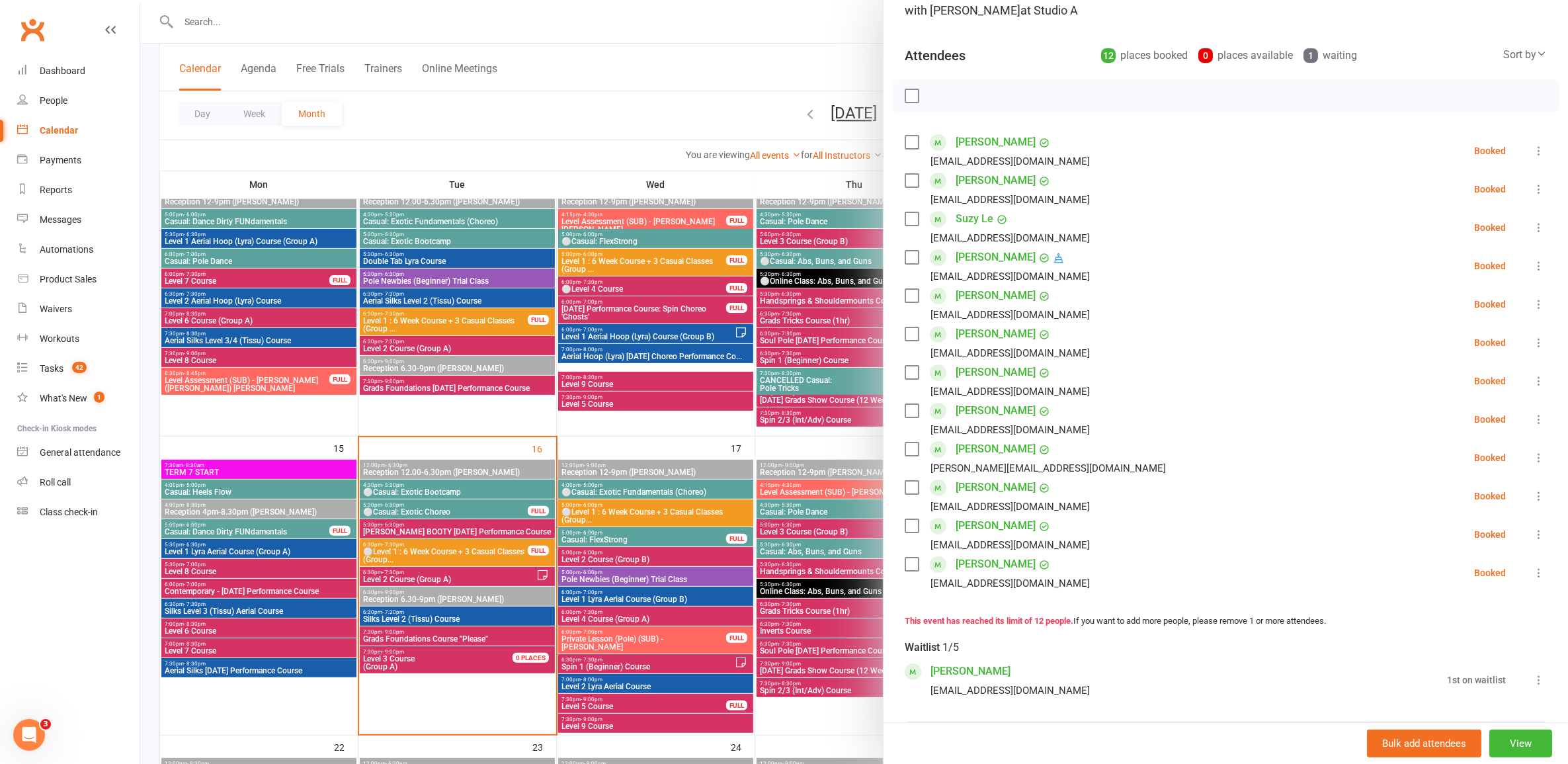
scroll to position [166, 0]
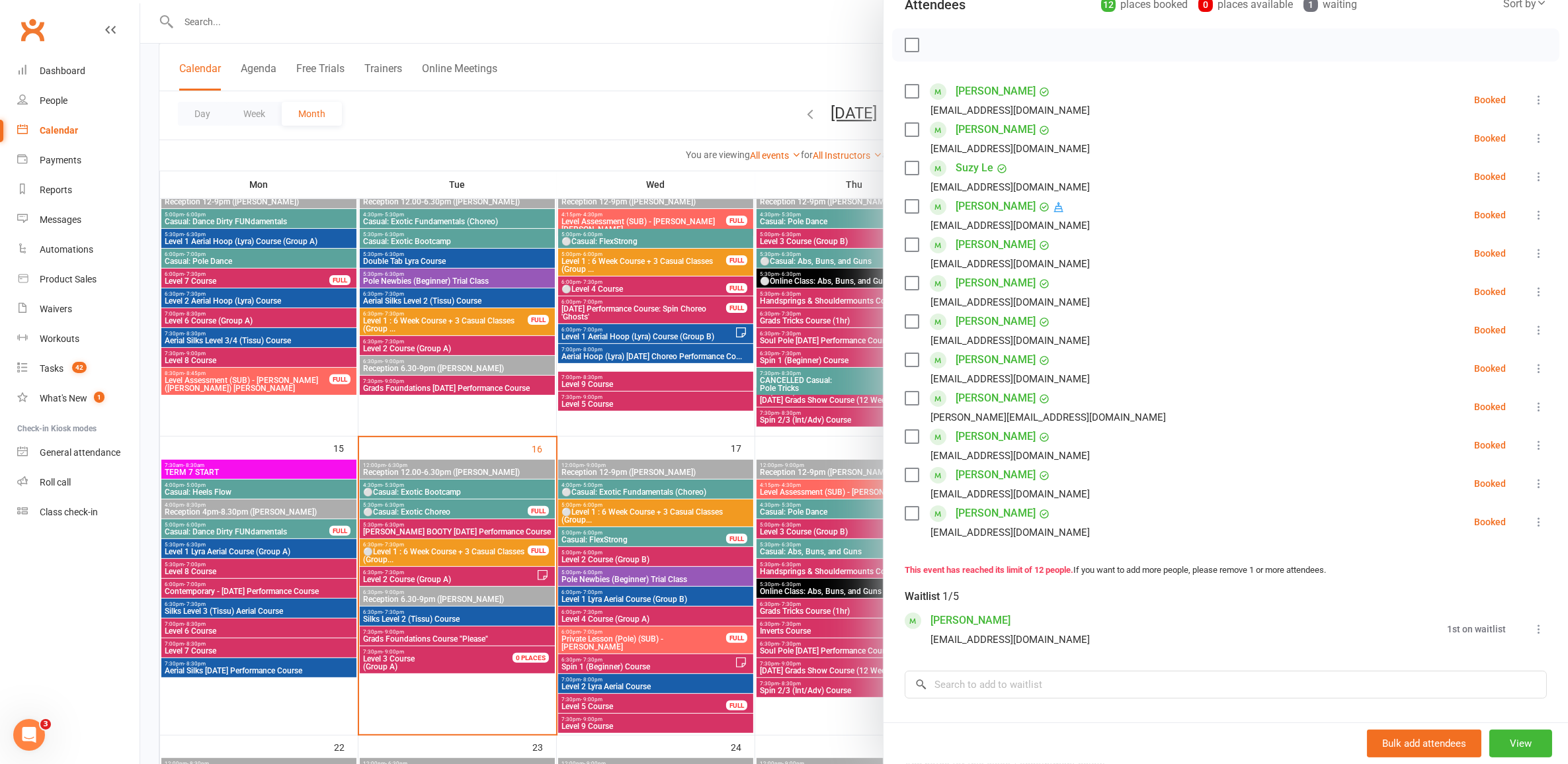
click at [810, 518] on icon at bounding box center [1539, 522] width 14 height 14
click at [810, 549] on div "Class kiosk mode Roll call 11:00 AM - 12:00 PM, Sunday, September, 21, 2025 wit…" at bounding box center [1226, 388] width 684 height 995
click at [676, 91] on div at bounding box center [854, 382] width 1428 height 764
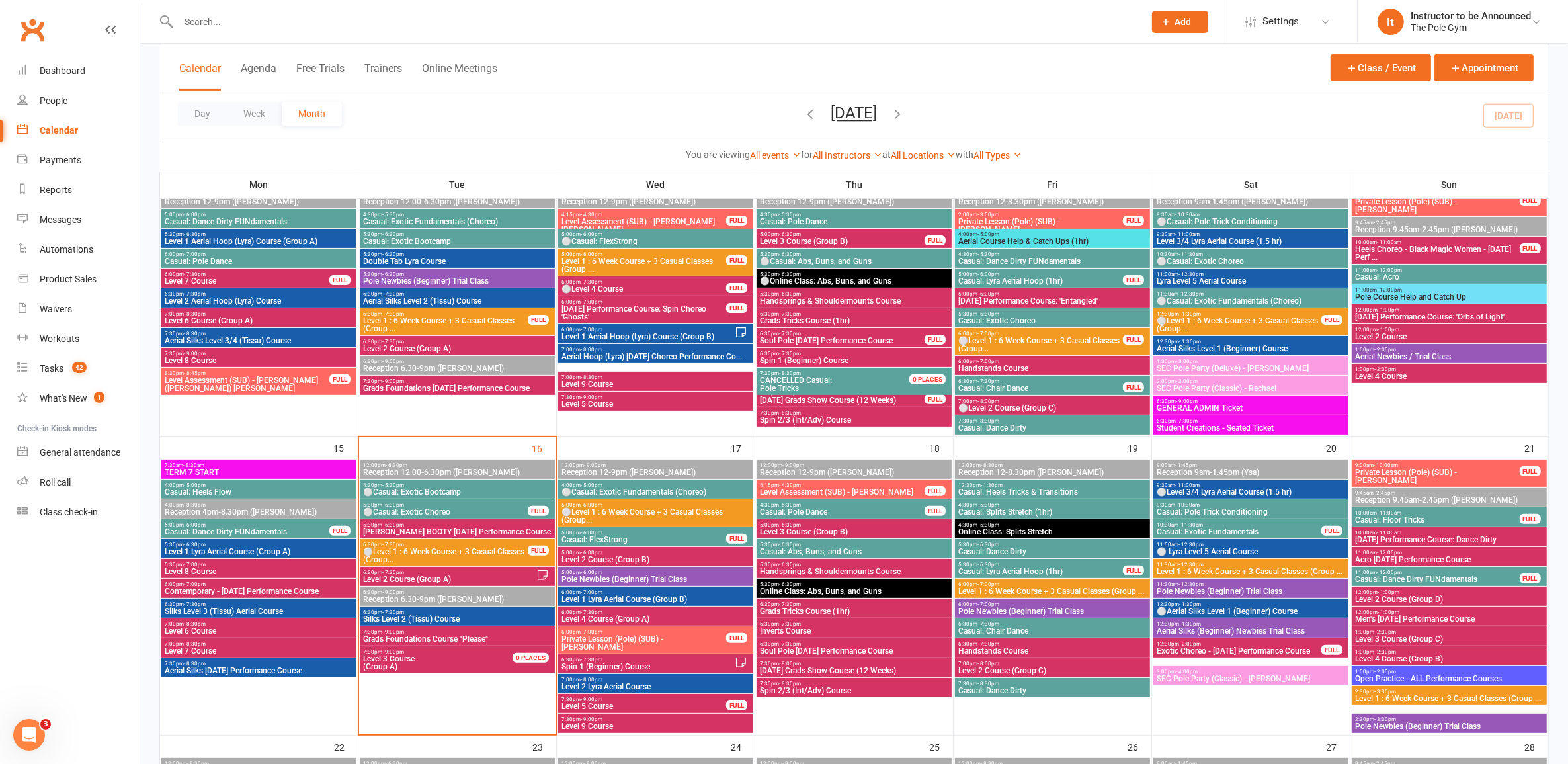
click at [810, 580] on span "Casual: Dance Dirty FUNdamentals" at bounding box center [1438, 579] width 165 height 8
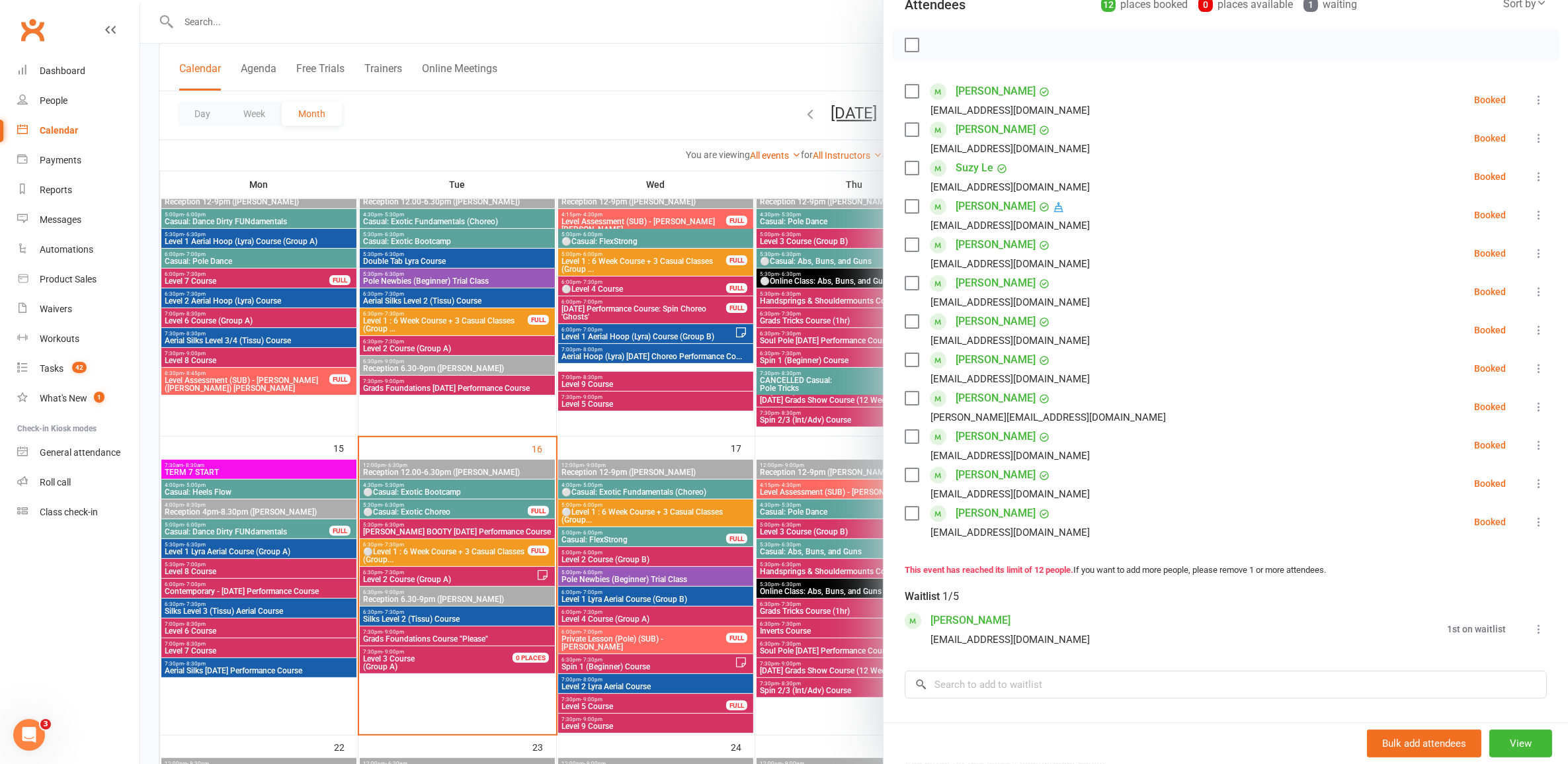
click at [802, 665] on div at bounding box center [854, 382] width 1428 height 764
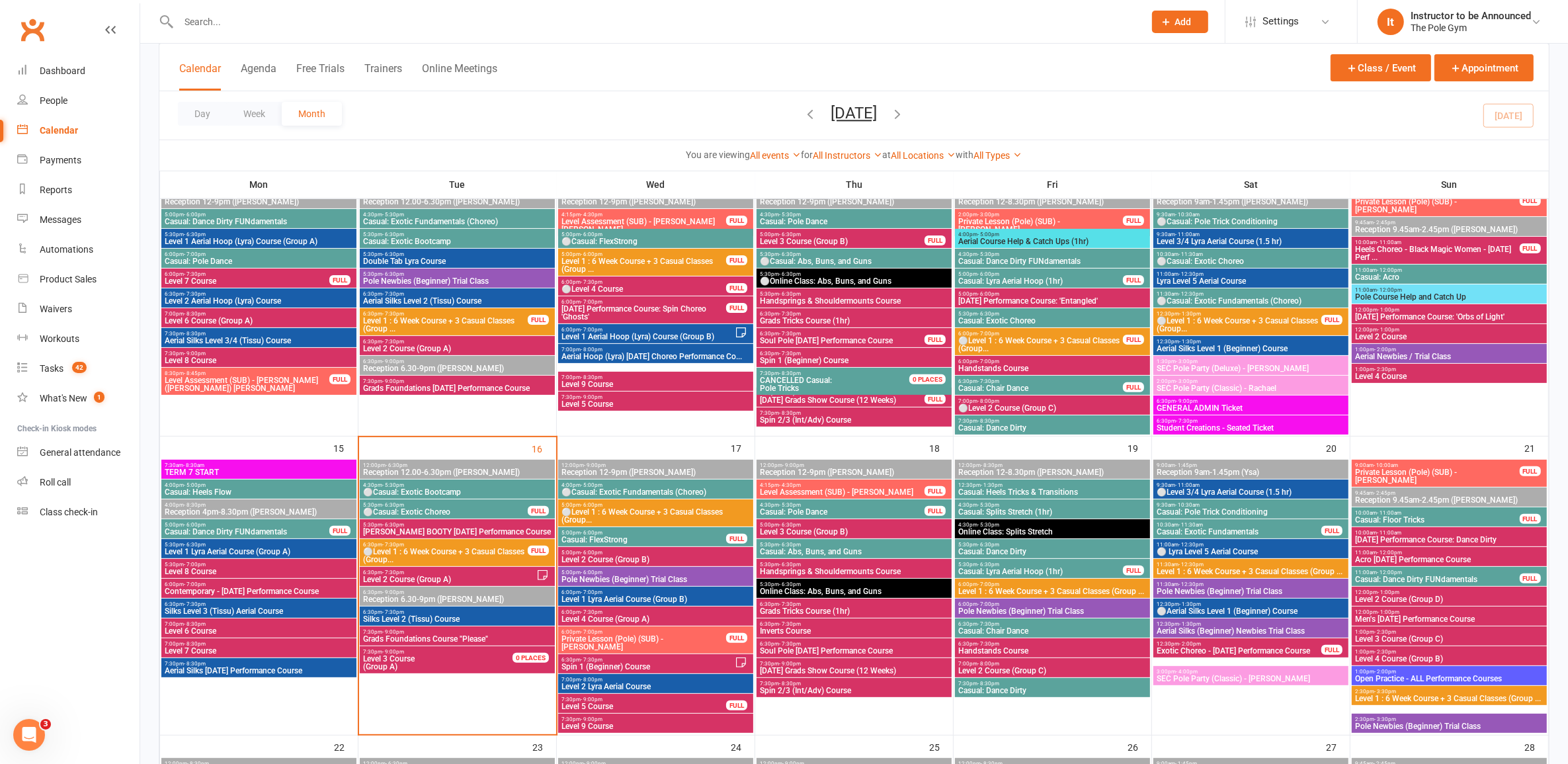
click at [810, 687] on span "Spin 2/3 (Int/Adv) Course" at bounding box center [854, 691] width 190 height 8
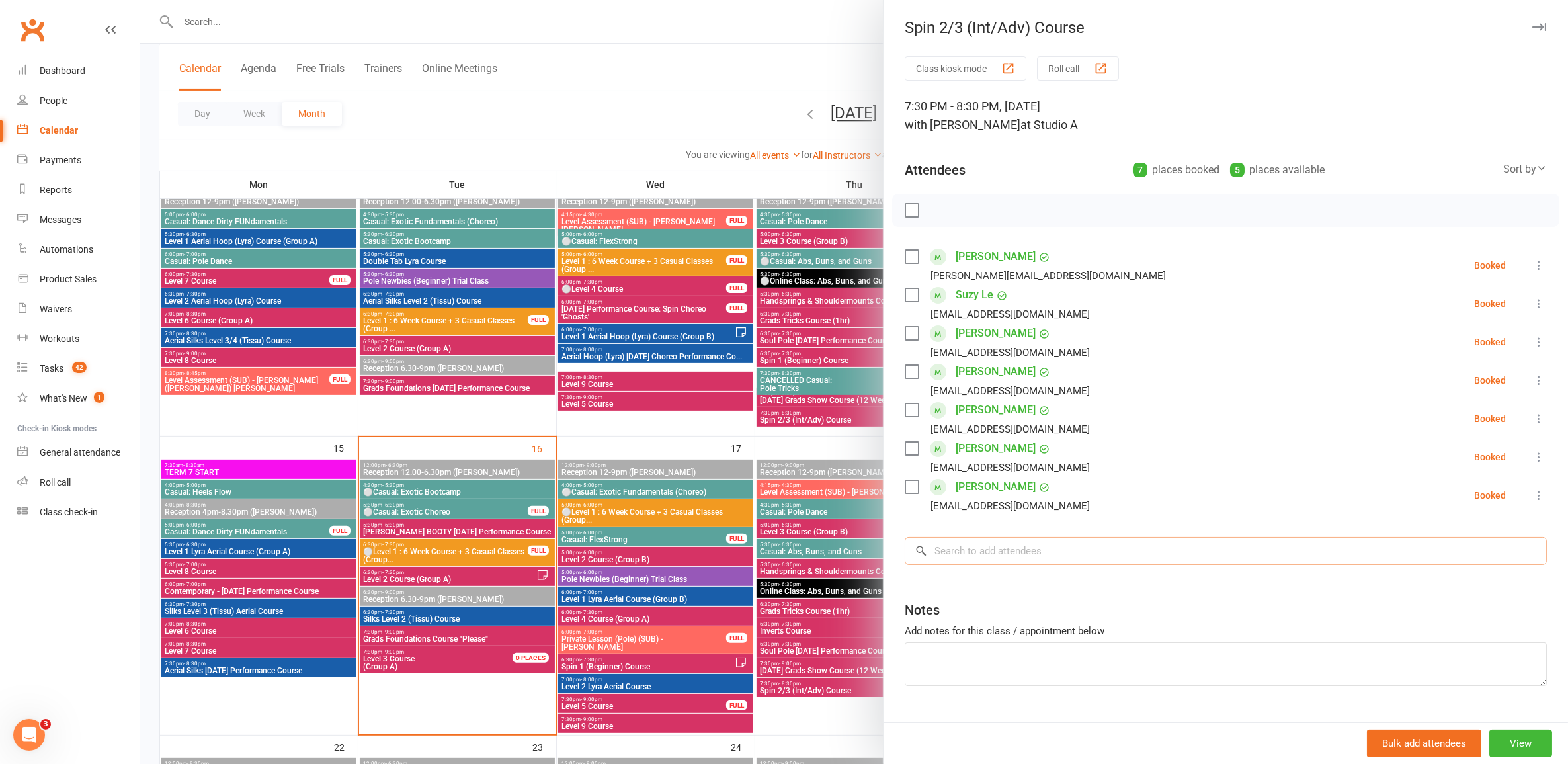
click at [810, 548] on input "search" at bounding box center [1225, 551] width 642 height 28
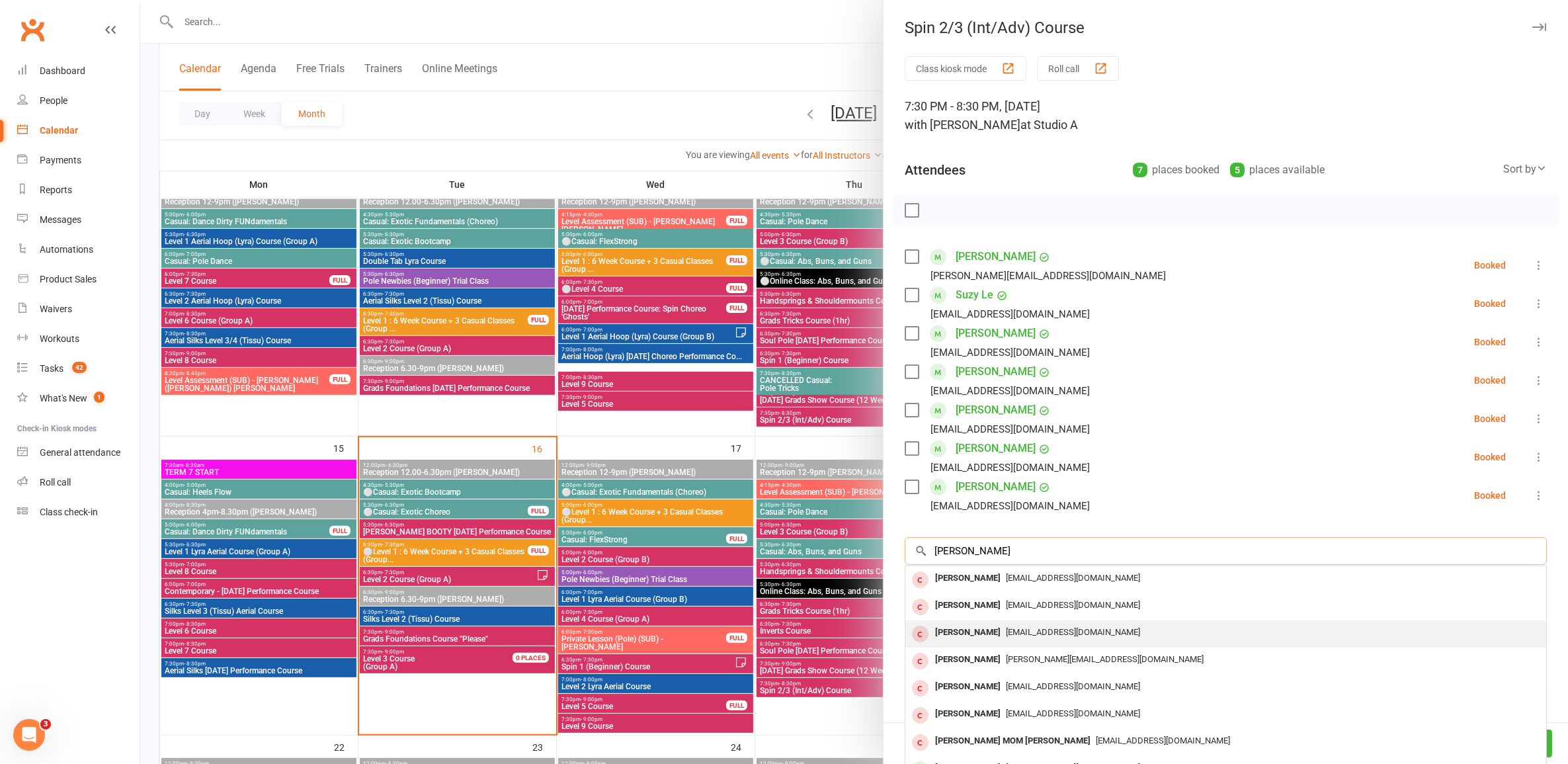
scroll to position [72, 0]
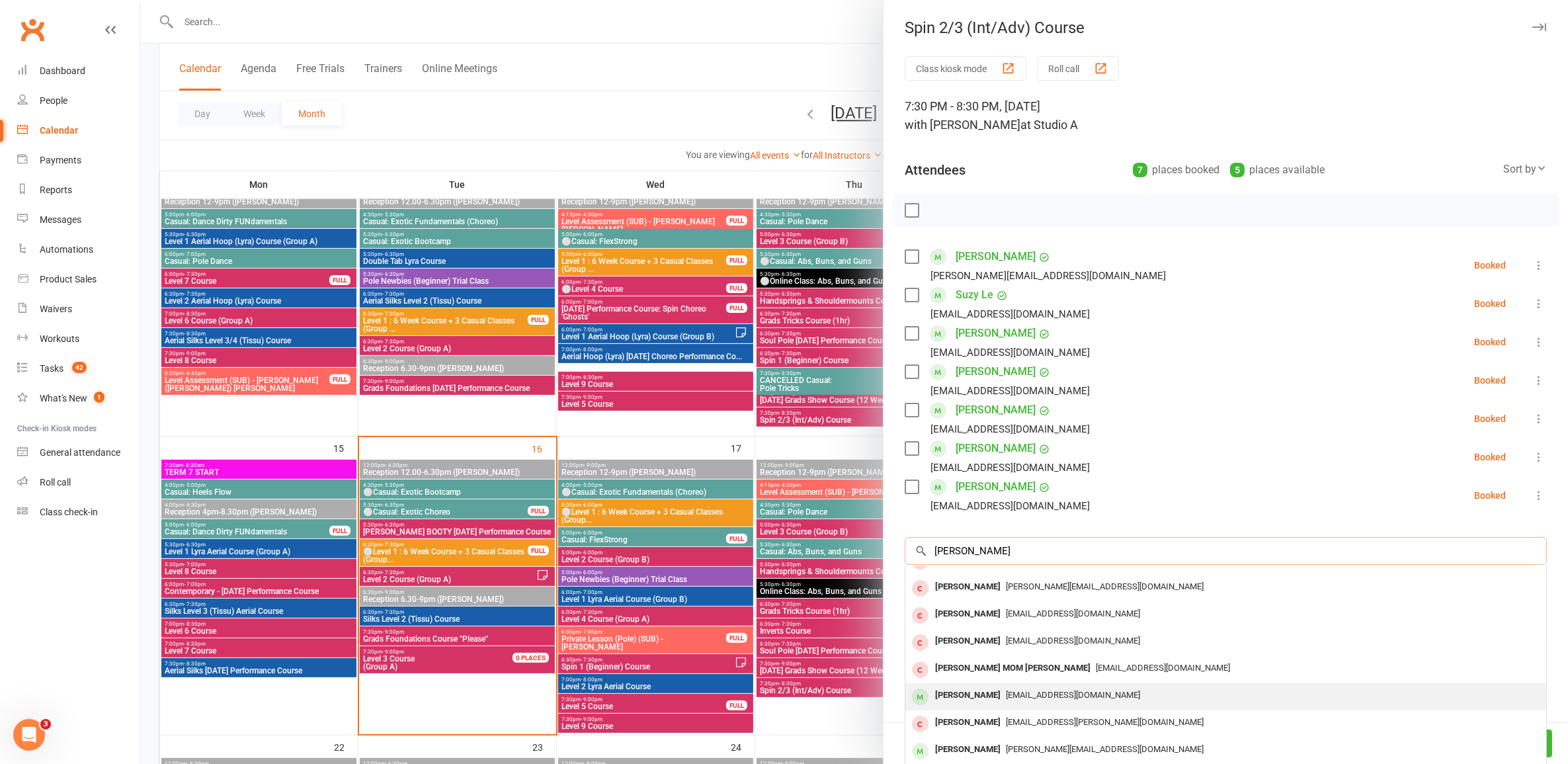
type input "laura p"
click at [810, 693] on span "[EMAIL_ADDRESS][DOMAIN_NAME]" at bounding box center [1073, 695] width 134 height 10
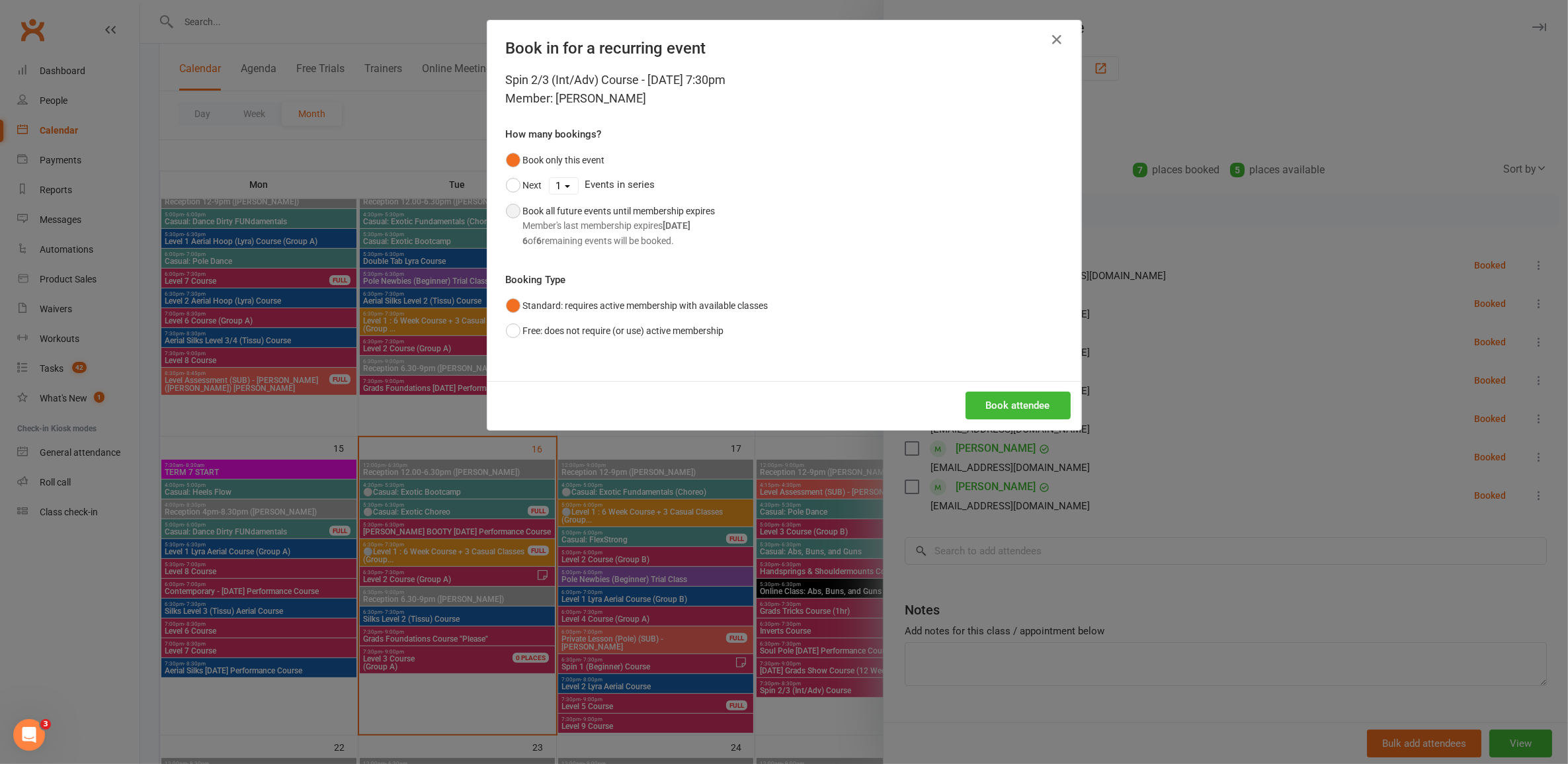
click at [691, 225] on strong "Oct 27, 2025" at bounding box center [677, 225] width 28 height 10
click at [810, 408] on button "Book attendee" at bounding box center [1018, 405] width 105 height 28
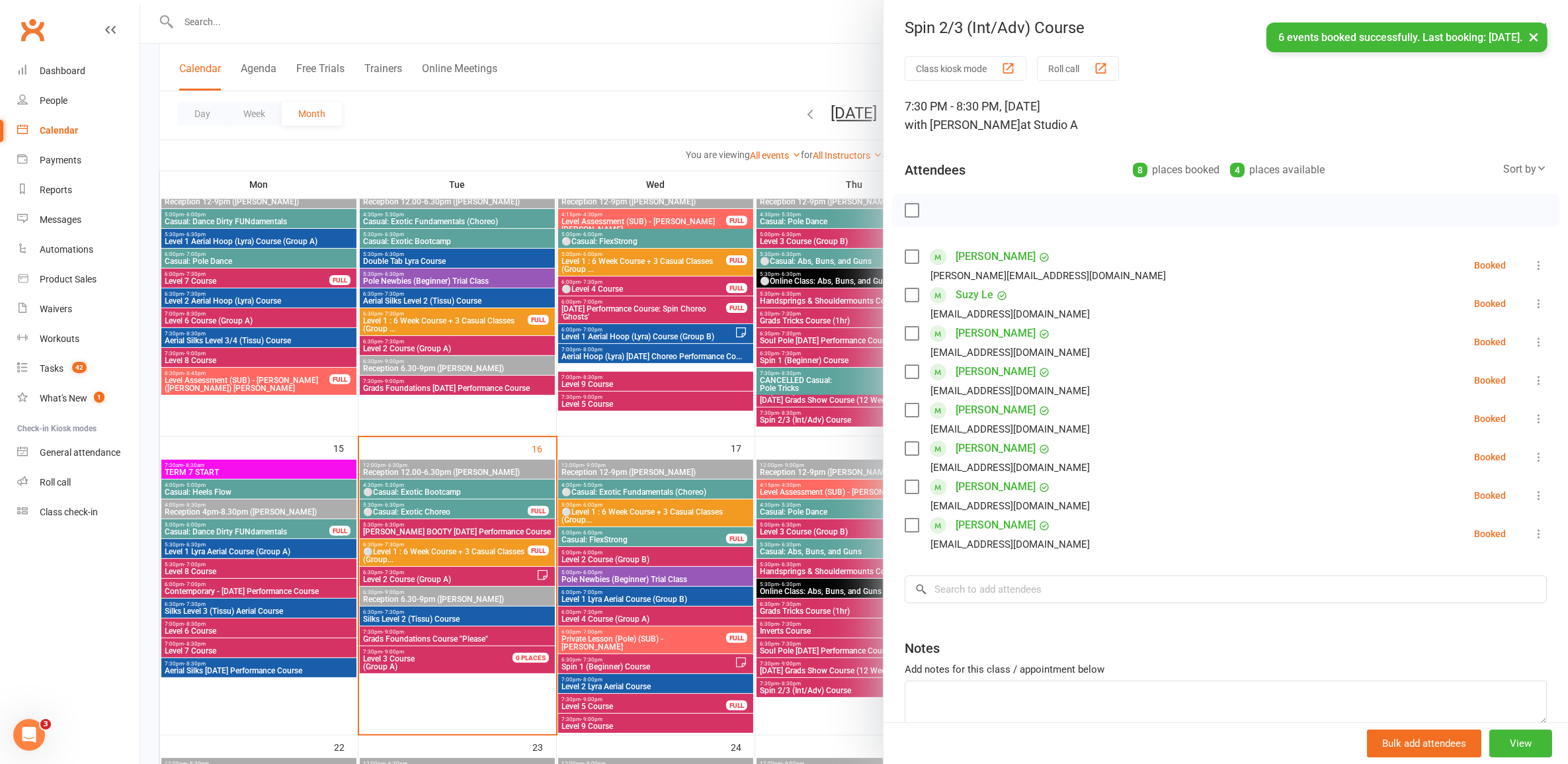
click at [745, 551] on div at bounding box center [854, 382] width 1428 height 764
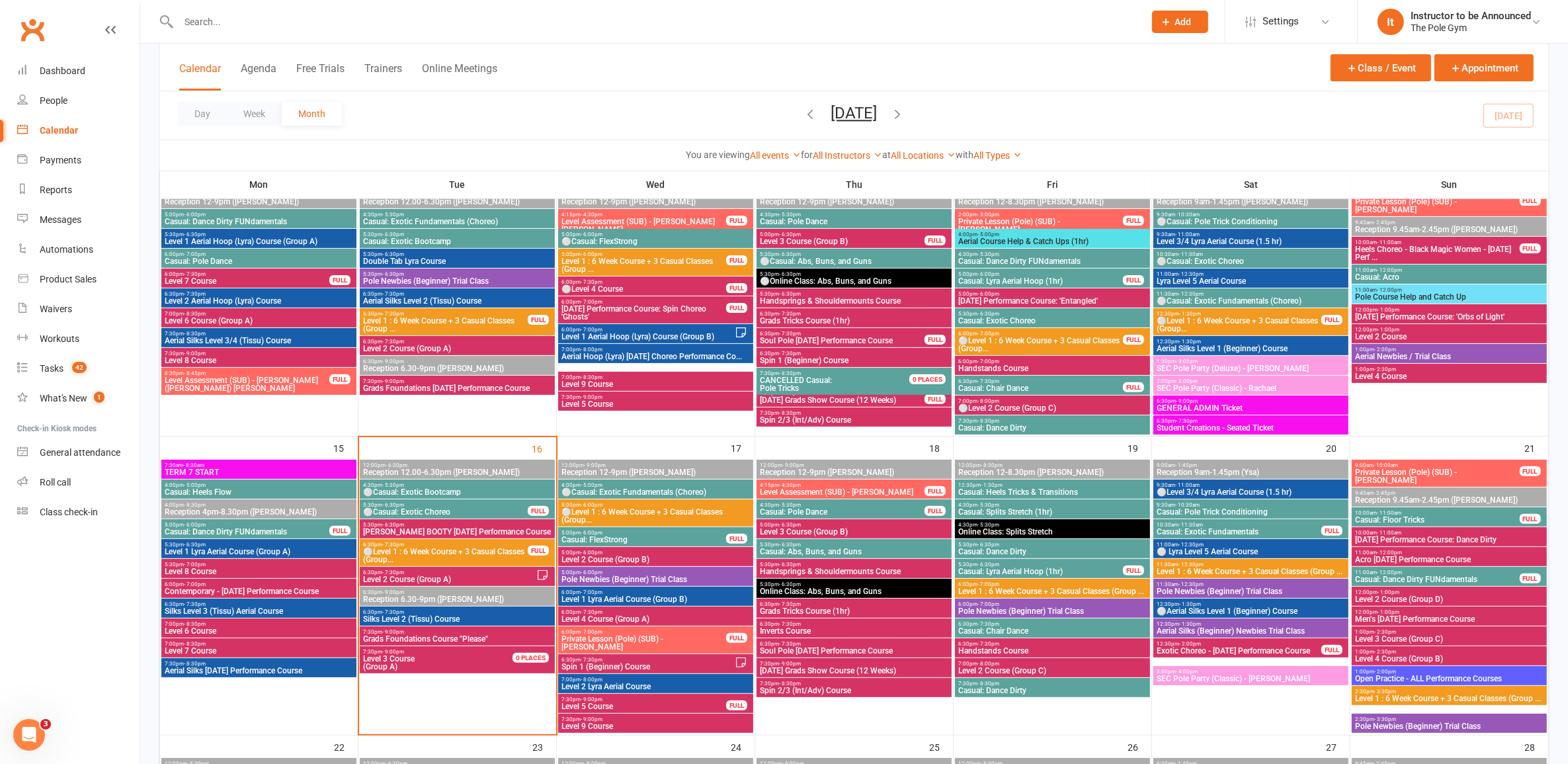
click at [506, 579] on span "Level 2 Course (Group A)" at bounding box center [449, 579] width 174 height 8
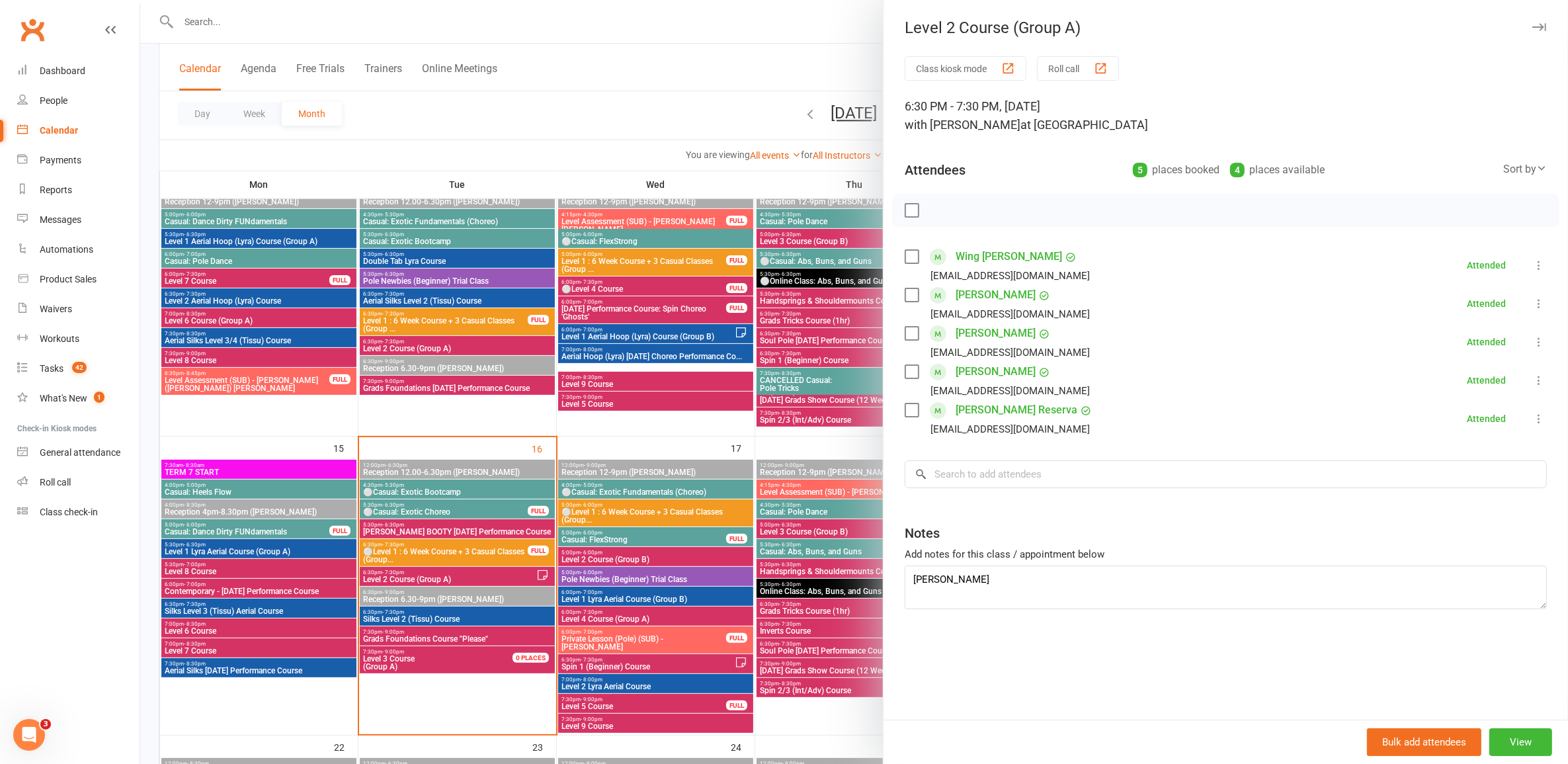
click at [506, 579] on div at bounding box center [854, 382] width 1428 height 764
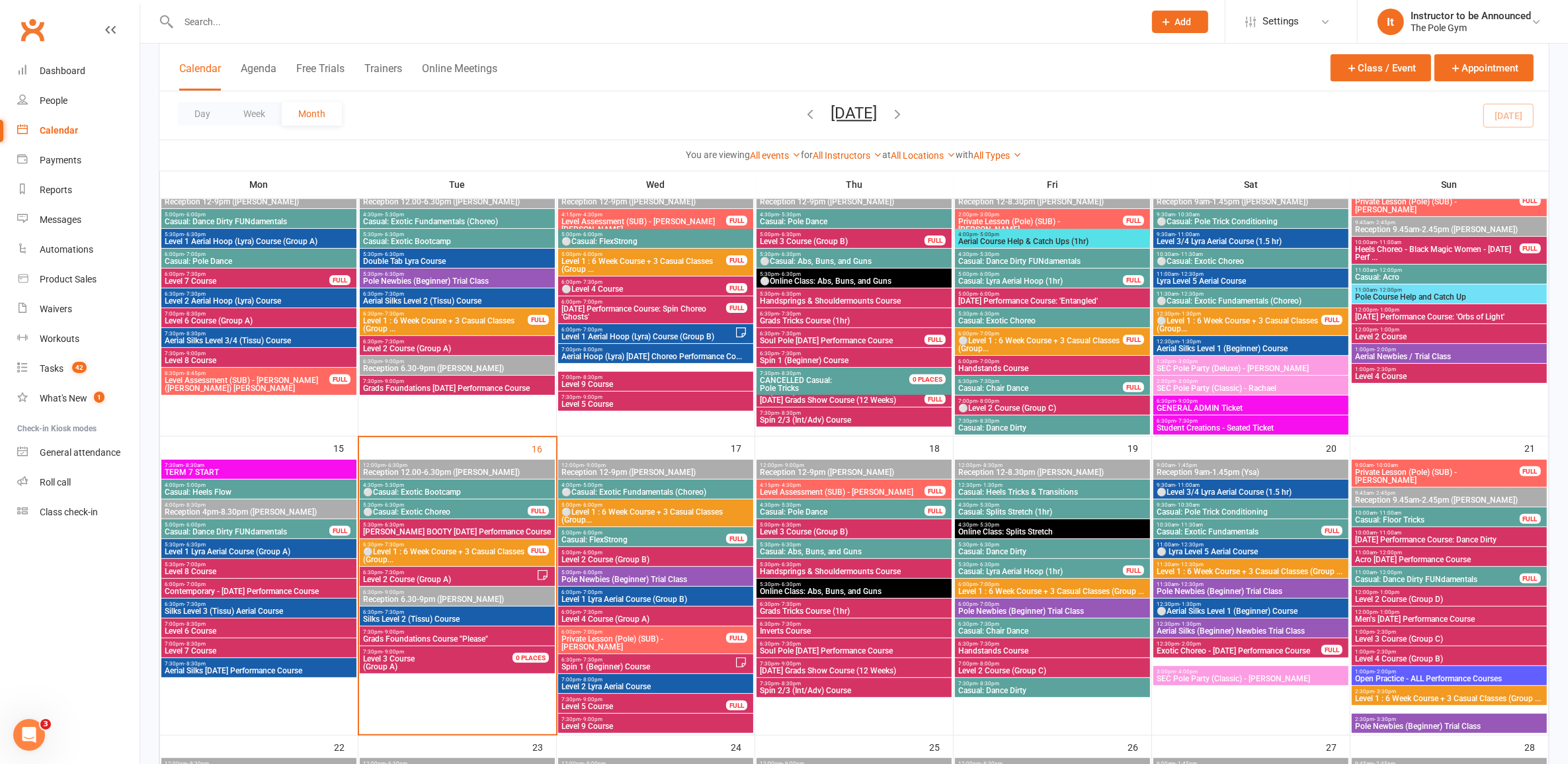
click at [481, 641] on span "Grads Foundations Course "Please"" at bounding box center [457, 639] width 190 height 8
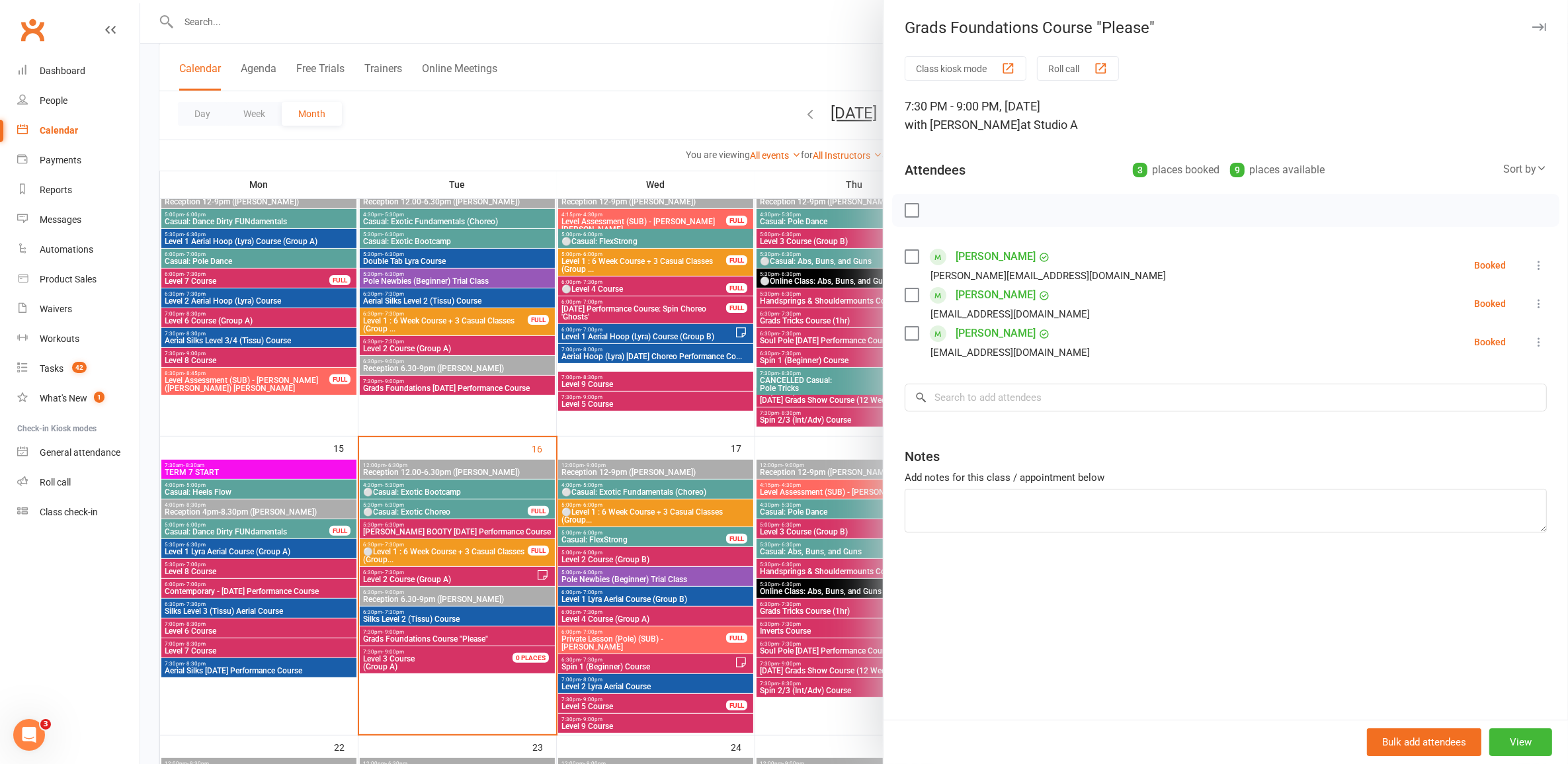
click at [481, 641] on div at bounding box center [854, 382] width 1428 height 764
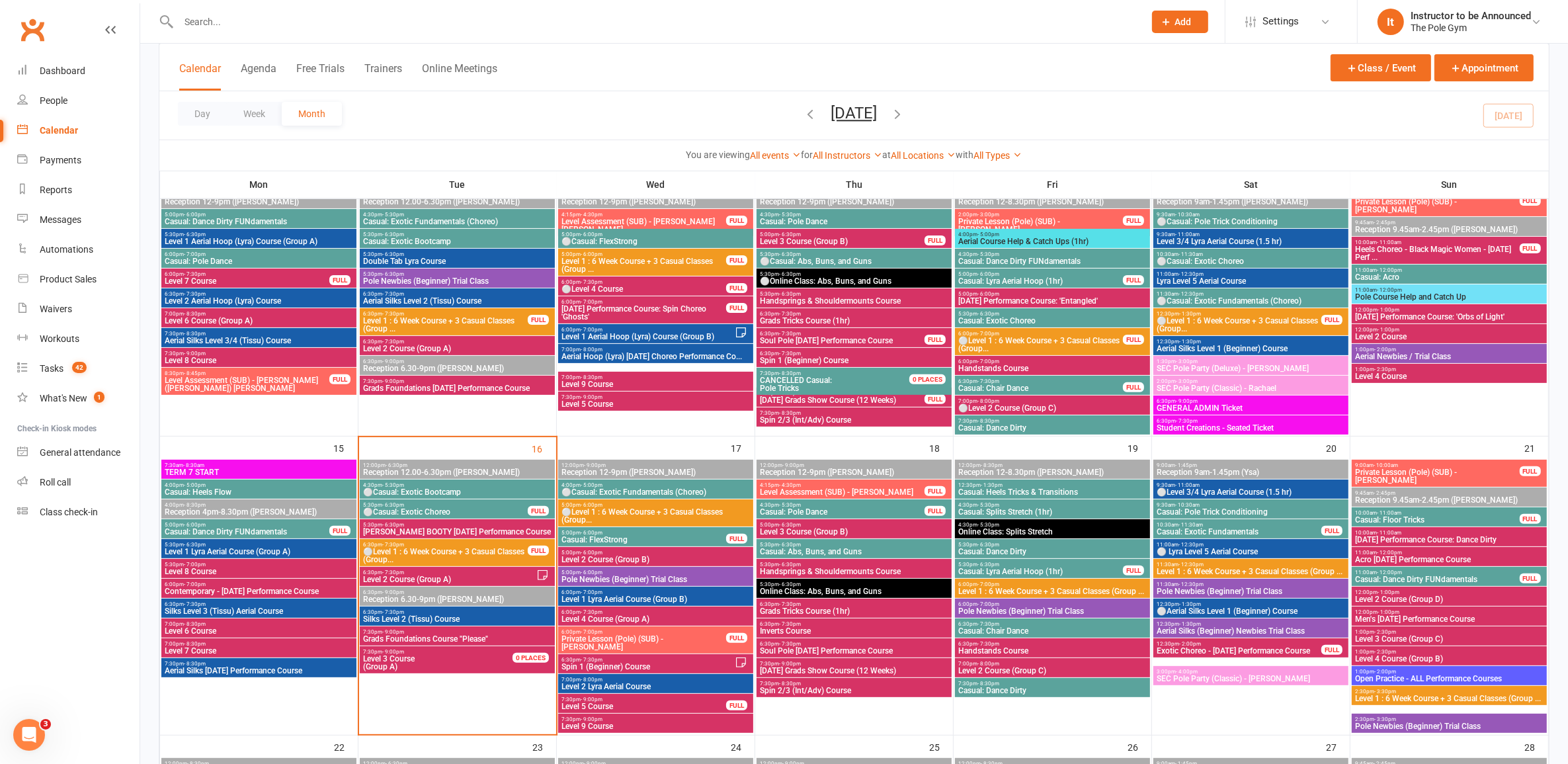
click at [480, 636] on span "Grads Foundations Course "Please"" at bounding box center [457, 639] width 190 height 8
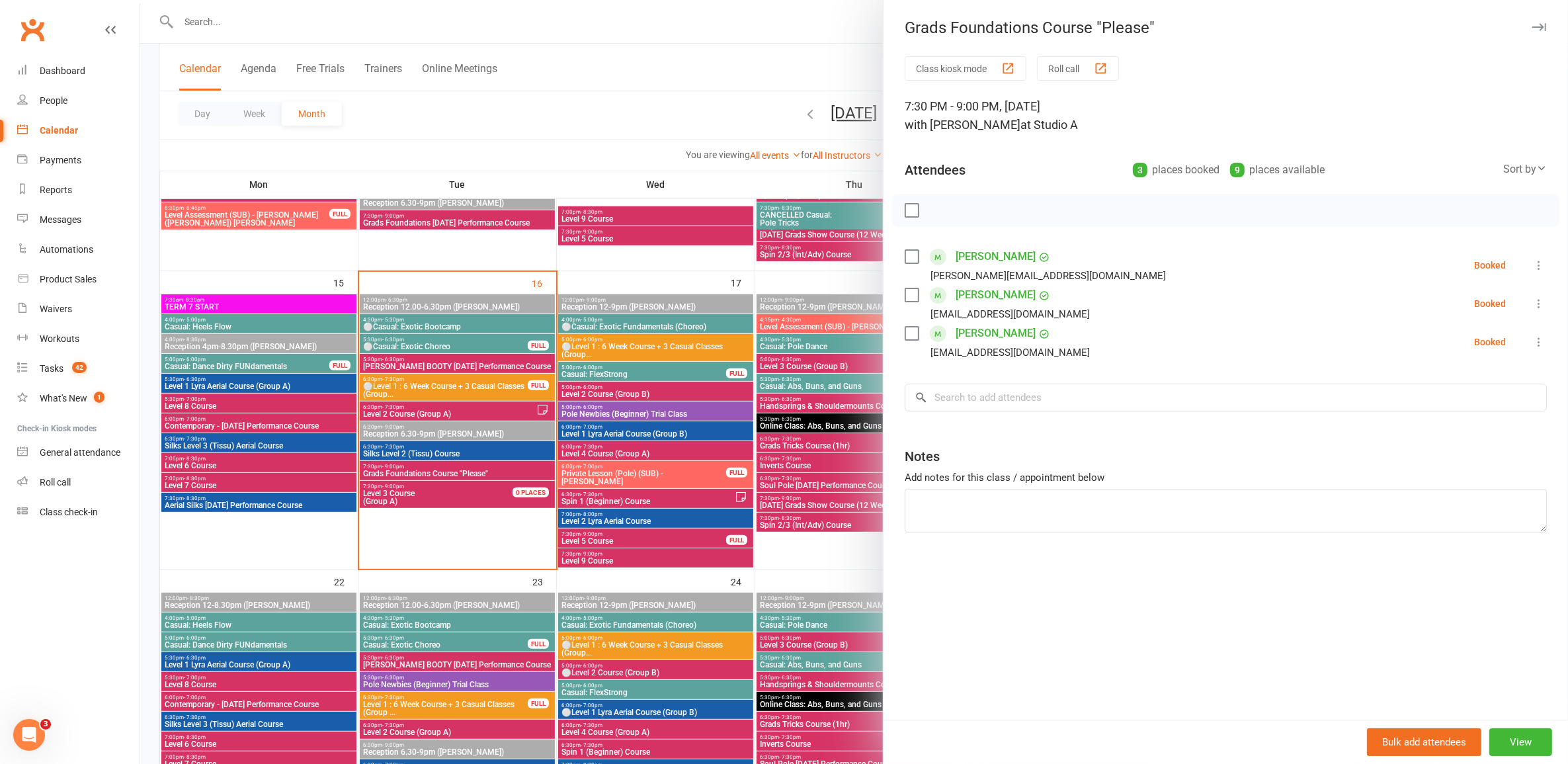
scroll to position [497, 0]
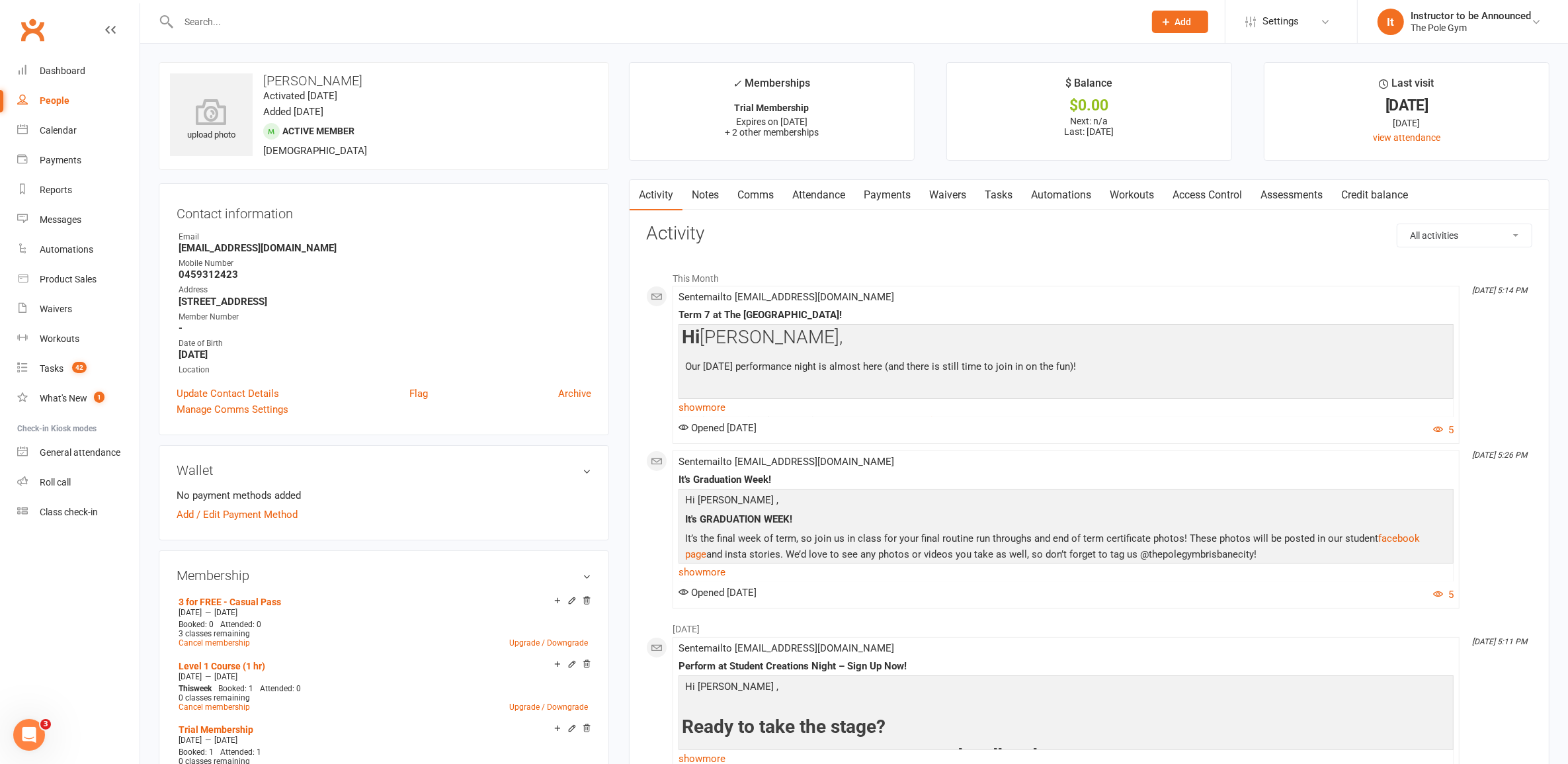
drag, startPoint x: 960, startPoint y: 185, endPoint x: 947, endPoint y: 184, distance: 13.0
click at [961, 185] on link "Waivers" at bounding box center [947, 195] width 56 height 30
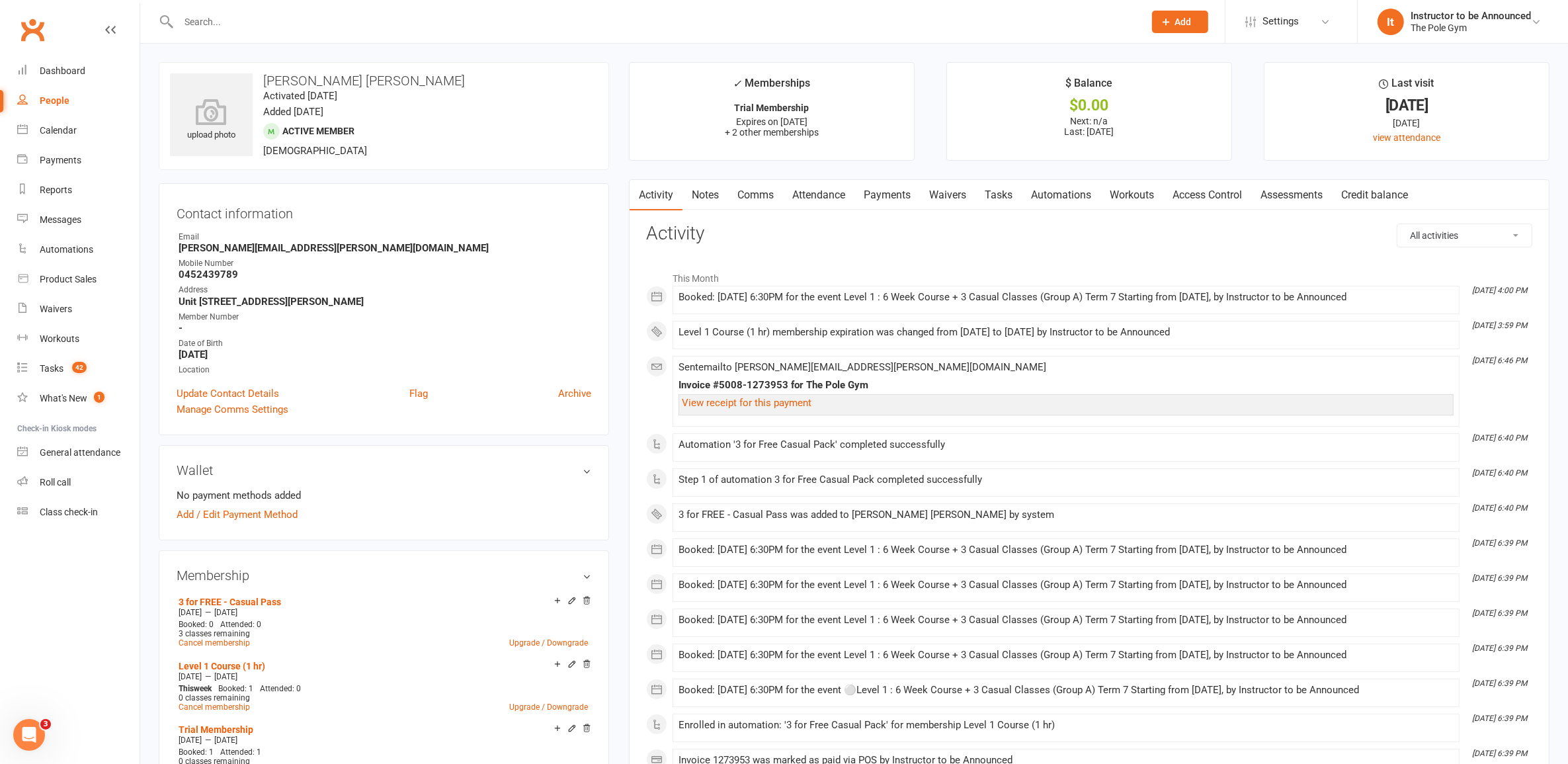
click at [944, 190] on link "Waivers" at bounding box center [947, 195] width 56 height 30
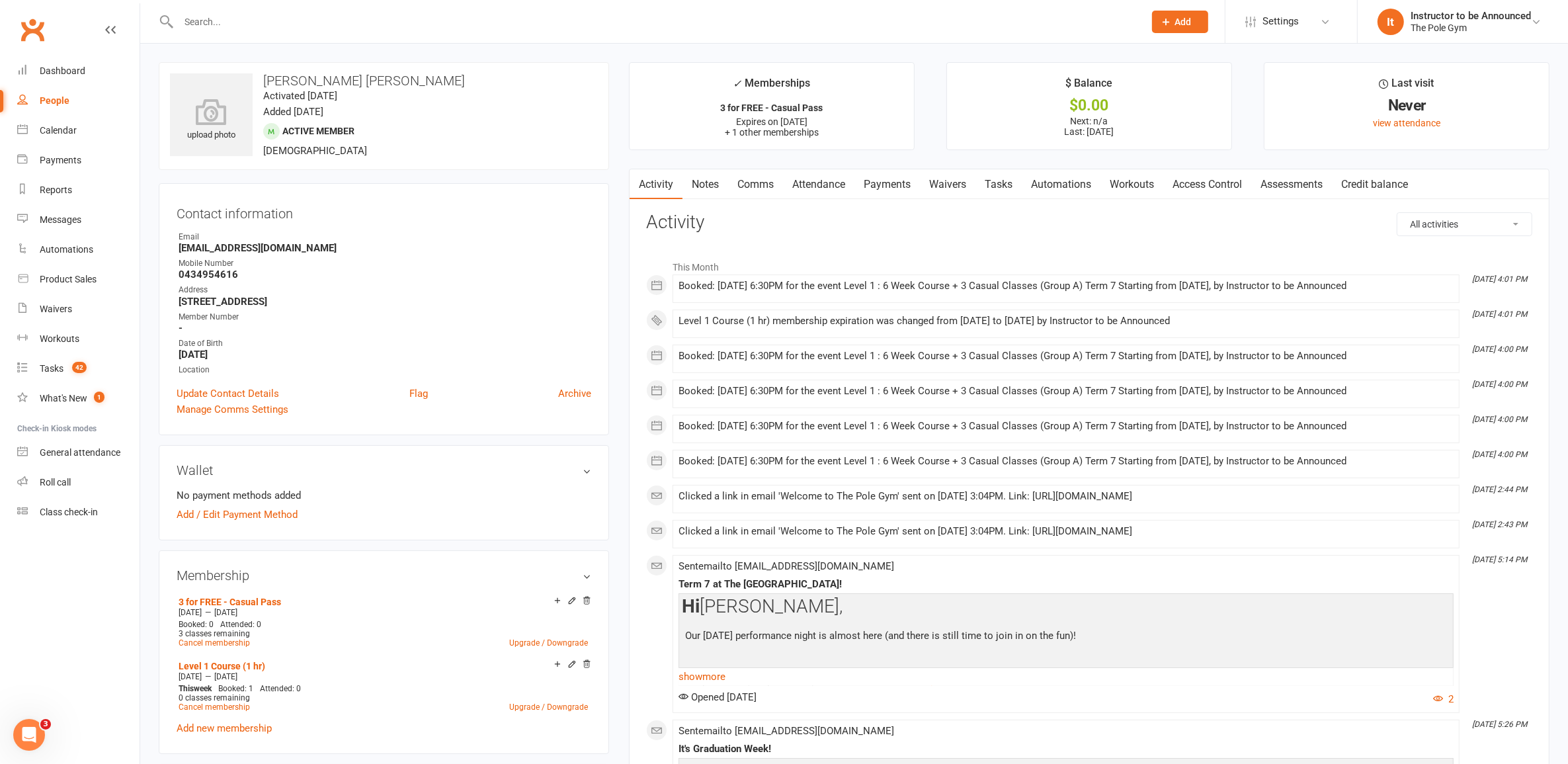
click at [953, 180] on link "Waivers" at bounding box center [947, 185] width 56 height 30
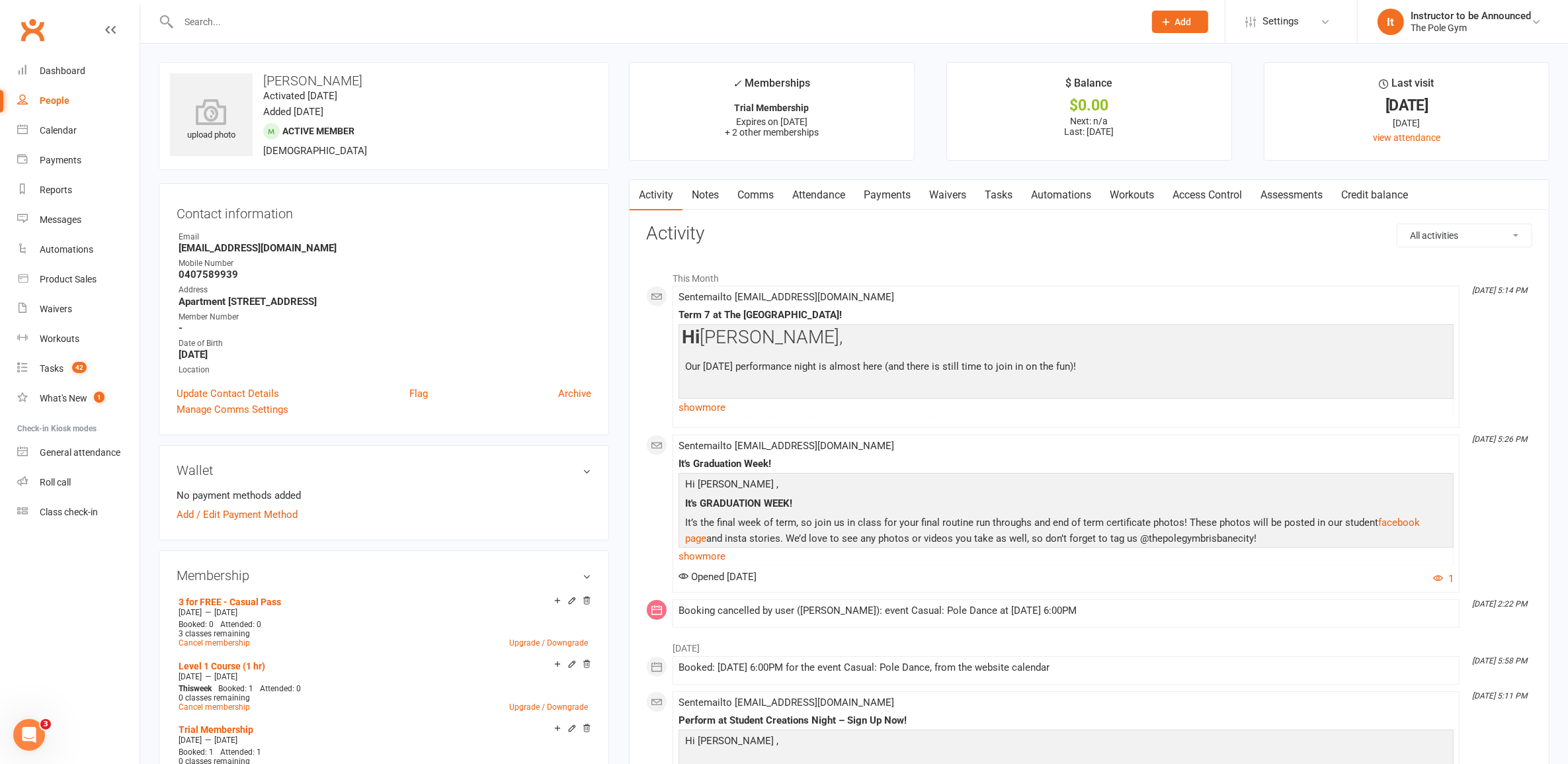
click at [959, 195] on link "Waivers" at bounding box center [947, 195] width 56 height 30
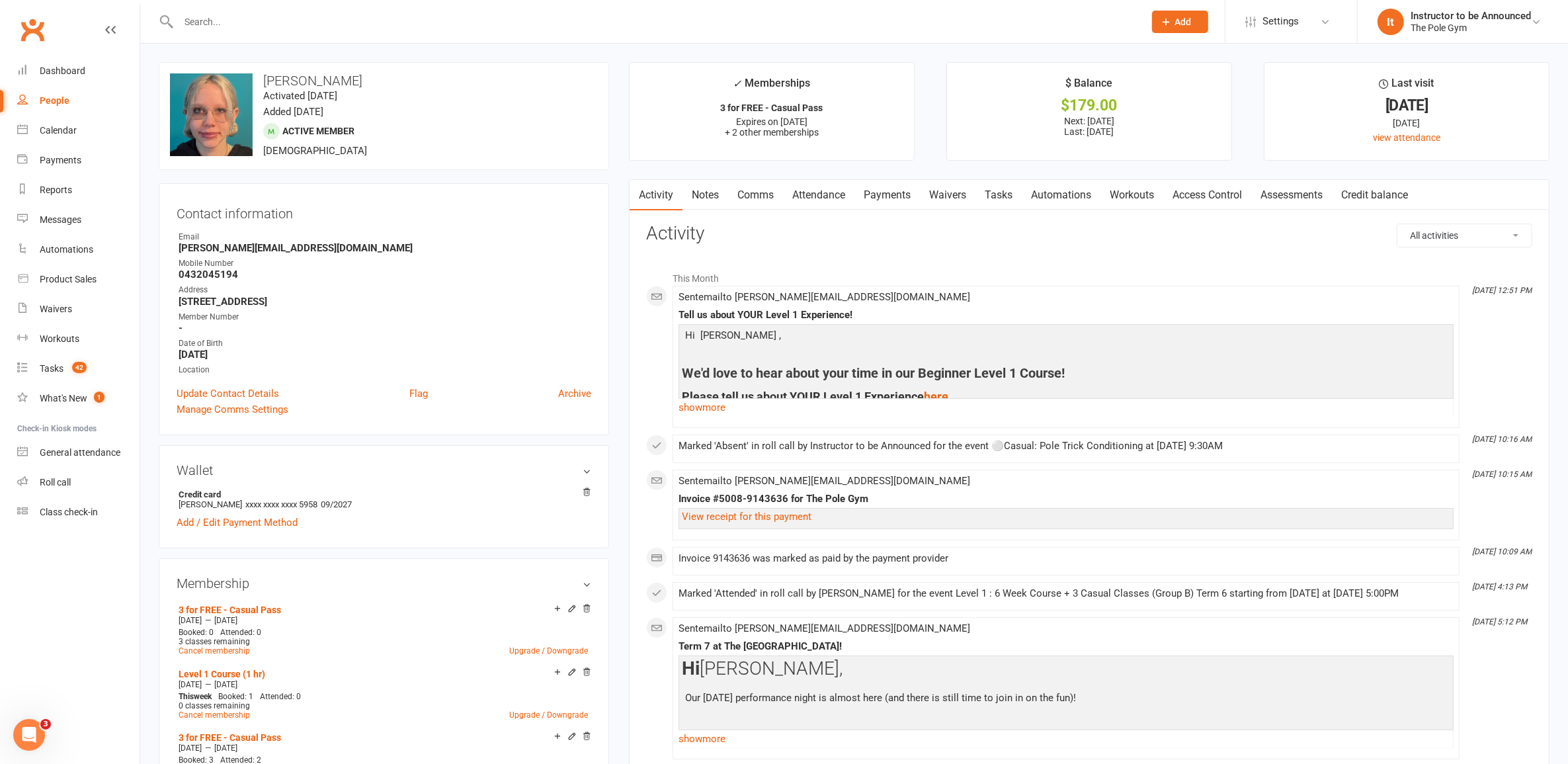
click at [940, 197] on link "Waivers" at bounding box center [947, 195] width 56 height 30
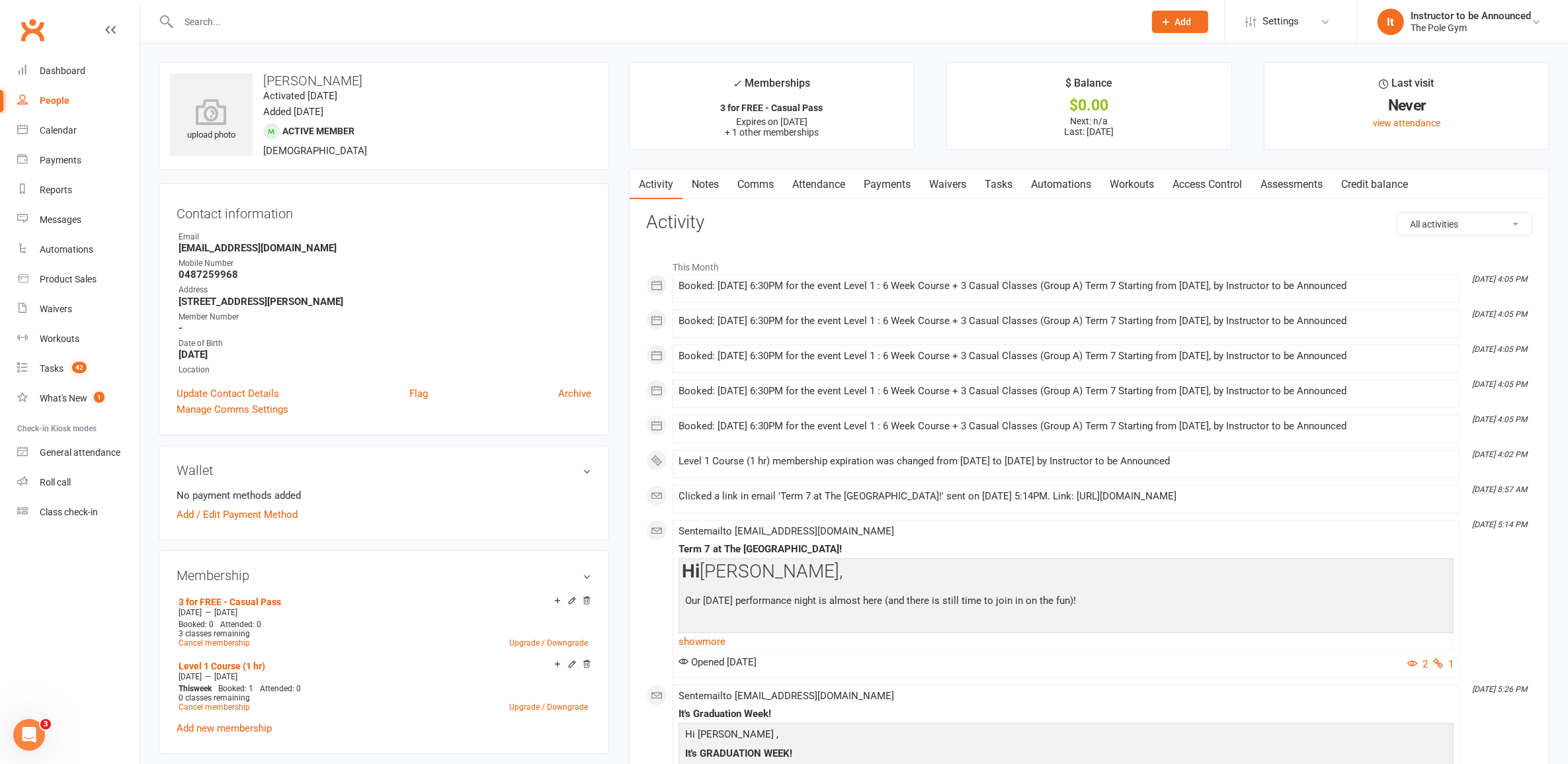
drag, startPoint x: 956, startPoint y: 181, endPoint x: 949, endPoint y: 181, distance: 7.0
click at [956, 179] on link "Waivers" at bounding box center [947, 185] width 56 height 30
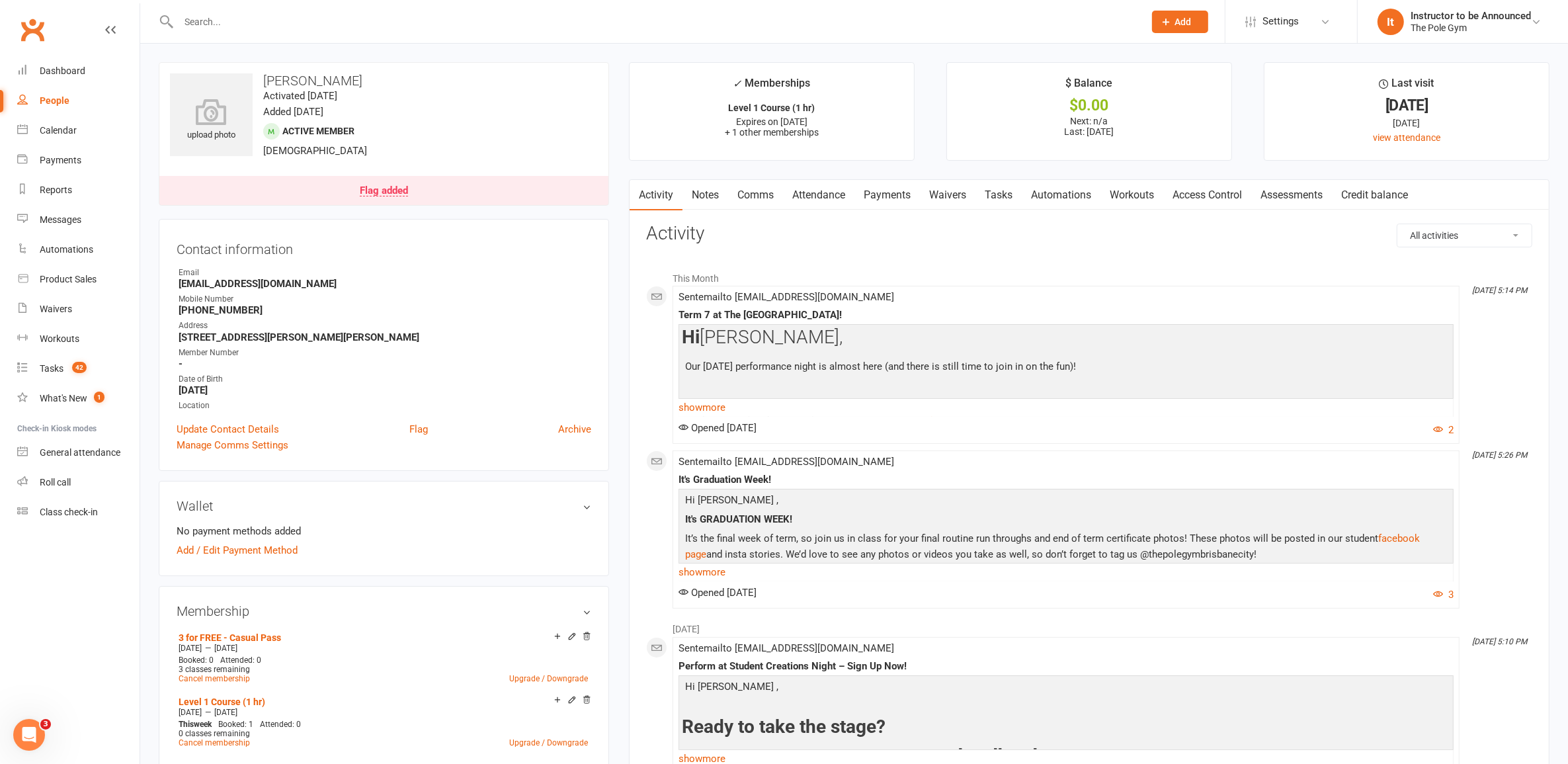
click at [941, 197] on link "Waivers" at bounding box center [947, 195] width 56 height 30
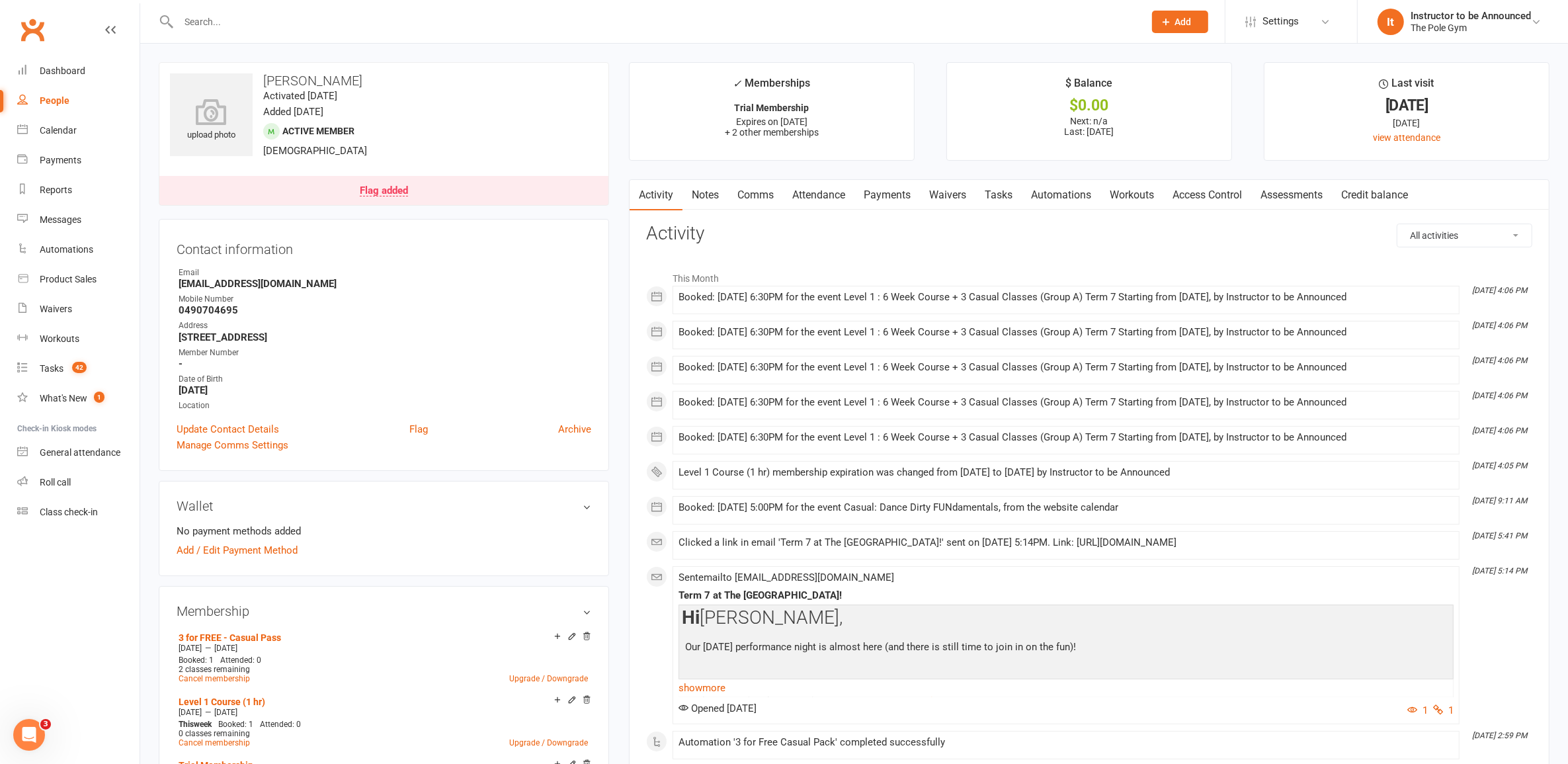
click at [949, 190] on link "Waivers" at bounding box center [947, 195] width 56 height 30
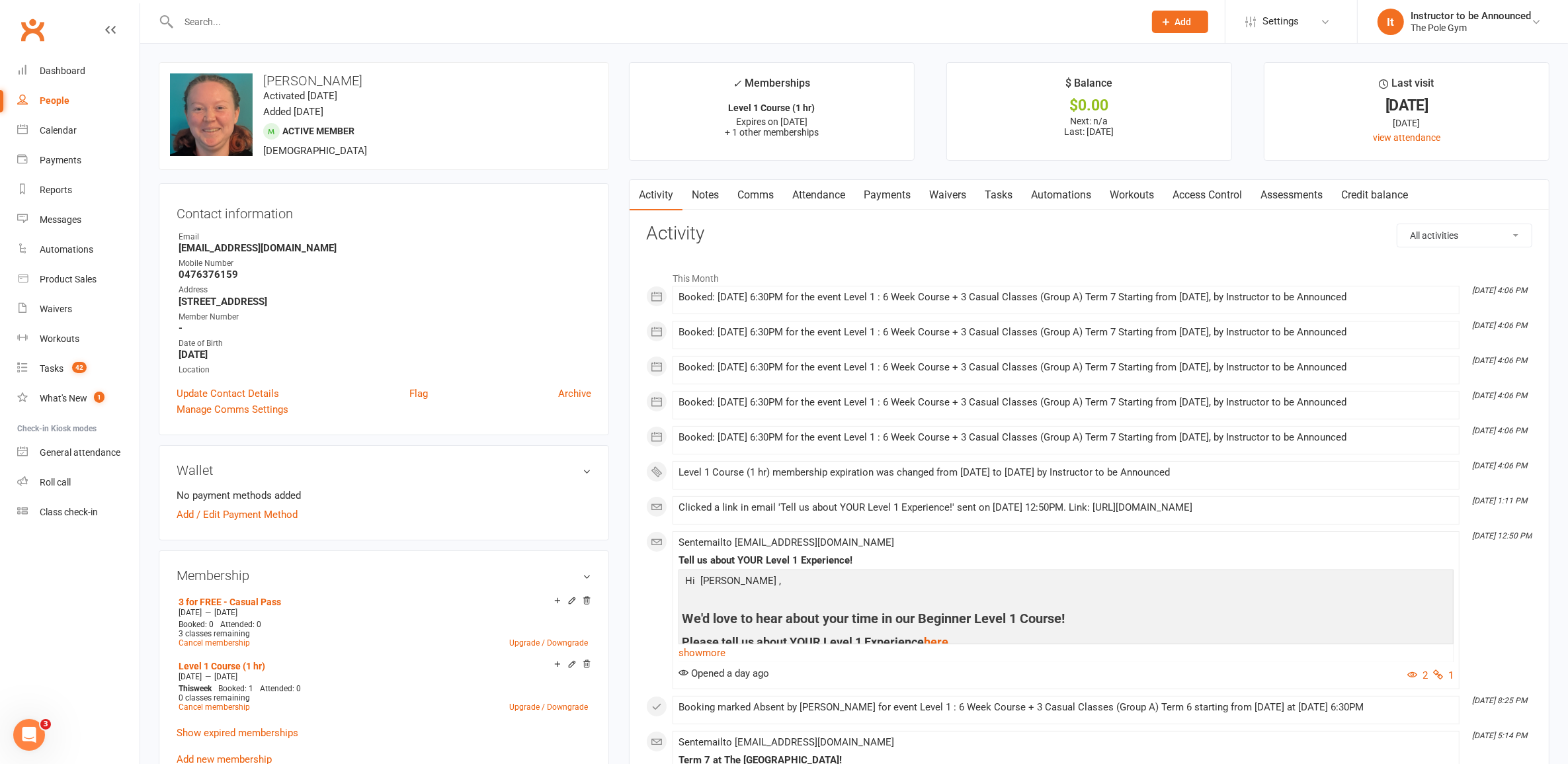
click at [963, 198] on link "Waivers" at bounding box center [947, 195] width 56 height 30
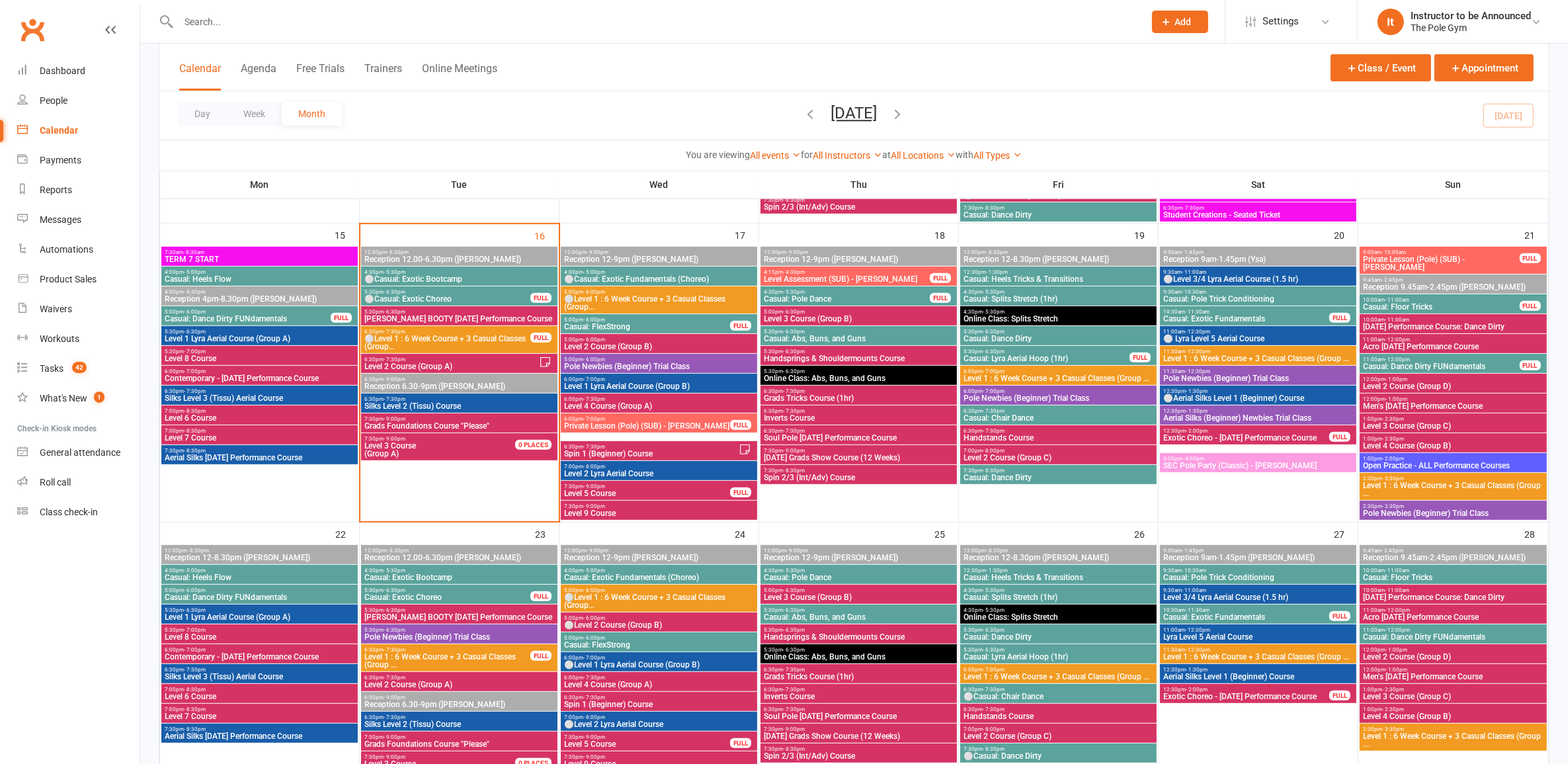
click at [435, 419] on span "7:30pm - 9:00pm" at bounding box center [459, 419] width 191 height 6
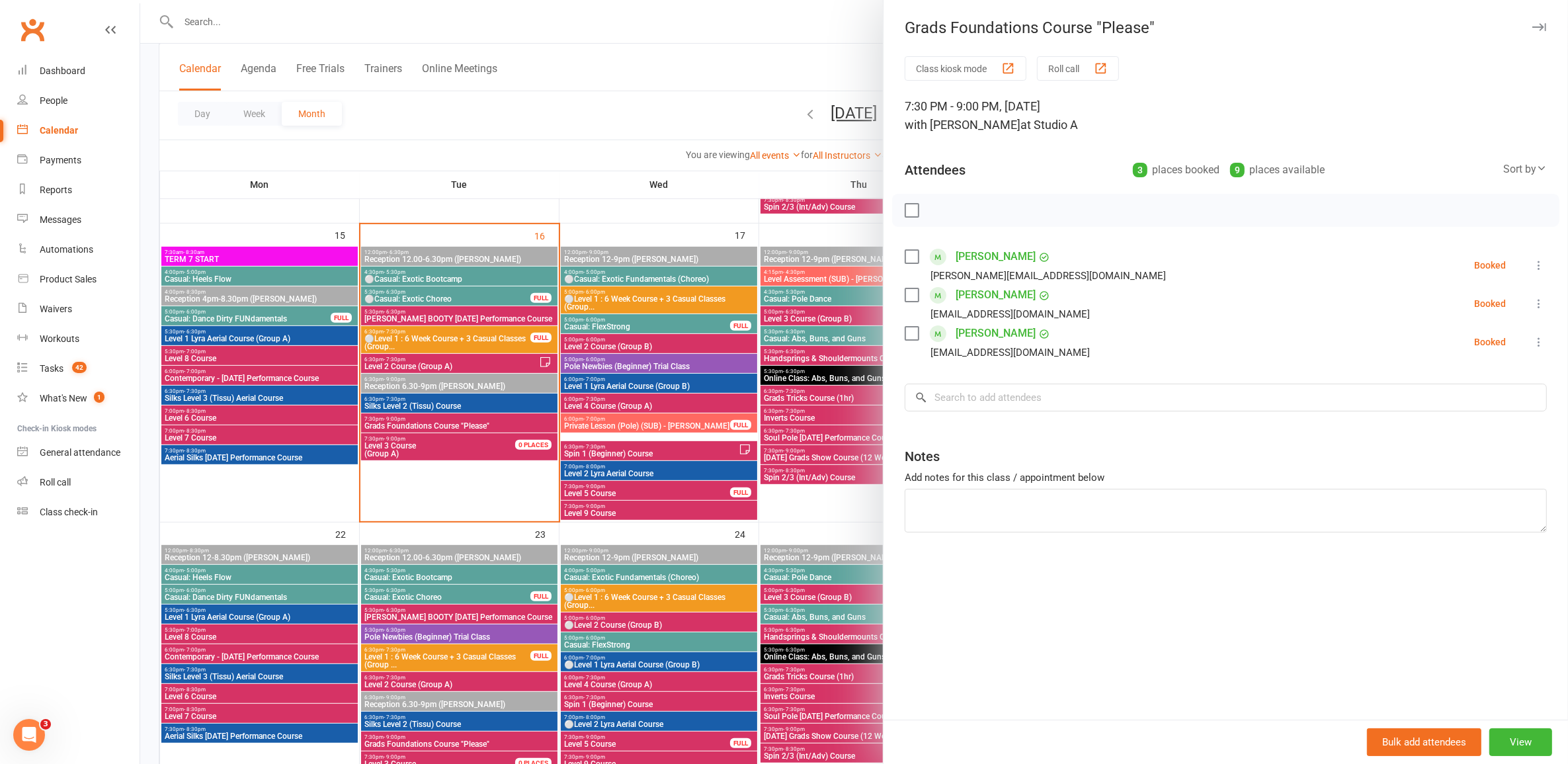
click at [706, 197] on div at bounding box center [854, 382] width 1428 height 764
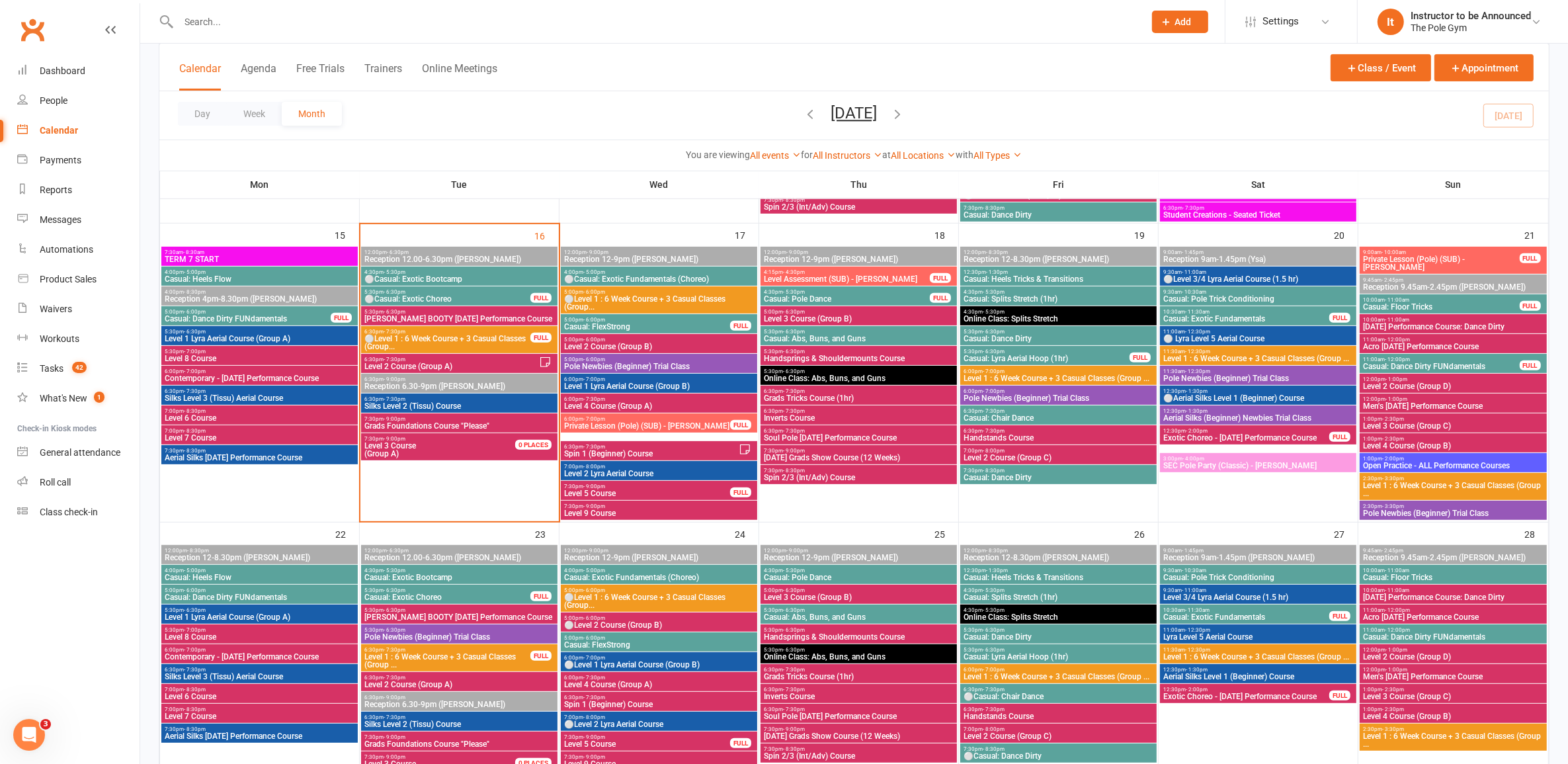
click at [905, 112] on icon "button" at bounding box center [898, 114] width 14 height 14
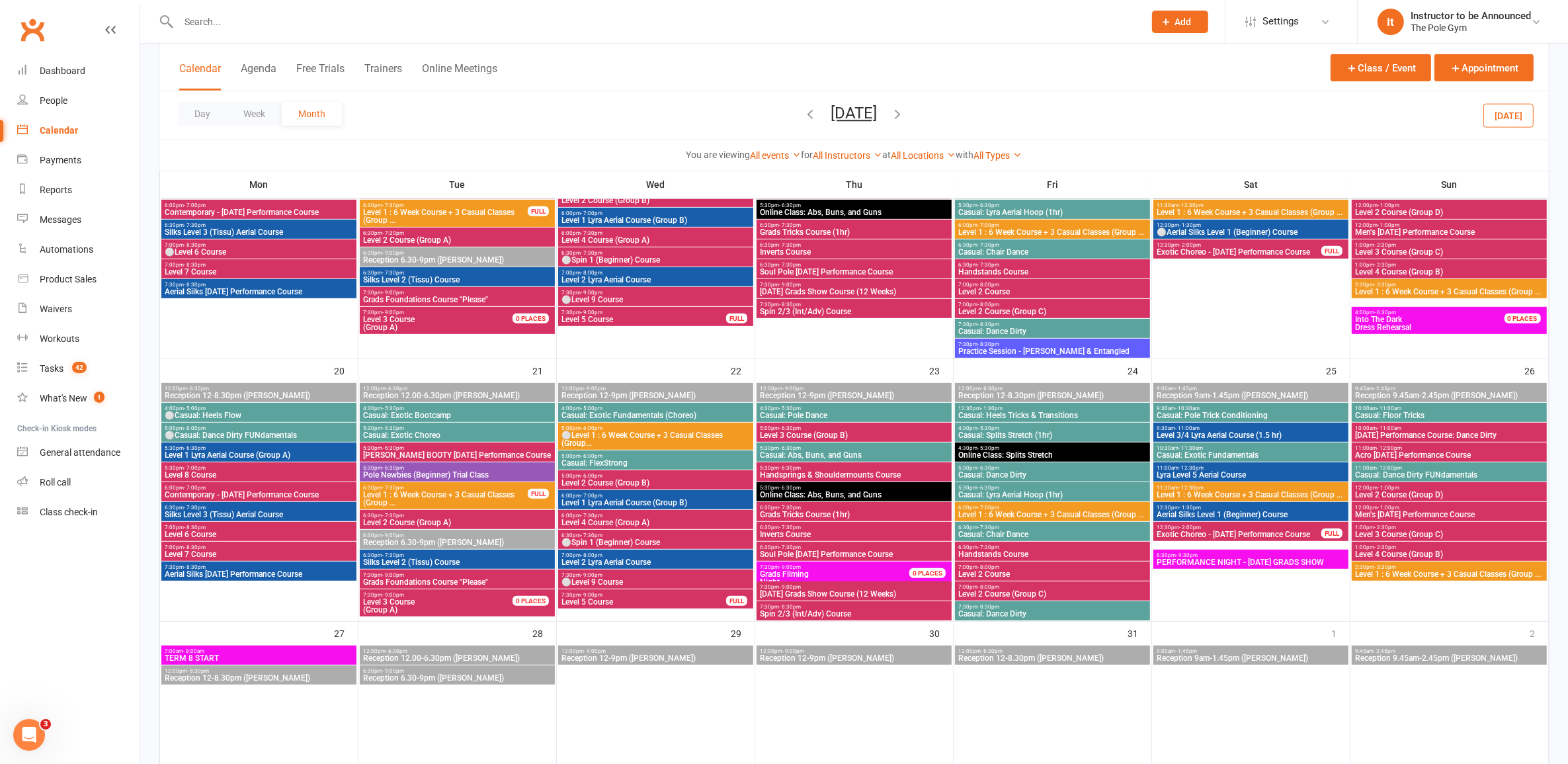
scroll to position [730, 0]
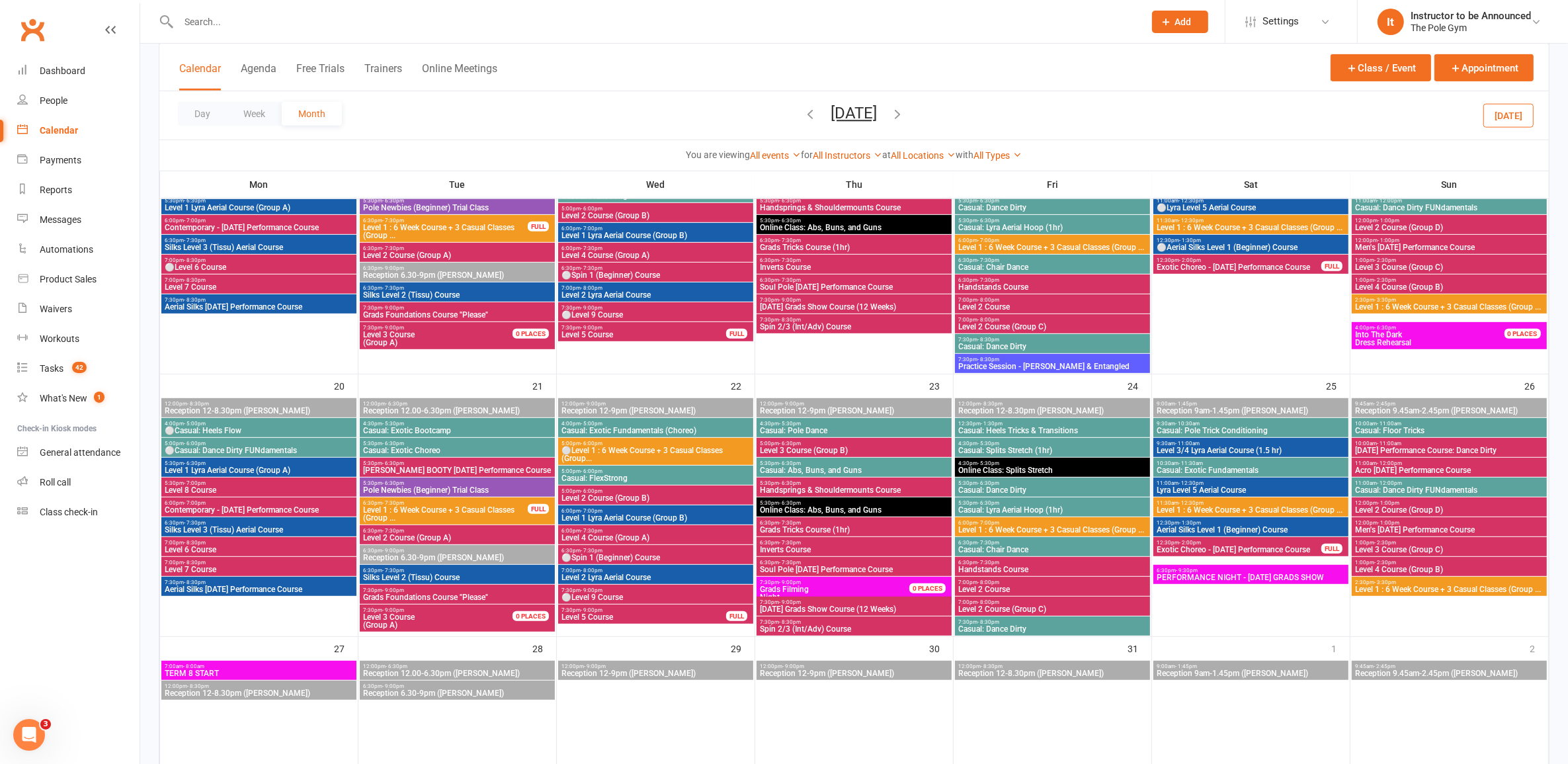
click at [484, 595] on span "Grads Foundations Course "Please"" at bounding box center [457, 598] width 190 height 8
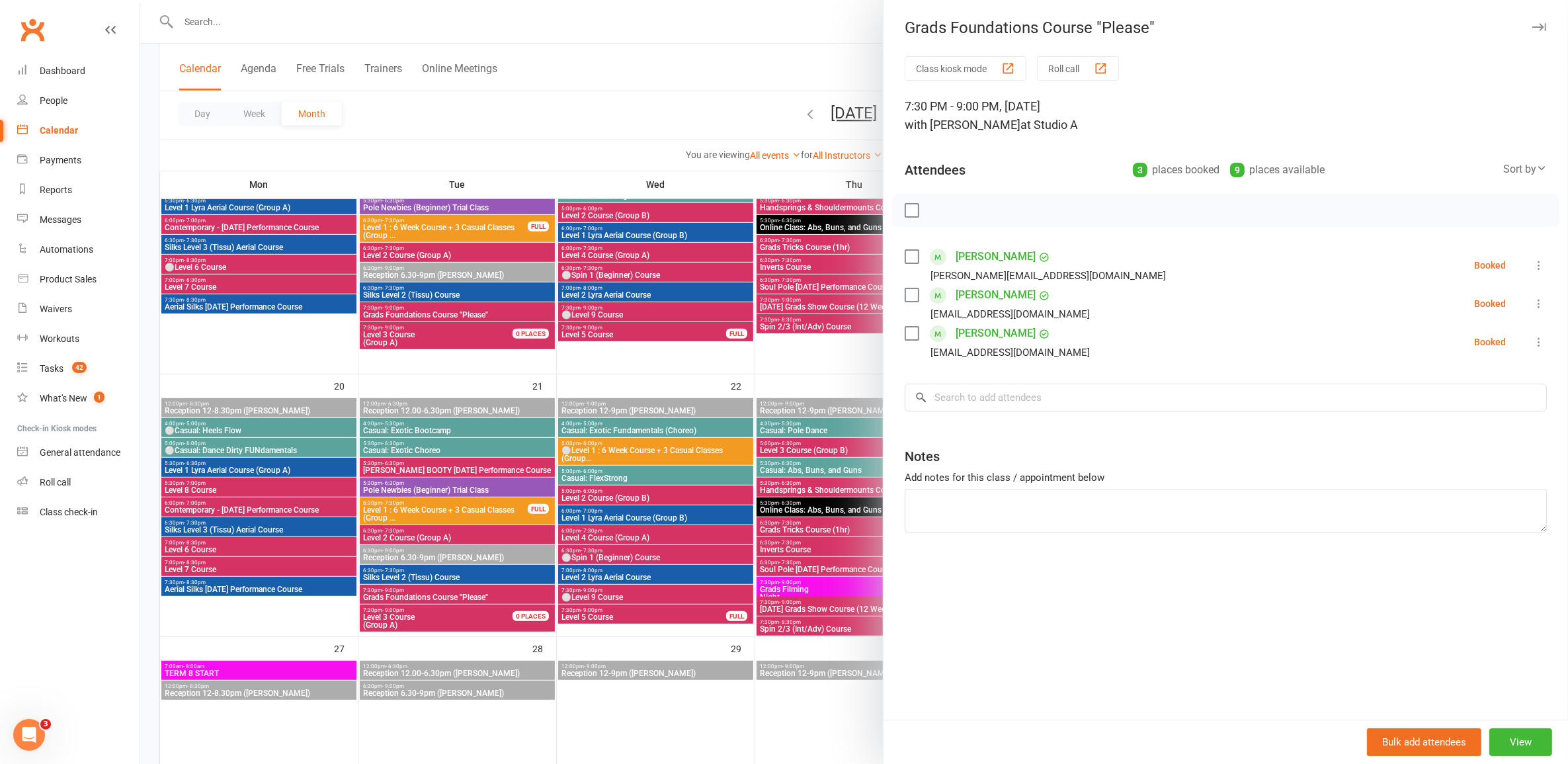
click at [484, 594] on div at bounding box center [854, 382] width 1428 height 764
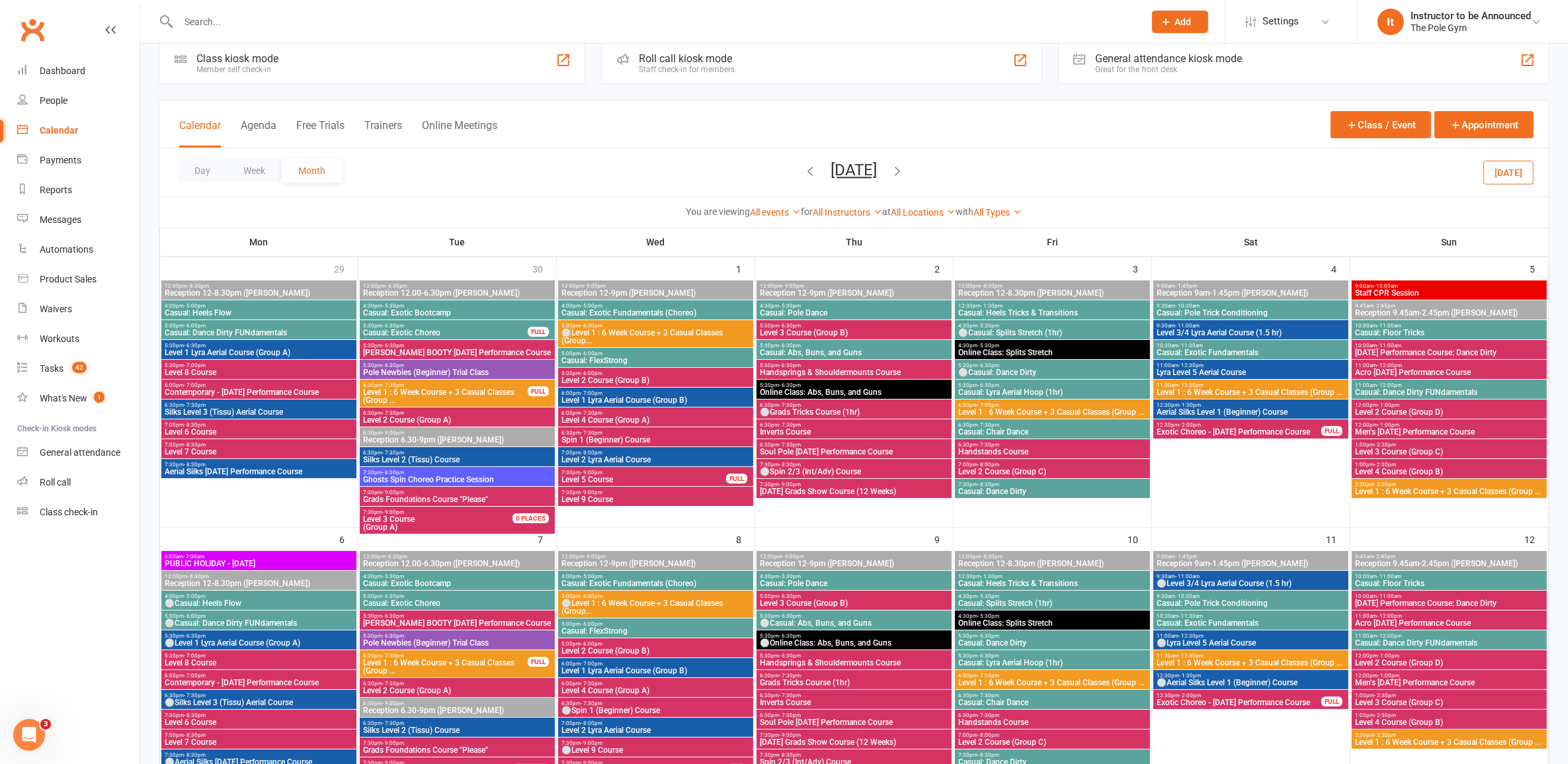
scroll to position [0, 0]
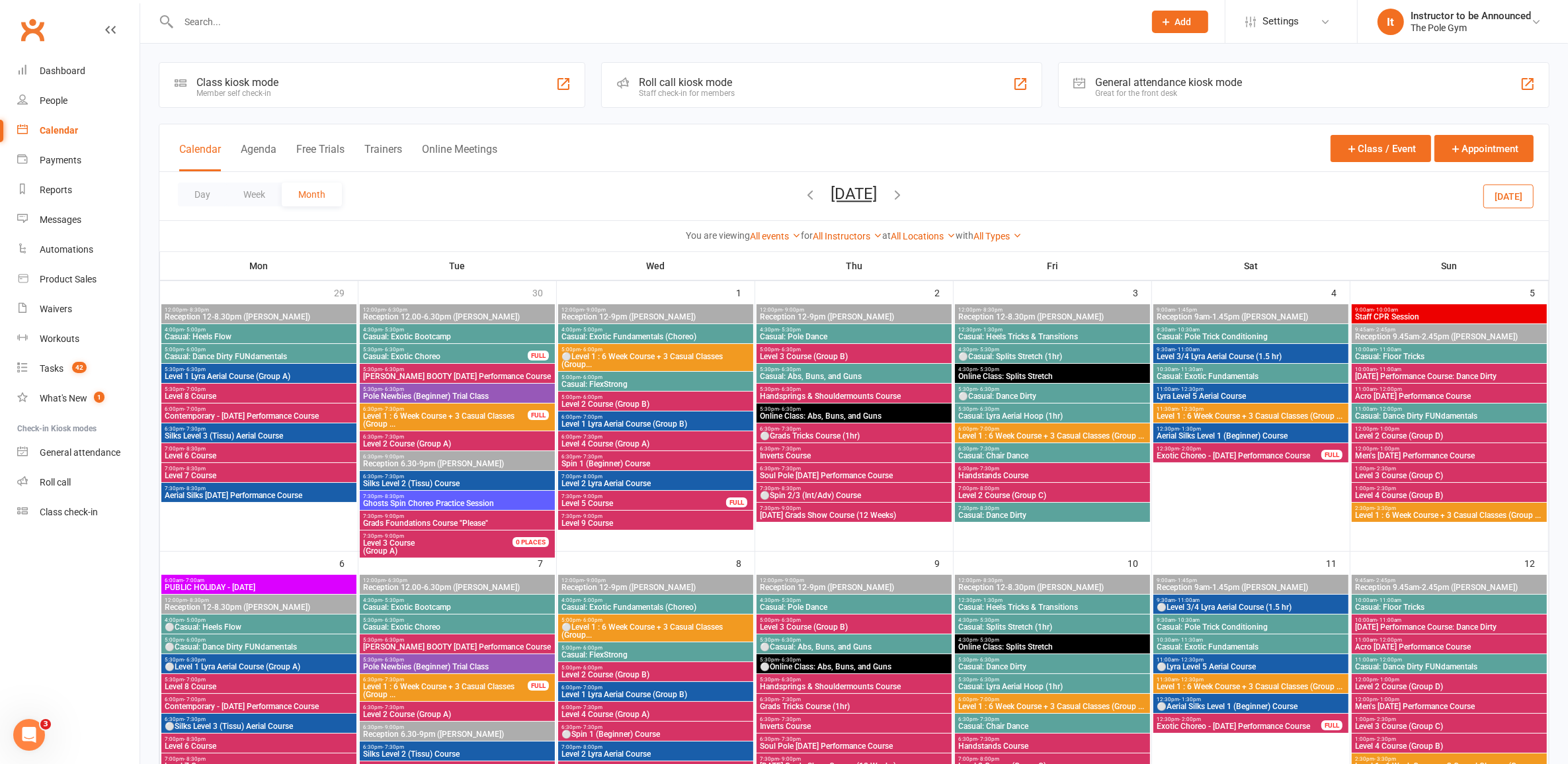
click at [803, 202] on button "button" at bounding box center [811, 196] width 14 height 23
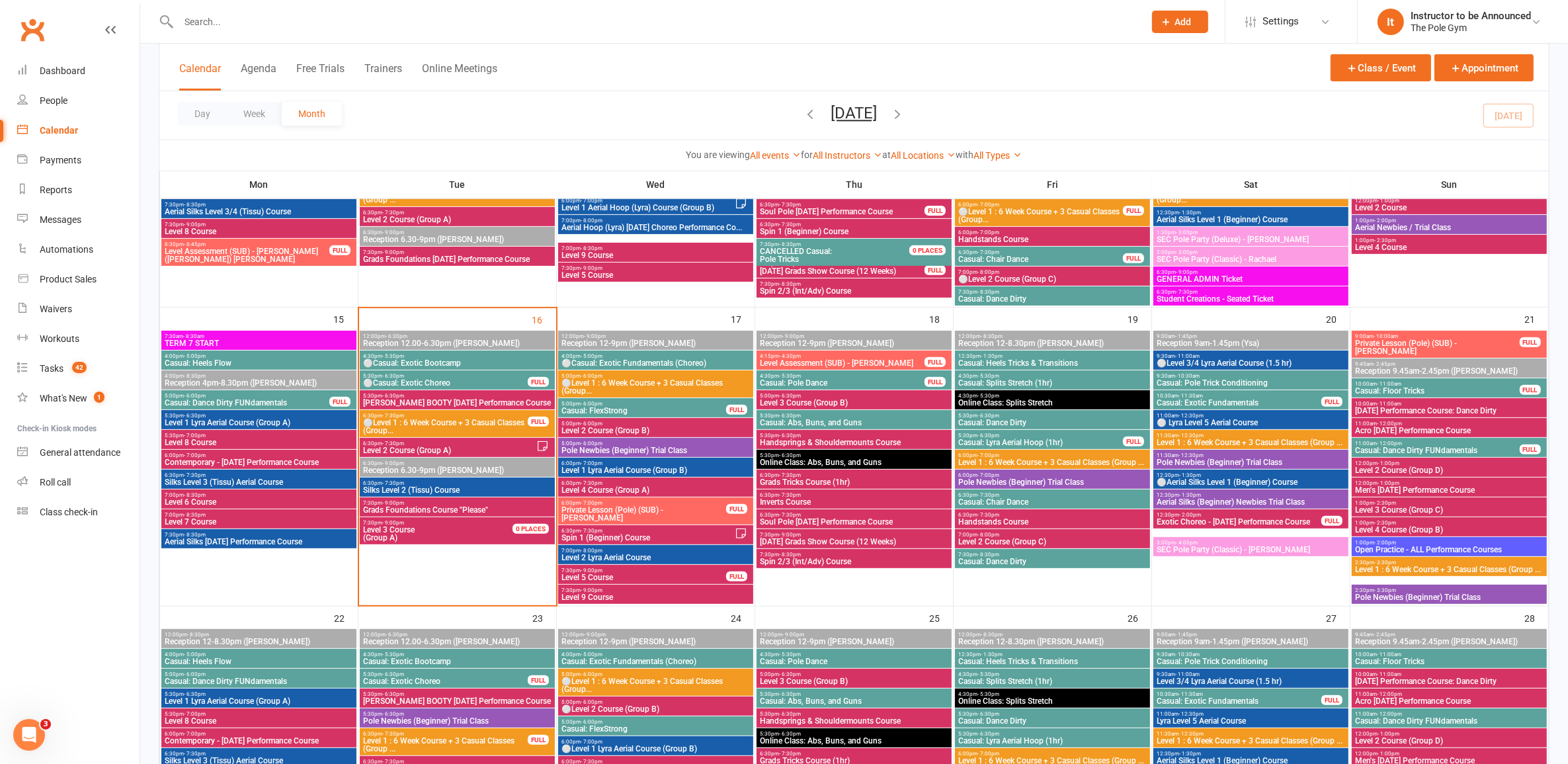
scroll to position [497, 0]
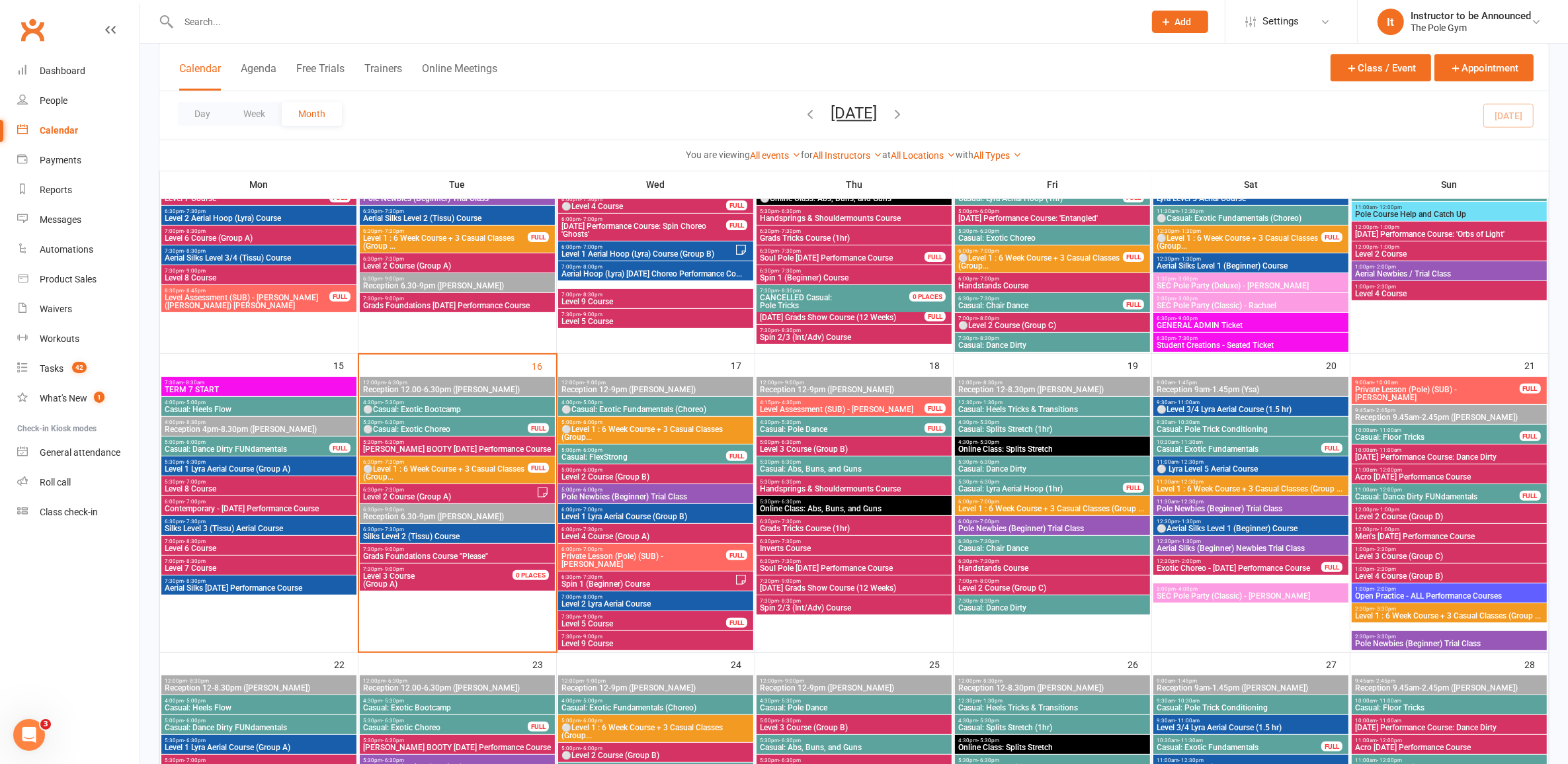
click at [1024, 564] on span "Handstands Course" at bounding box center [1052, 568] width 190 height 8
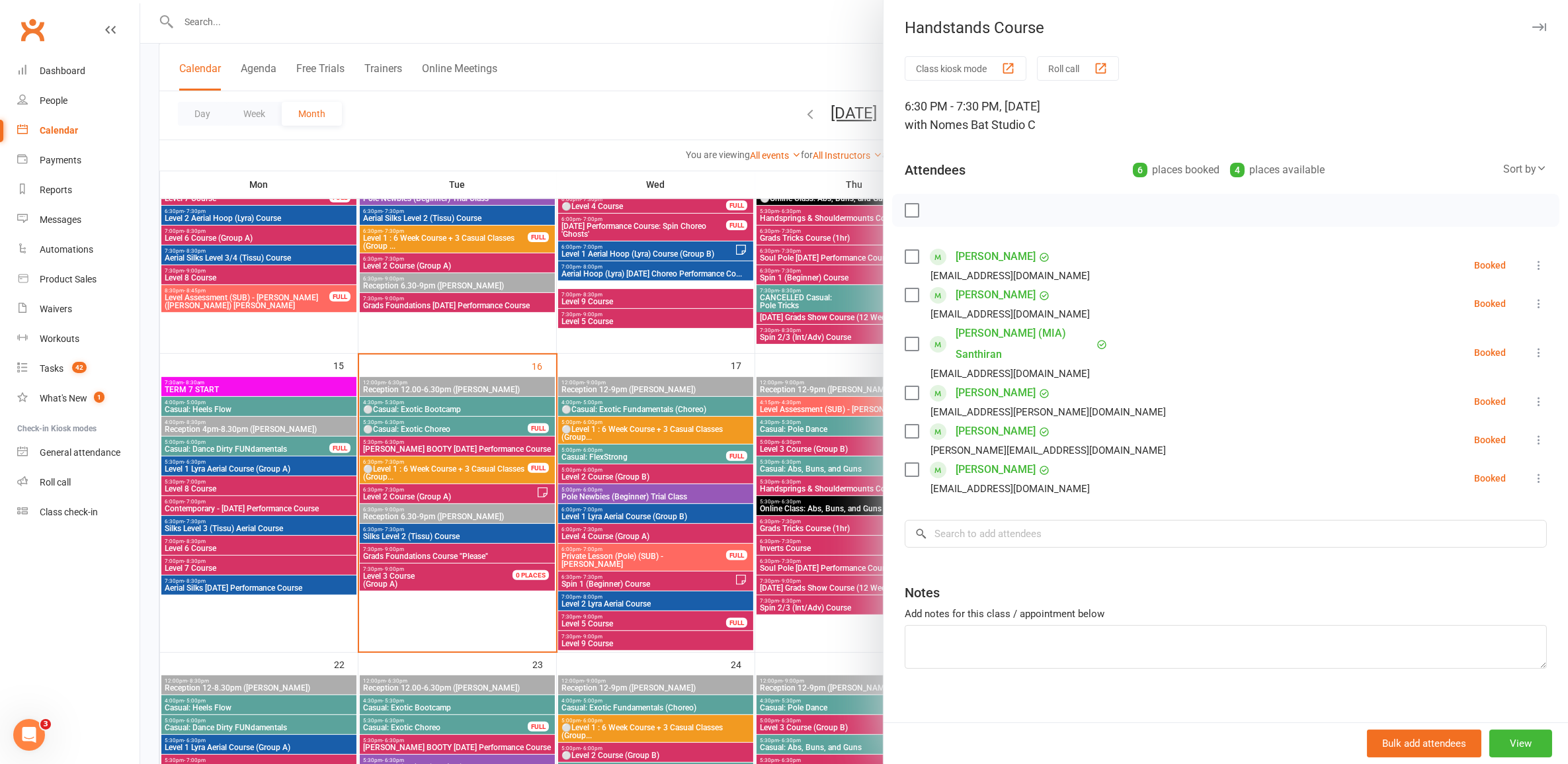
click at [851, 576] on div at bounding box center [854, 382] width 1428 height 764
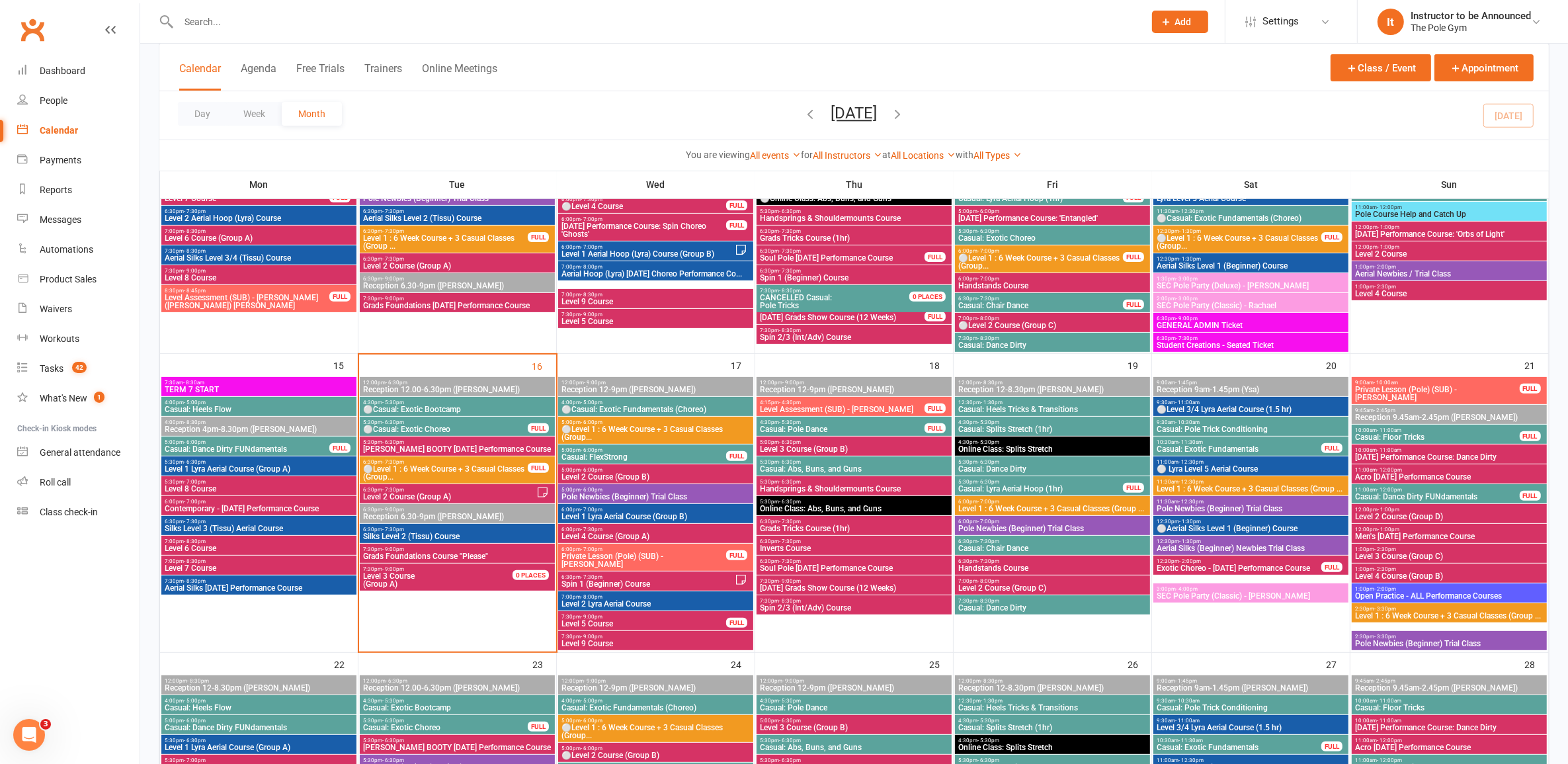
click at [905, 117] on icon "button" at bounding box center [898, 114] width 14 height 14
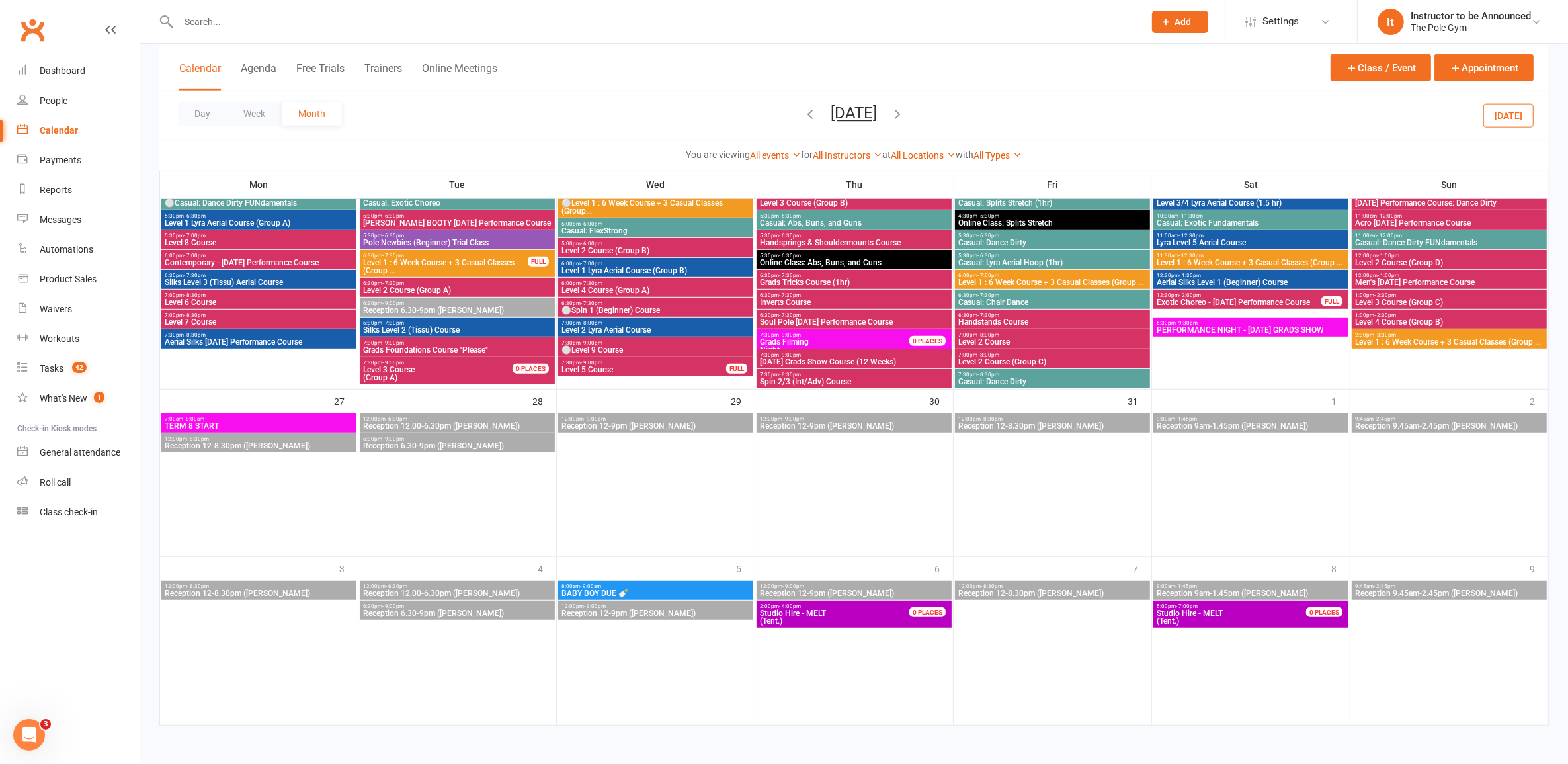
scroll to position [978, 0]
click at [1018, 318] on span "Handstands Course" at bounding box center [1052, 322] width 190 height 8
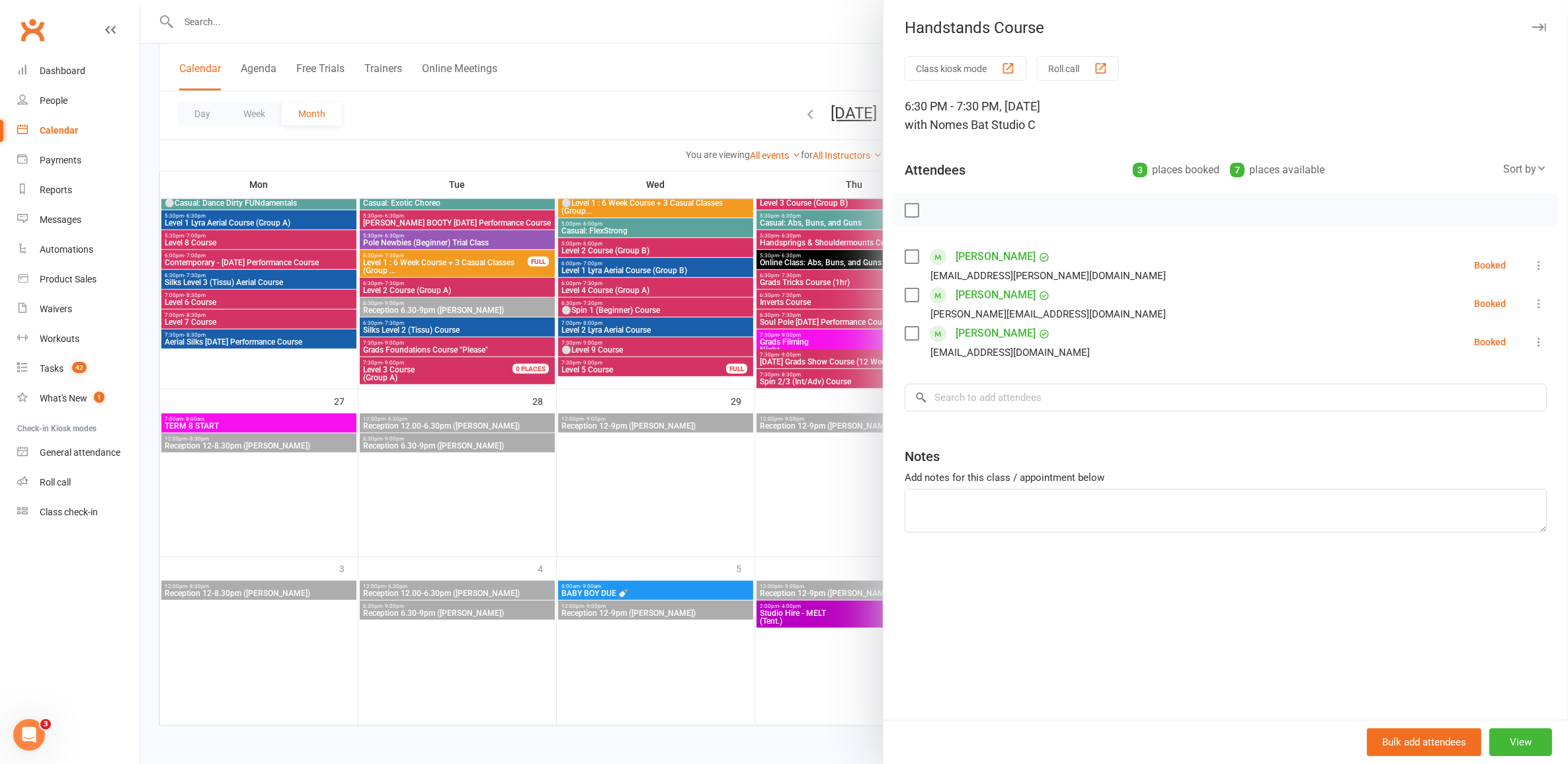
click at [799, 339] on div at bounding box center [854, 382] width 1428 height 764
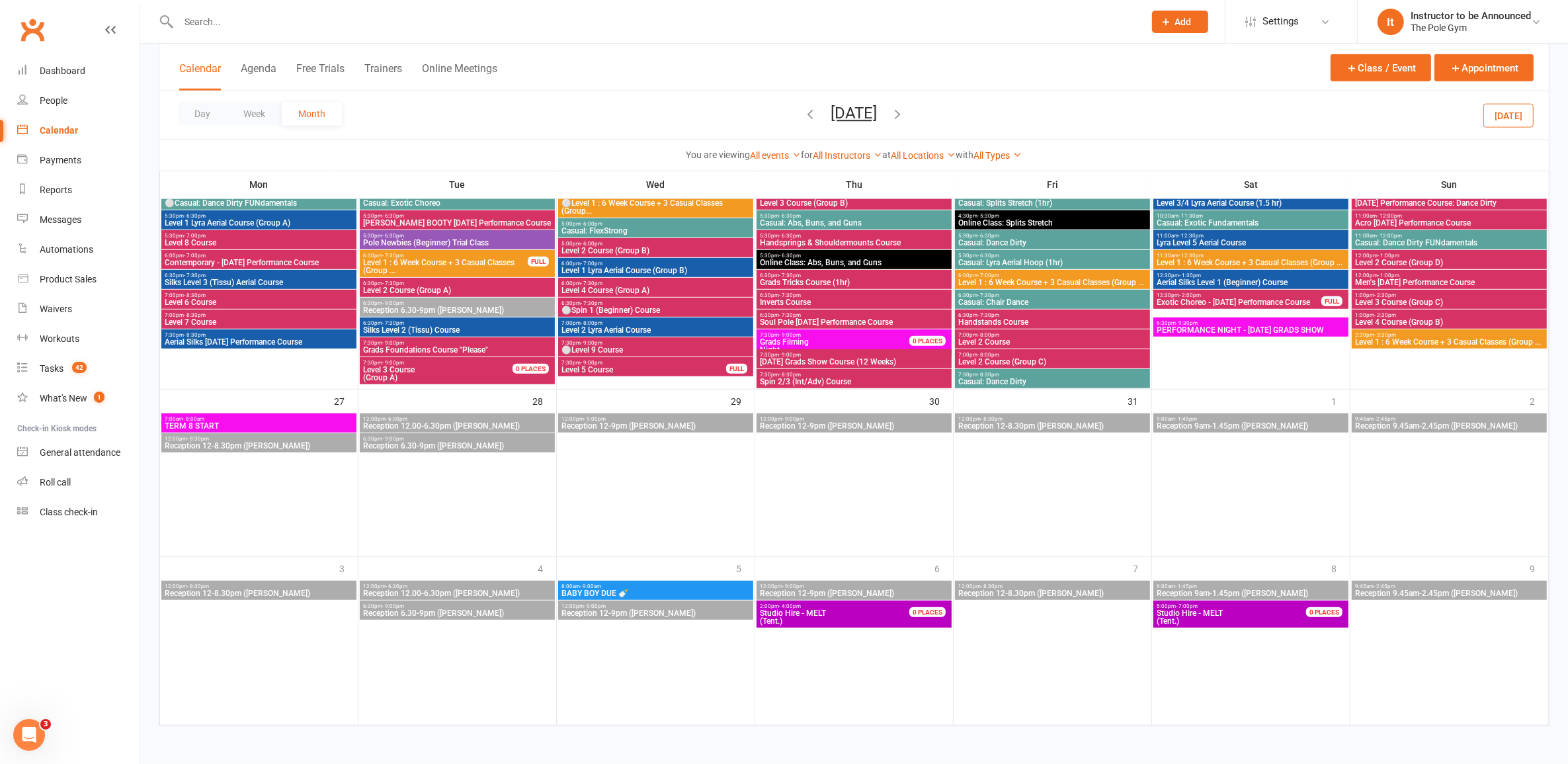
scroll to position [813, 0]
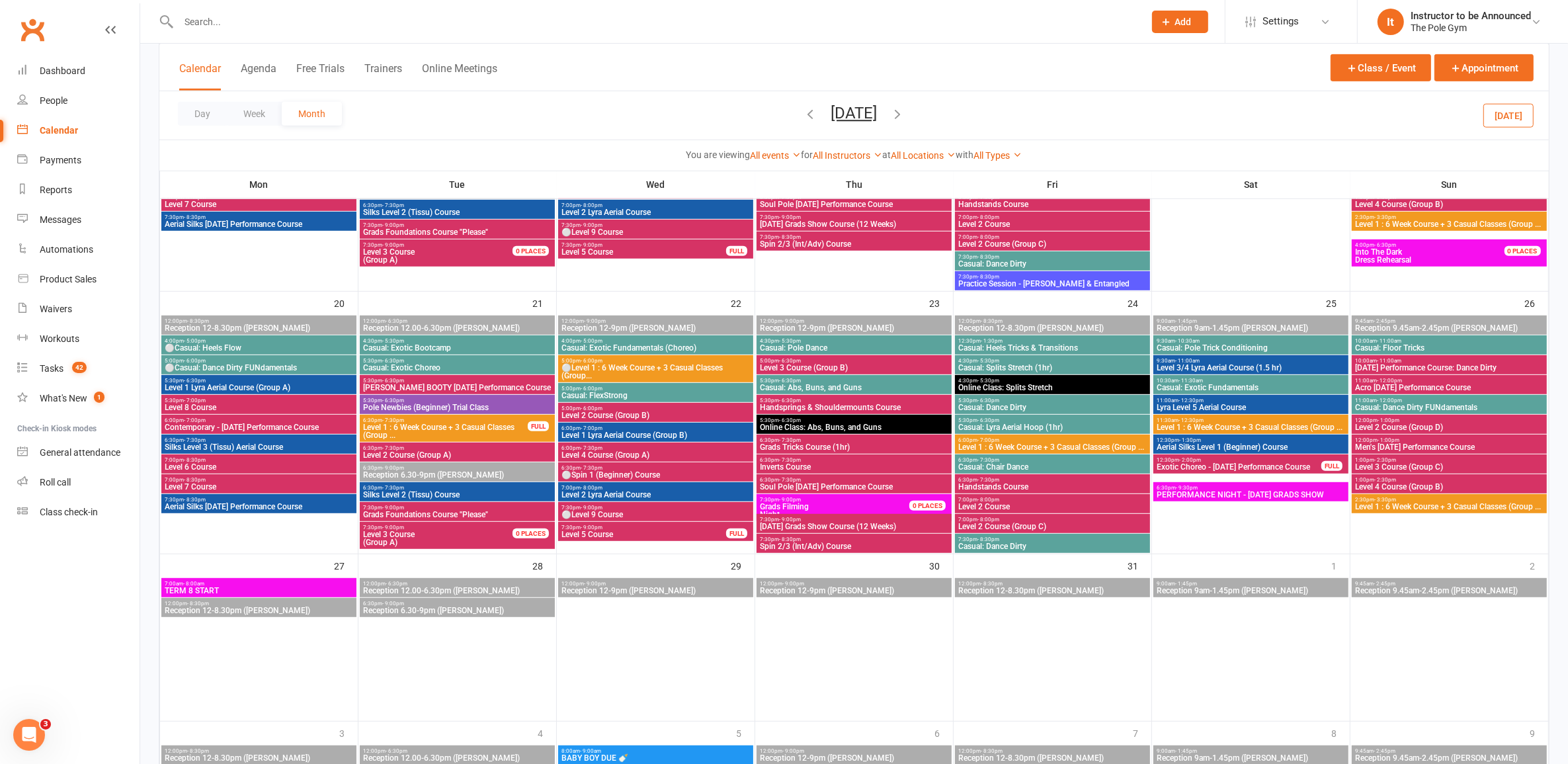
click at [1010, 444] on span "Level 1 : 6 Week Course + 3 Casual Classes (Group ..." at bounding box center [1052, 447] width 190 height 8
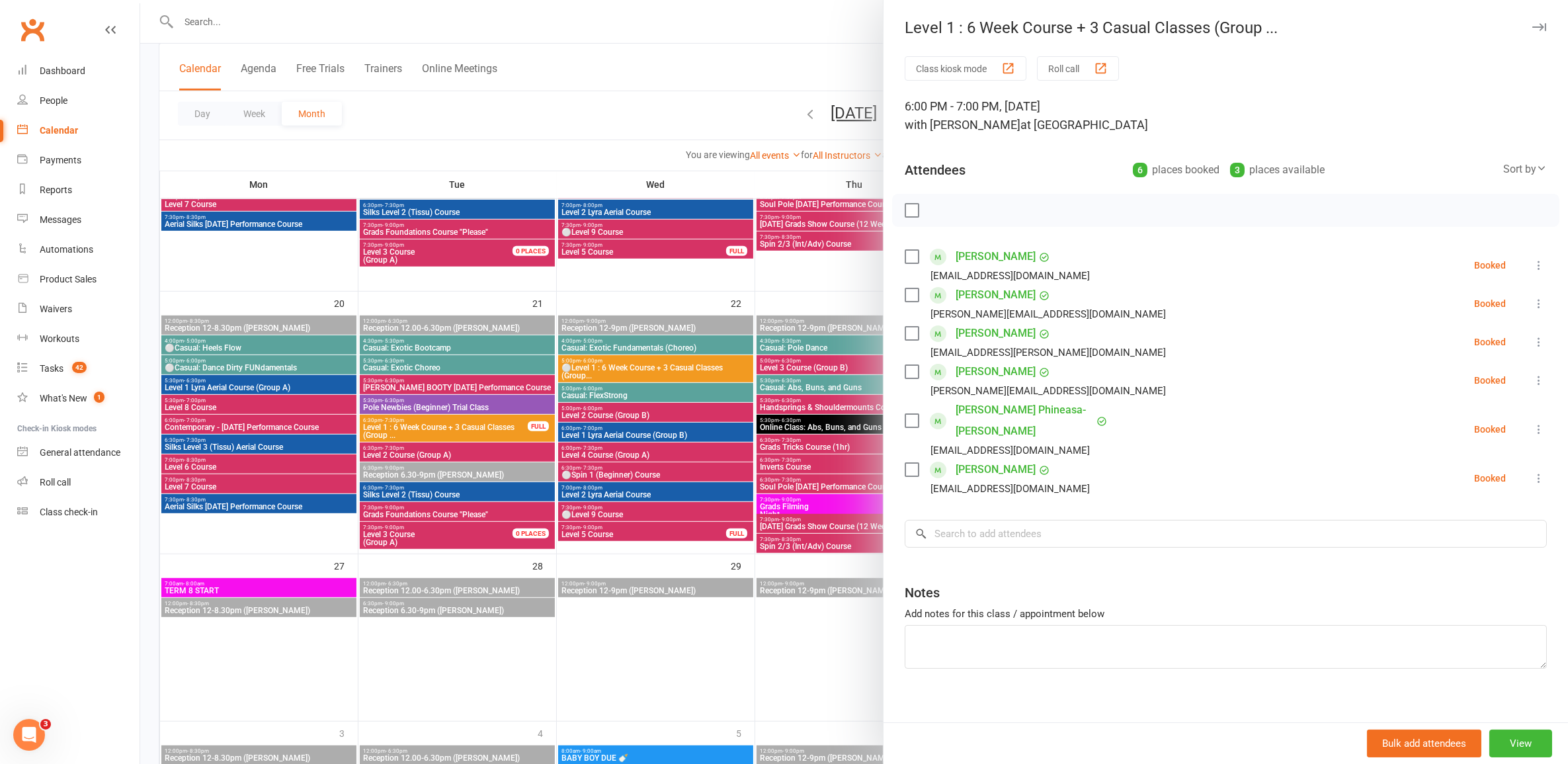
click at [834, 490] on div at bounding box center [854, 382] width 1428 height 764
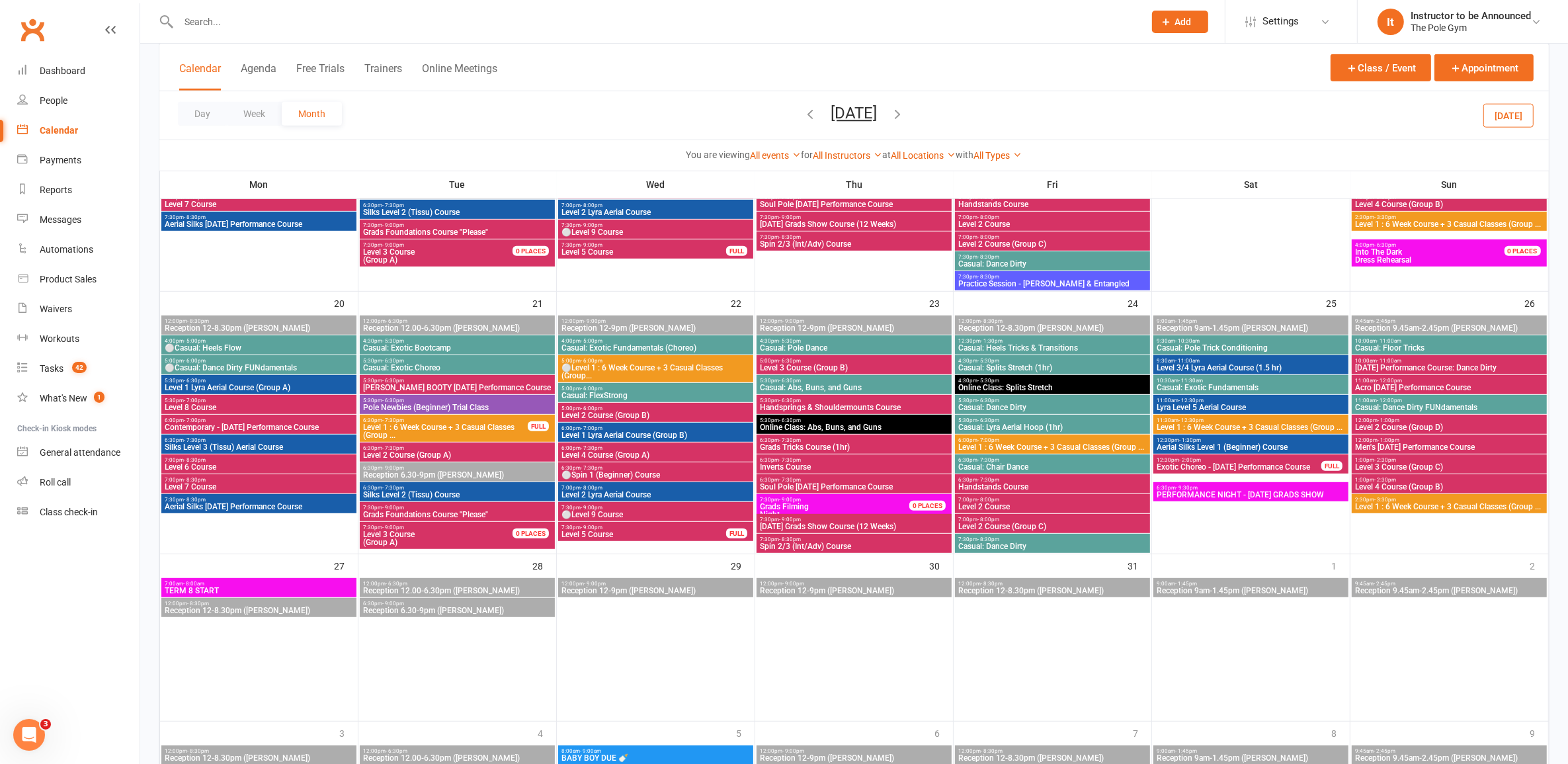
click at [1017, 486] on span "Handstands Course" at bounding box center [1052, 487] width 190 height 8
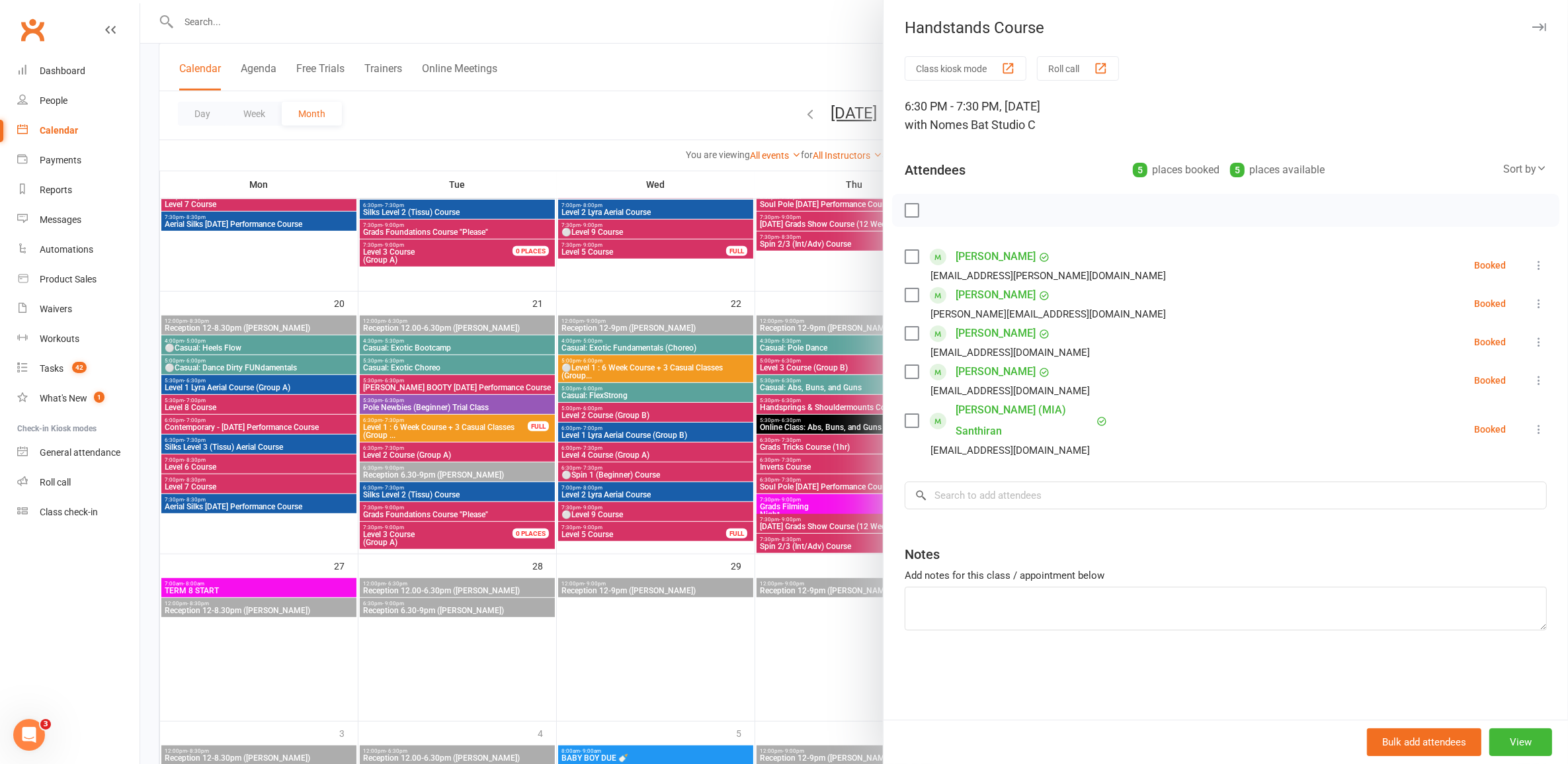
click at [821, 457] on div at bounding box center [854, 382] width 1428 height 764
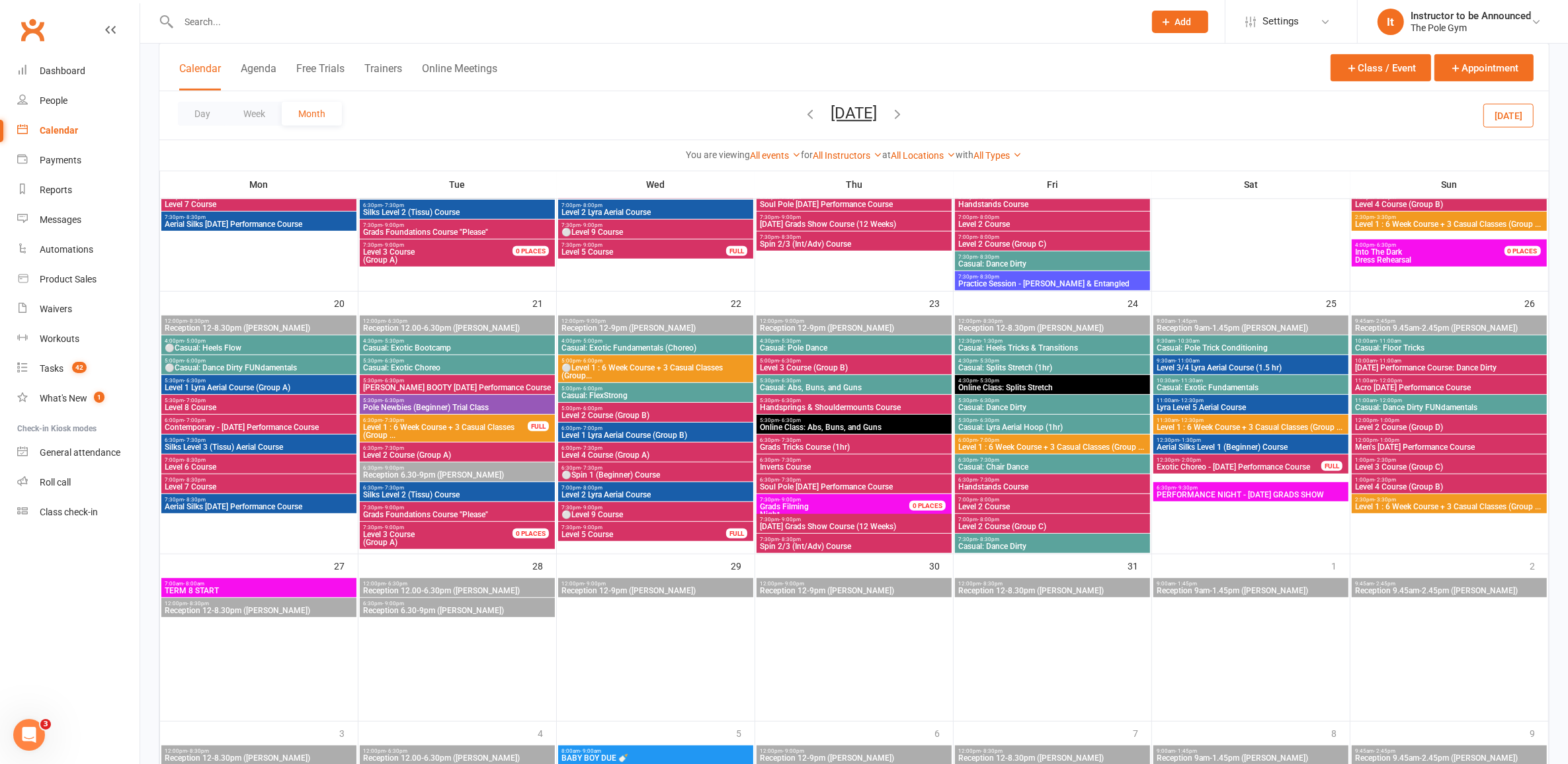
click at [1029, 501] on span "7:00pm - 8:00pm" at bounding box center [1052, 499] width 190 height 6
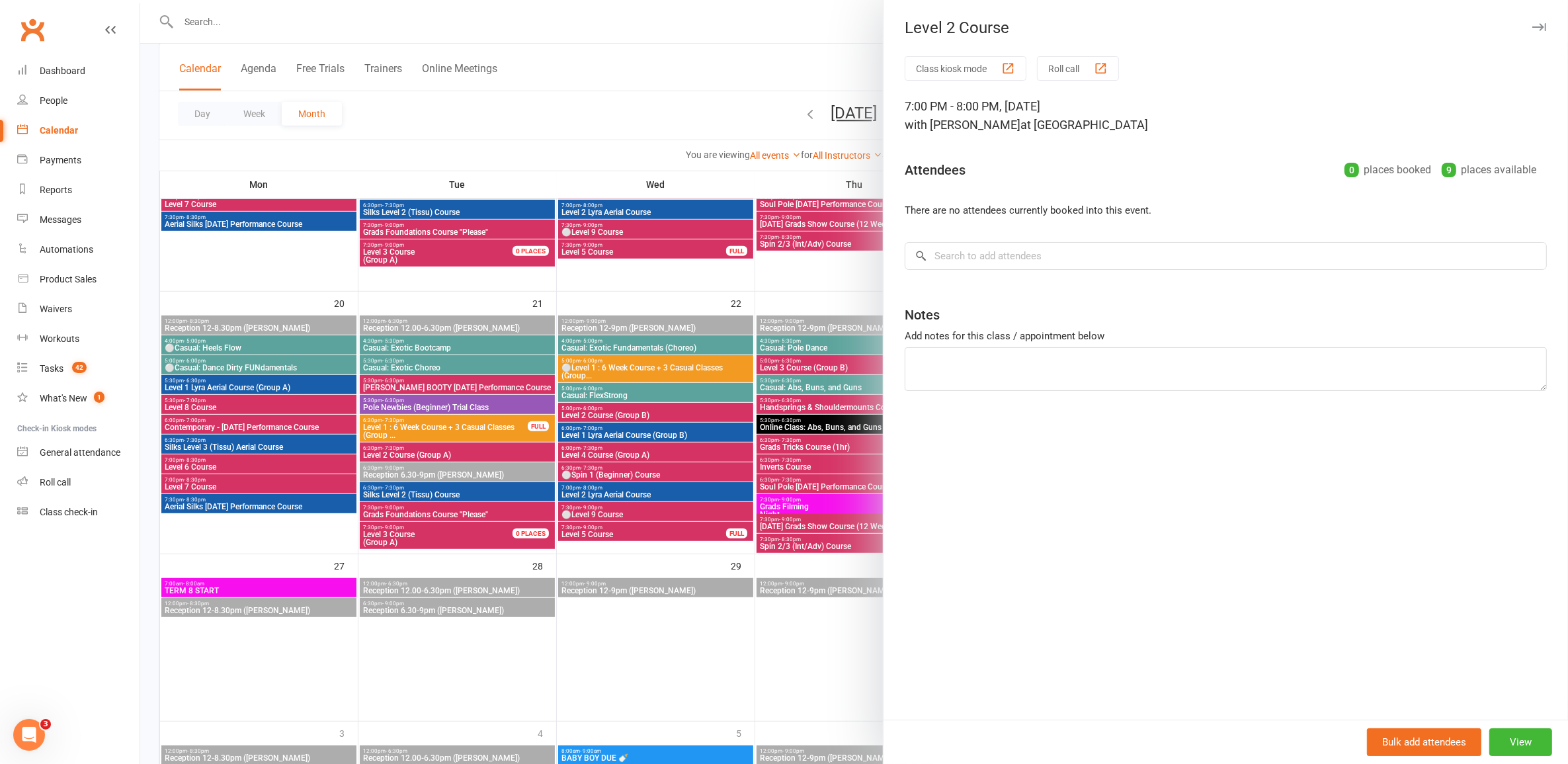
click at [794, 471] on div at bounding box center [854, 382] width 1428 height 764
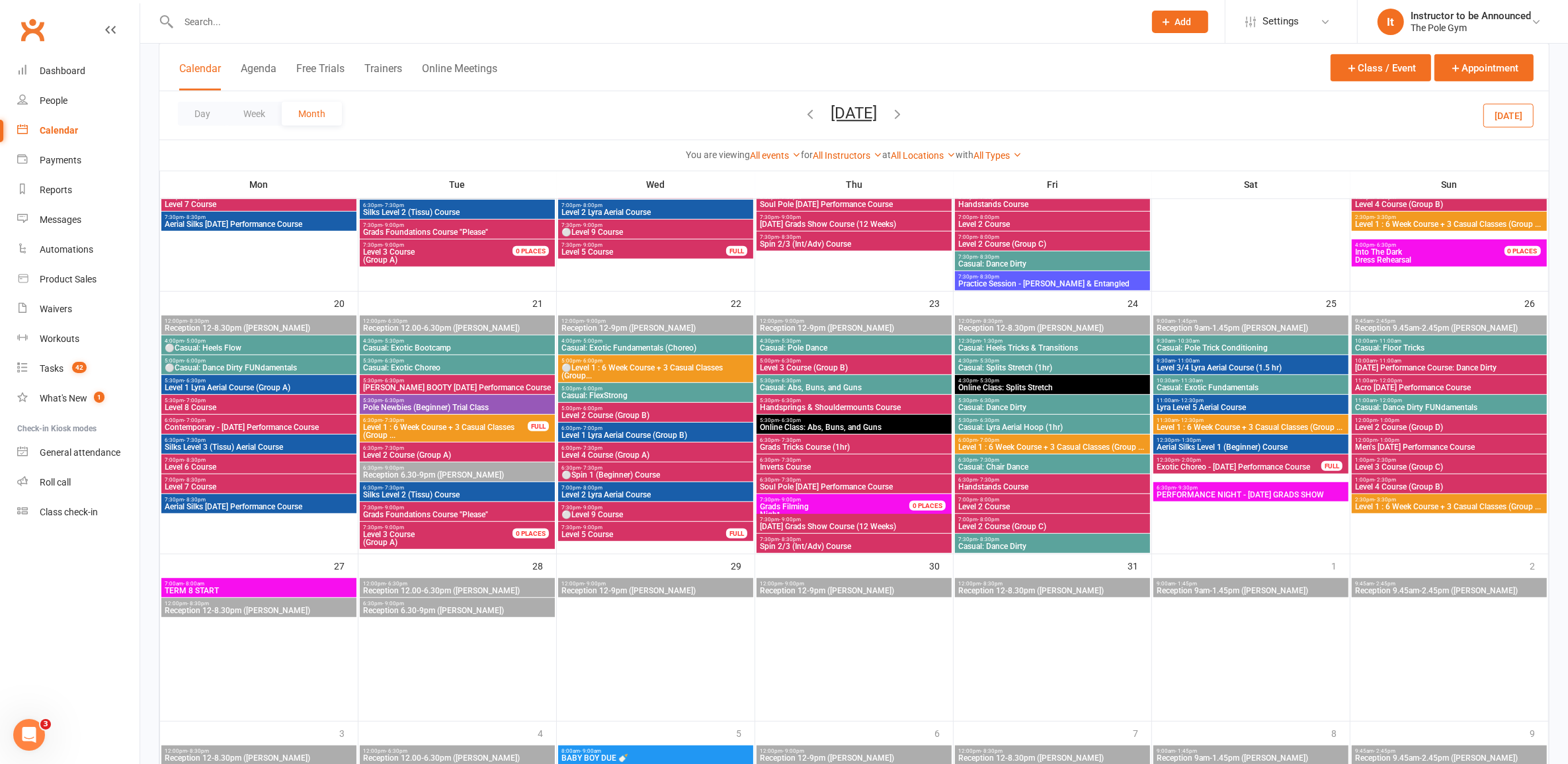
click at [1037, 523] on span "Level 2 Course (Group C)" at bounding box center [1052, 527] width 190 height 8
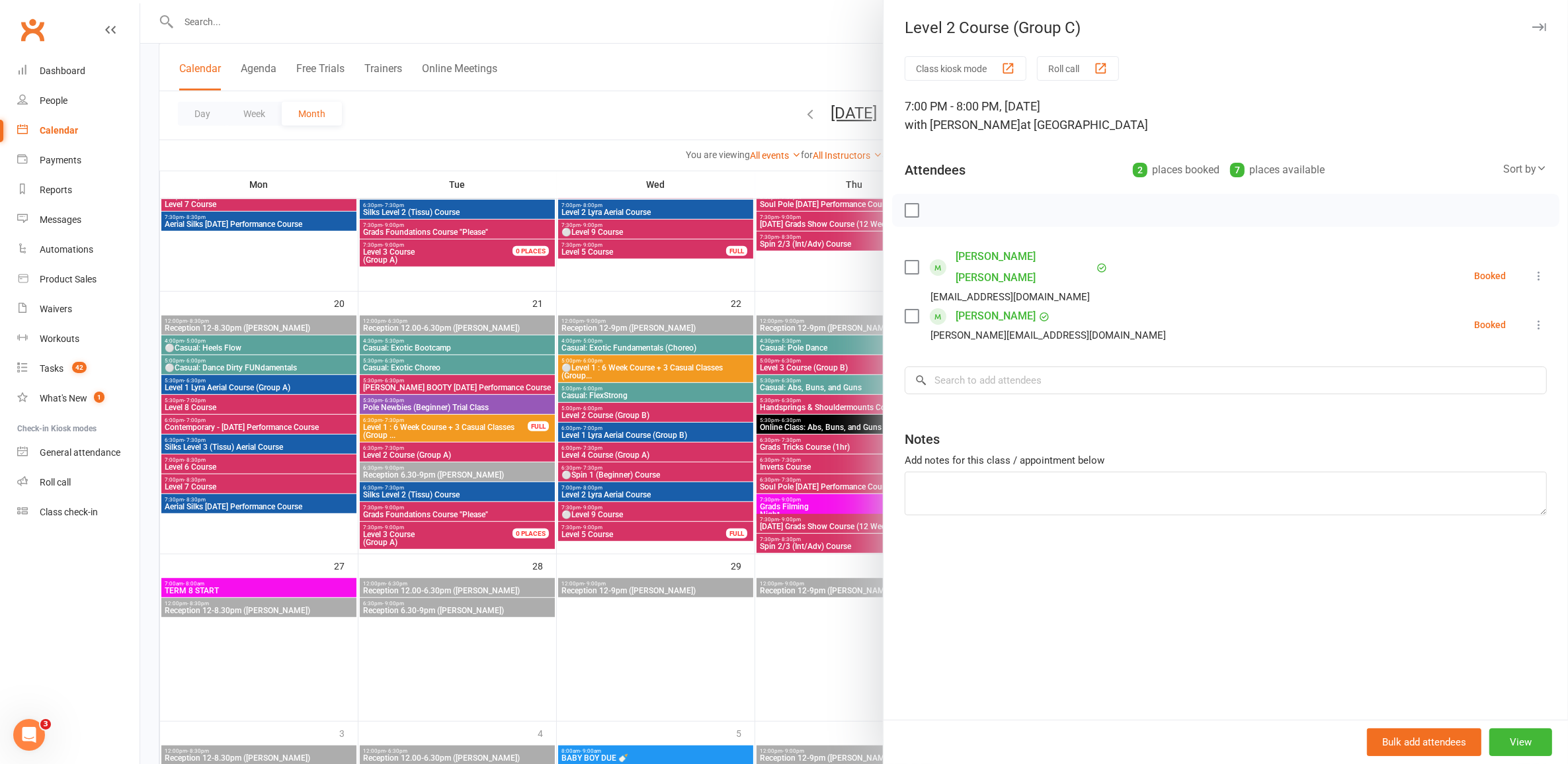
click at [721, 486] on div at bounding box center [854, 382] width 1428 height 764
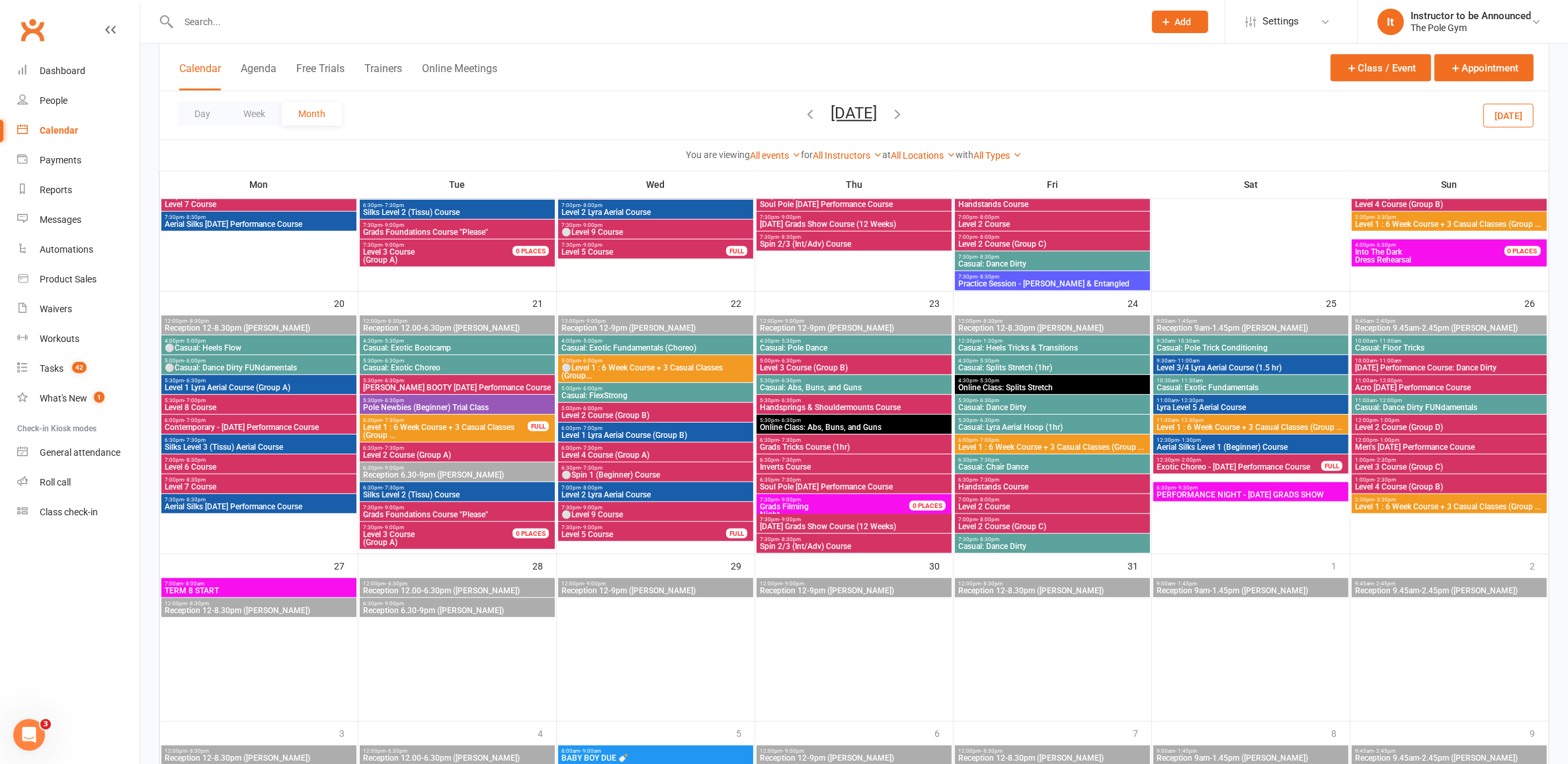
click at [463, 514] on span "Grads Foundations Course "Please"" at bounding box center [457, 515] width 190 height 8
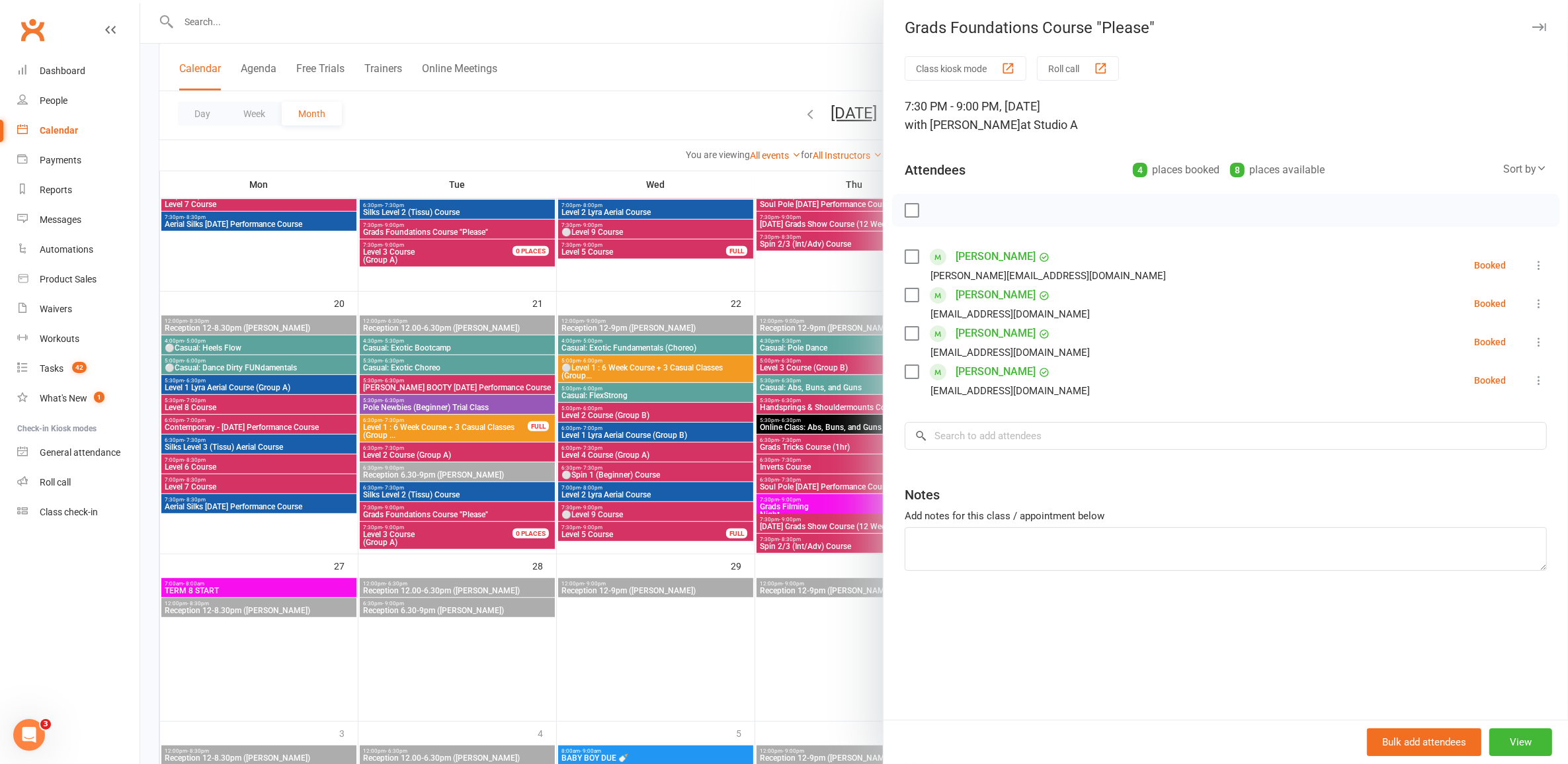
drag, startPoint x: 609, startPoint y: 451, endPoint x: 641, endPoint y: 440, distance: 33.8
click at [623, 444] on div at bounding box center [854, 382] width 1428 height 764
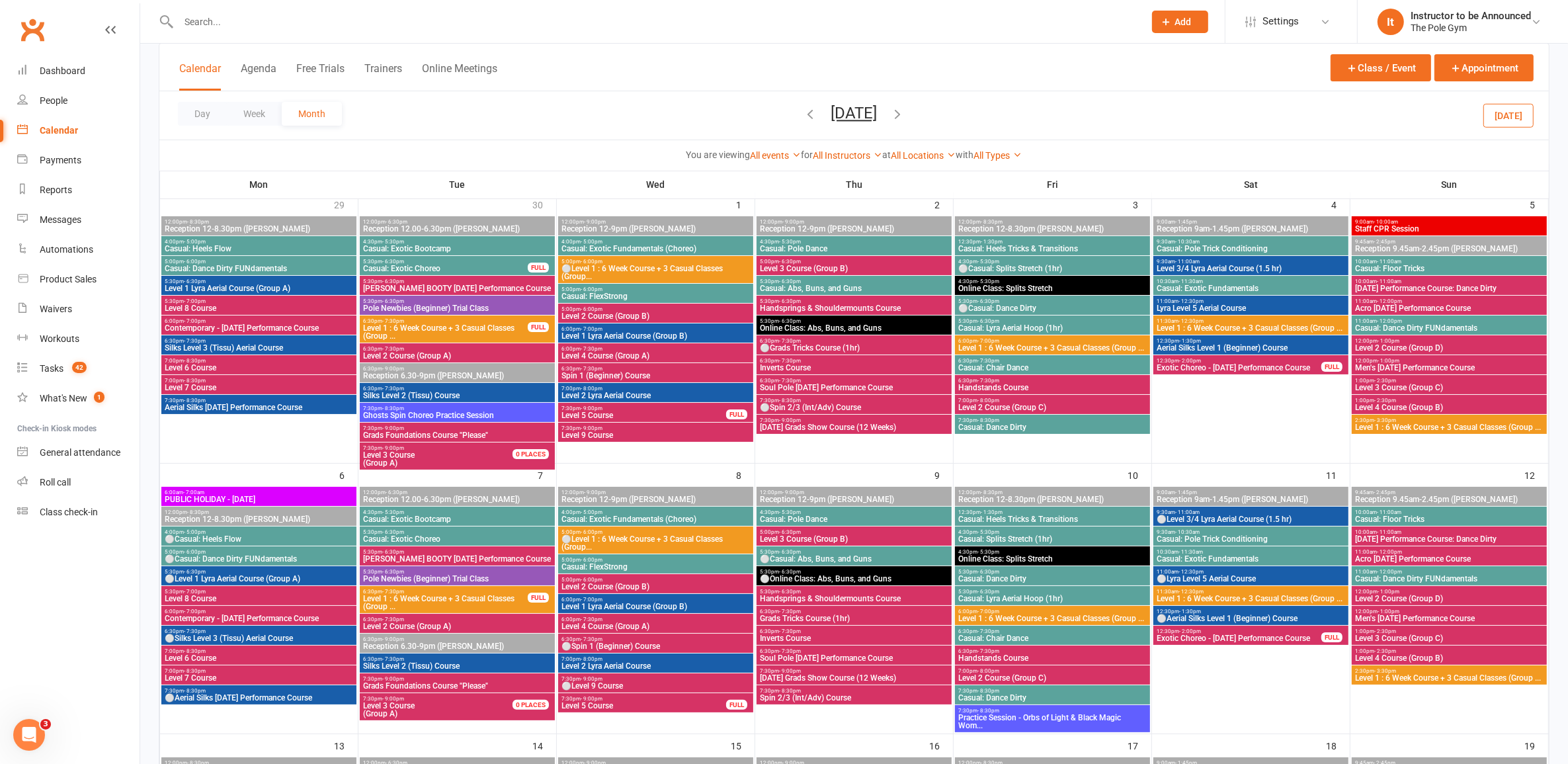
scroll to position [0, 0]
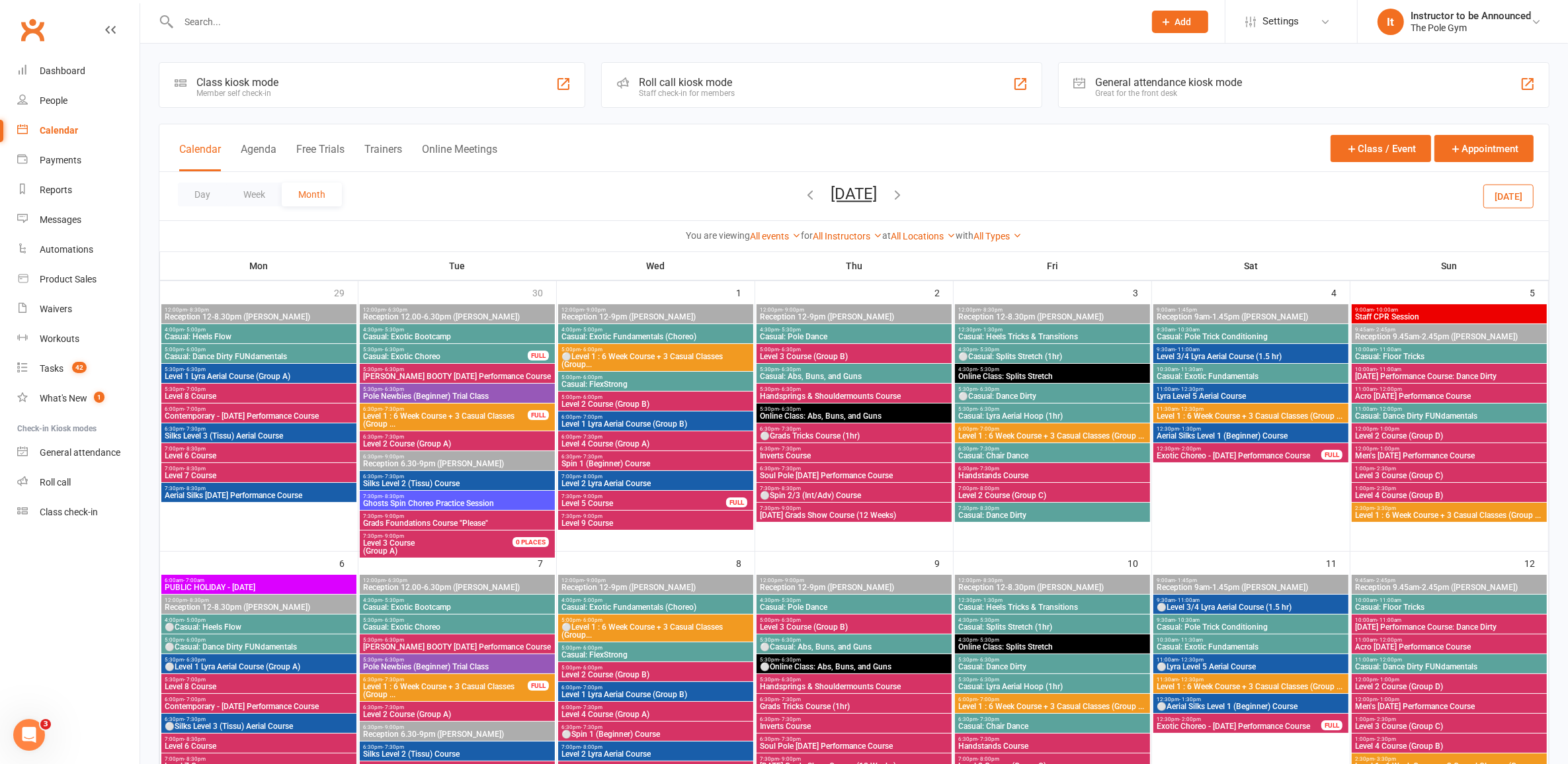
click at [803, 198] on icon "button" at bounding box center [811, 194] width 14 height 14
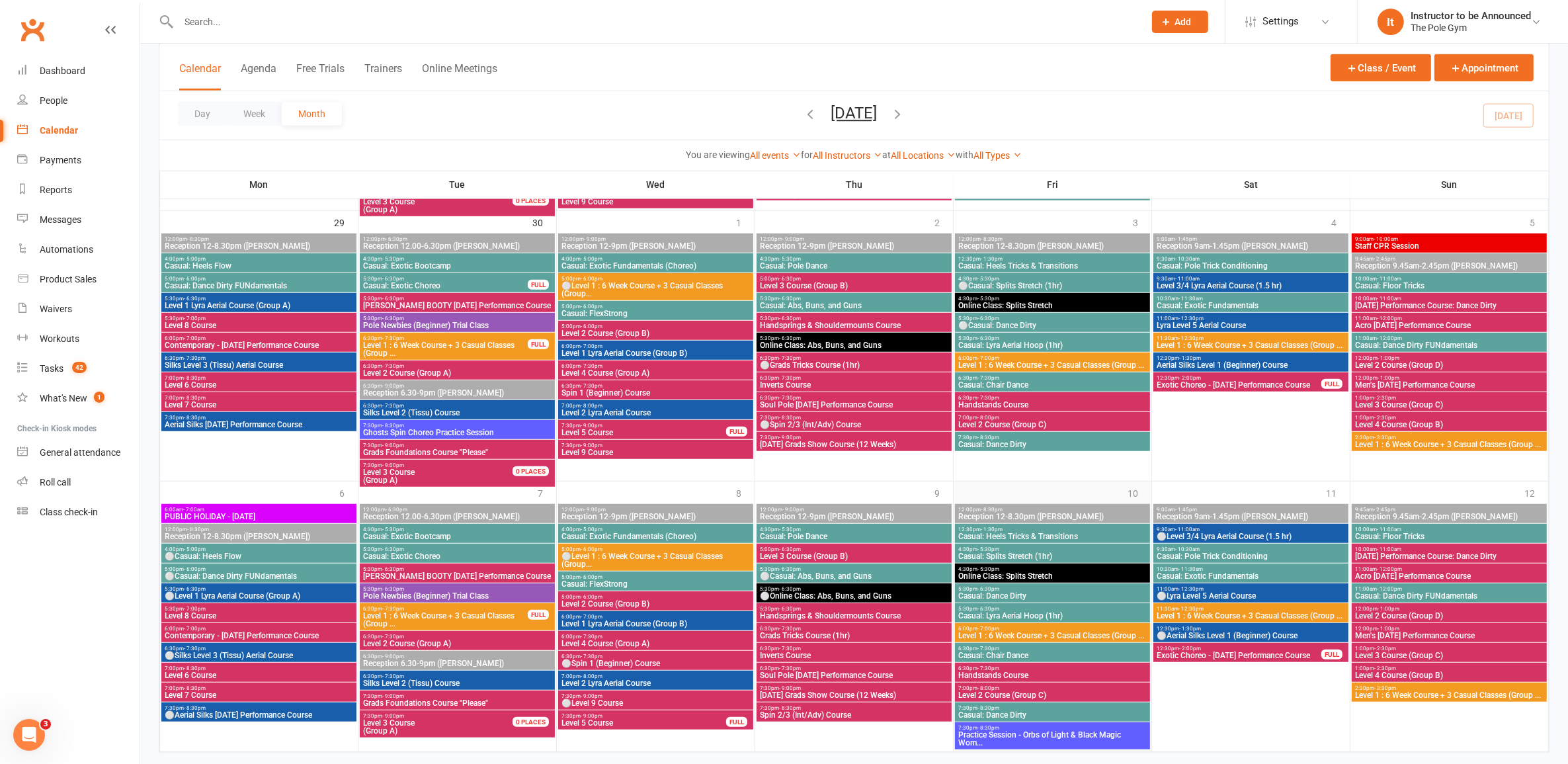
scroll to position [1214, 0]
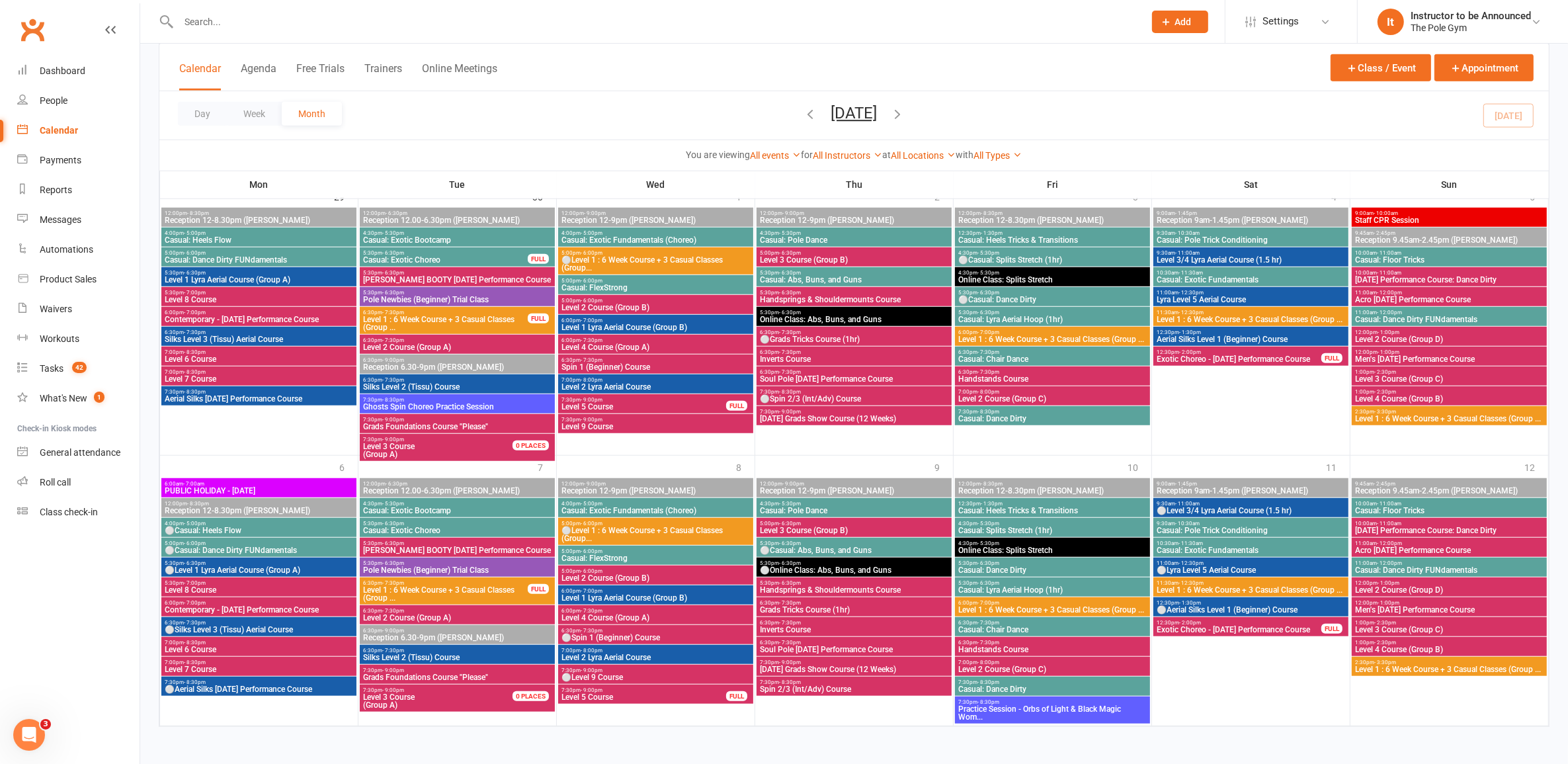
click at [905, 115] on icon "button" at bounding box center [898, 114] width 14 height 14
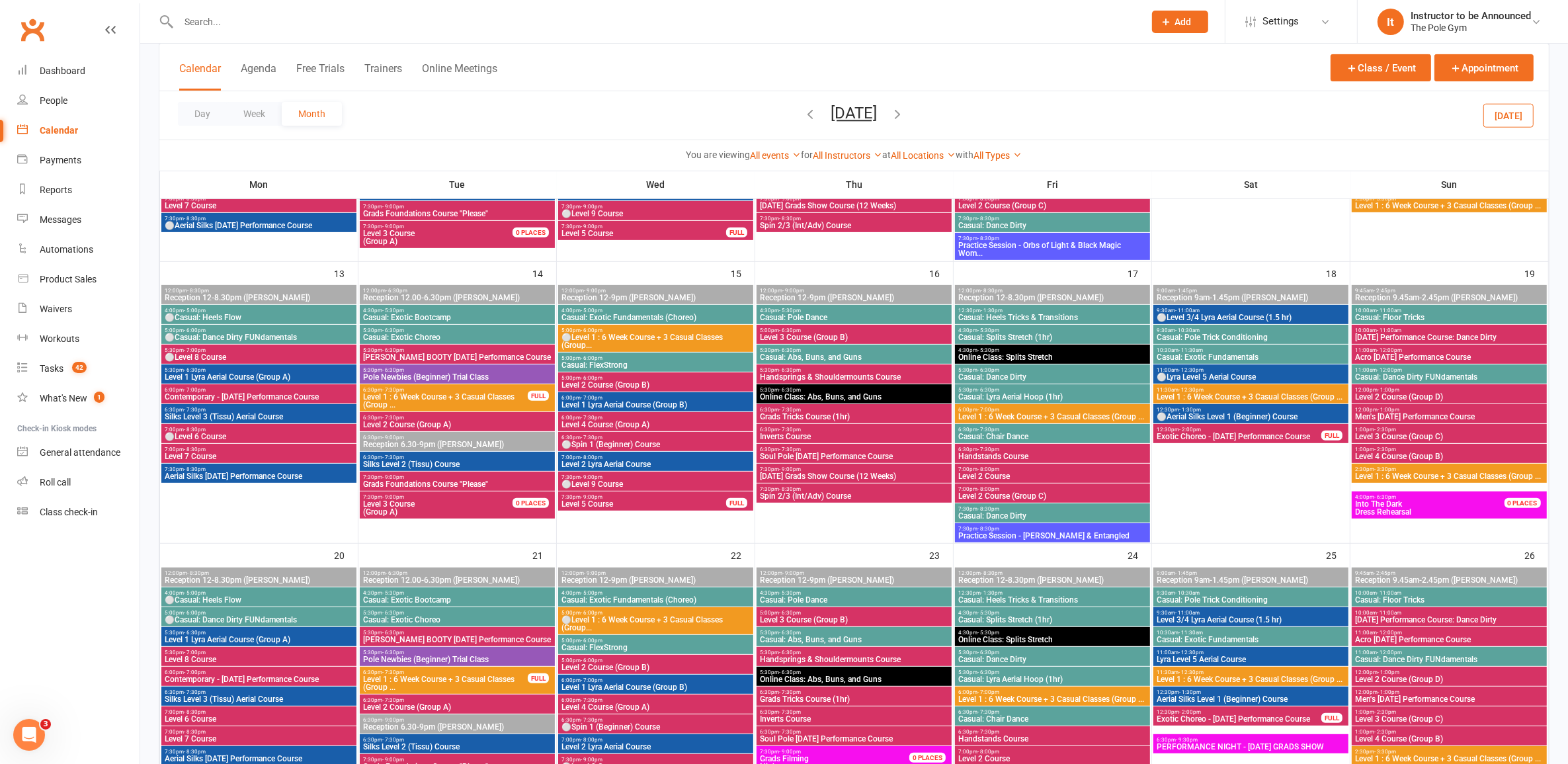
scroll to position [664, 0]
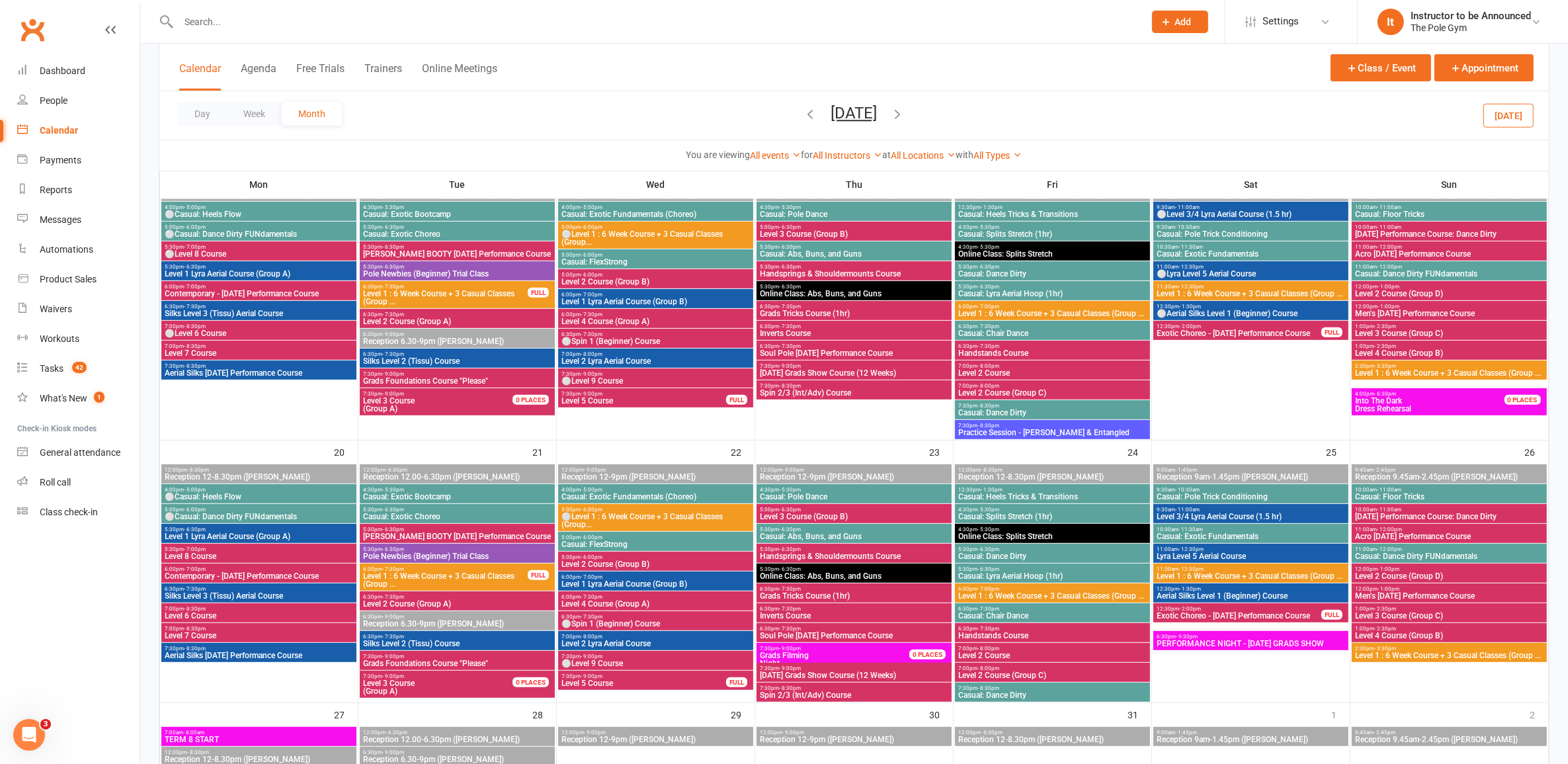
click at [1076, 369] on span "Level 2 Course" at bounding box center [1052, 373] width 190 height 8
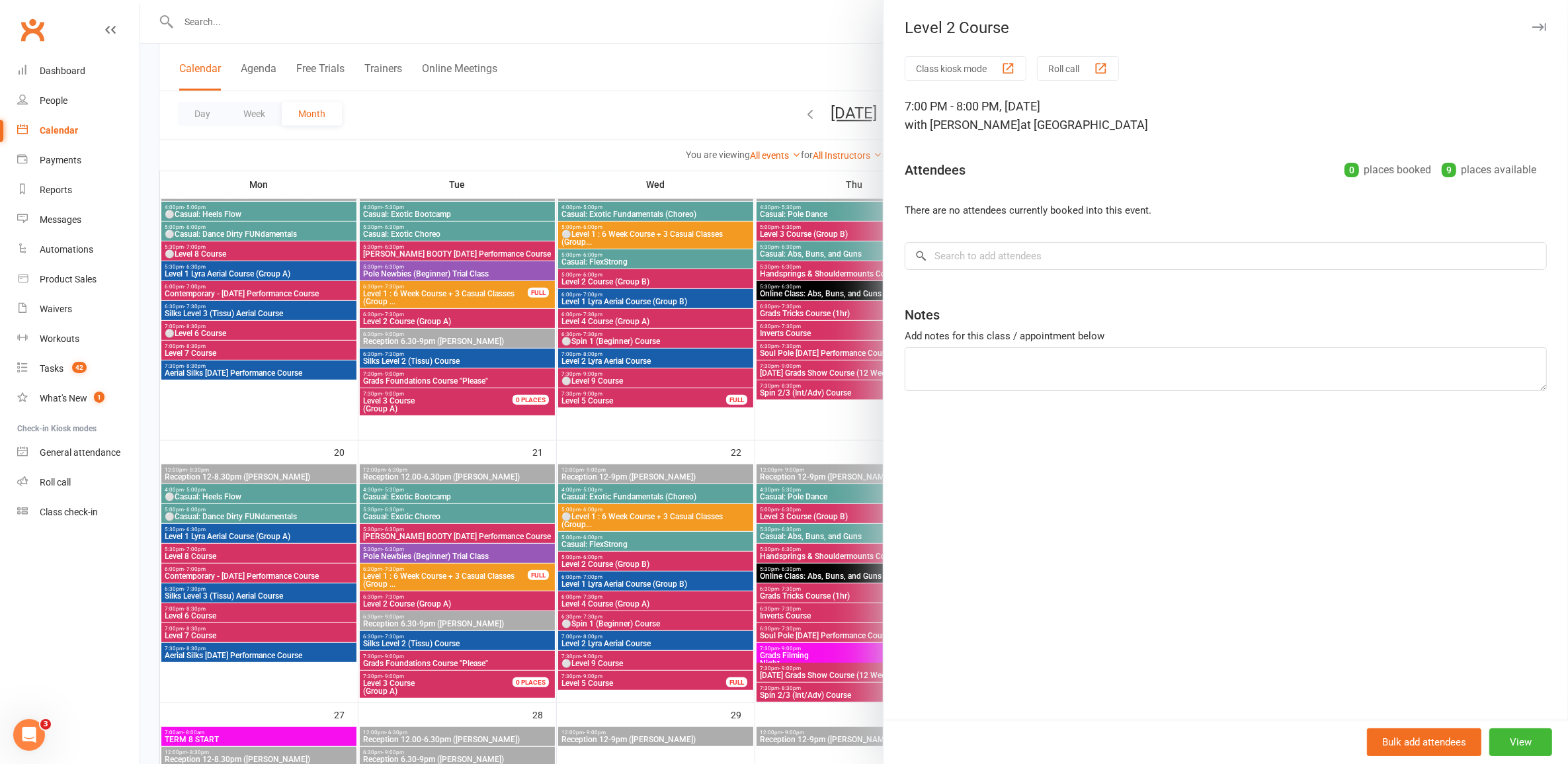
click at [718, 354] on div at bounding box center [854, 382] width 1428 height 764
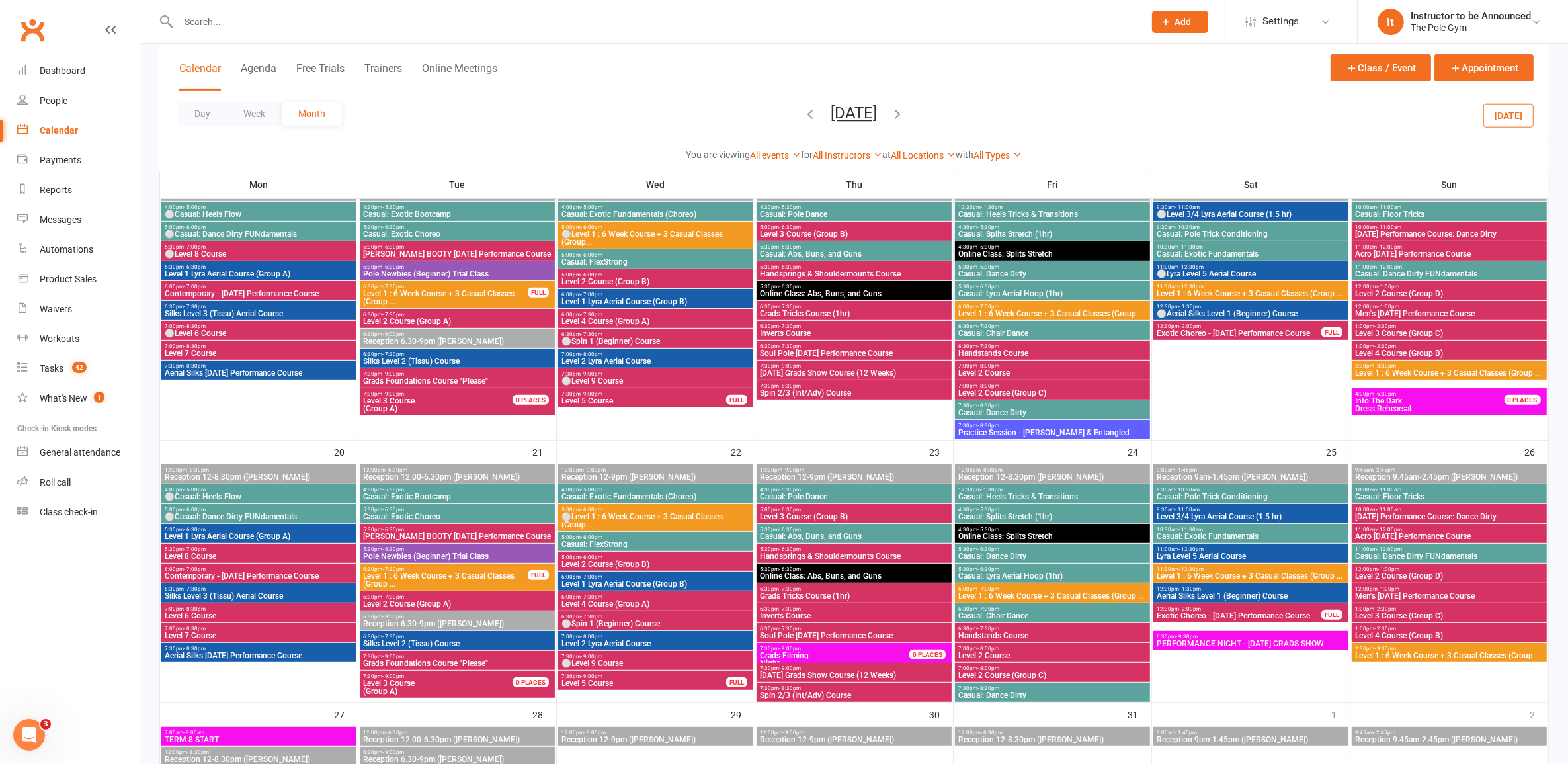
click at [1085, 394] on span "Level 2 Course (Group C)" at bounding box center [1052, 393] width 190 height 8
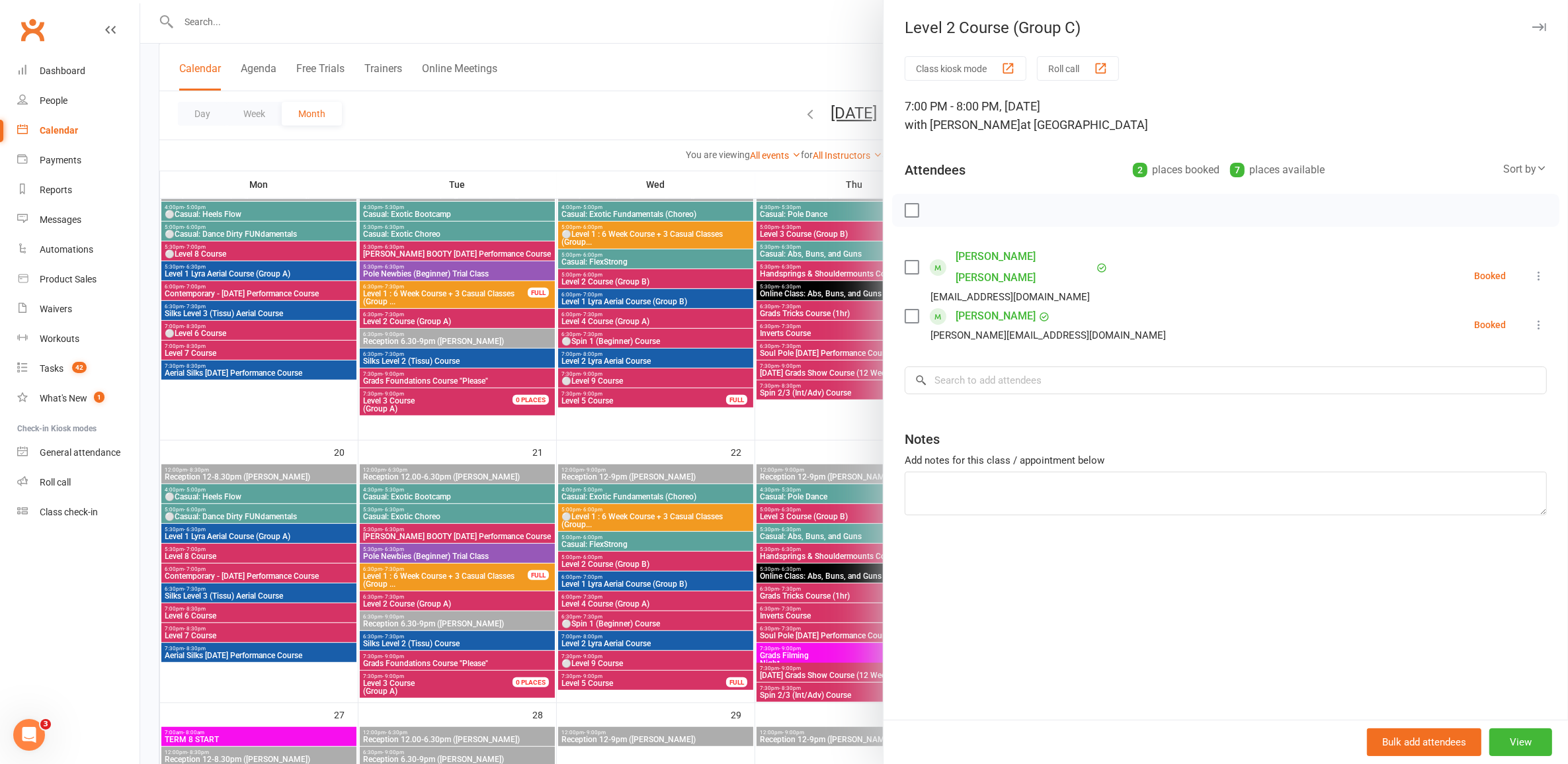
click at [754, 358] on div at bounding box center [854, 382] width 1428 height 764
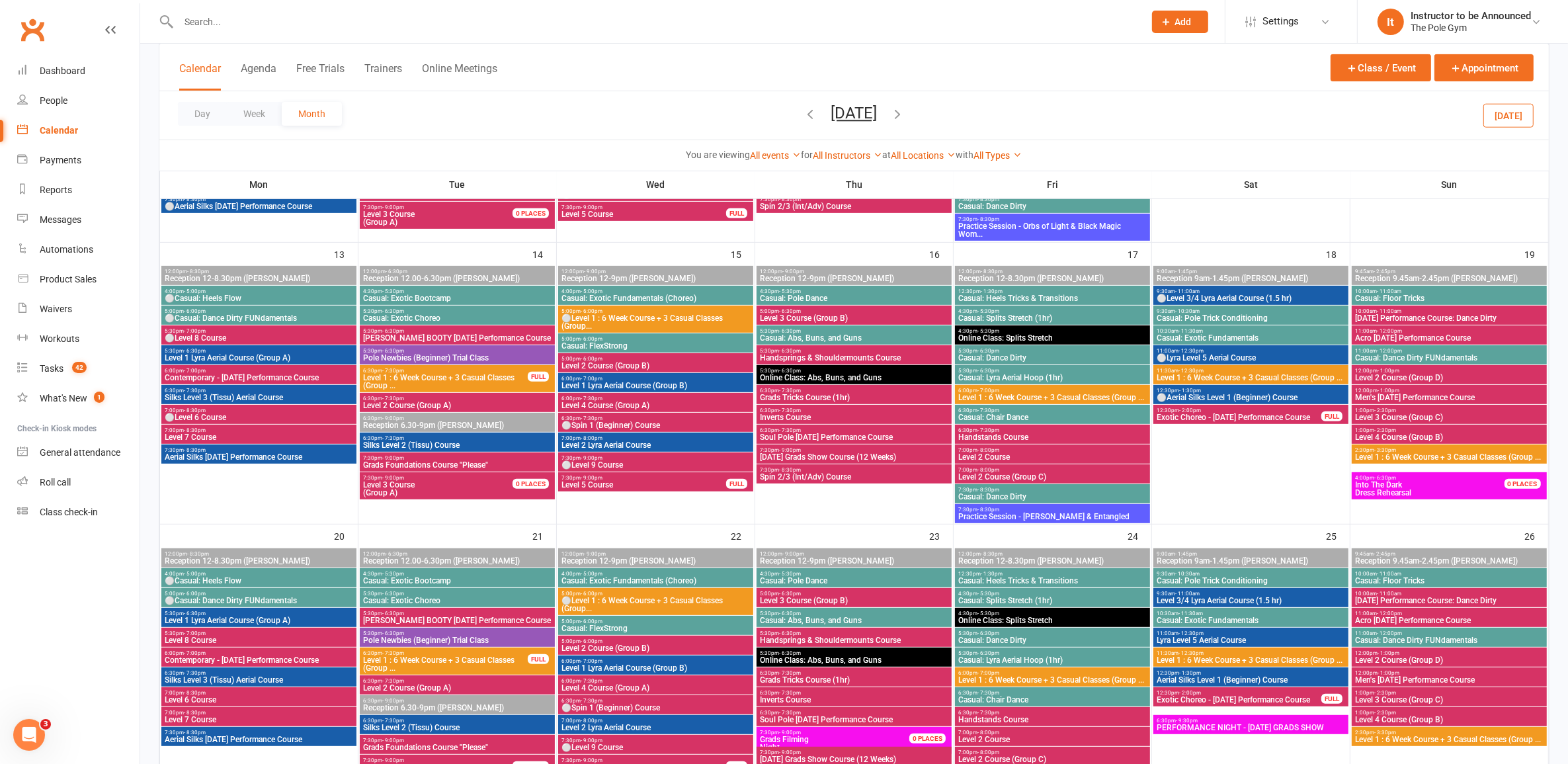
scroll to position [581, 0]
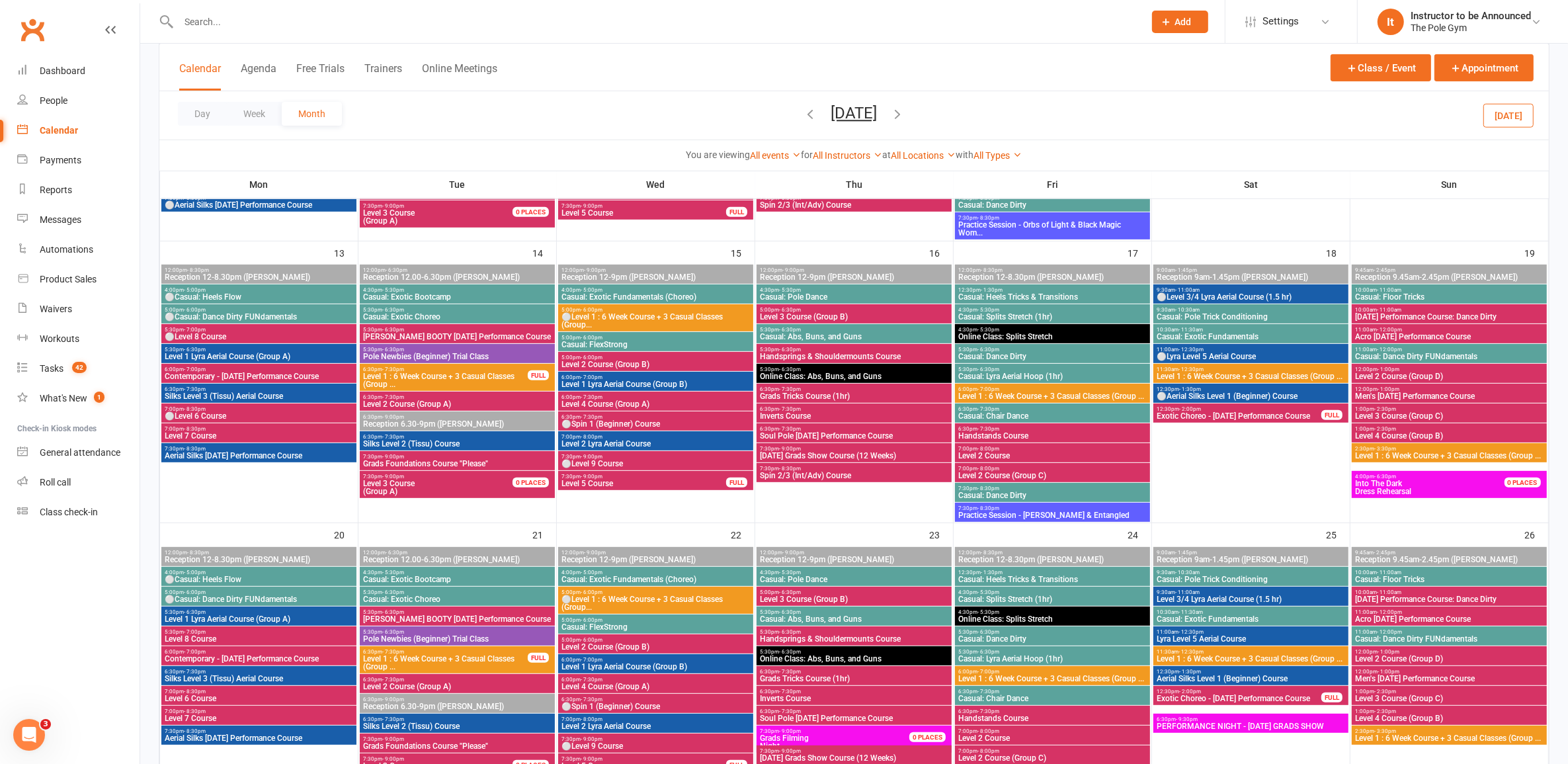
click at [1053, 454] on span "Level 2 Course" at bounding box center [1052, 456] width 190 height 8
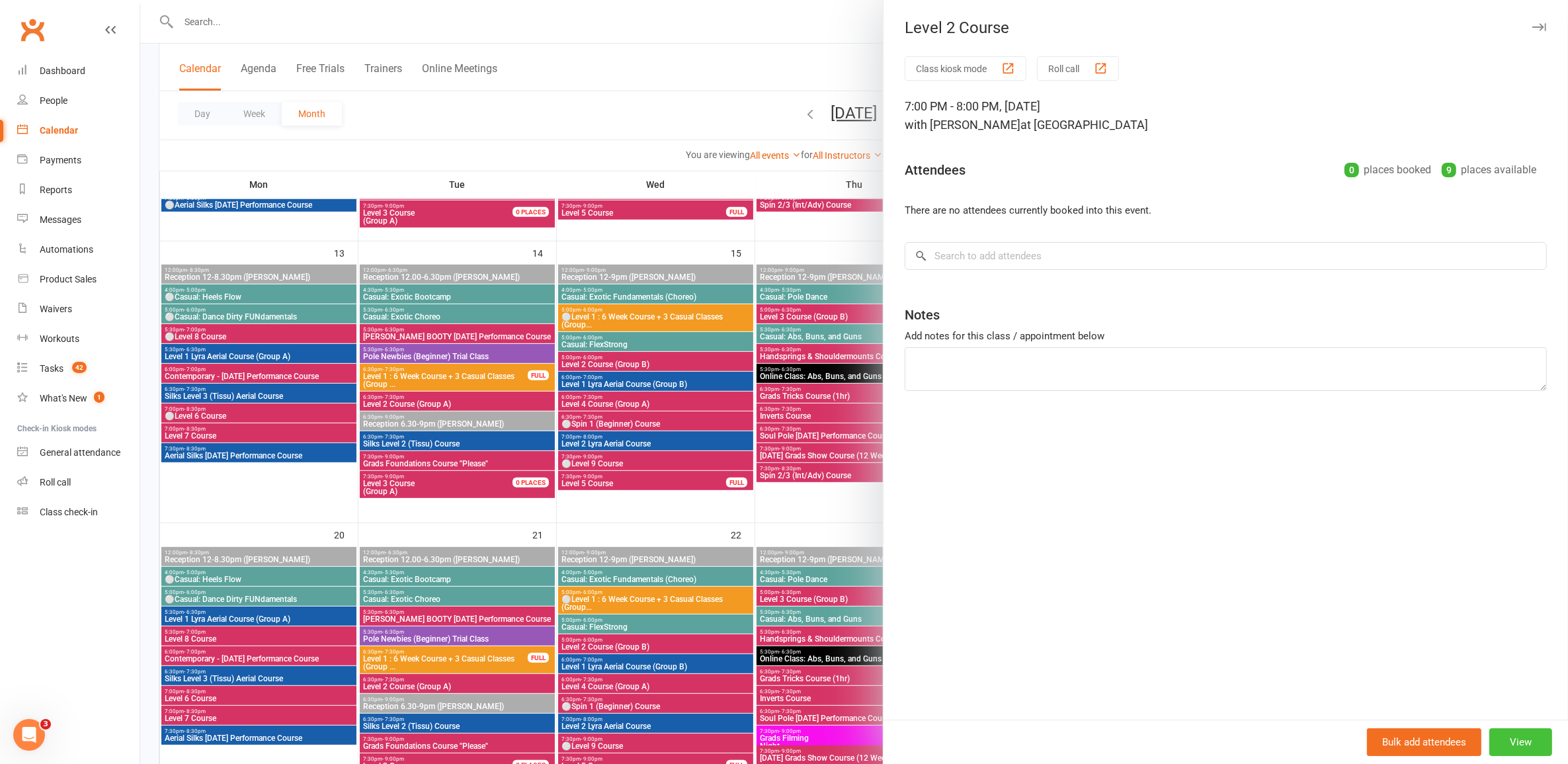
click at [1503, 738] on button "View" at bounding box center [1520, 742] width 63 height 28
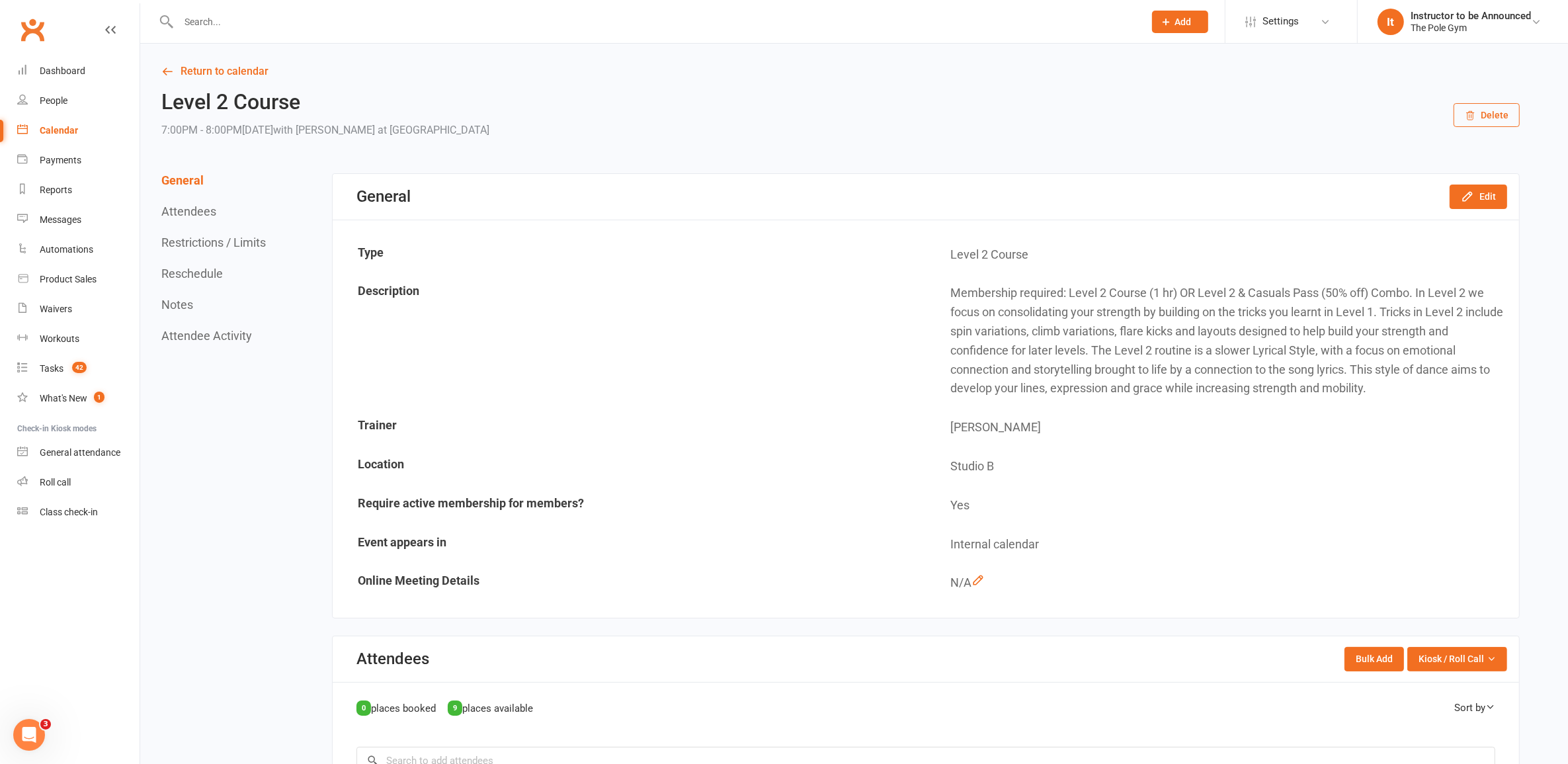
click at [1501, 112] on button "Delete" at bounding box center [1486, 115] width 66 height 24
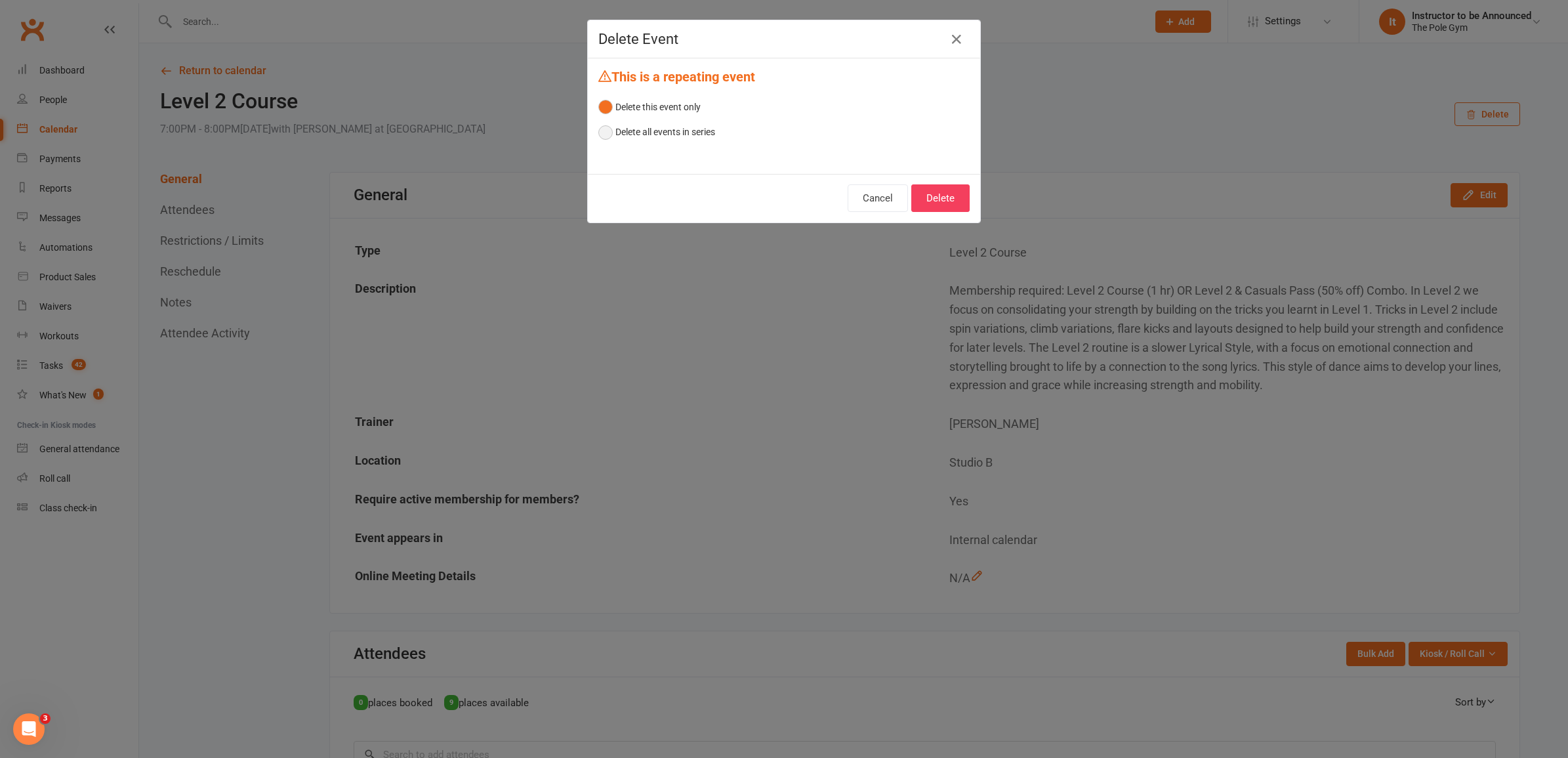
click at [679, 134] on button "Delete all events in series" at bounding box center [657, 132] width 117 height 25
click at [952, 199] on button "Delete" at bounding box center [941, 198] width 58 height 28
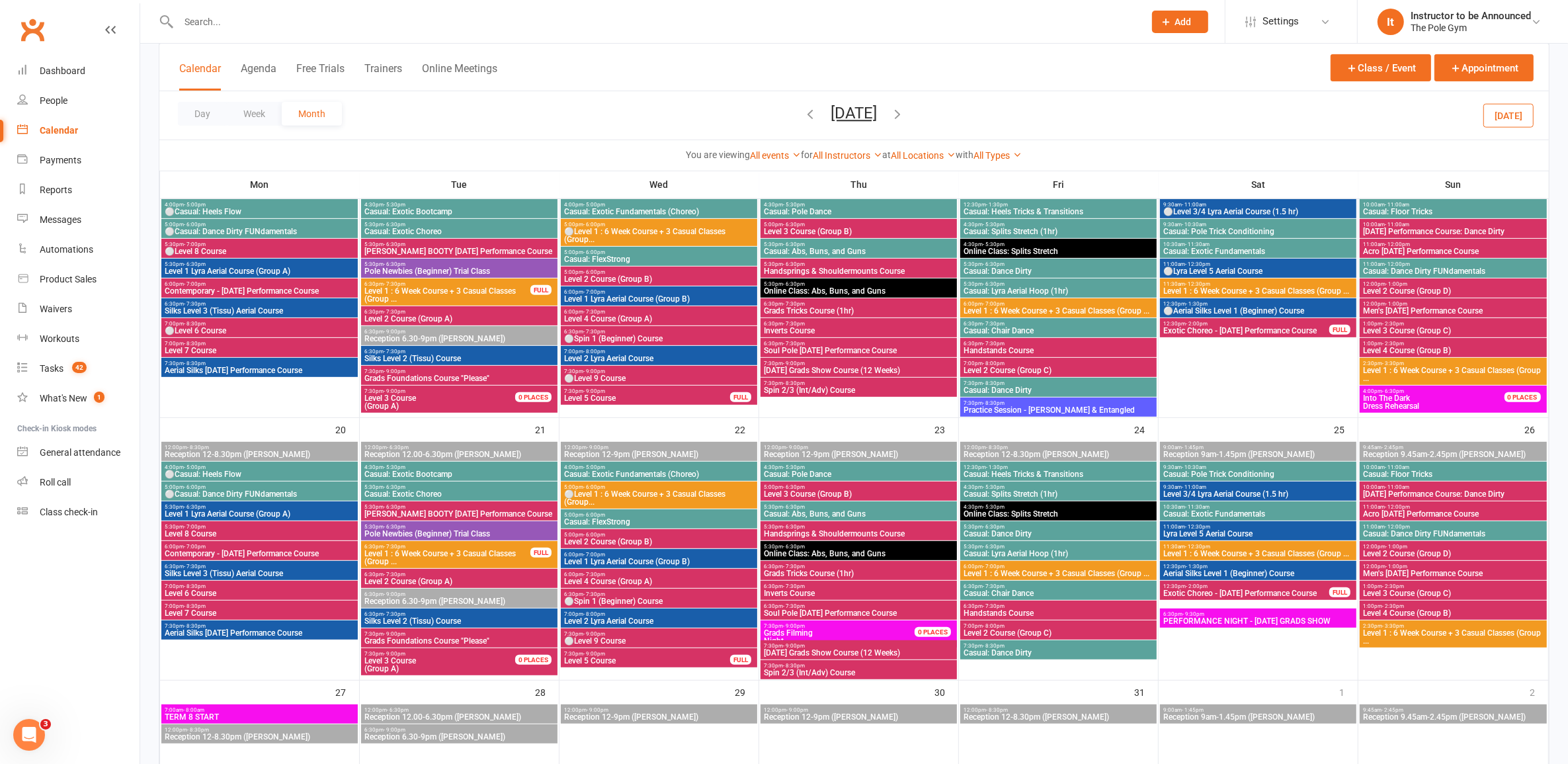
scroll to position [958, 0]
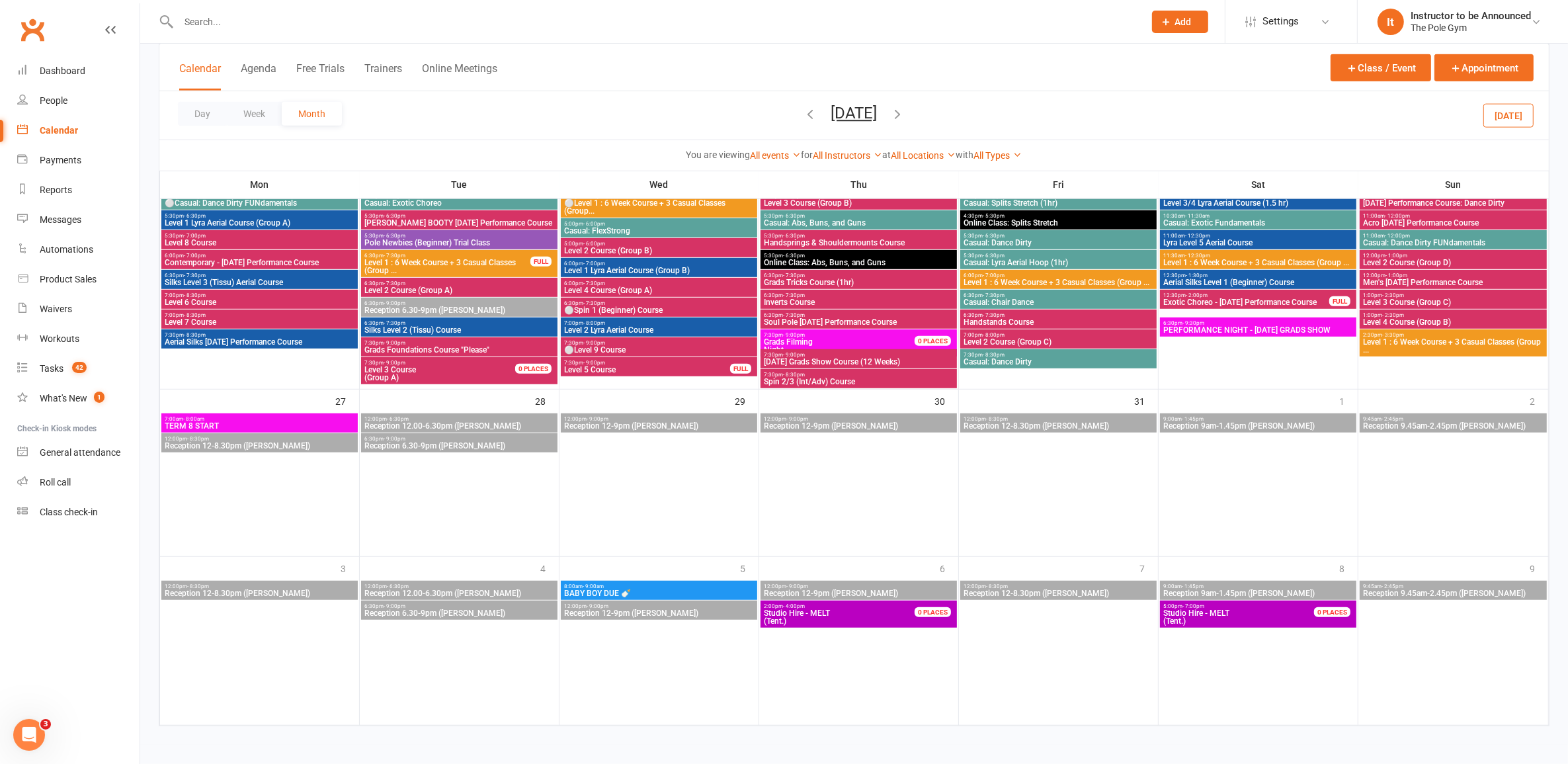
click at [1100, 338] on span "Level 2 Course (Group C)" at bounding box center [1058, 342] width 191 height 8
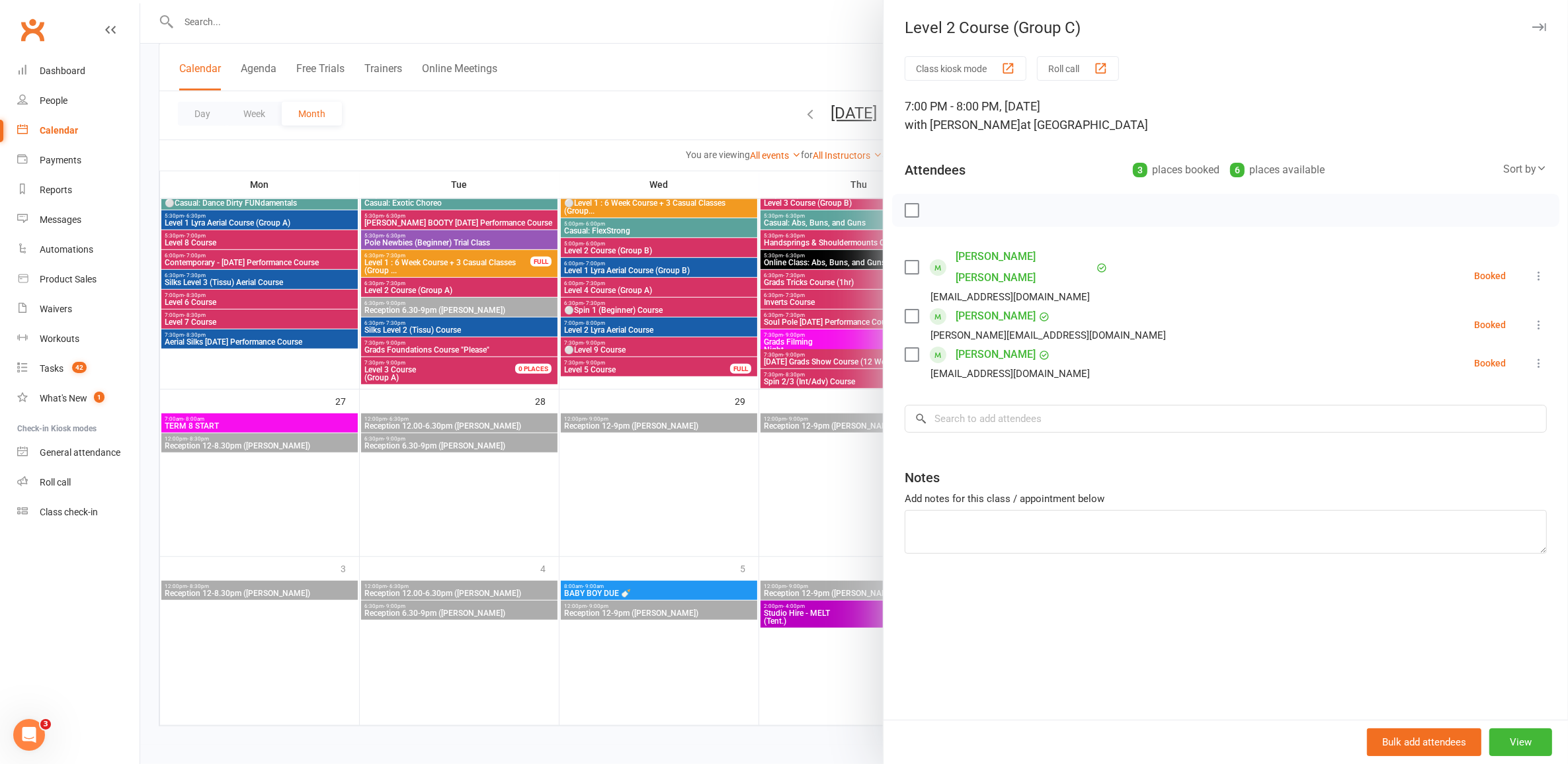
drag, startPoint x: 743, startPoint y: 365, endPoint x: 978, endPoint y: 269, distance: 253.9
click at [744, 364] on div at bounding box center [854, 382] width 1428 height 764
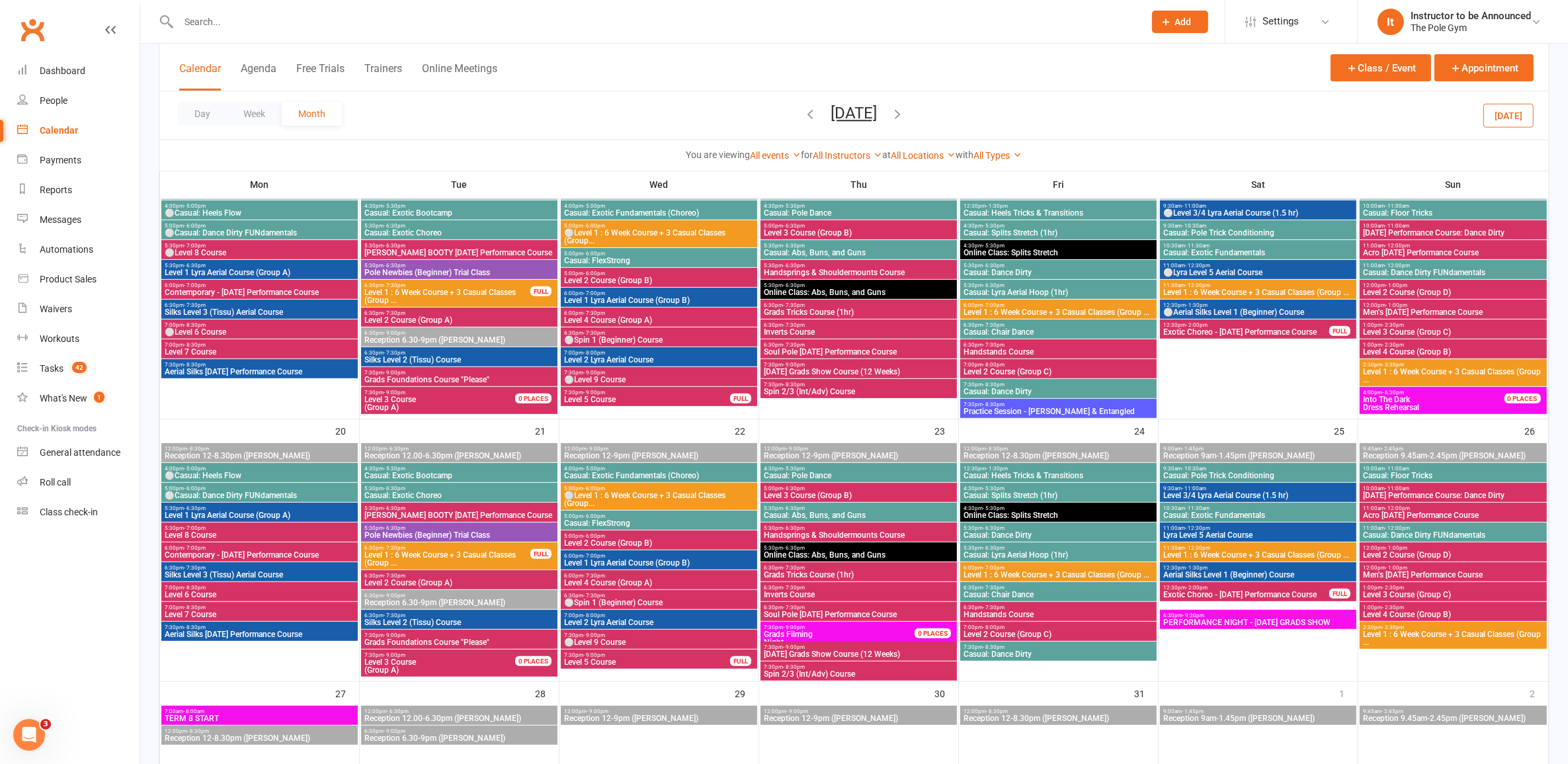
scroll to position [627, 0]
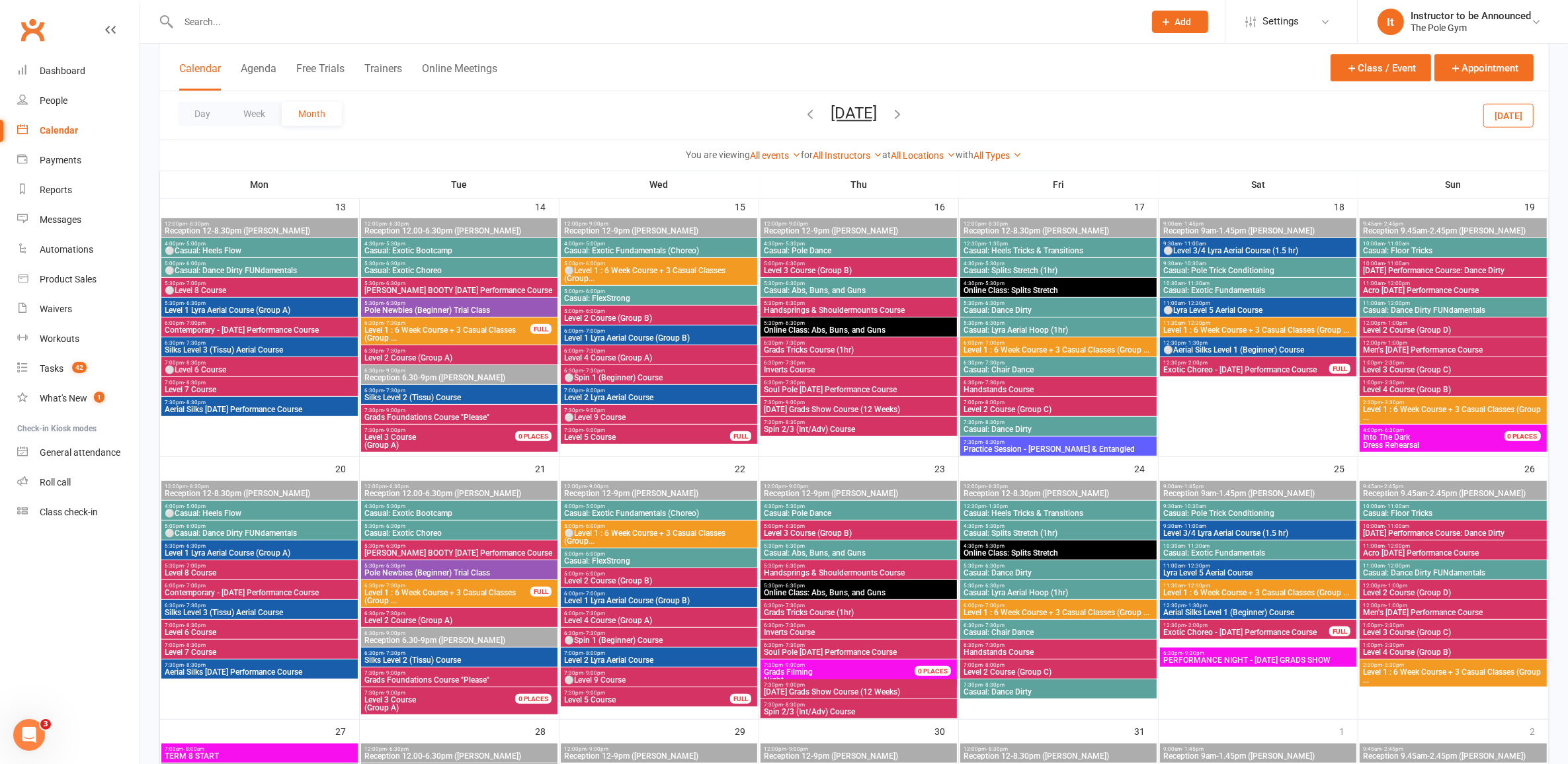
click at [1217, 529] on span "Level 3/4 Lyra Aerial Course (1.5 hr)" at bounding box center [1259, 533] width 191 height 8
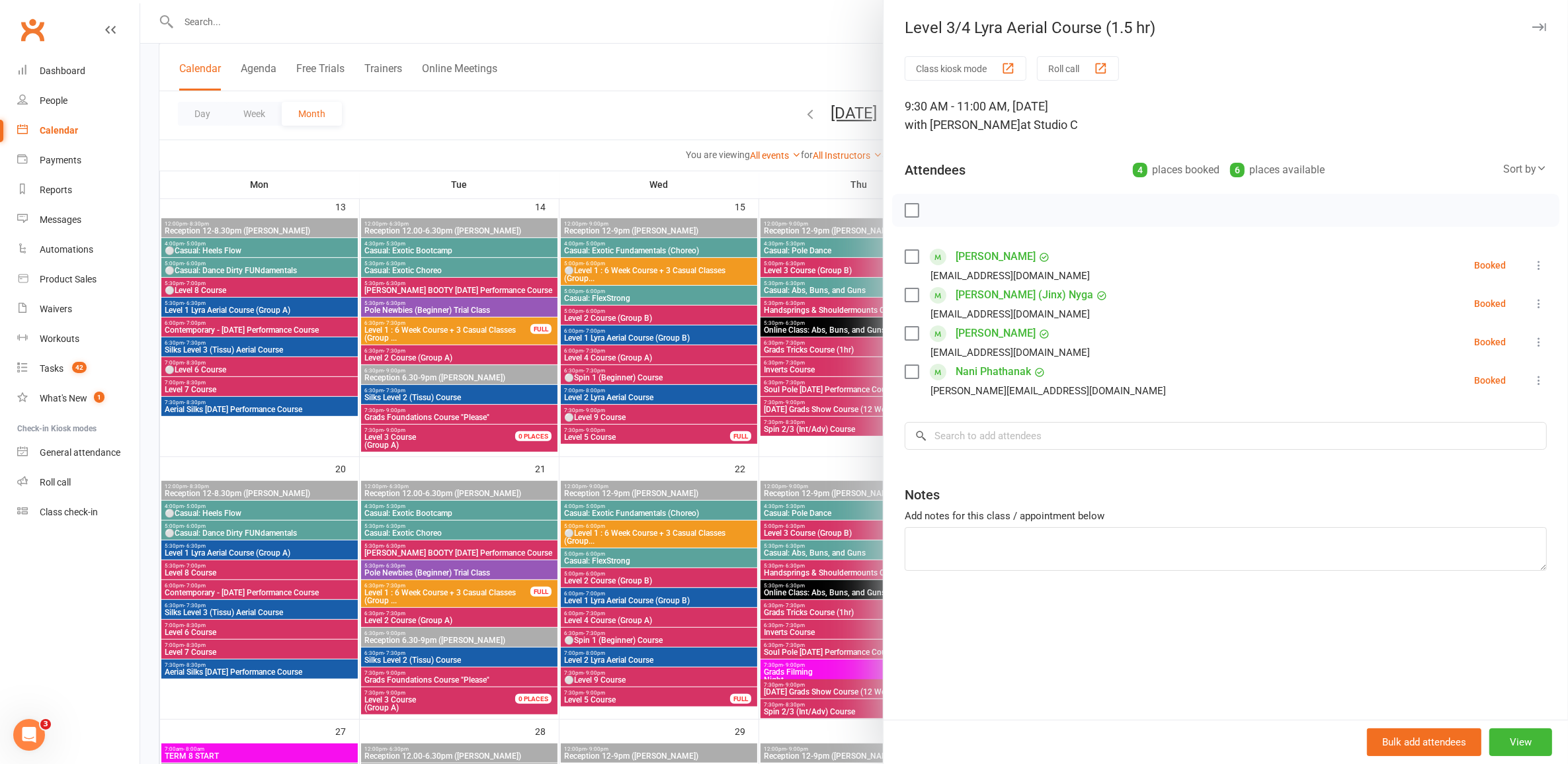
click at [820, 563] on div at bounding box center [854, 382] width 1428 height 764
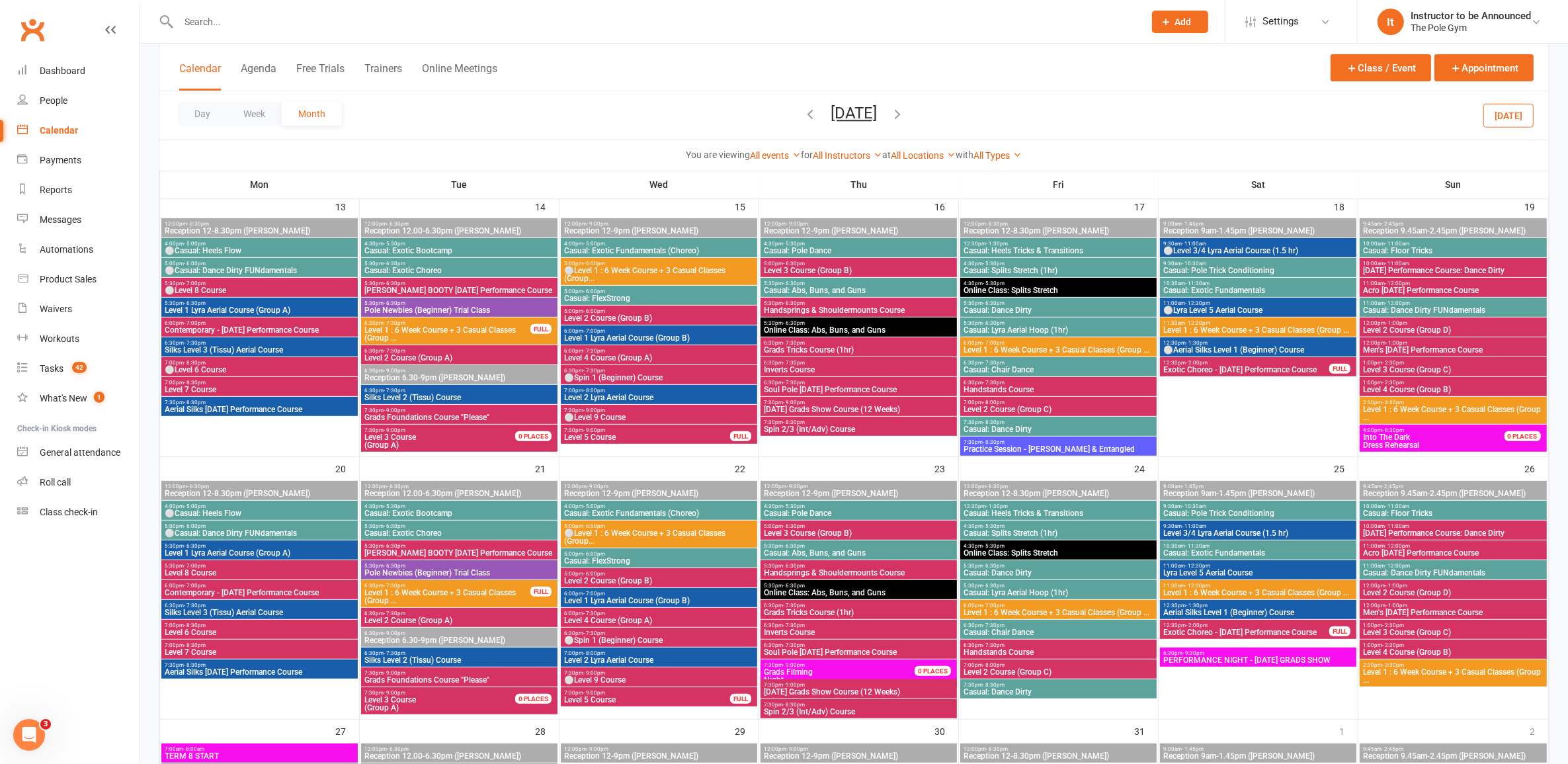
click at [1274, 571] on span "Lyra Level 5 Aerial Course" at bounding box center [1259, 573] width 191 height 8
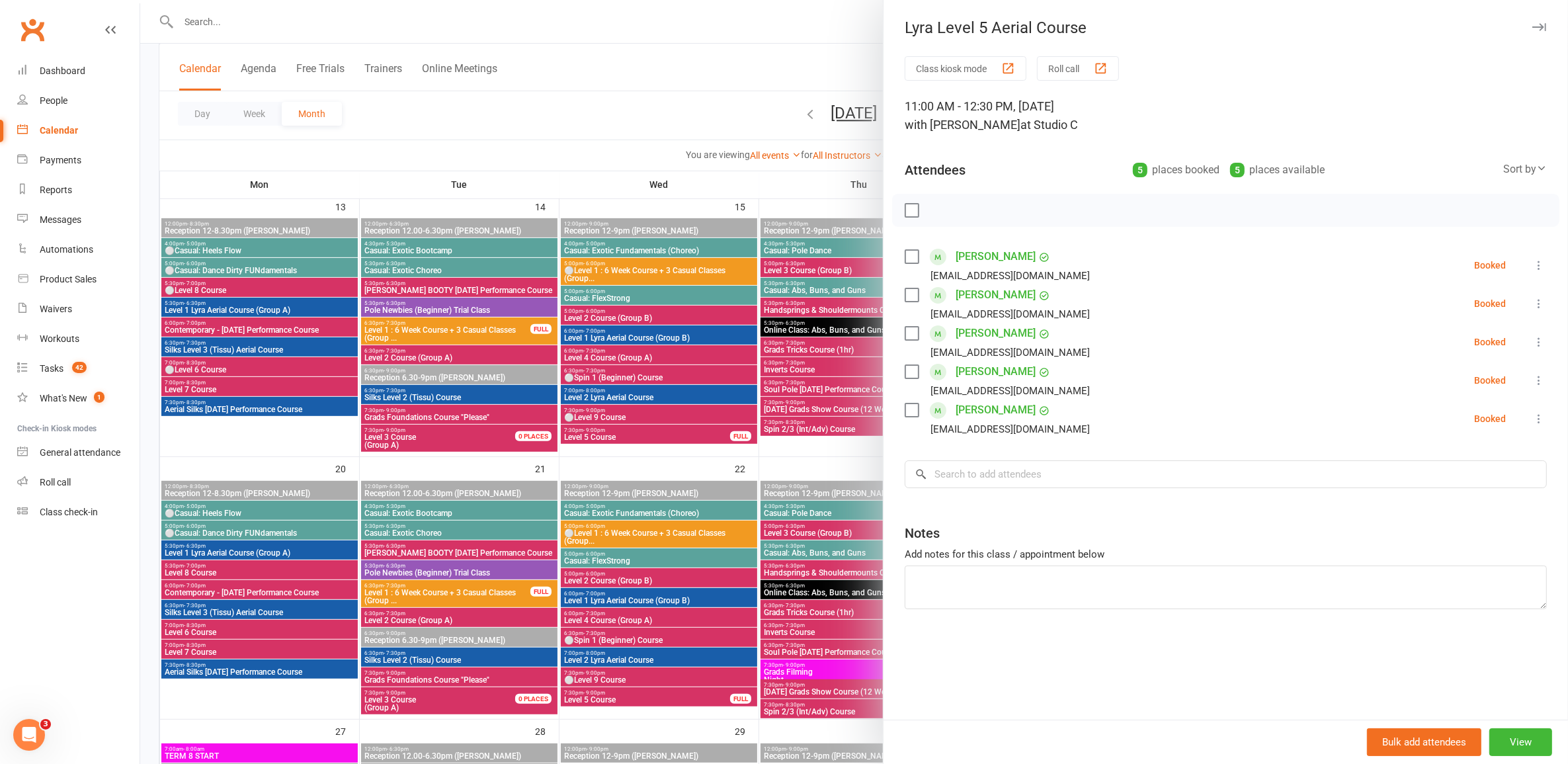
click at [703, 532] on div at bounding box center [854, 382] width 1428 height 764
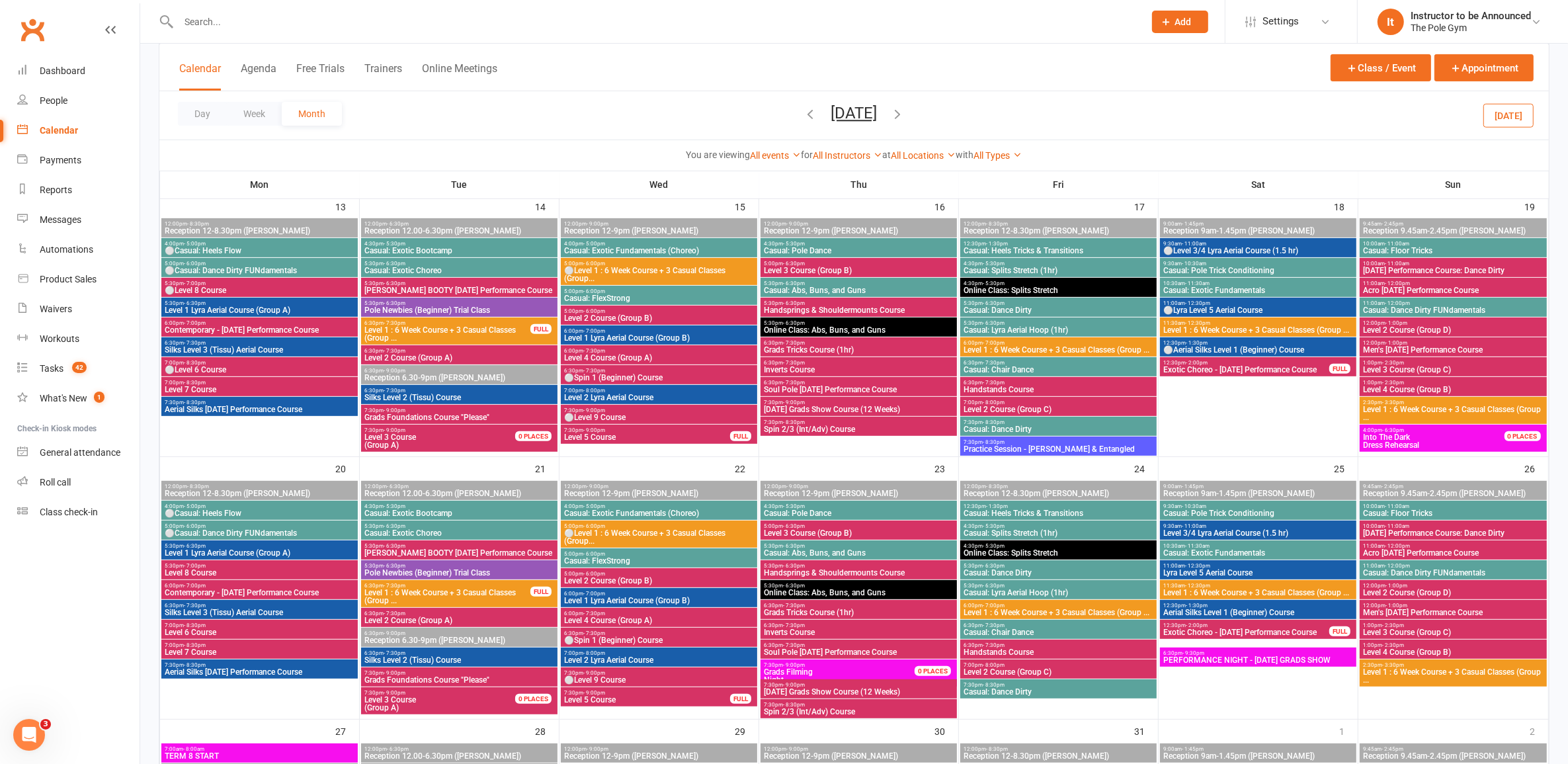
click at [1238, 610] on span "Aerial Silks Level 1 (Beginner) Course" at bounding box center [1259, 613] width 191 height 8
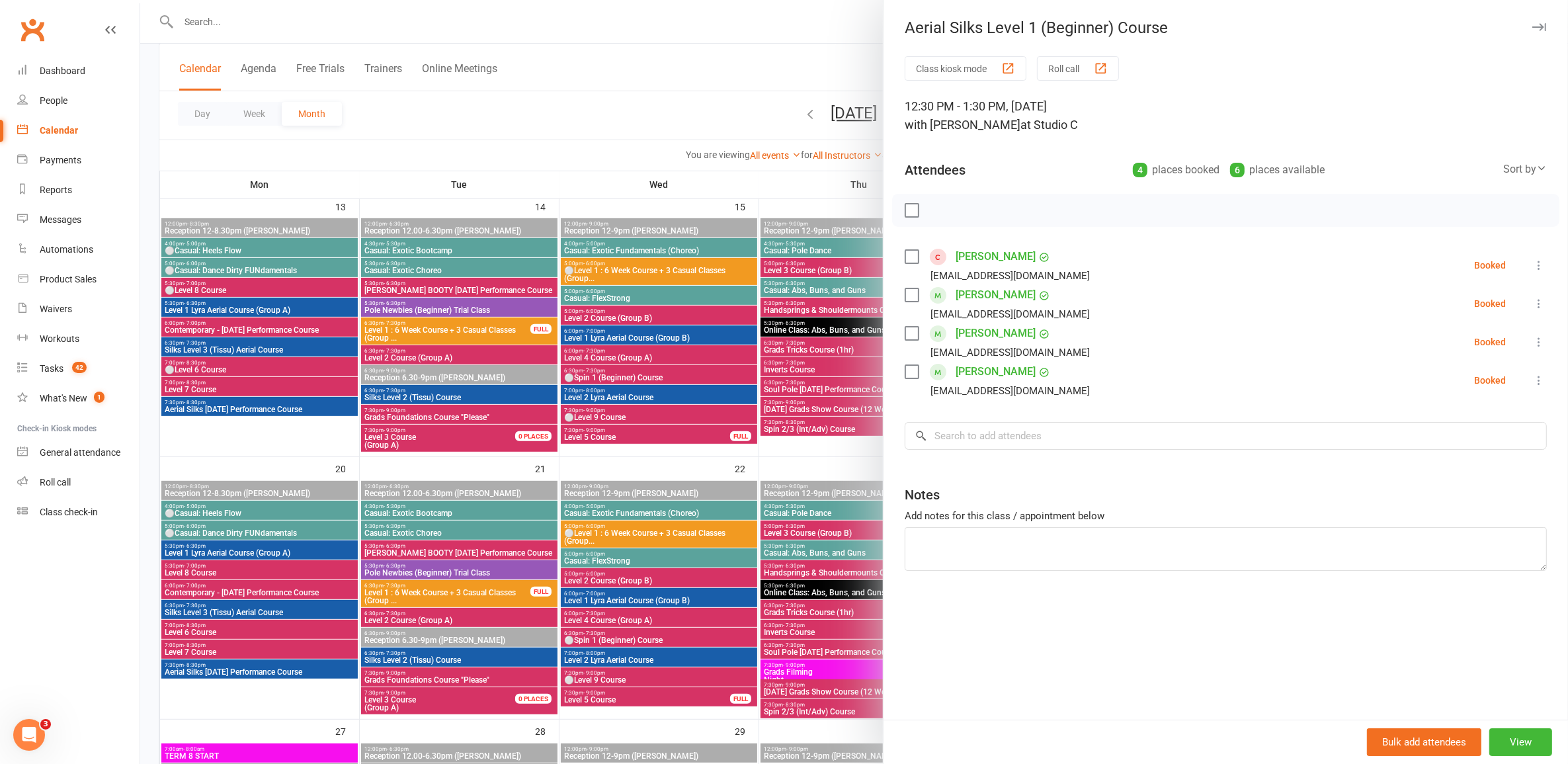
click at [834, 587] on div at bounding box center [854, 382] width 1428 height 764
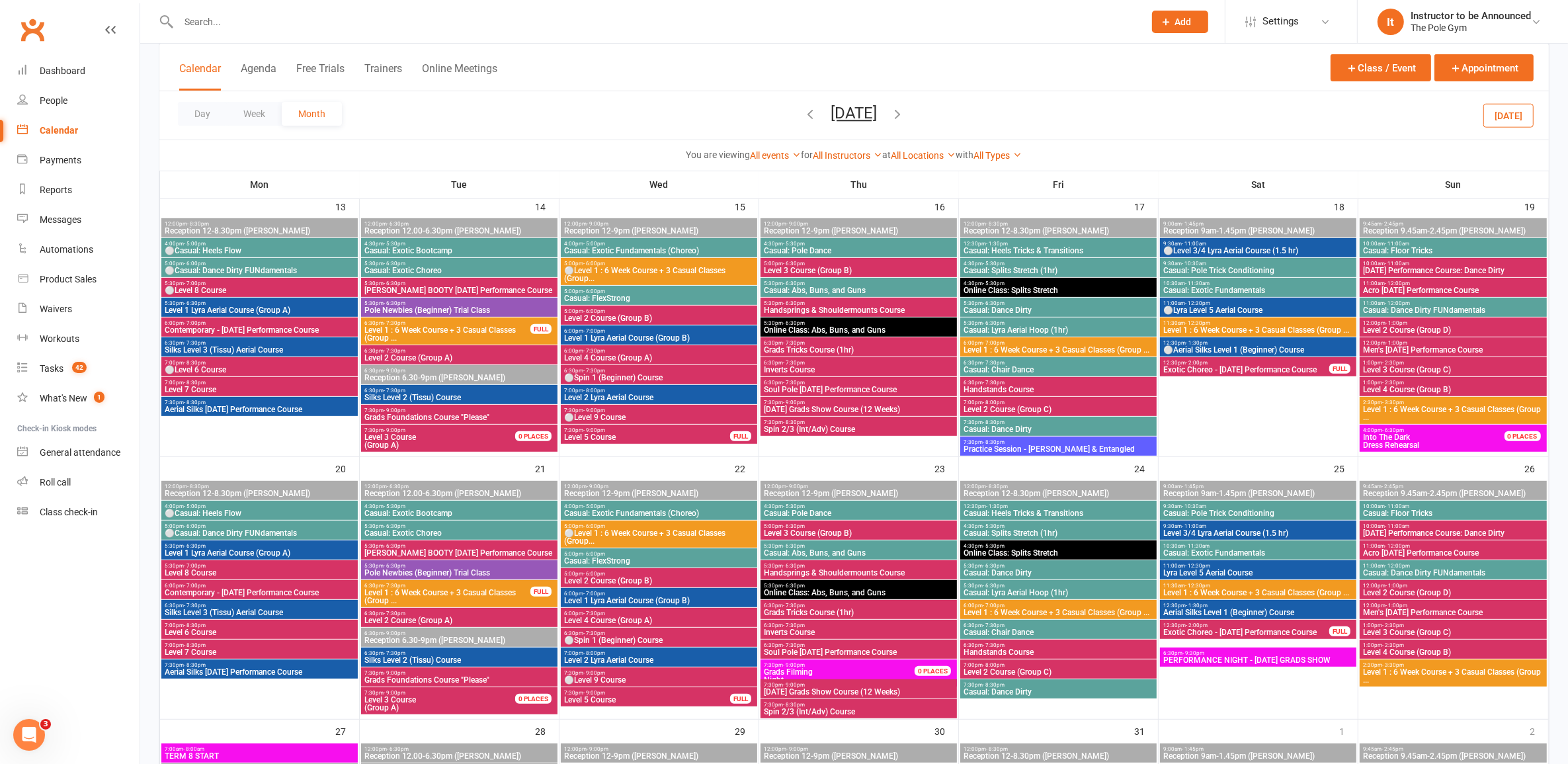
click at [1249, 636] on span "Exotic Choreo - [DATE] Performance Course" at bounding box center [1247, 633] width 167 height 8
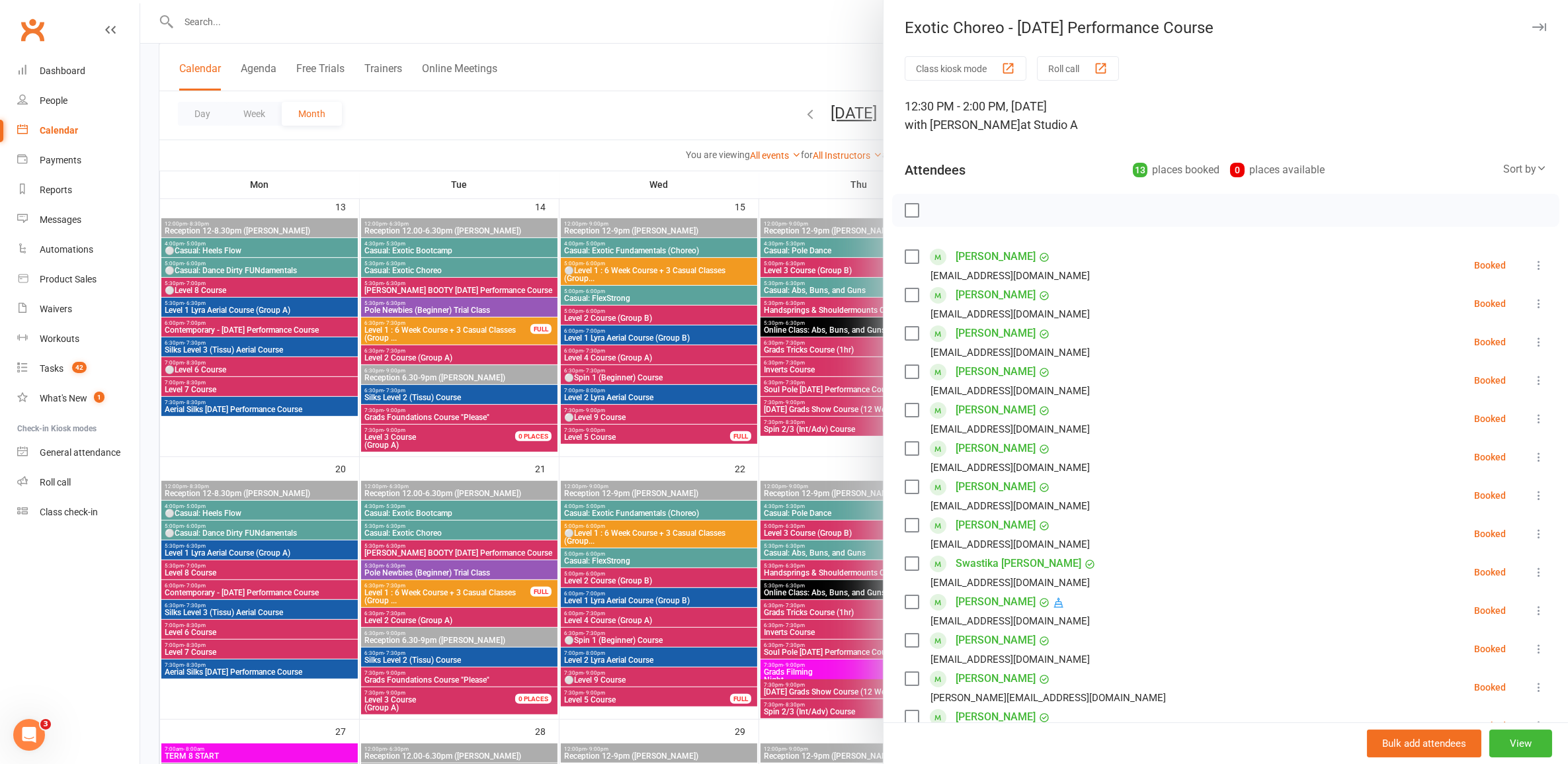
click at [757, 483] on div at bounding box center [854, 382] width 1428 height 764
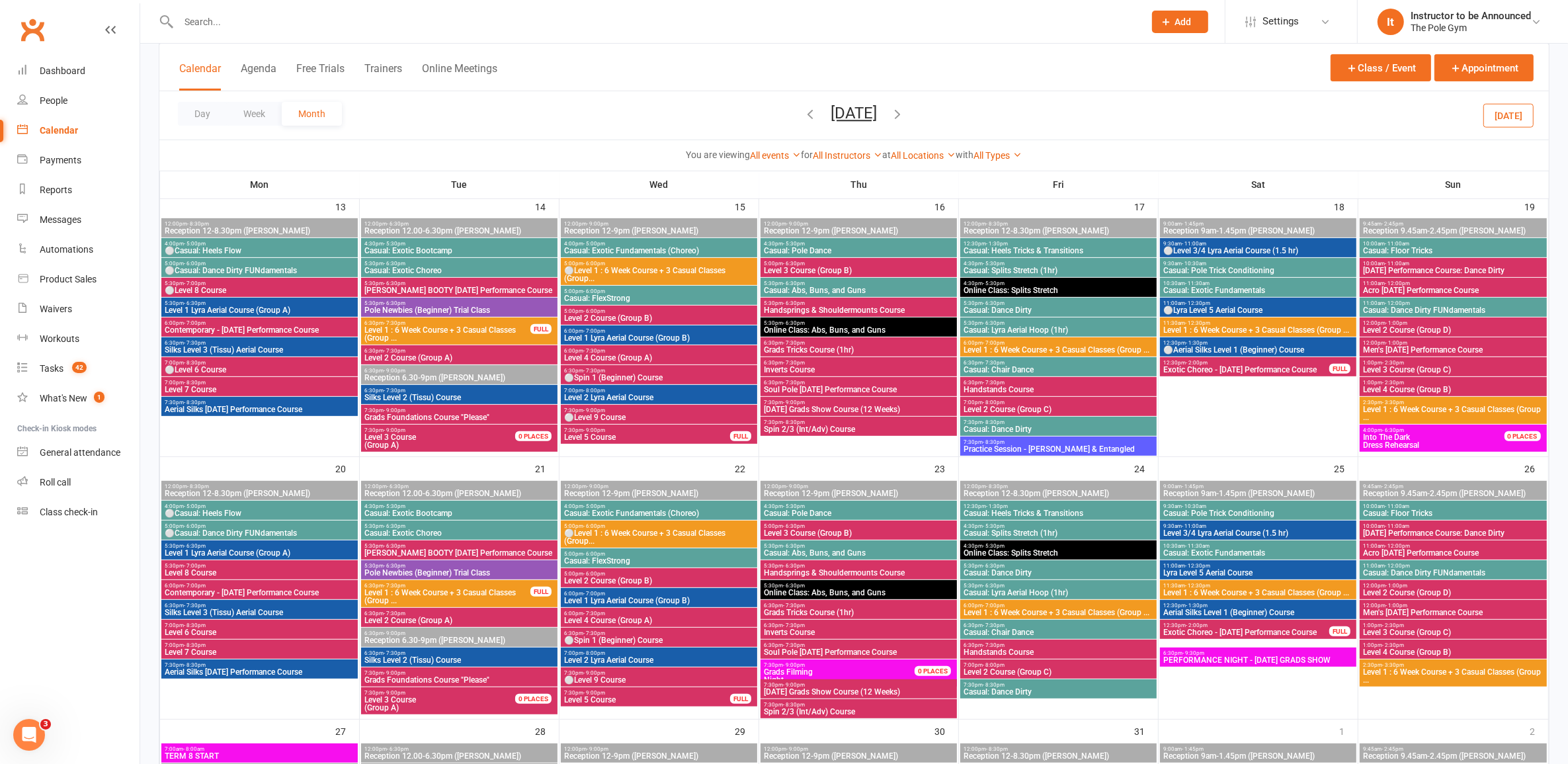
click at [1453, 532] on span "[DATE] Performance Course: Dance Dirty" at bounding box center [1453, 533] width 181 height 8
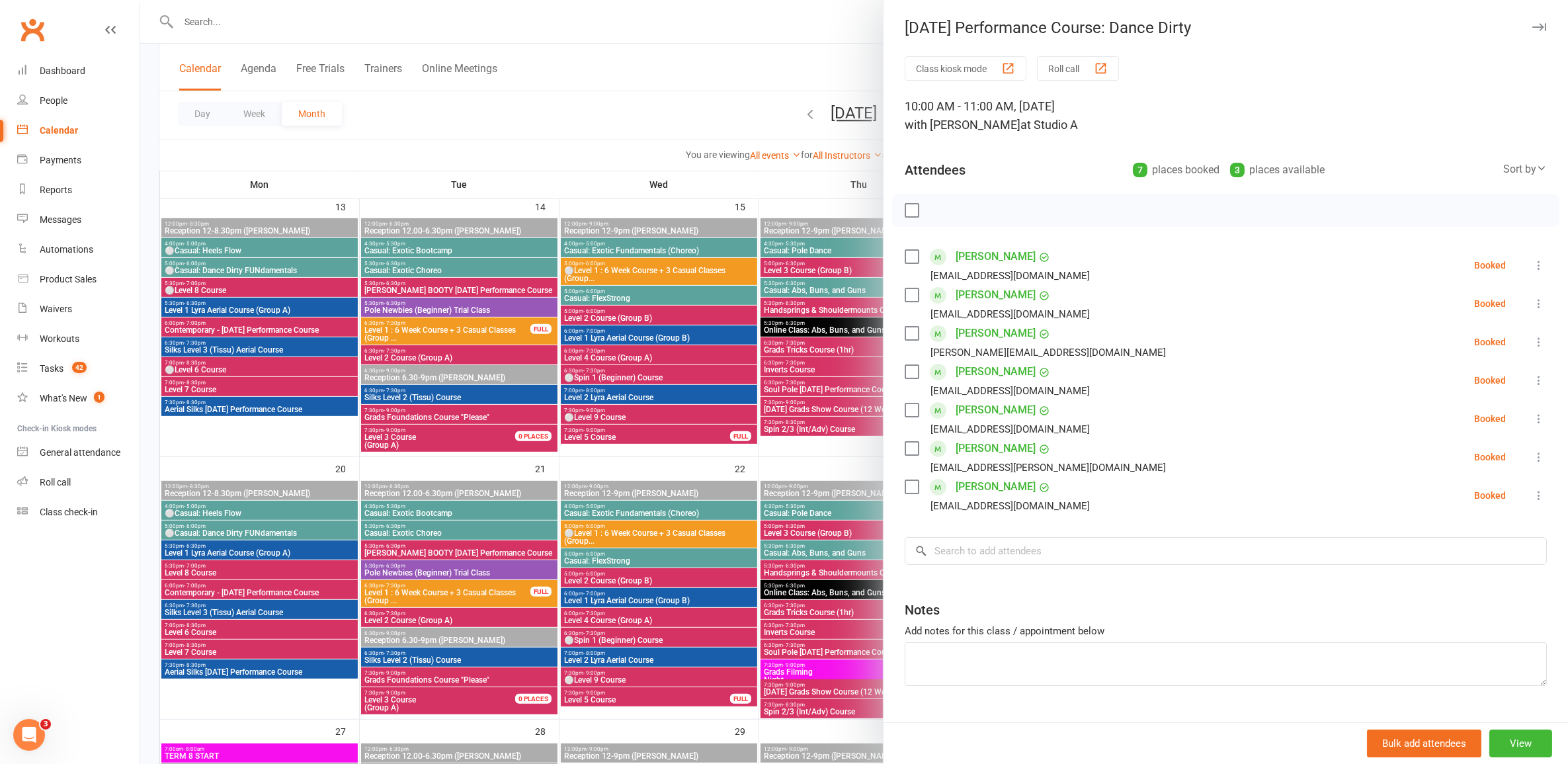
click at [817, 563] on div at bounding box center [854, 382] width 1428 height 764
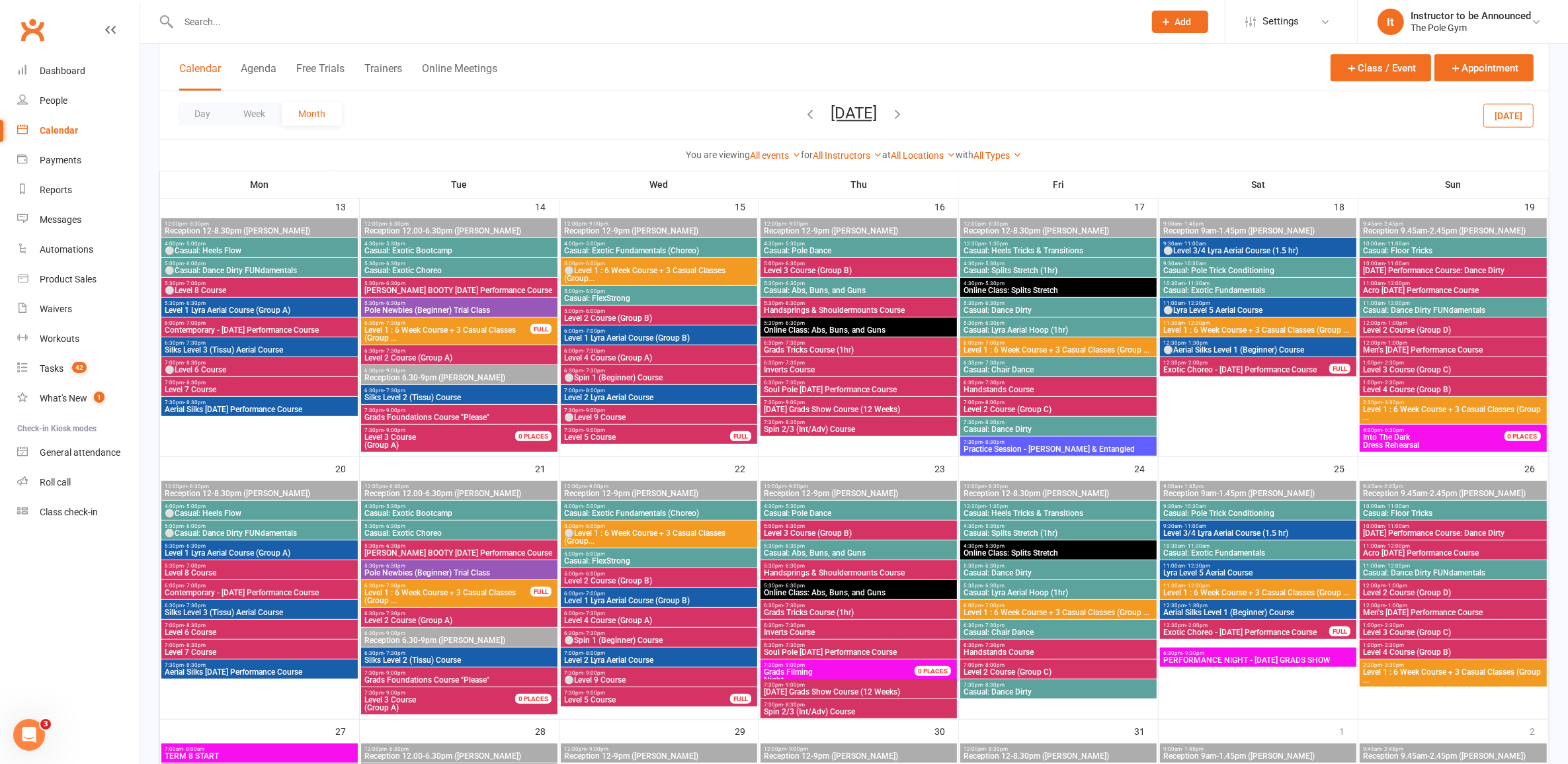
click at [1277, 633] on span "Exotic Choreo - [DATE] Performance Course" at bounding box center [1247, 633] width 167 height 8
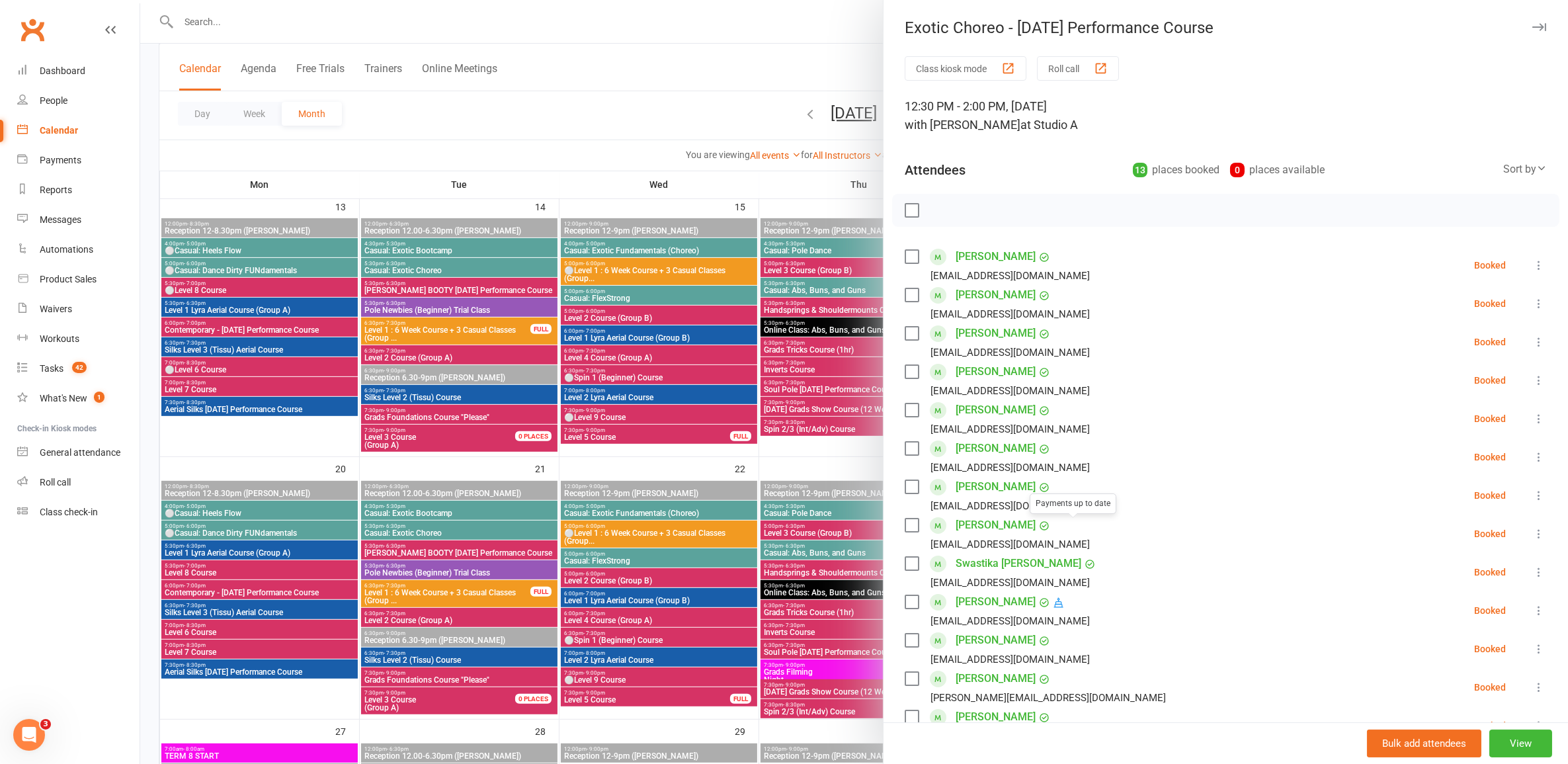
click at [801, 609] on div at bounding box center [854, 382] width 1428 height 764
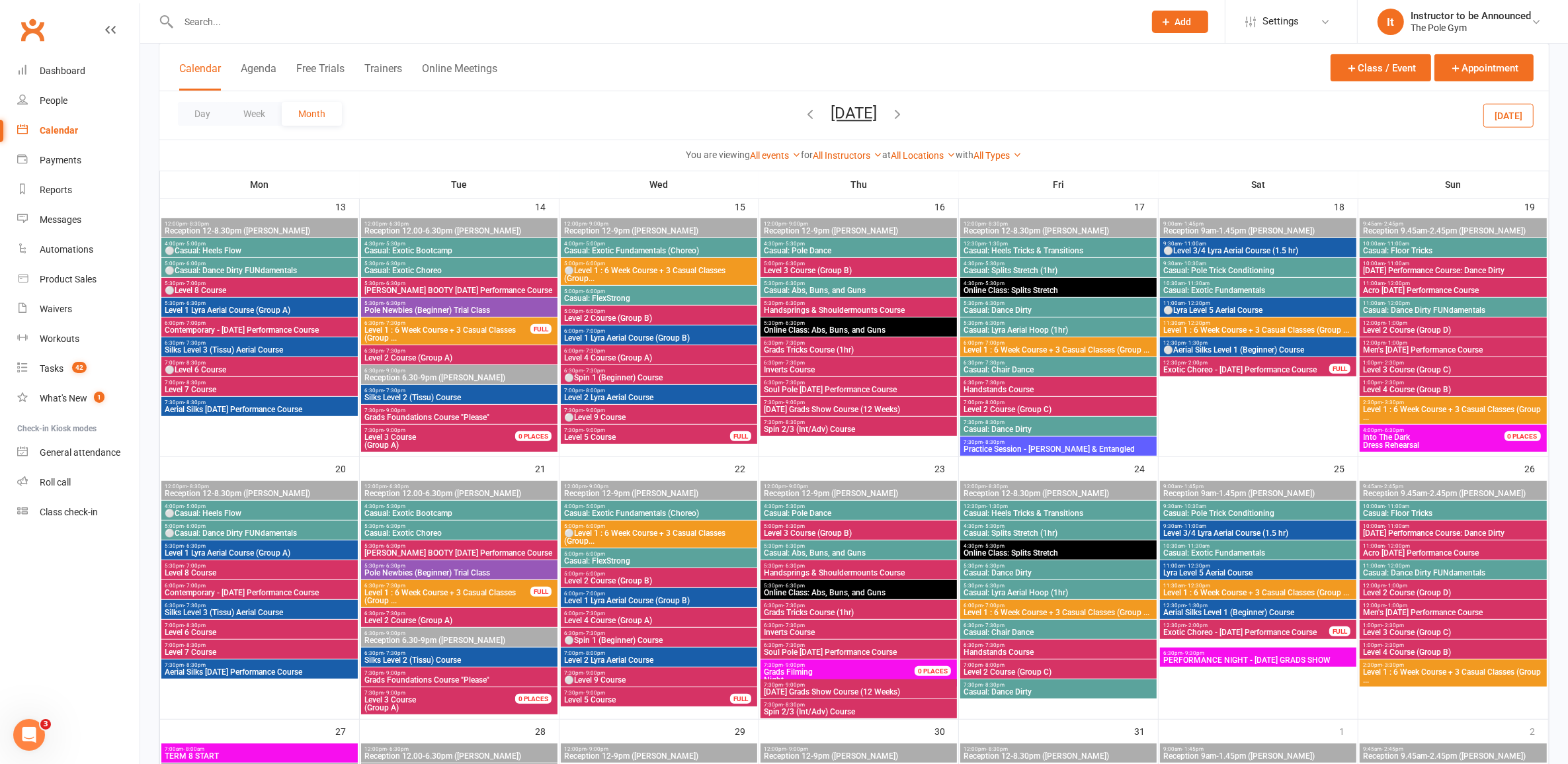
click at [1462, 529] on span "[DATE] Performance Course: Dance Dirty" at bounding box center [1453, 533] width 181 height 8
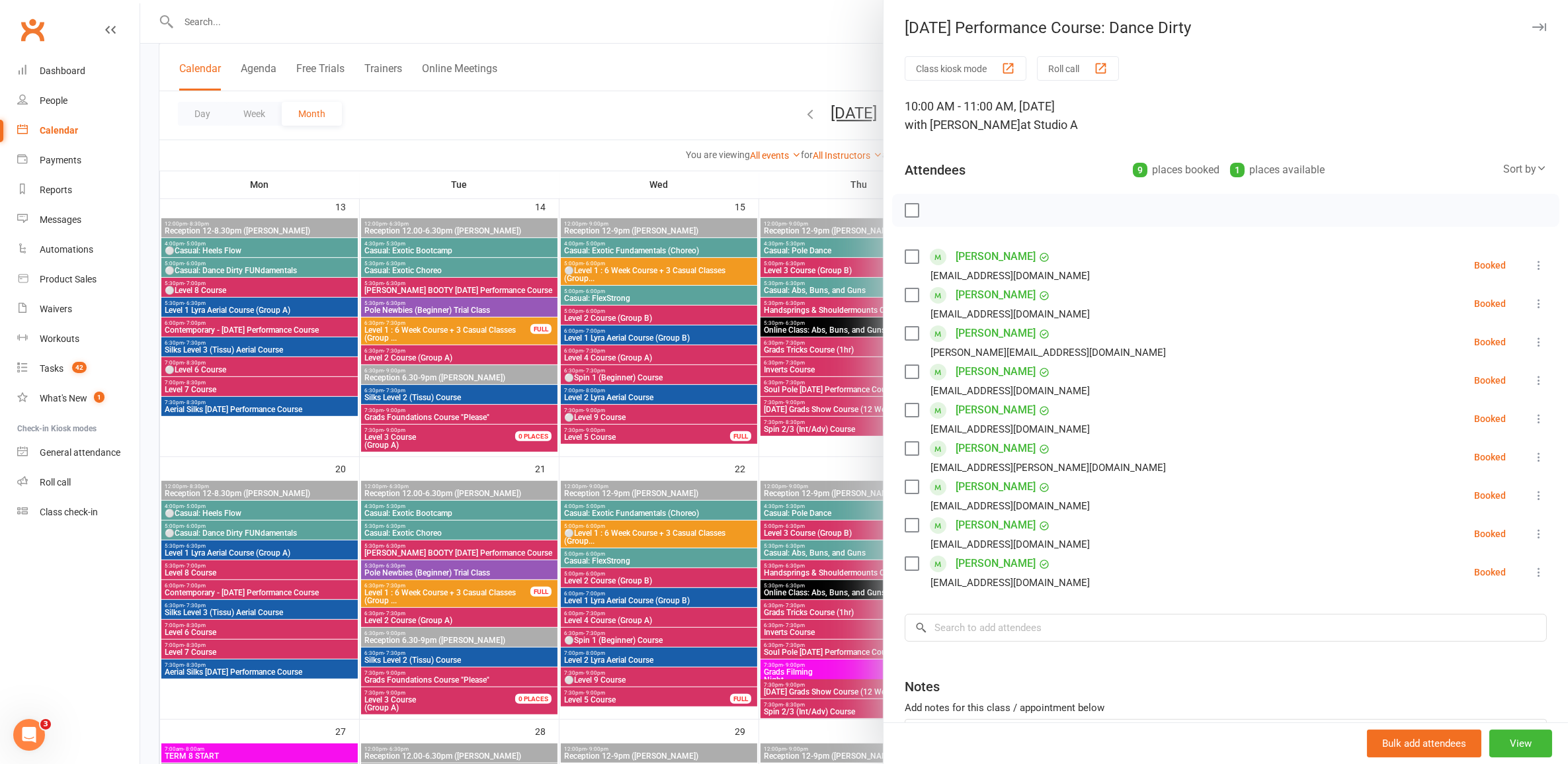
drag, startPoint x: 840, startPoint y: 381, endPoint x: 846, endPoint y: 372, distance: 10.8
click at [842, 375] on div at bounding box center [854, 382] width 1428 height 764
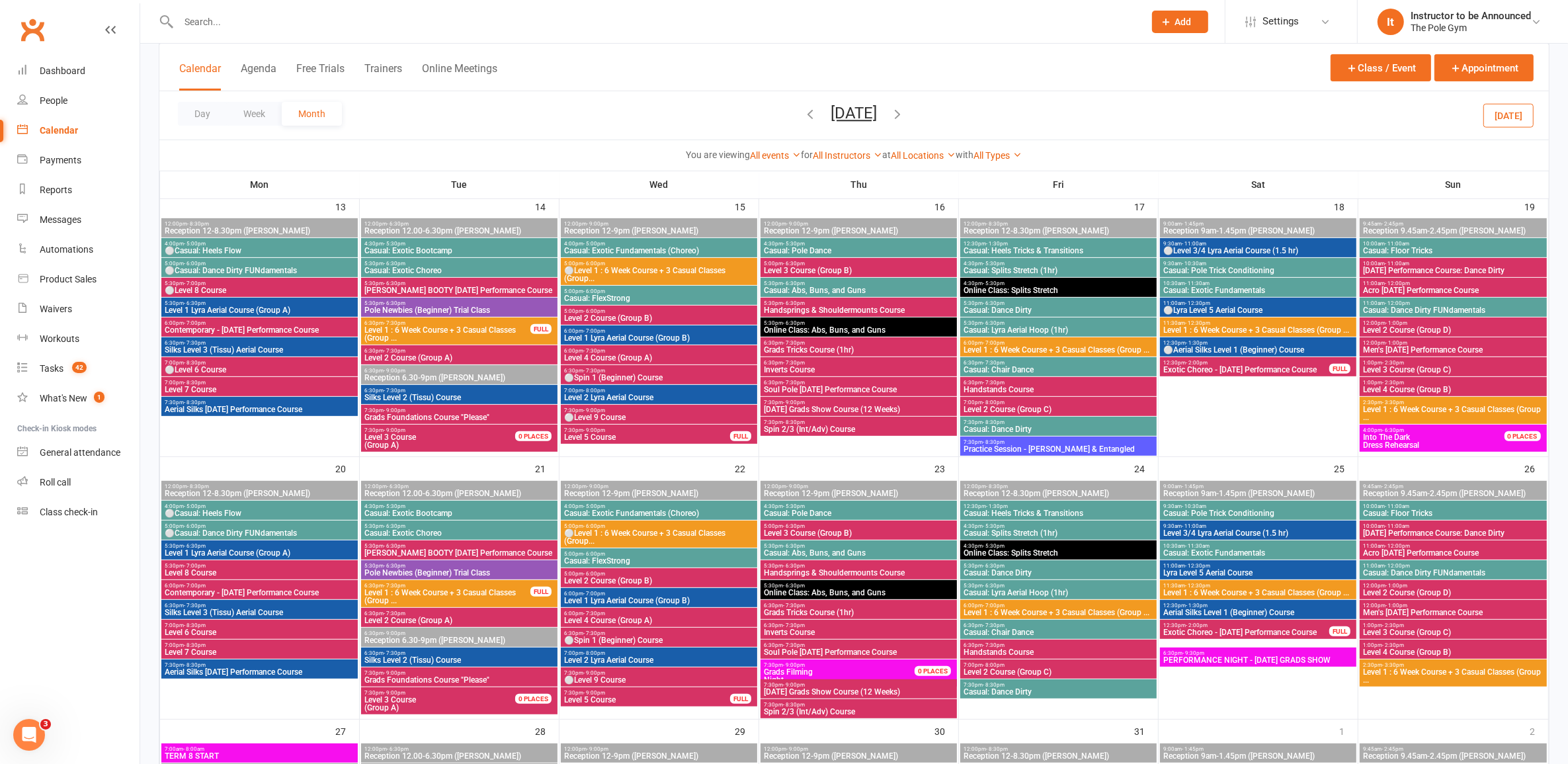
click at [1452, 284] on span "11:00am - 12:00pm" at bounding box center [1453, 283] width 181 height 6
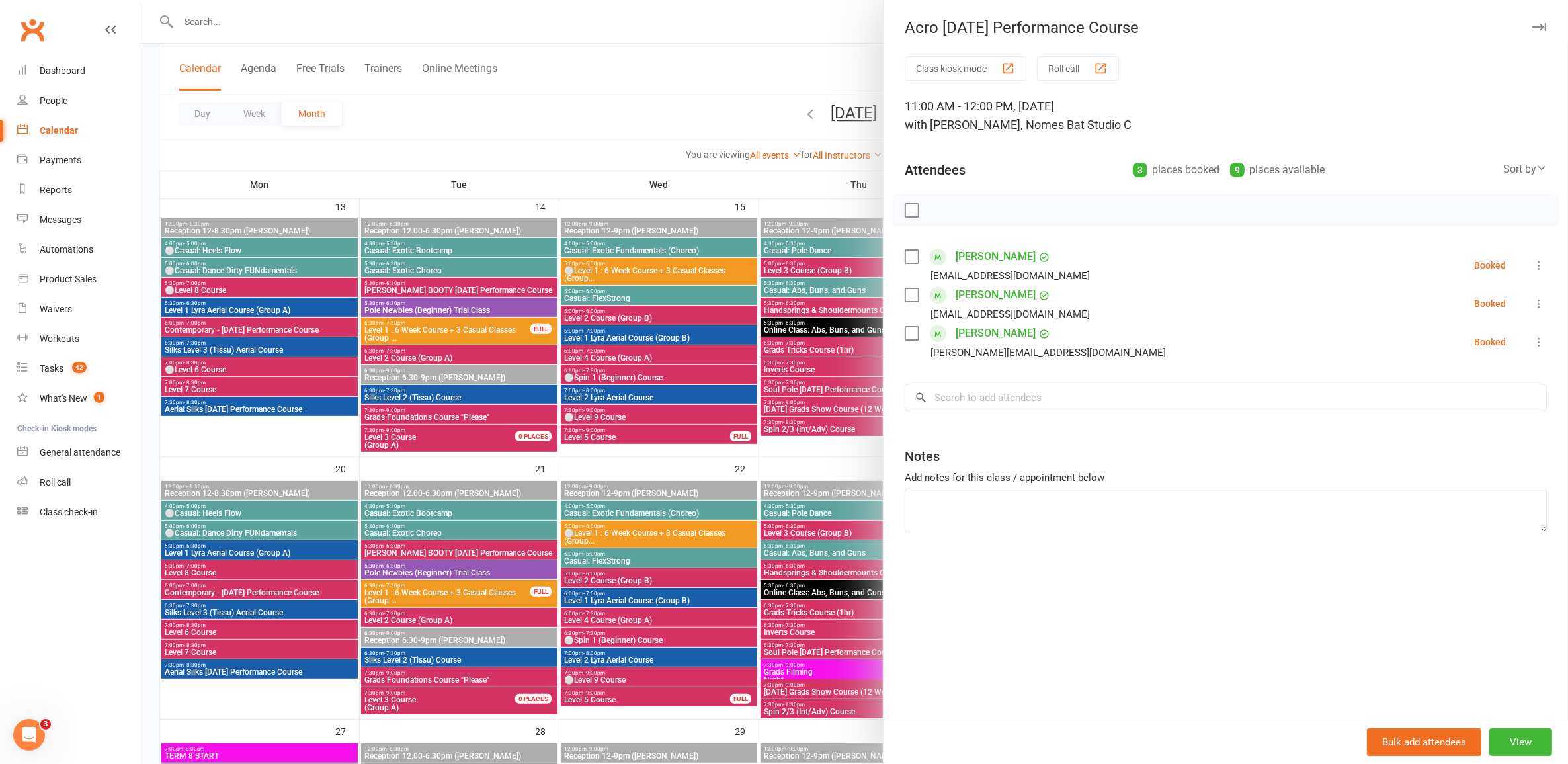
click at [1536, 166] on icon at bounding box center [1541, 168] width 10 height 10
click at [1512, 250] on link "Booking created" at bounding box center [1480, 250] width 131 height 26
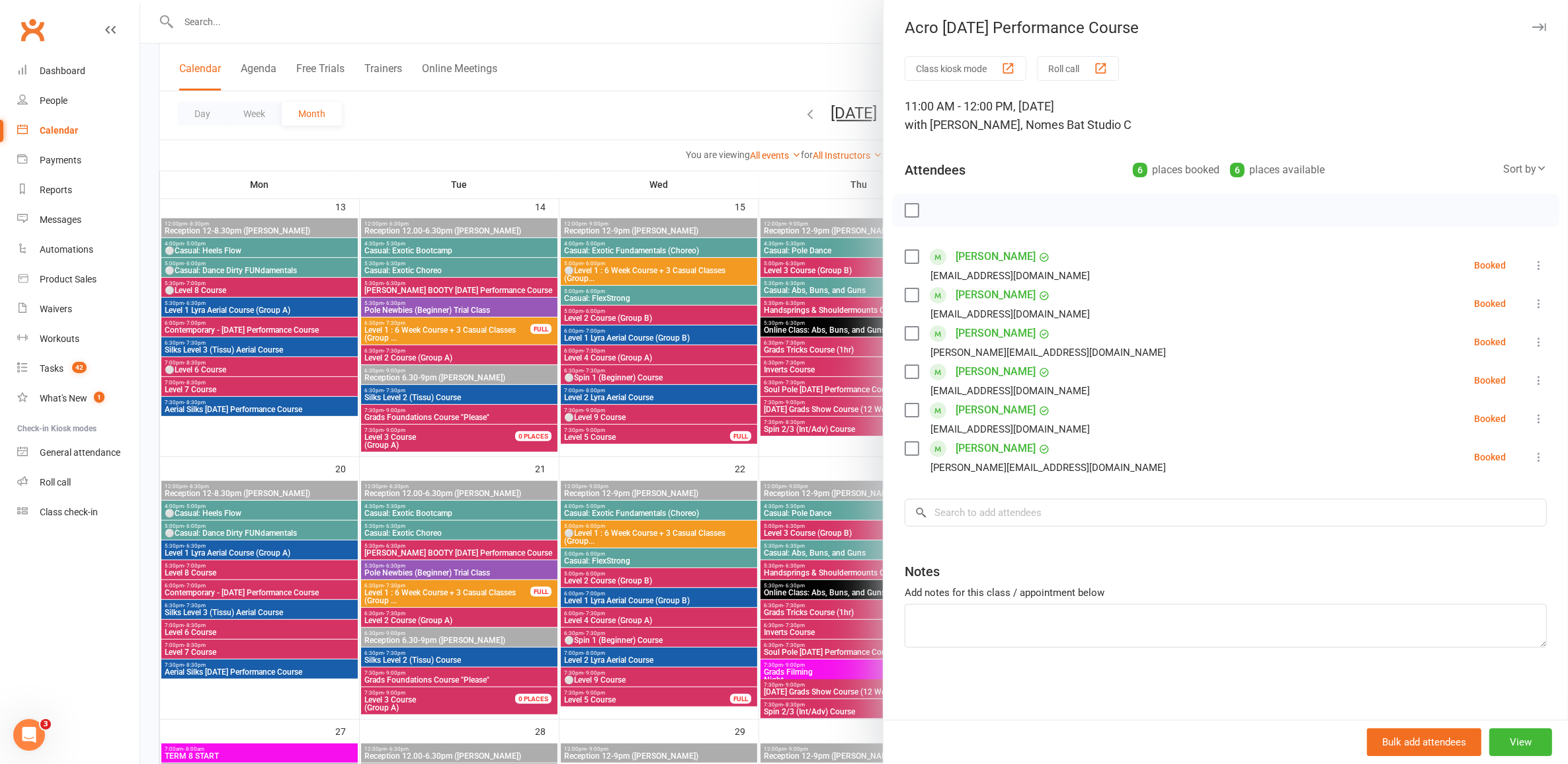
click at [806, 321] on div at bounding box center [854, 382] width 1428 height 764
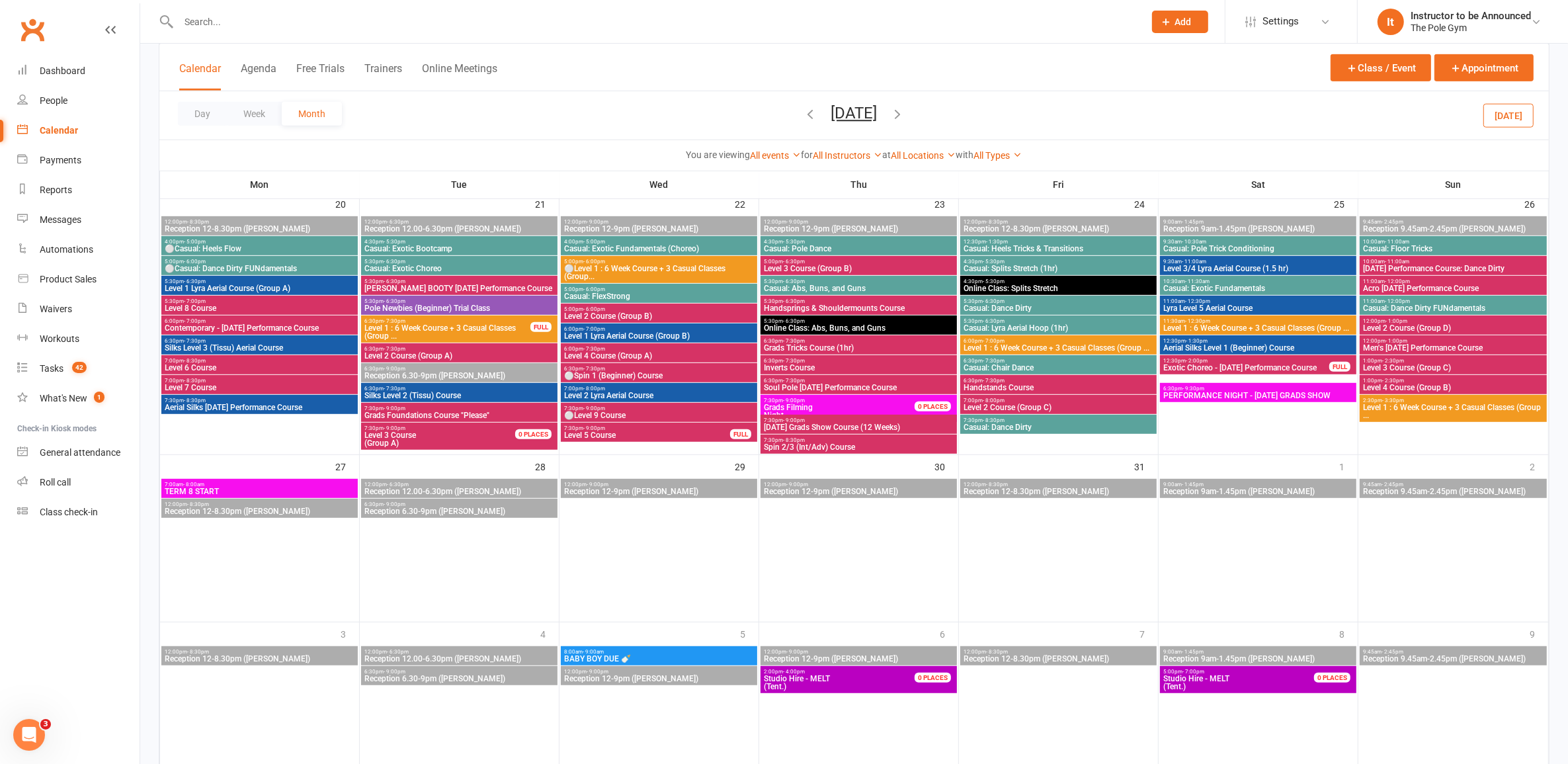
scroll to position [793, 0]
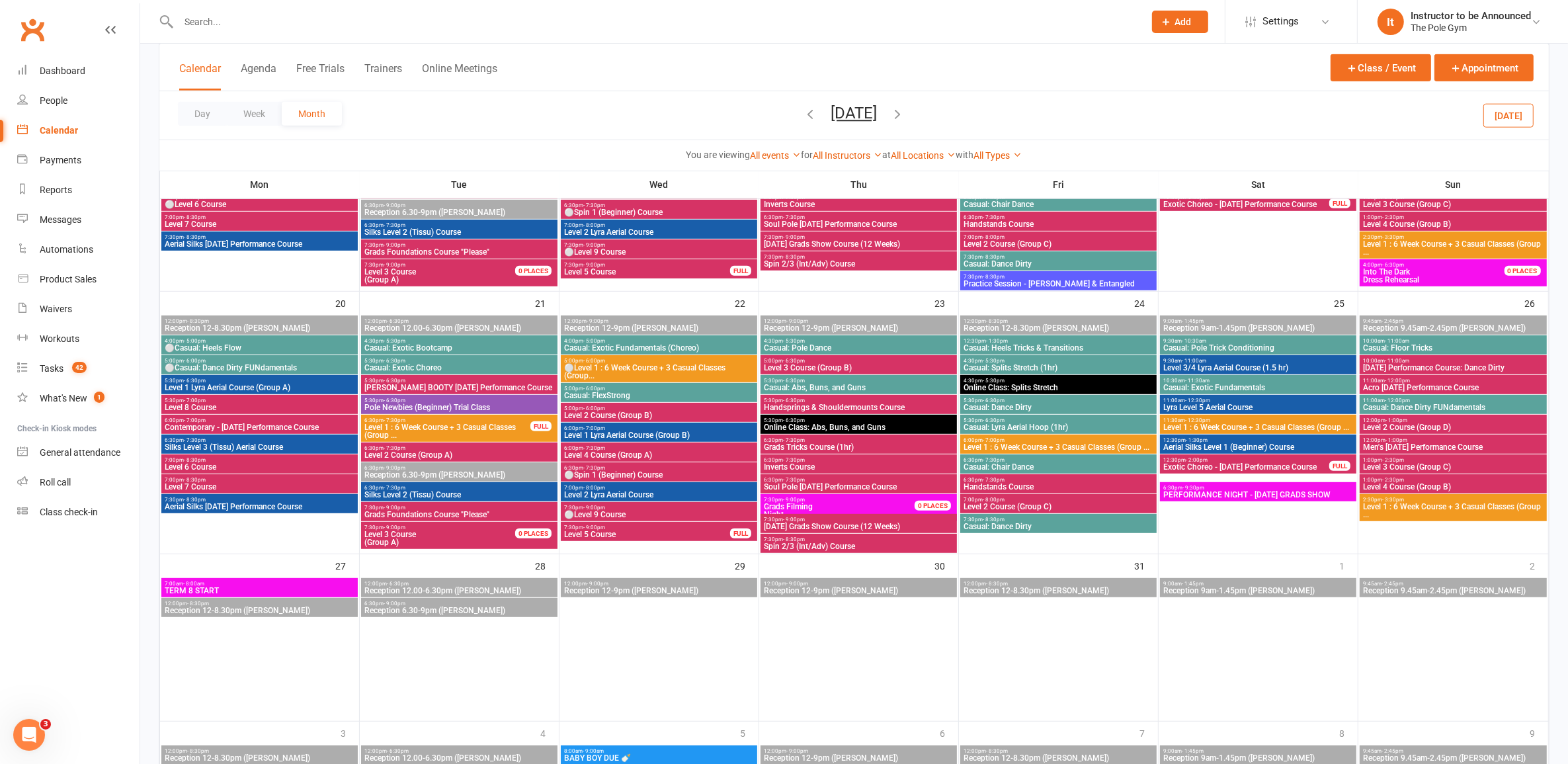
click at [1483, 448] on span "Men's [DATE] Performance Course" at bounding box center [1453, 447] width 181 height 8
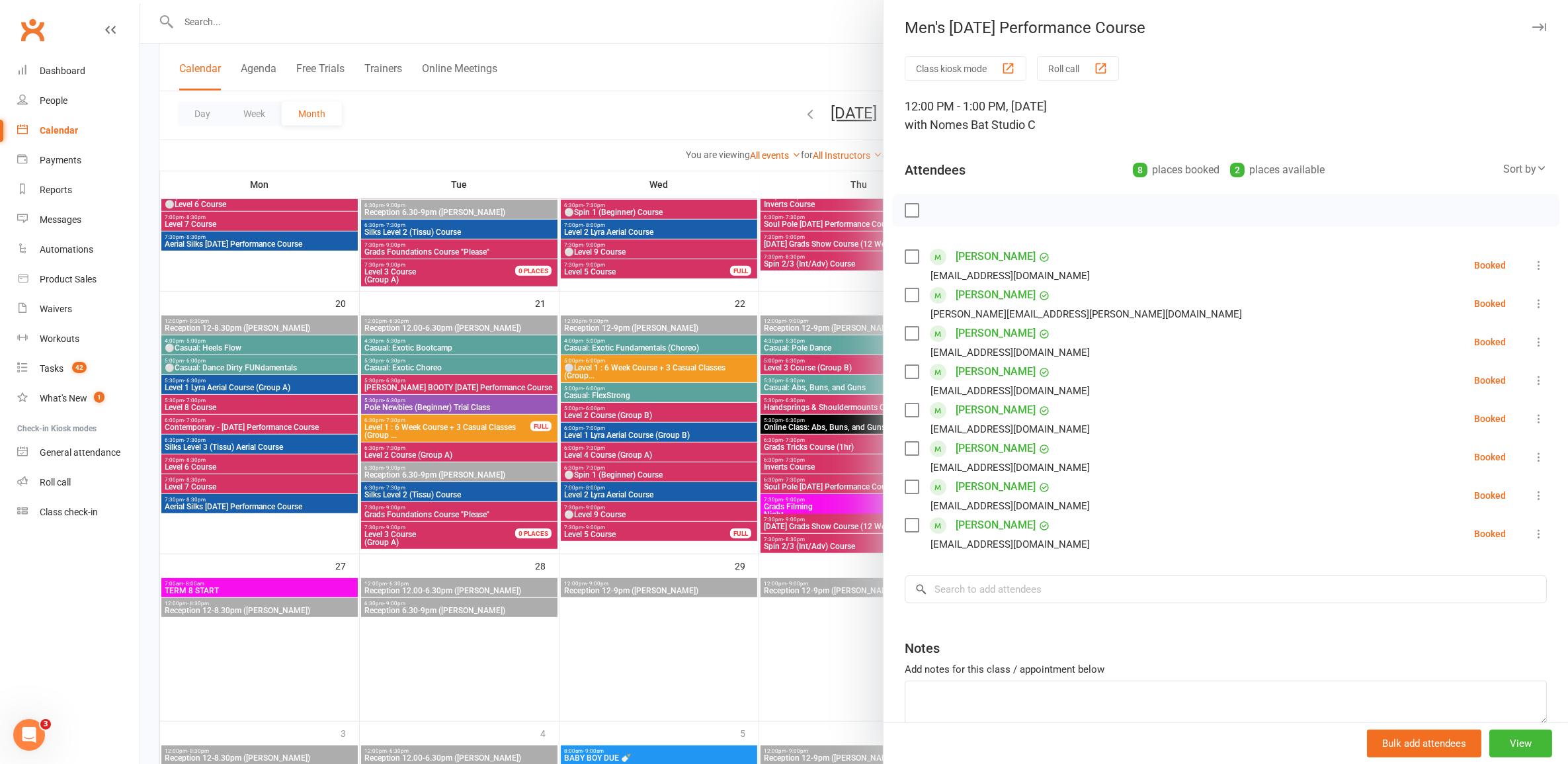
click at [1513, 163] on div "Attendees 8 places booked 2 places available Sort by Last name First name Booki…" at bounding box center [1225, 167] width 642 height 33
click at [1536, 170] on icon at bounding box center [1541, 168] width 10 height 10
click at [1457, 84] on div "Class kiosk mode Roll call 12:00 PM - 1:00 PM, [DATE] with Nomes B at Studio C …" at bounding box center [1226, 423] width 684 height 735
drag, startPoint x: 846, startPoint y: 493, endPoint x: 853, endPoint y: 490, distance: 7.6
click at [853, 490] on div at bounding box center [854, 382] width 1428 height 764
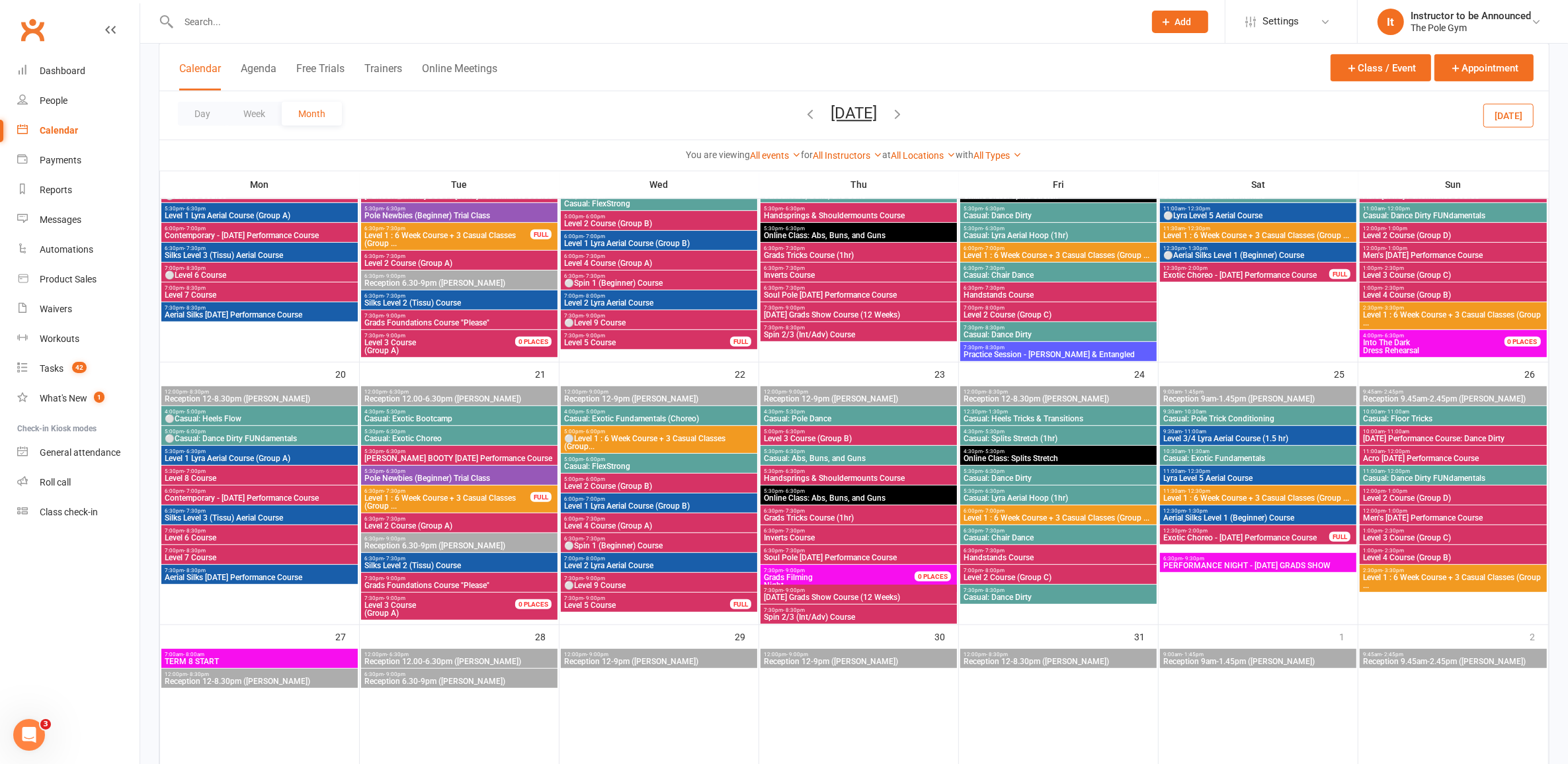
scroll to position [627, 0]
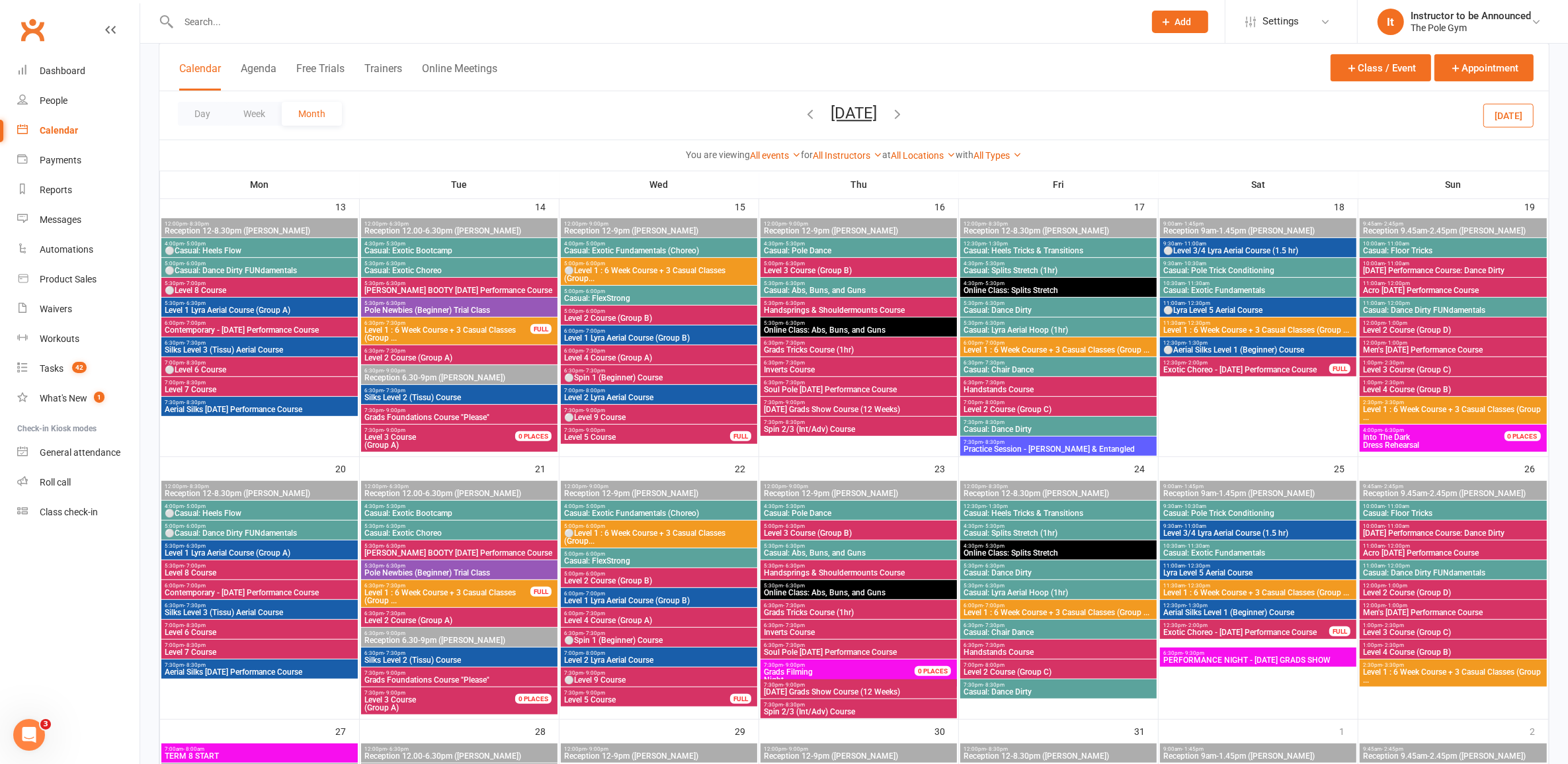
click at [1473, 344] on span "12:00pm - 1:00pm" at bounding box center [1453, 342] width 181 height 6
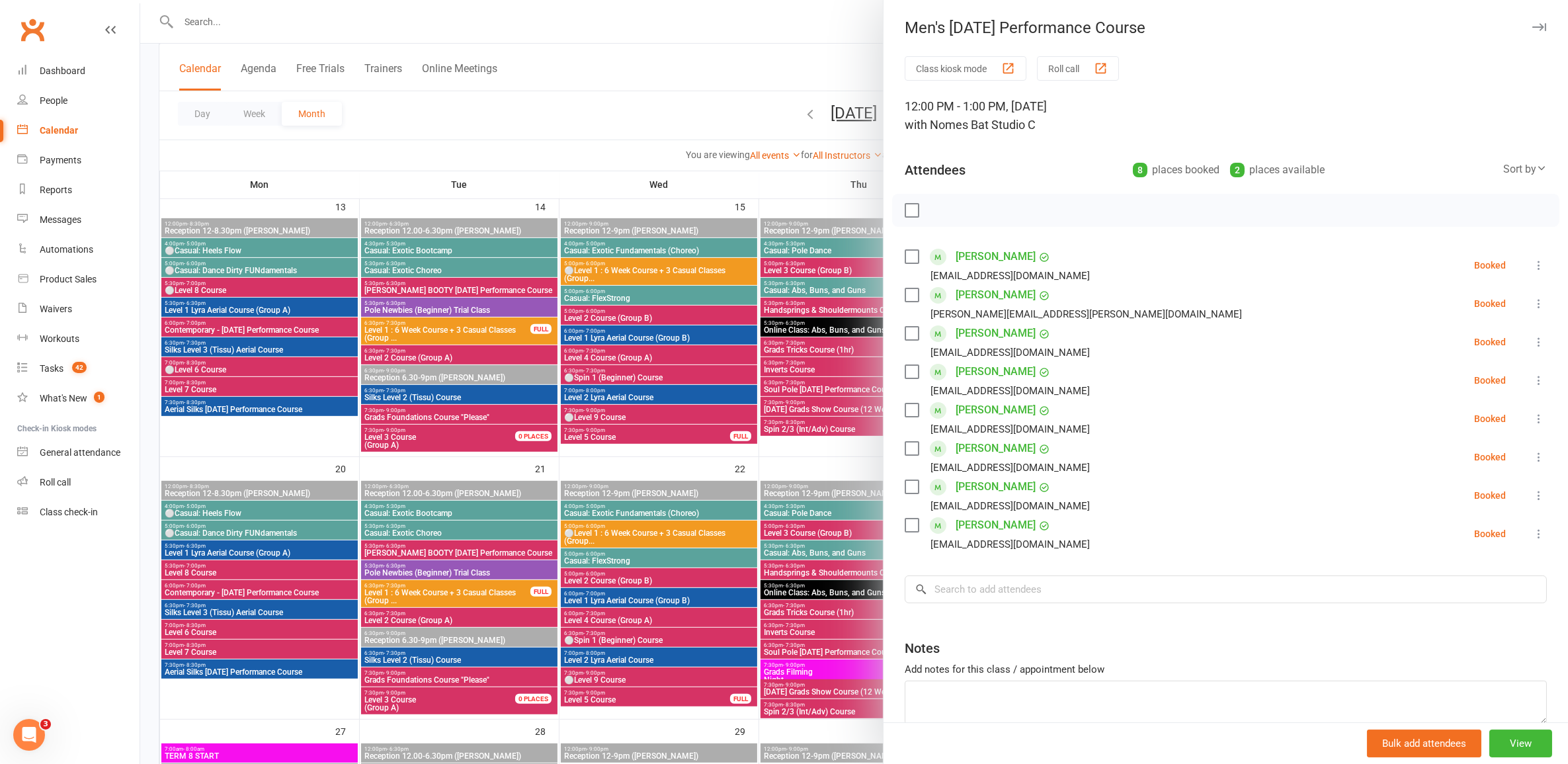
click at [739, 500] on div at bounding box center [854, 382] width 1428 height 764
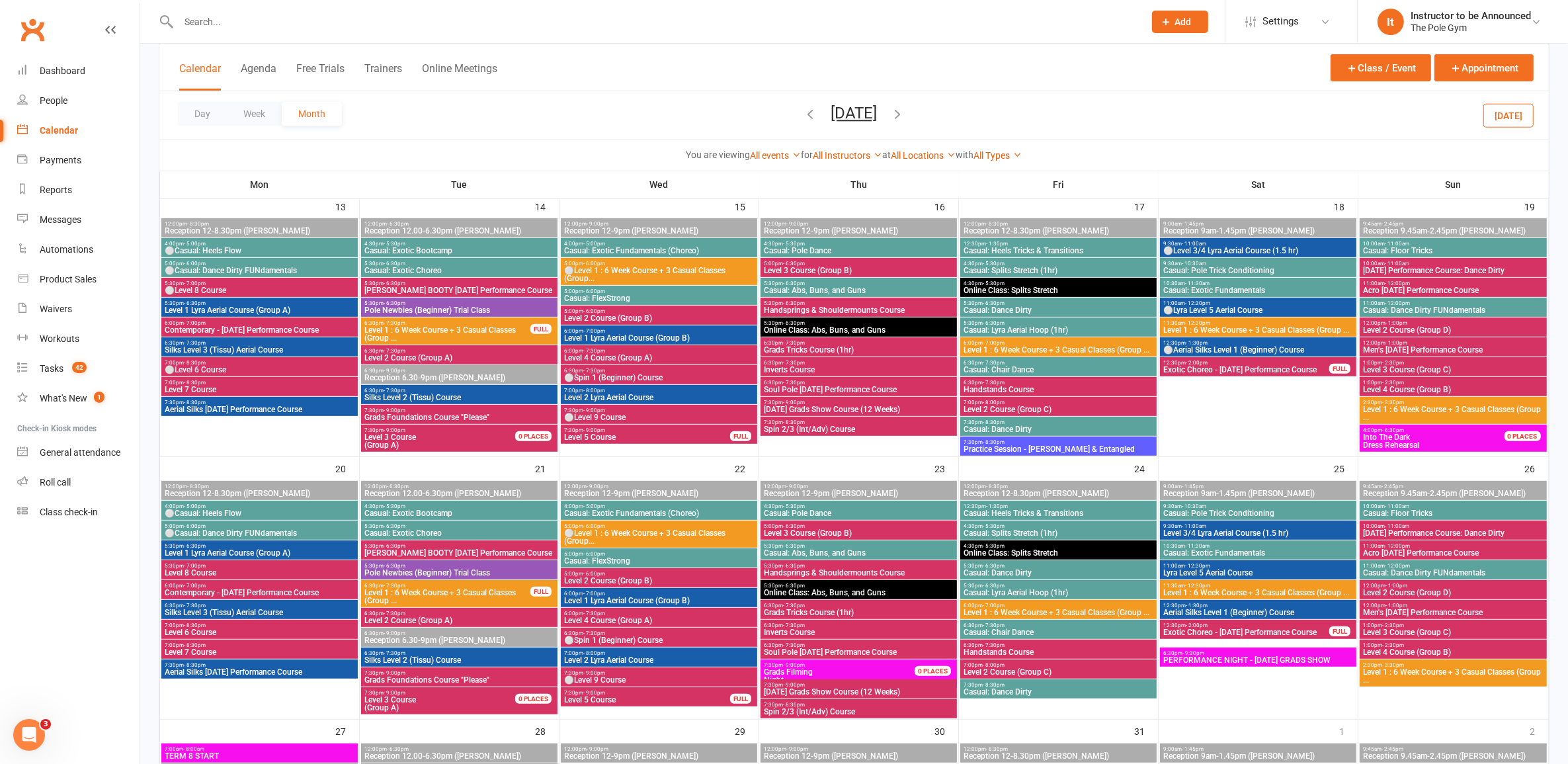
click at [1407, 609] on span "Men's [DATE] Performance Course" at bounding box center [1453, 613] width 181 height 8
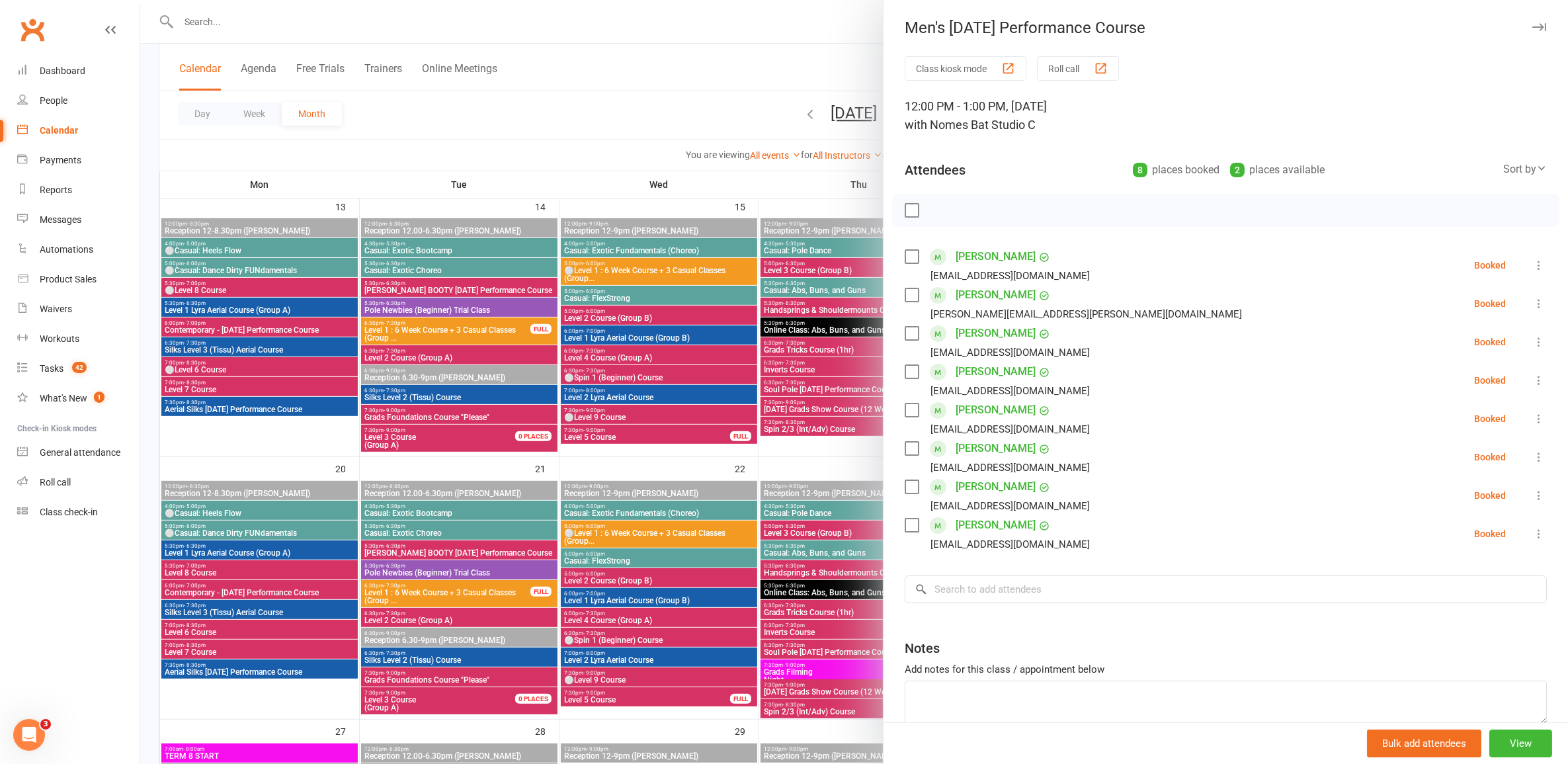
click at [791, 606] on div at bounding box center [854, 382] width 1428 height 764
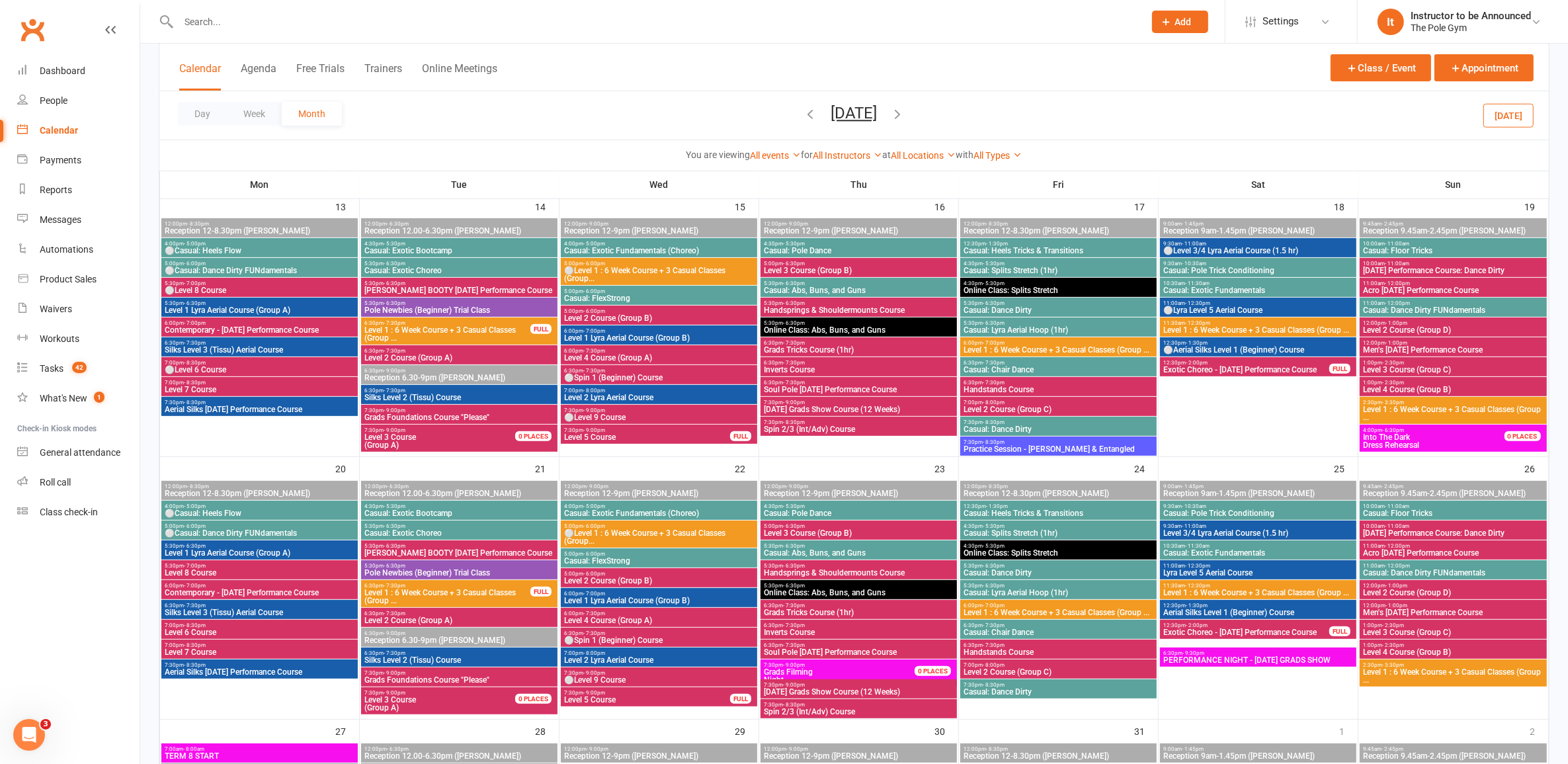
click at [1437, 610] on span "Men's [DATE] Performance Course" at bounding box center [1453, 613] width 181 height 8
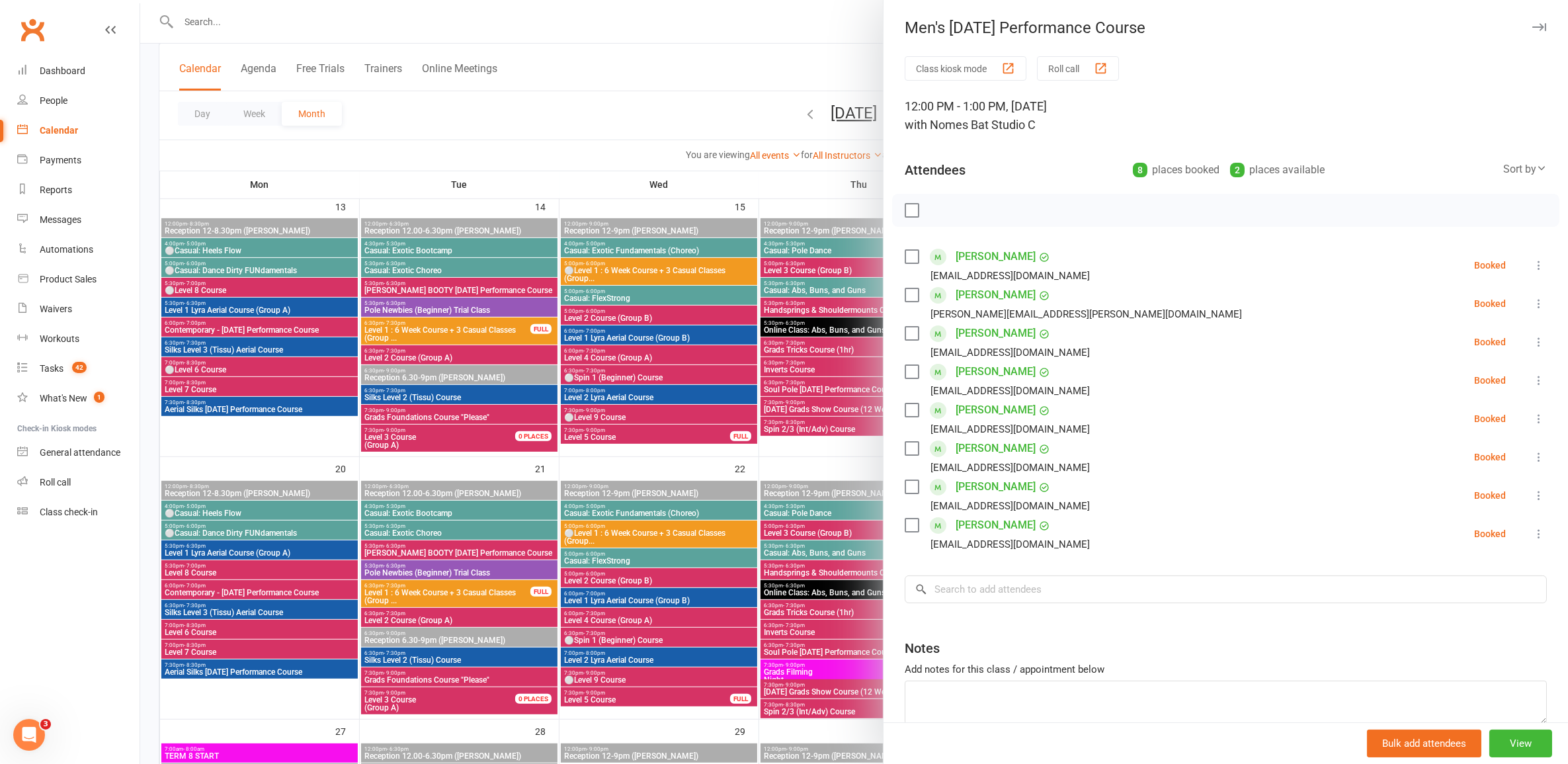
drag, startPoint x: 675, startPoint y: 446, endPoint x: 686, endPoint y: 440, distance: 12.5
click at [686, 440] on div at bounding box center [854, 382] width 1428 height 764
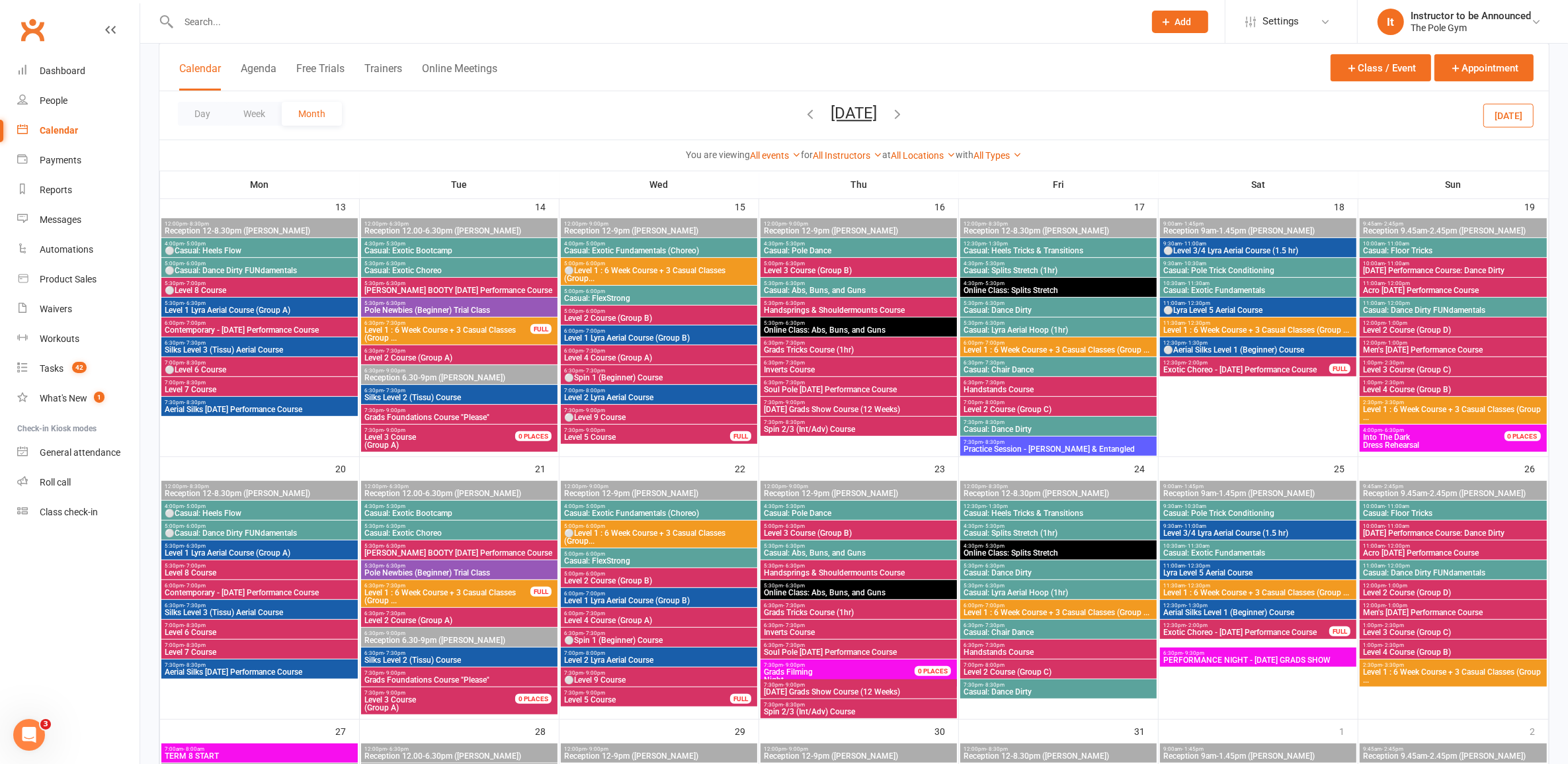
click at [1422, 615] on span "Men's [DATE] Performance Course" at bounding box center [1453, 613] width 181 height 8
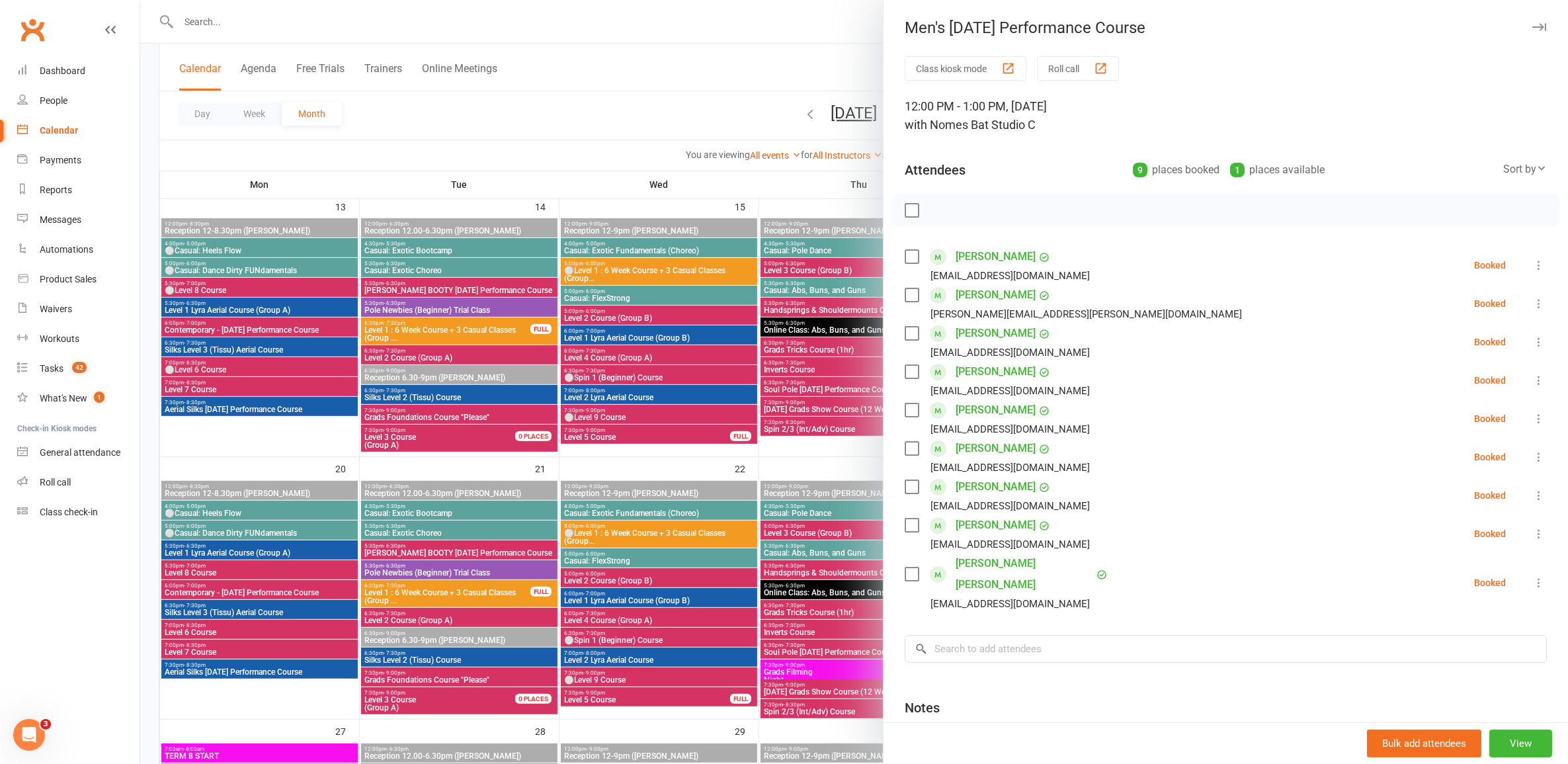
drag, startPoint x: 732, startPoint y: 531, endPoint x: 724, endPoint y: 524, distance: 10.6
click at [724, 524] on div at bounding box center [854, 382] width 1428 height 764
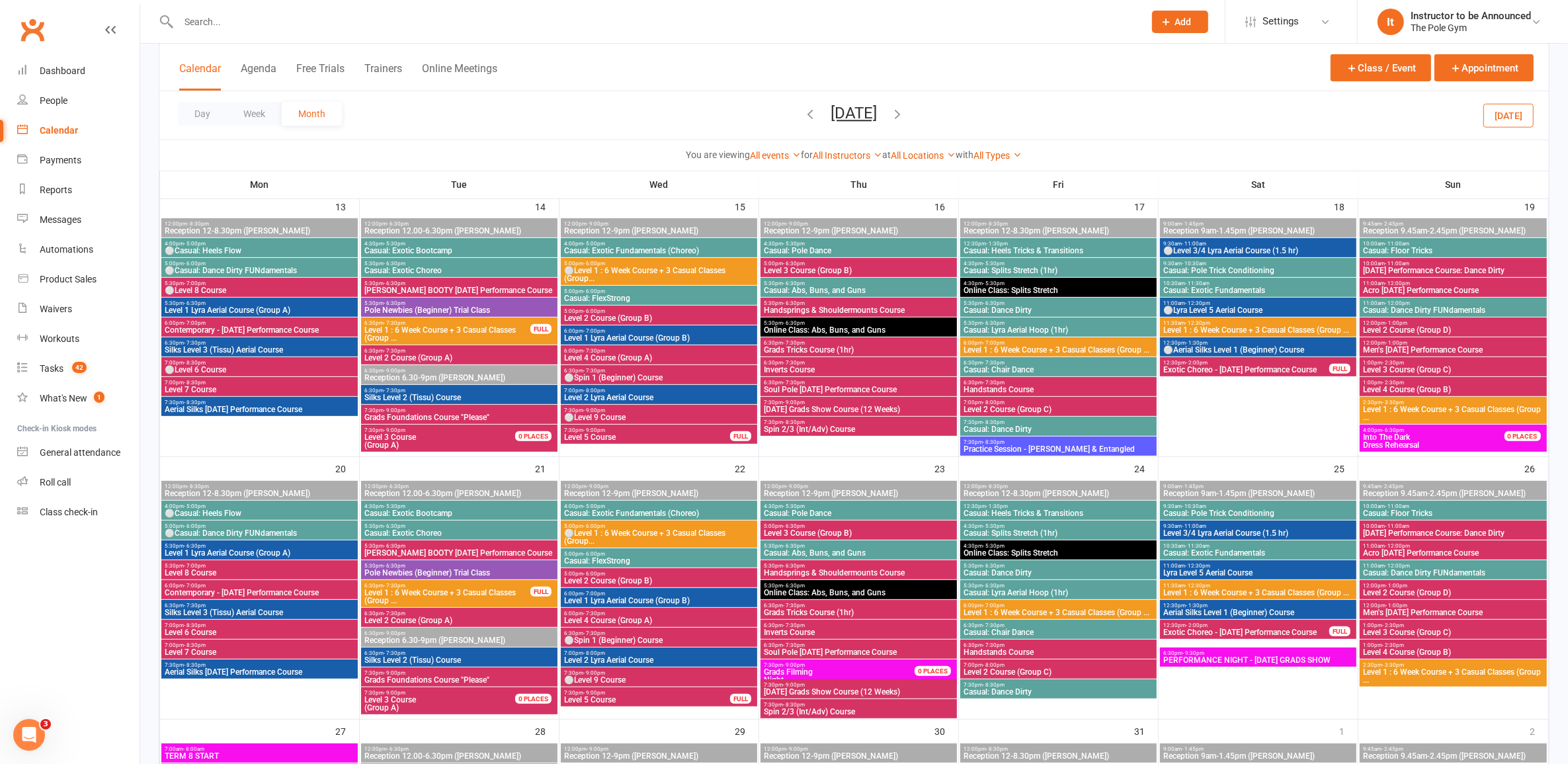
click at [1455, 633] on span "Level 3 Course (Group C)" at bounding box center [1453, 633] width 181 height 8
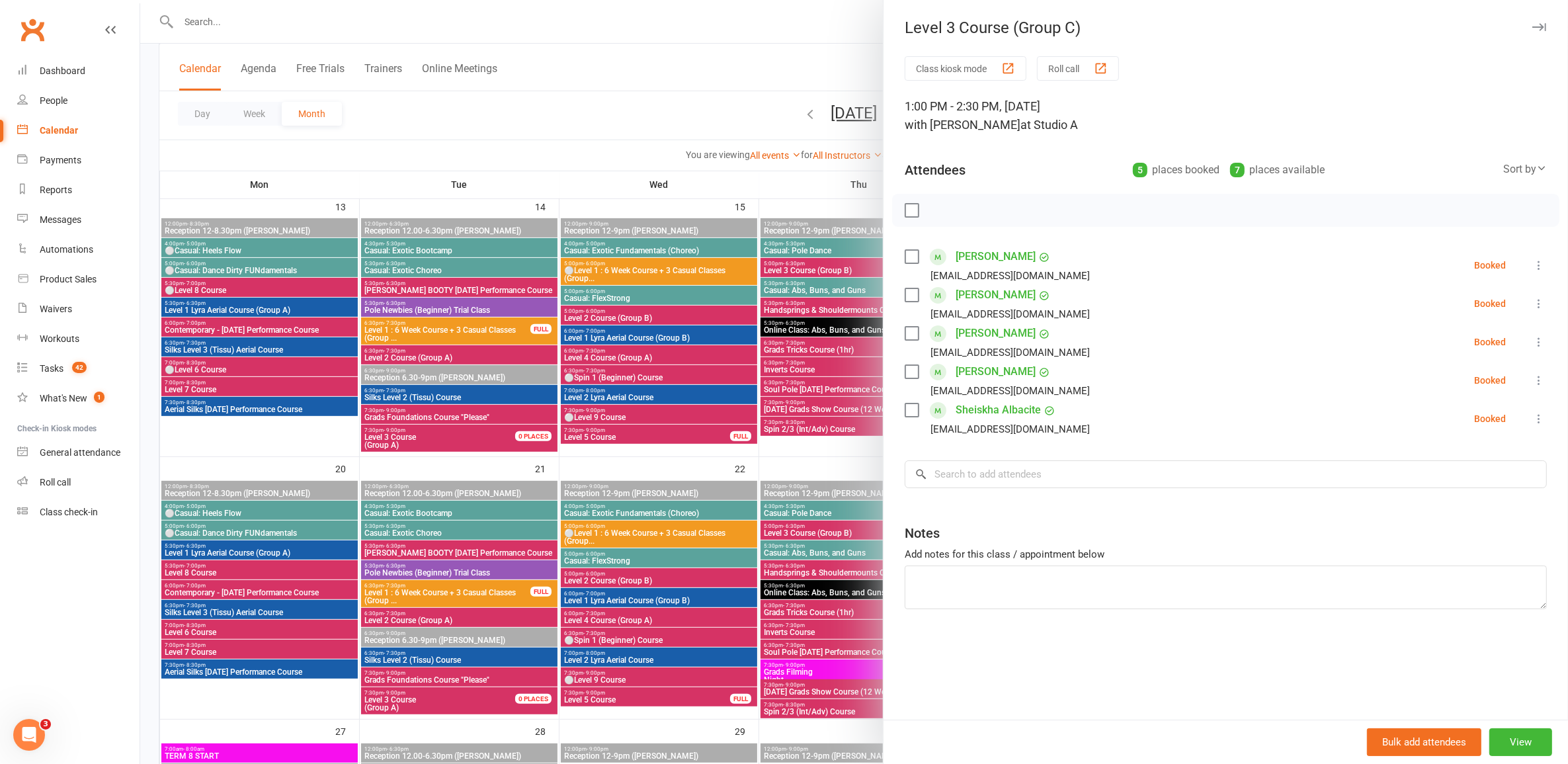
drag, startPoint x: 754, startPoint y: 503, endPoint x: 795, endPoint y: 478, distance: 48.0
click at [754, 500] on div at bounding box center [854, 382] width 1428 height 764
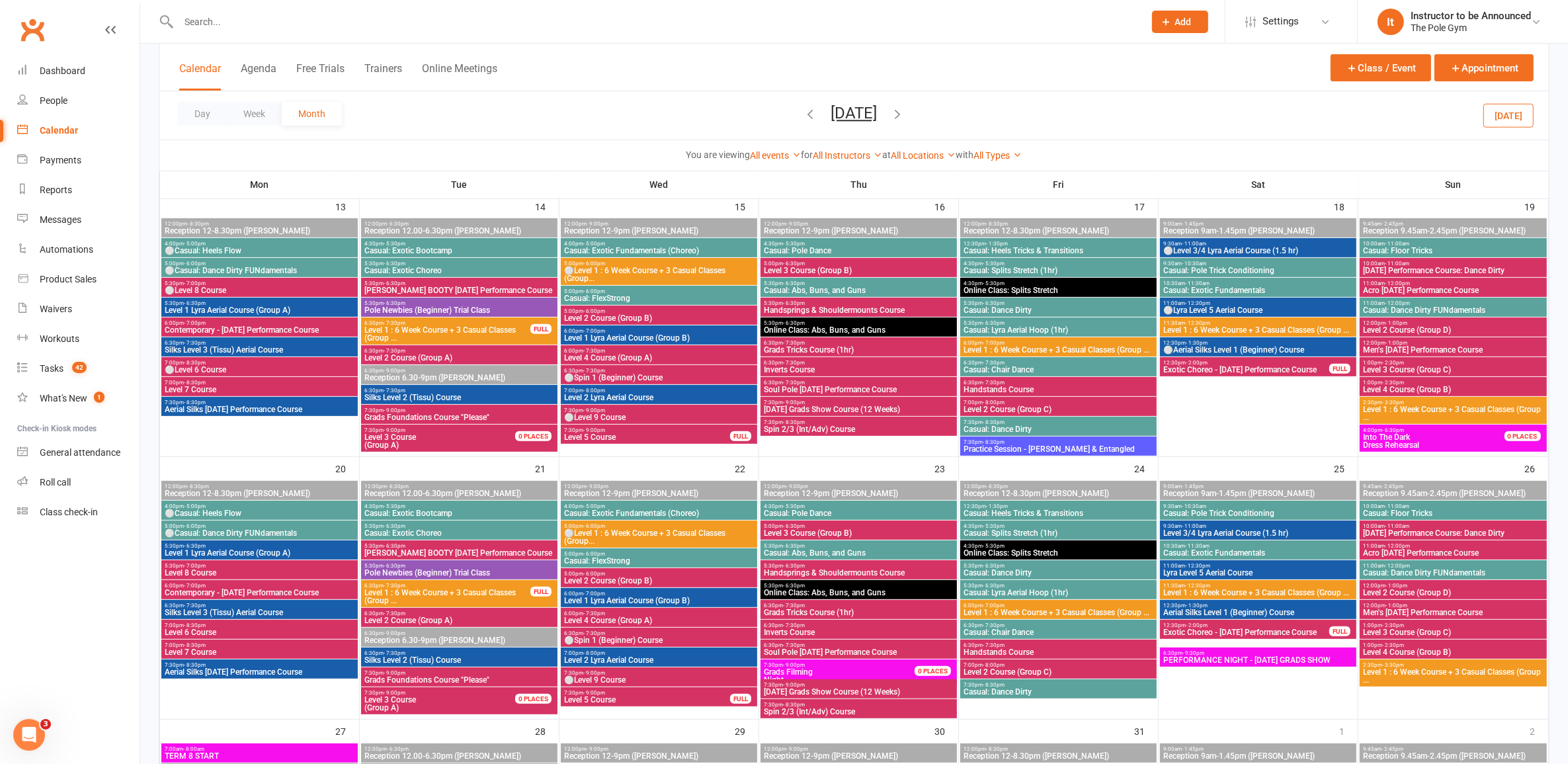
click at [1500, 645] on span "1:00pm - 2:30pm" at bounding box center [1453, 645] width 181 height 6
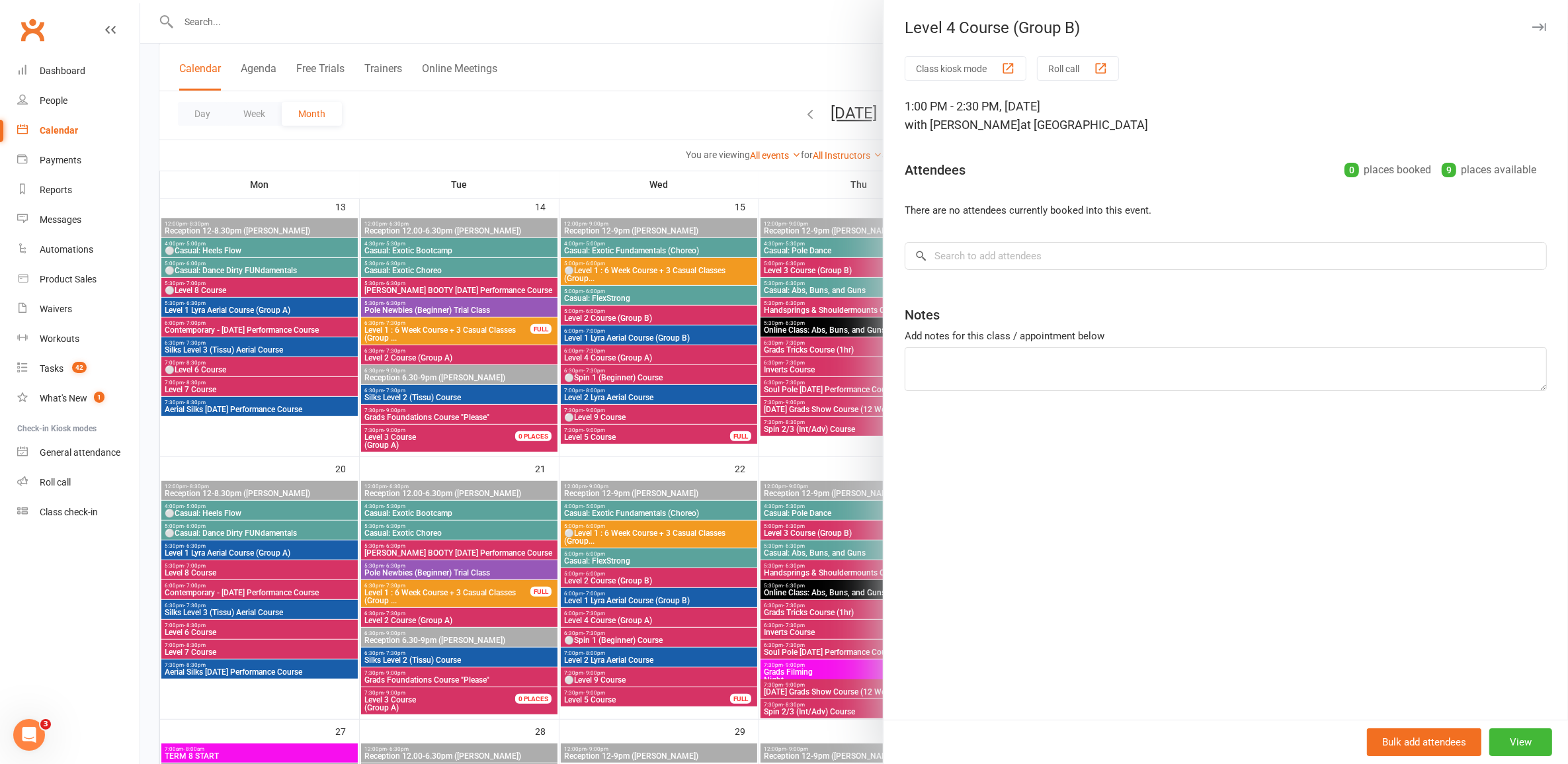
click at [767, 606] on div at bounding box center [854, 382] width 1428 height 764
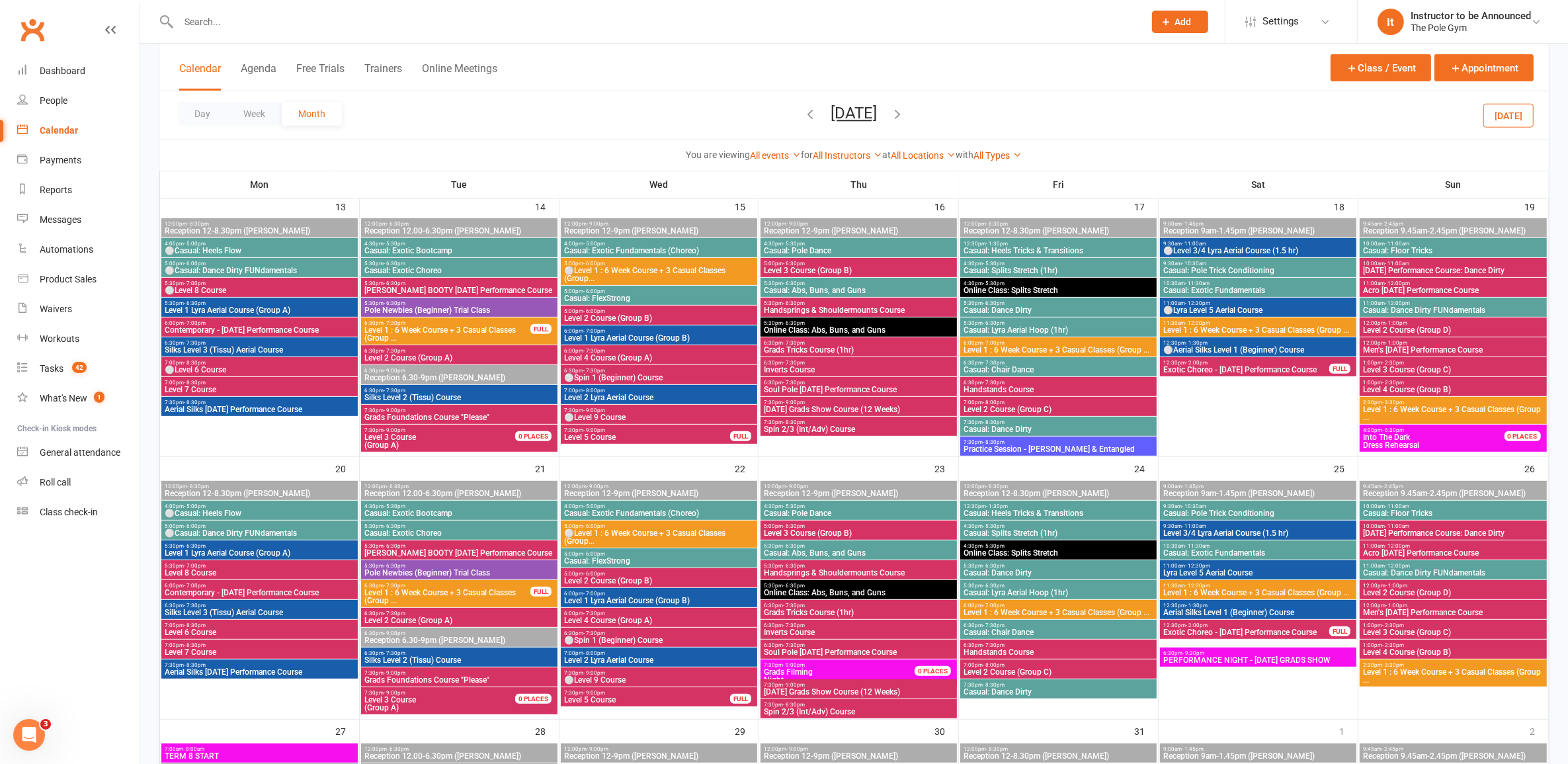
click at [722, 673] on span "7:30pm - 9:00pm" at bounding box center [659, 672] width 191 height 6
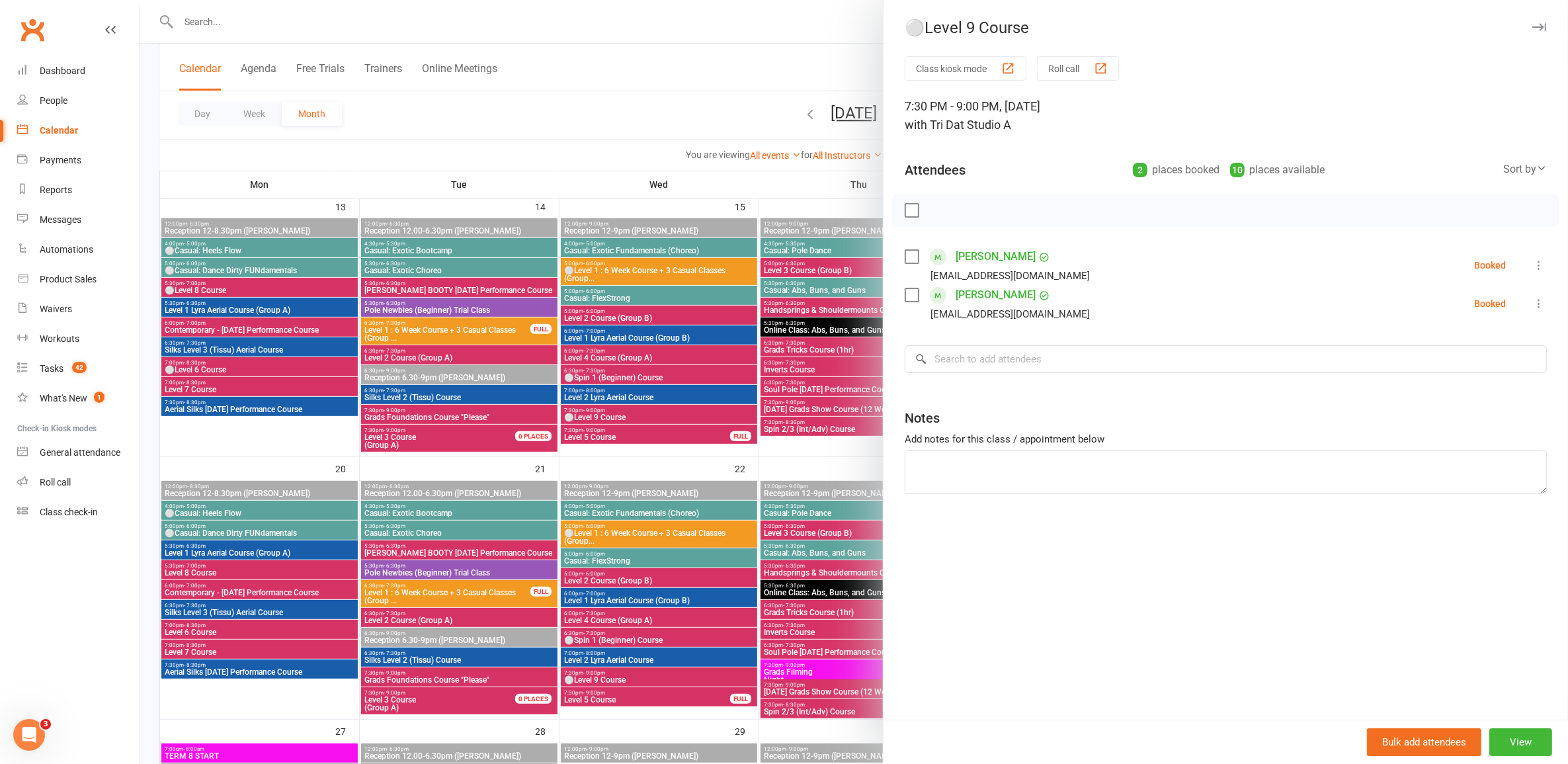
click at [729, 672] on div at bounding box center [854, 382] width 1428 height 764
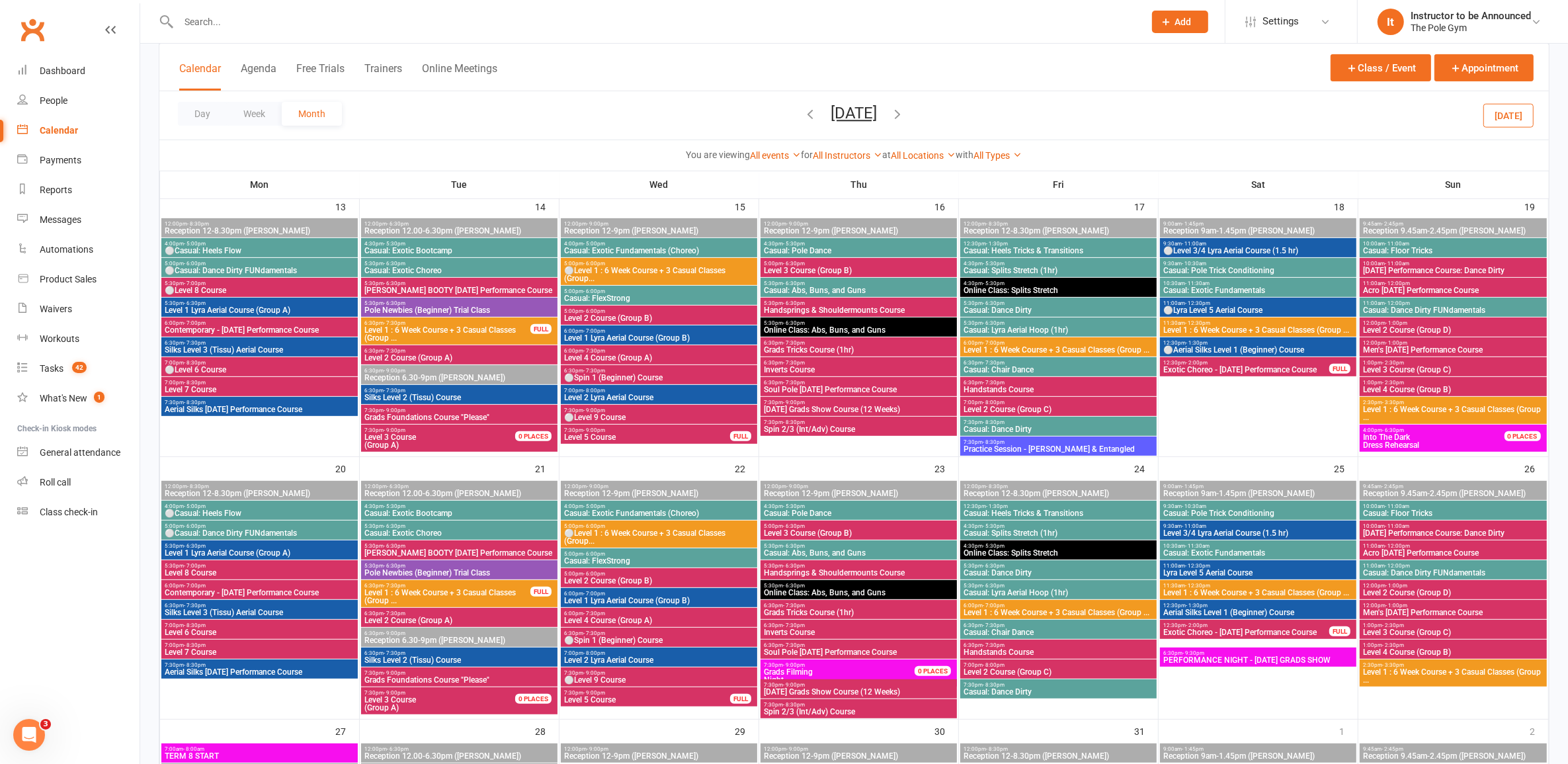
click at [724, 679] on span "⚪Level 9 Course" at bounding box center [659, 680] width 191 height 8
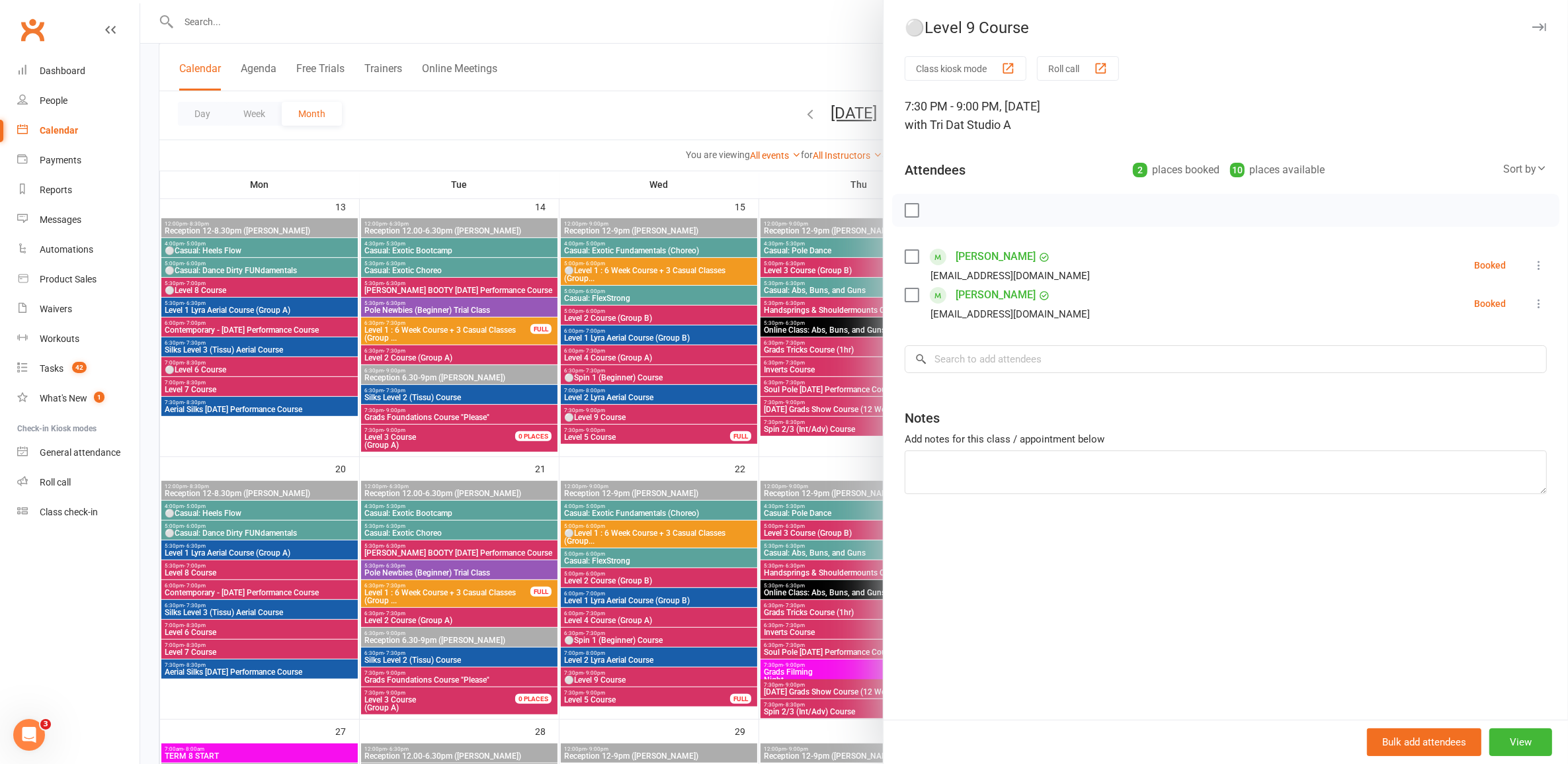
click at [724, 679] on div at bounding box center [854, 382] width 1428 height 764
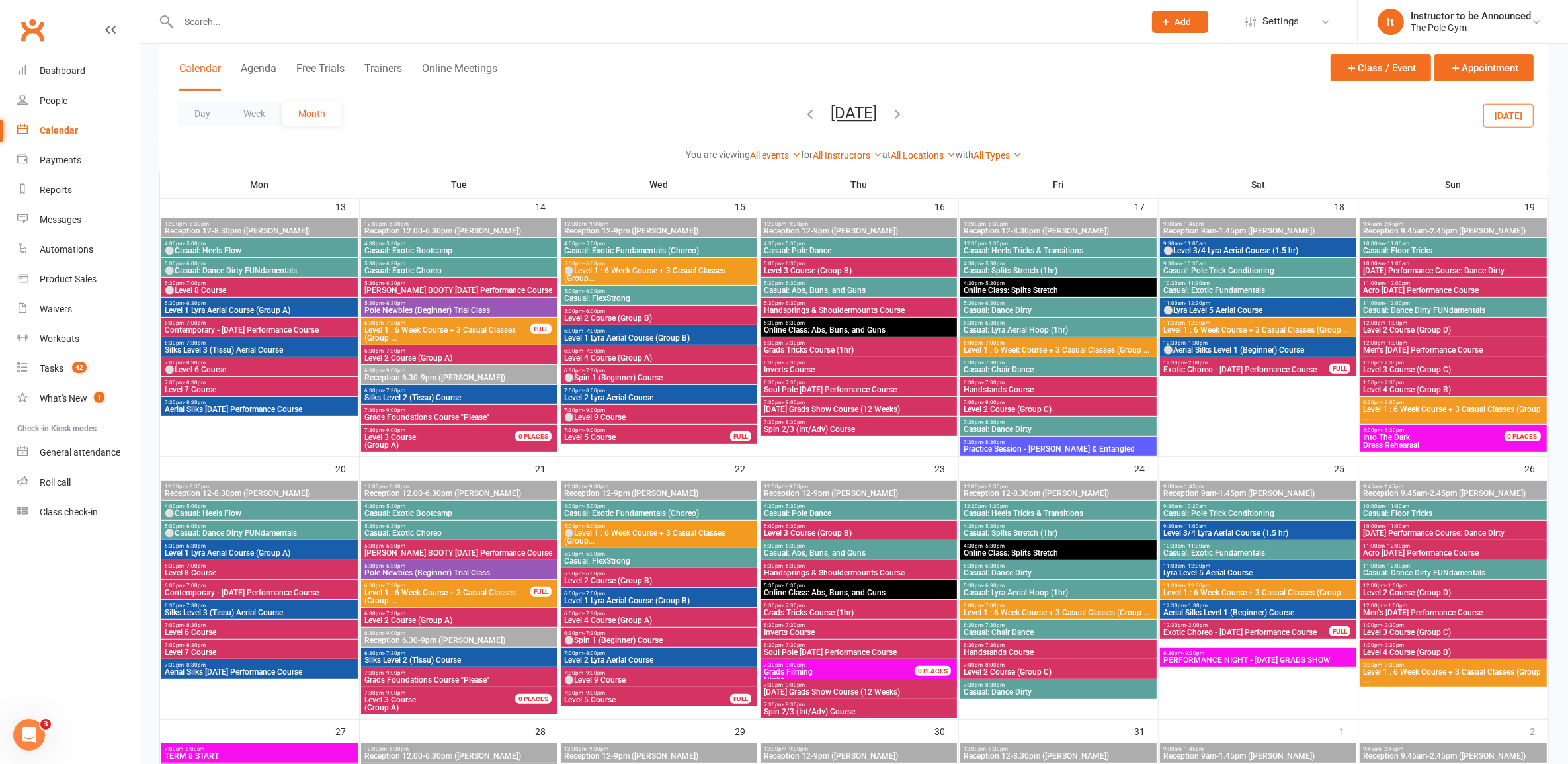
click at [724, 679] on span "⚪Level 9 Course" at bounding box center [659, 680] width 191 height 8
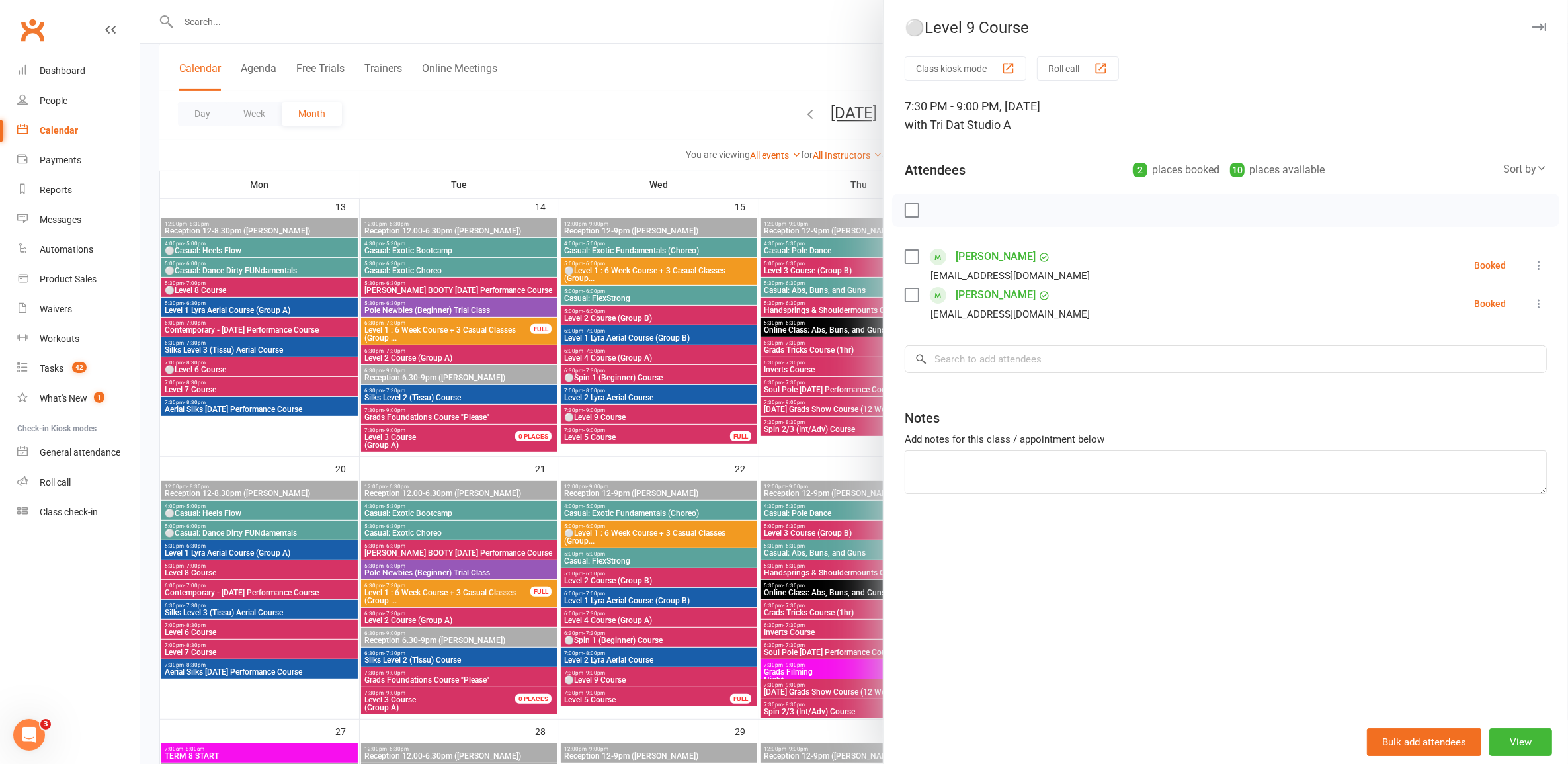
click at [724, 679] on div at bounding box center [854, 382] width 1428 height 764
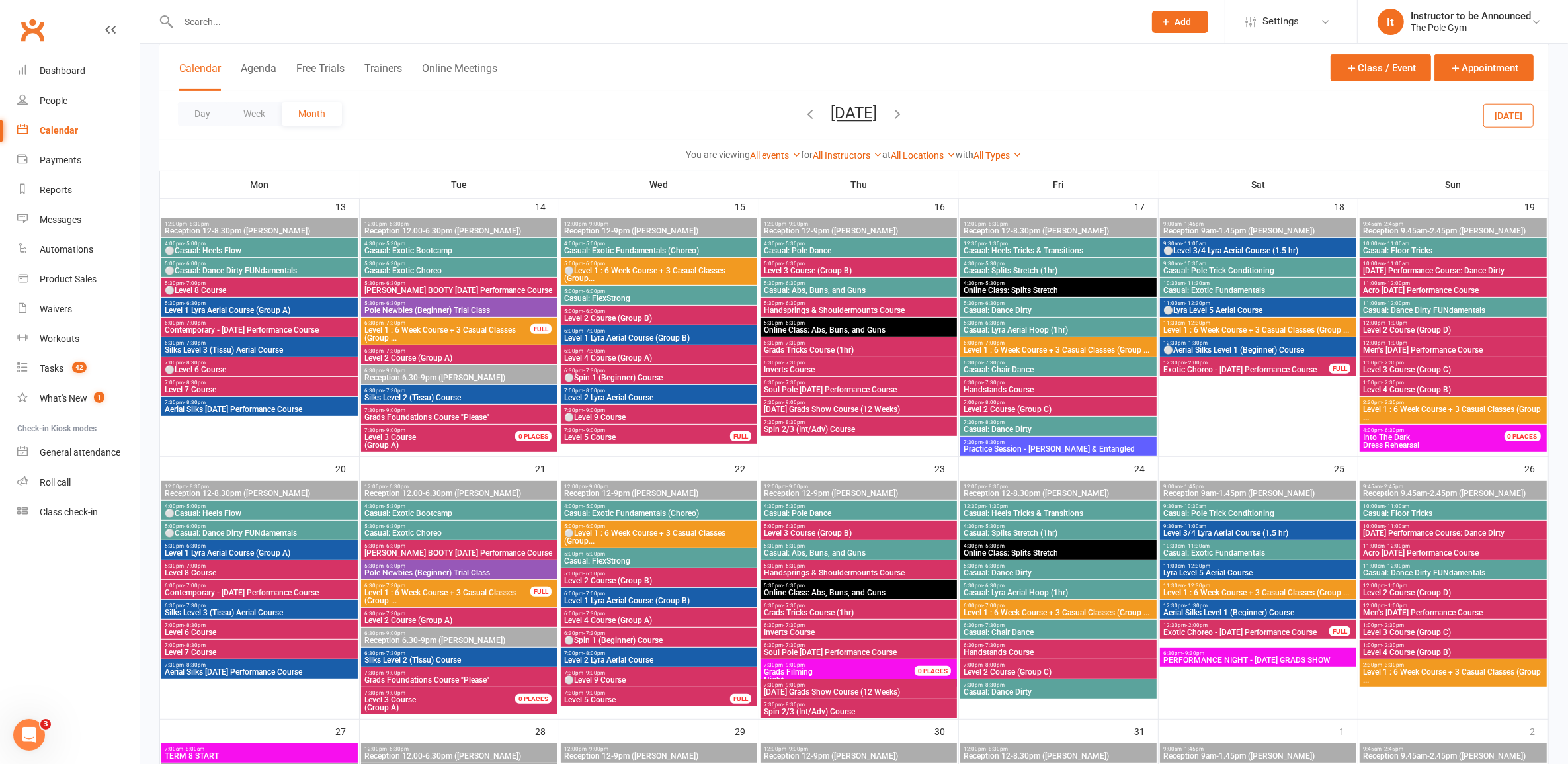
click at [927, 575] on span "Handsprings & Shouldermounts Course" at bounding box center [858, 573] width 191 height 8
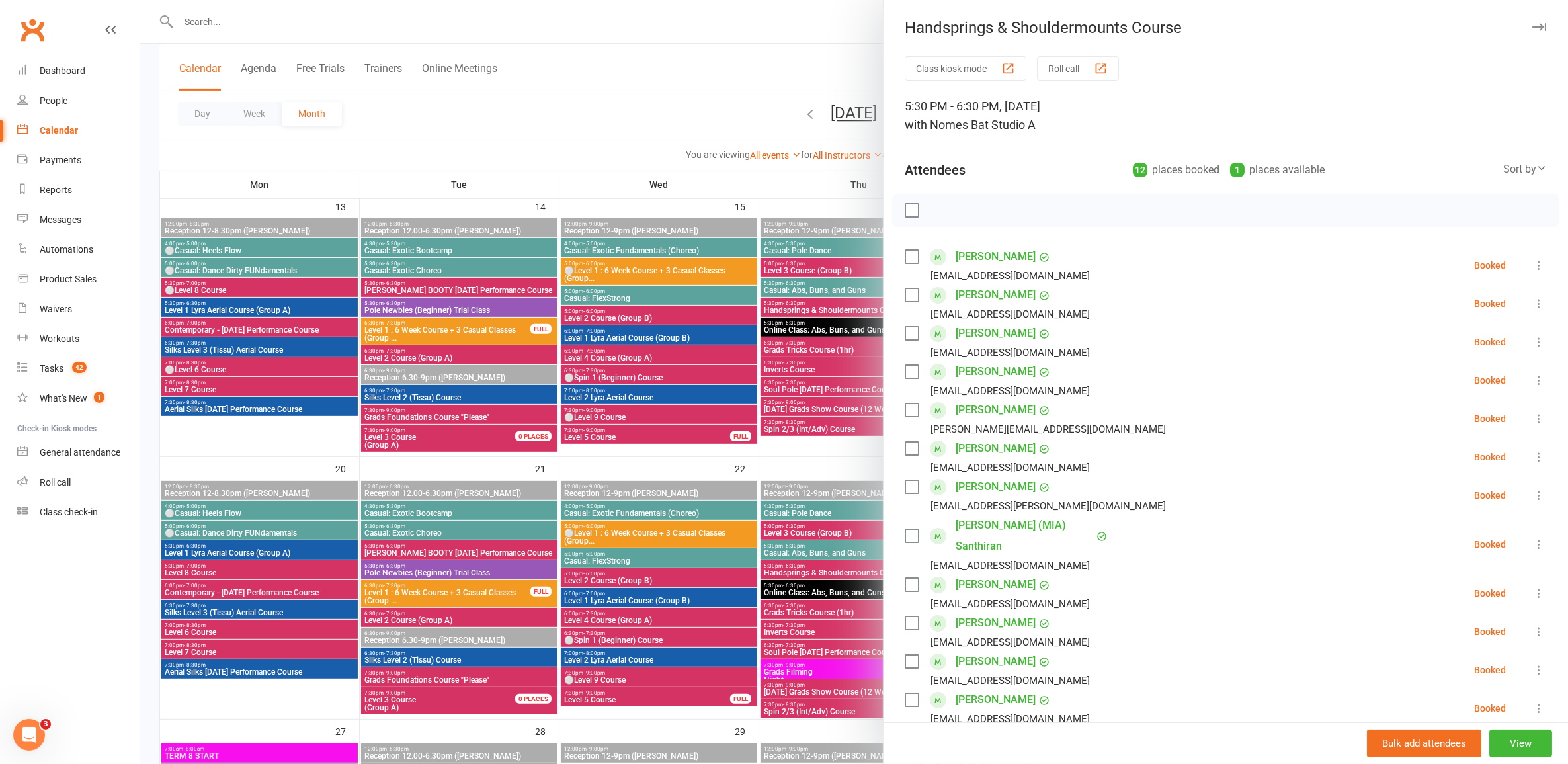
click at [755, 552] on div at bounding box center [854, 382] width 1428 height 764
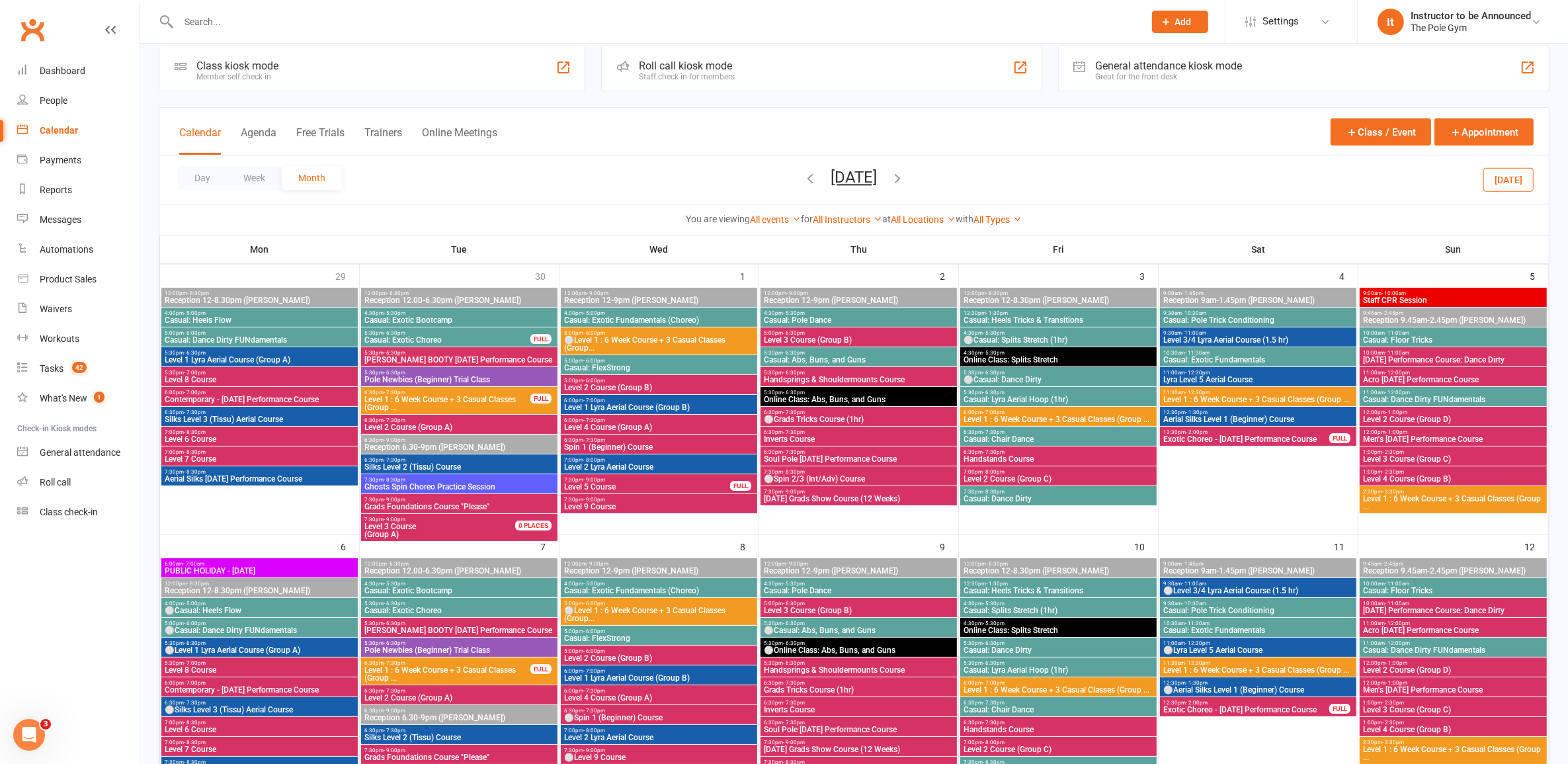
scroll to position [0, 0]
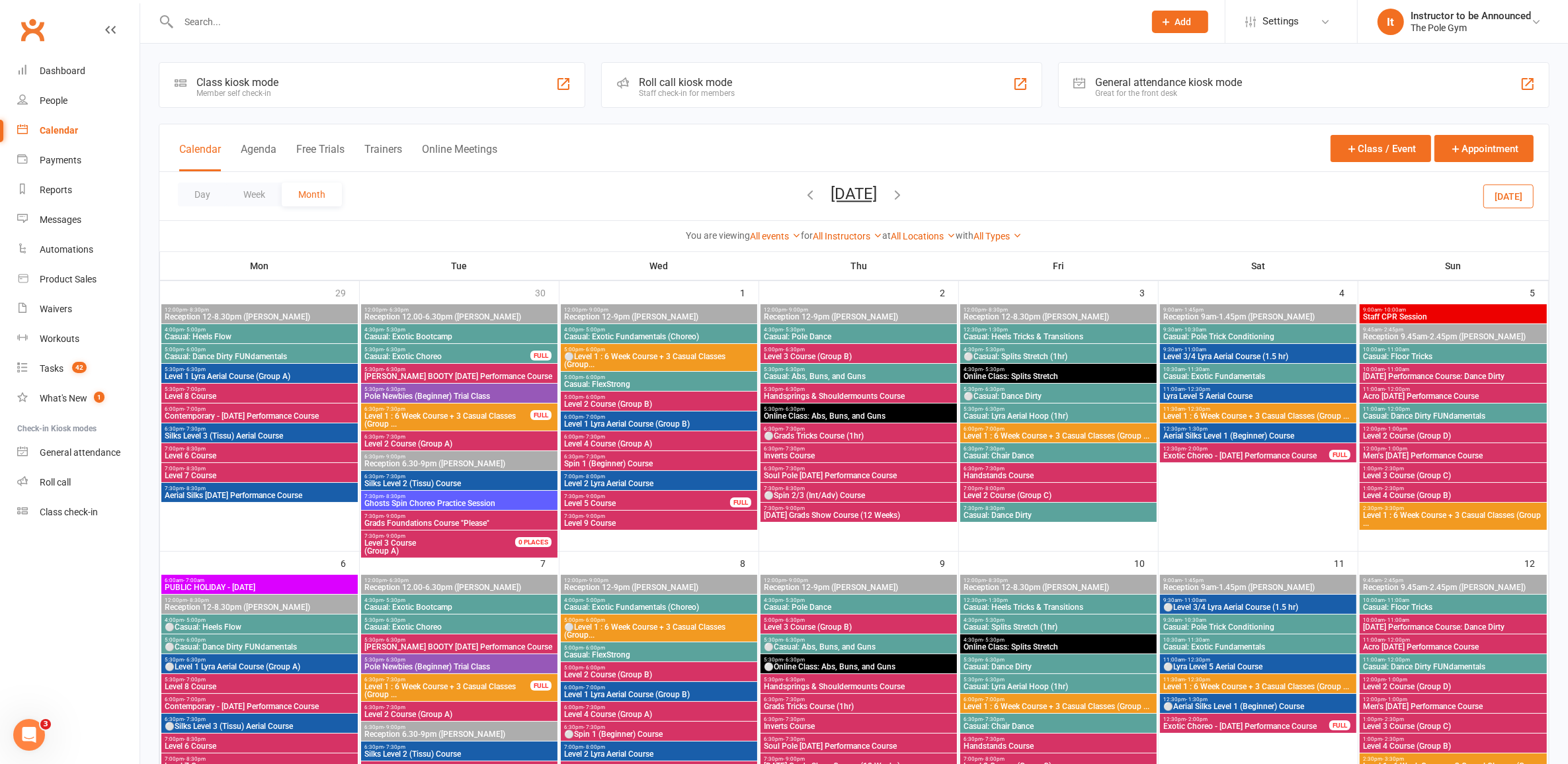
click at [803, 190] on icon "button" at bounding box center [811, 194] width 14 height 14
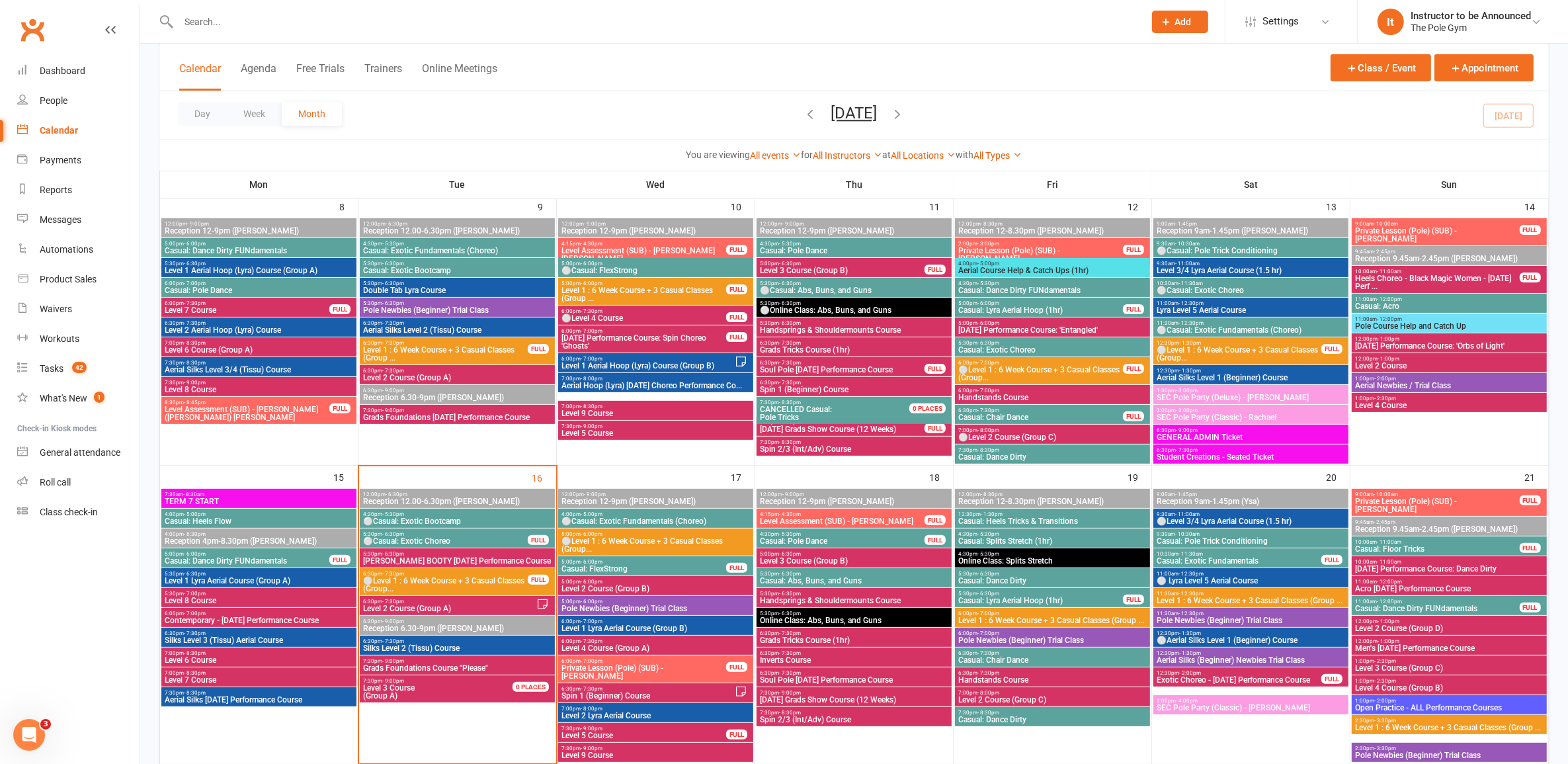
scroll to position [579, 0]
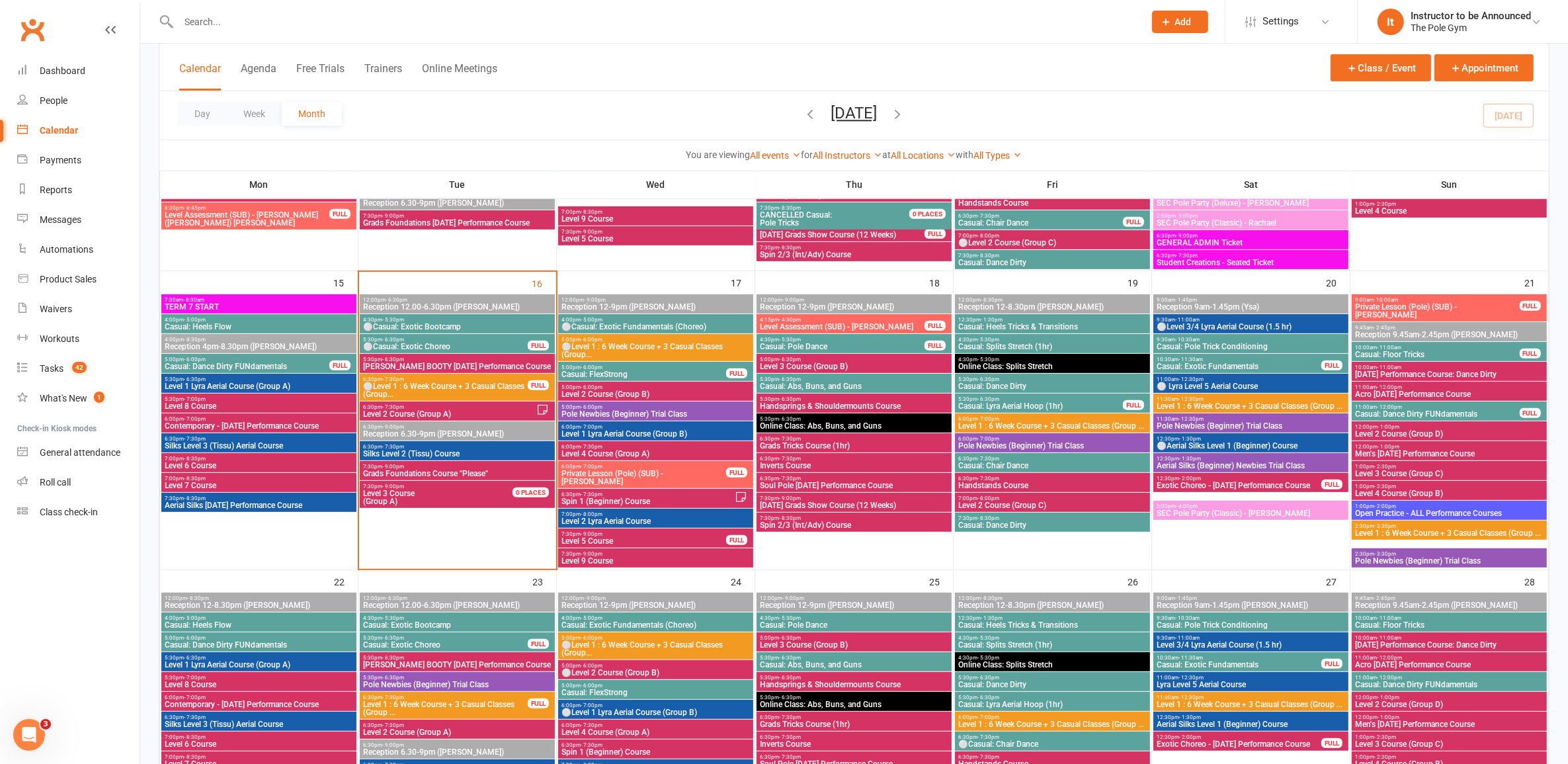
click at [421, 376] on span "6:30pm - 7:30pm" at bounding box center [445, 379] width 166 height 6
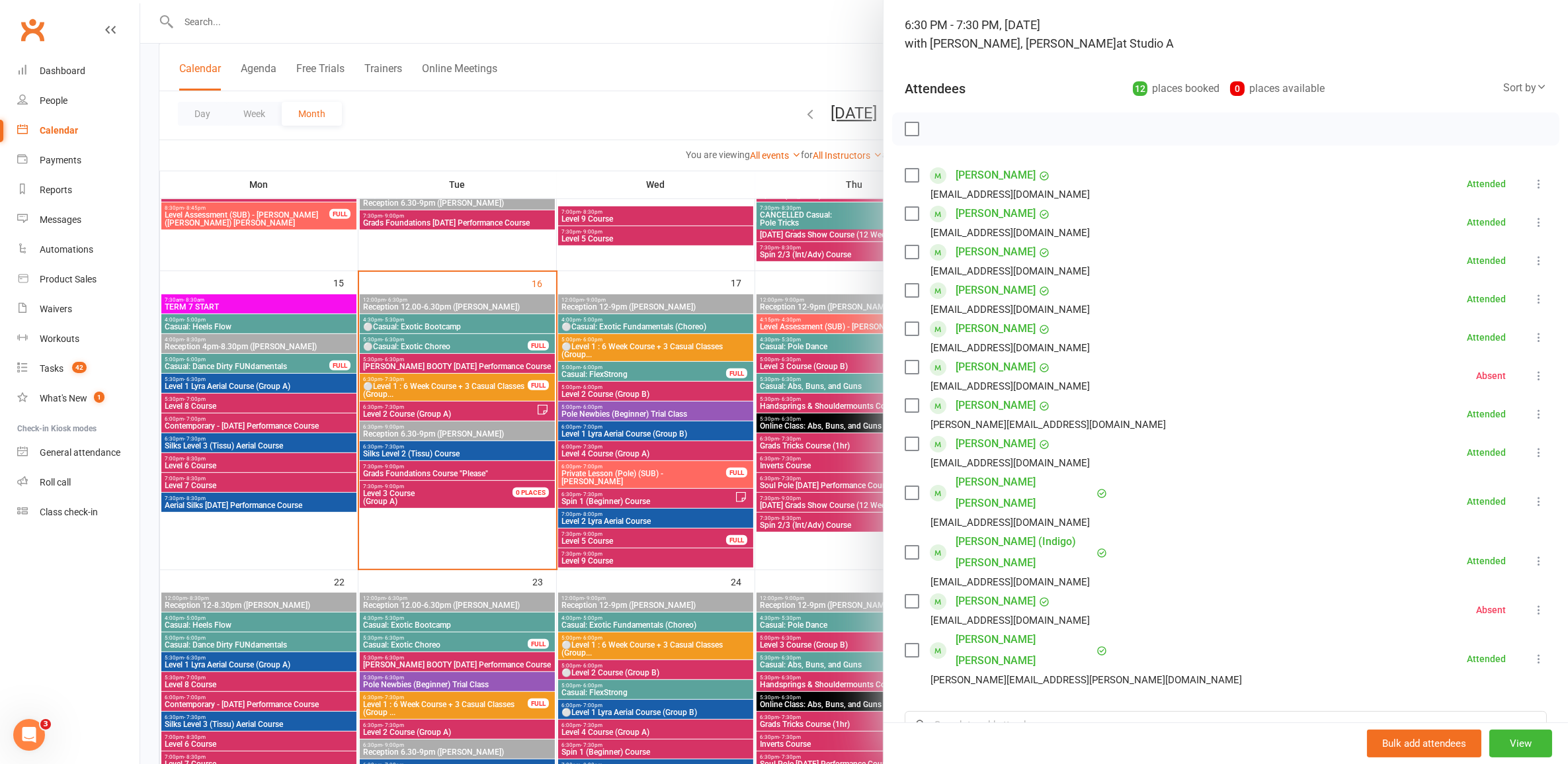
scroll to position [83, 0]
click at [598, 427] on div at bounding box center [854, 382] width 1428 height 764
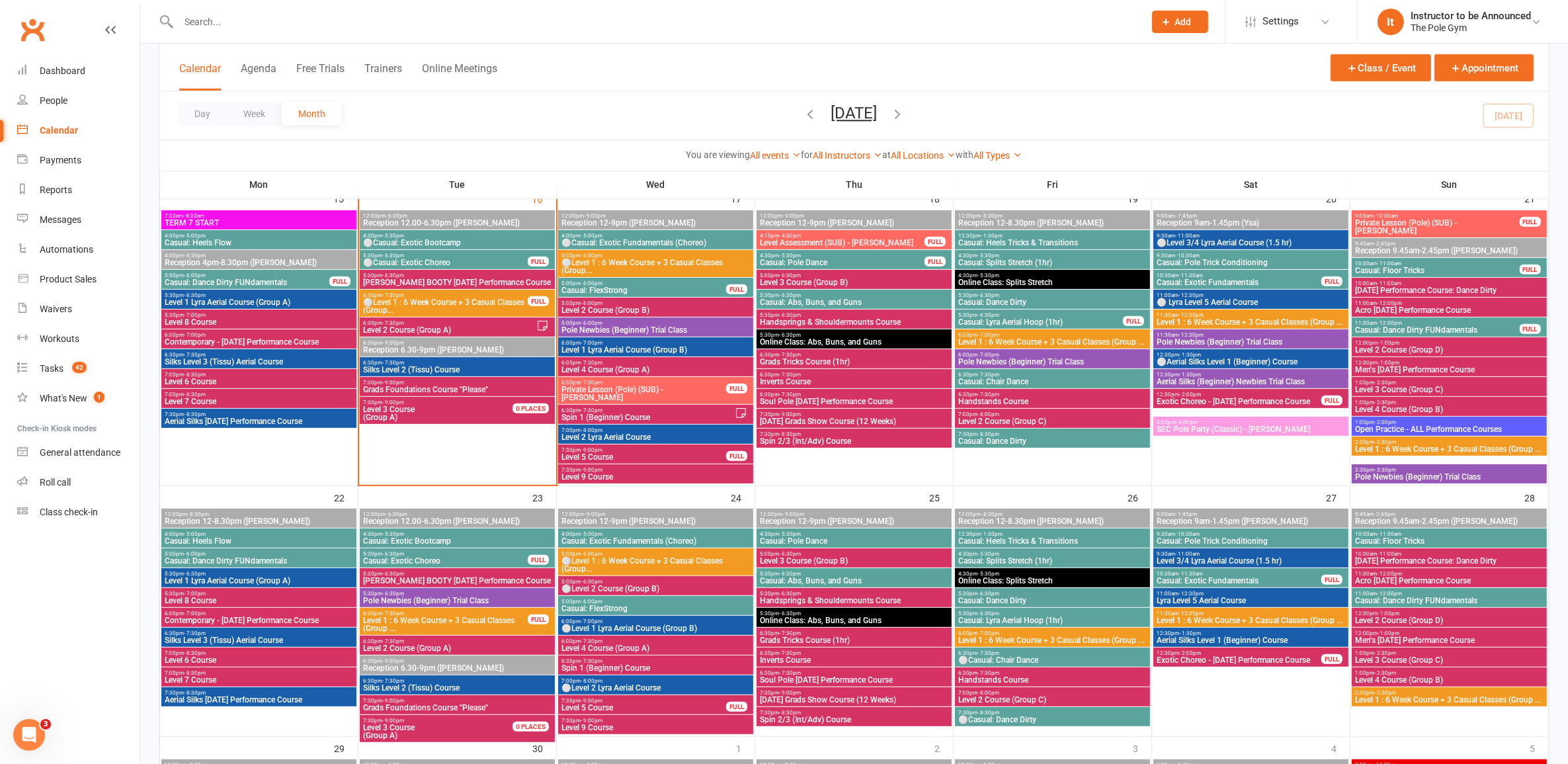
scroll to position [661, 0]
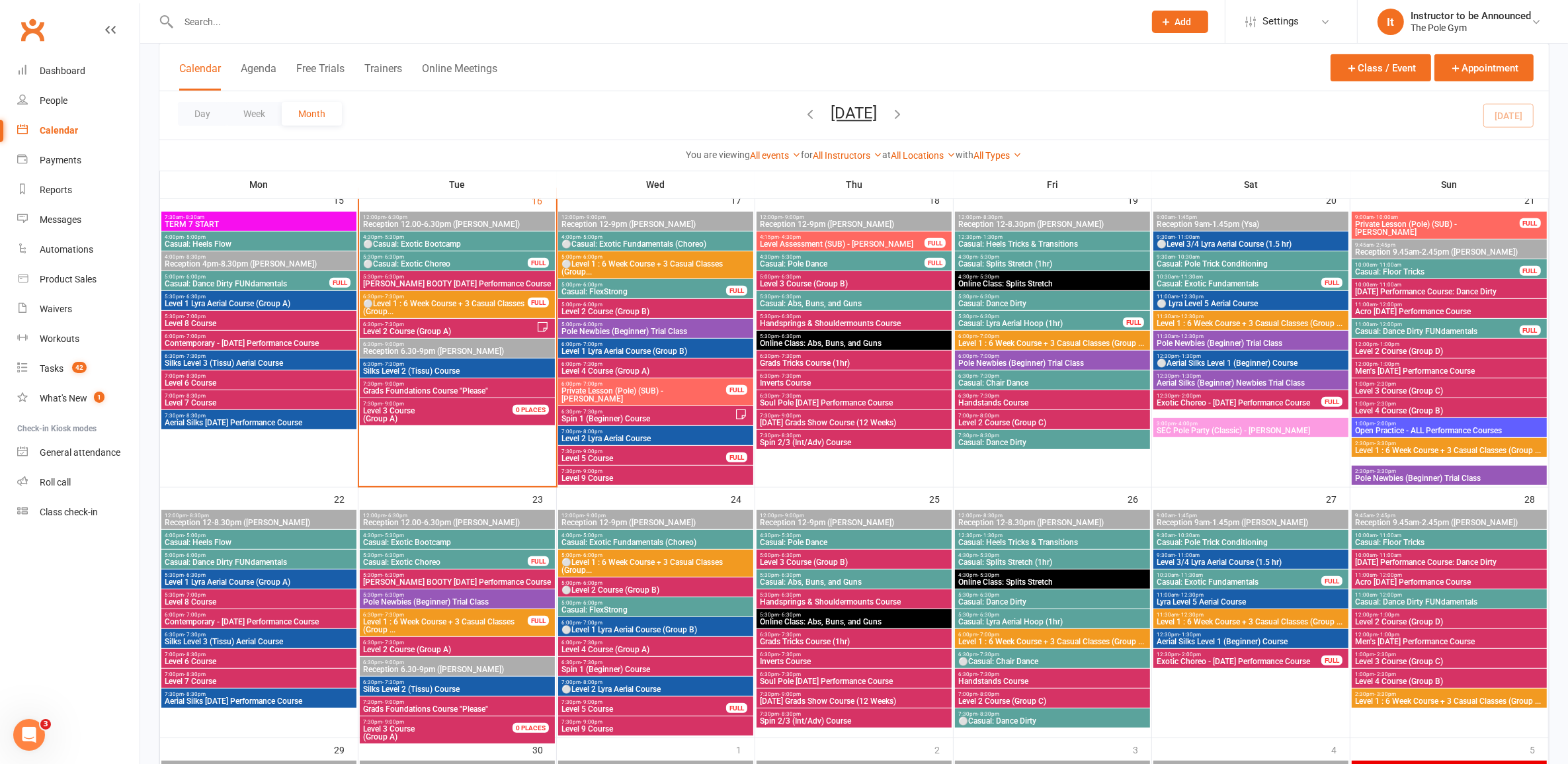
click at [587, 561] on span "⚪Level 1 : 6 Week Course + 3 Casual Classes (Group..." at bounding box center [656, 567] width 190 height 16
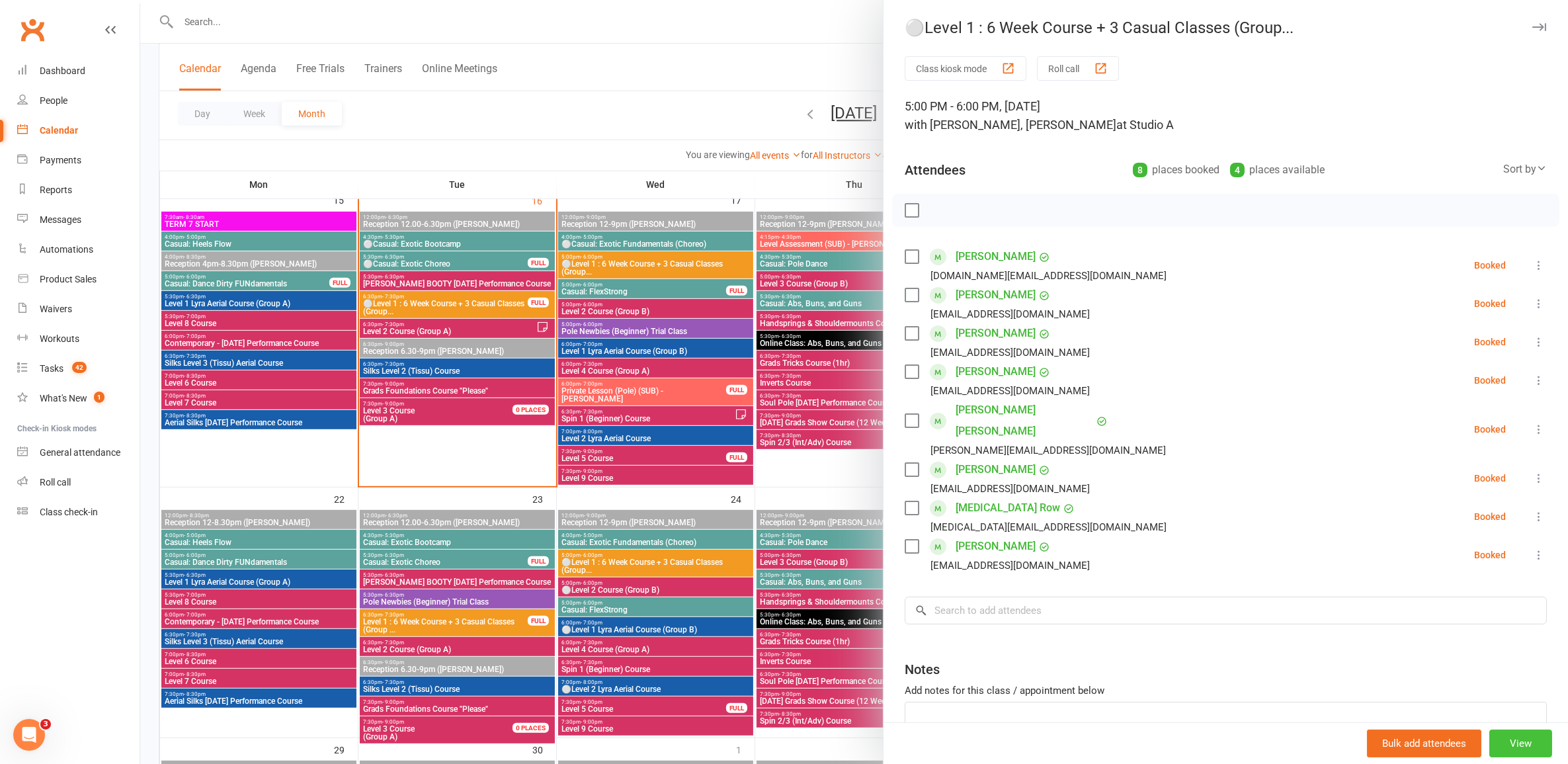
click at [1489, 732] on button "View" at bounding box center [1520, 743] width 63 height 28
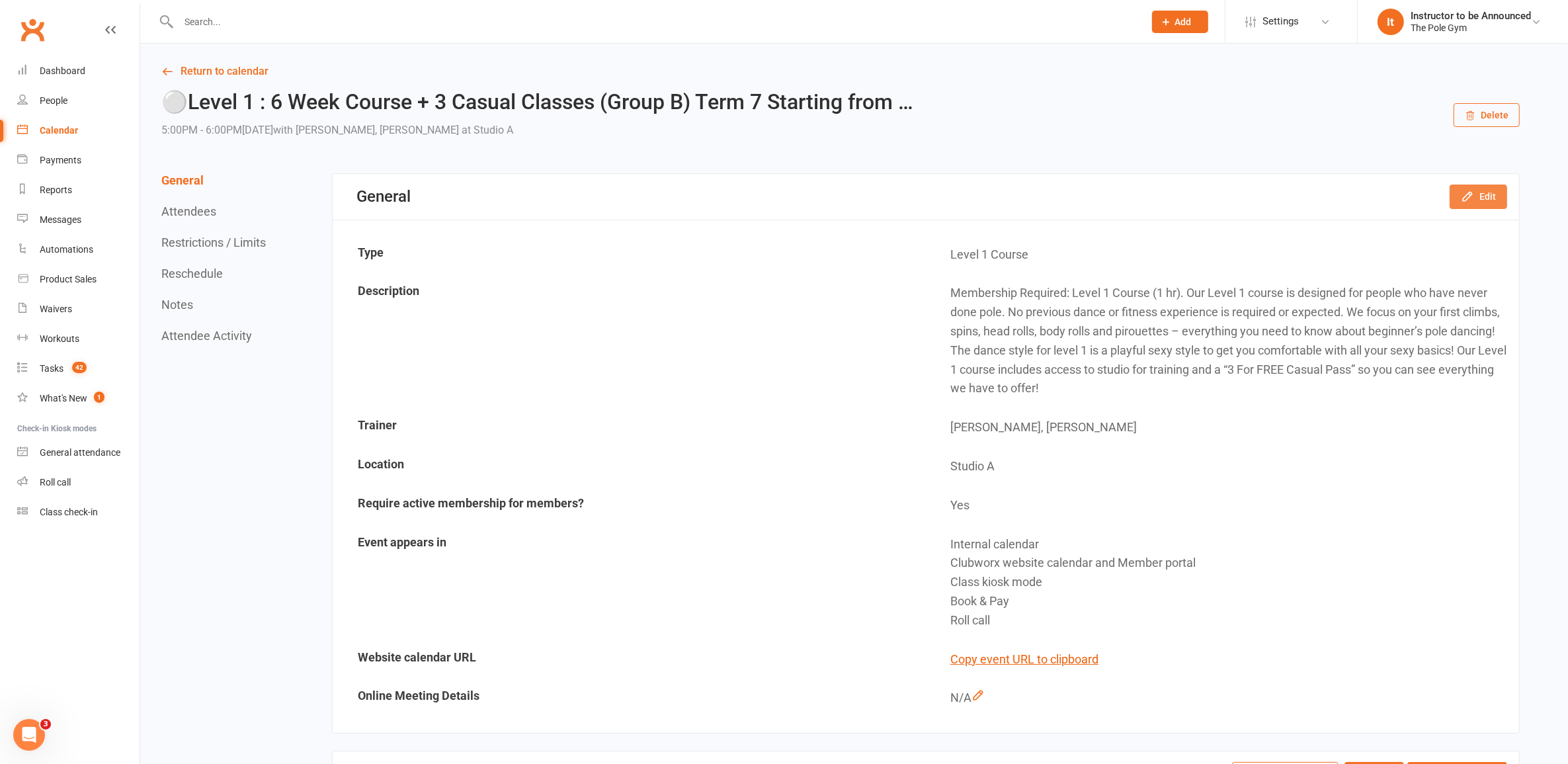
click at [1462, 203] on icon "button" at bounding box center [1468, 197] width 14 height 14
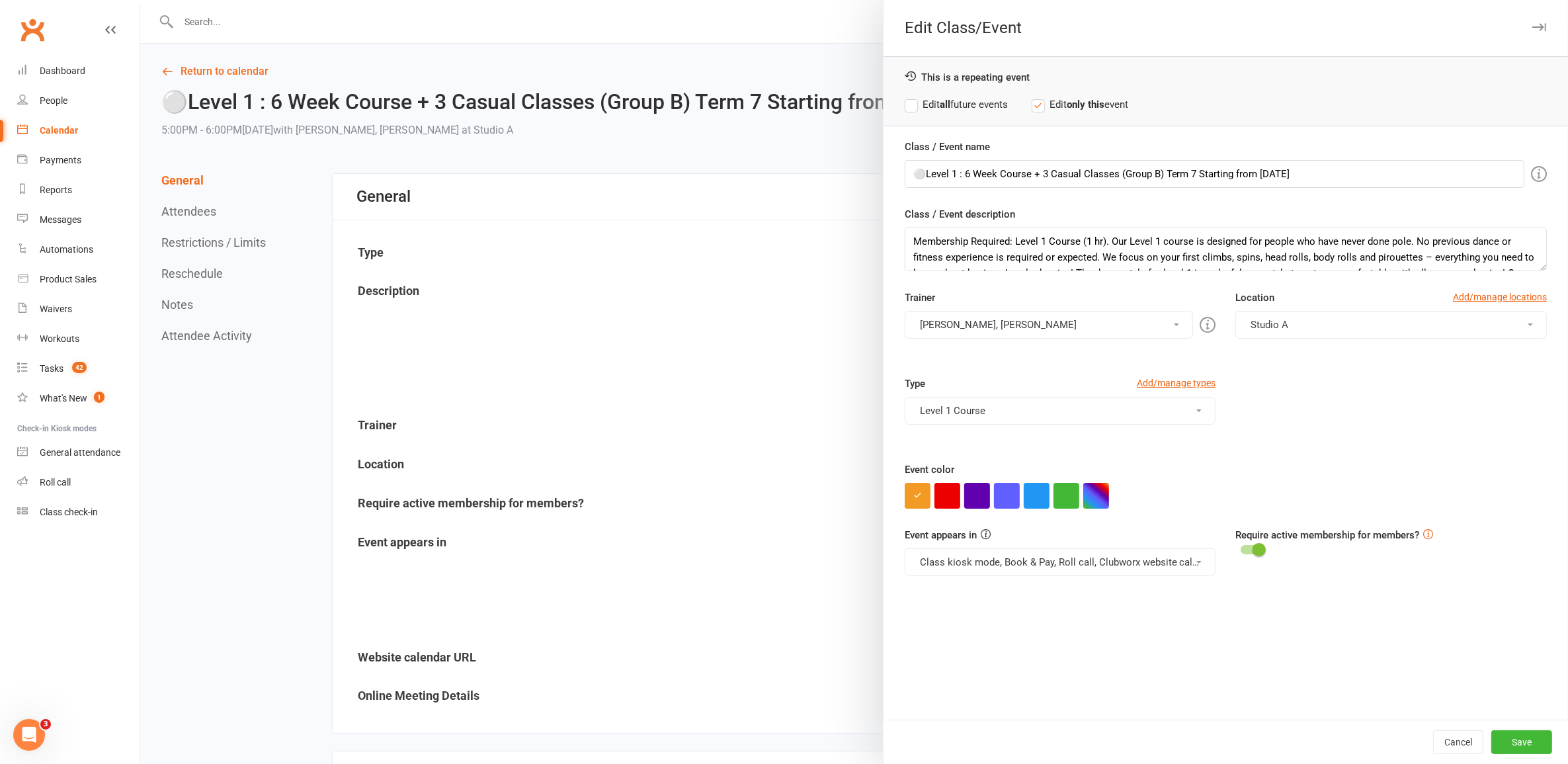
click at [977, 567] on button "Class kiosk mode, Book & Pay, Roll call, Clubworx website calendar and Member p…" at bounding box center [1060, 562] width 312 height 28
click at [601, 369] on div at bounding box center [854, 382] width 1428 height 764
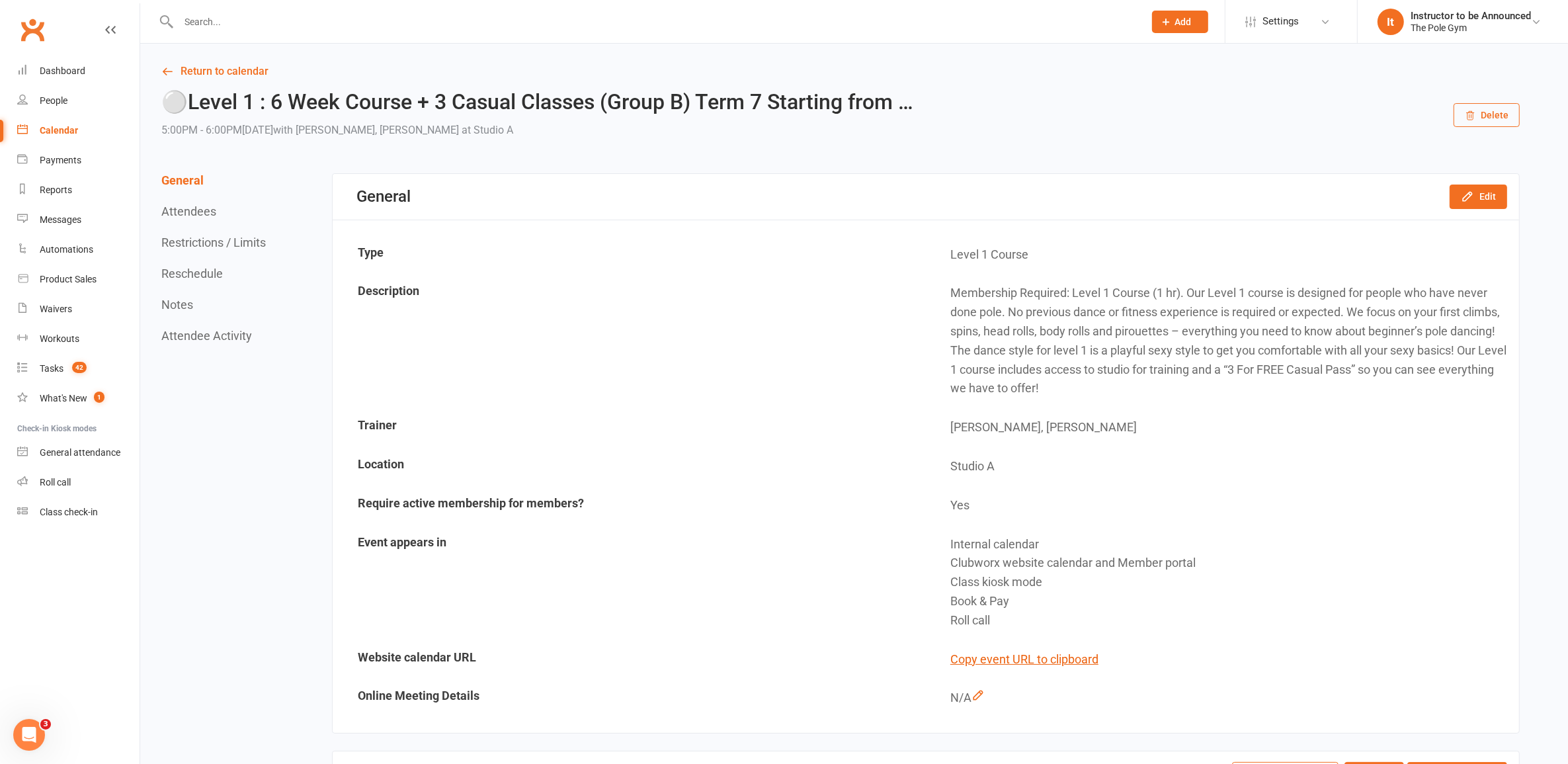
click at [60, 139] on link "Calendar" at bounding box center [79, 130] width 123 height 29
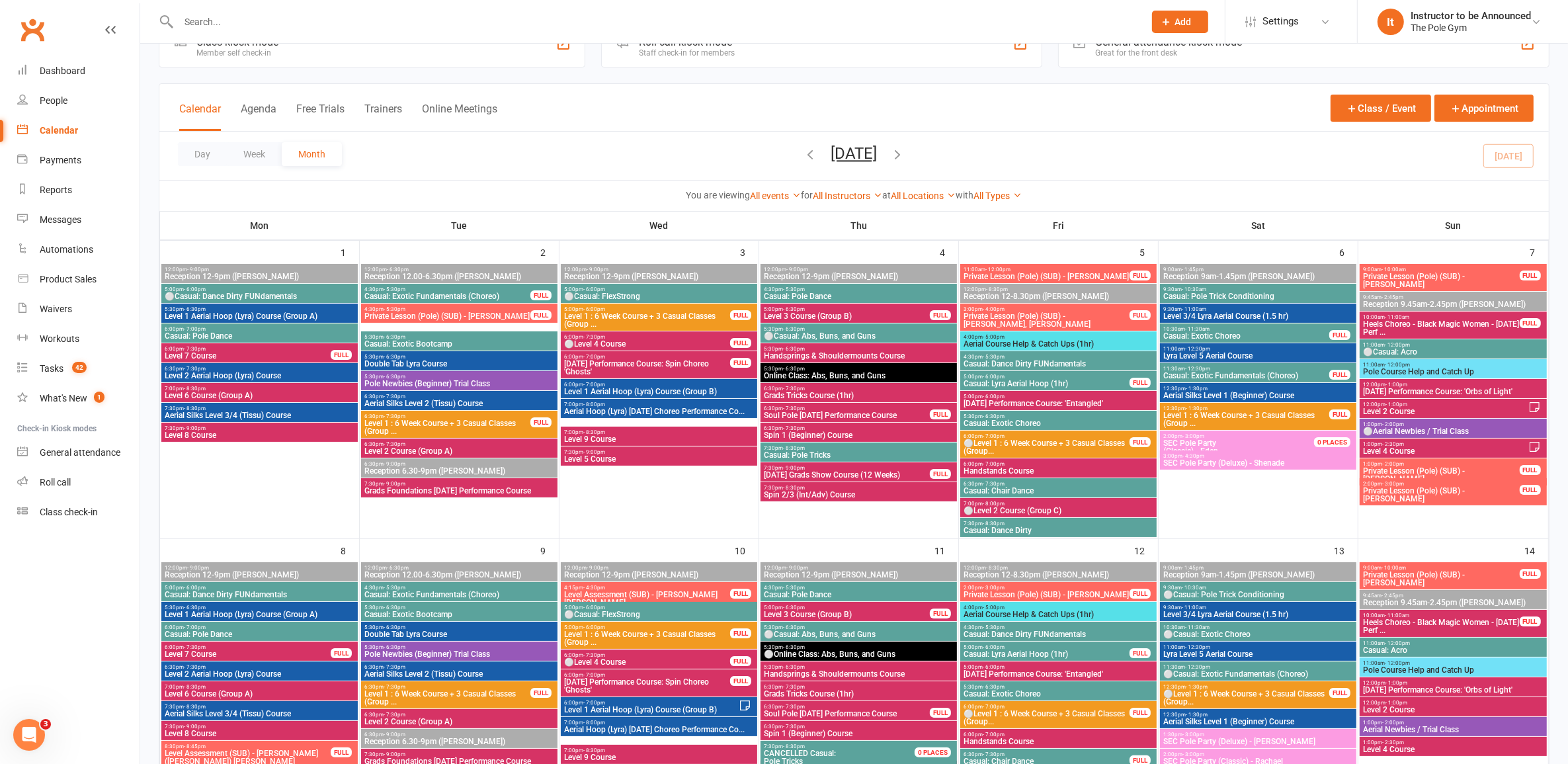
scroll to position [661, 0]
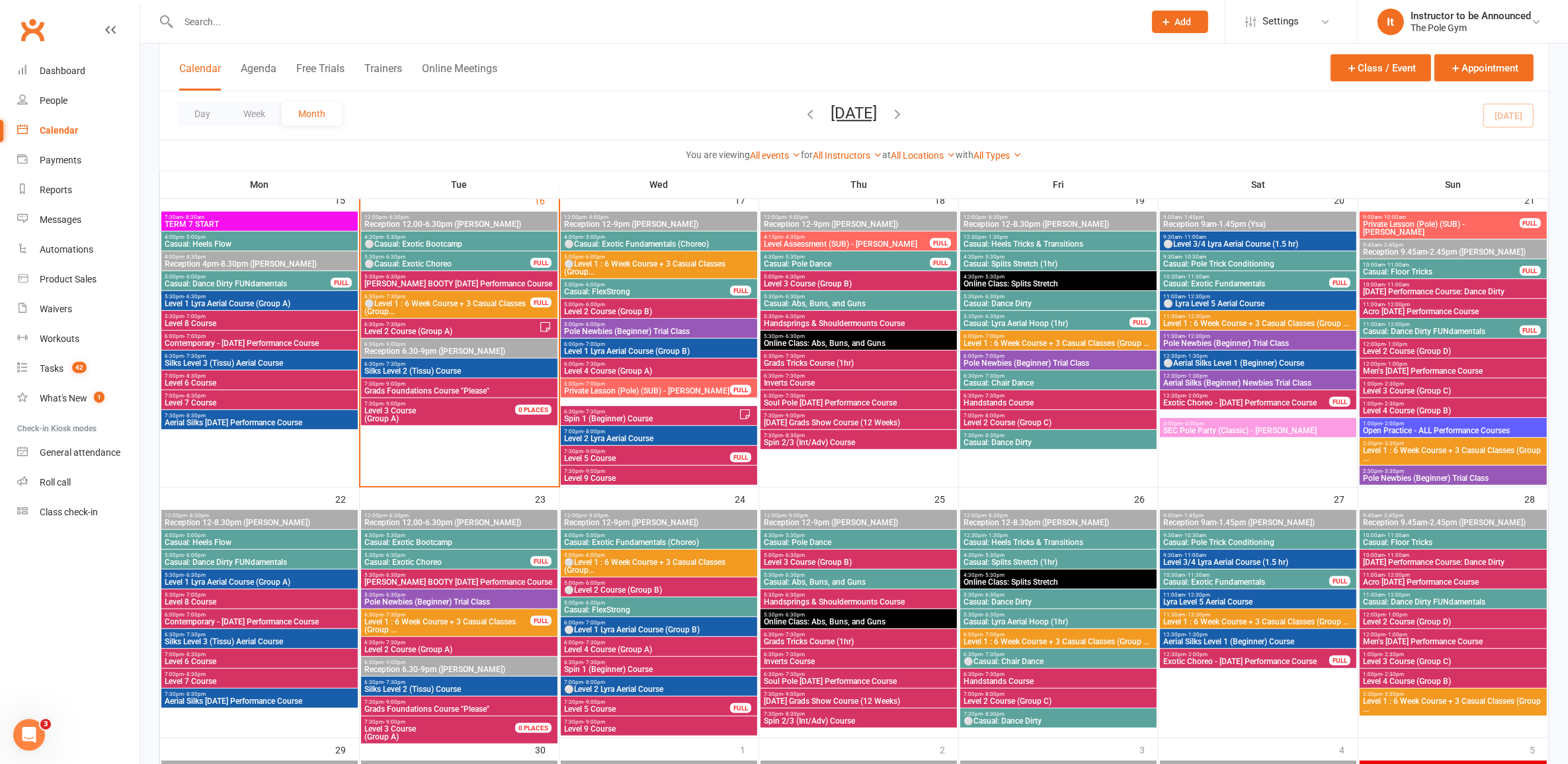
click at [586, 567] on span "⚪Level 1 : 6 Week Course + 3 Casual Classes (Group..." at bounding box center [659, 567] width 191 height 16
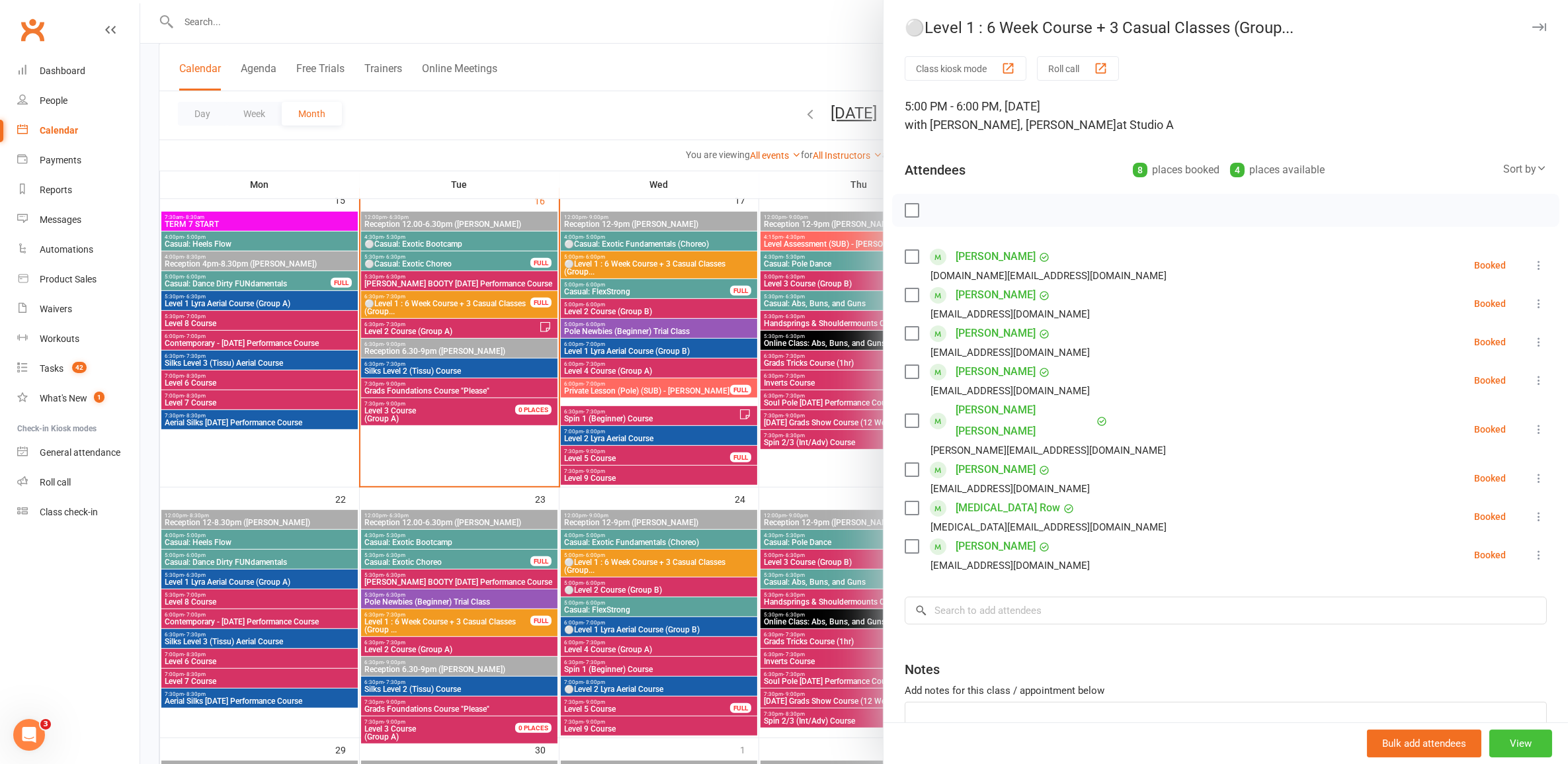
click at [1496, 747] on button "View" at bounding box center [1520, 743] width 63 height 28
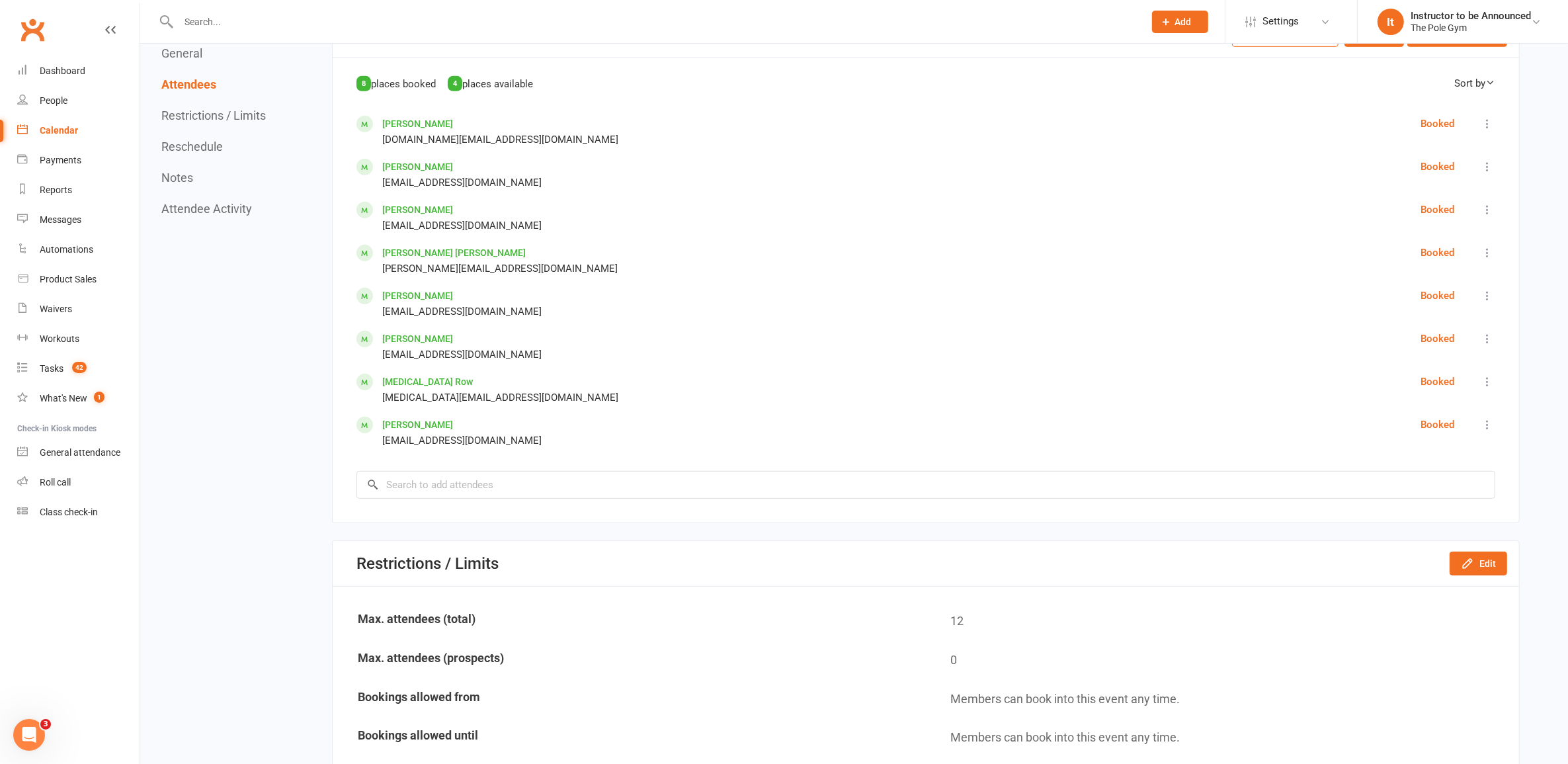
scroll to position [992, 0]
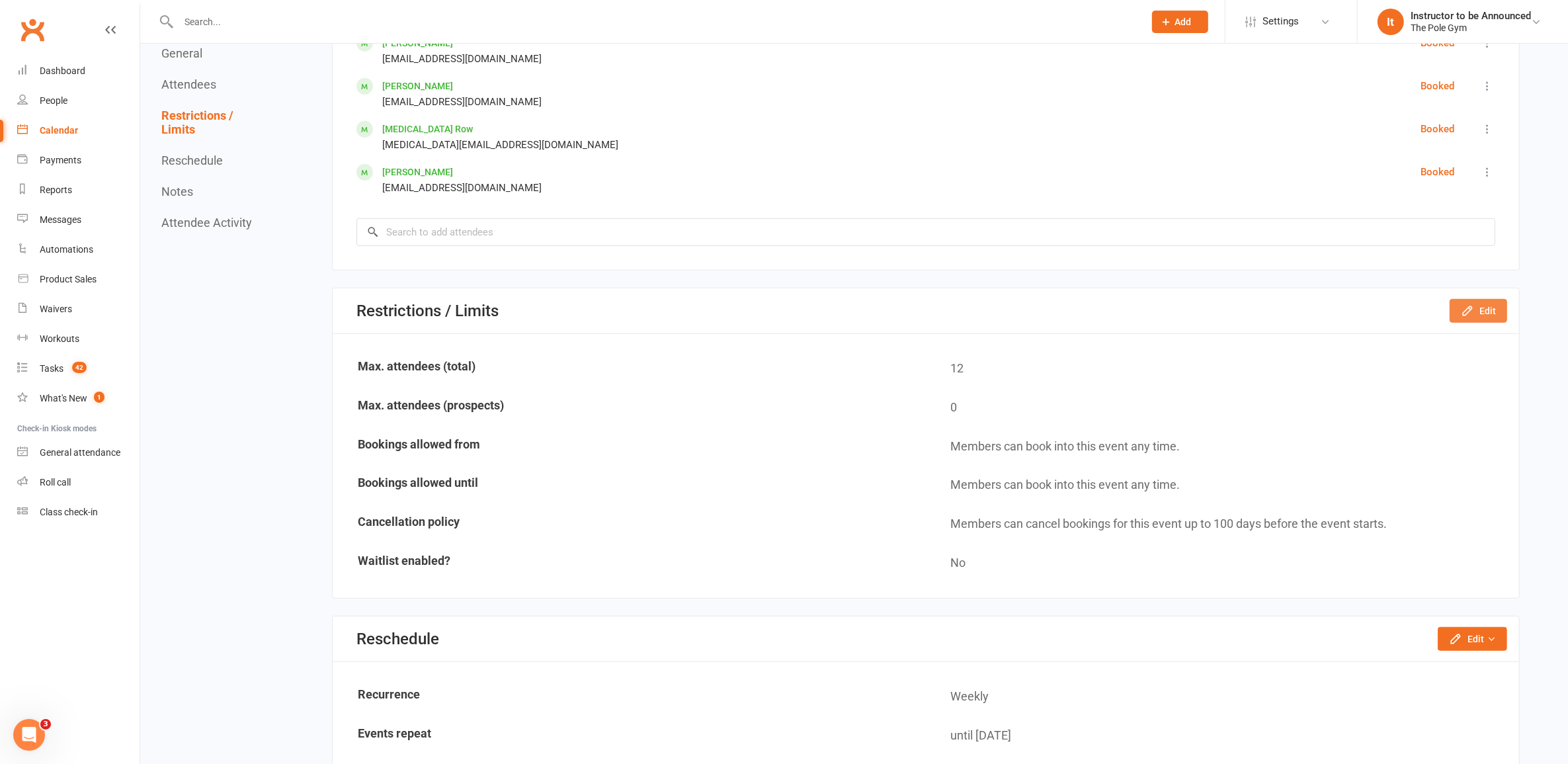
click at [1473, 299] on button "Edit" at bounding box center [1478, 311] width 57 height 24
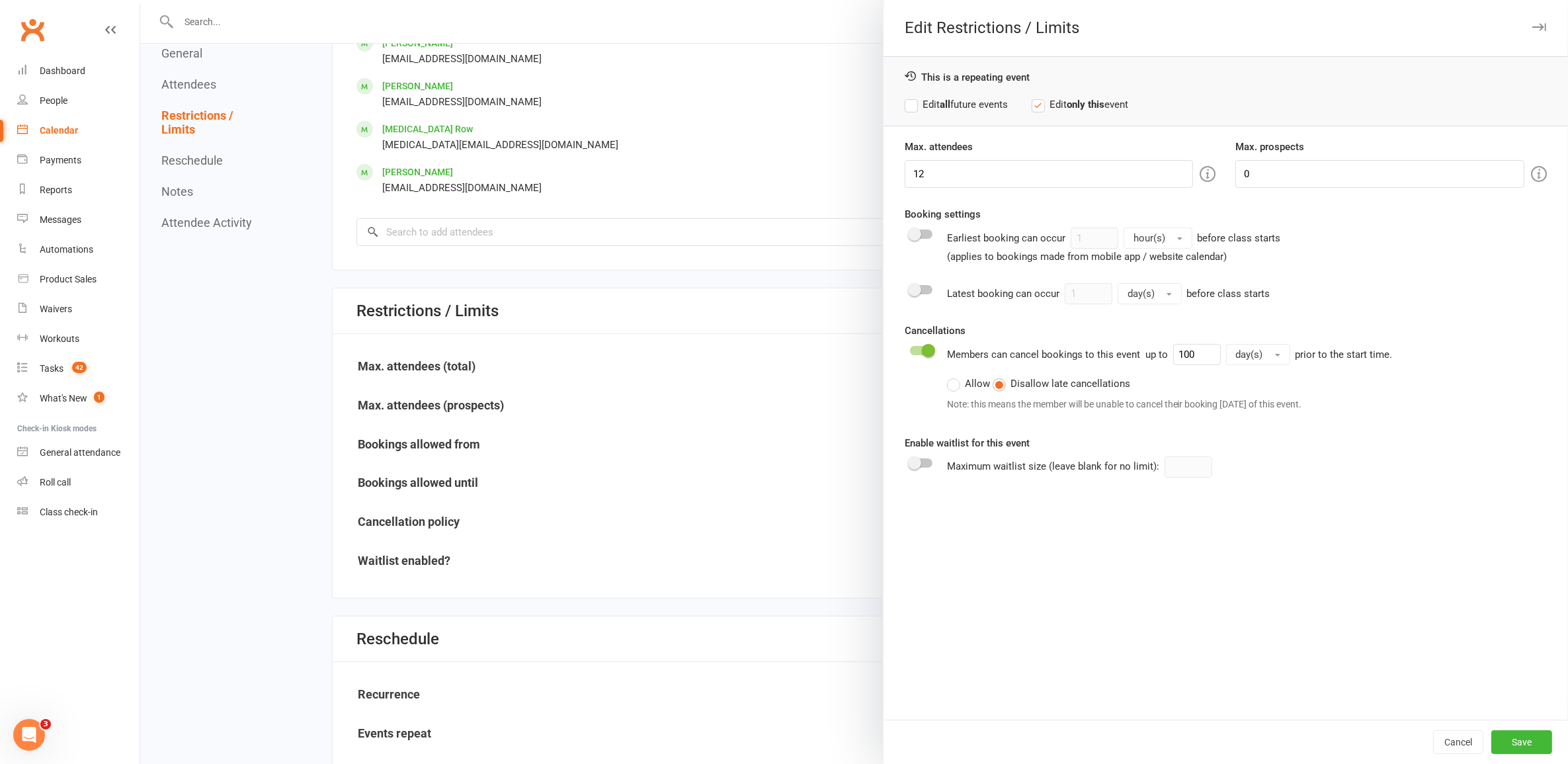
click at [959, 103] on label "Edit all future events" at bounding box center [956, 104] width 103 height 16
drag, startPoint x: 943, startPoint y: 170, endPoint x: 860, endPoint y: 172, distance: 83.0
click at [858, 0] on div "Edit Restrictions / Limits This is a repeating event Edit all future events Edi…" at bounding box center [854, 0] width 1428 height 0
type input "8"
click at [1512, 752] on button "Save" at bounding box center [1522, 743] width 60 height 24
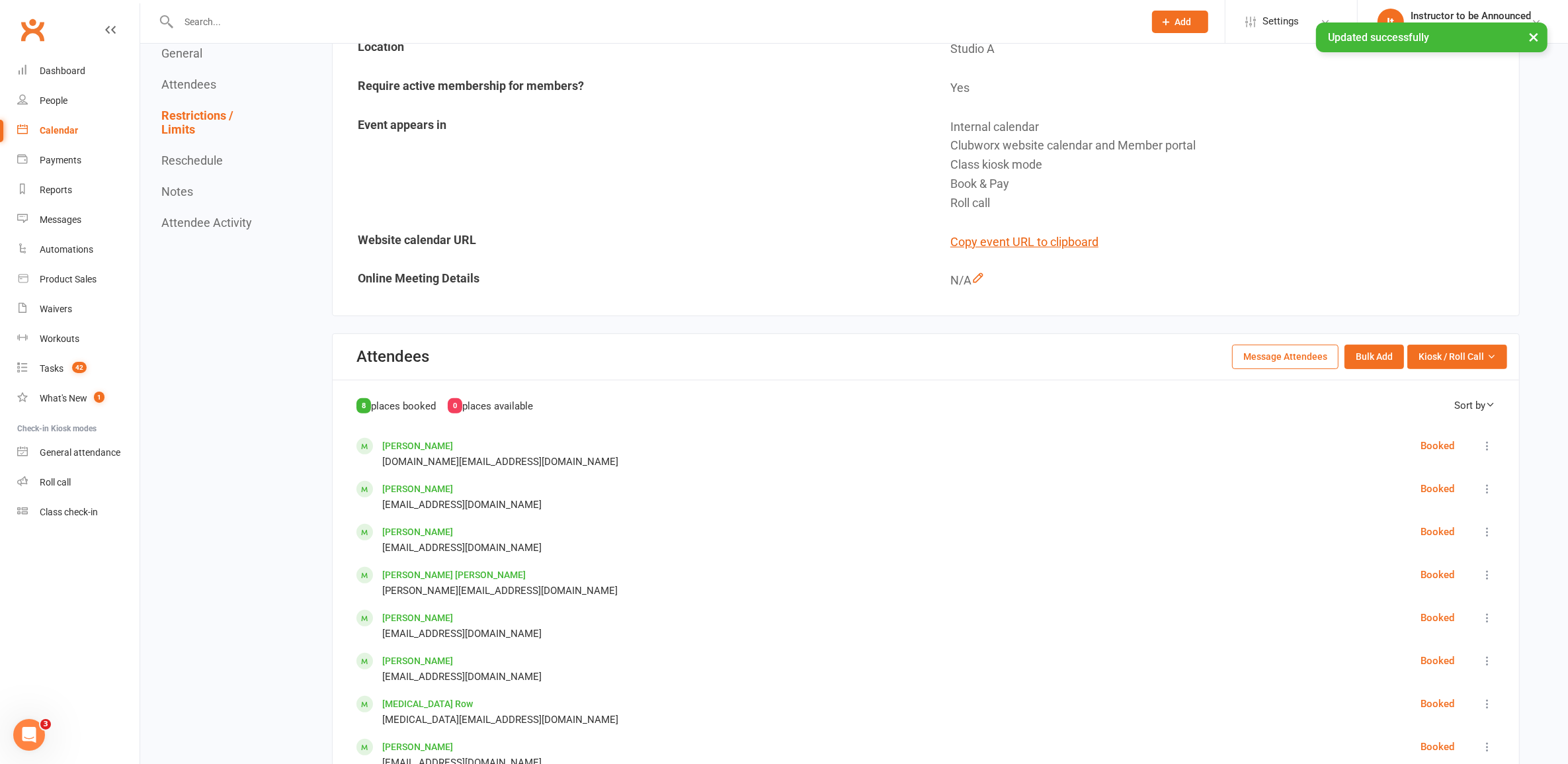
scroll to position [331, 0]
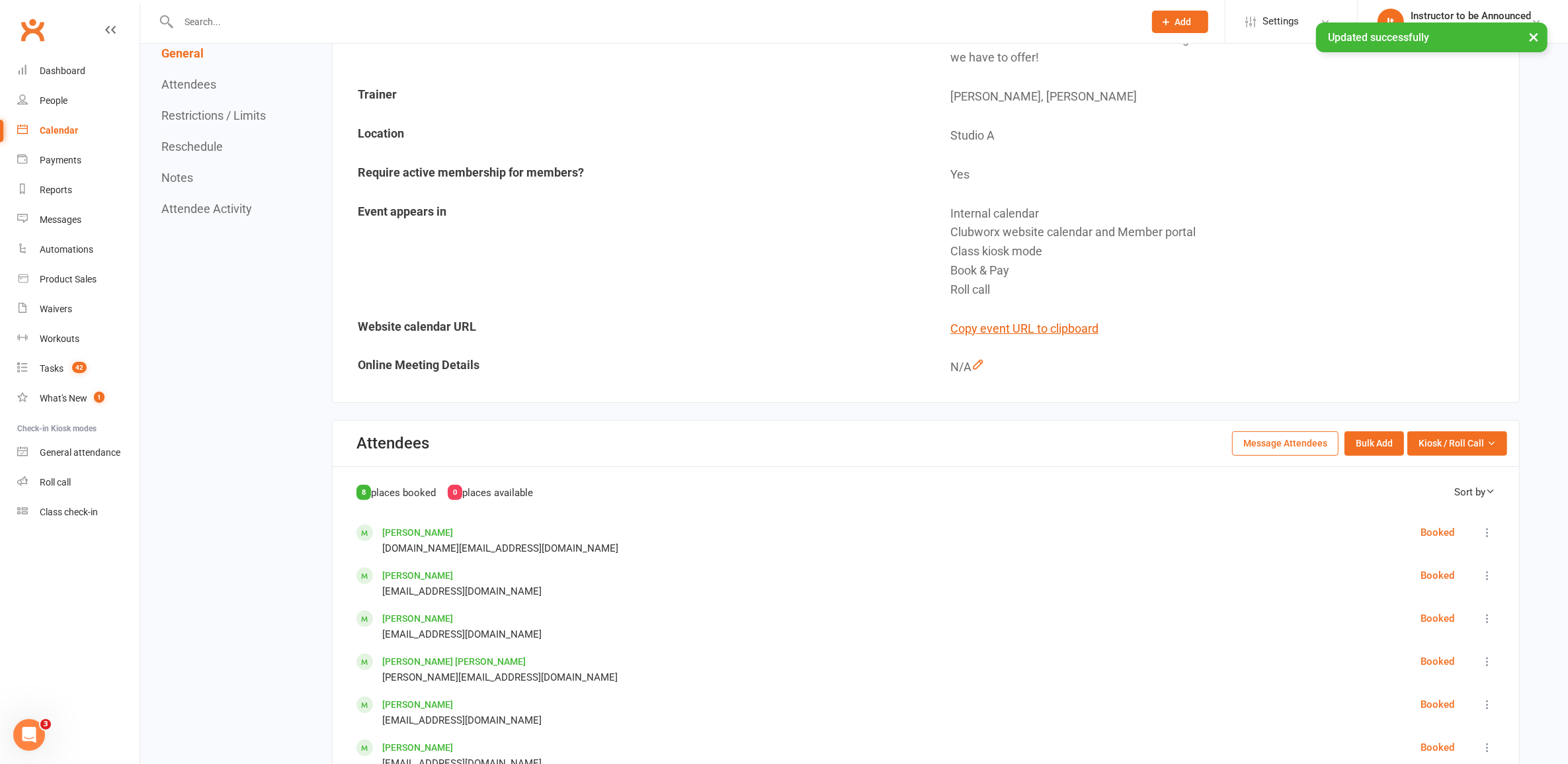
click at [60, 119] on link "Calendar" at bounding box center [79, 130] width 123 height 29
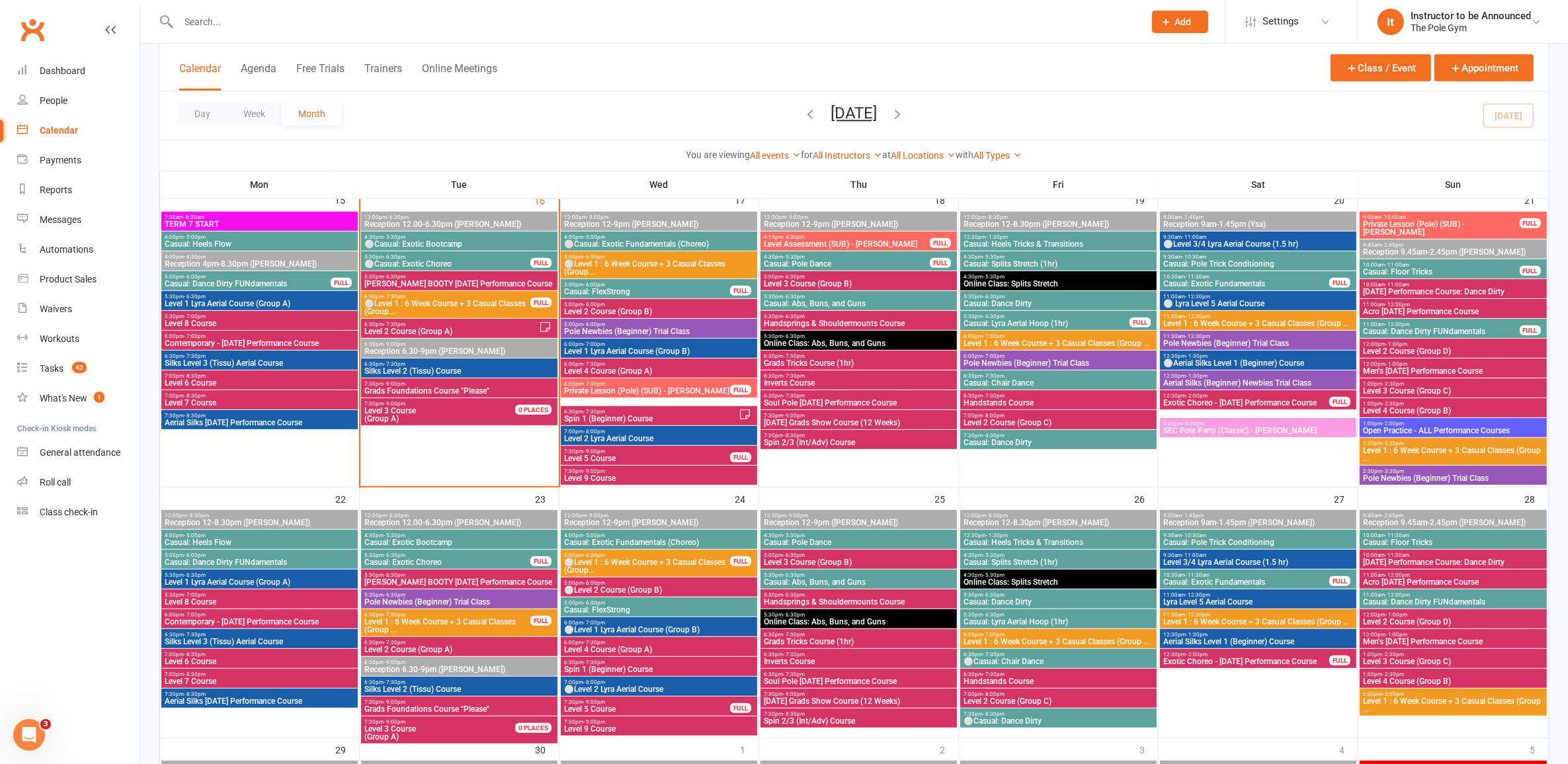
scroll to position [579, 0]
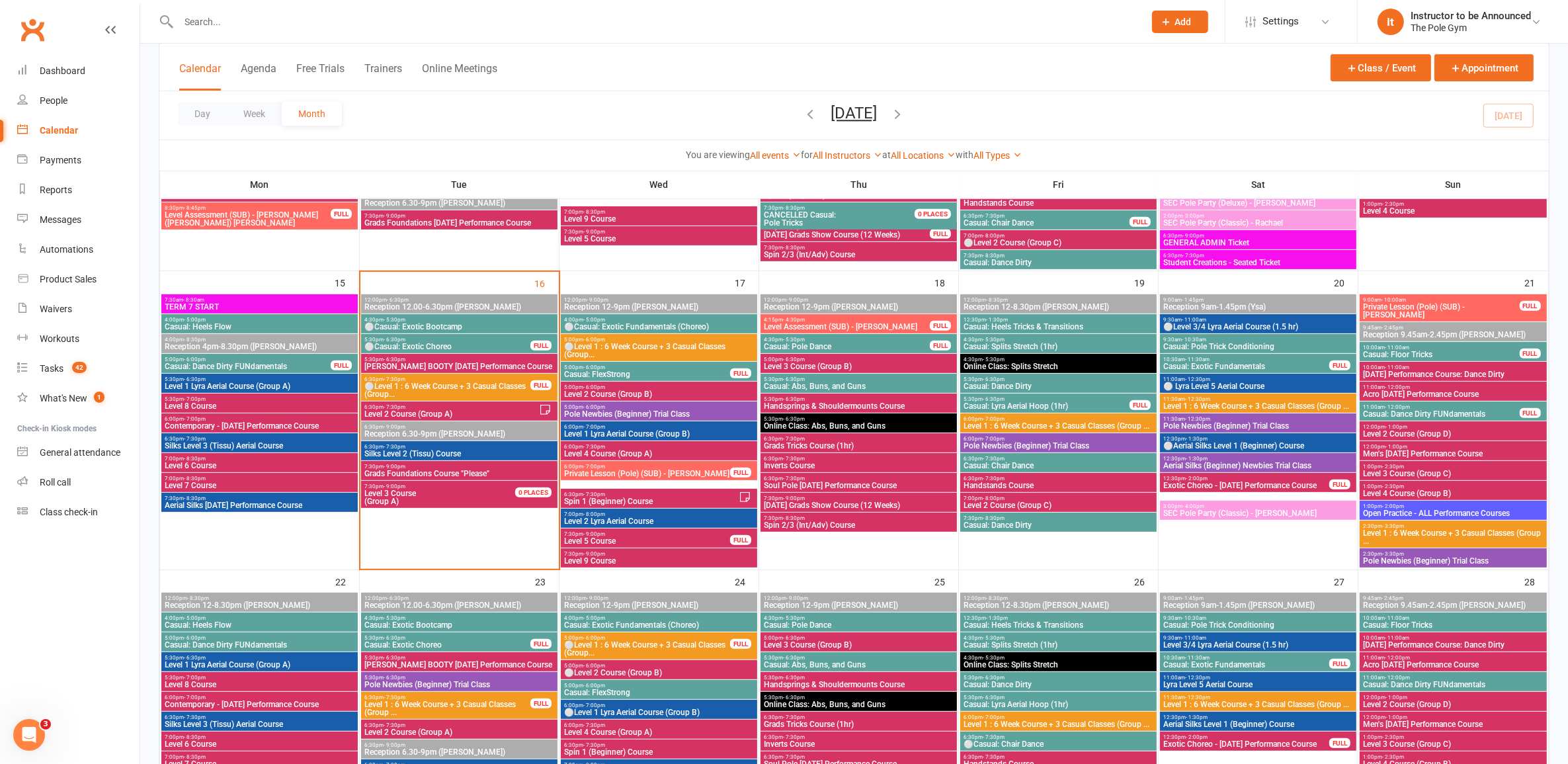
click at [604, 349] on span "⚪Level 1 : 6 Week Course + 3 Casual Classes (Group..." at bounding box center [659, 351] width 191 height 16
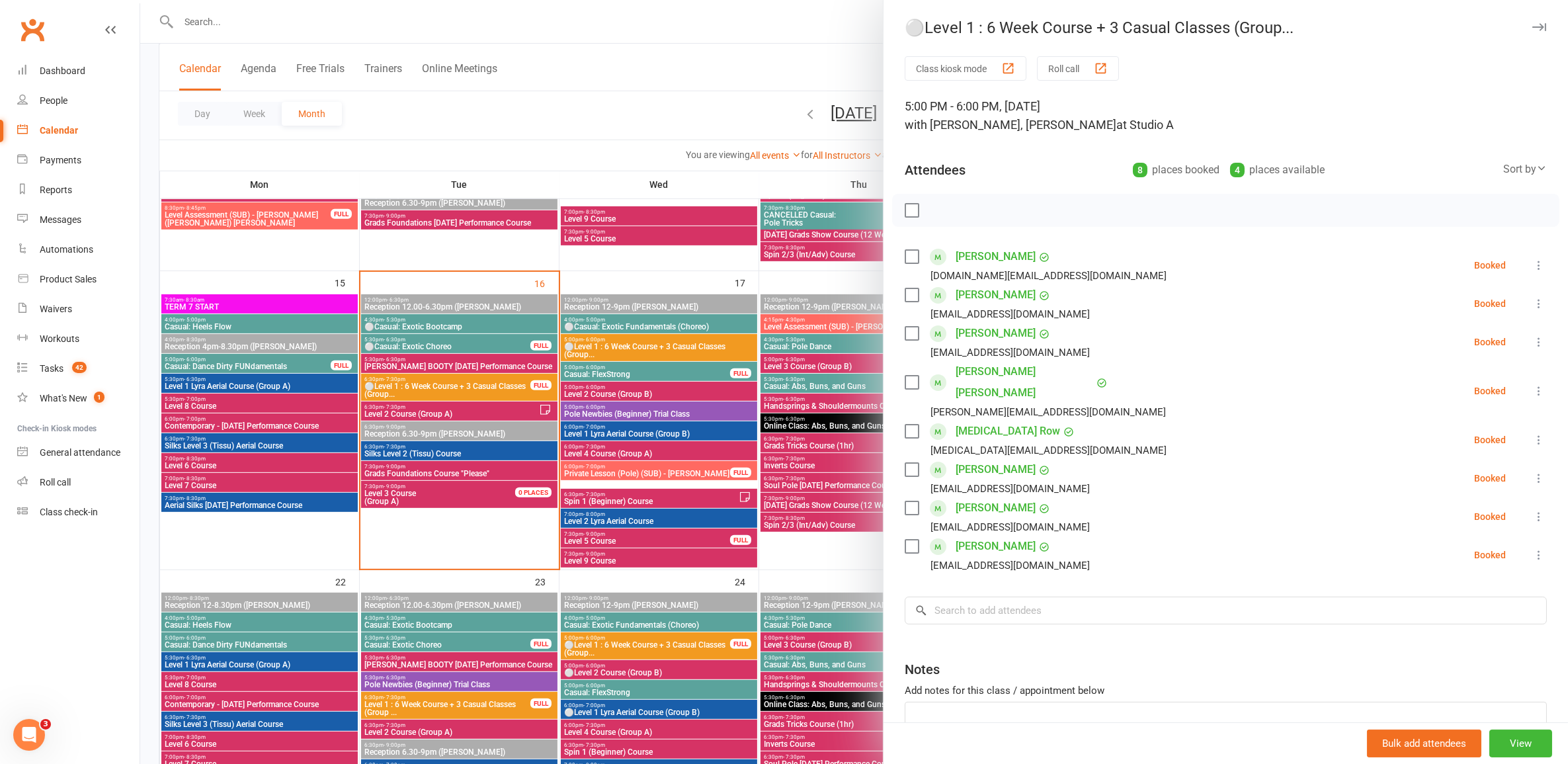
click at [675, 483] on div at bounding box center [854, 382] width 1428 height 764
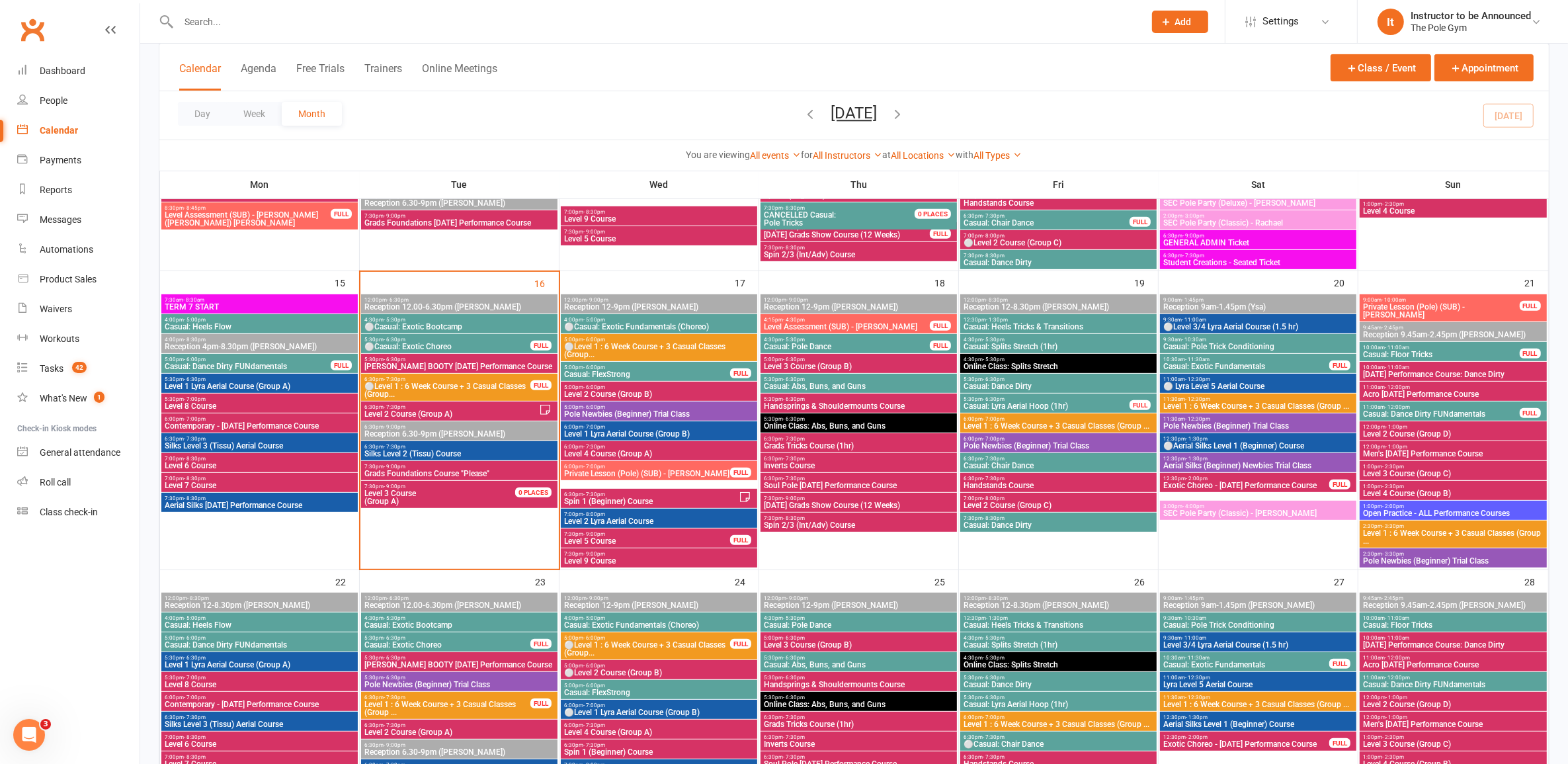
click at [643, 339] on span "5:00pm - 6:00pm" at bounding box center [659, 339] width 191 height 6
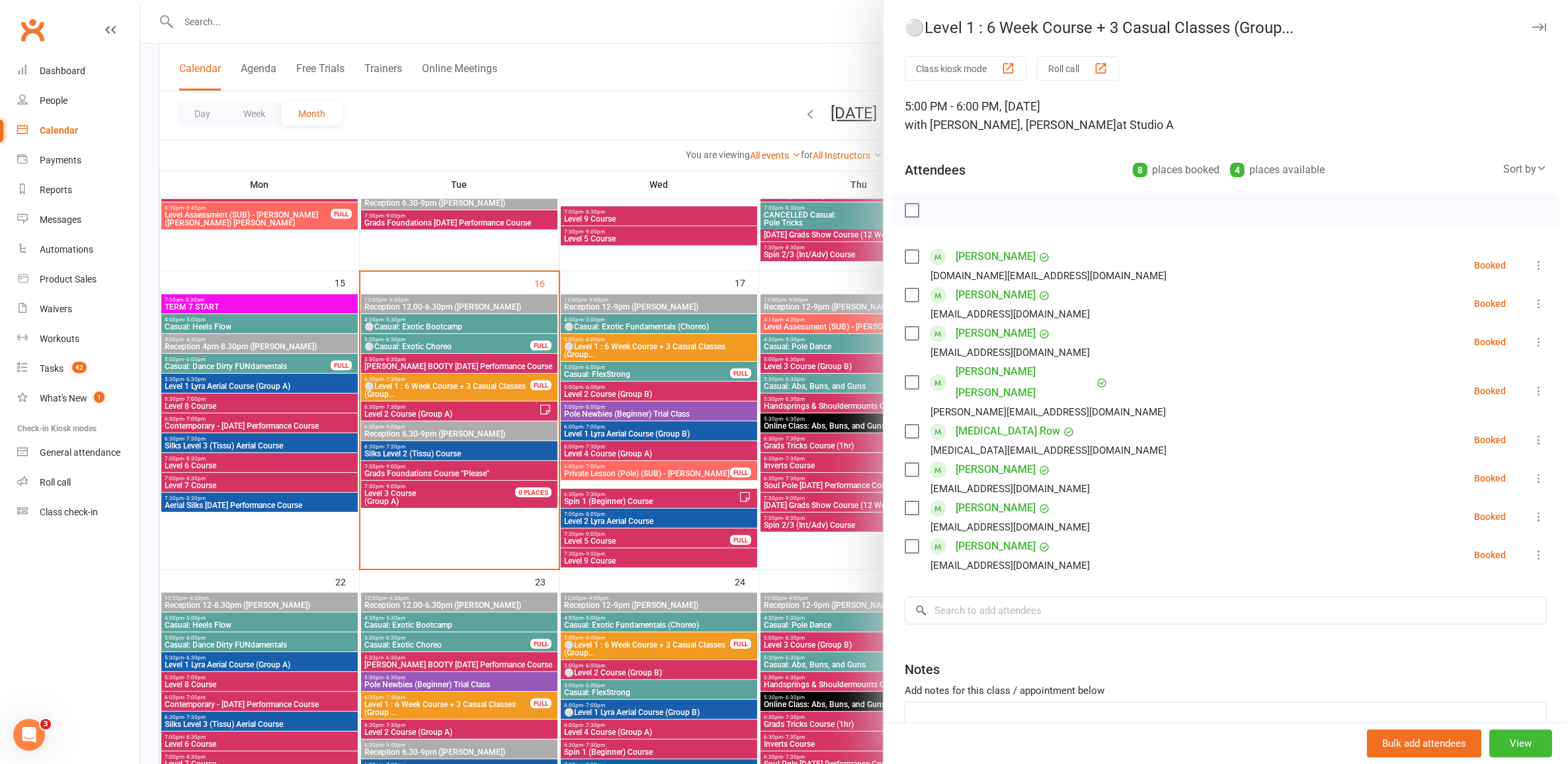
click at [640, 434] on div at bounding box center [854, 382] width 1428 height 764
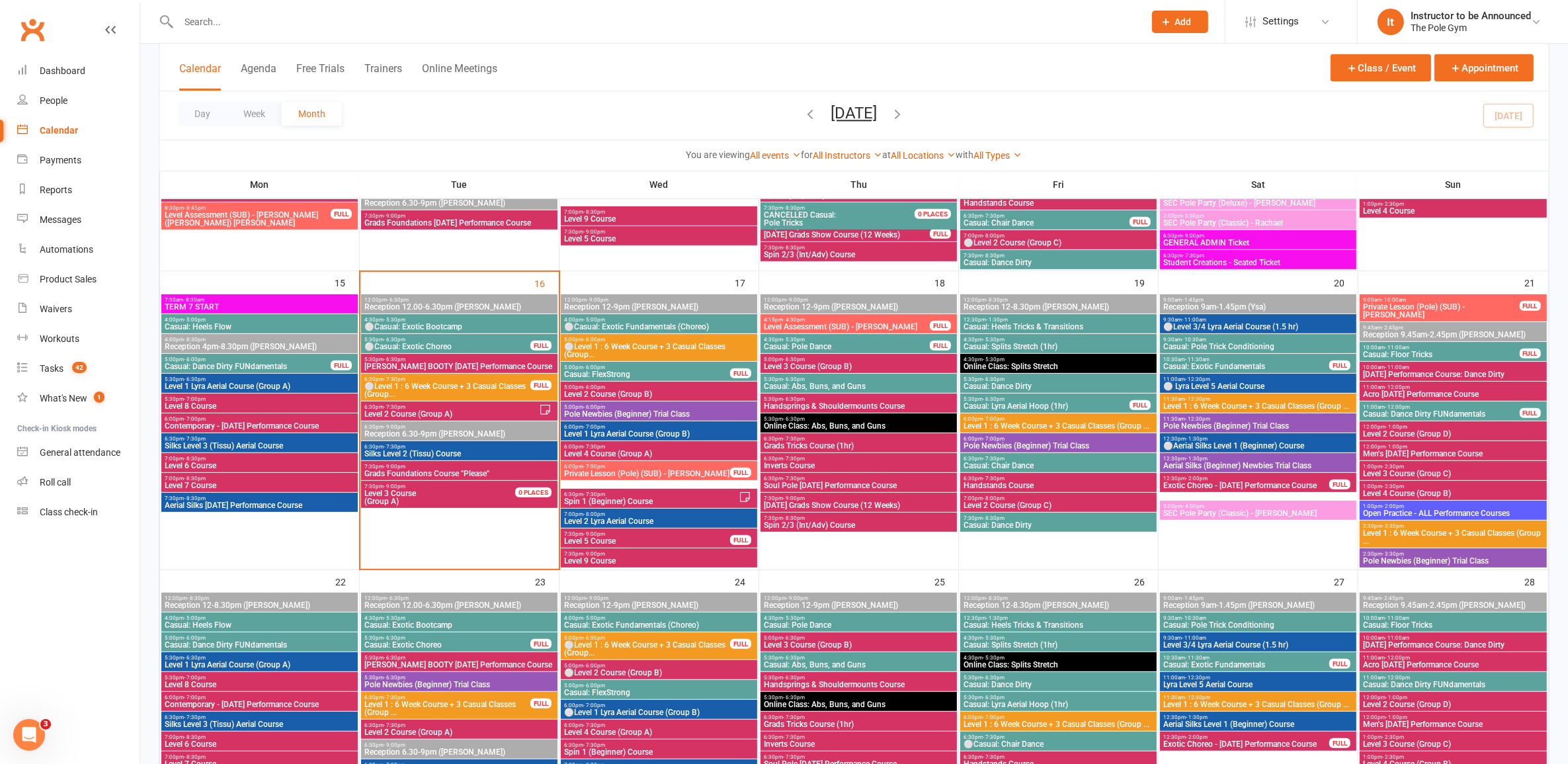
click at [1030, 420] on span "6:00pm - 7:00pm" at bounding box center [1058, 419] width 191 height 6
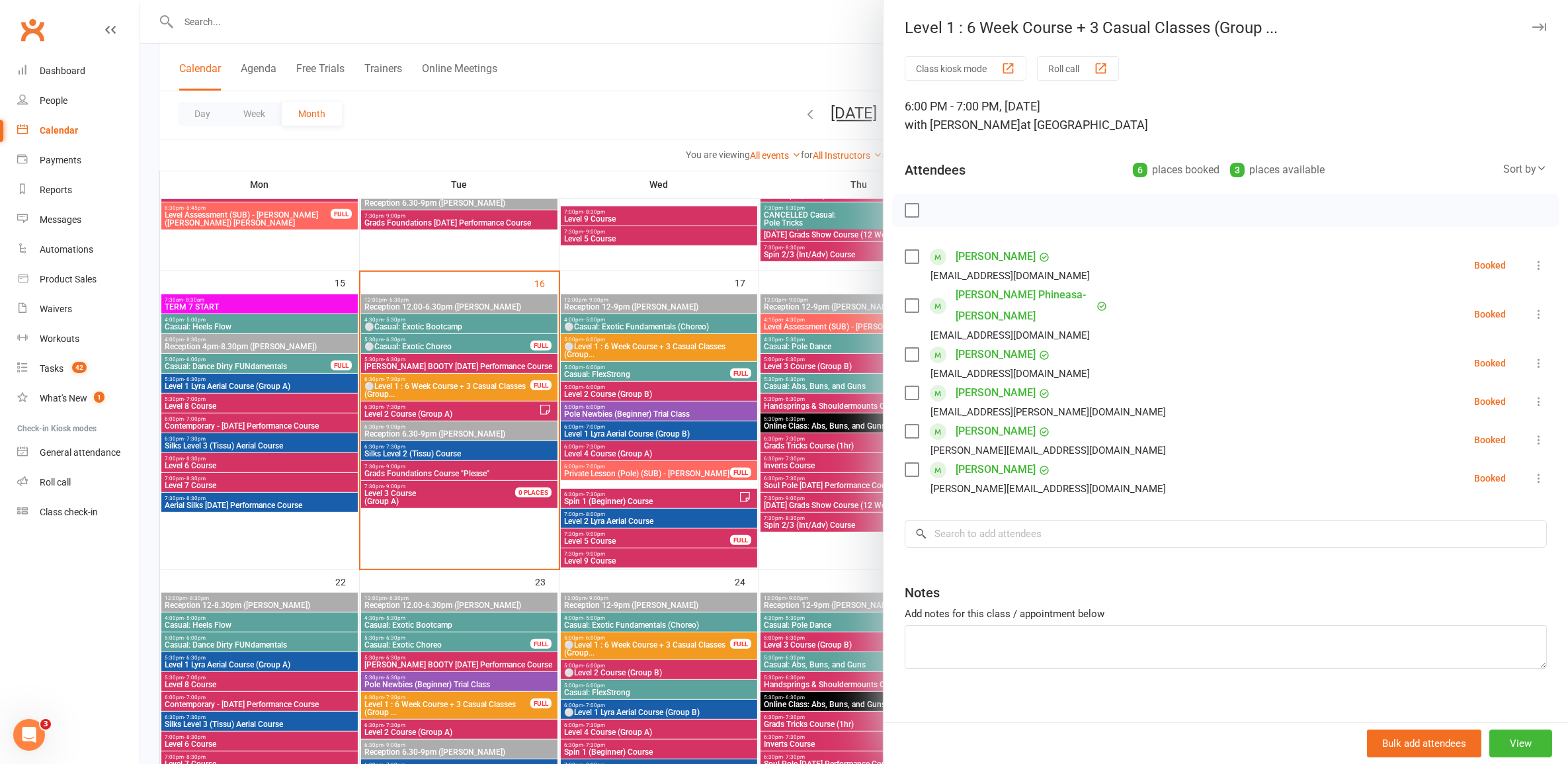
click at [759, 418] on div at bounding box center [854, 382] width 1428 height 764
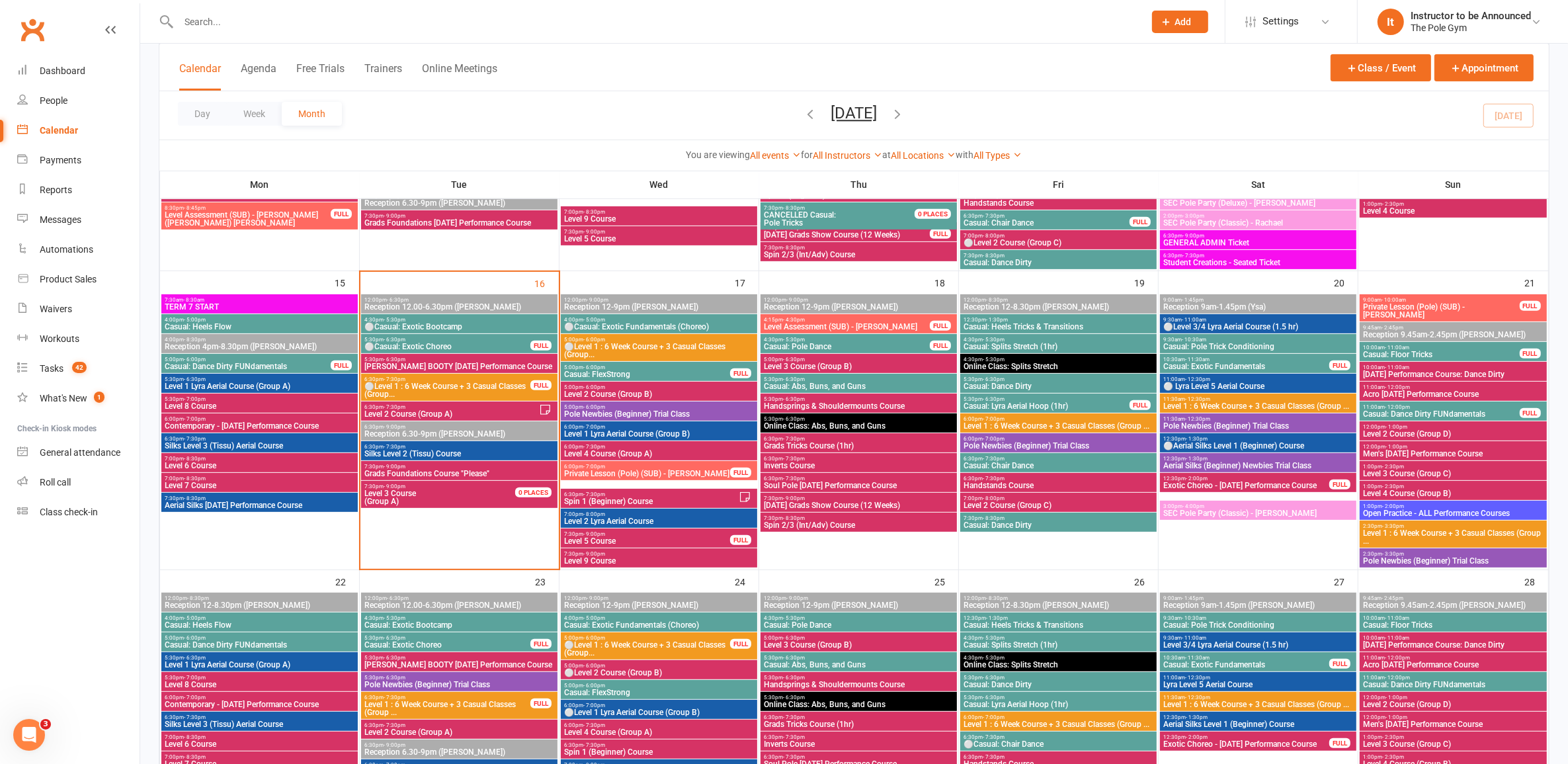
click at [967, 716] on span "6:00pm - 7:00pm" at bounding box center [1058, 717] width 191 height 6
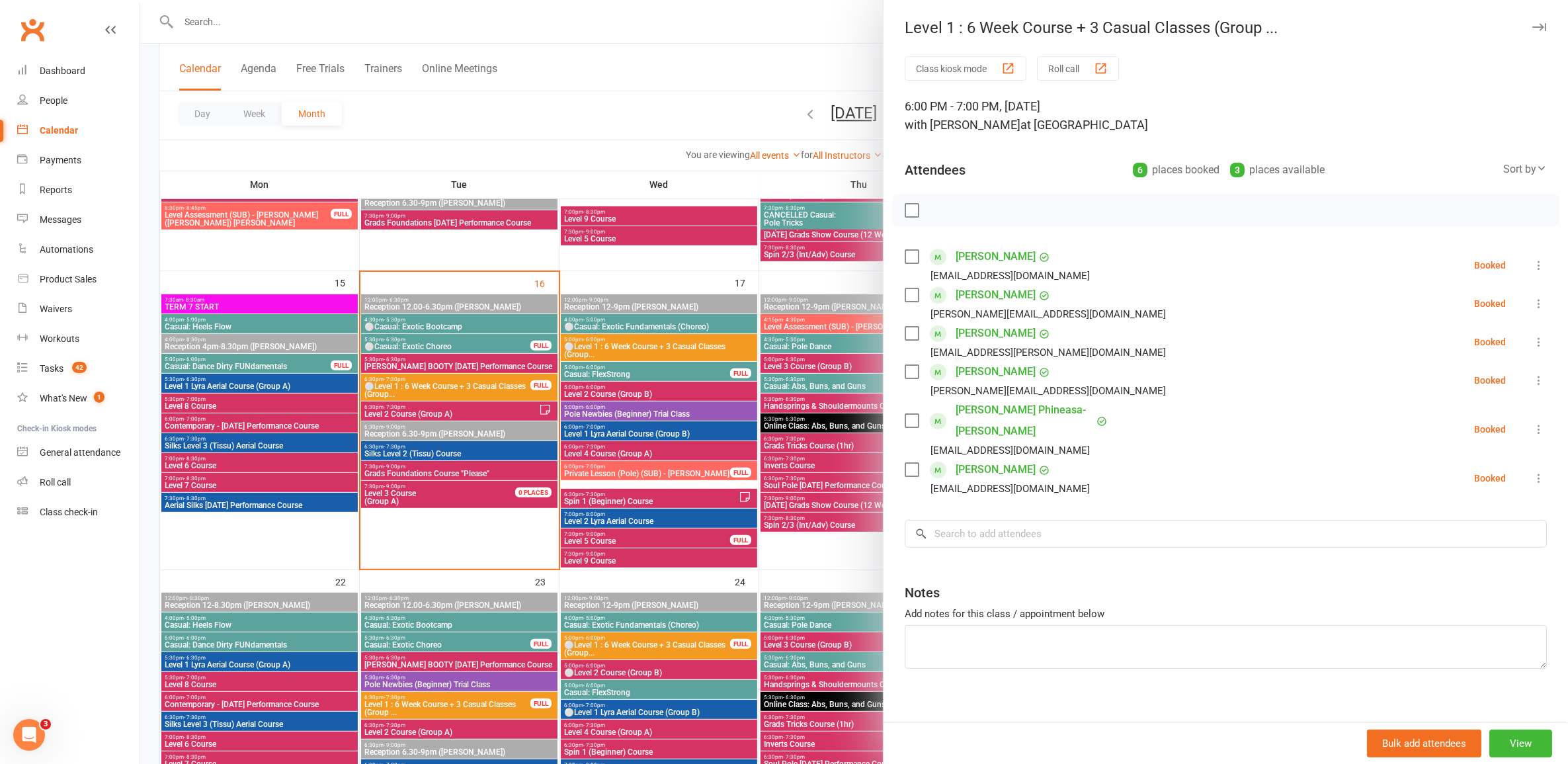
click at [1516, 726] on div "Bulk add attendees View" at bounding box center [1226, 743] width 684 height 41
click at [1506, 743] on button "View" at bounding box center [1520, 743] width 63 height 28
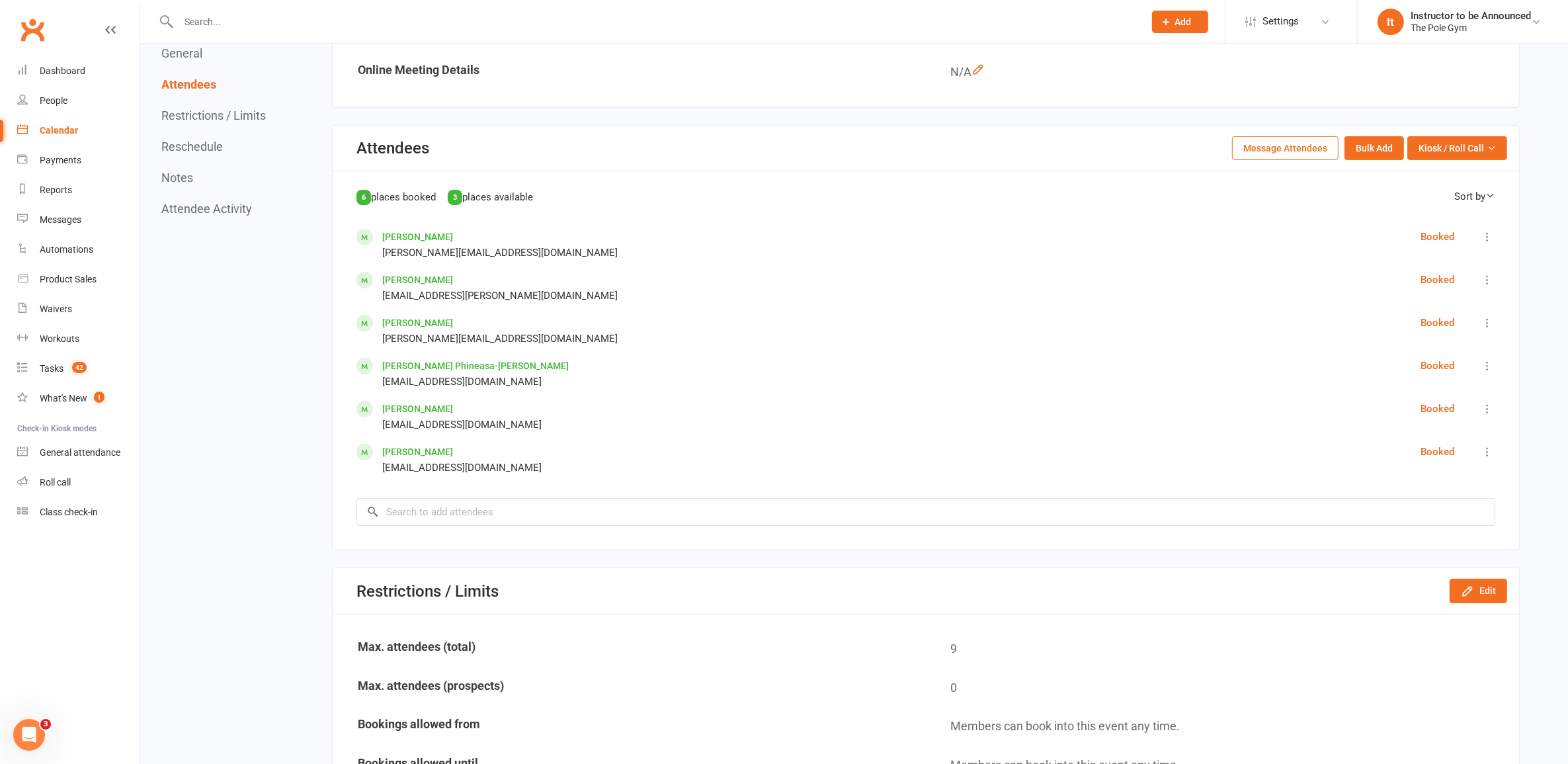
scroll to position [744, 0]
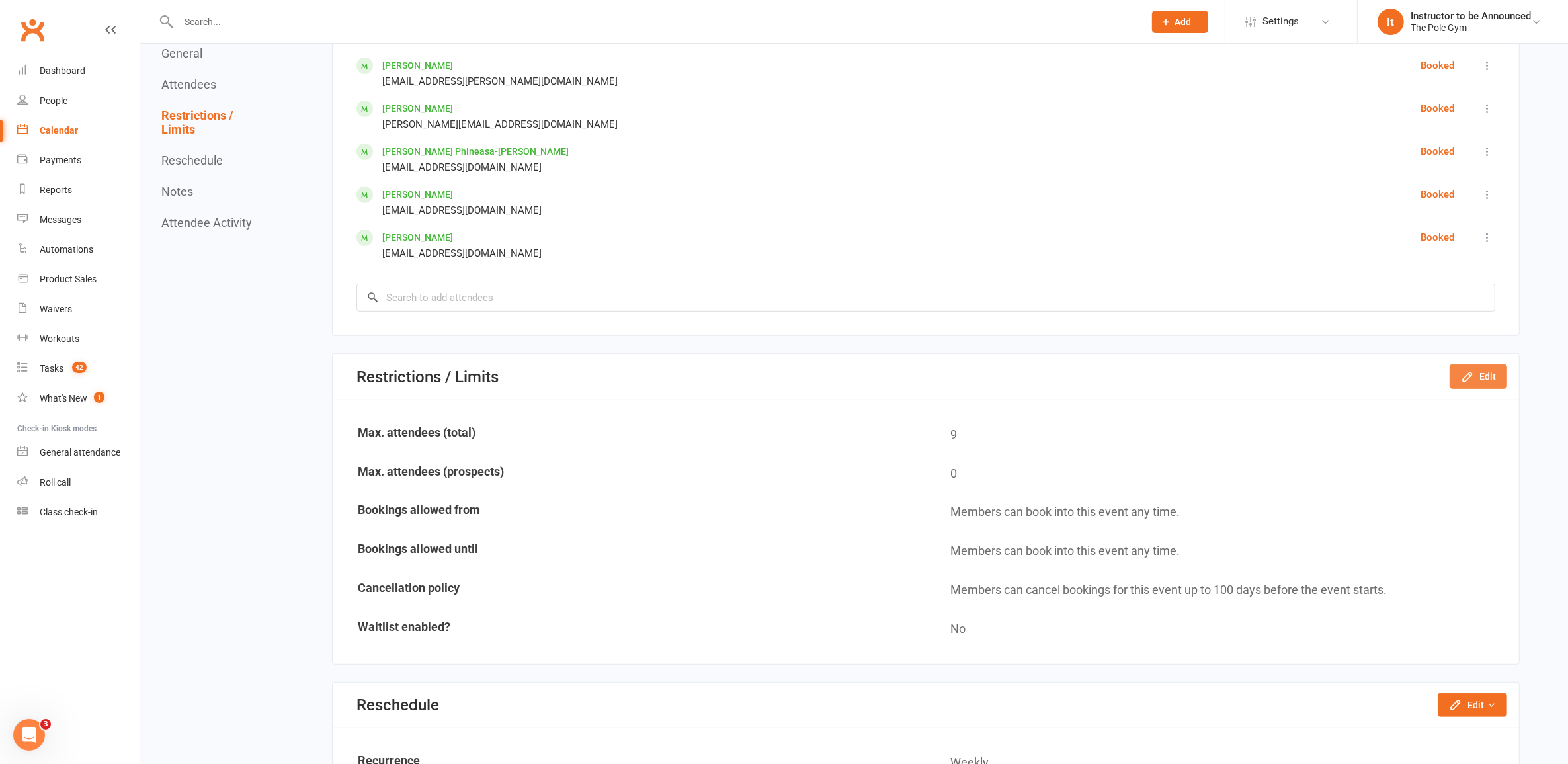
click at [1469, 371] on icon "button" at bounding box center [1468, 377] width 14 height 14
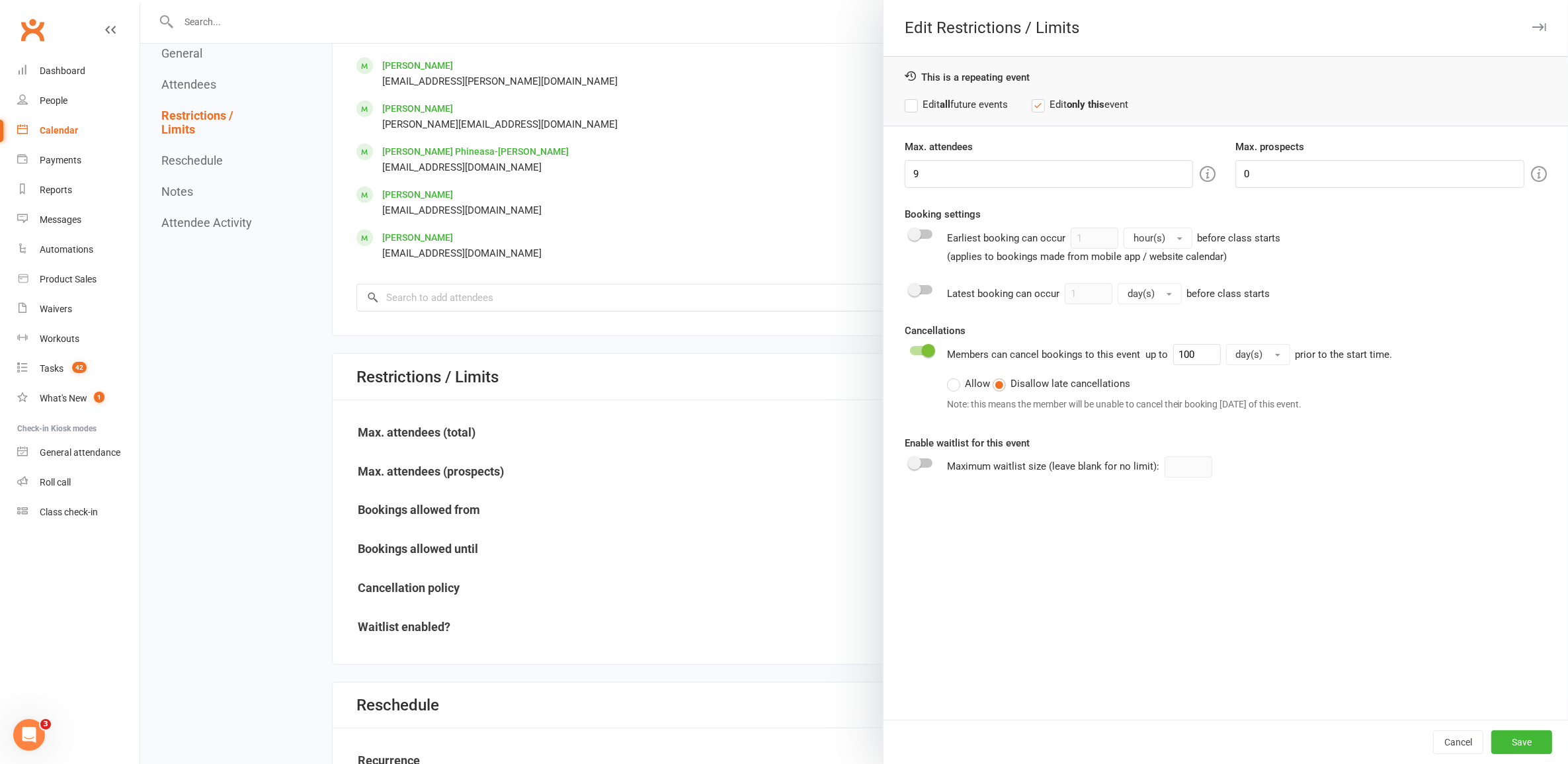
drag, startPoint x: 931, startPoint y: 100, endPoint x: 932, endPoint y: 167, distance: 67.0
click at [930, 100] on label "Edit all future events" at bounding box center [956, 104] width 103 height 16
drag, startPoint x: 932, startPoint y: 169, endPoint x: 810, endPoint y: 182, distance: 122.7
click at [810, 0] on div "Edit Restrictions / Limits This is a repeating event Edit all future events Edi…" at bounding box center [854, 0] width 1428 height 0
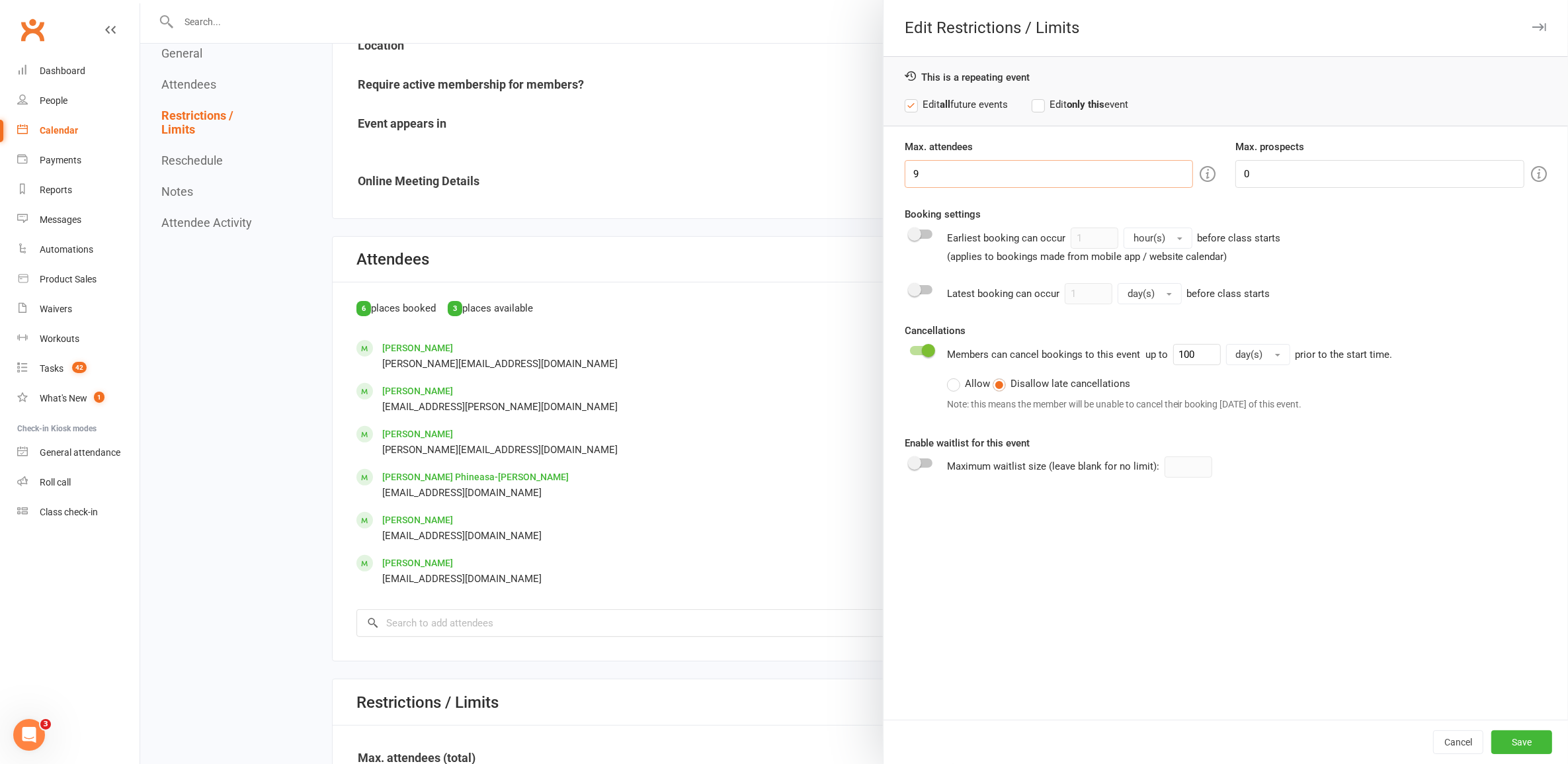
scroll to position [414, 0]
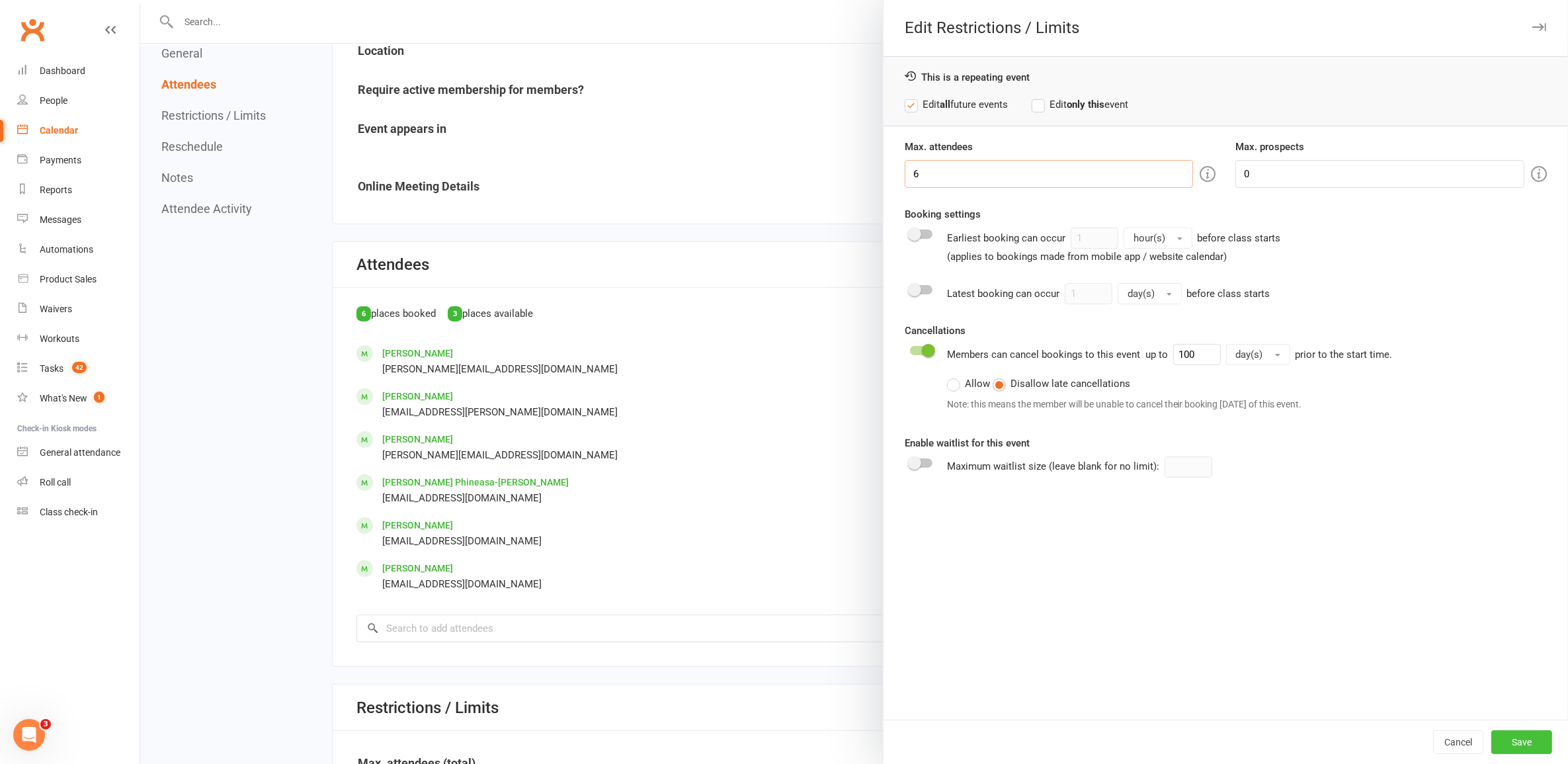
type input "6"
click at [1492, 739] on button "Save" at bounding box center [1522, 743] width 60 height 24
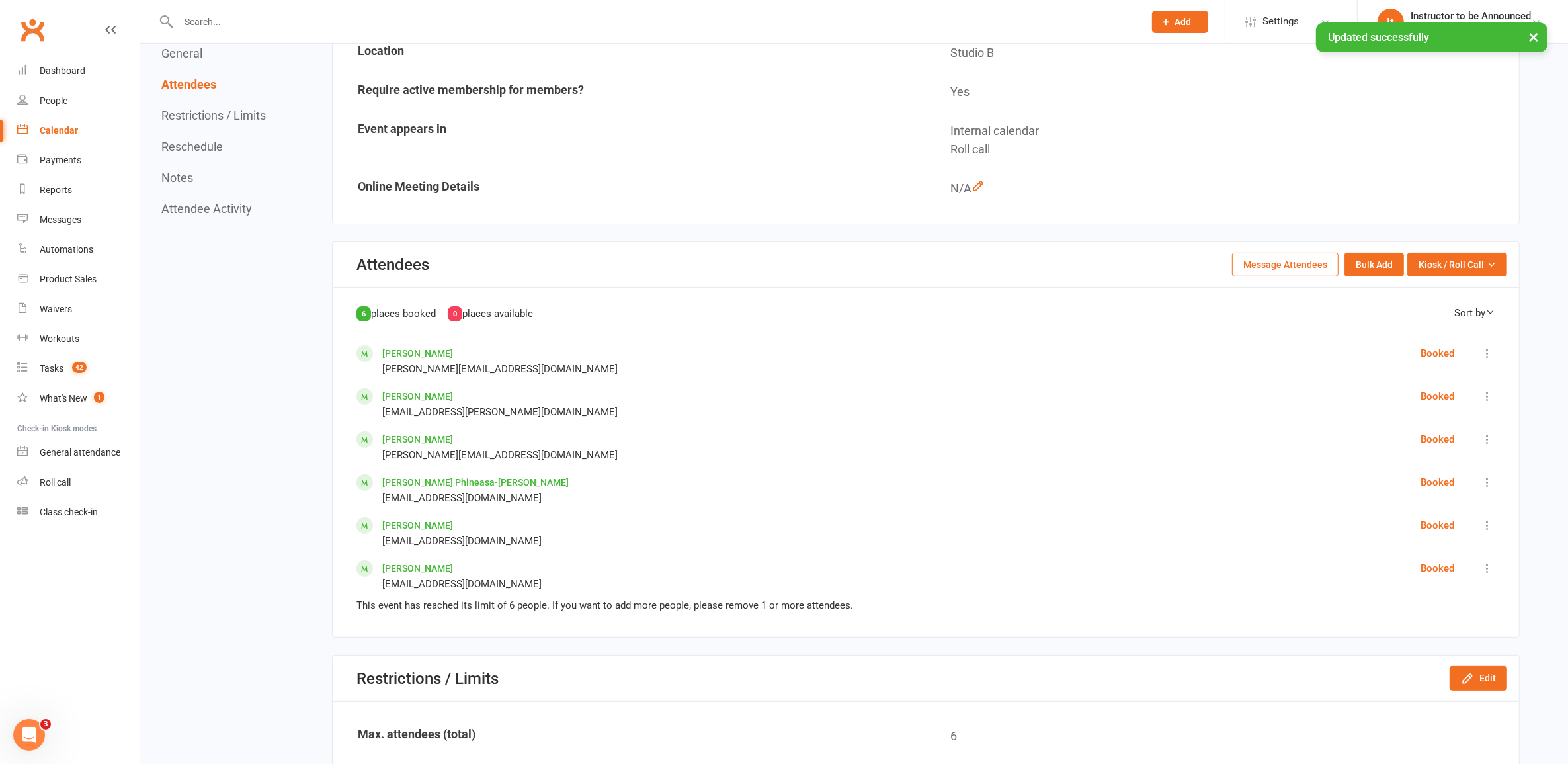
click at [56, 130] on div "Calendar" at bounding box center [59, 130] width 38 height 10
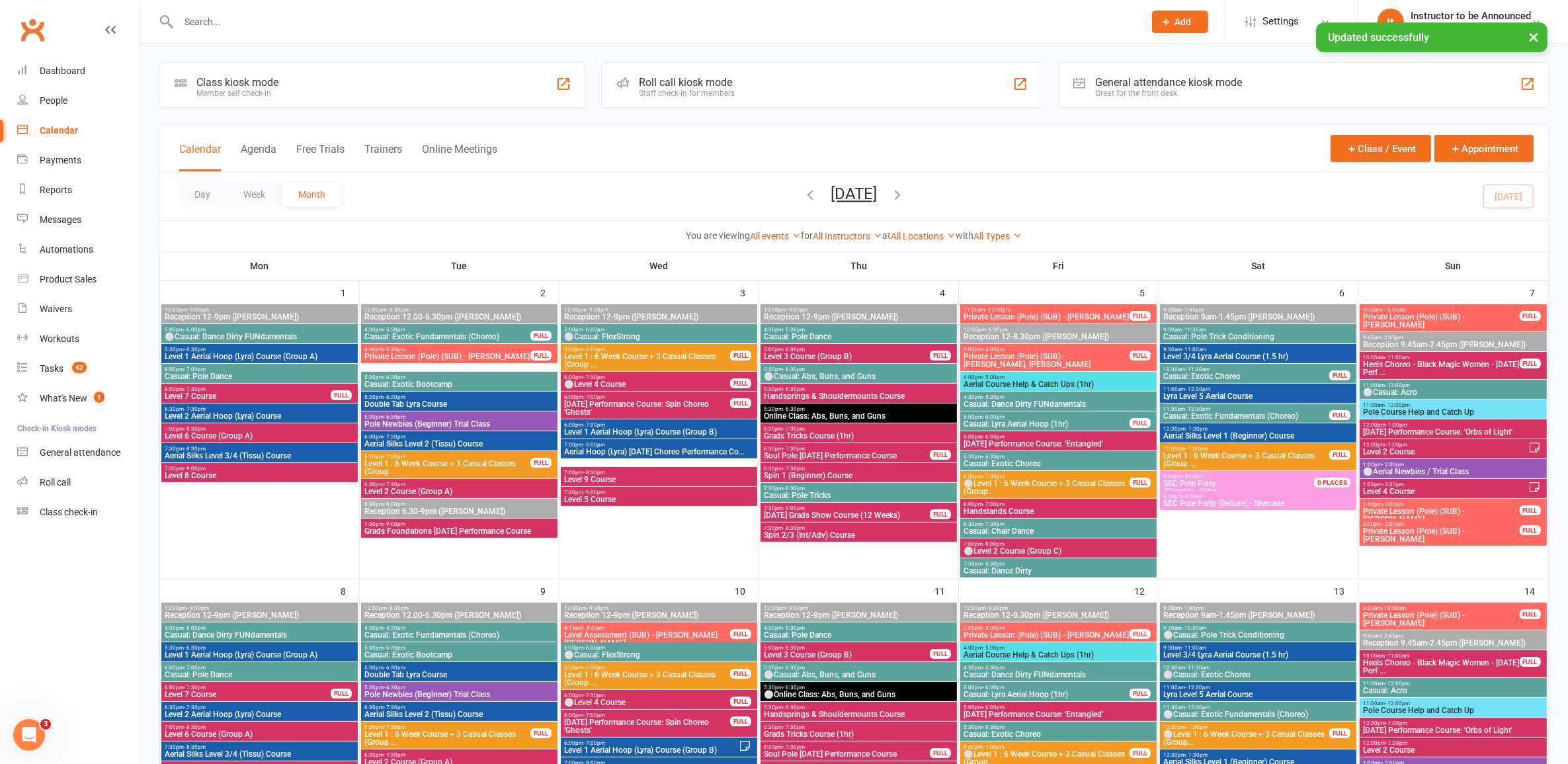
scroll to position [744, 0]
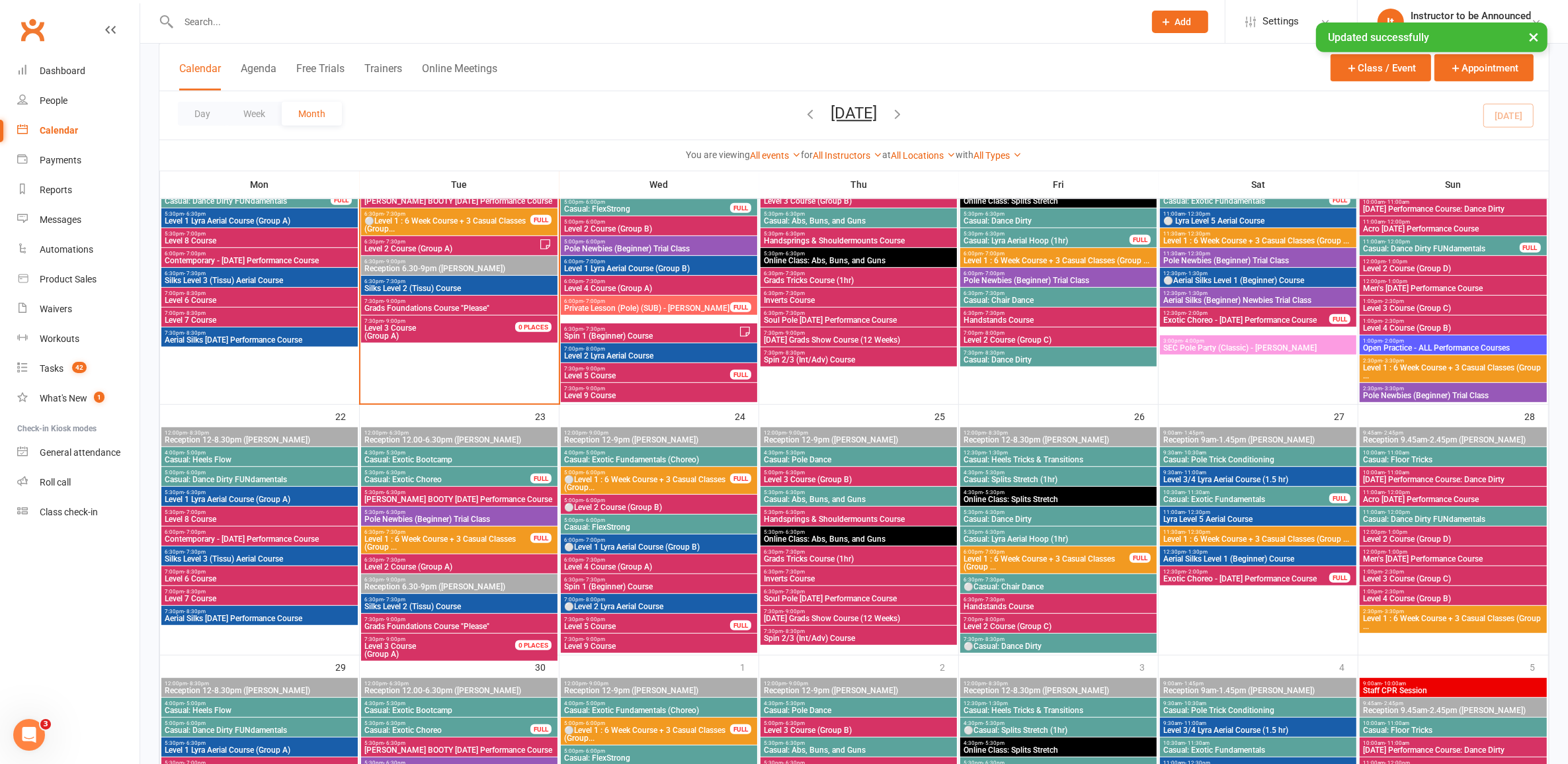
click at [1099, 555] on span "Level 1 : 6 Week Course + 3 Casual Classes (Group ..." at bounding box center [1046, 563] width 167 height 16
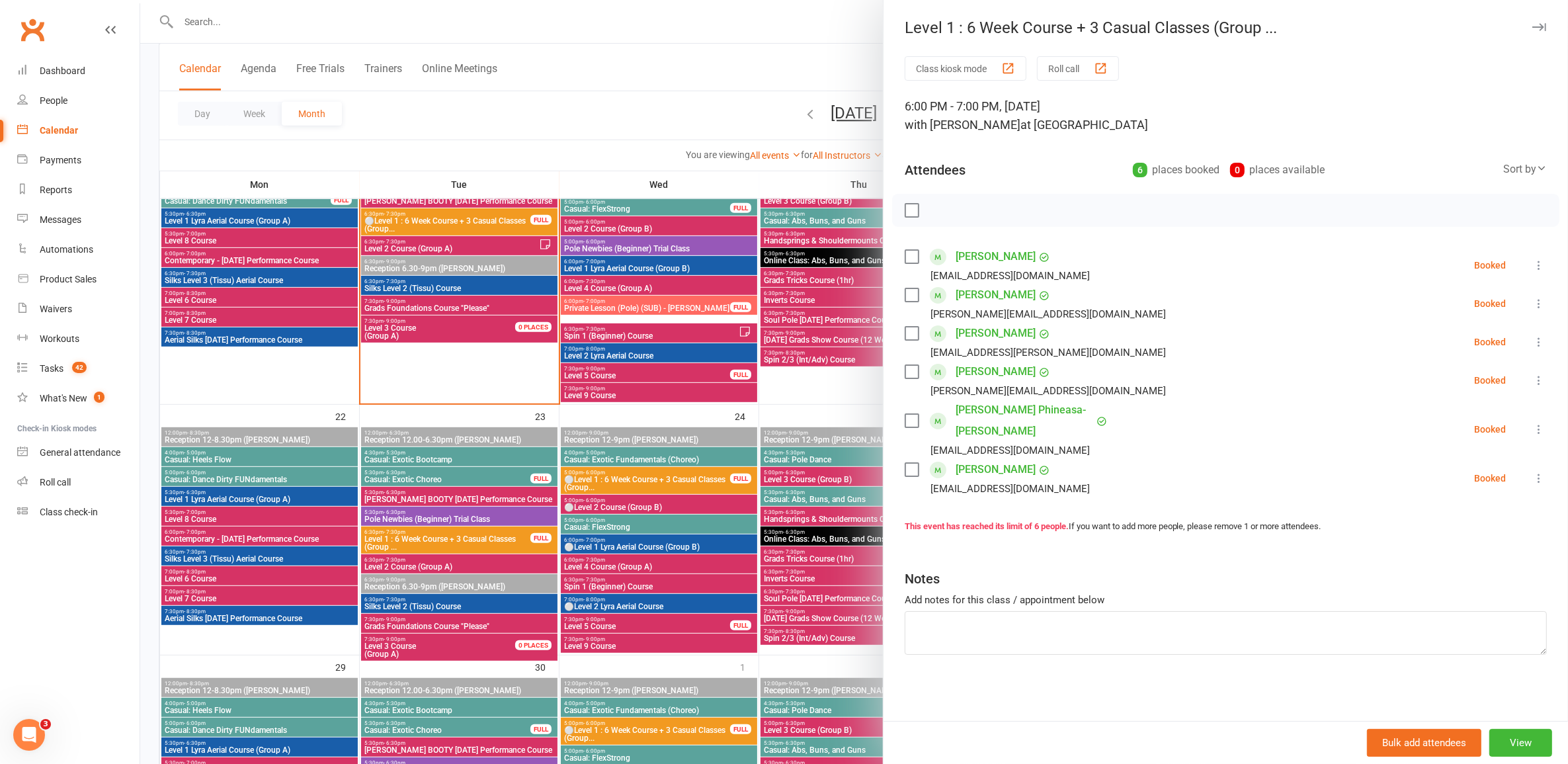
click at [862, 540] on div at bounding box center [854, 382] width 1428 height 764
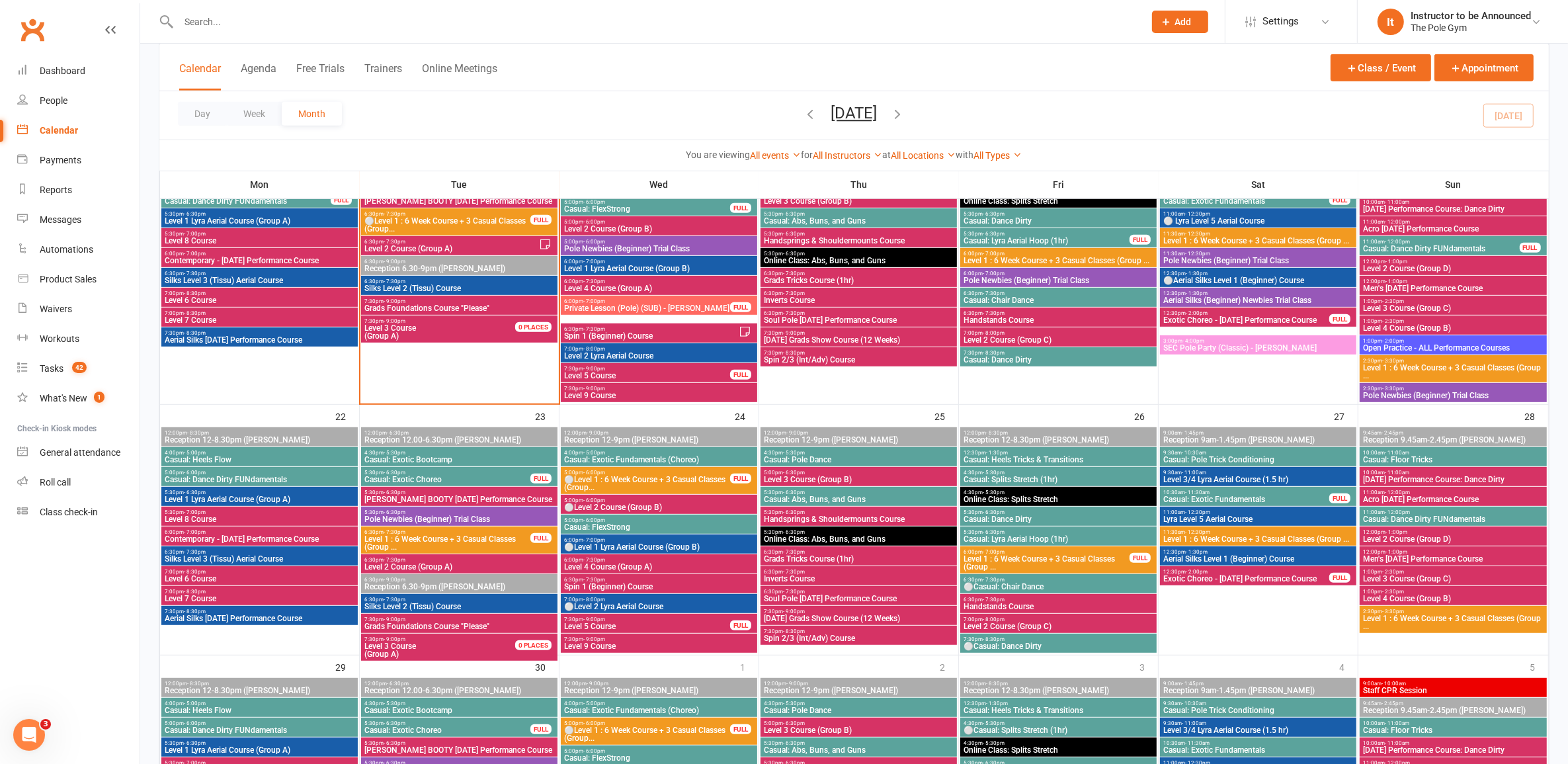
click at [1297, 526] on div "11:00am - 12:30pm Lyra Level 5 Aerial Course" at bounding box center [1258, 516] width 196 height 19
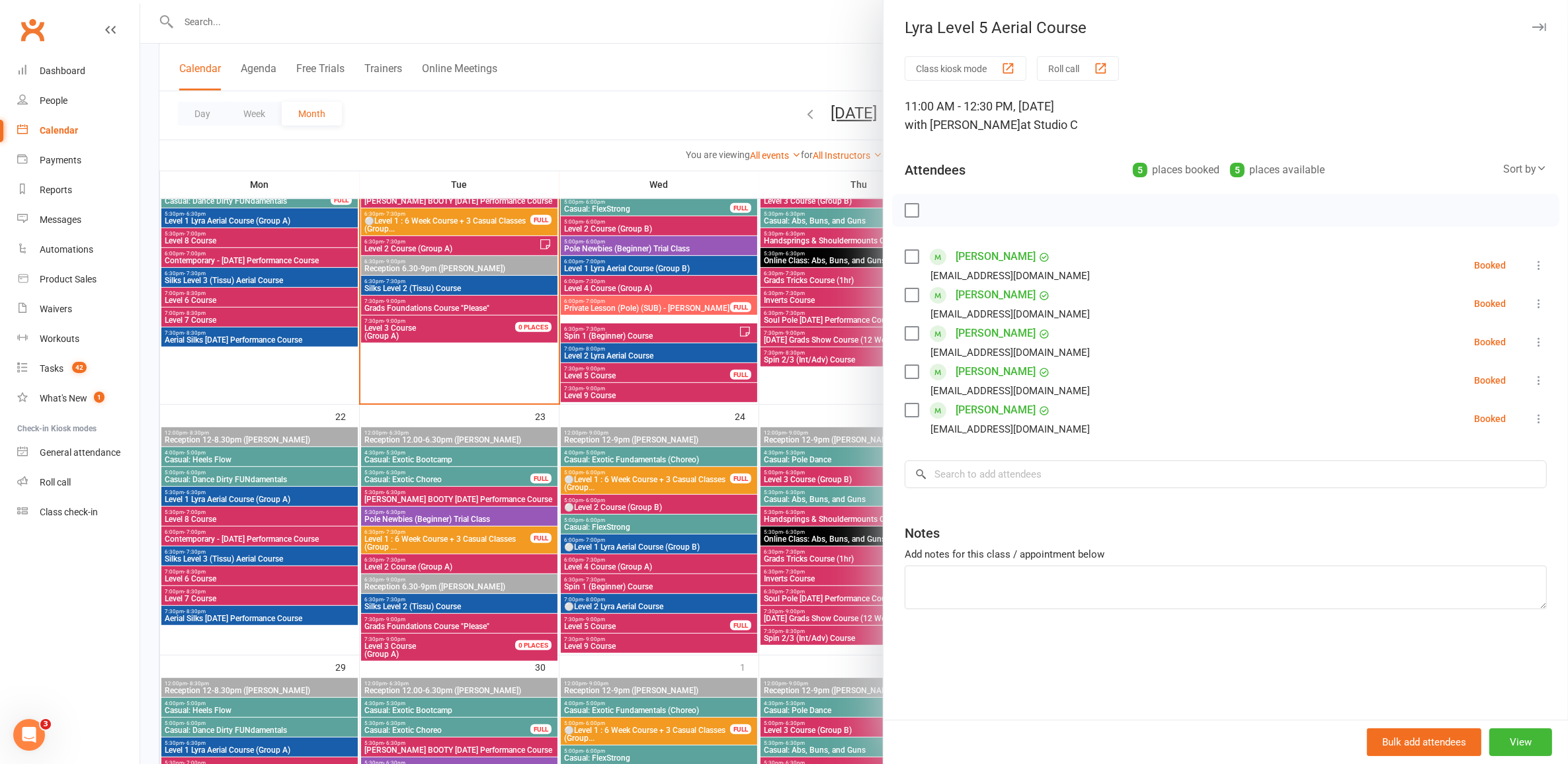
click at [683, 470] on div at bounding box center [854, 382] width 1428 height 764
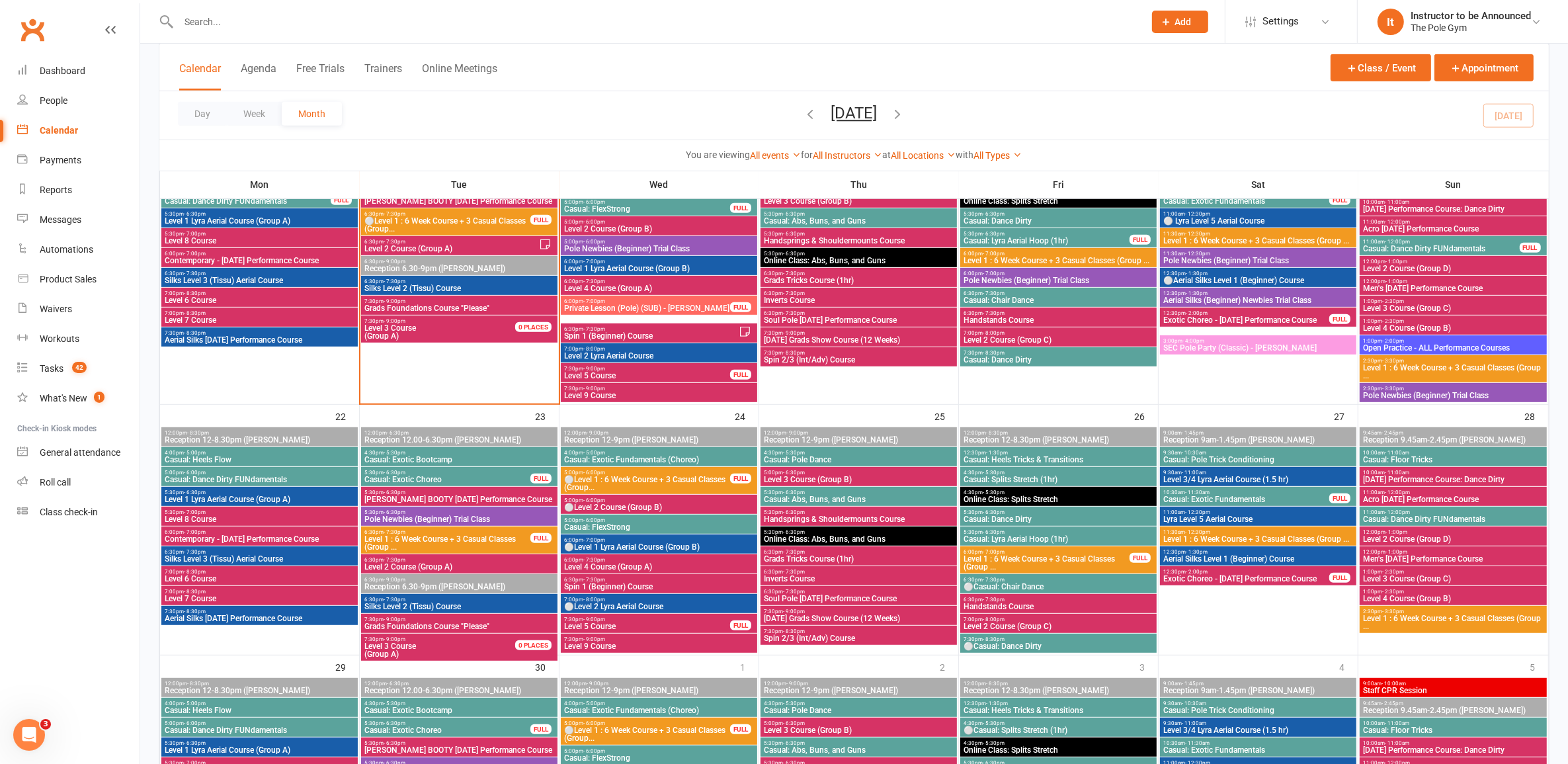
click at [1251, 240] on span "Level 1 : 6 Week Course + 3 Casual Classes (Group ..." at bounding box center [1259, 241] width 191 height 8
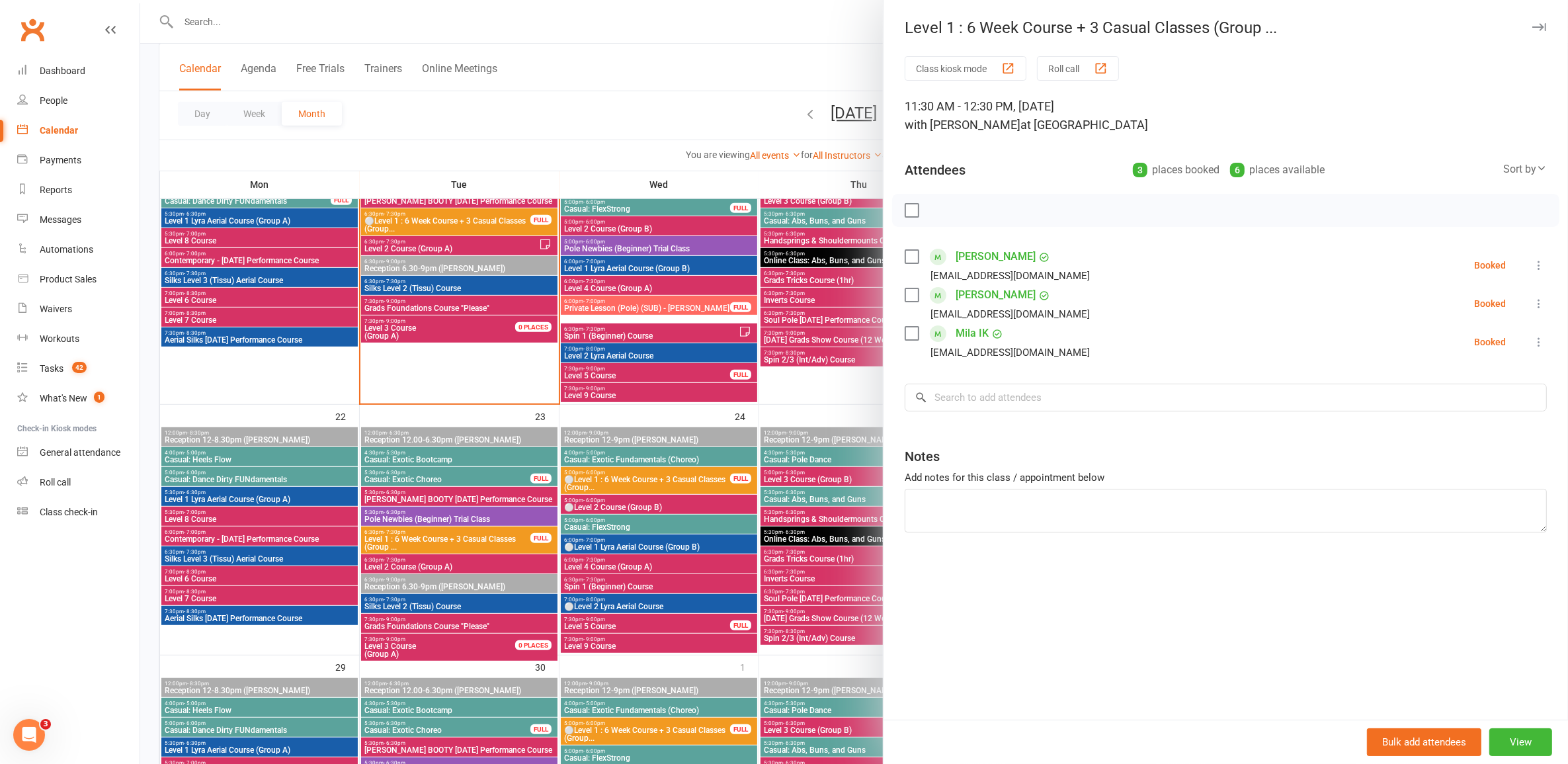
drag, startPoint x: 764, startPoint y: 533, endPoint x: 1030, endPoint y: 554, distance: 266.8
click at [765, 533] on div at bounding box center [854, 382] width 1428 height 764
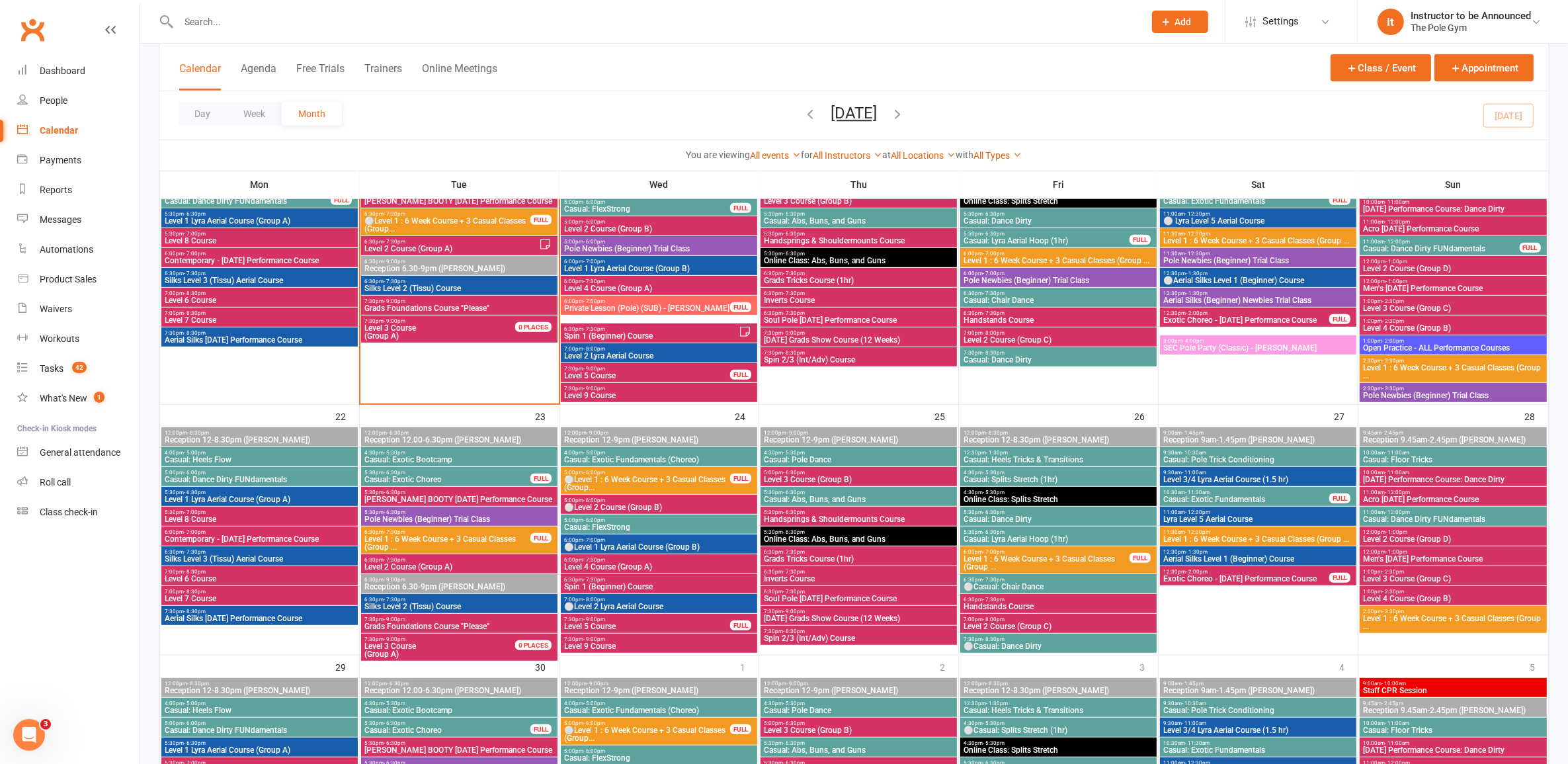
click at [1227, 534] on span "11:30am - 12:30pm" at bounding box center [1259, 532] width 191 height 6
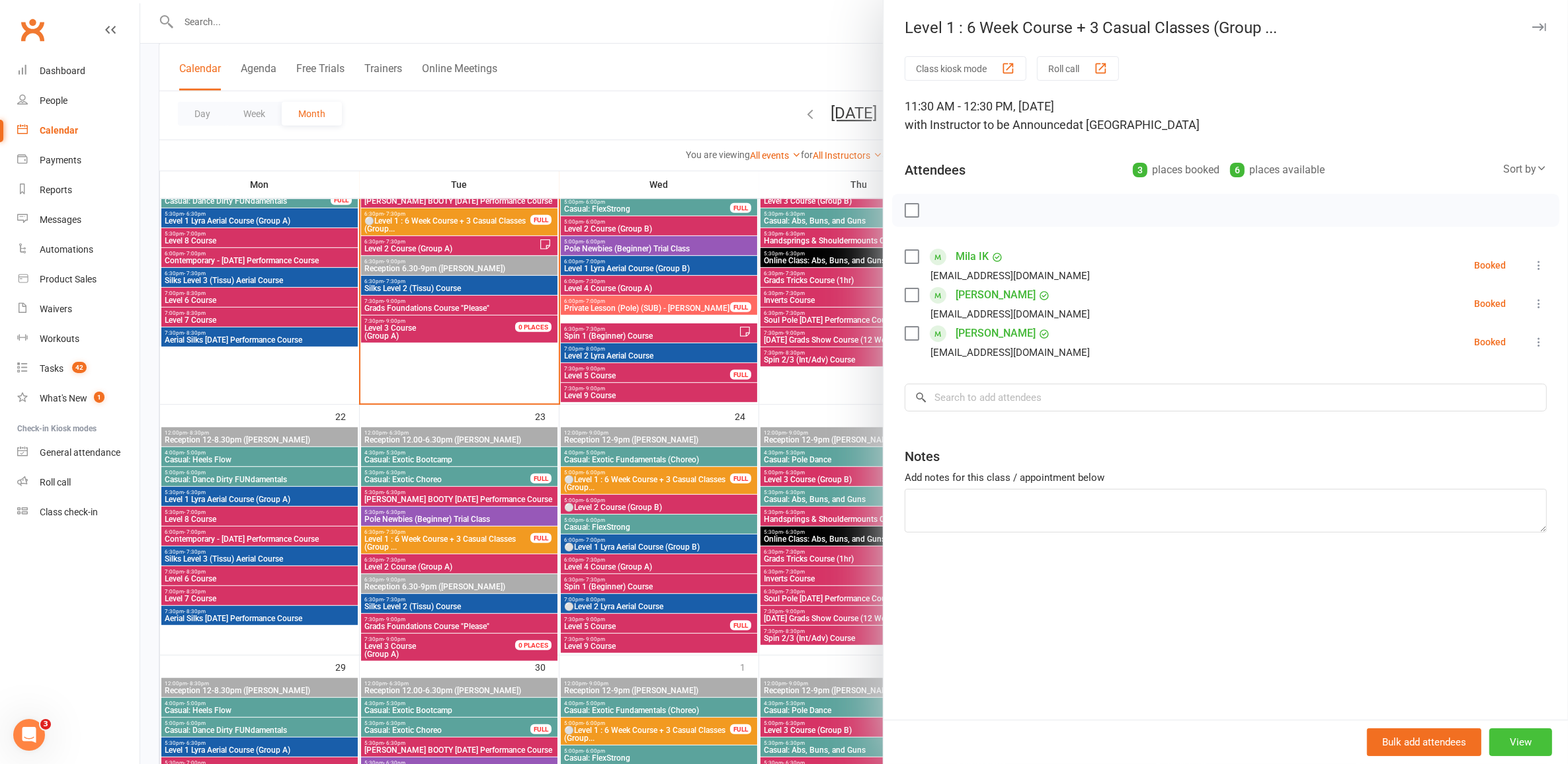
click at [1510, 744] on button "View" at bounding box center [1520, 742] width 63 height 28
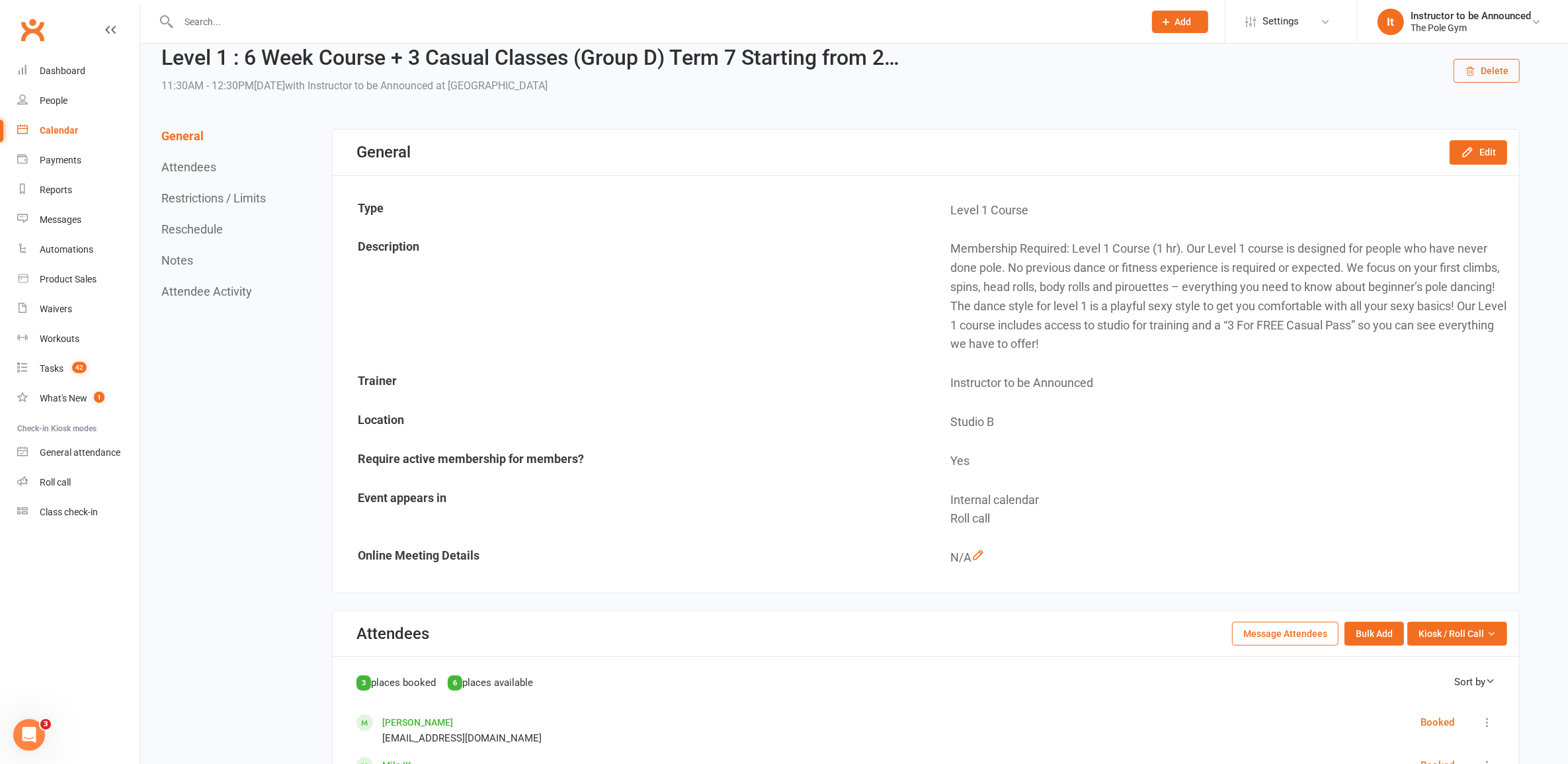
scroll to position [497, 0]
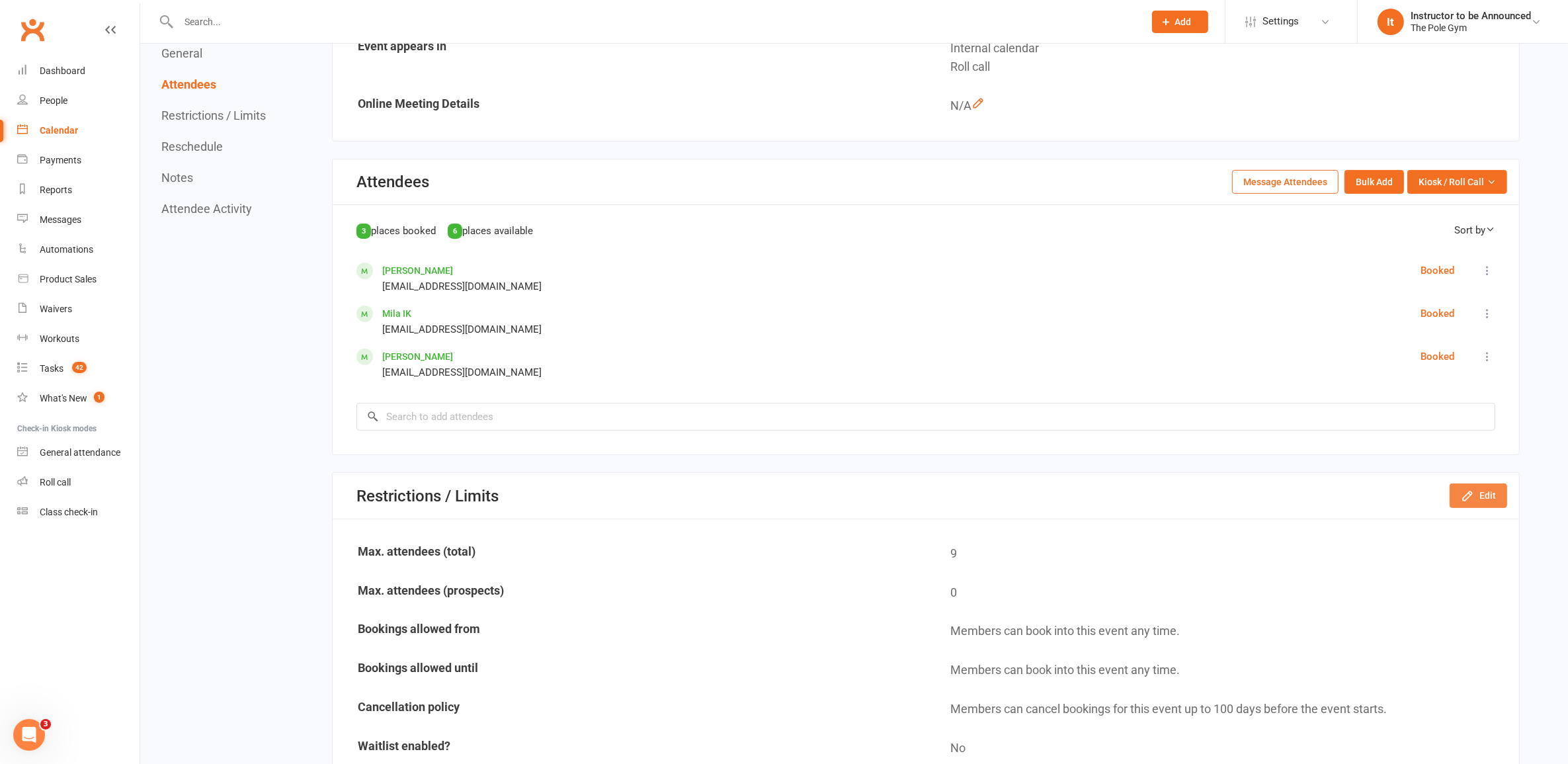
click at [1486, 504] on button "Edit" at bounding box center [1478, 496] width 57 height 24
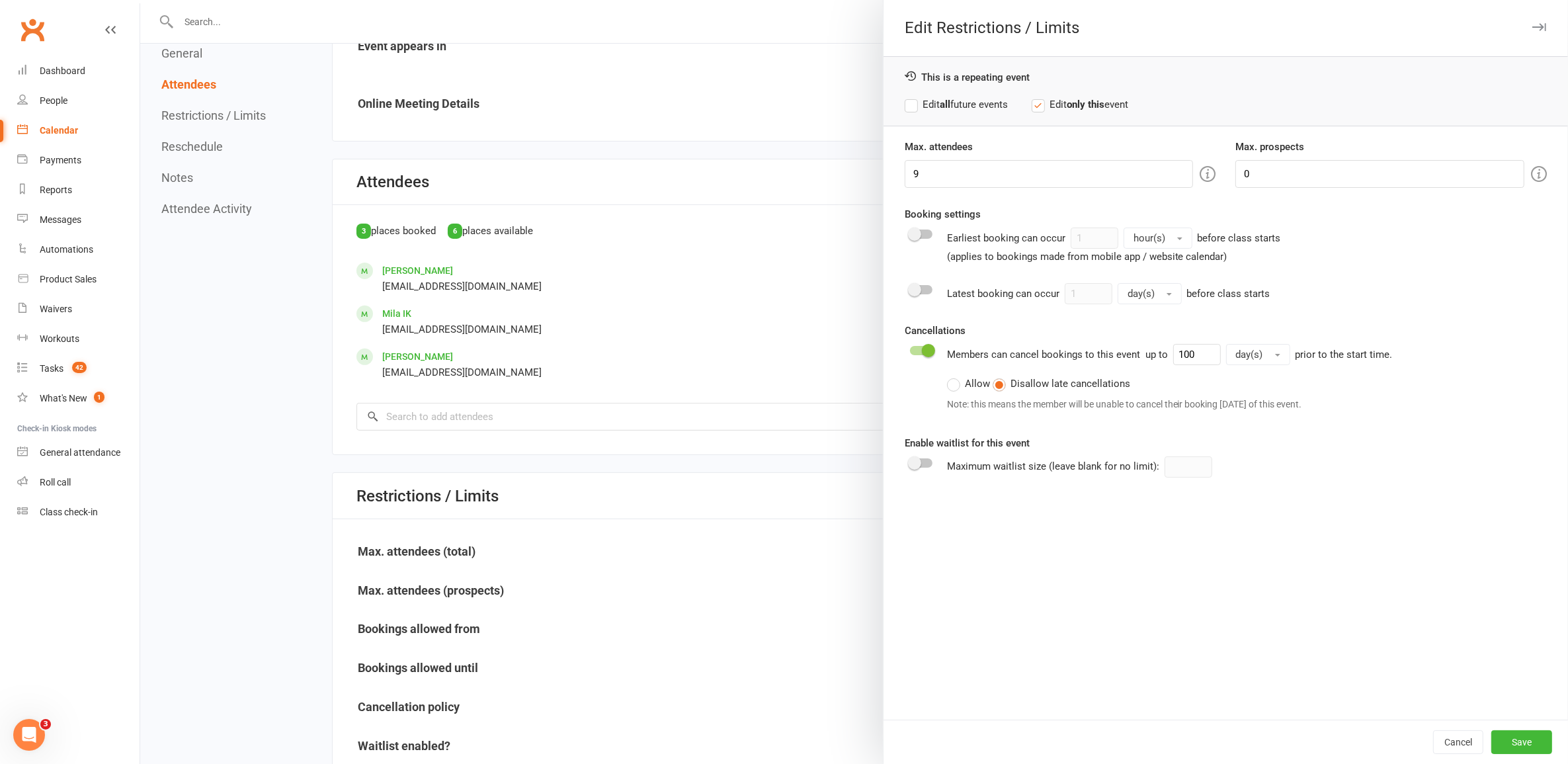
click at [941, 103] on strong "all" at bounding box center [944, 104] width 10 height 12
click at [865, 0] on div "Edit Restrictions / Limits This is a repeating event Edit all future events Edi…" at bounding box center [854, 0] width 1428 height 0
type input "5"
click at [1531, 751] on button "Save" at bounding box center [1522, 743] width 60 height 24
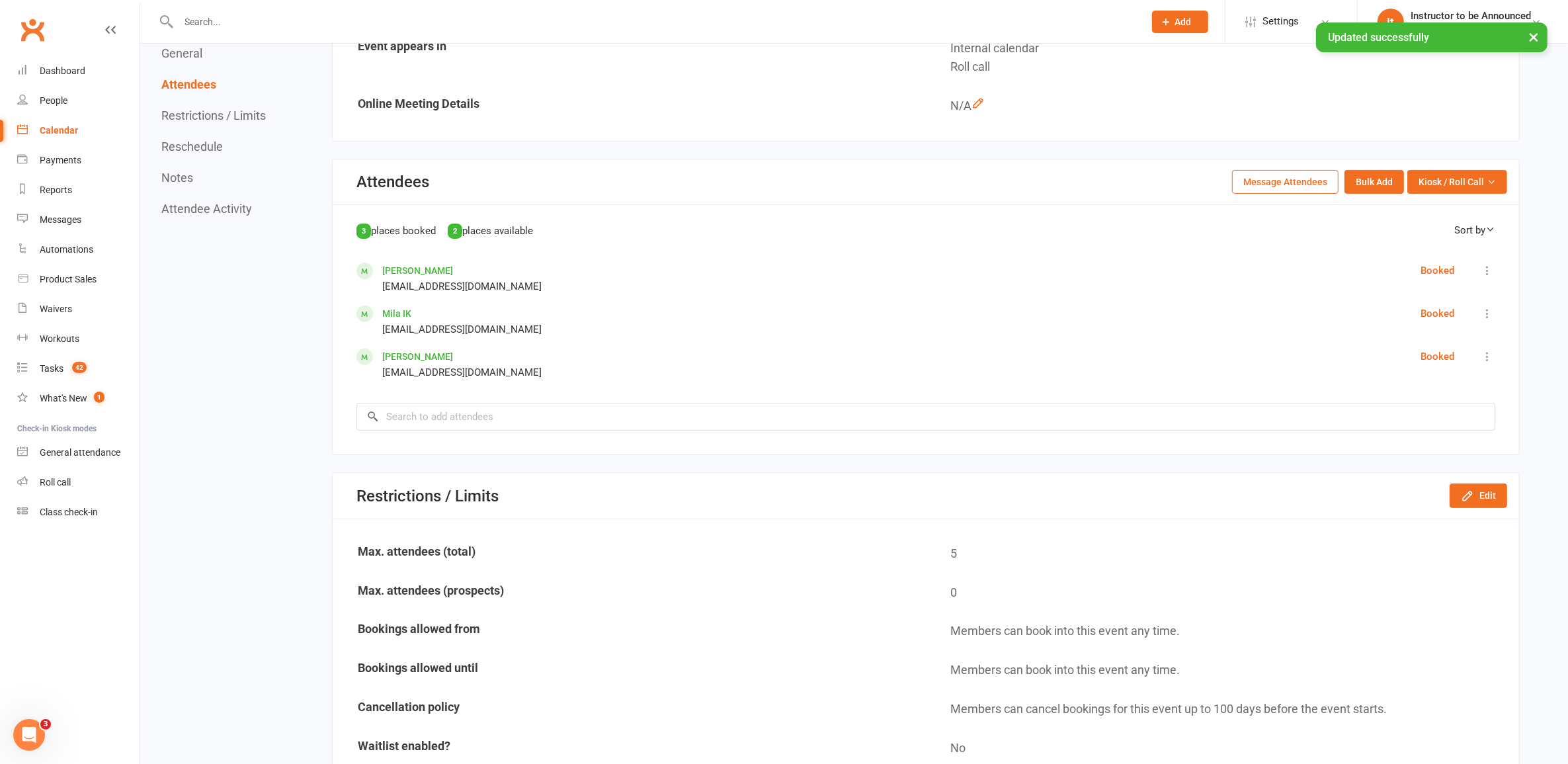
click at [53, 127] on div "Calendar" at bounding box center [59, 130] width 38 height 10
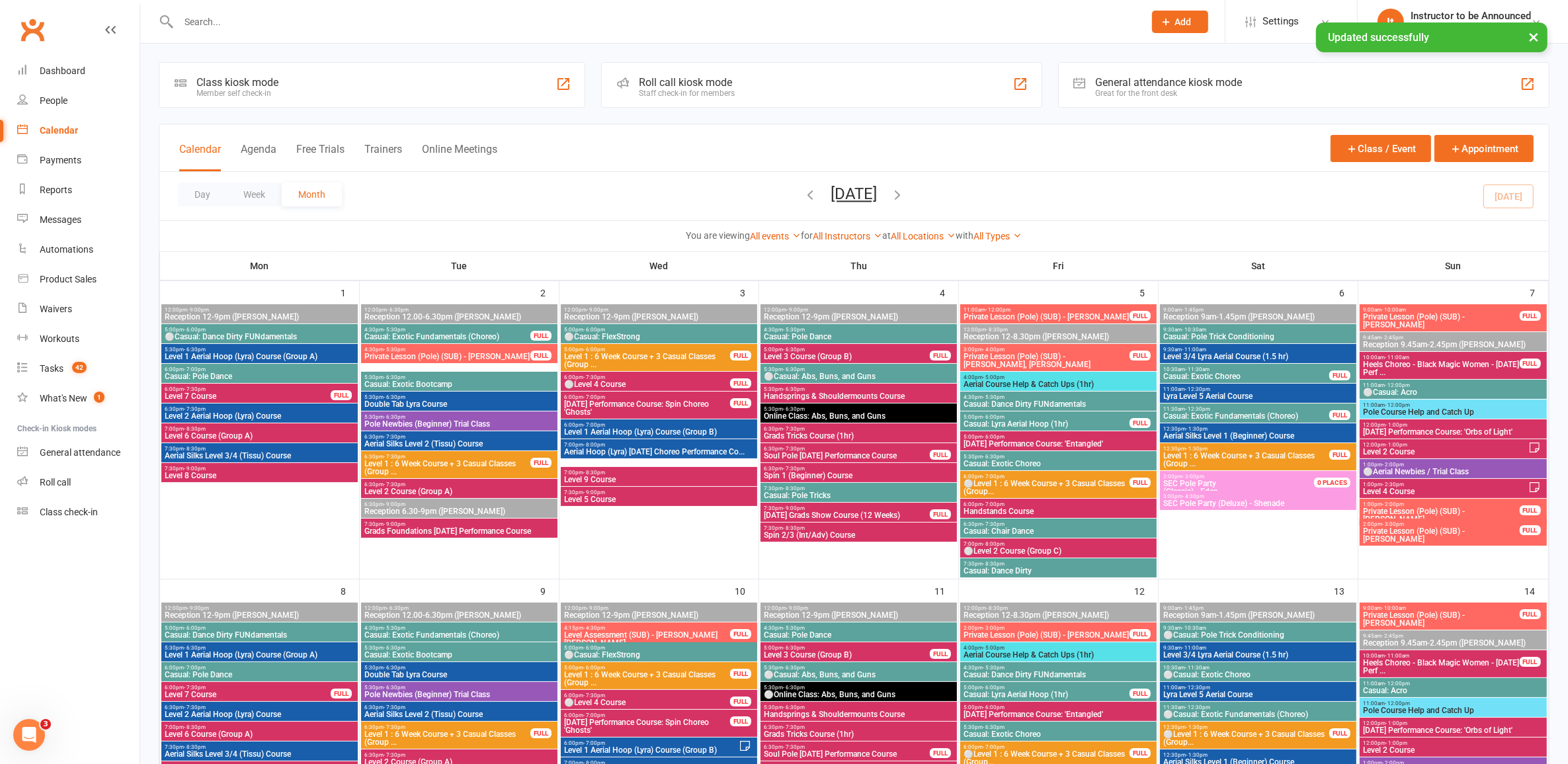
scroll to position [579, 0]
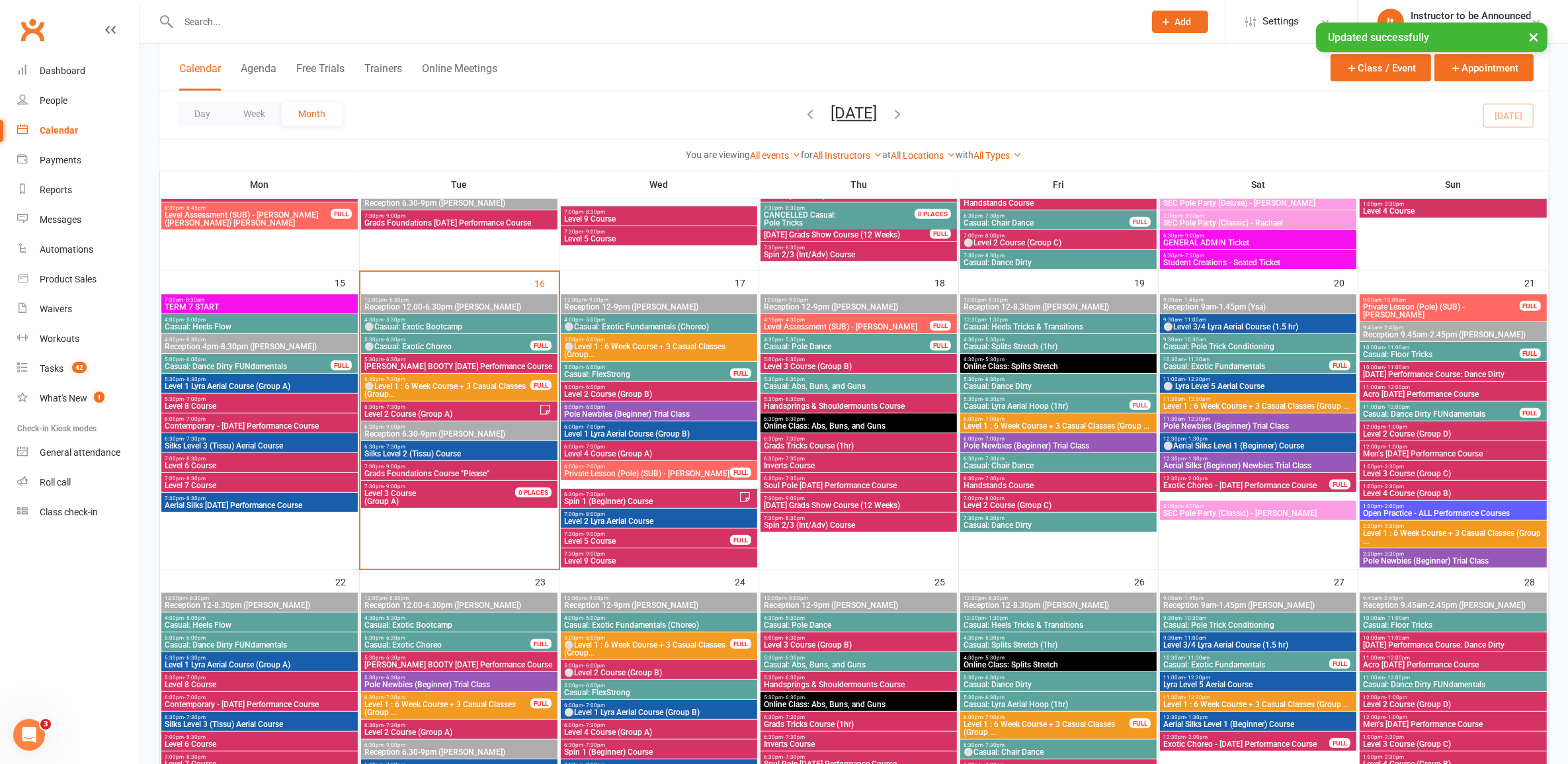
click at [1209, 396] on span "11:30am - 12:30pm" at bounding box center [1259, 399] width 191 height 6
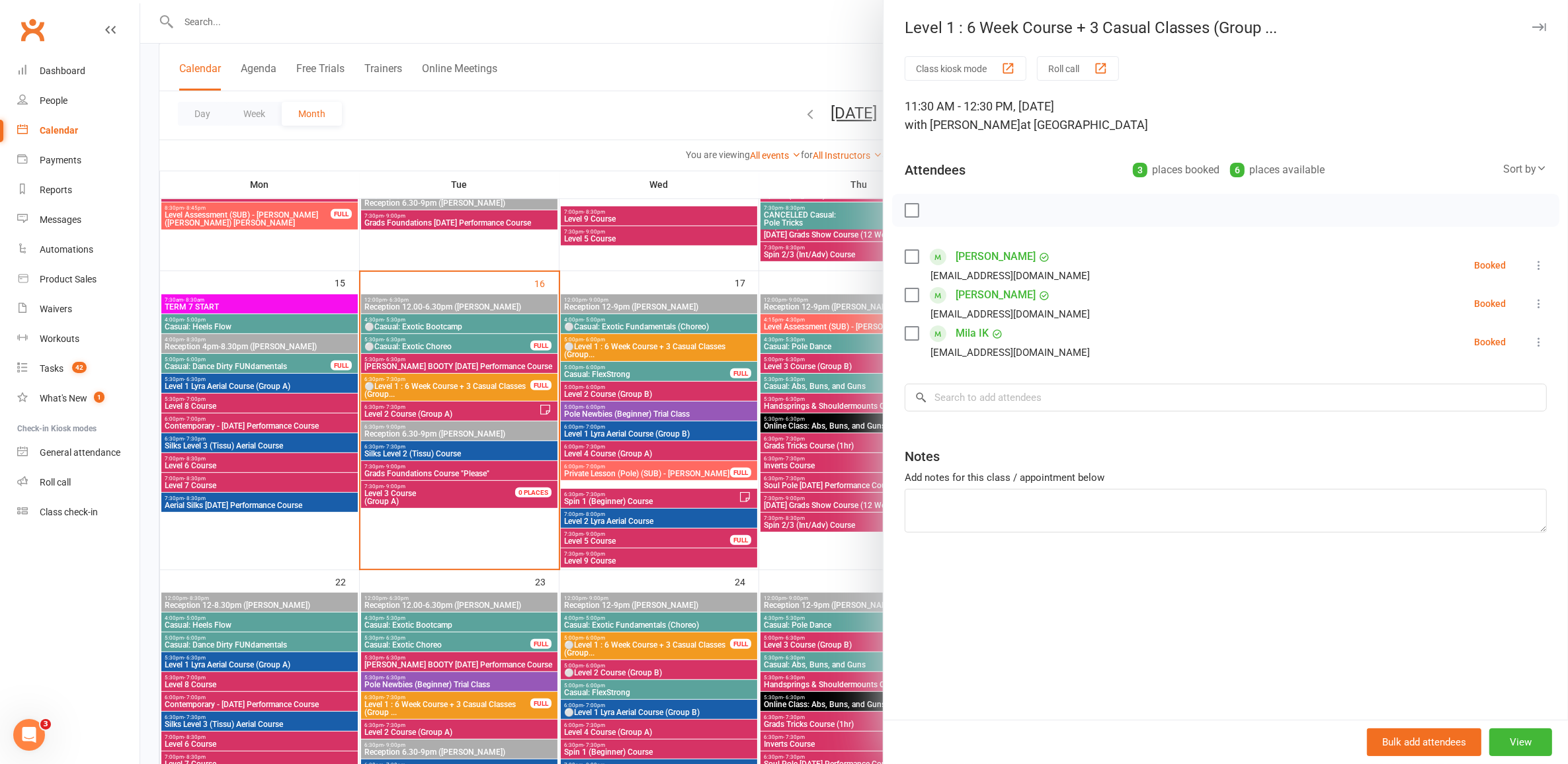
click at [484, 405] on div at bounding box center [854, 382] width 1428 height 764
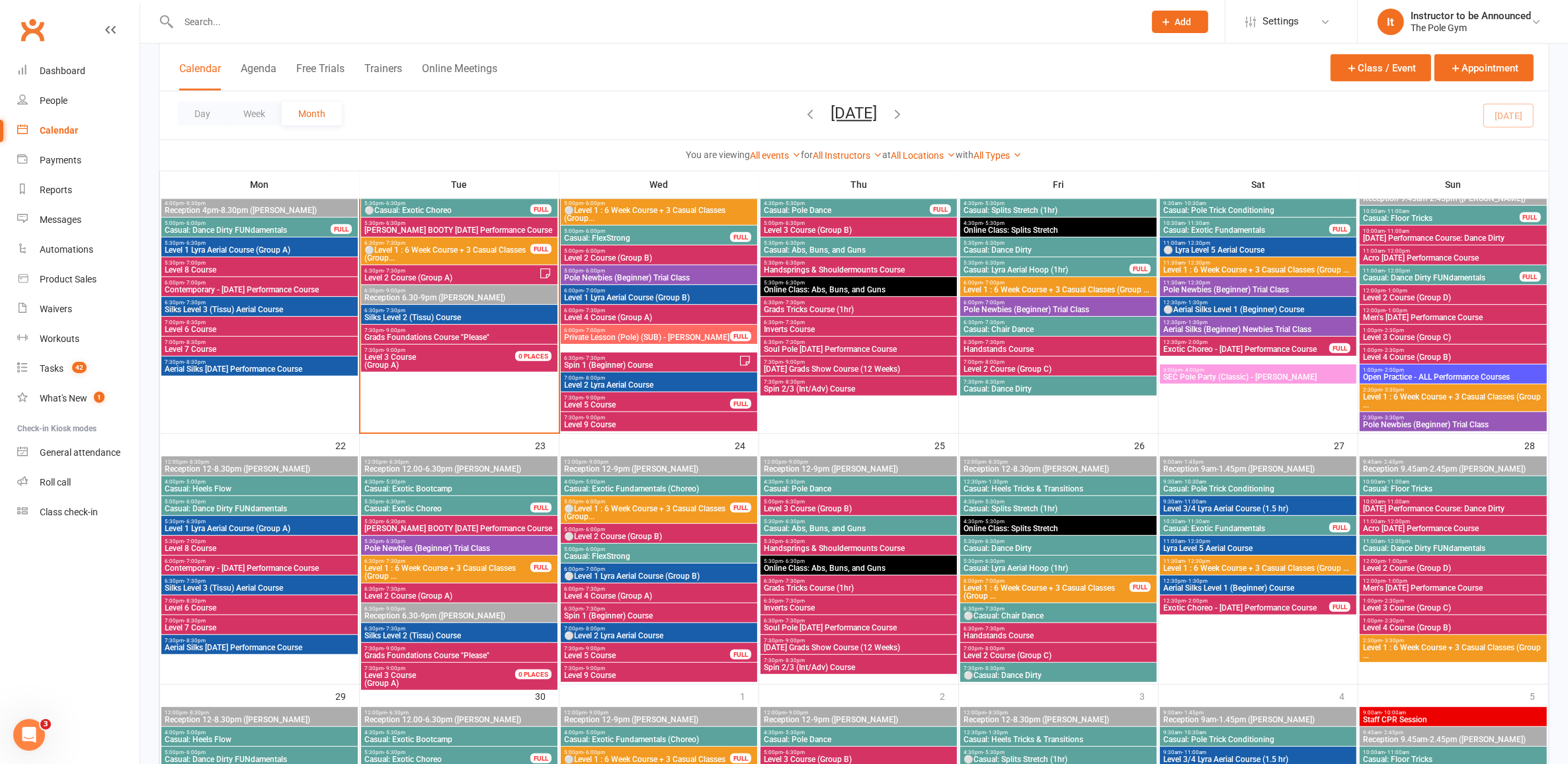
scroll to position [827, 0]
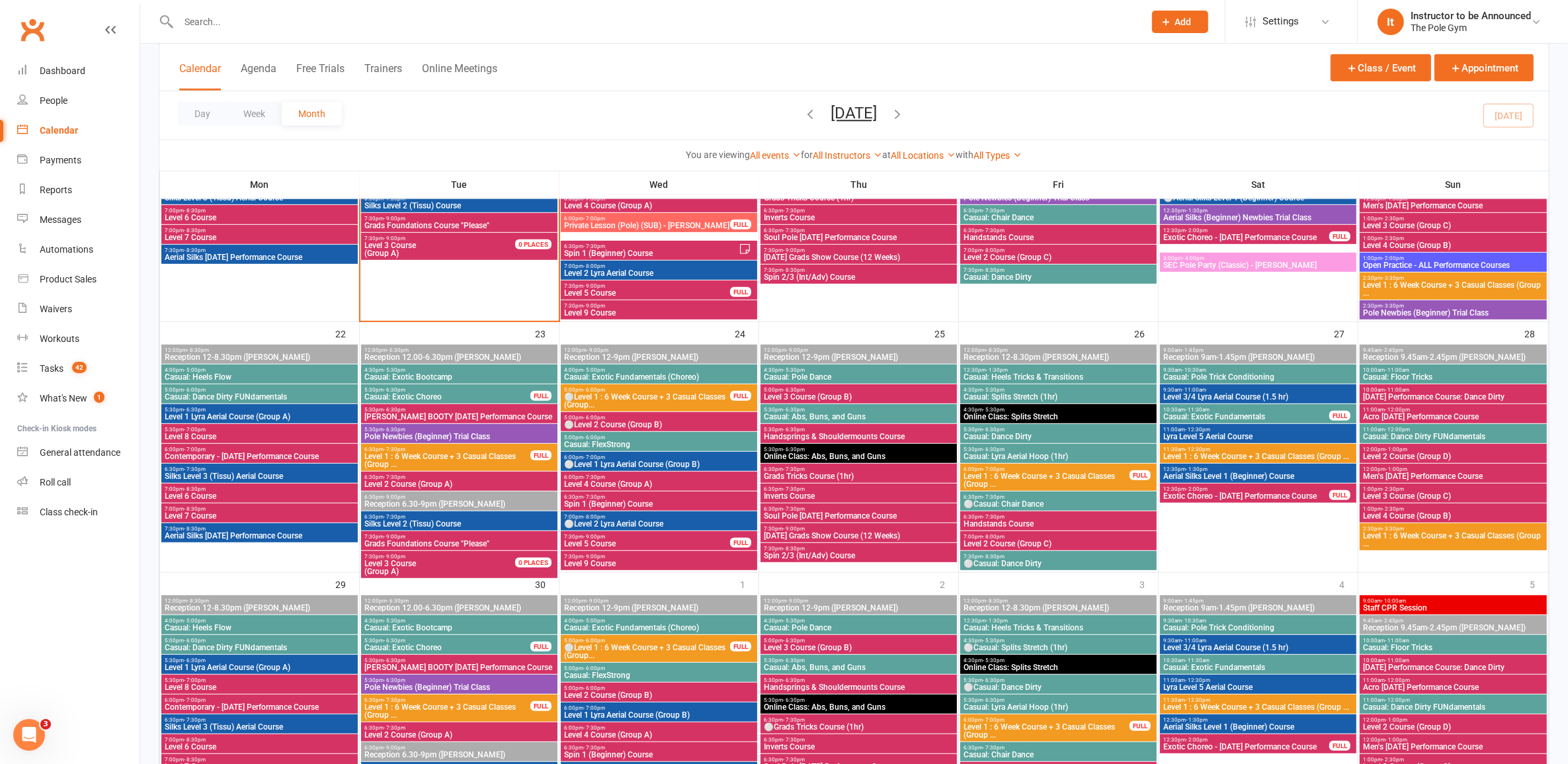
click at [1199, 455] on span "Level 1 : 6 Week Course + 3 Casual Classes (Group ..." at bounding box center [1259, 457] width 191 height 8
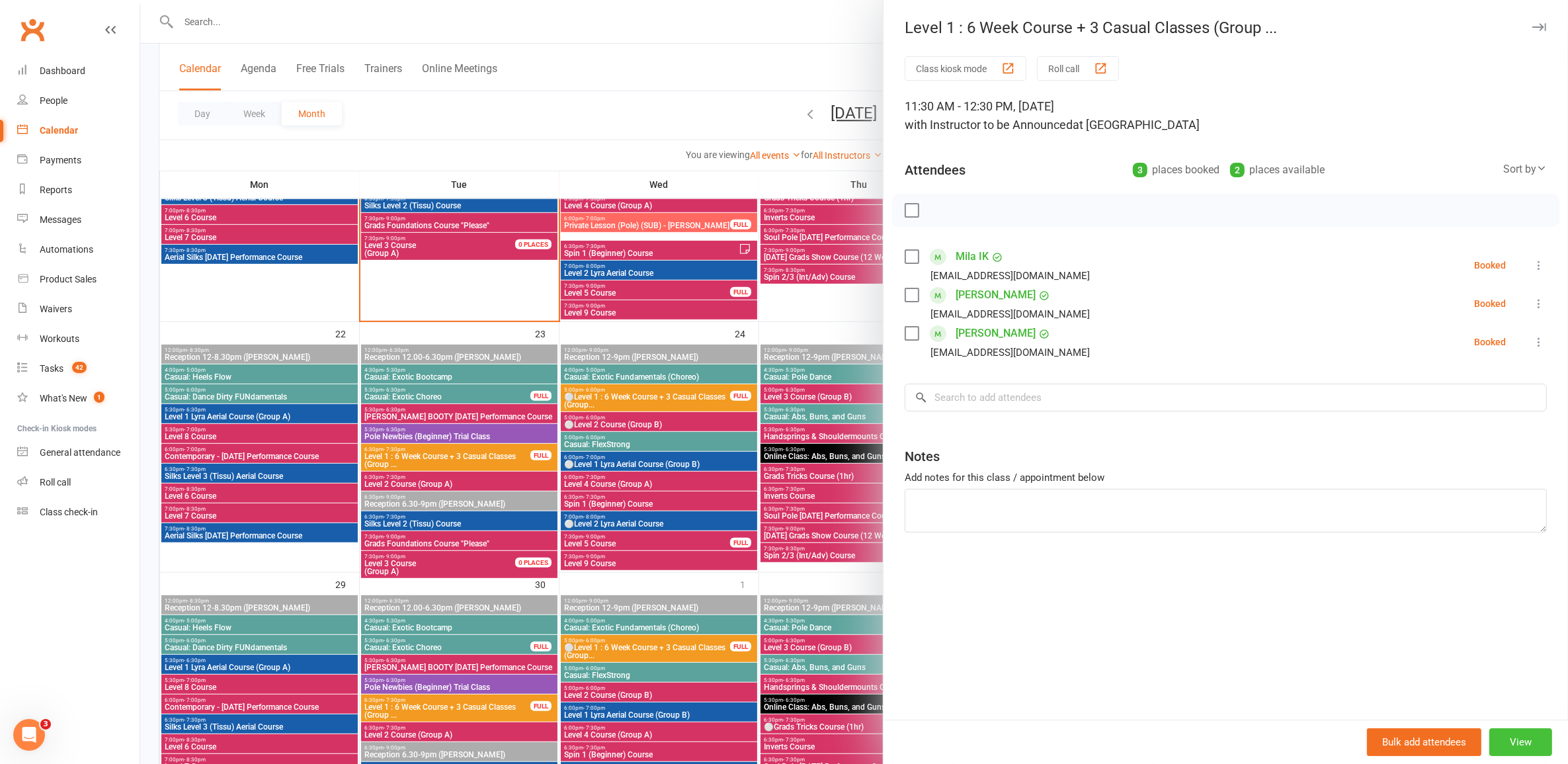
click at [1509, 739] on button "View" at bounding box center [1520, 742] width 63 height 28
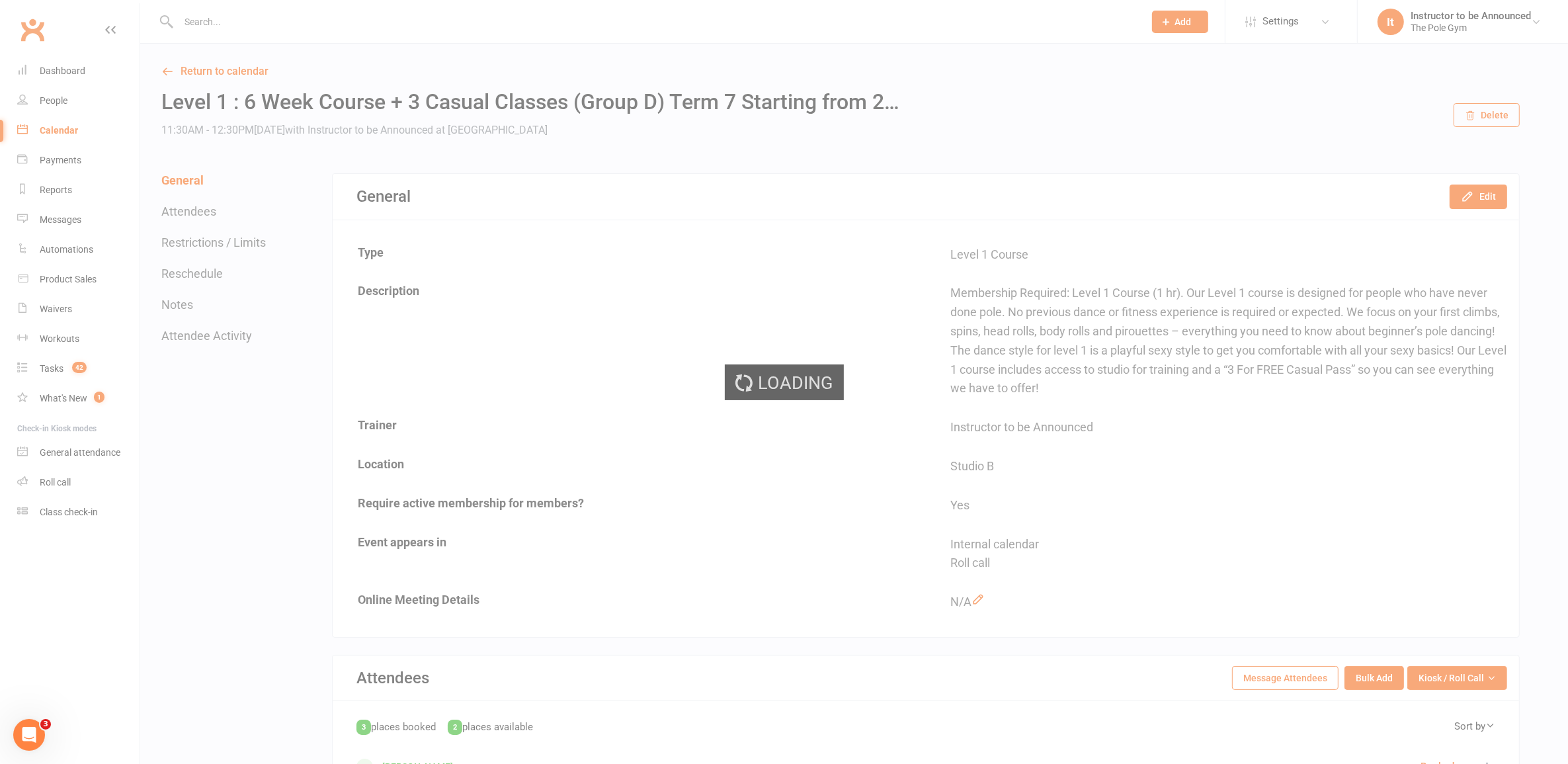
scroll to position [579, 0]
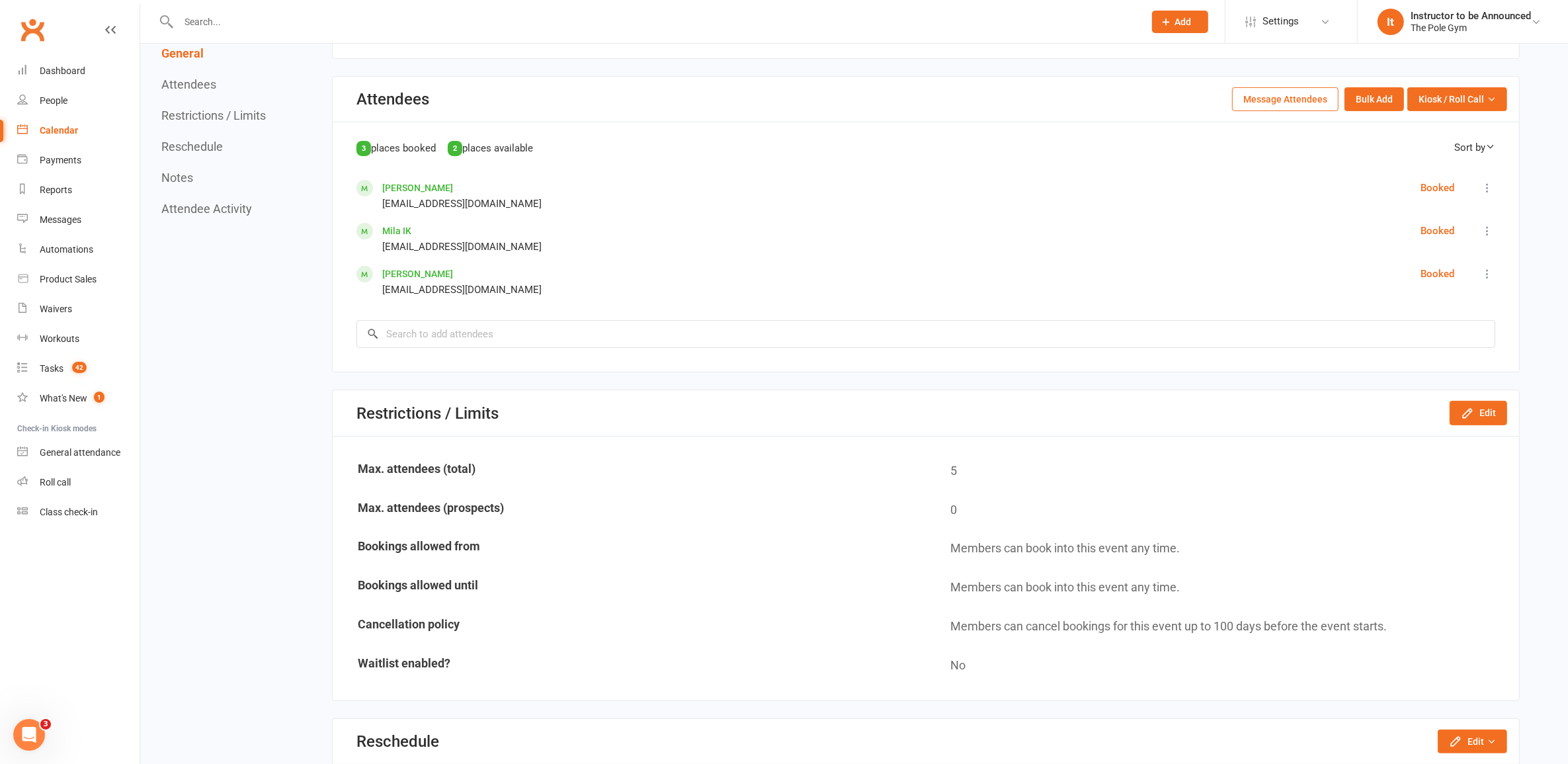
click at [1465, 424] on div "Restrictions / Limits Edit" at bounding box center [925, 413] width 1186 height 45
click at [1465, 411] on icon "button" at bounding box center [1467, 413] width 9 height 9
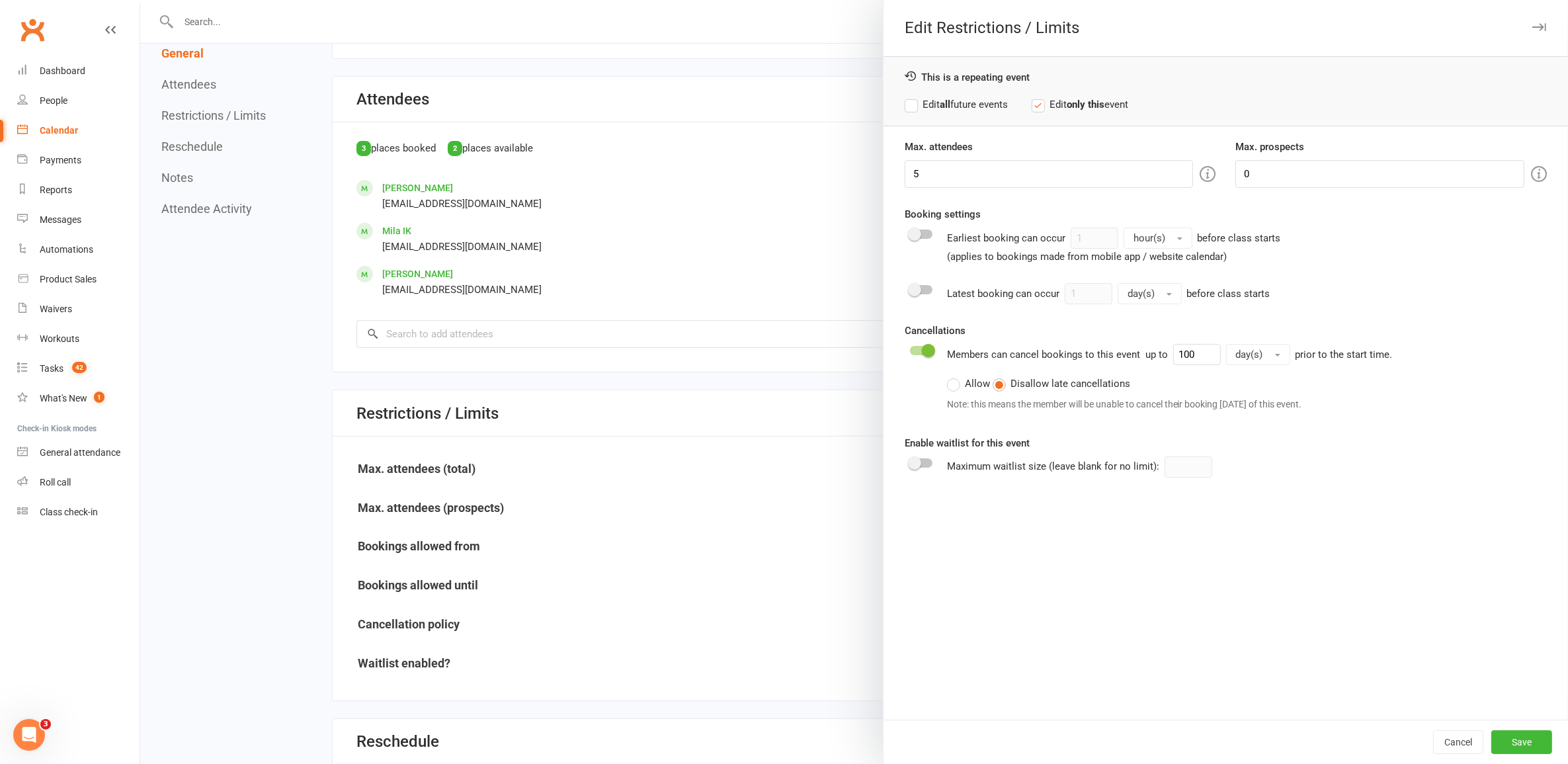
drag, startPoint x: 941, startPoint y: 114, endPoint x: 940, endPoint y: 98, distance: 16.0
click at [941, 104] on div "This is a repeating event Edit all future events Edit only this event" at bounding box center [1226, 92] width 684 height 70
drag, startPoint x: 940, startPoint y: 98, endPoint x: 912, endPoint y: 185, distance: 91.4
click at [940, 99] on strong "all" at bounding box center [944, 104] width 10 height 12
drag, startPoint x: 957, startPoint y: 193, endPoint x: 874, endPoint y: 189, distance: 83.1
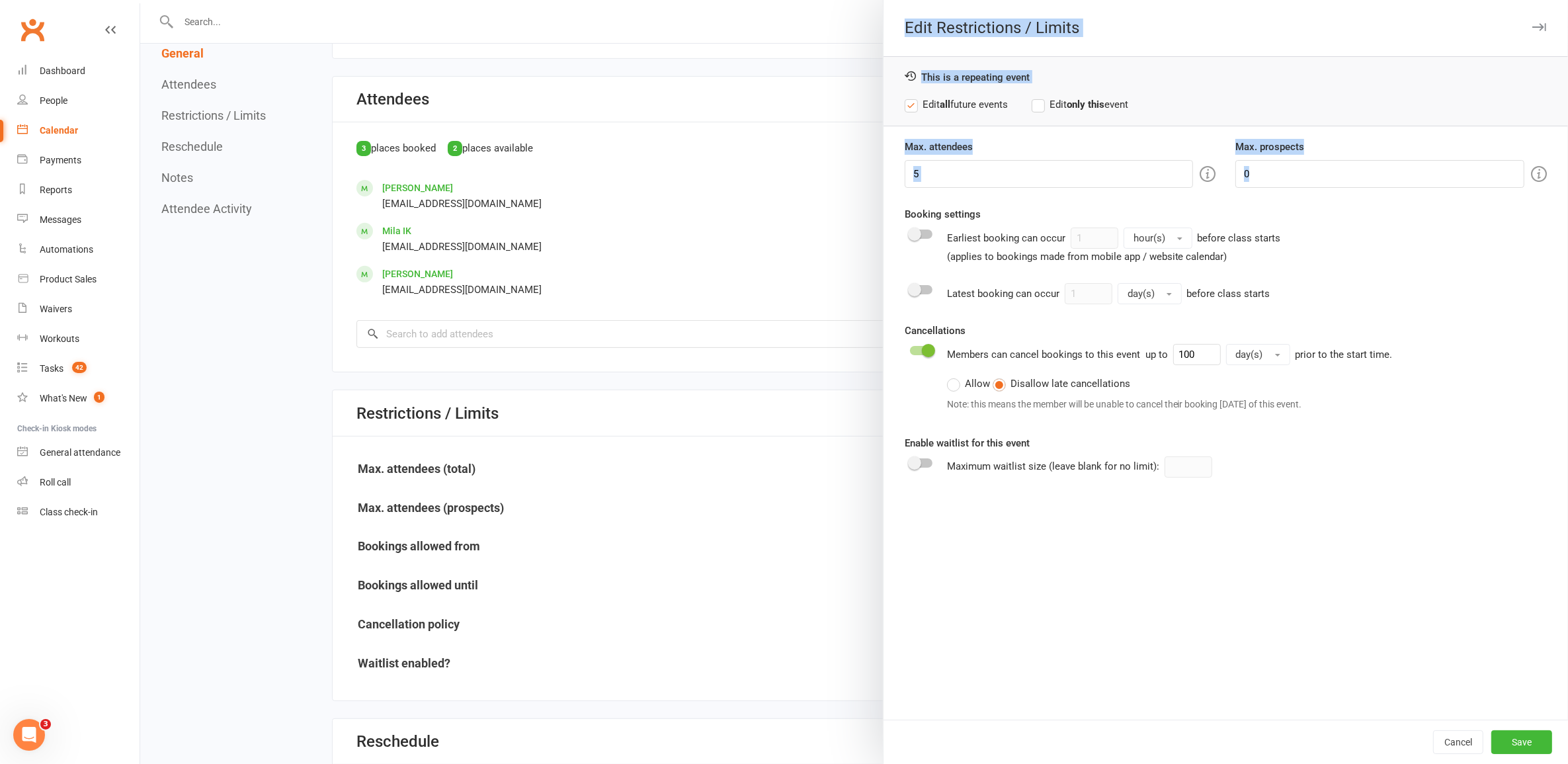
click at [874, 0] on div "Edit Restrictions / Limits This is a repeating event Edit all future events Edi…" at bounding box center [854, 0] width 1428 height 0
drag, startPoint x: 874, startPoint y: 189, endPoint x: 891, endPoint y: 184, distance: 17.7
click at [895, 184] on div "Max. attendees 5" at bounding box center [1060, 164] width 332 height 49
click at [915, 177] on input "5" at bounding box center [1049, 173] width 289 height 28
drag, startPoint x: 905, startPoint y: 170, endPoint x: 997, endPoint y: 170, distance: 92.0
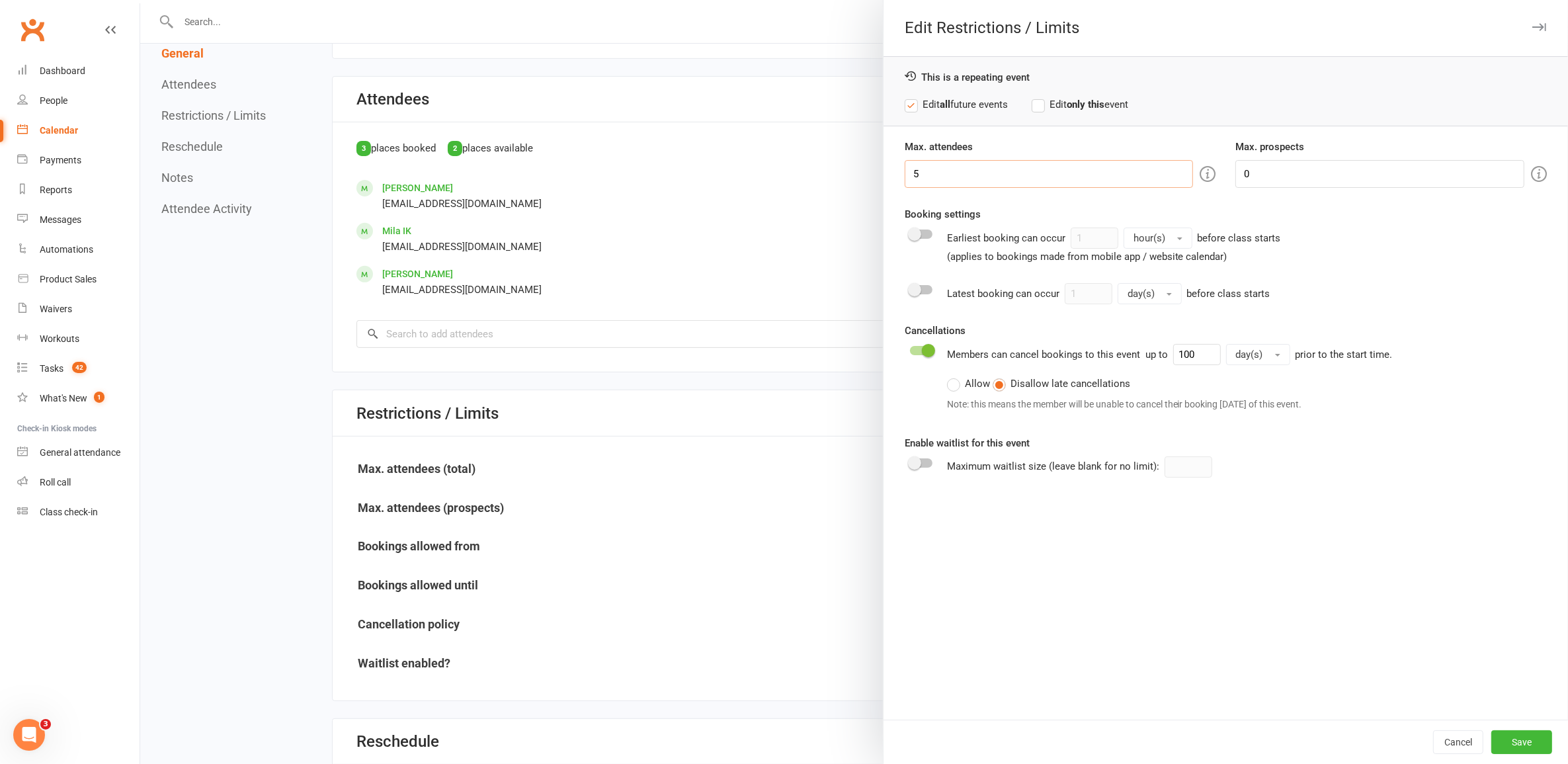
click at [1001, 170] on input "5" at bounding box center [1049, 173] width 289 height 28
type input "3"
click at [1531, 741] on button "Save" at bounding box center [1522, 743] width 60 height 24
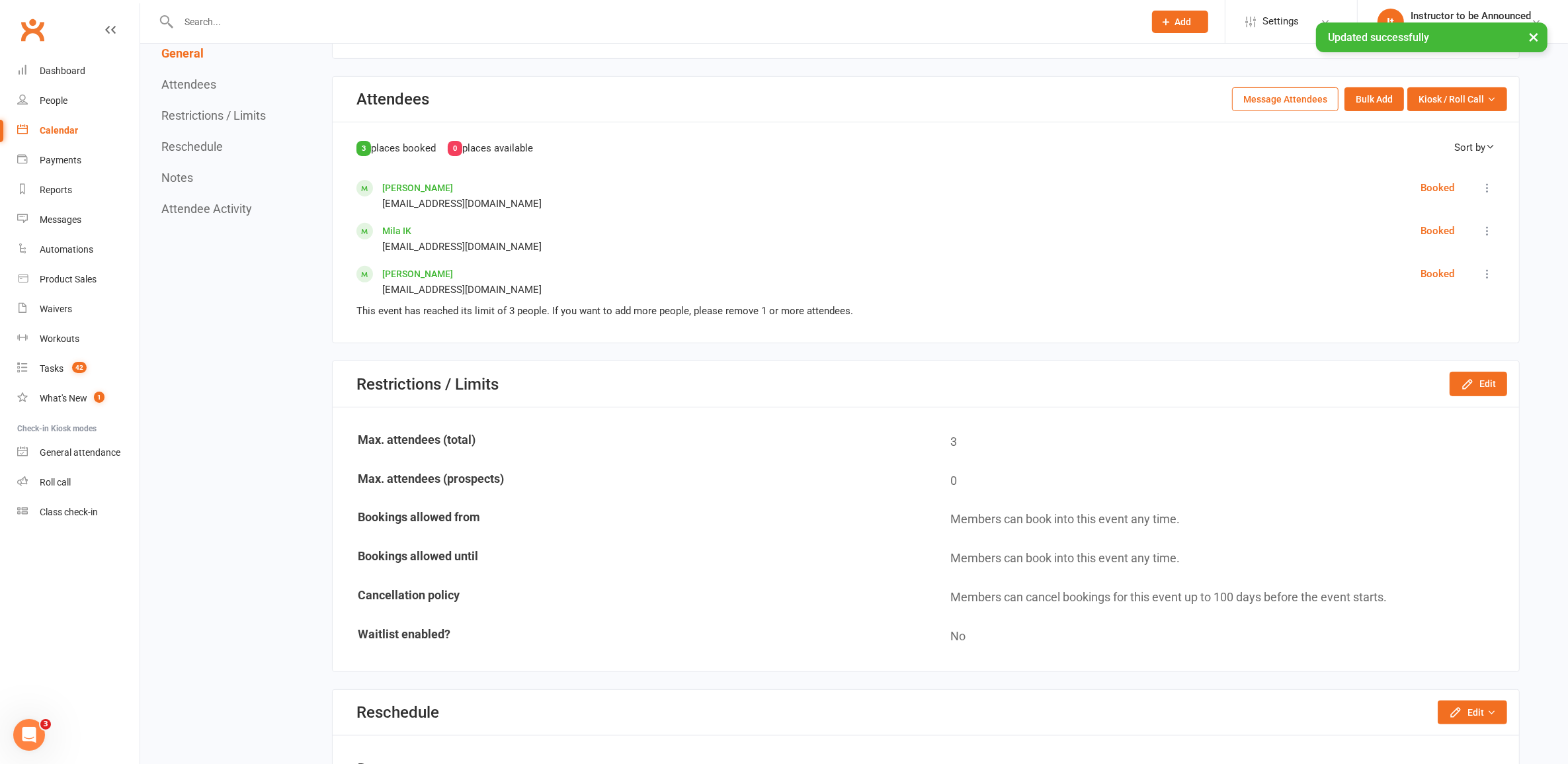
click at [80, 120] on link "Calendar" at bounding box center [79, 130] width 123 height 29
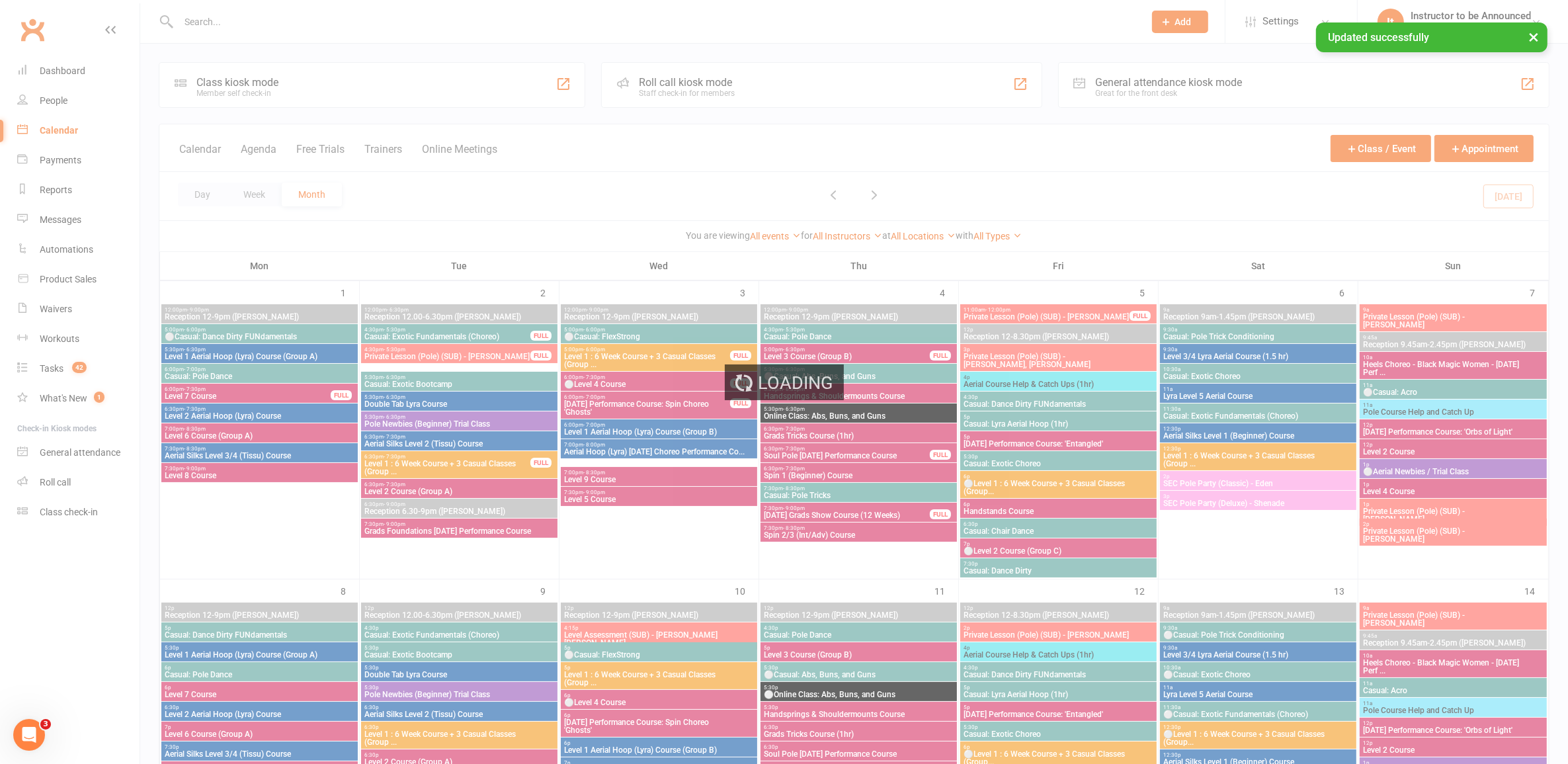
scroll to position [661, 0]
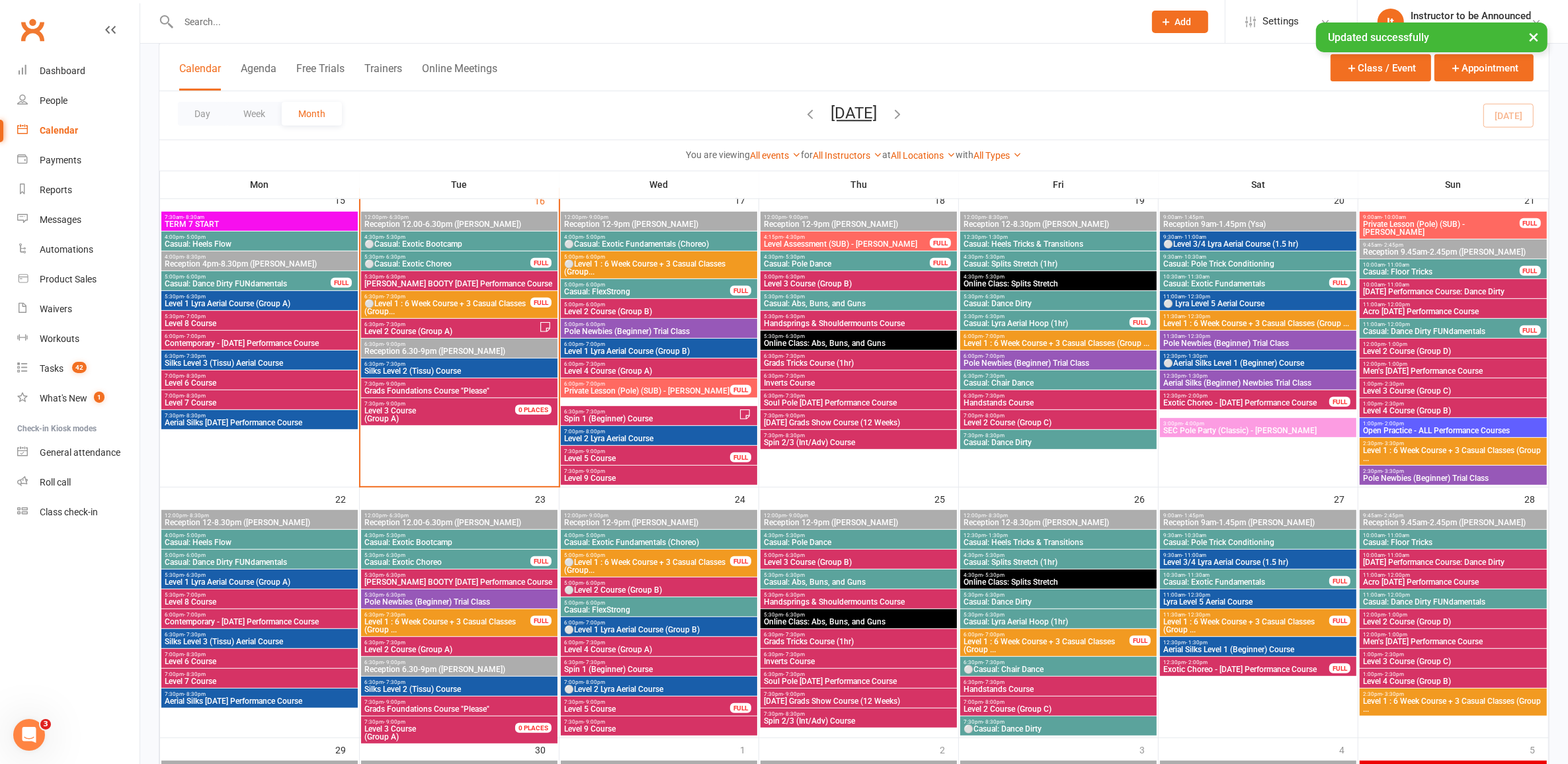
click at [1410, 464] on div "2:30pm - 3:30pm Level 1 : 6 Week Course + 3 Casual Classes (Group ..." at bounding box center [1453, 451] width 186 height 27
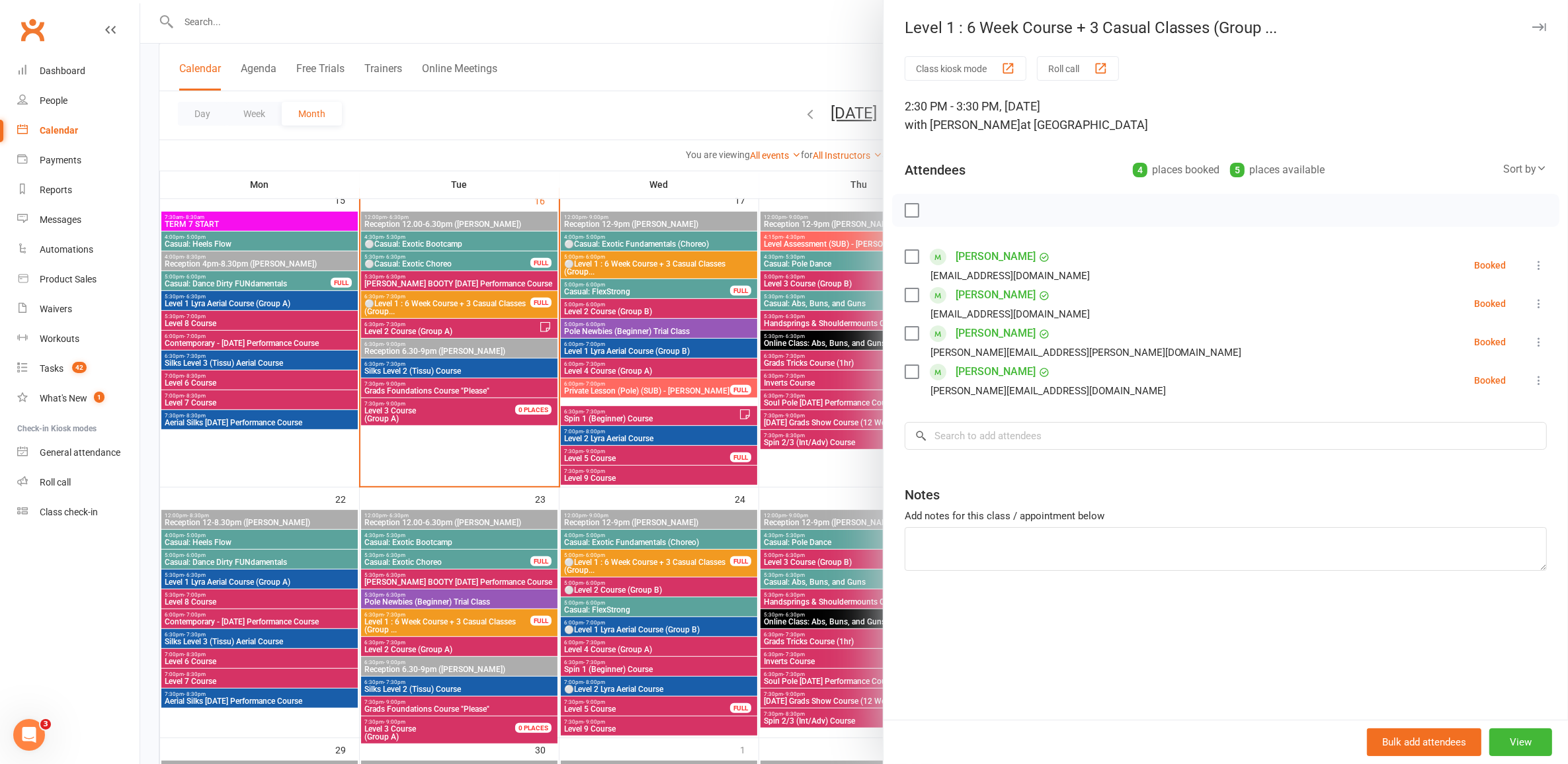
drag, startPoint x: 523, startPoint y: 466, endPoint x: 559, endPoint y: 465, distance: 36.0
click at [535, 465] on div at bounding box center [854, 382] width 1428 height 764
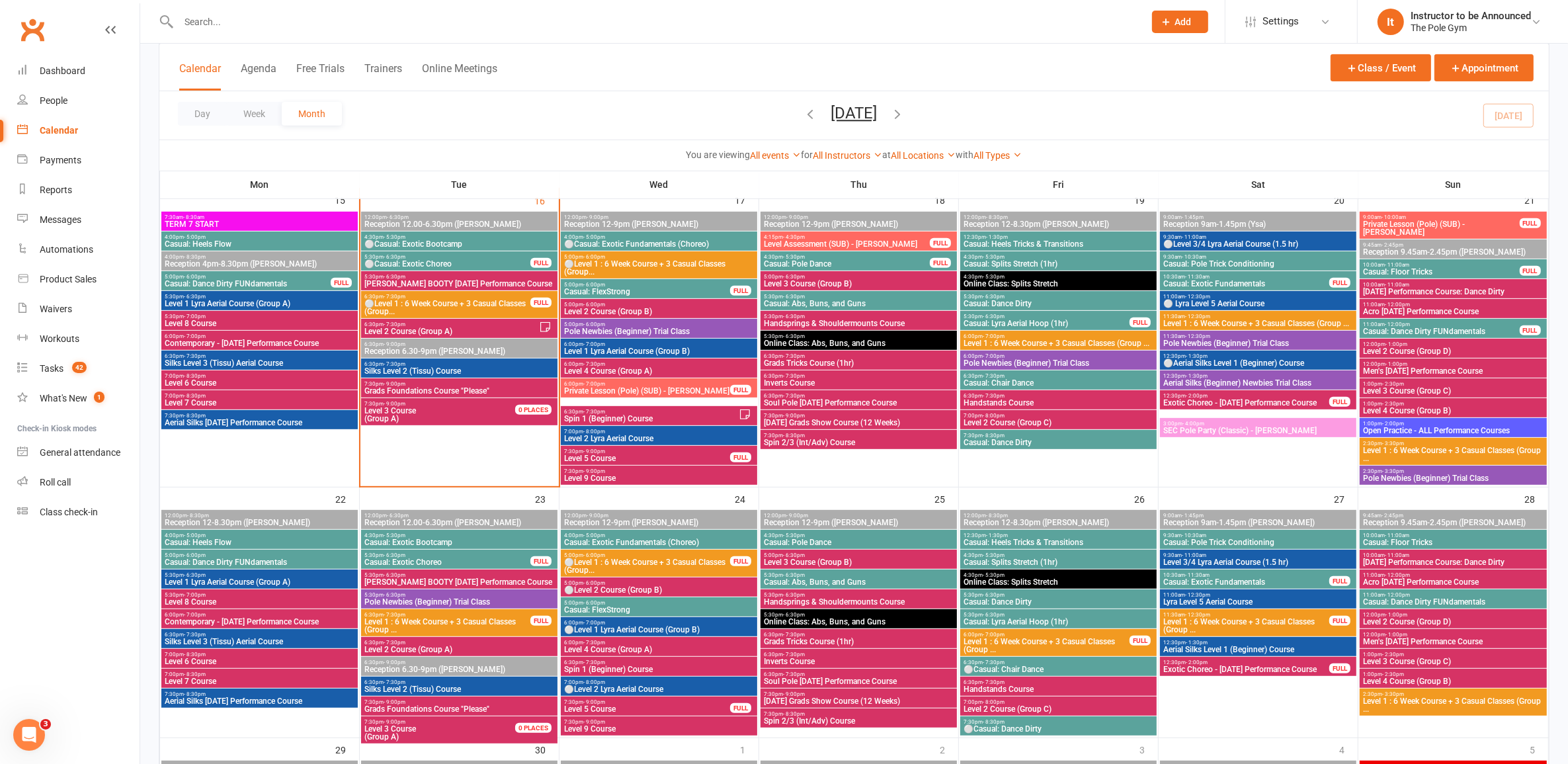
click at [1406, 696] on span "2:30pm - 3:30pm" at bounding box center [1453, 694] width 181 height 6
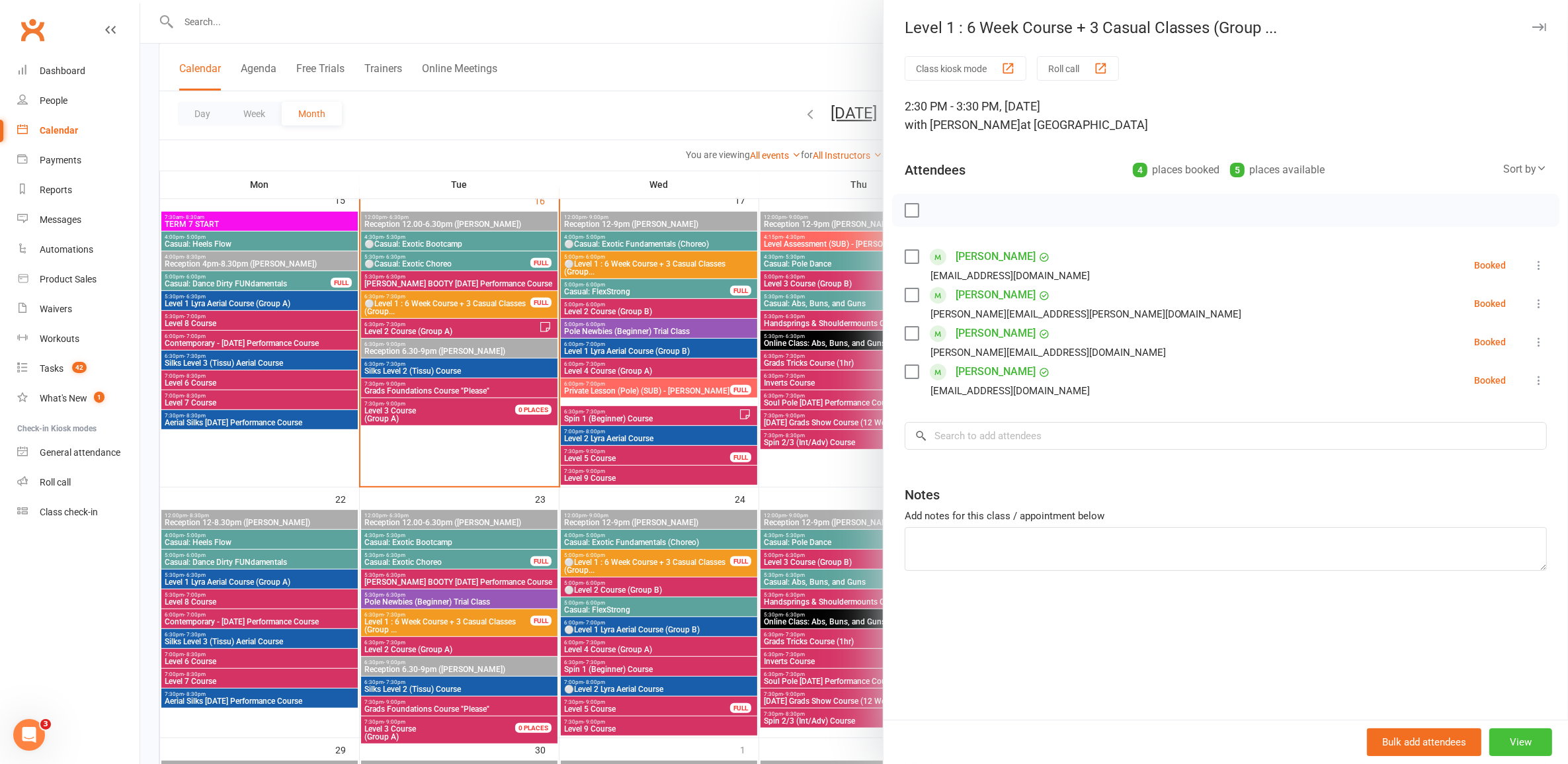
click at [1527, 735] on button "View" at bounding box center [1520, 742] width 63 height 28
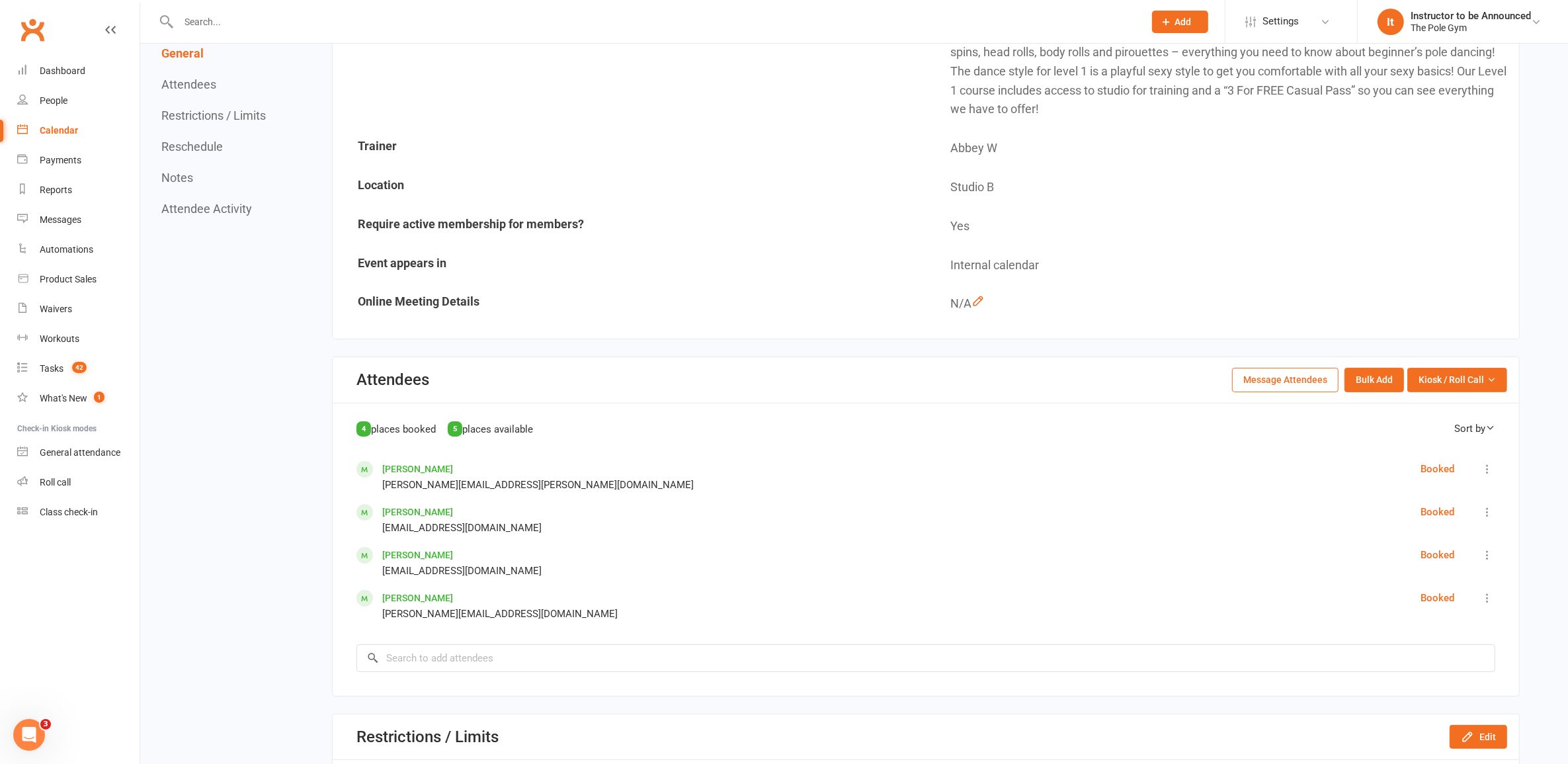
scroll to position [497, 0]
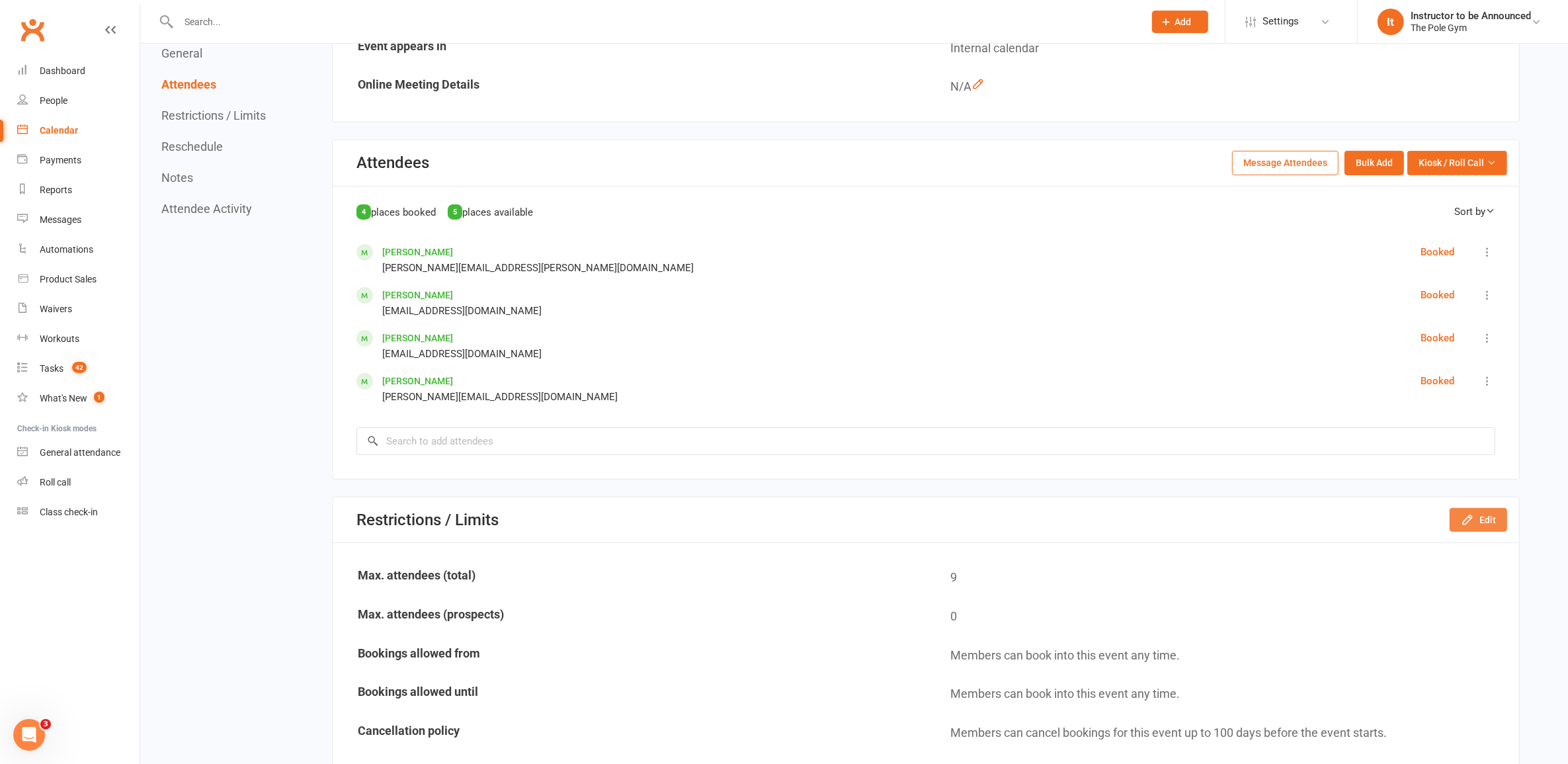
click at [1453, 513] on button "Edit" at bounding box center [1478, 520] width 57 height 24
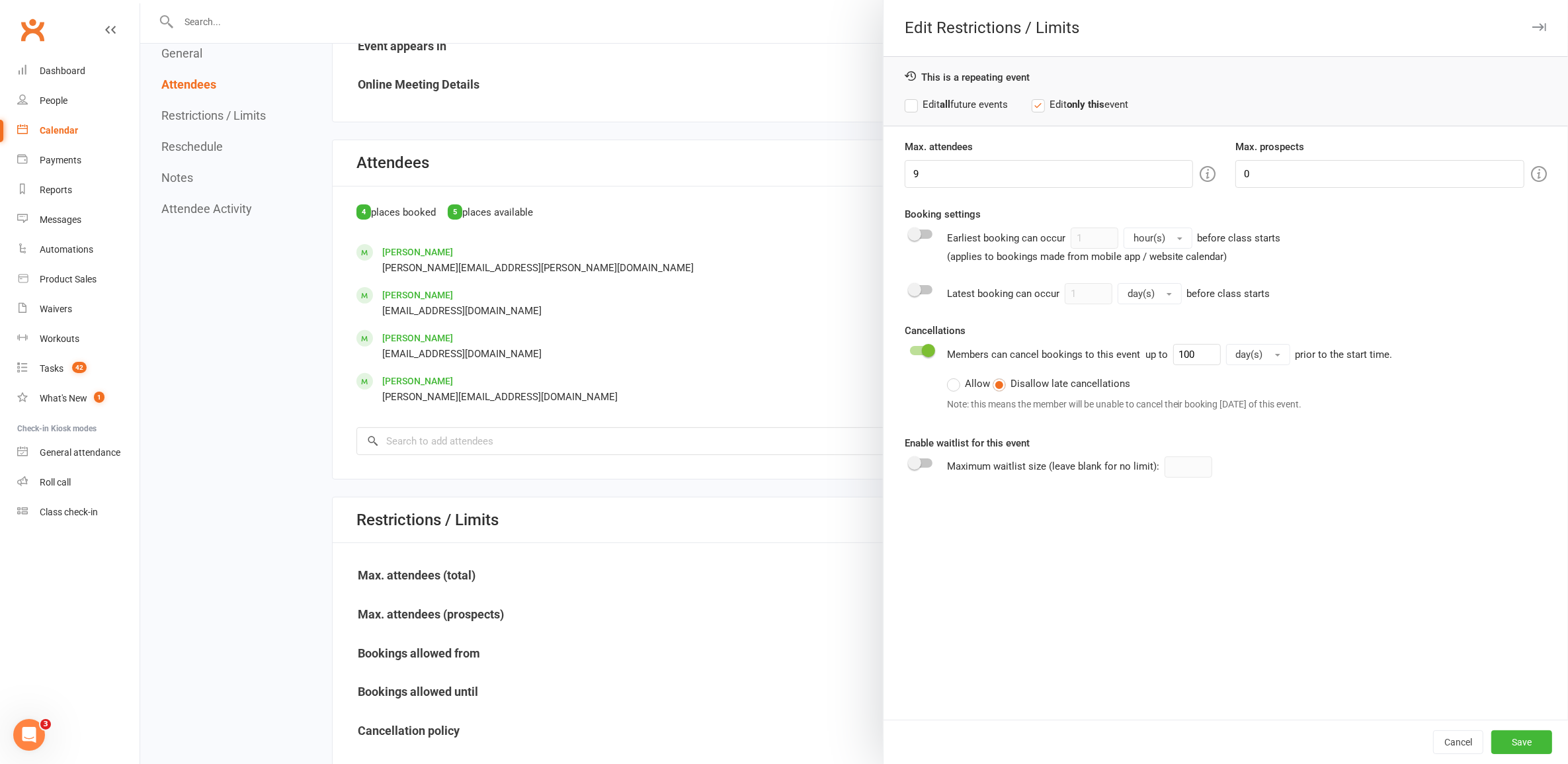
click at [959, 90] on div "This is a repeating event Edit all future events Edit only this event" at bounding box center [1226, 92] width 684 height 70
click at [955, 109] on label "Edit all future events" at bounding box center [956, 104] width 103 height 16
drag, startPoint x: 953, startPoint y: 169, endPoint x: 815, endPoint y: 175, distance: 138.1
click at [817, 0] on div "Edit Restrictions / Limits This is a repeating event Edit all future events Edi…" at bounding box center [854, 0] width 1428 height 0
type input "4"
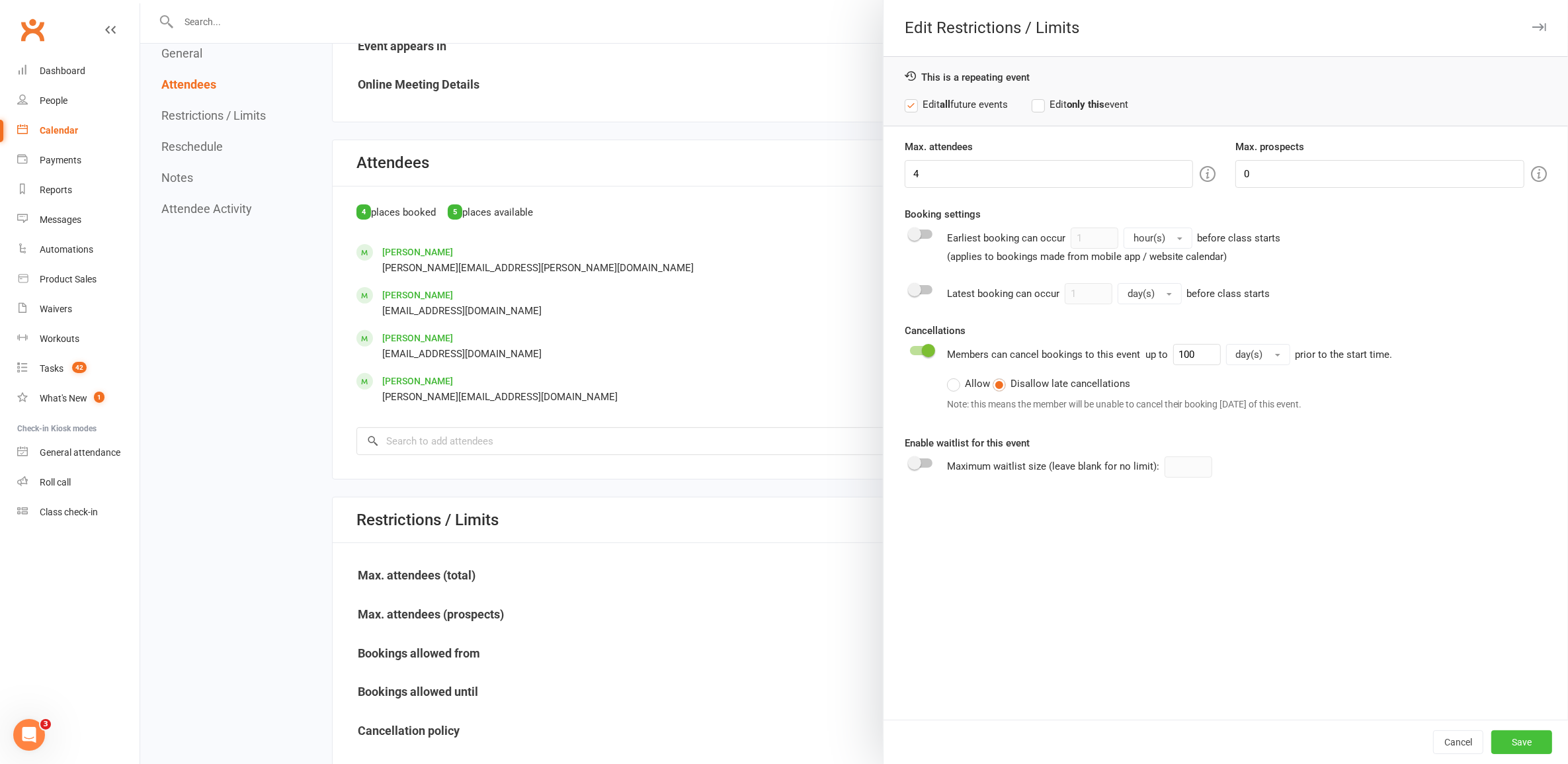
click at [1500, 735] on button "Save" at bounding box center [1522, 743] width 60 height 24
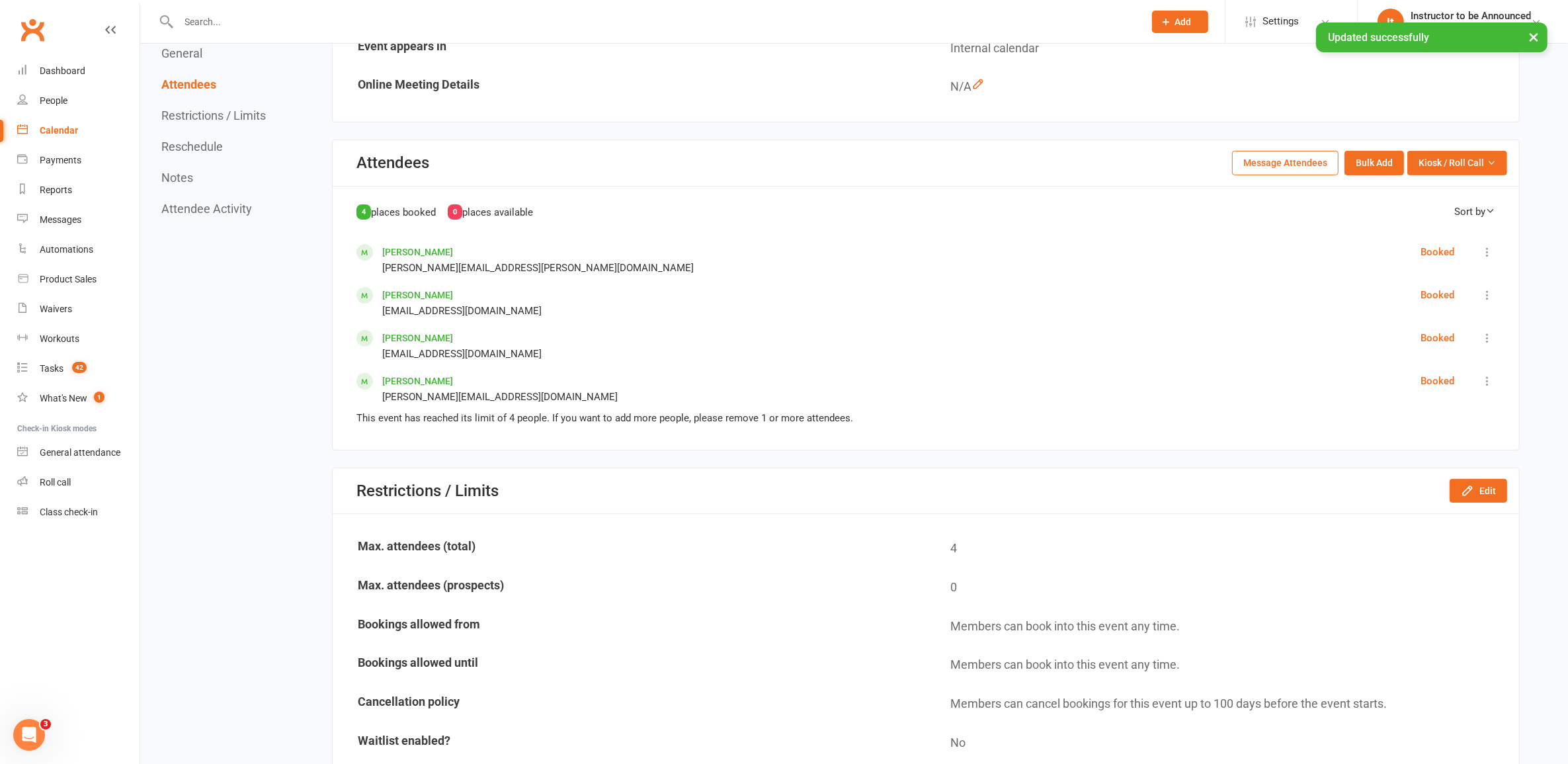
click at [78, 134] on link "Calendar" at bounding box center [79, 130] width 123 height 29
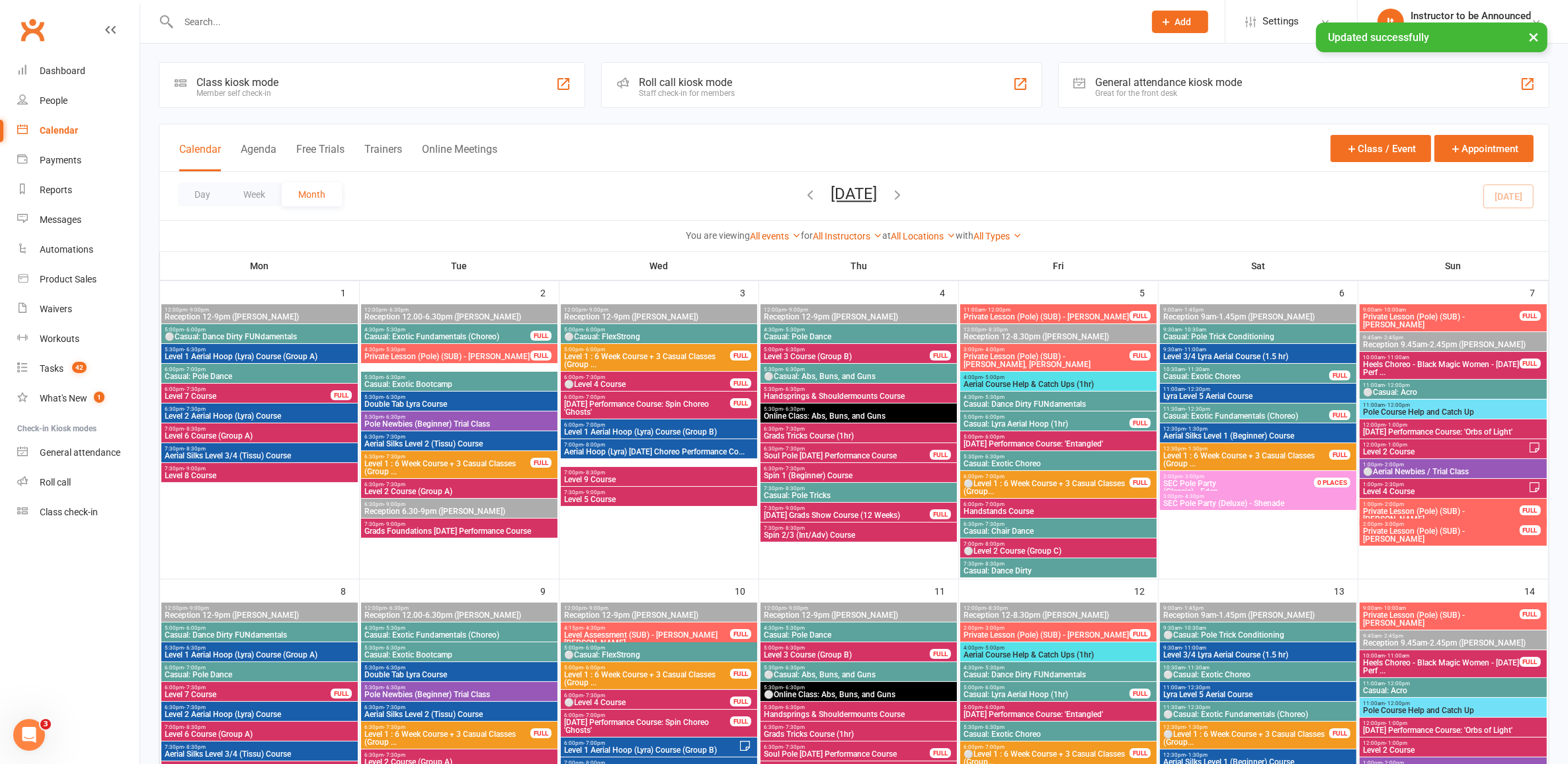
scroll to position [579, 0]
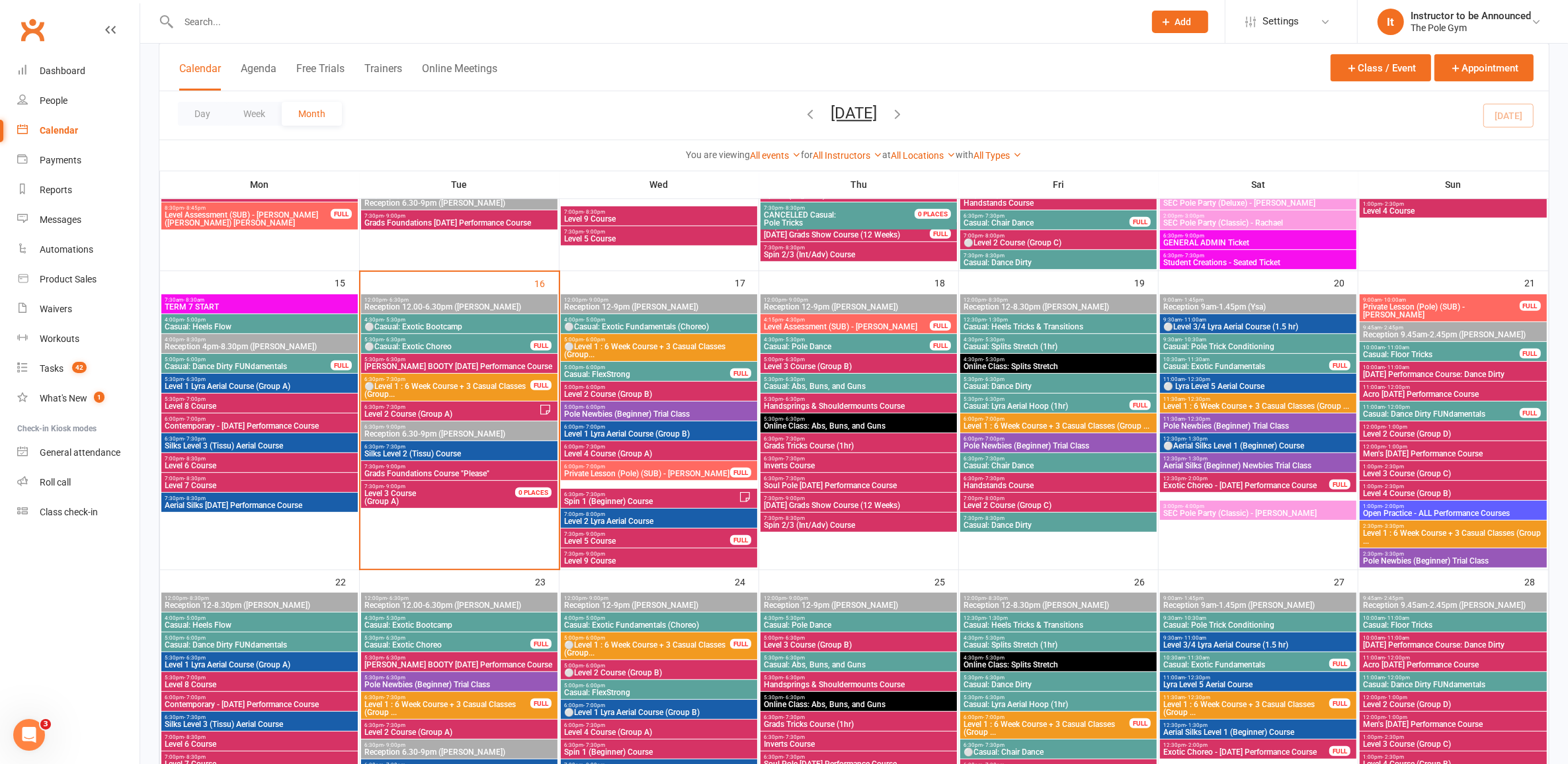
click at [1407, 538] on span "Level 1 : 6 Week Course + 3 Casual Classes (Group ..." at bounding box center [1453, 537] width 181 height 16
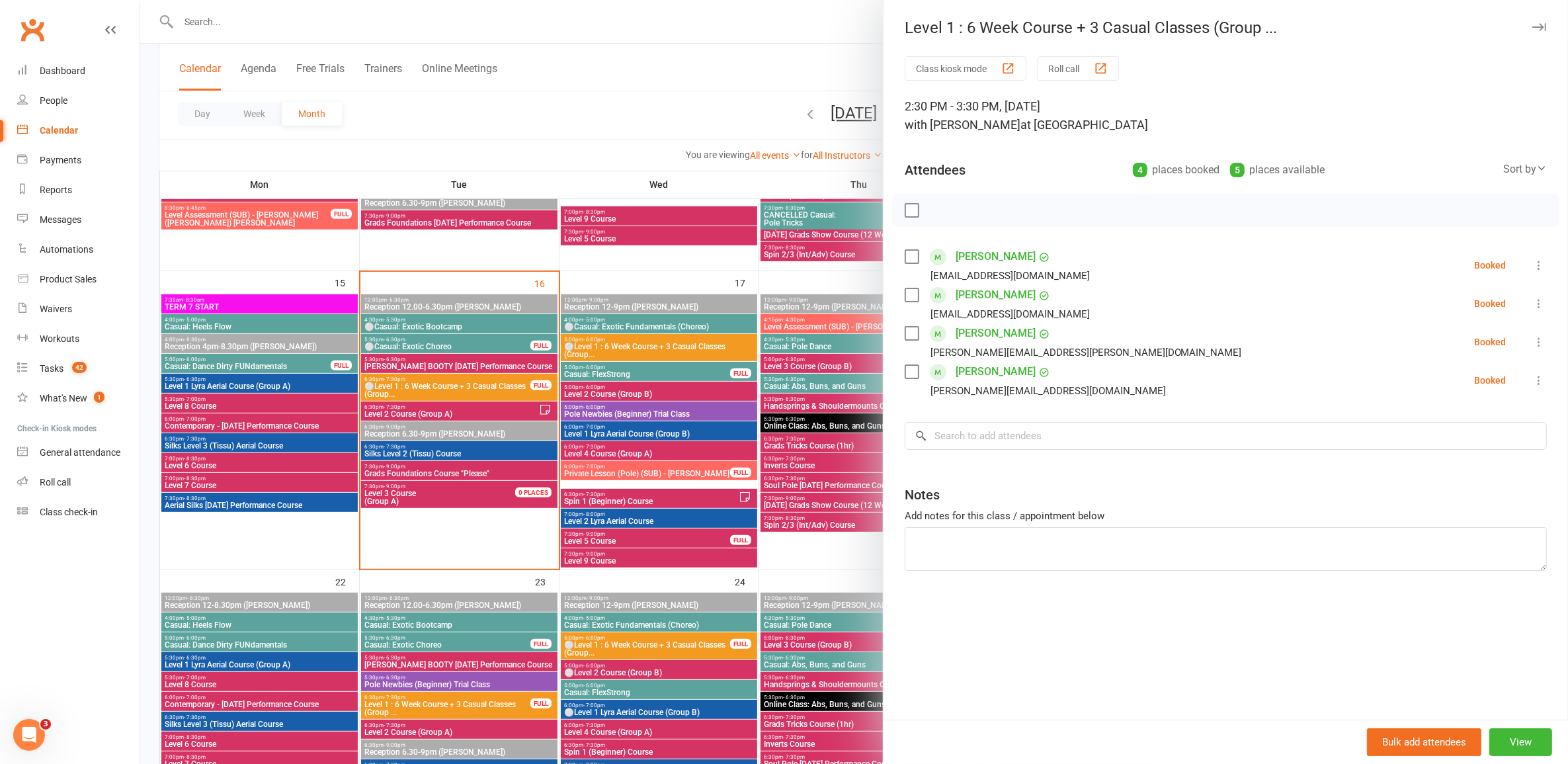
click at [613, 374] on div at bounding box center [854, 382] width 1428 height 764
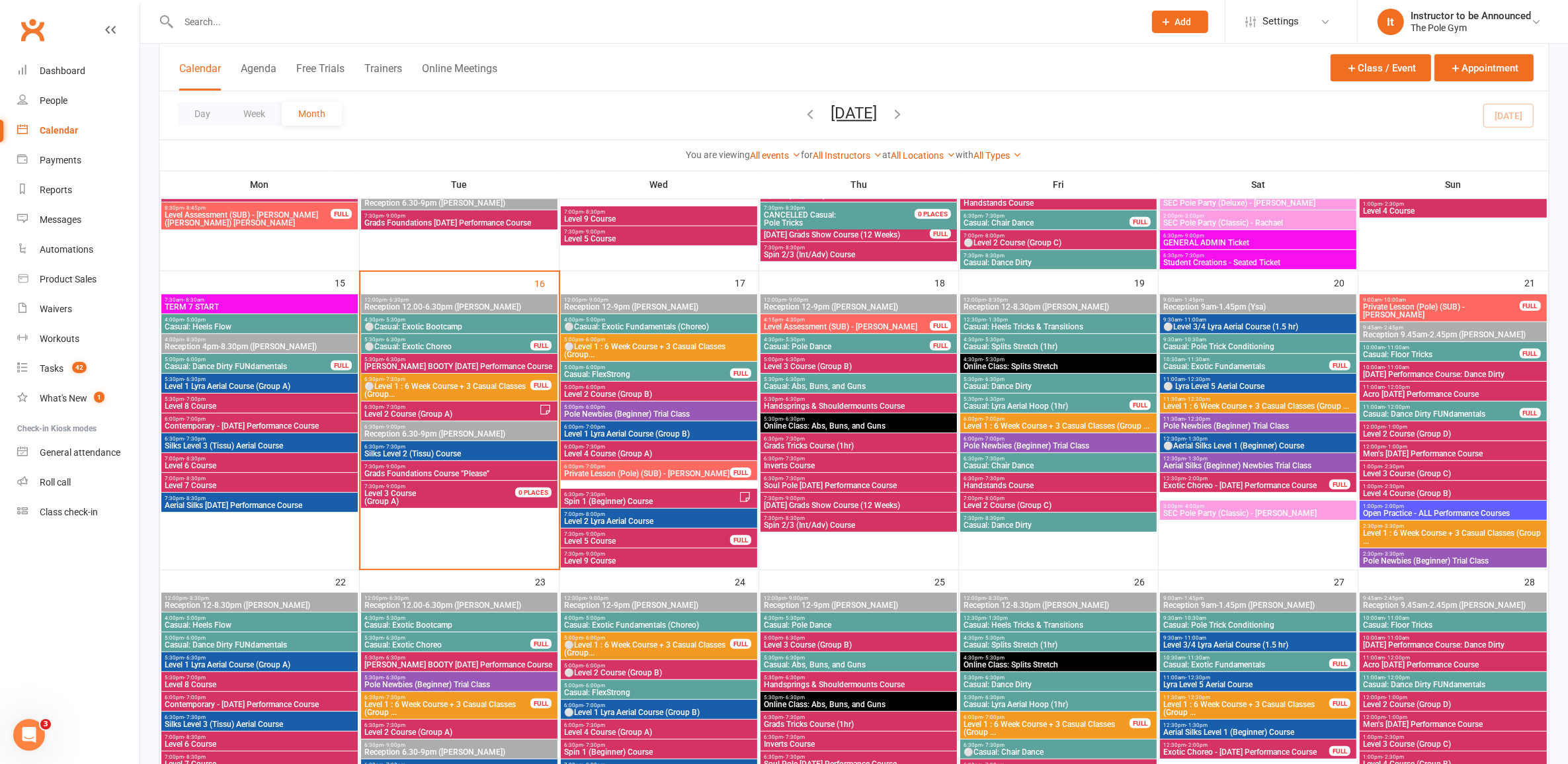
click at [1237, 396] on span "11:30am - 12:30pm" at bounding box center [1259, 399] width 191 height 6
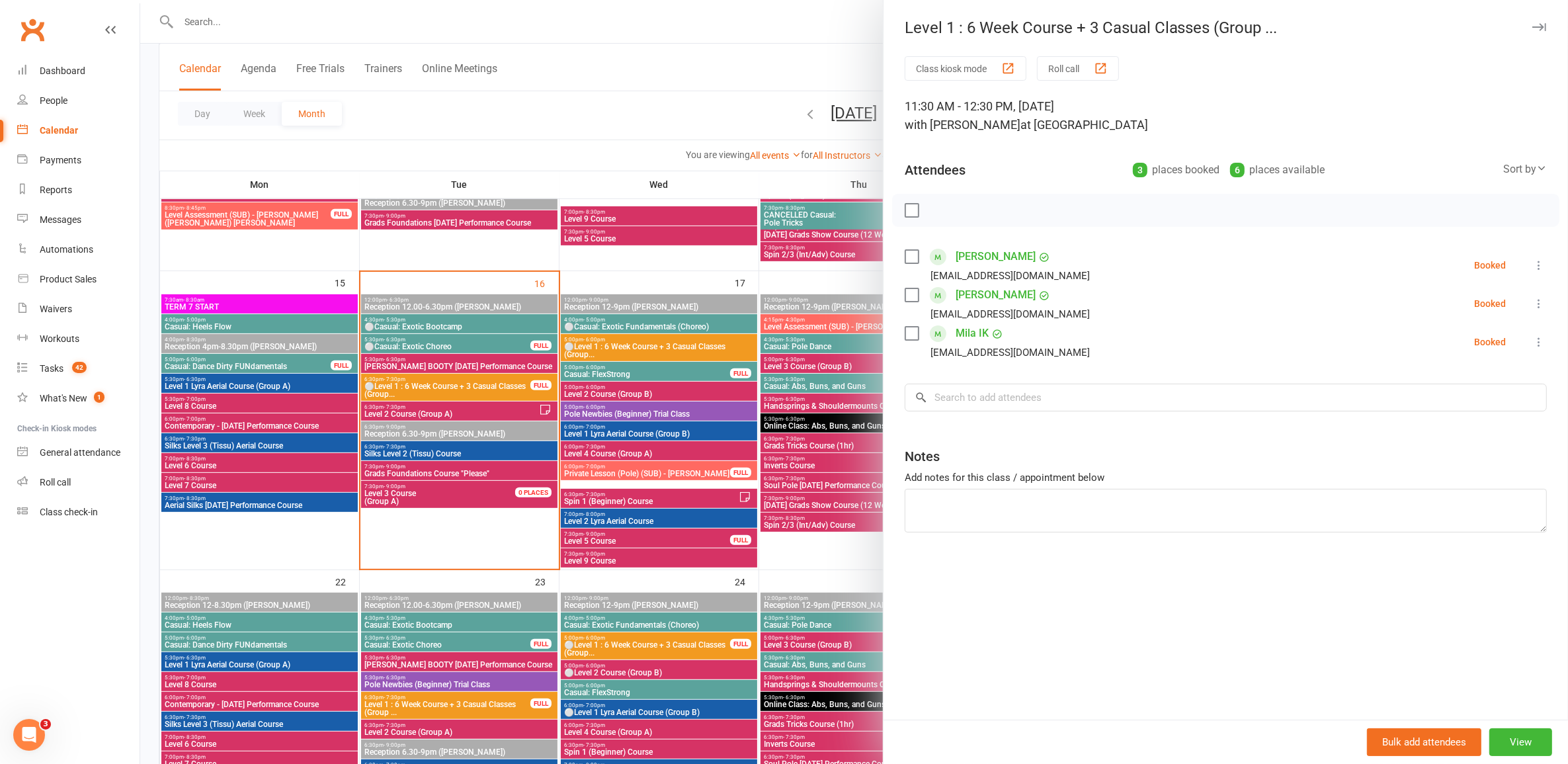
click at [607, 365] on div at bounding box center [854, 382] width 1428 height 764
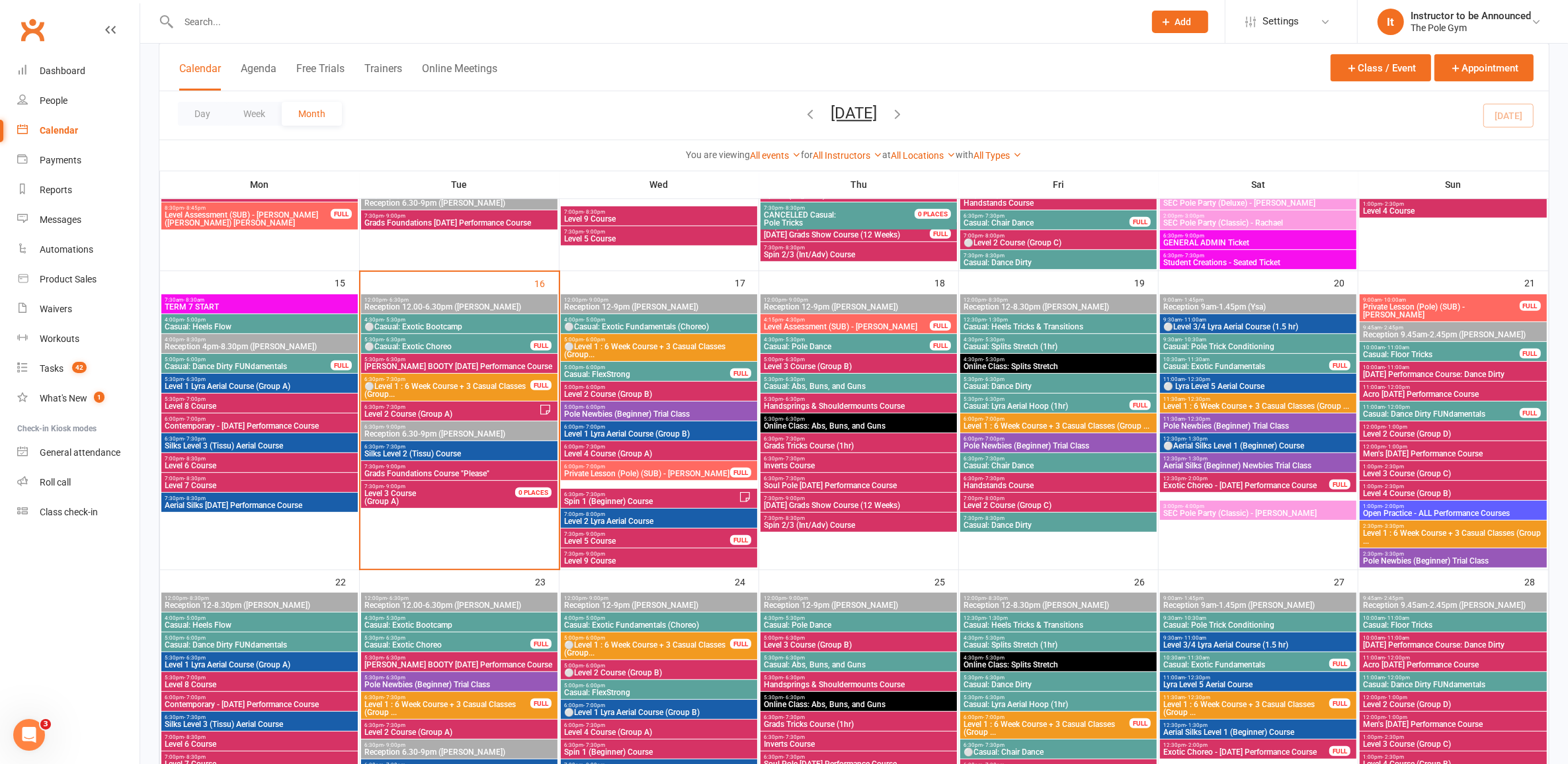
click at [1007, 418] on span "6:00pm - 7:00pm" at bounding box center [1058, 419] width 191 height 6
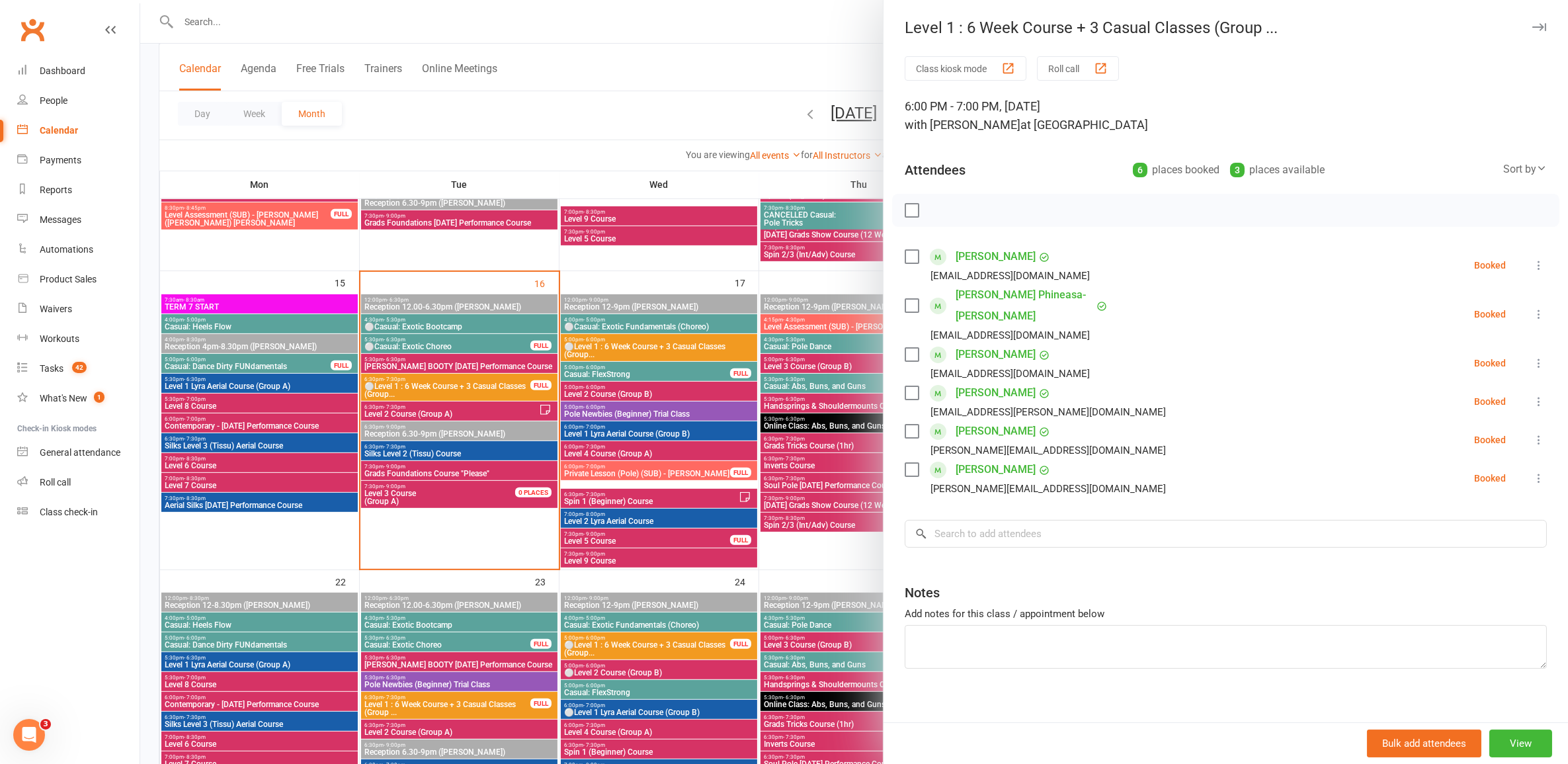
click at [688, 418] on div at bounding box center [854, 382] width 1428 height 764
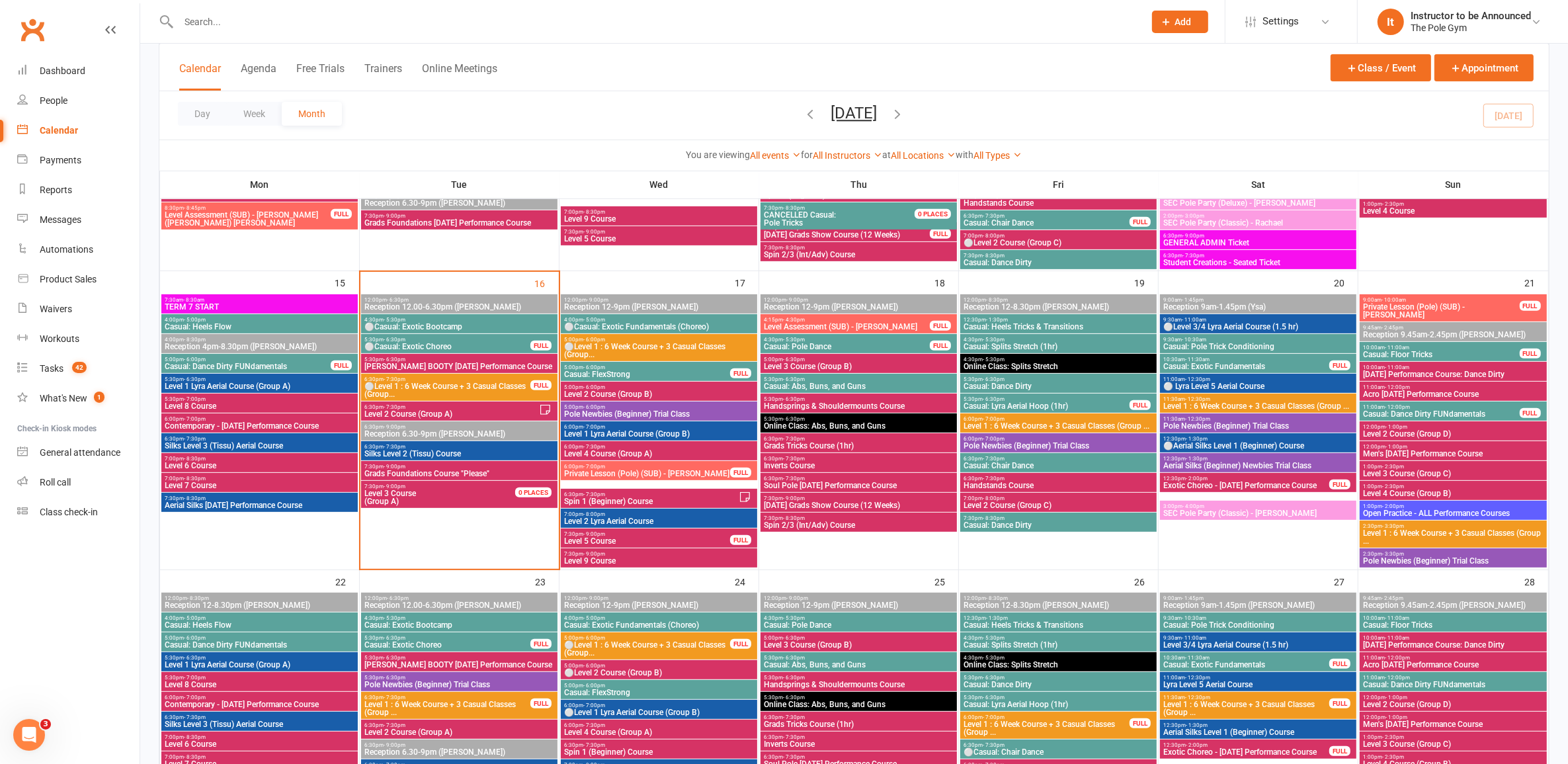
click at [614, 349] on span "⚪Level 1 : 6 Week Course + 3 Casual Classes (Group..." at bounding box center [659, 351] width 191 height 16
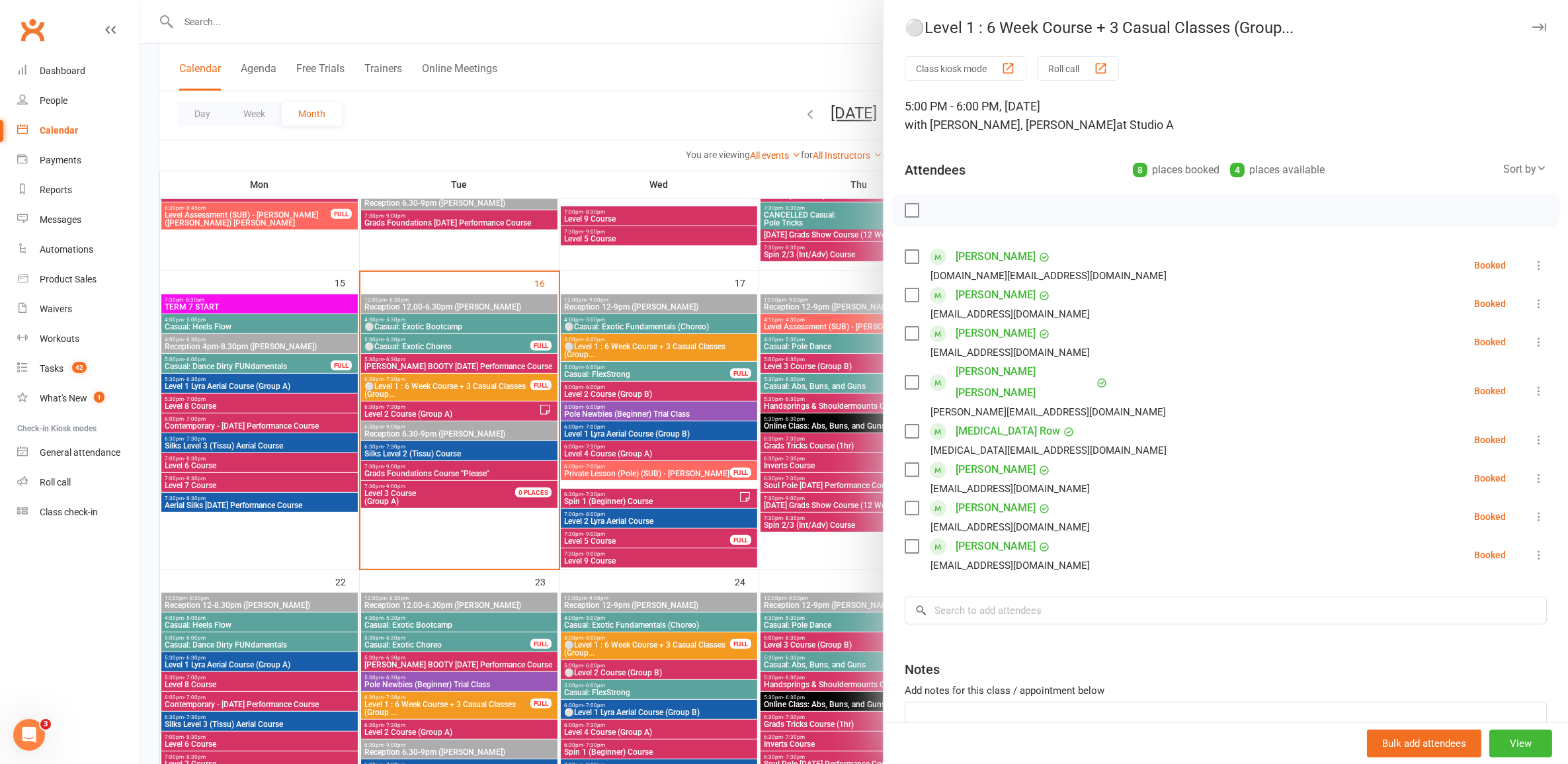
click at [640, 477] on div at bounding box center [854, 382] width 1428 height 764
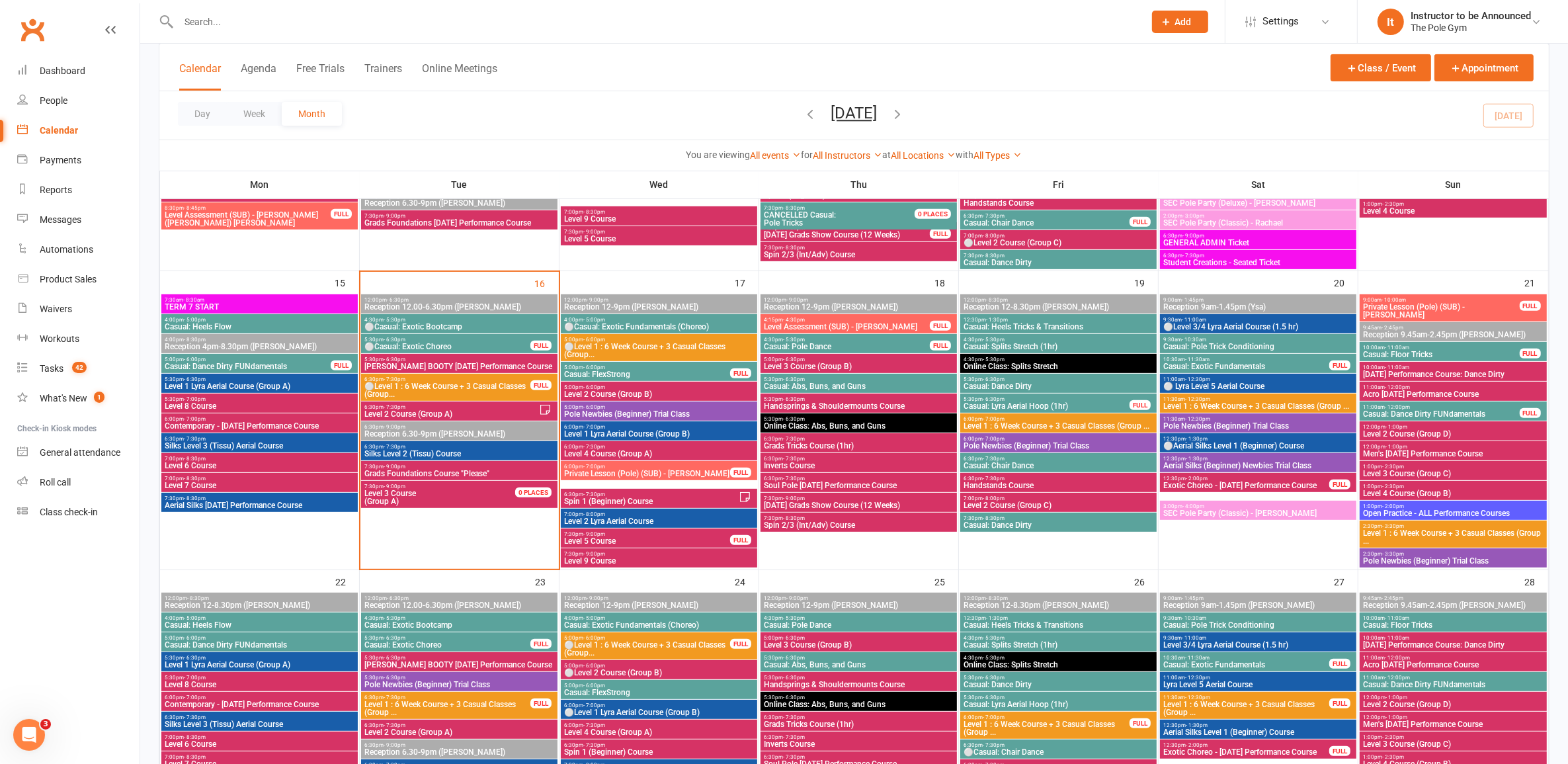
click at [613, 344] on span "⚪Level 1 : 6 Week Course + 3 Casual Classes (Group..." at bounding box center [659, 351] width 191 height 16
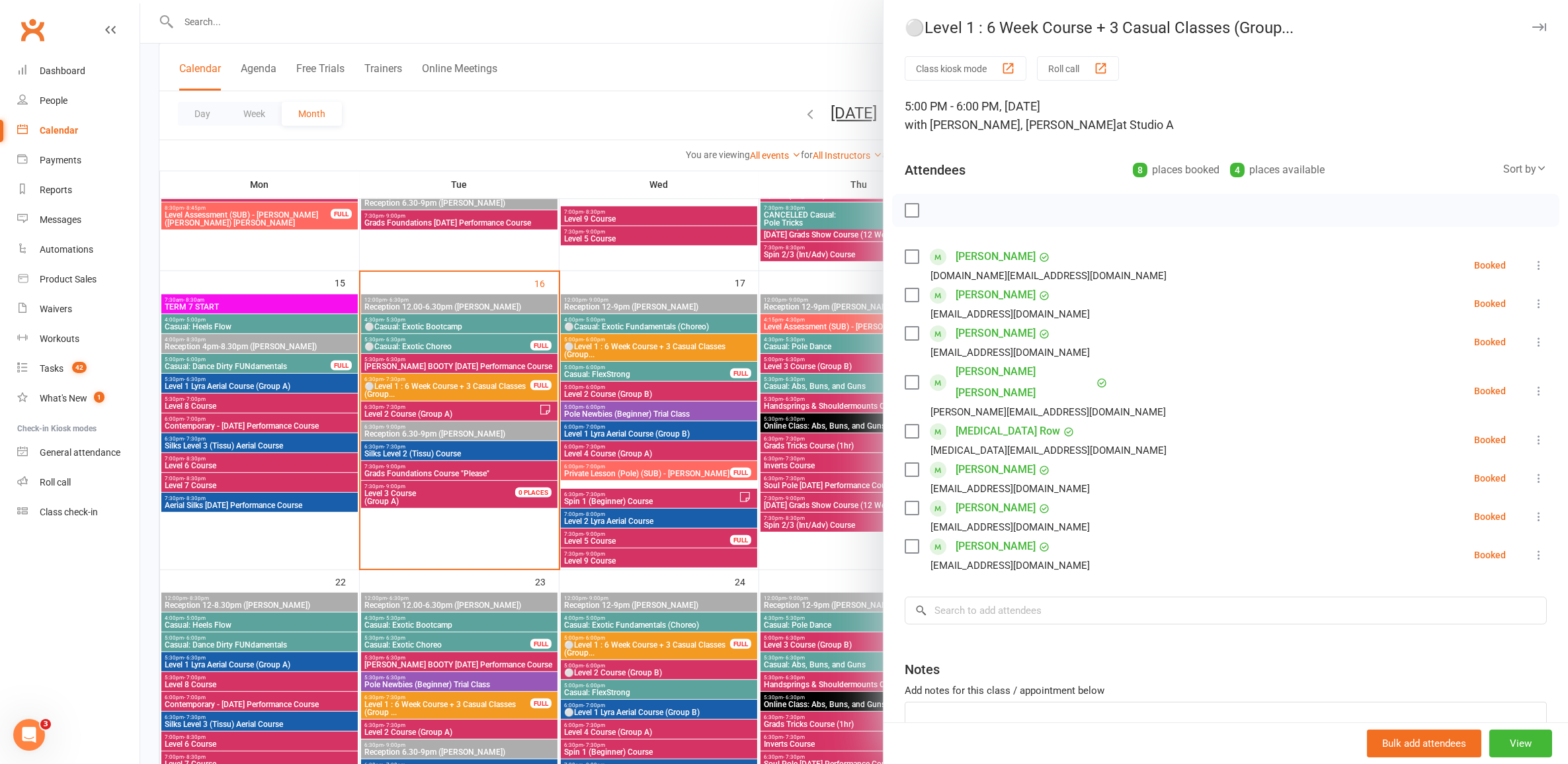
click at [614, 344] on div at bounding box center [854, 382] width 1428 height 764
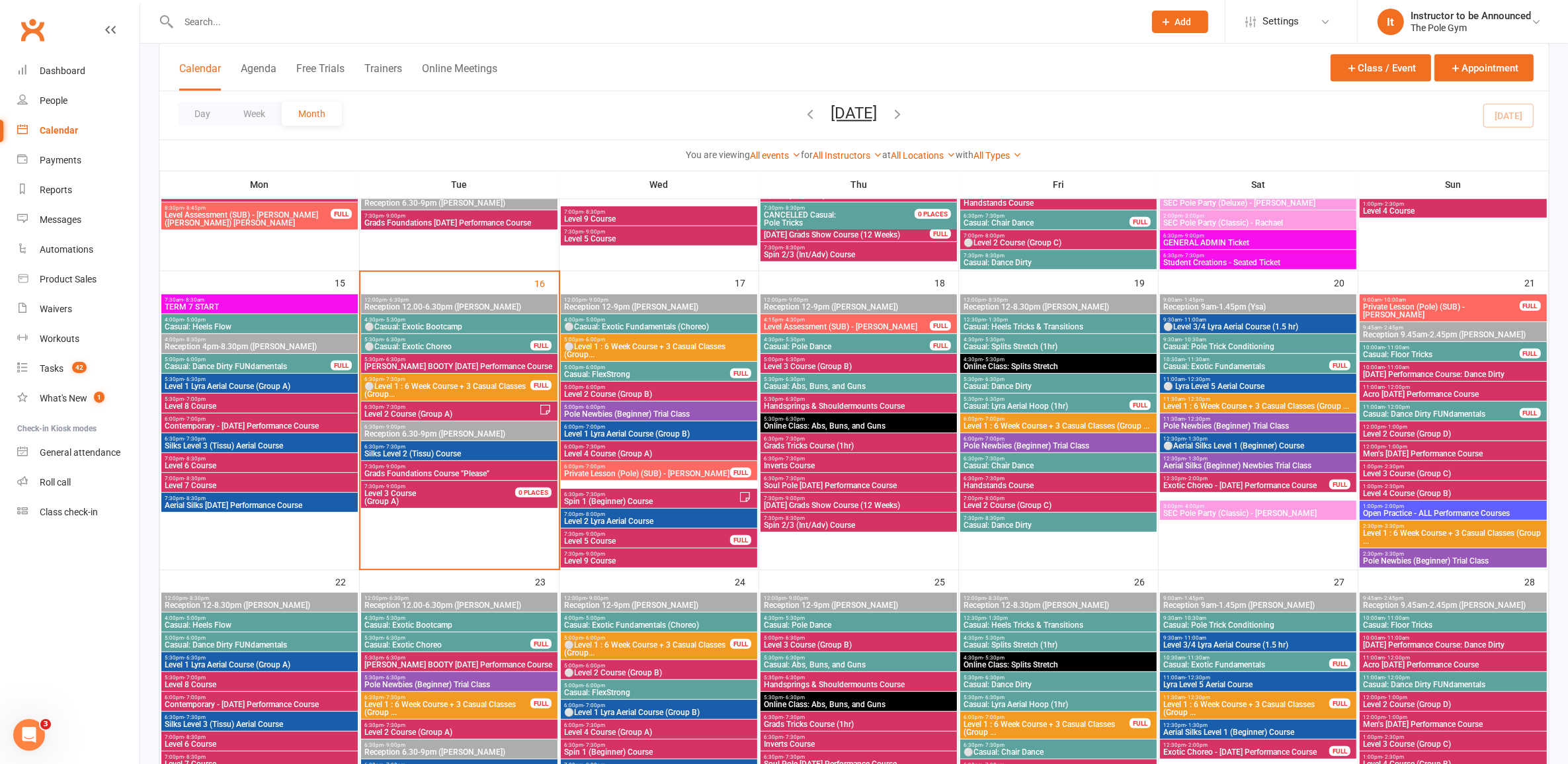
click at [497, 385] on span "⚪Level 1 : 6 Week Course + 3 Casual Classes (Group..." at bounding box center [447, 391] width 167 height 16
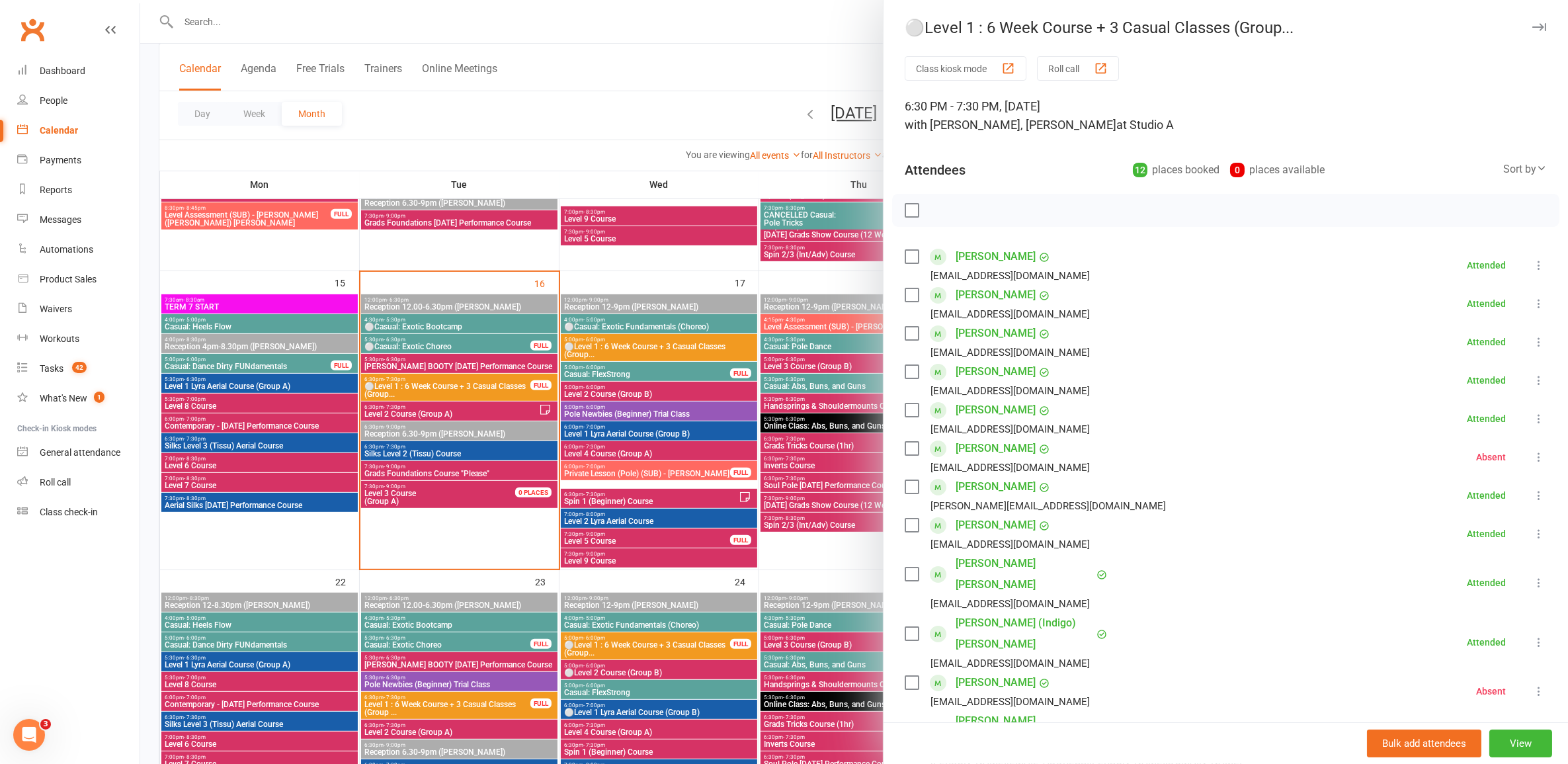
click at [989, 332] on link "[PERSON_NAME]" at bounding box center [995, 333] width 80 height 21
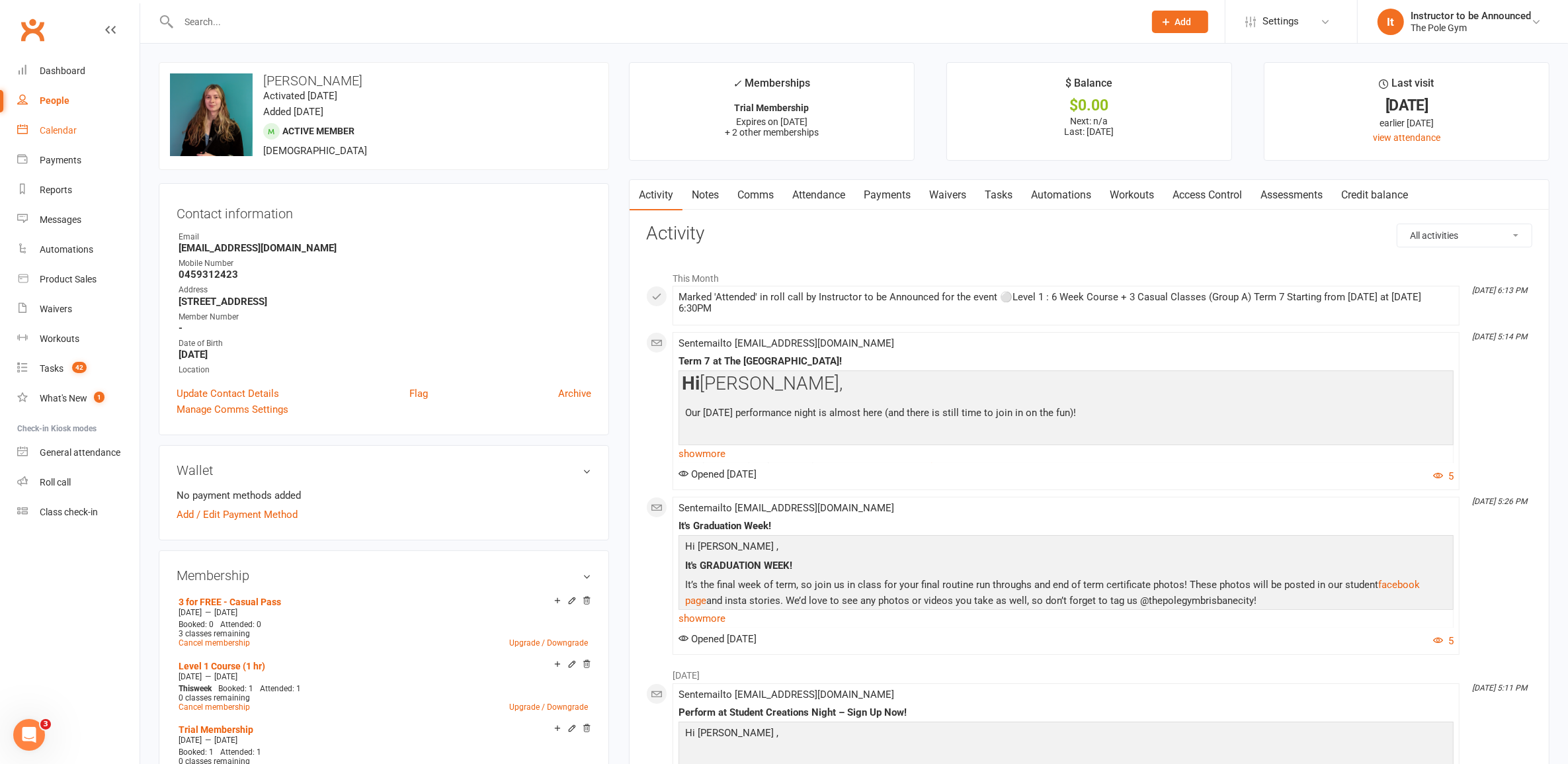
click at [98, 137] on link "Calendar" at bounding box center [79, 130] width 123 height 29
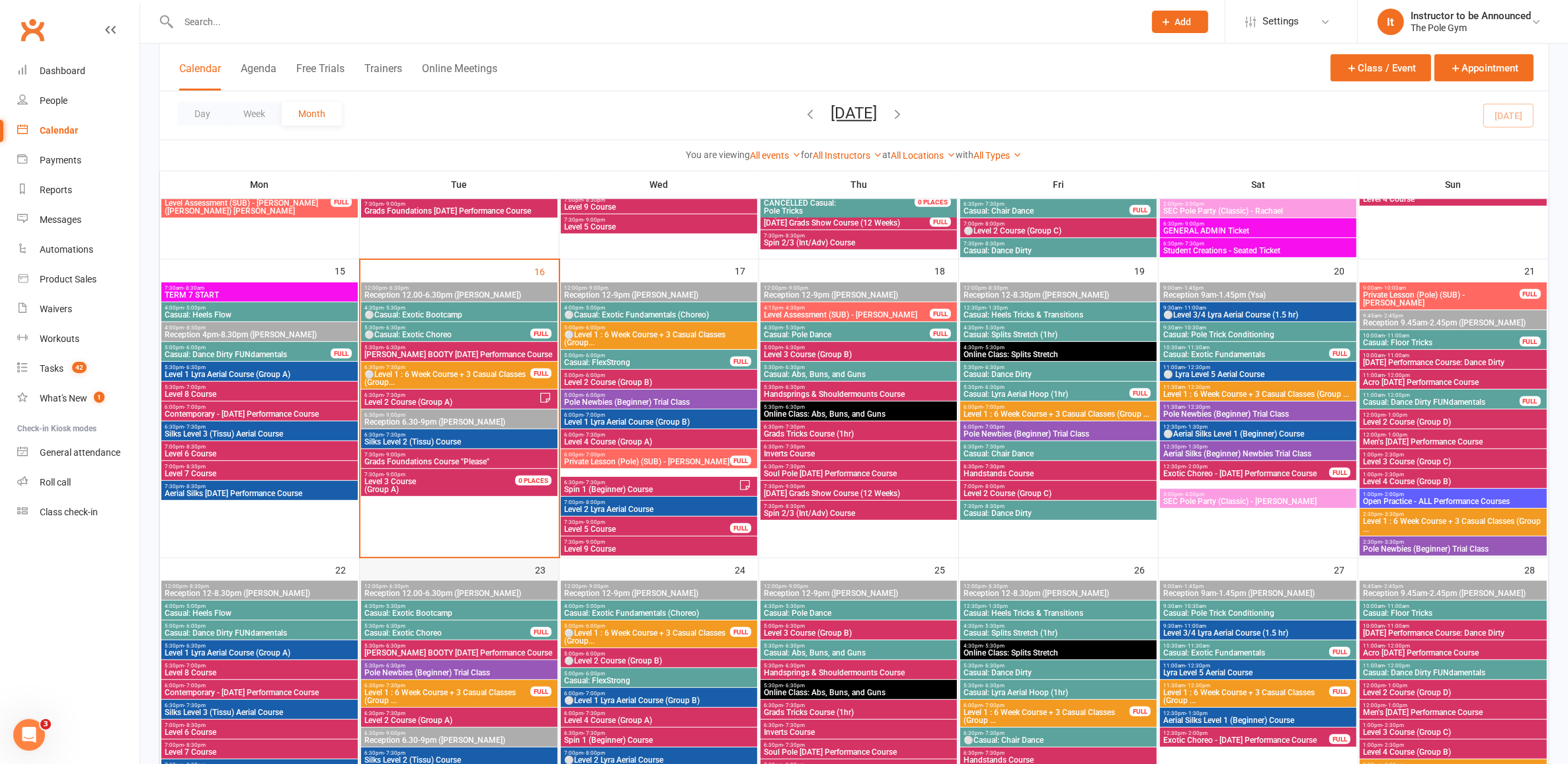
scroll to position [579, 0]
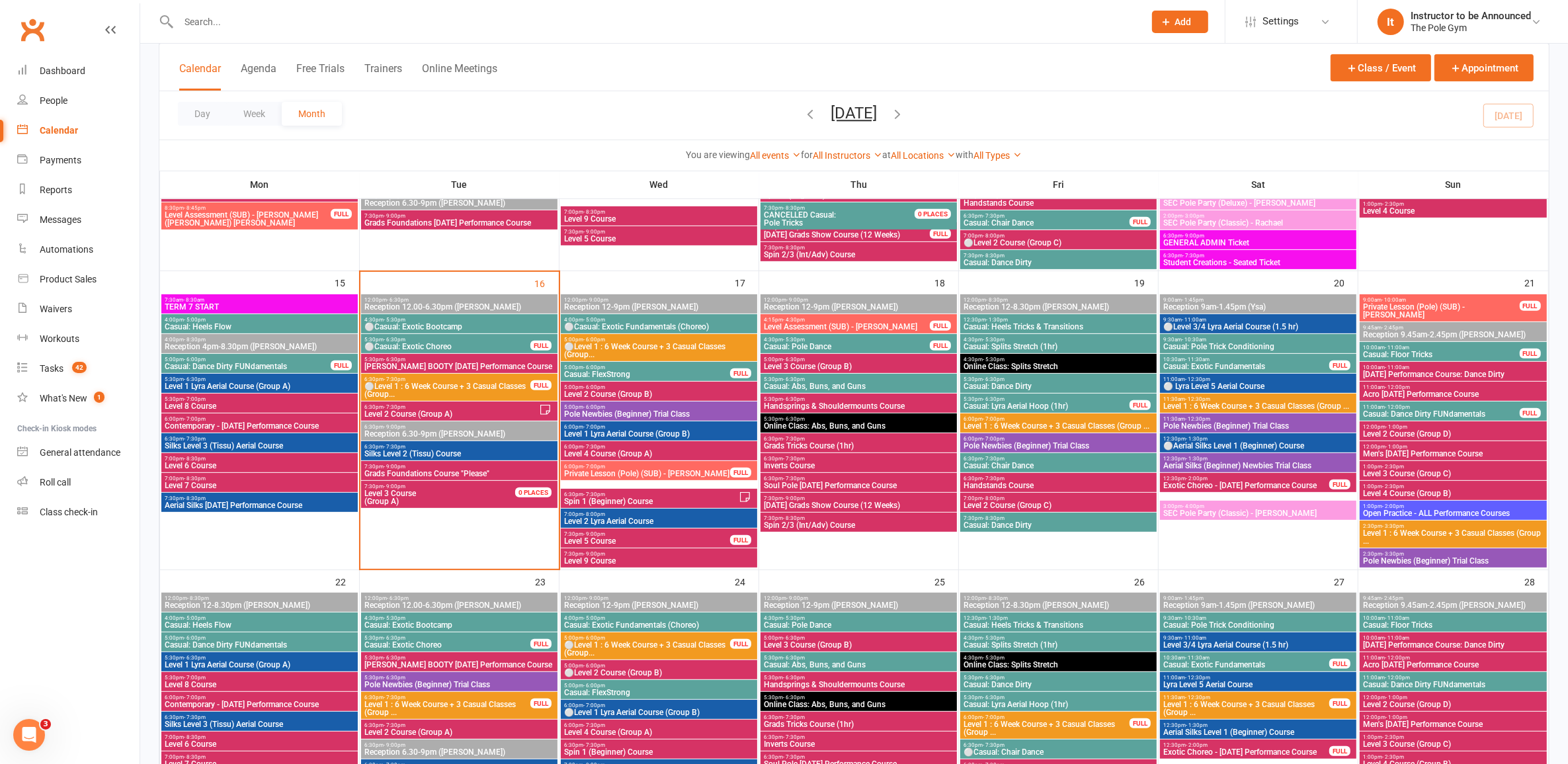
click at [379, 383] on span "⚪Level 1 : 6 Week Course + 3 Casual Classes (Group..." at bounding box center [447, 391] width 167 height 16
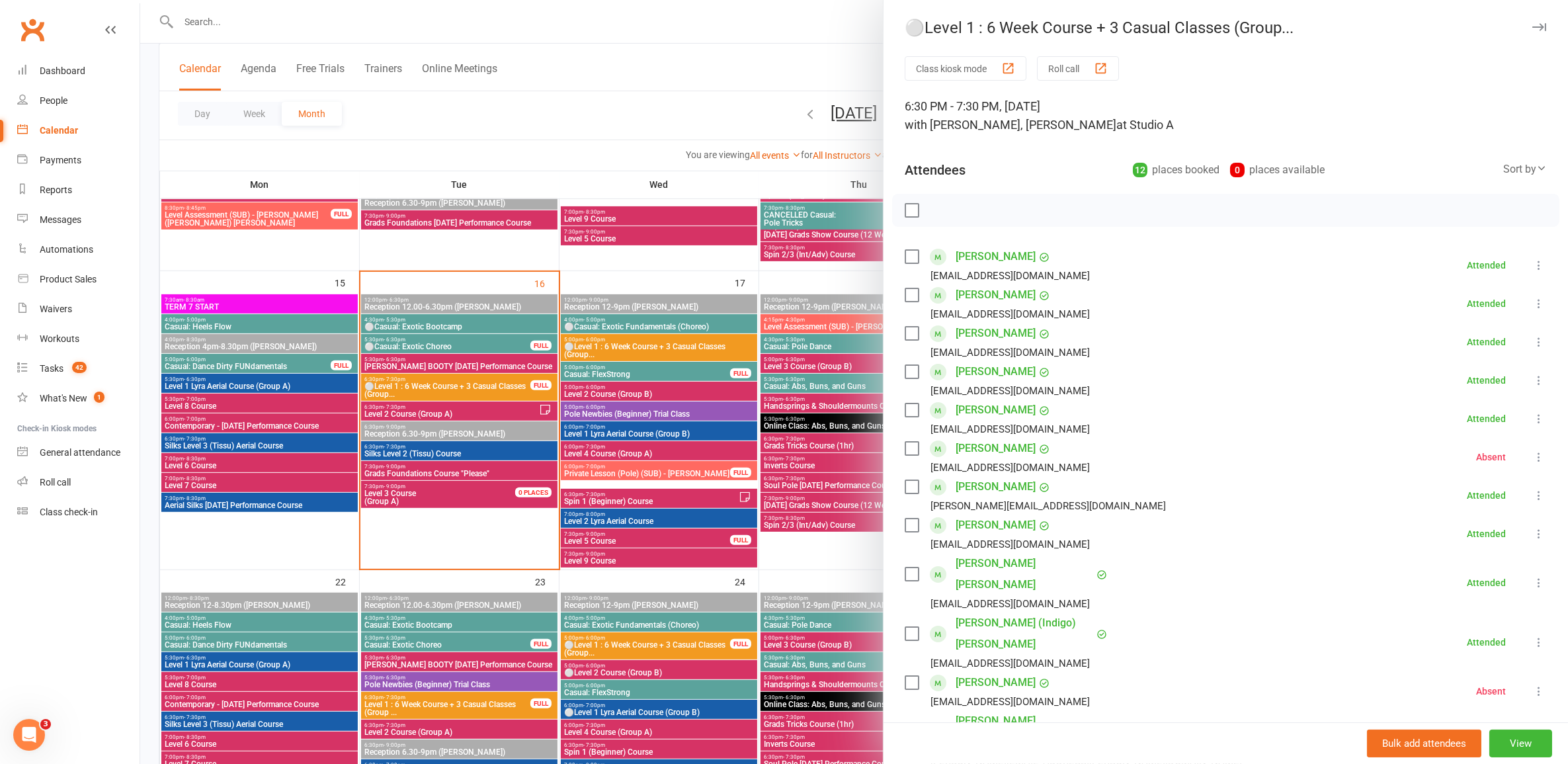
click at [638, 377] on div at bounding box center [854, 382] width 1428 height 764
